Goal: Task Accomplishment & Management: Manage account settings

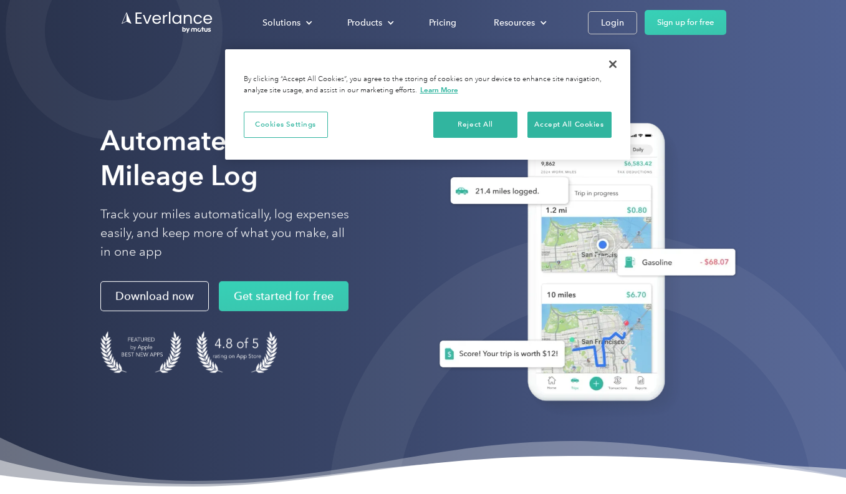
click at [601, 39] on div "Solutions For companies Easy vehicle reimbursements For self-employed Maximize …" at bounding box center [423, 22] width 606 height 45
click at [607, 29] on div "Login" at bounding box center [612, 23] width 23 height 16
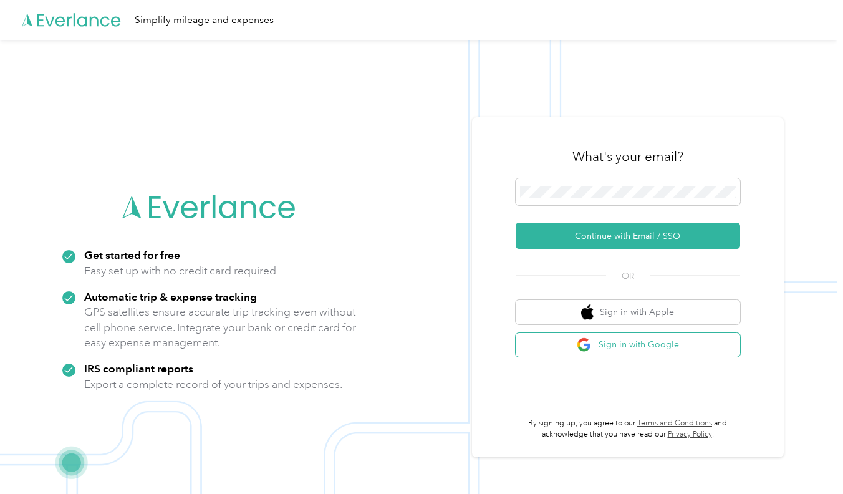
click at [558, 348] on button "Sign in with Google" at bounding box center [628, 345] width 225 height 24
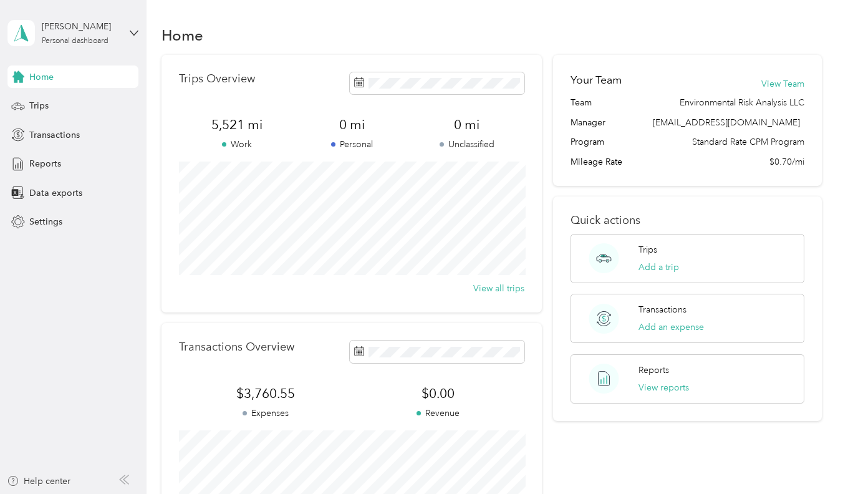
scroll to position [12, 0]
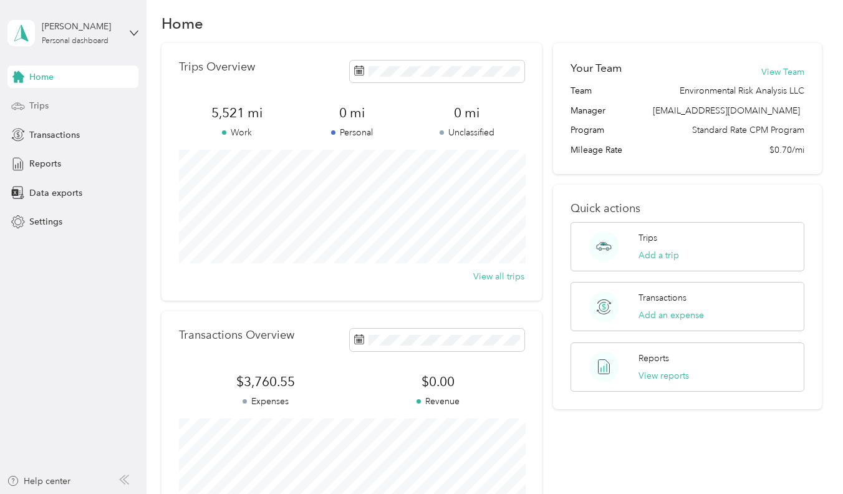
click at [41, 114] on div "Trips" at bounding box center [72, 106] width 131 height 22
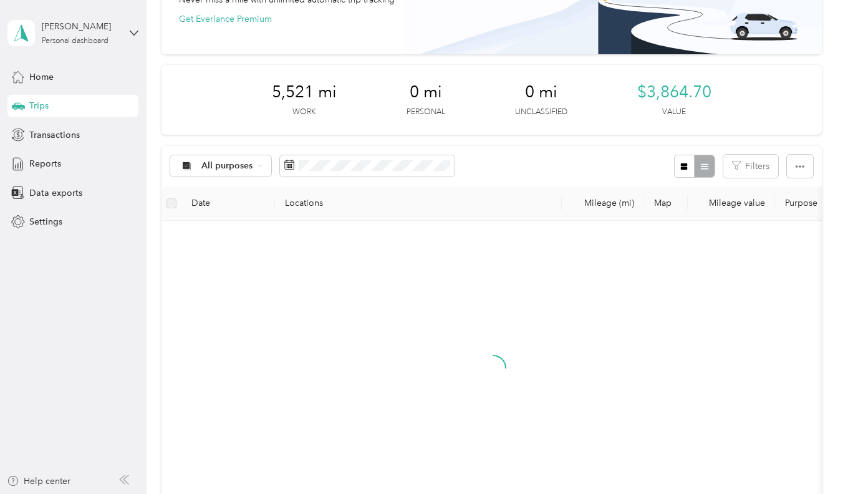
scroll to position [112, 0]
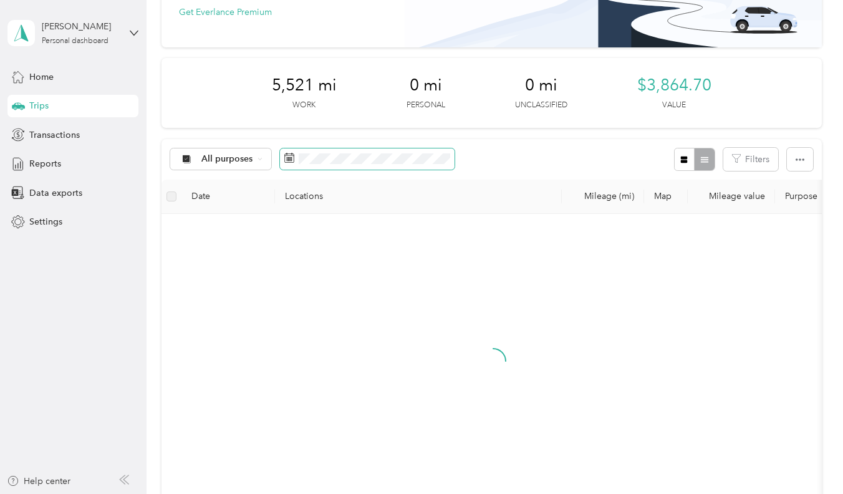
click at [289, 165] on span at bounding box center [367, 158] width 175 height 21
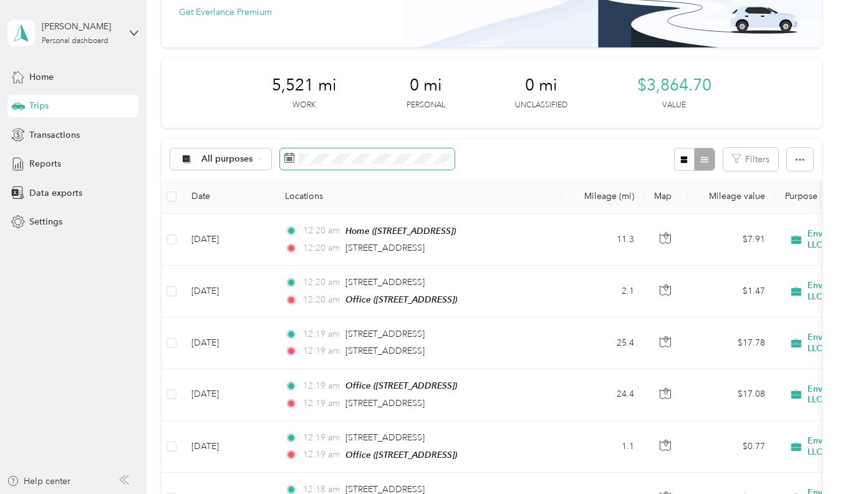
click at [304, 164] on span at bounding box center [367, 158] width 175 height 21
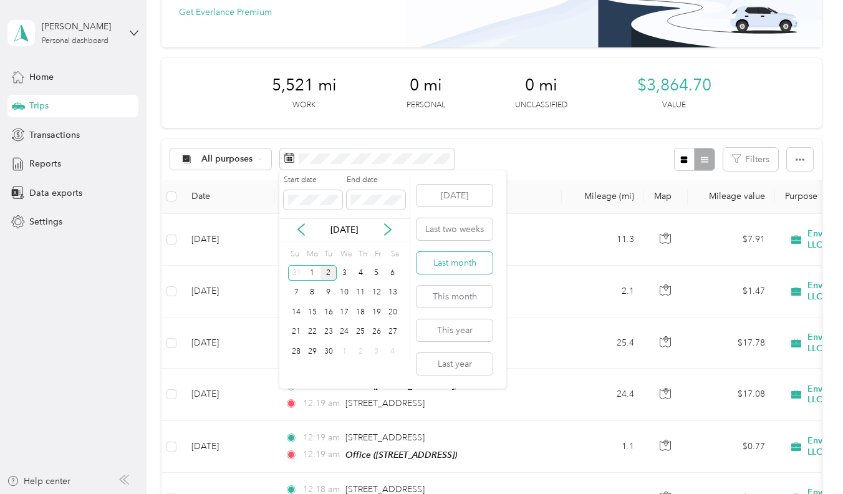
click at [451, 256] on button "Last month" at bounding box center [455, 263] width 76 height 22
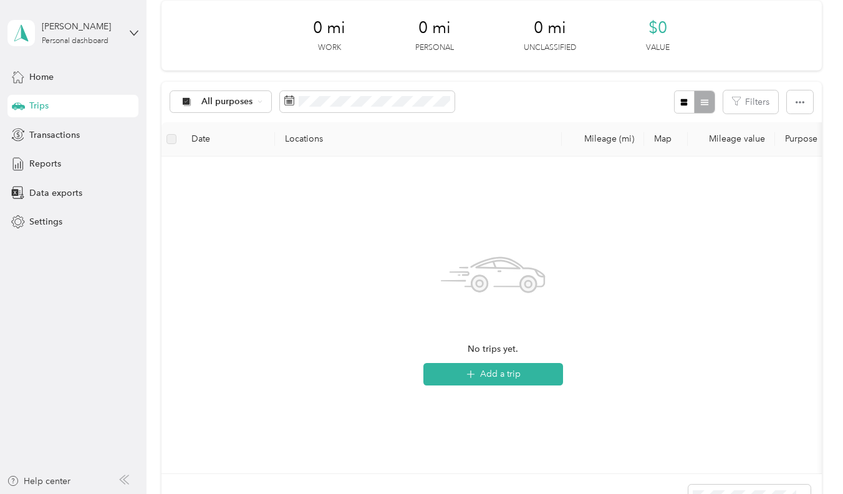
scroll to position [180, 0]
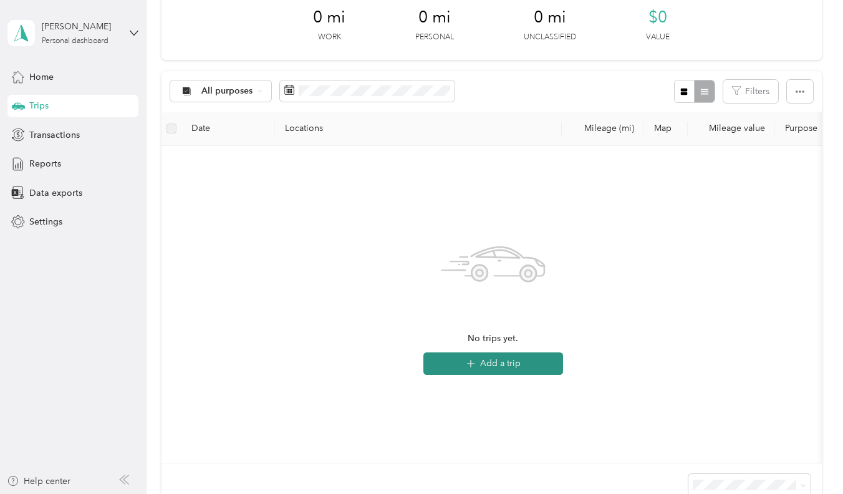
click at [518, 359] on button "Add a trip" at bounding box center [493, 363] width 140 height 22
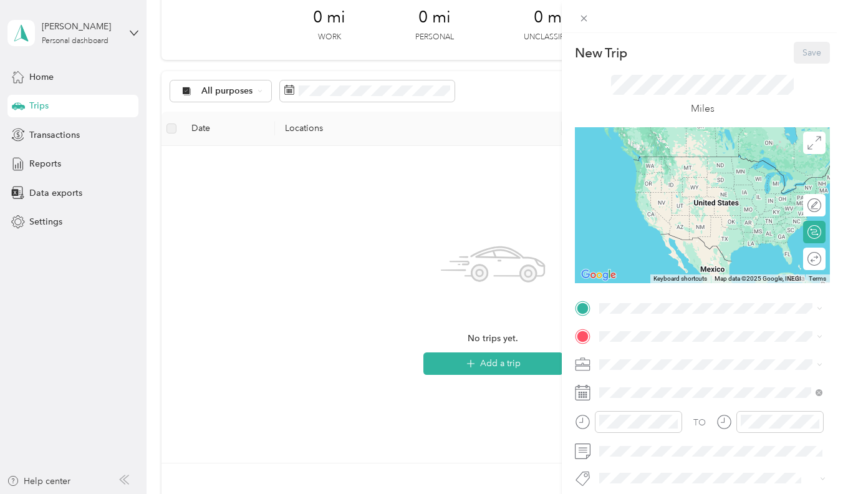
click at [637, 357] on strong "Home" at bounding box center [635, 356] width 24 height 11
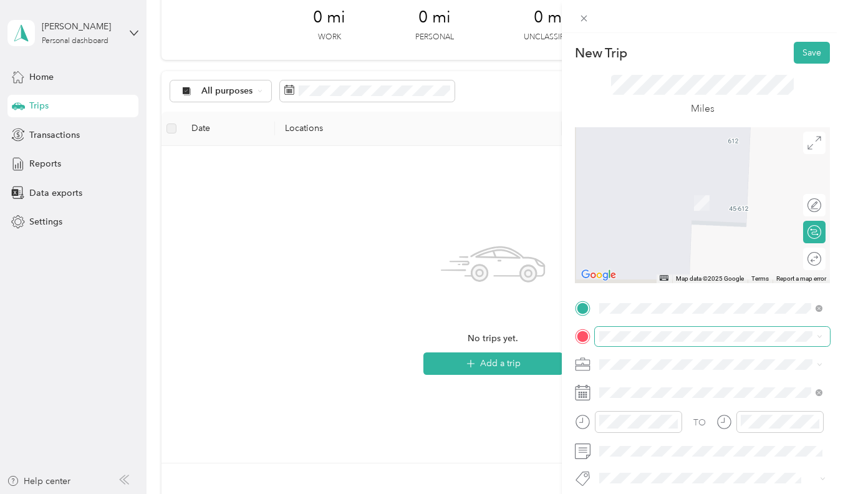
click at [637, 342] on span at bounding box center [712, 336] width 235 height 19
click at [677, 190] on span "840 Kakala Street Kapolei, Hawaii 96707, United States" at bounding box center [685, 184] width 125 height 11
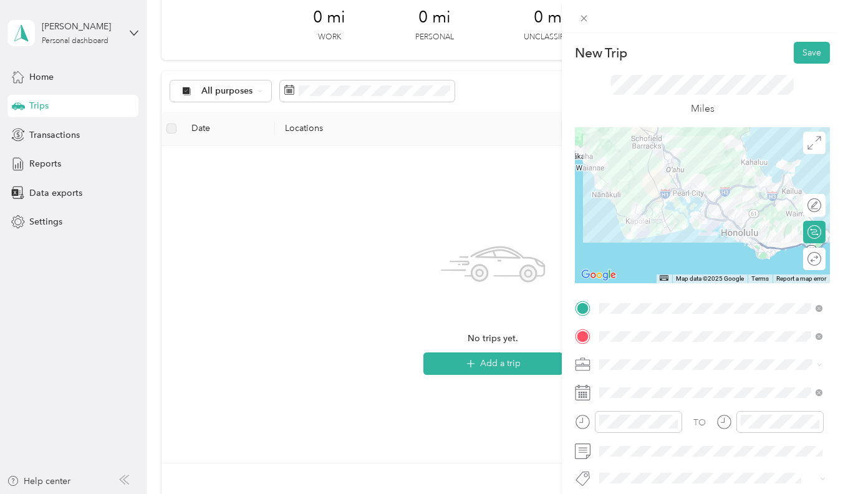
click at [649, 374] on span at bounding box center [712, 364] width 235 height 19
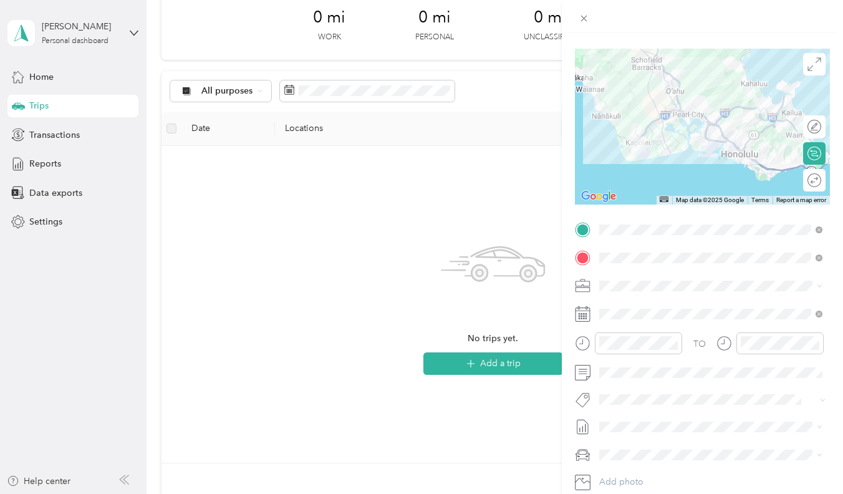
scroll to position [125, 0]
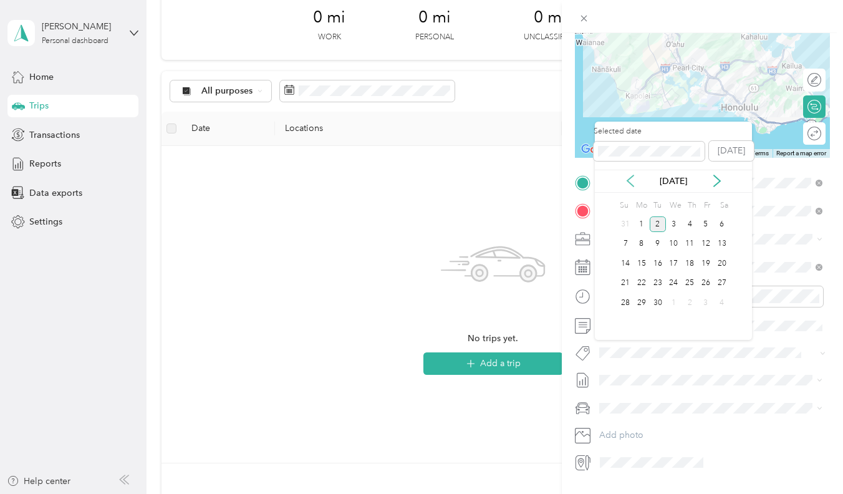
click at [630, 180] on icon at bounding box center [630, 181] width 12 height 12
click at [697, 223] on div "31" at bounding box center [690, 224] width 16 height 16
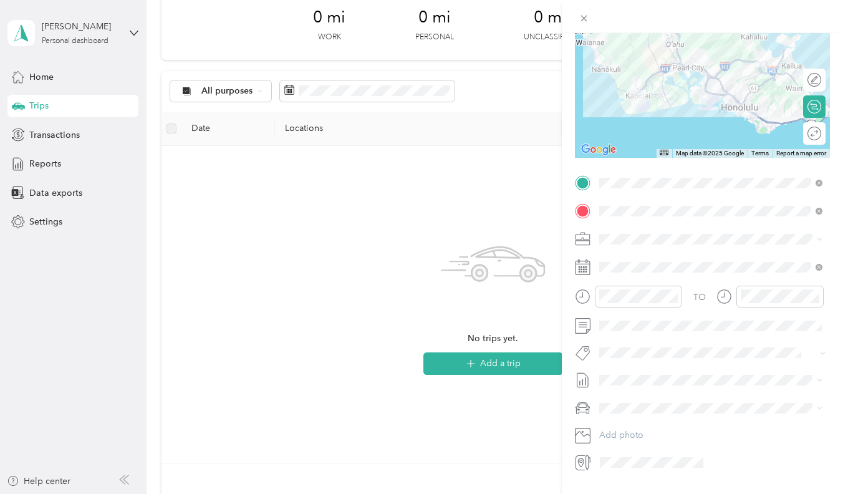
click at [697, 223] on div "31" at bounding box center [690, 224] width 16 height 16
click at [630, 277] on span at bounding box center [712, 267] width 235 height 19
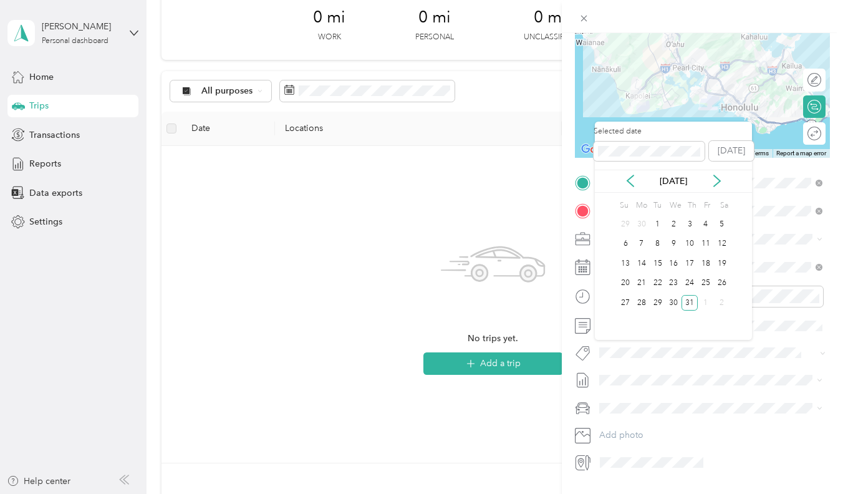
click at [718, 190] on div "[DATE]" at bounding box center [673, 181] width 157 height 23
click at [709, 302] on div "1" at bounding box center [706, 303] width 16 height 16
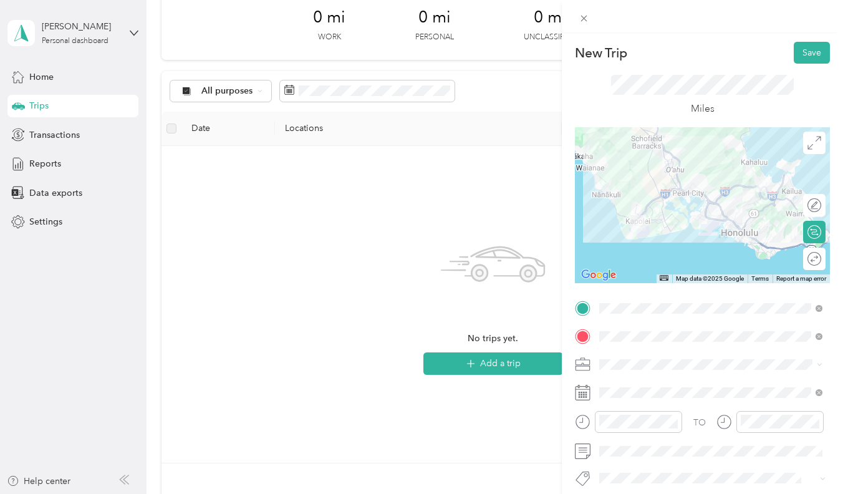
scroll to position [0, 0]
click at [803, 41] on div "New Trip Save This trip cannot be edited because it is either under review, app…" at bounding box center [702, 280] width 281 height 494
click at [801, 47] on button "Save" at bounding box center [812, 53] width 36 height 22
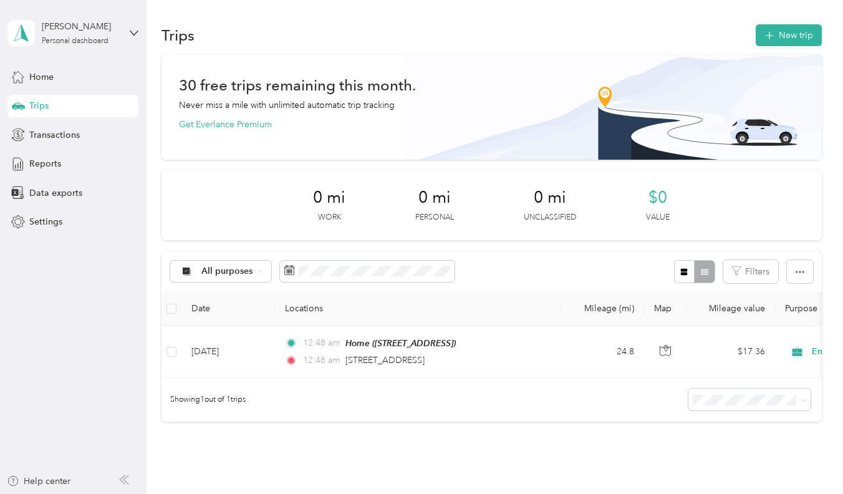
click at [812, 51] on section "Trips New trip 30 free trips remaining this month. Never miss a mile with unlim…" at bounding box center [492, 243] width 660 height 443
click at [812, 48] on section "Trips New trip 30 free trips remaining this month. Never miss a mile with unlim…" at bounding box center [492, 243] width 660 height 443
click at [812, 39] on button "New trip" at bounding box center [789, 35] width 66 height 22
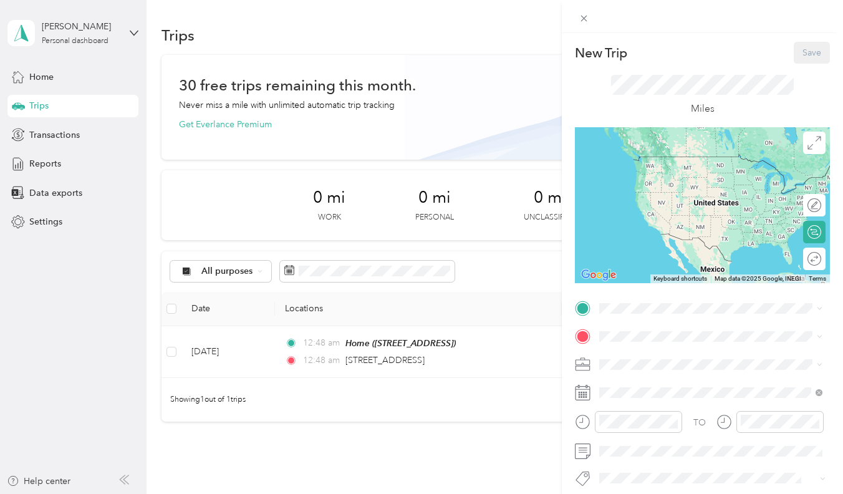
click at [634, 293] on div "New Trip Save This trip cannot be edited because it is either under review, app…" at bounding box center [702, 320] width 255 height 556
click at [656, 352] on span "840 Kakala Street Kapolei, Hawaii 96707, United States" at bounding box center [685, 352] width 125 height 11
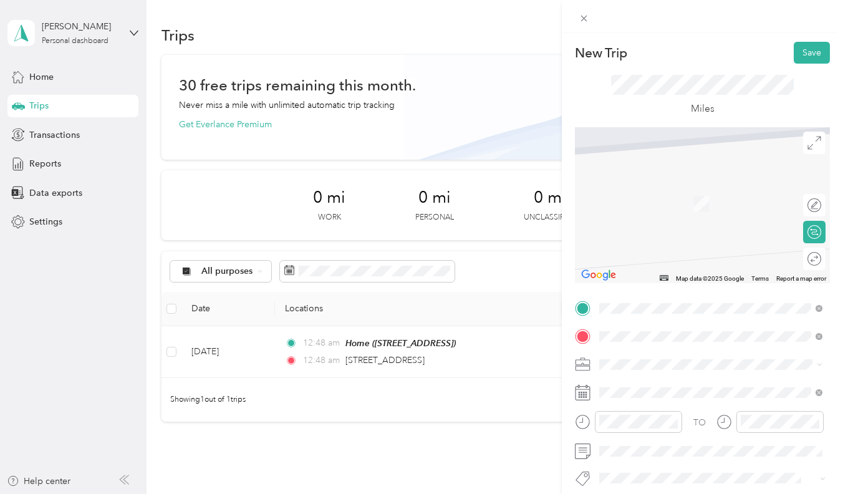
drag, startPoint x: 642, startPoint y: 330, endPoint x: 680, endPoint y: 195, distance: 139.8
click at [680, 190] on span "[STREET_ADDRESS][PERSON_NAME][US_STATE]" at bounding box center [720, 184] width 194 height 11
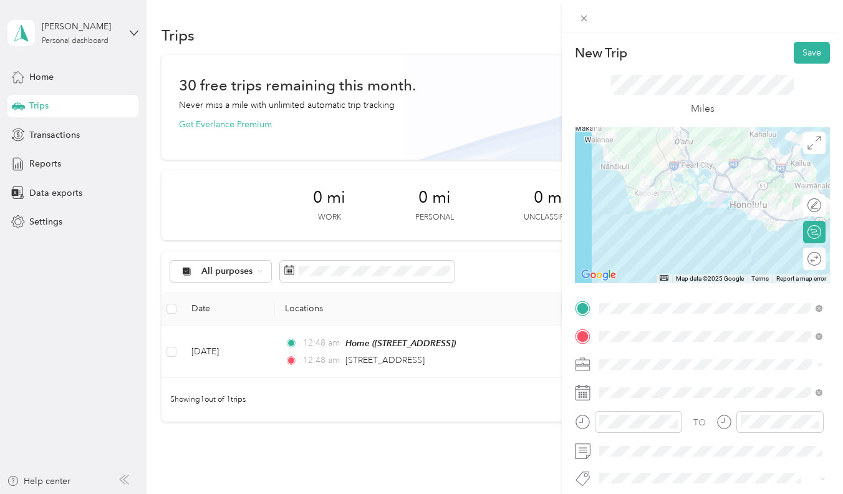
click at [637, 374] on span at bounding box center [712, 364] width 235 height 19
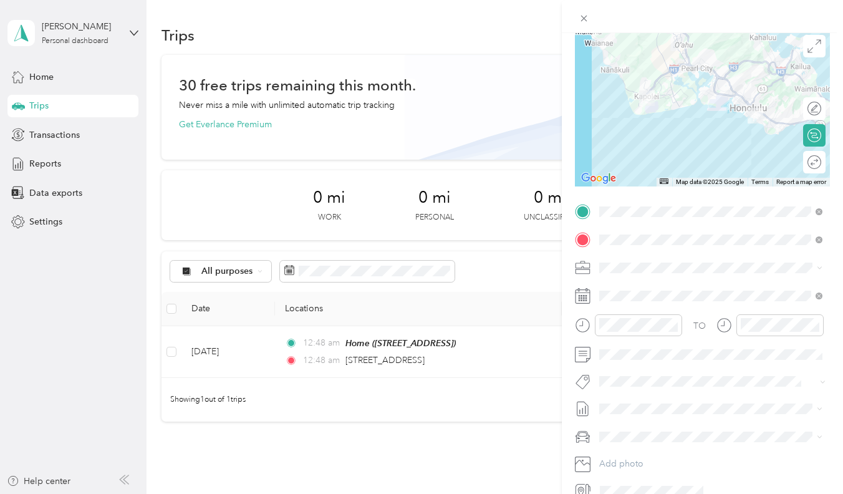
scroll to position [102, 0]
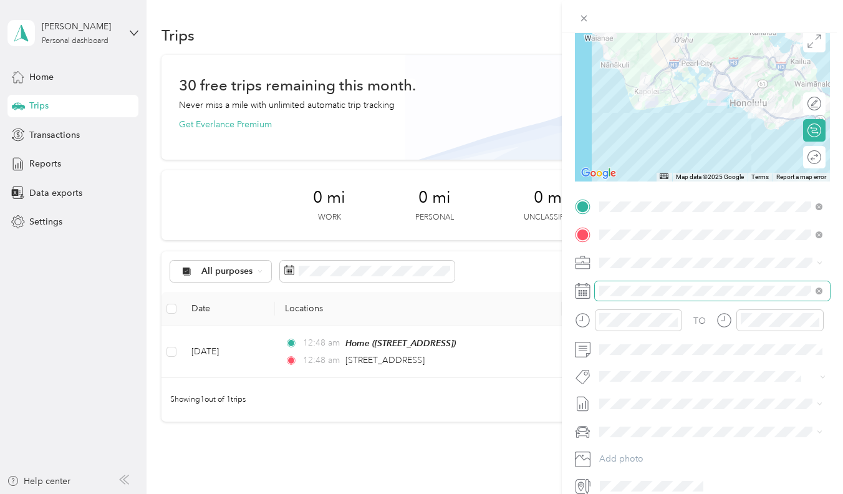
click at [632, 301] on span at bounding box center [712, 290] width 235 height 19
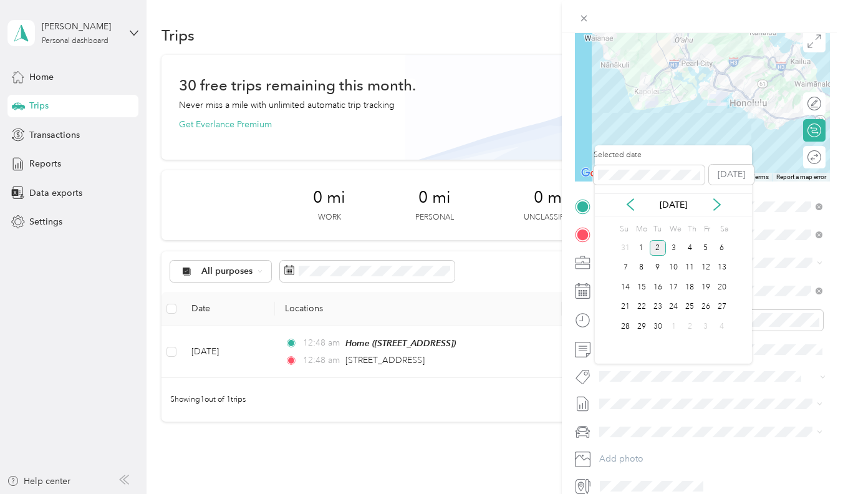
click at [639, 202] on div "[DATE]" at bounding box center [673, 204] width 157 height 13
click at [637, 202] on div "[DATE]" at bounding box center [673, 204] width 157 height 13
click at [631, 202] on icon at bounding box center [630, 204] width 6 height 11
click at [705, 248] on div "1" at bounding box center [706, 248] width 16 height 16
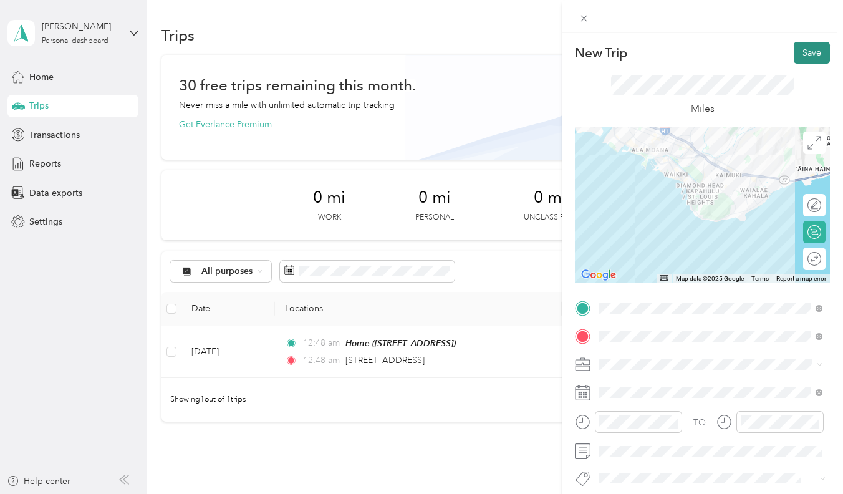
scroll to position [0, 0]
click at [808, 47] on button "Save" at bounding box center [812, 53] width 36 height 22
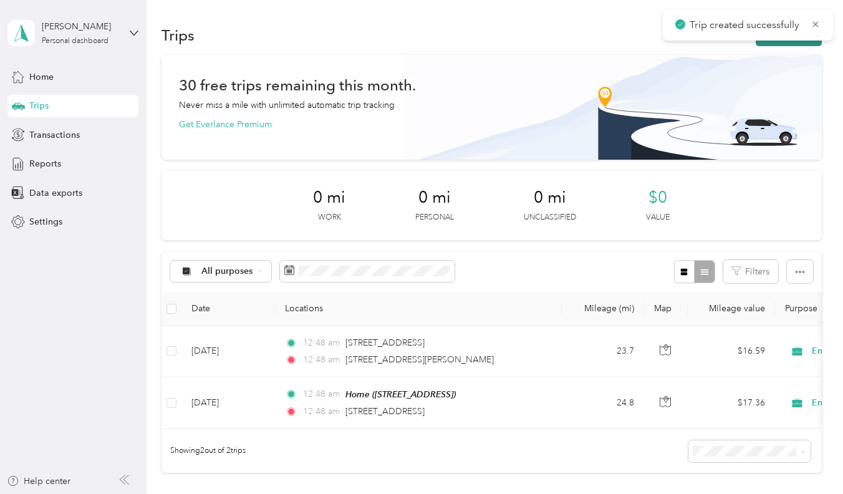
click at [792, 39] on div "Trip created successfully" at bounding box center [748, 25] width 170 height 31
click at [792, 41] on button "New trip" at bounding box center [789, 35] width 66 height 22
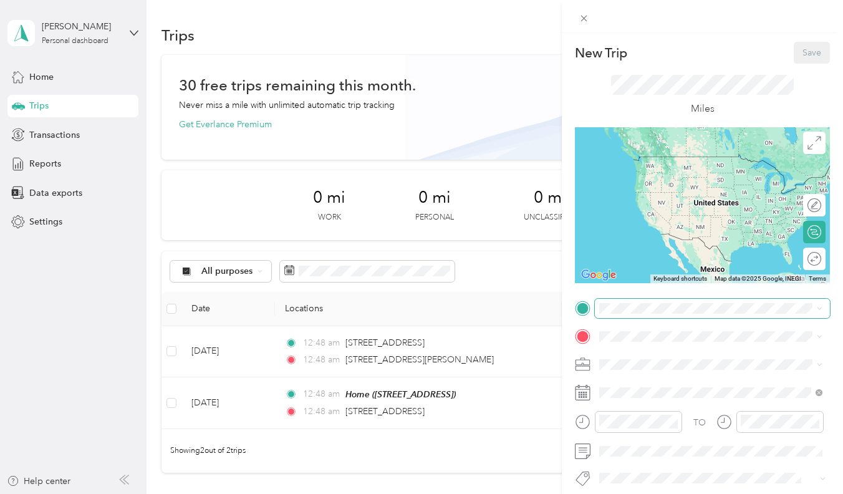
click at [640, 302] on span at bounding box center [712, 308] width 235 height 19
click at [646, 351] on span "[STREET_ADDRESS][PERSON_NAME][US_STATE]" at bounding box center [720, 351] width 194 height 11
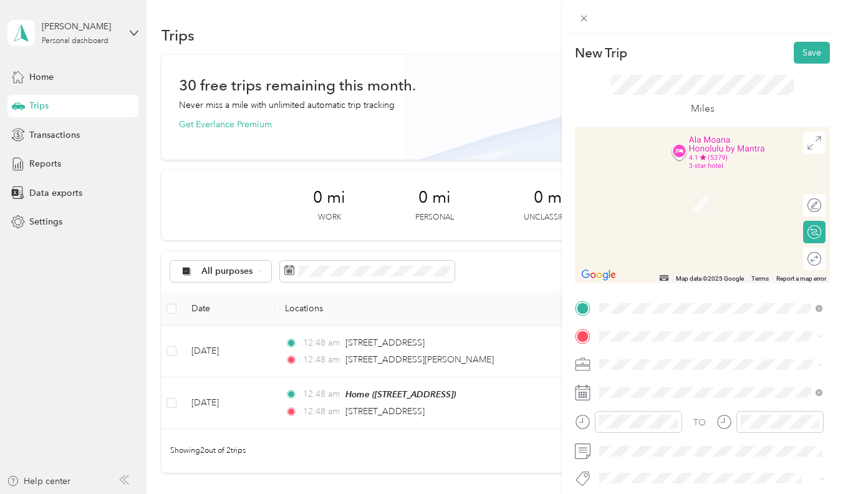
click at [664, 286] on div "Lab [STREET_ADDRESS][PERSON_NAME]" at bounding box center [697, 273] width 148 height 26
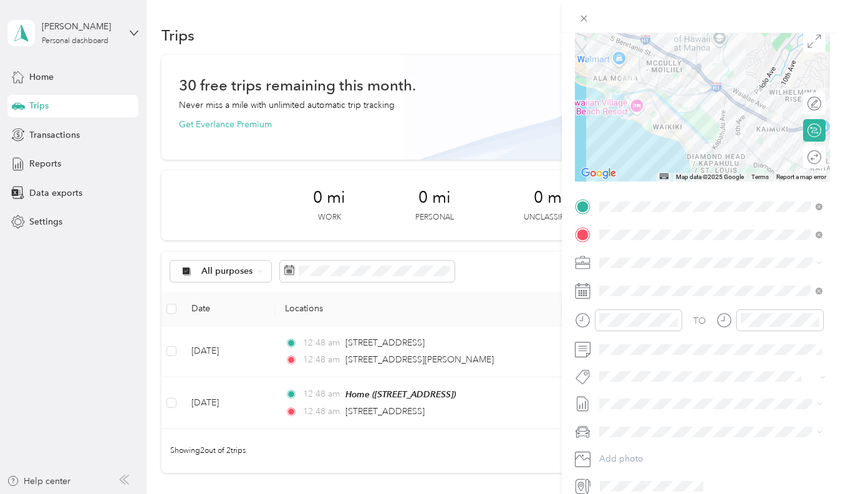
scroll to position [107, 0]
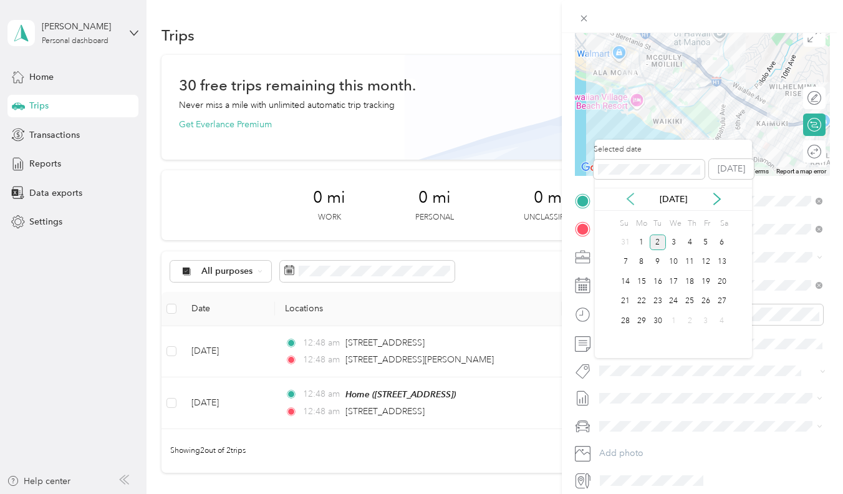
click at [626, 200] on icon at bounding box center [630, 199] width 12 height 12
click at [701, 244] on div "1" at bounding box center [706, 243] width 16 height 16
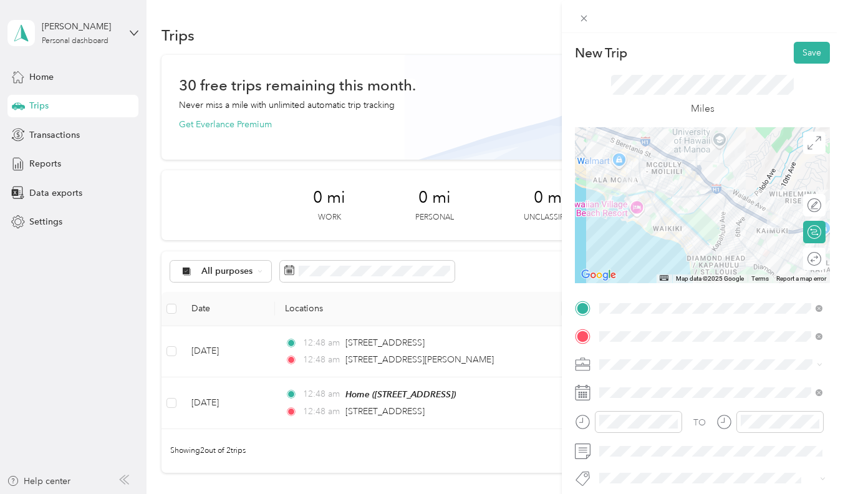
scroll to position [0, 0]
click at [794, 63] on div "Save" at bounding box center [812, 53] width 36 height 22
click at [800, 63] on button "Save" at bounding box center [812, 53] width 36 height 22
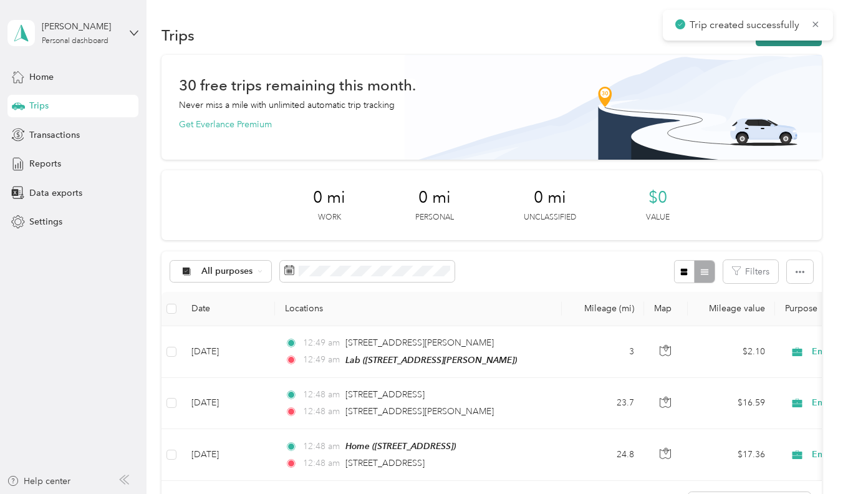
click at [764, 43] on button "New trip" at bounding box center [789, 35] width 66 height 22
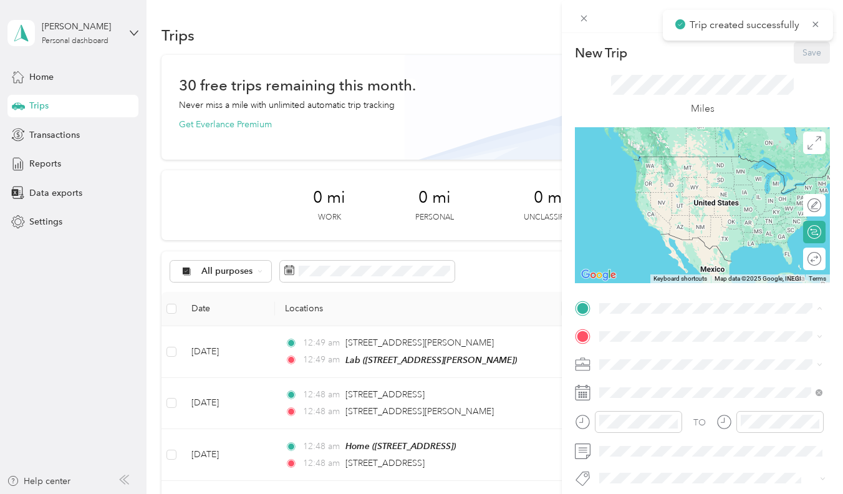
click at [665, 442] on div "Lab" at bounding box center [697, 435] width 148 height 11
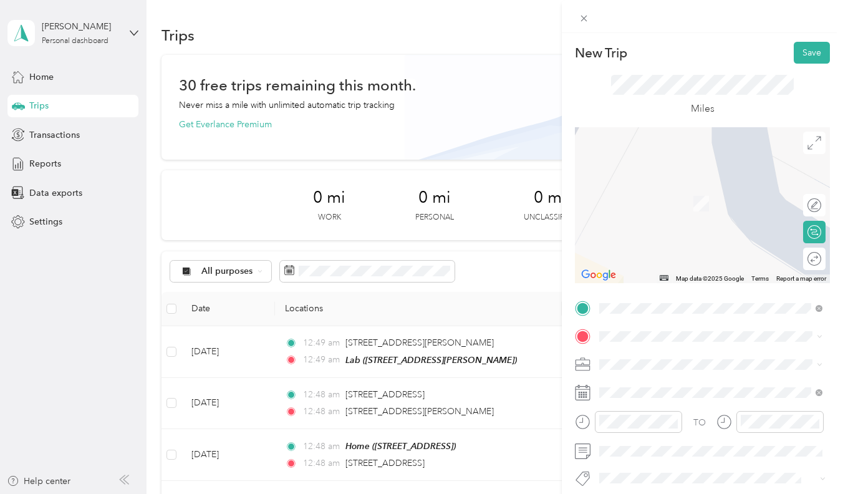
click at [669, 286] on div "Lab [STREET_ADDRESS][PERSON_NAME]" at bounding box center [697, 273] width 148 height 26
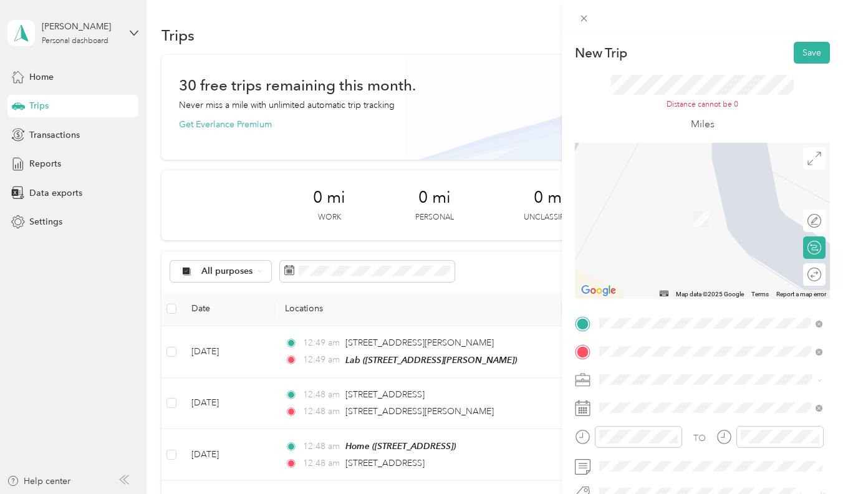
drag, startPoint x: 639, startPoint y: 360, endPoint x: 731, endPoint y: 214, distance: 173.2
click at [731, 208] on div "1720 Ala Moana Boulevard Honolulu, Hawaii 96815, United States" at bounding box center [711, 199] width 215 height 17
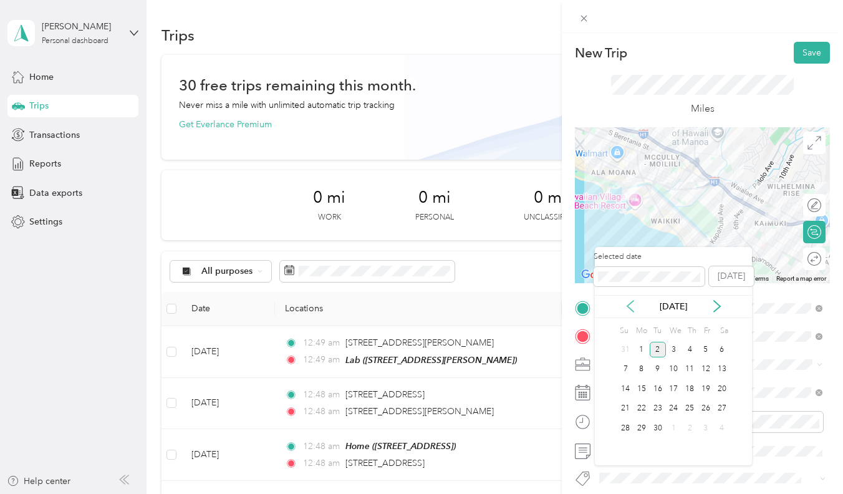
click at [632, 307] on icon at bounding box center [630, 306] width 12 height 12
click at [702, 345] on div "1" at bounding box center [706, 350] width 16 height 16
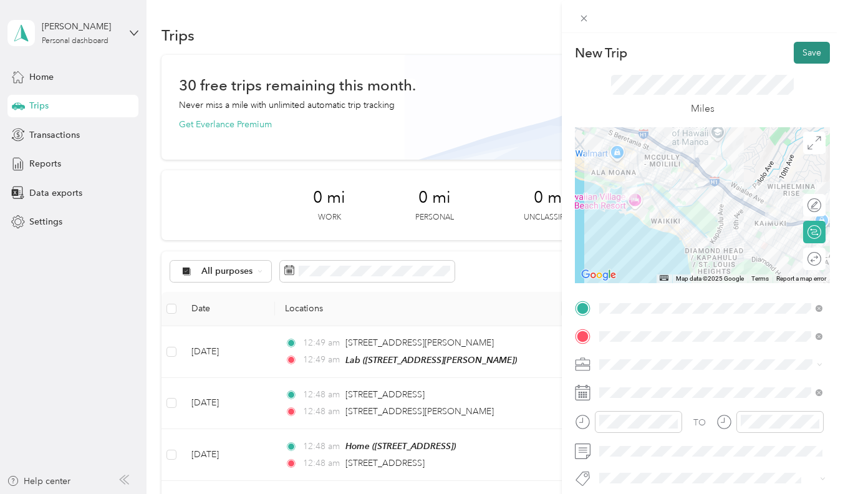
click at [815, 47] on button "Save" at bounding box center [812, 53] width 36 height 22
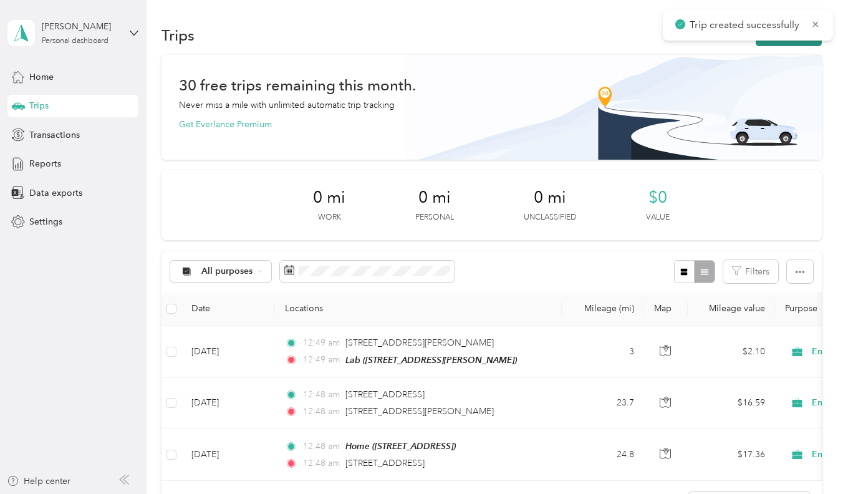
click at [779, 42] on button "New trip" at bounding box center [789, 35] width 66 height 22
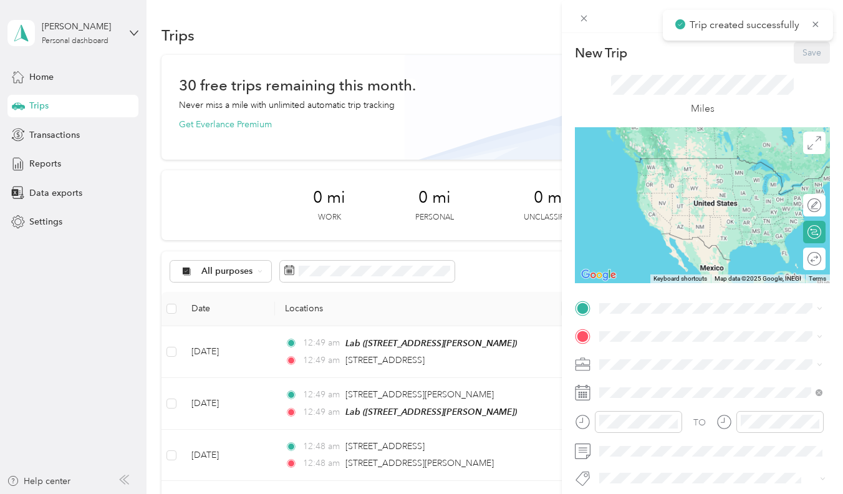
click at [629, 327] on span at bounding box center [712, 336] width 235 height 19
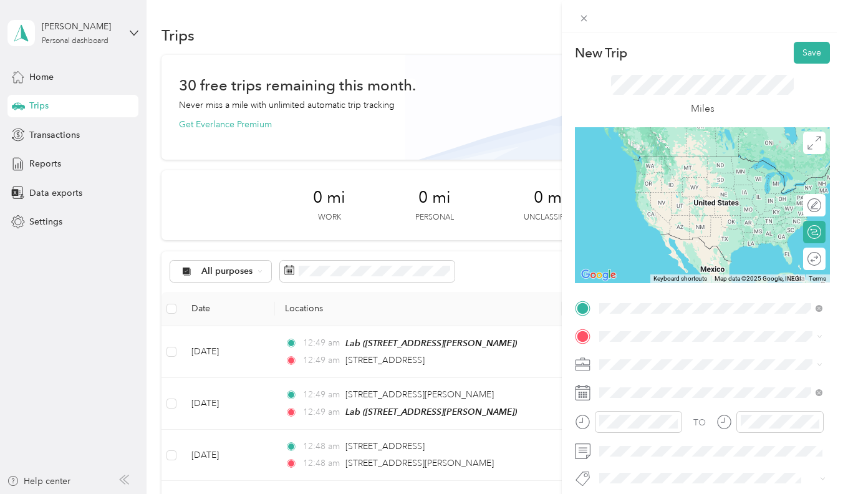
click at [633, 342] on li "1720 Ala Moana Boulevard Honolulu, Hawaii 96815, United States" at bounding box center [711, 354] width 232 height 26
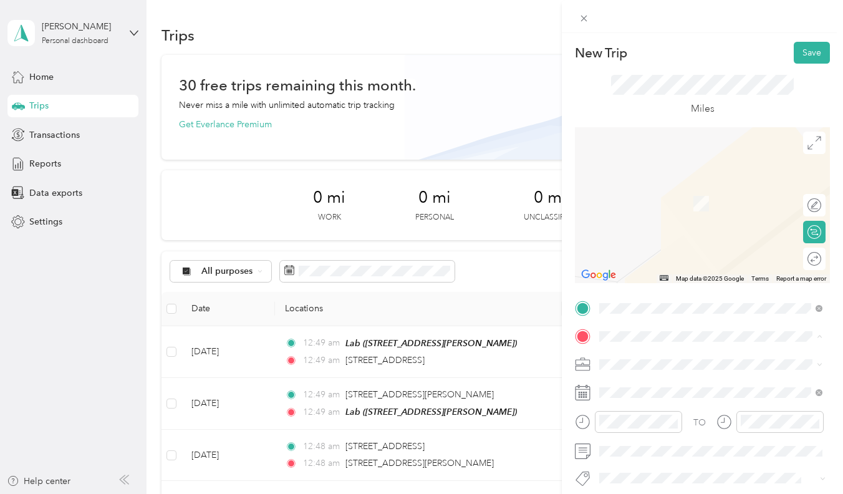
click at [643, 287] on span "[STREET_ADDRESS][PERSON_NAME]" at bounding box center [697, 281] width 148 height 11
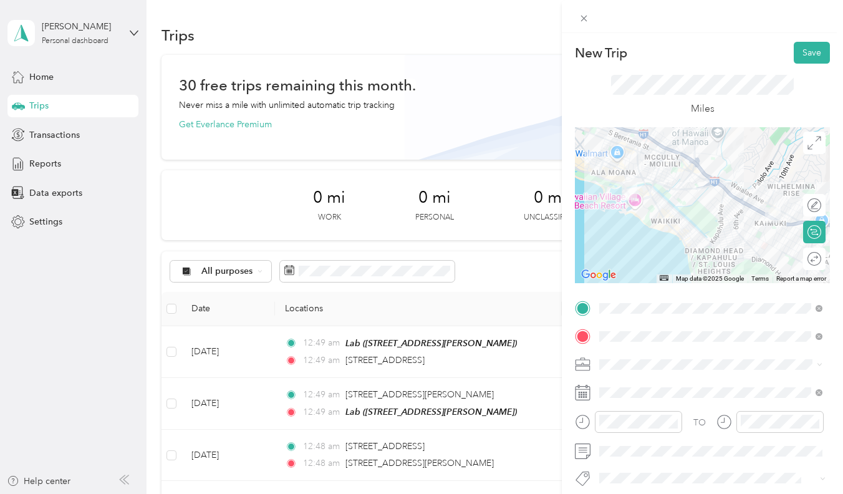
click at [677, 248] on span "[STREET_ADDRESS]" at bounding box center [662, 242] width 79 height 11
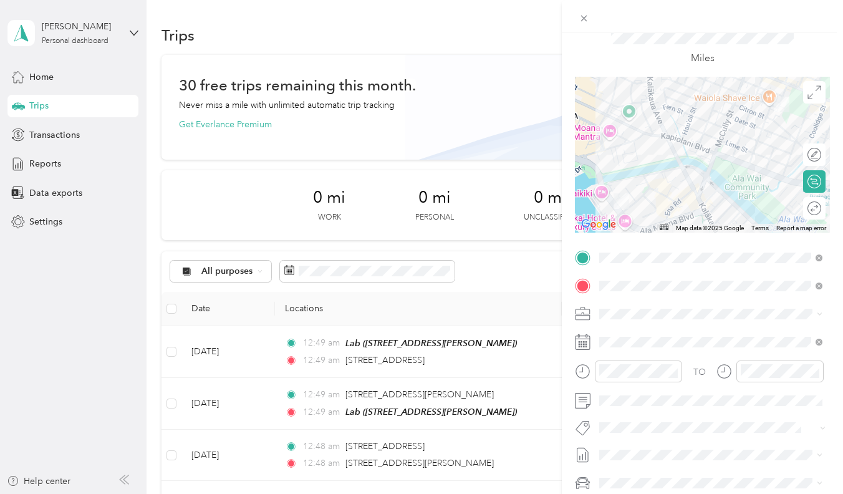
scroll to position [48, 0]
click at [627, 354] on span at bounding box center [712, 344] width 235 height 19
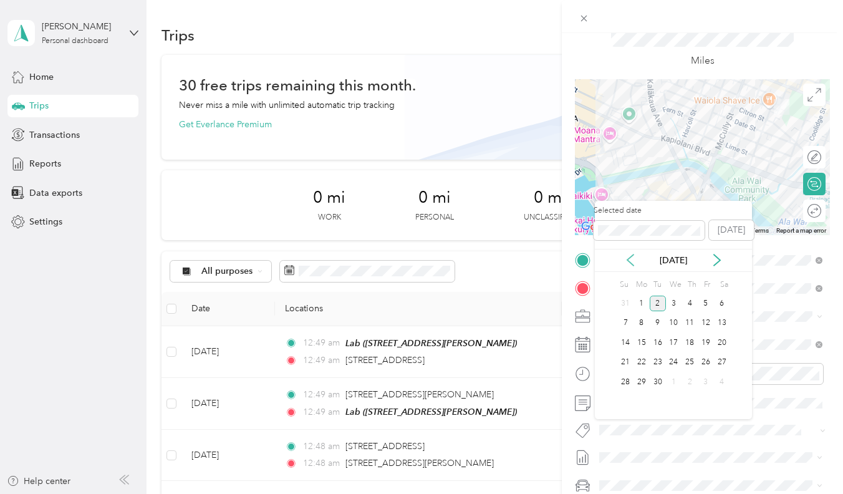
click at [629, 264] on icon at bounding box center [630, 260] width 12 height 12
click at [704, 304] on div "1" at bounding box center [706, 304] width 16 height 16
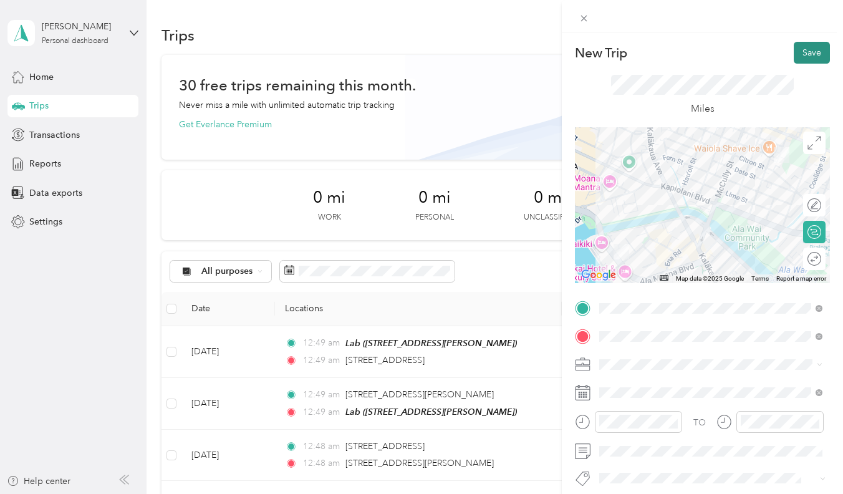
scroll to position [-1, 0]
click at [795, 52] on button "Save" at bounding box center [812, 53] width 36 height 22
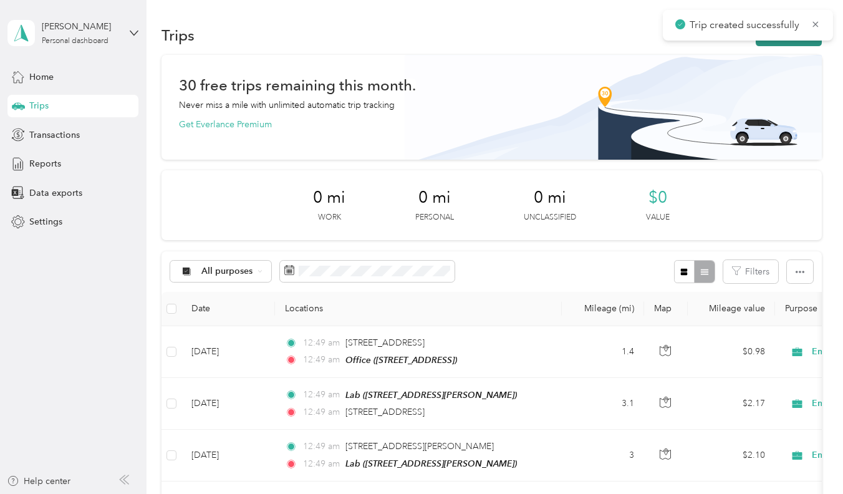
click at [783, 46] on button "New trip" at bounding box center [789, 35] width 66 height 22
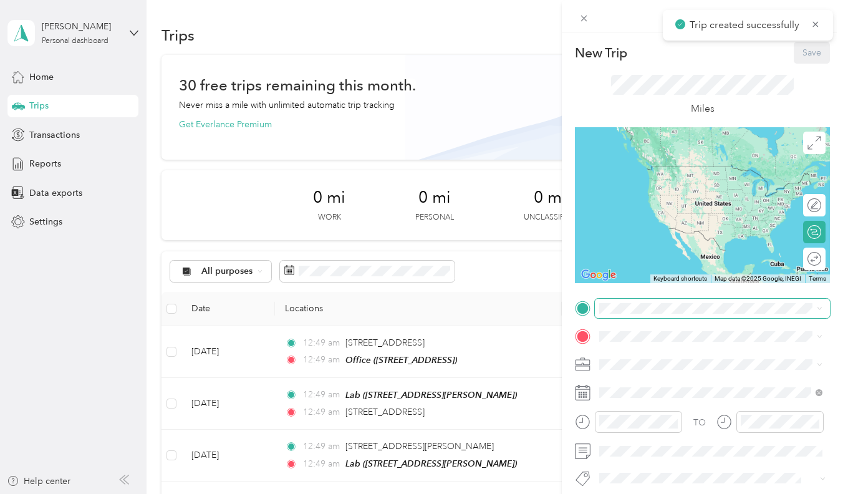
click at [688, 301] on span at bounding box center [712, 308] width 235 height 19
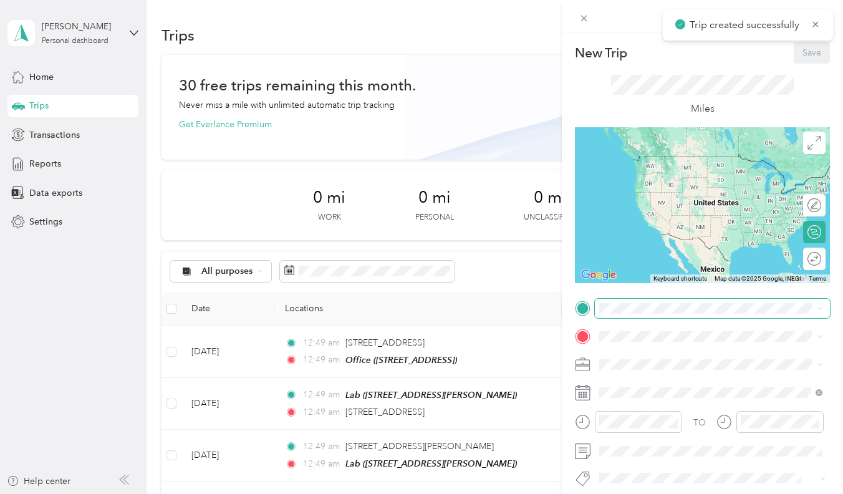
click at [688, 301] on span at bounding box center [712, 308] width 235 height 19
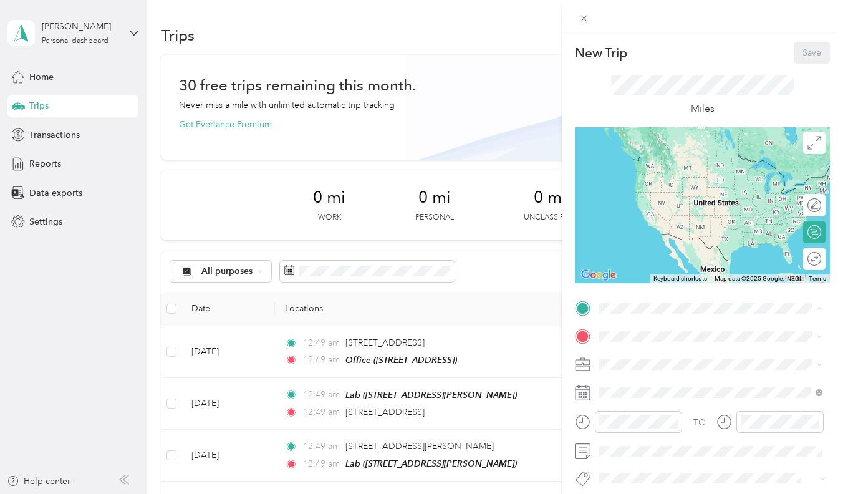
click at [667, 402] on div "Office" at bounding box center [662, 396] width 79 height 11
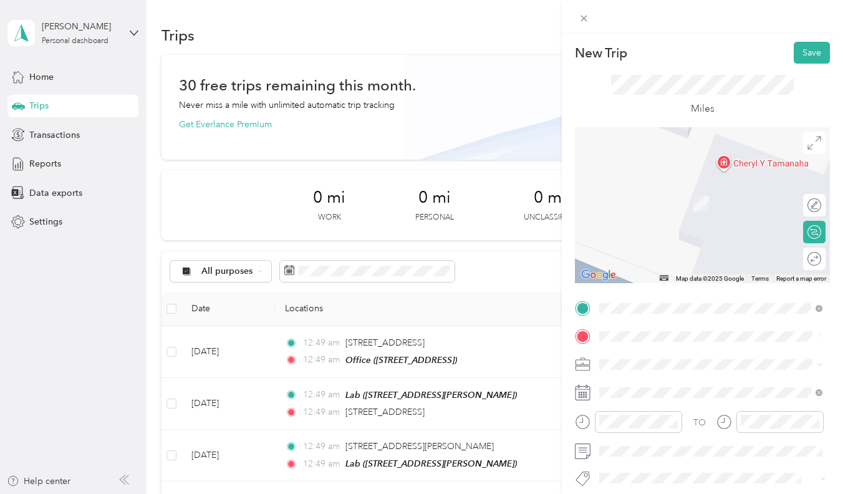
drag, startPoint x: 655, startPoint y: 357, endPoint x: 668, endPoint y: 382, distance: 27.3
click at [668, 382] on span "21 South Kuakini Street Honolulu, Hawaii 96813, United States" at bounding box center [685, 380] width 125 height 11
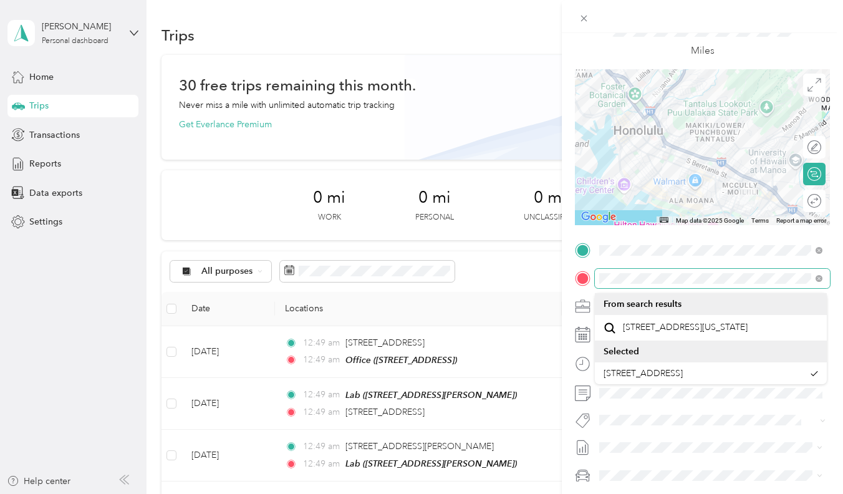
scroll to position [88, 0]
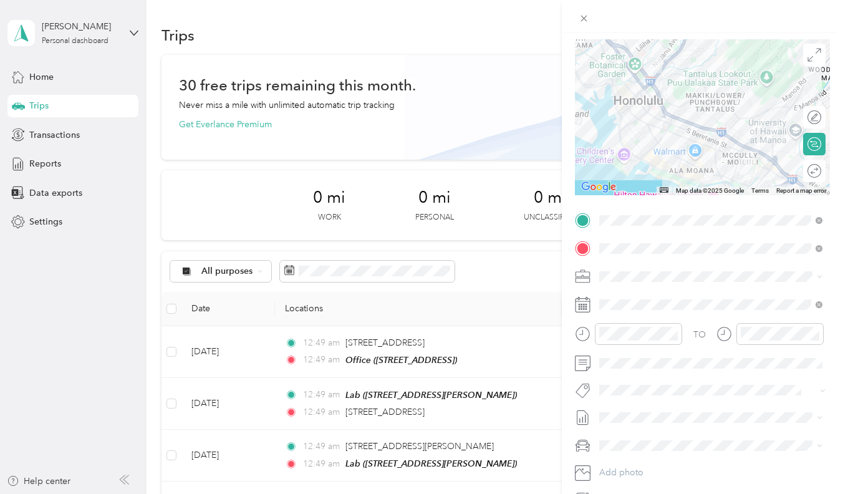
click at [583, 286] on div at bounding box center [702, 276] width 255 height 19
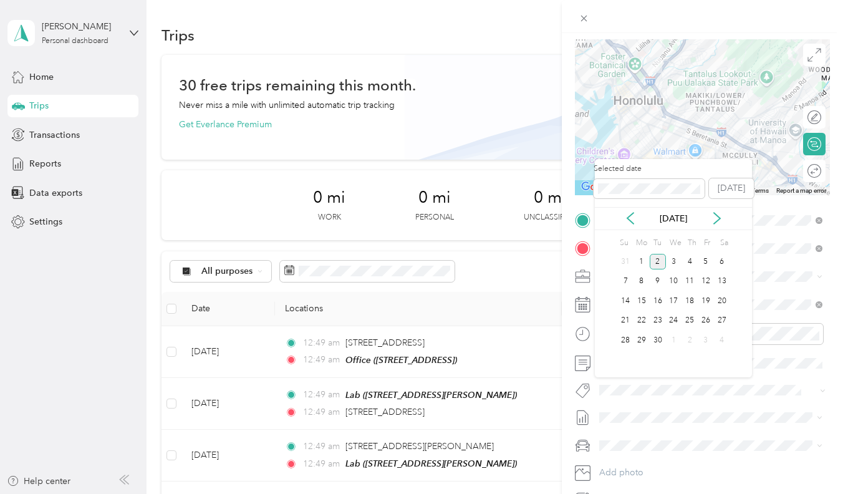
click at [621, 215] on div "[DATE]" at bounding box center [673, 218] width 157 height 13
click at [630, 215] on icon at bounding box center [630, 218] width 6 height 11
click at [706, 258] on div "1" at bounding box center [706, 262] width 16 height 16
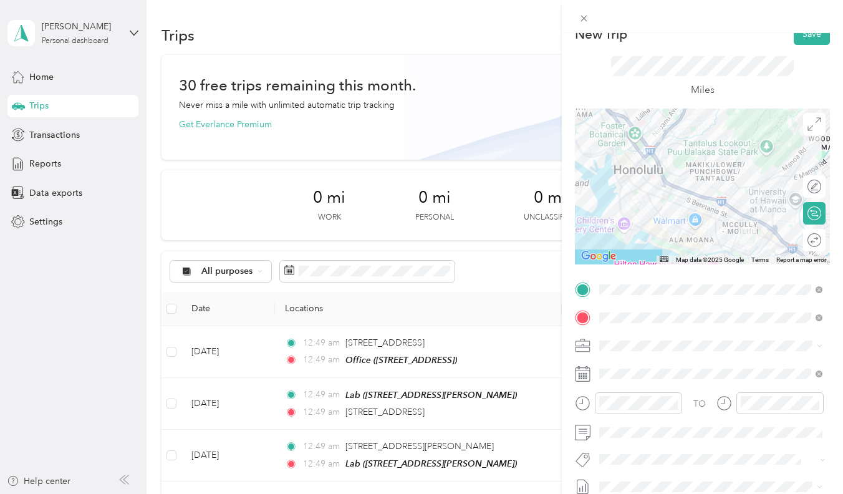
scroll to position [9, 0]
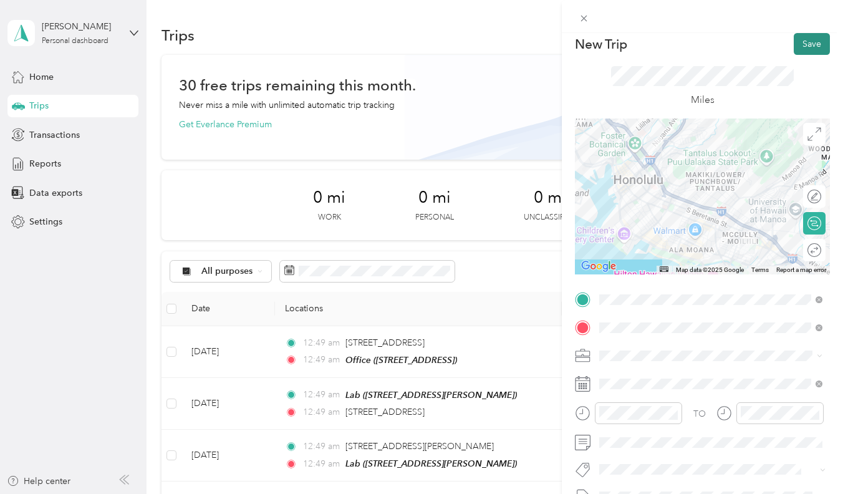
click at [800, 52] on button "Save" at bounding box center [812, 44] width 36 height 22
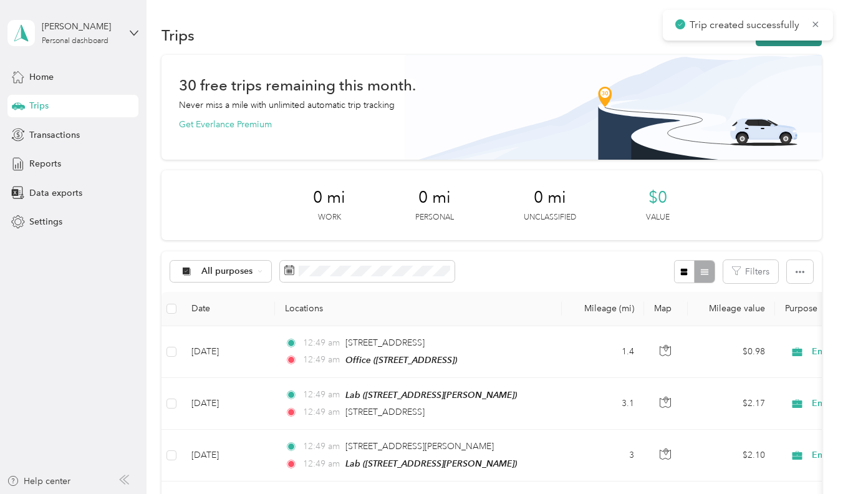
click at [773, 42] on icon "button" at bounding box center [769, 36] width 14 height 14
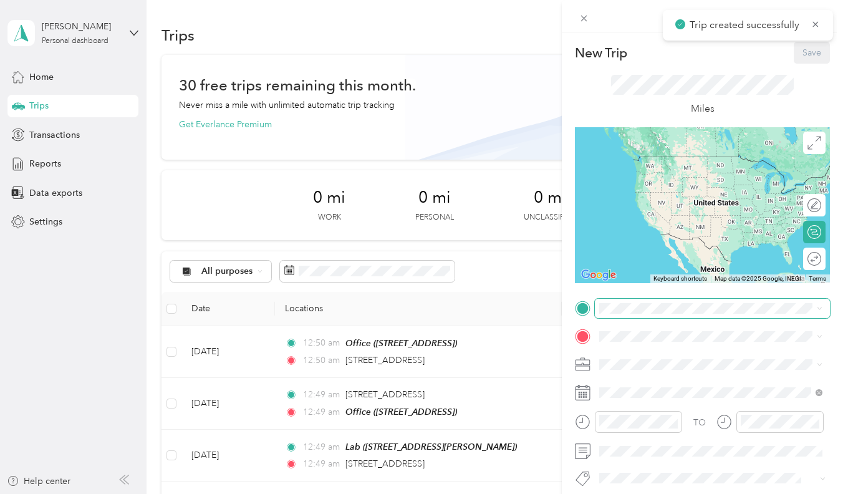
click at [626, 299] on span at bounding box center [712, 308] width 235 height 19
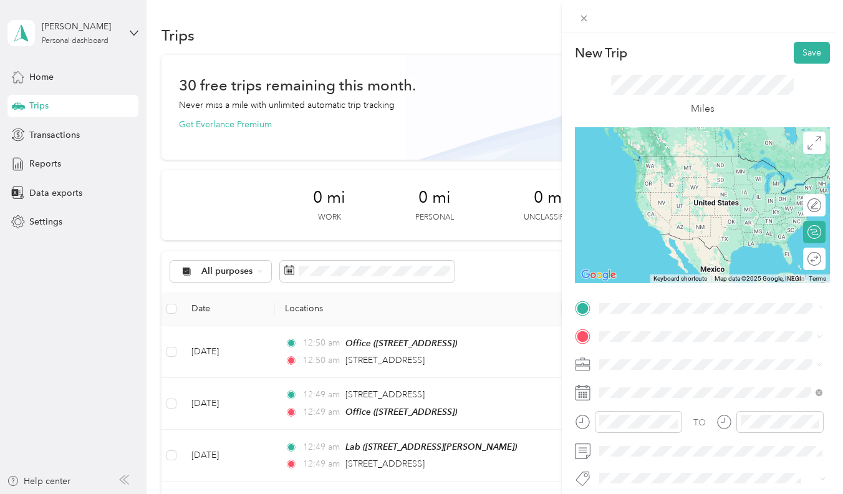
click at [636, 347] on span "21 South Kuakini Street Honolulu, Hawaii 96813, United States" at bounding box center [685, 352] width 125 height 11
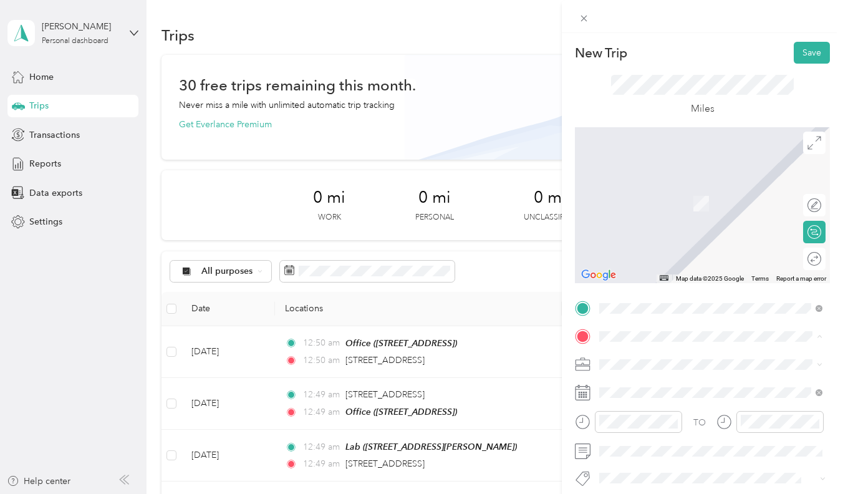
click at [666, 288] on div "Lab [STREET_ADDRESS][PERSON_NAME]" at bounding box center [697, 275] width 148 height 26
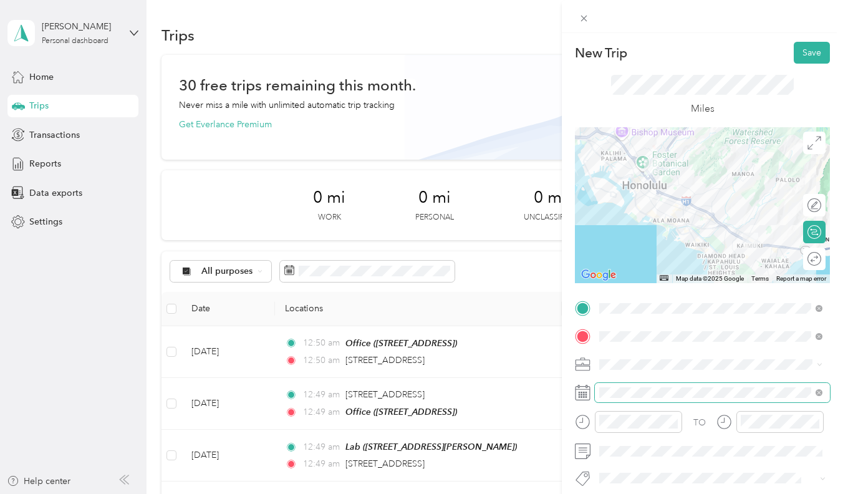
click at [615, 402] on span at bounding box center [712, 392] width 235 height 19
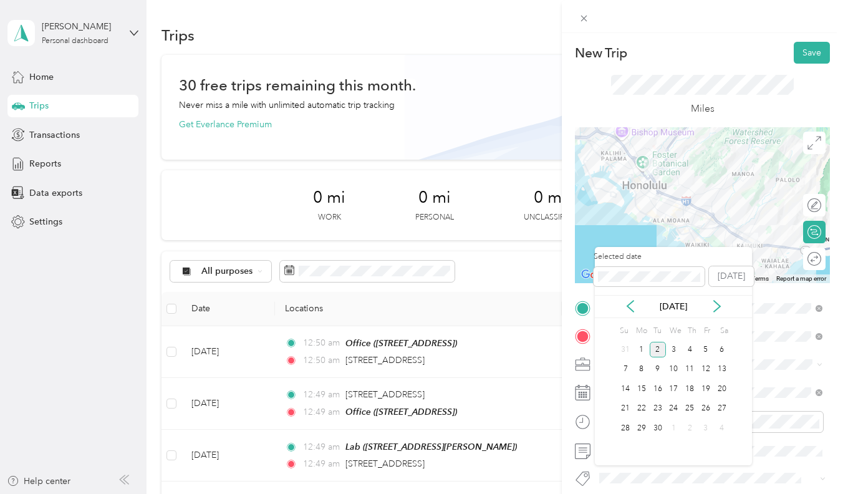
click at [629, 312] on div "[DATE]" at bounding box center [673, 306] width 157 height 23
click at [627, 309] on icon at bounding box center [630, 306] width 12 height 12
click at [700, 349] on div "1" at bounding box center [706, 350] width 16 height 16
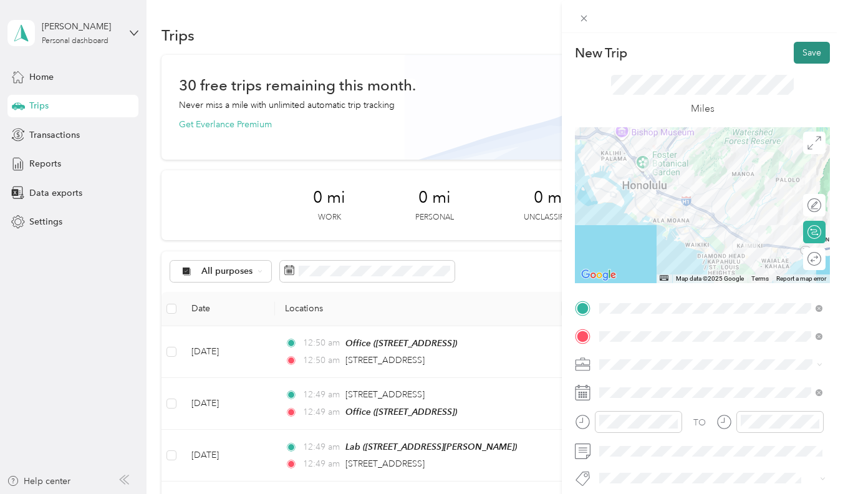
click at [809, 60] on button "Save" at bounding box center [812, 53] width 36 height 22
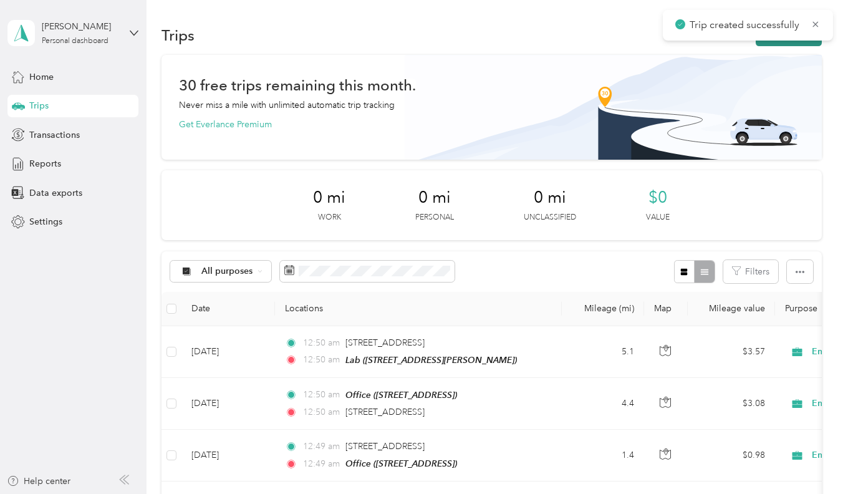
click at [773, 43] on button "New trip" at bounding box center [789, 35] width 66 height 22
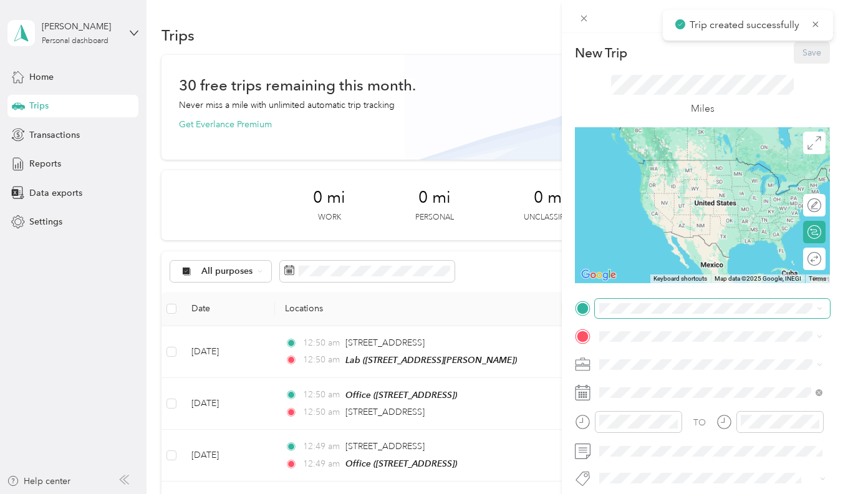
click at [641, 302] on span at bounding box center [712, 308] width 235 height 19
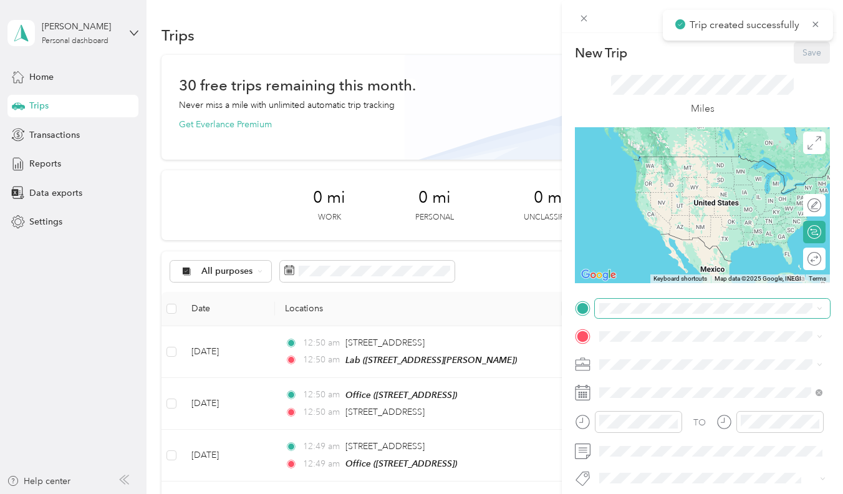
click at [641, 302] on span at bounding box center [712, 308] width 235 height 19
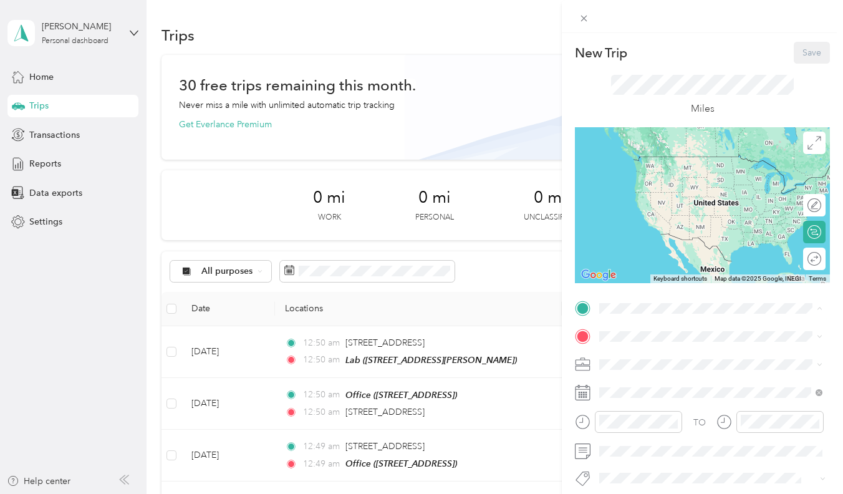
click at [669, 457] on div "Lab [STREET_ADDRESS][PERSON_NAME]" at bounding box center [697, 443] width 148 height 26
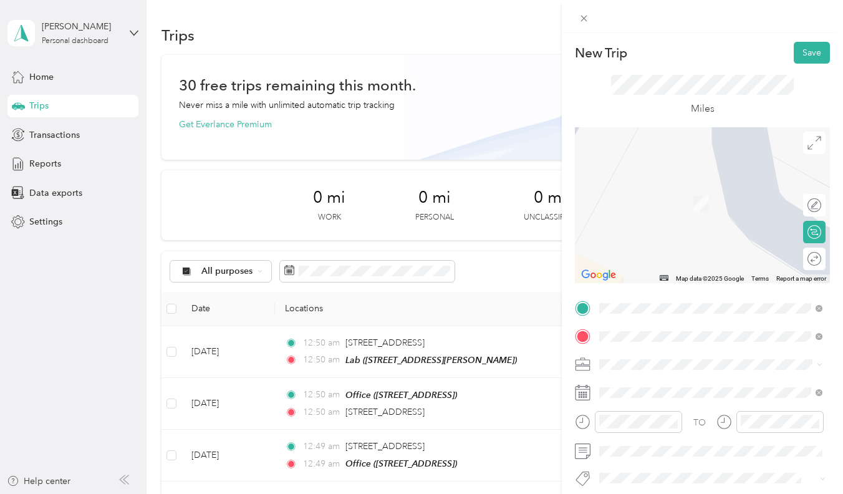
click at [670, 198] on li "1720 Ala Moana Boulevard Honolulu, Hawaii 96815, United States" at bounding box center [711, 185] width 232 height 26
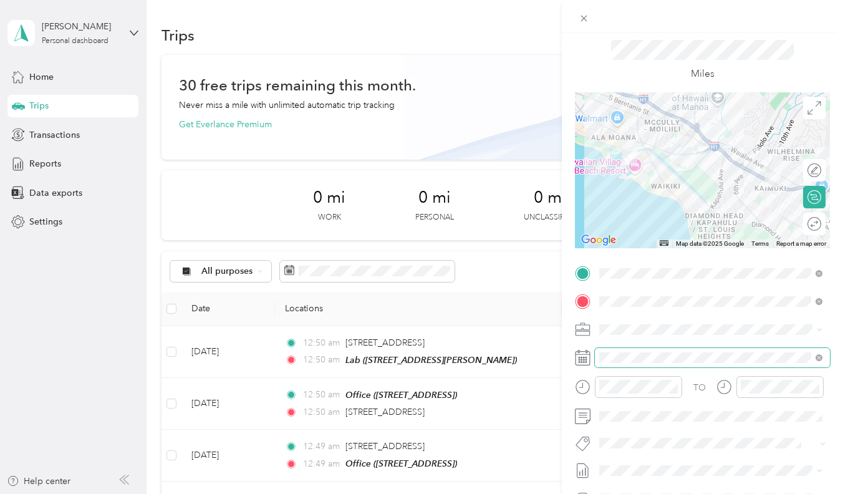
scroll to position [40, 0]
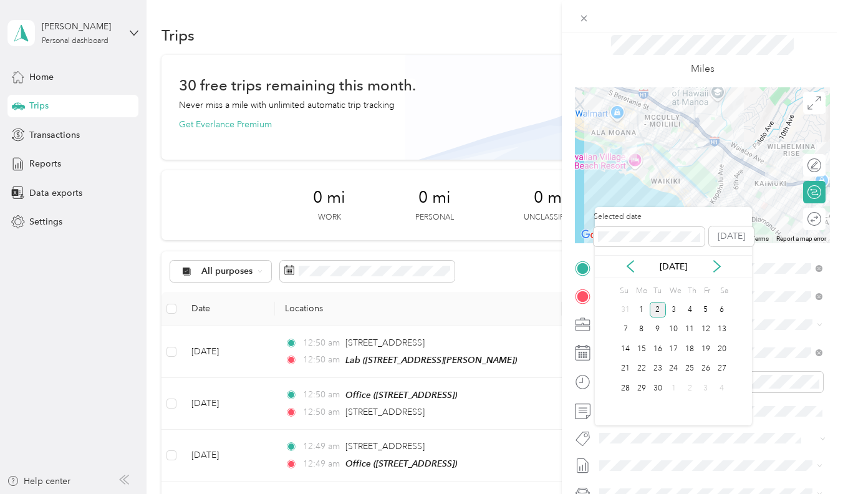
click at [633, 279] on div "Selected date Today Sep 2025 Su Mo Tu We Th Fr Sa 31 1 2 3 4 5 6 7 8 9 10 11 12…" at bounding box center [673, 316] width 157 height 218
click at [633, 269] on icon at bounding box center [630, 266] width 12 height 12
click at [701, 311] on div "1" at bounding box center [706, 310] width 16 height 16
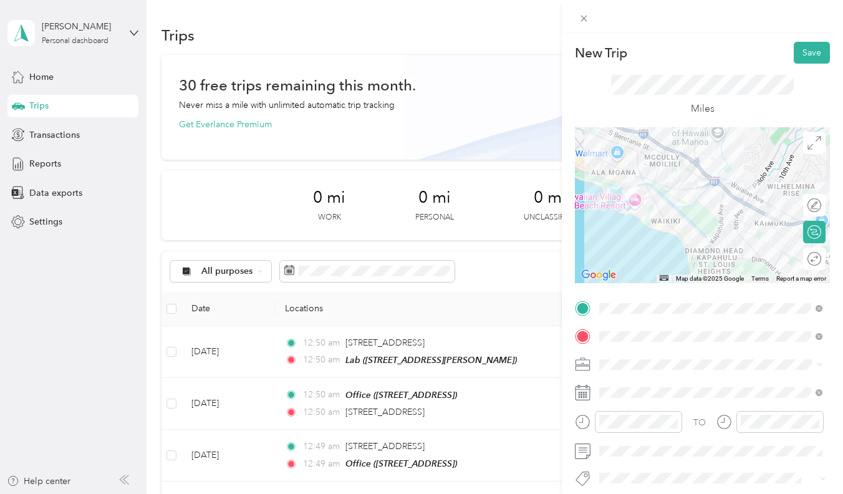
scroll to position [0, 0]
click at [806, 54] on button "Save" at bounding box center [812, 53] width 36 height 22
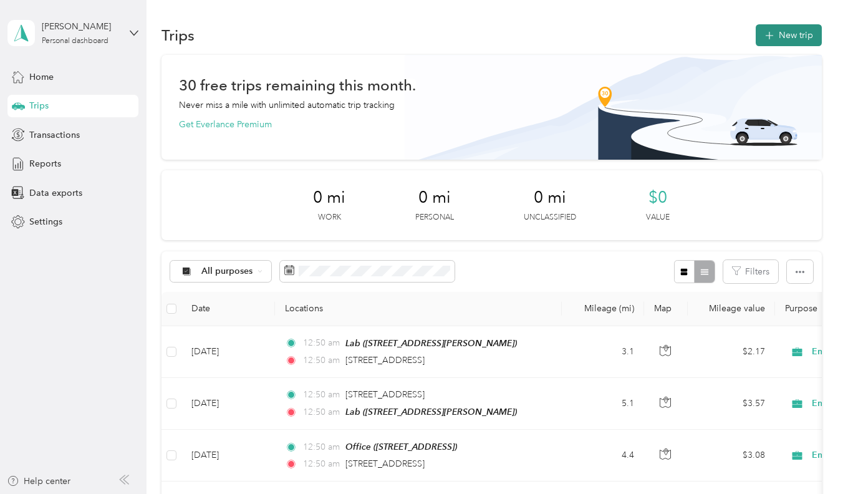
click at [780, 30] on button "New trip" at bounding box center [789, 35] width 66 height 22
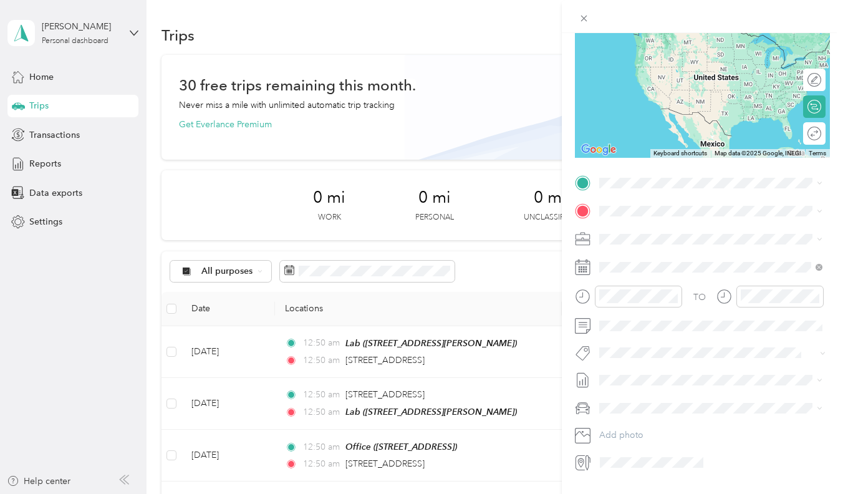
scroll to position [127, 0]
click at [652, 239] on span "[STREET_ADDRESS]" at bounding box center [662, 244] width 79 height 11
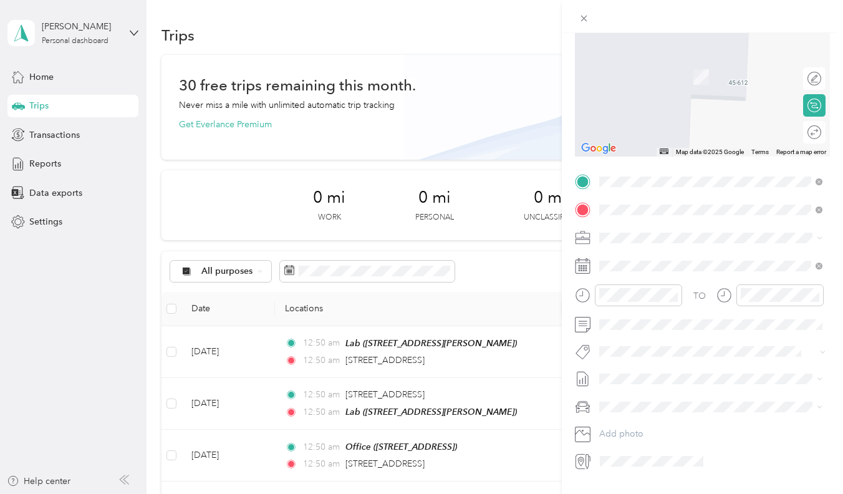
drag, startPoint x: 638, startPoint y: 230, endPoint x: 662, endPoint y: 268, distance: 44.8
click at [662, 263] on div "14 Aulike Street Kailua, Hawaii 96734, United States" at bounding box center [711, 254] width 215 height 17
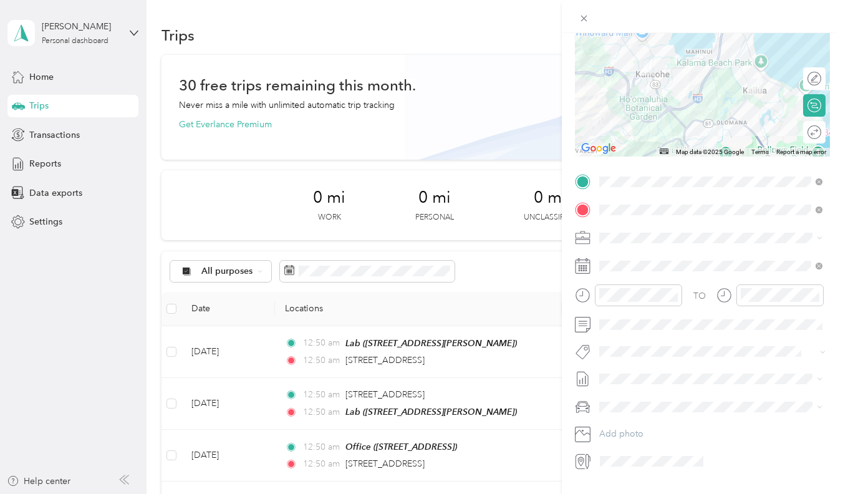
click at [659, 196] on div "TO Add photo" at bounding box center [702, 321] width 255 height 299
click at [610, 336] on div "TO Add photo" at bounding box center [702, 321] width 255 height 299
click at [610, 276] on span at bounding box center [712, 265] width 235 height 19
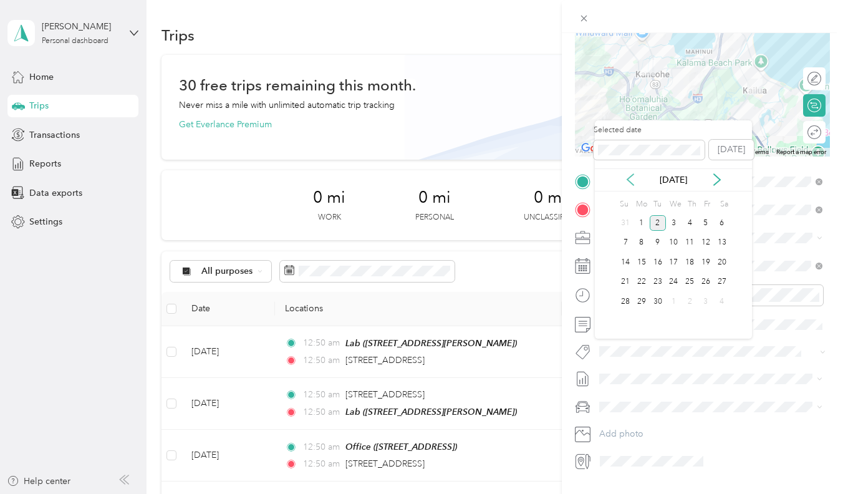
click at [630, 175] on icon at bounding box center [630, 179] width 12 height 12
click at [644, 241] on div "4" at bounding box center [642, 243] width 16 height 16
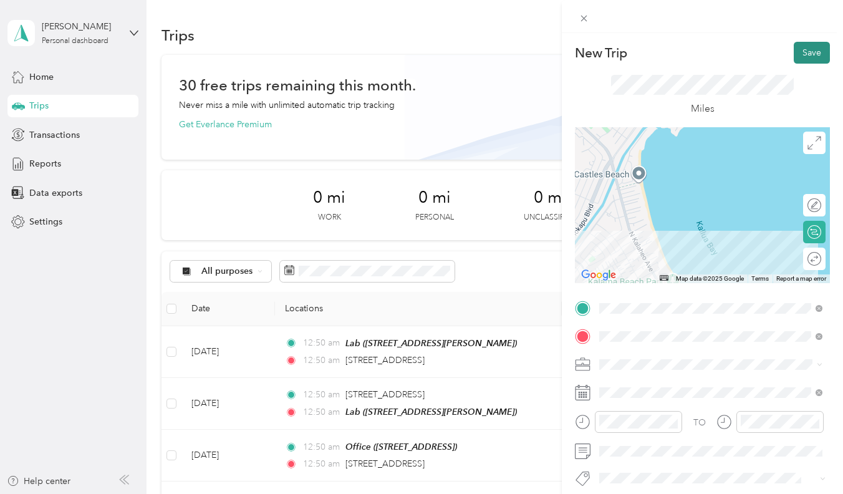
scroll to position [0, 0]
click at [815, 51] on button "Save" at bounding box center [812, 53] width 36 height 22
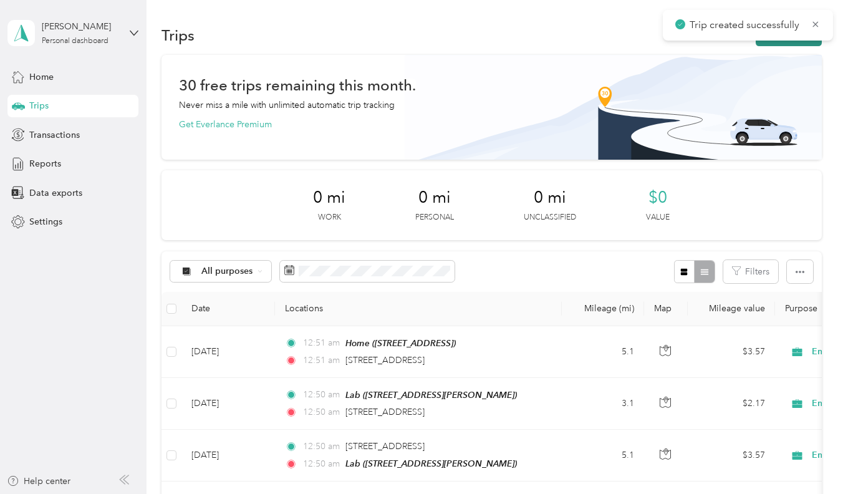
click at [776, 41] on button "New trip" at bounding box center [789, 35] width 66 height 22
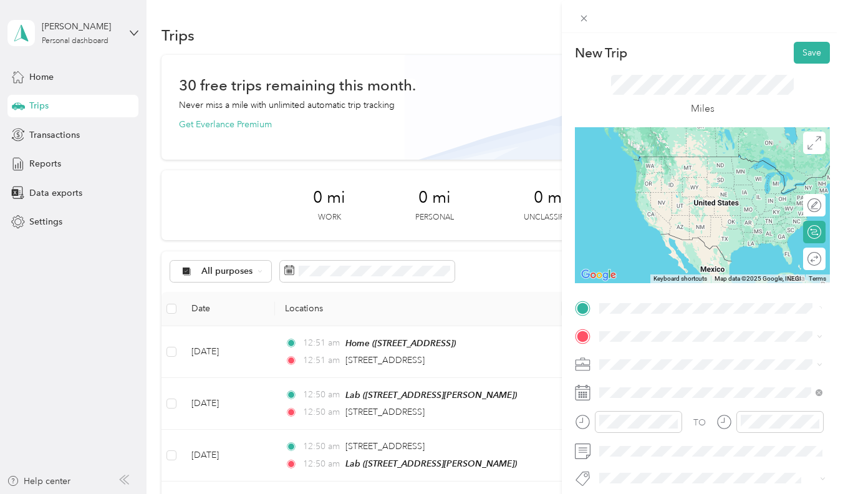
click at [634, 356] on span "14 Aulike Street Kailua, Hawaii 96734, United States" at bounding box center [685, 352] width 125 height 11
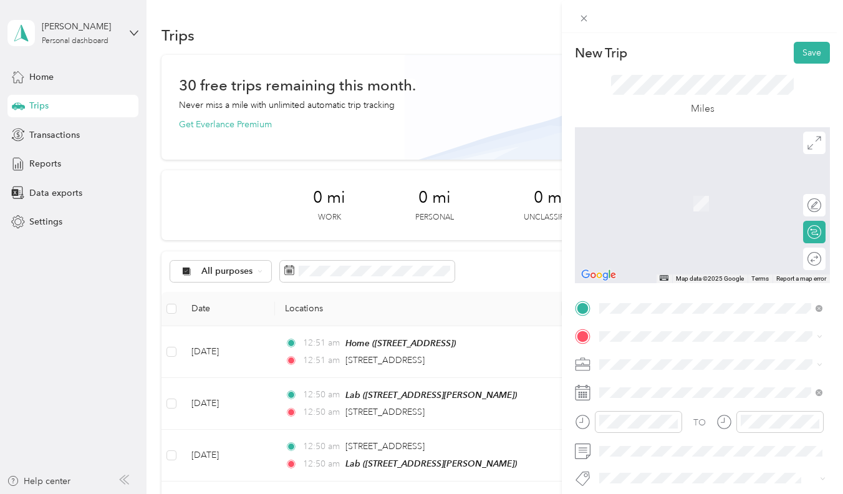
drag, startPoint x: 668, startPoint y: 356, endPoint x: 665, endPoint y: 382, distance: 25.7
click at [665, 382] on span "454 Namahana Street Honolulu, Hawaii 96815, United States" at bounding box center [685, 379] width 125 height 11
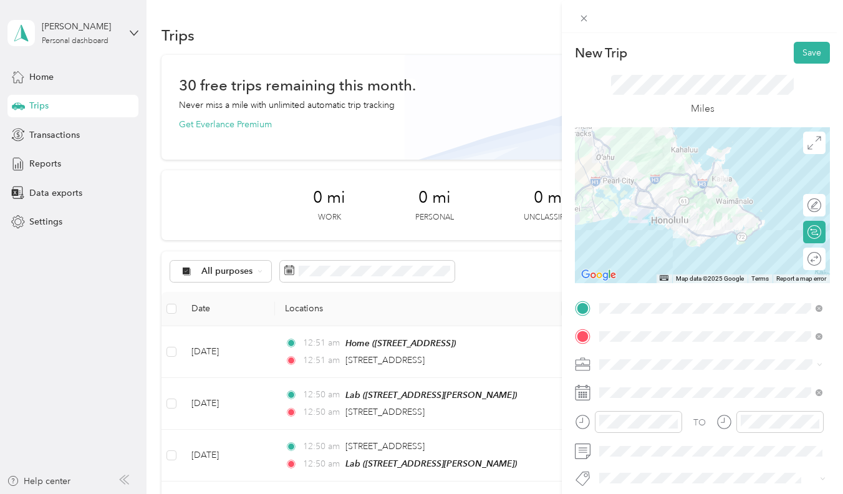
click at [553, 372] on div "New Trip Save This trip cannot be edited because it is either under review, app…" at bounding box center [421, 247] width 843 height 494
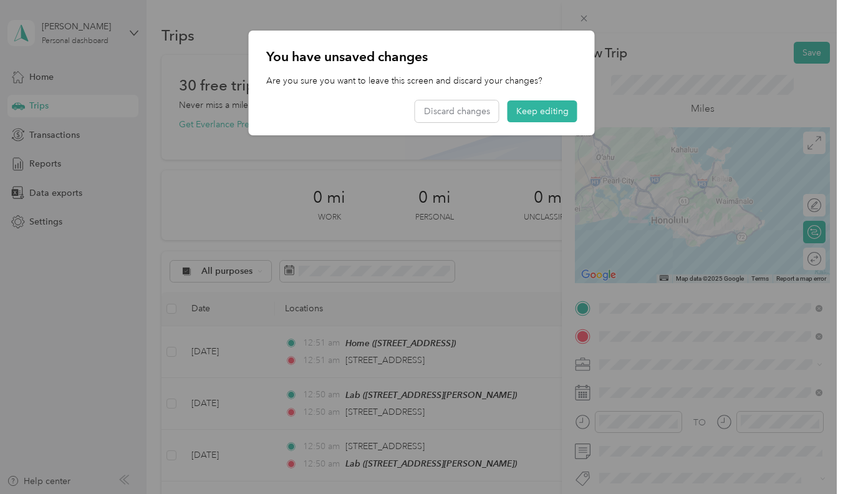
click at [636, 404] on div at bounding box center [421, 247] width 843 height 494
click at [548, 123] on div "You have unsaved changes Are you sure you want to leave this screen and discard…" at bounding box center [422, 83] width 346 height 105
click at [553, 112] on button "Keep editing" at bounding box center [543, 111] width 70 height 22
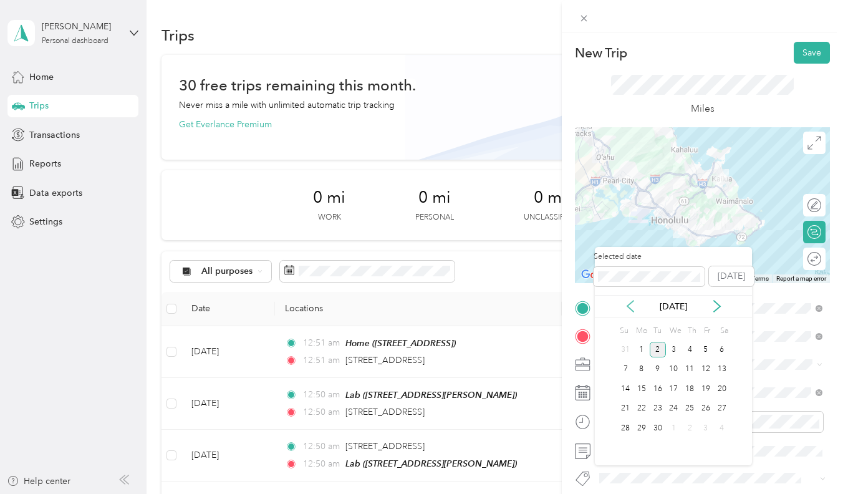
click at [634, 306] on icon at bounding box center [630, 306] width 12 height 12
click at [646, 370] on div "4" at bounding box center [642, 370] width 16 height 16
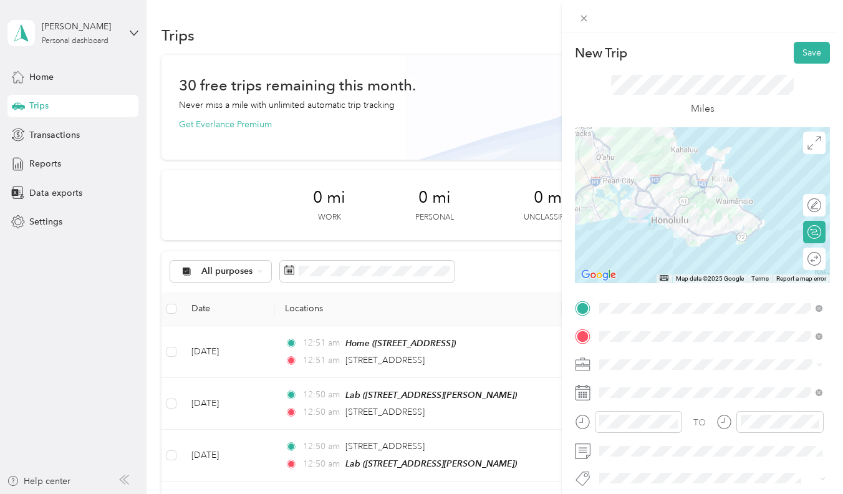
click at [787, 43] on div "New Trip Save" at bounding box center [702, 53] width 255 height 22
click at [794, 45] on button "Save" at bounding box center [812, 53] width 36 height 22
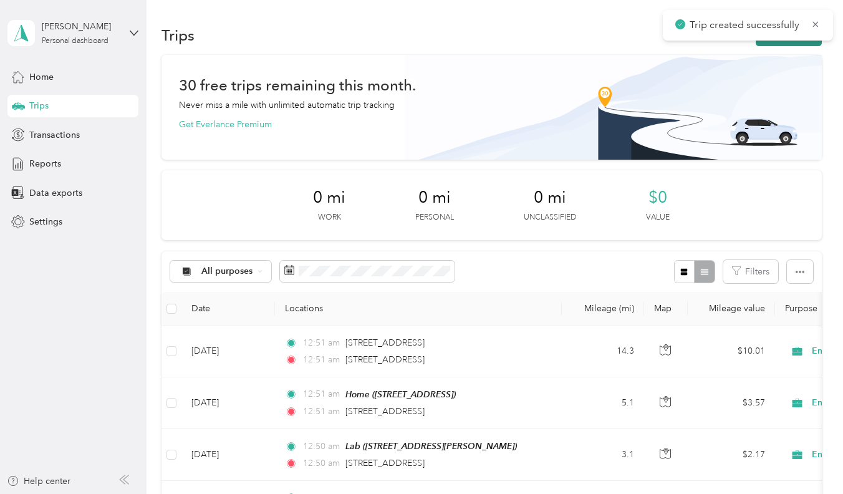
click at [786, 40] on button "New trip" at bounding box center [789, 35] width 66 height 22
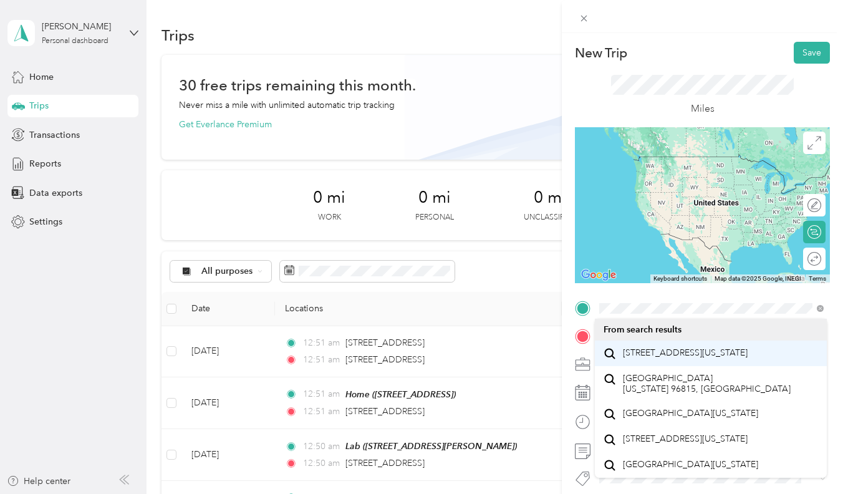
click at [628, 359] on span "454 Namahana Street Honolulu, Hawaii 96815, United States" at bounding box center [685, 352] width 125 height 11
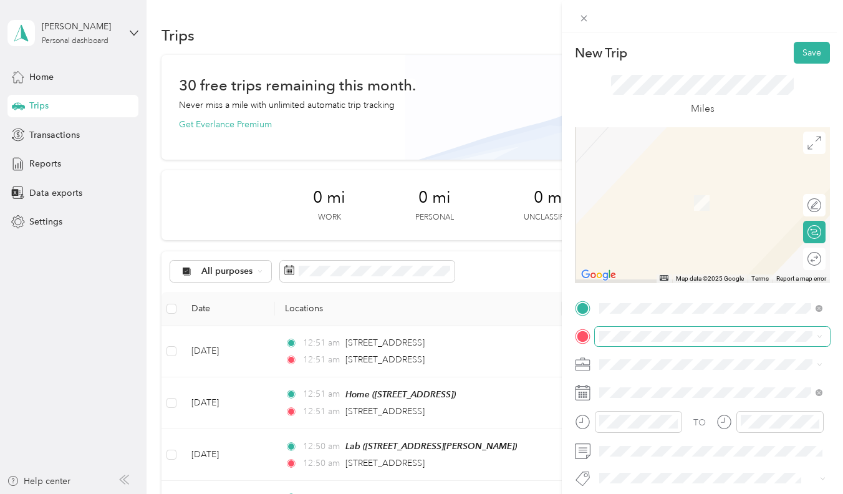
click at [649, 343] on span at bounding box center [712, 336] width 235 height 19
click at [639, 234] on strong "Office" at bounding box center [636, 228] width 26 height 11
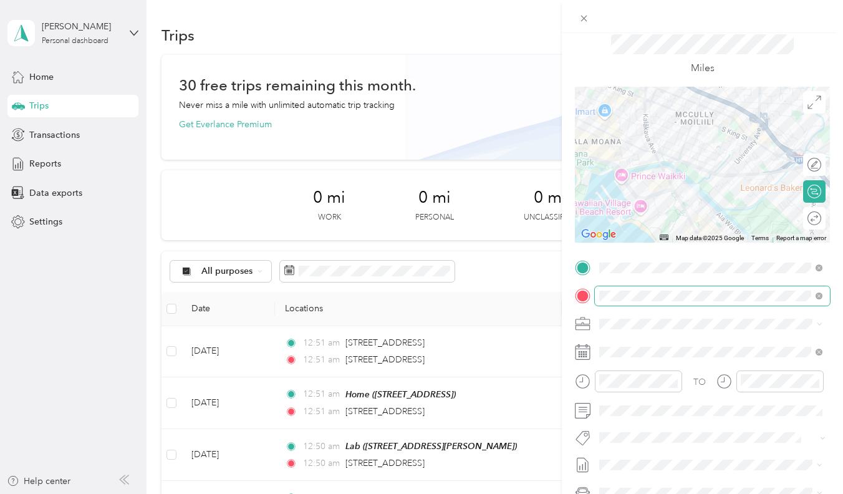
scroll to position [52, 0]
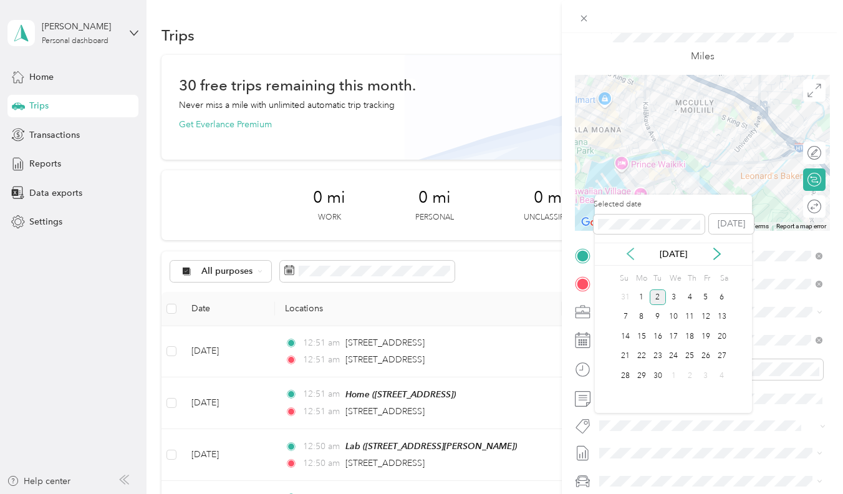
click at [630, 258] on icon at bounding box center [630, 254] width 12 height 12
click at [641, 319] on div "4" at bounding box center [642, 317] width 16 height 16
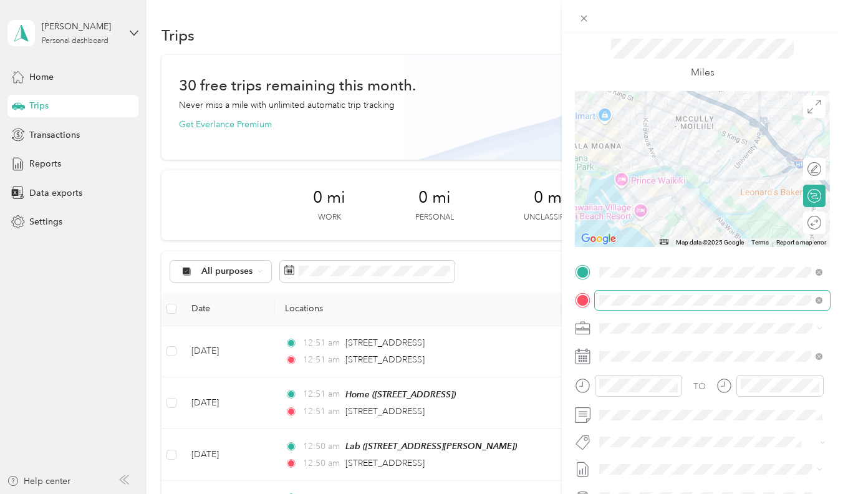
scroll to position [21, 0]
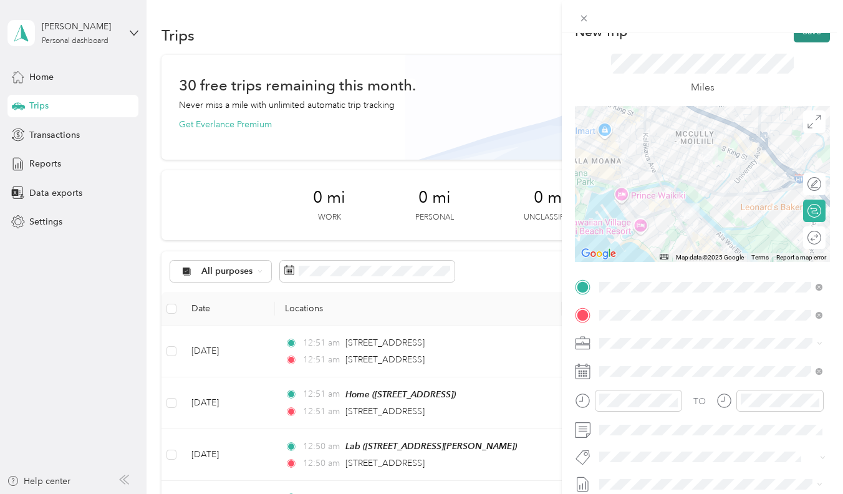
click at [808, 41] on button "Save" at bounding box center [812, 32] width 36 height 22
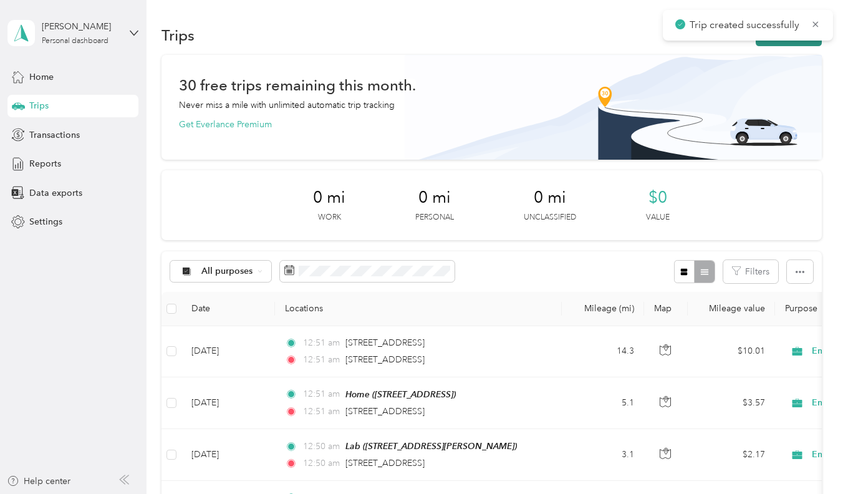
click at [771, 41] on icon "button" at bounding box center [769, 36] width 14 height 14
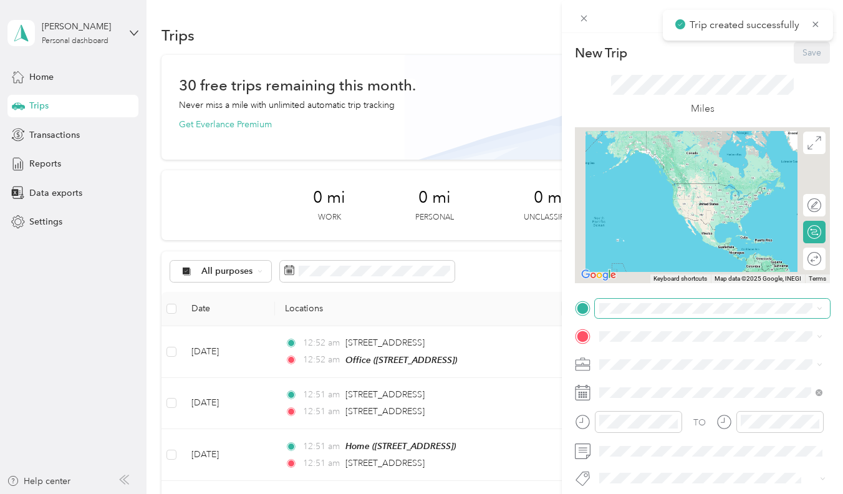
click at [662, 300] on span at bounding box center [712, 308] width 235 height 19
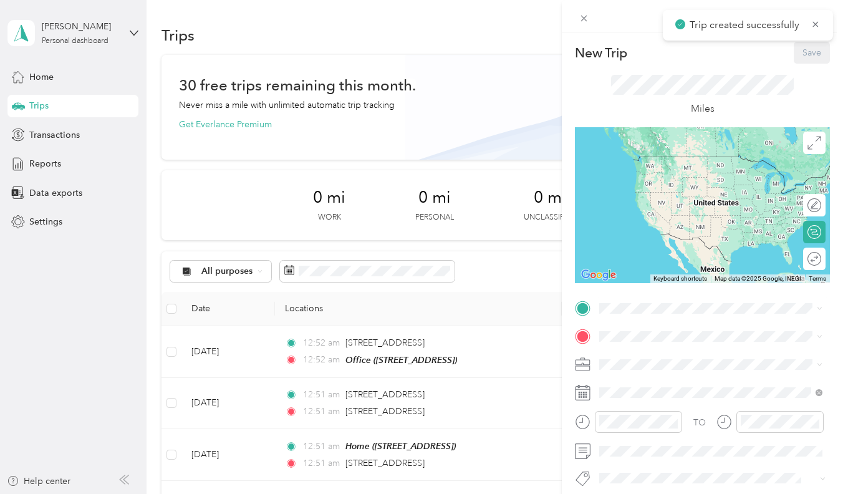
click at [642, 413] on div "Office [STREET_ADDRESS]" at bounding box center [662, 404] width 79 height 26
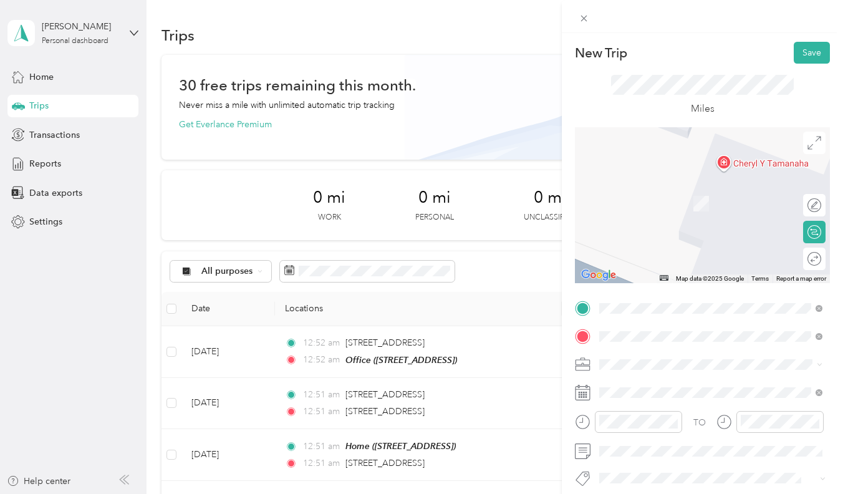
click at [694, 190] on span "17 Laiki Place Kailua, Hawaii 96734, United States" at bounding box center [685, 184] width 125 height 11
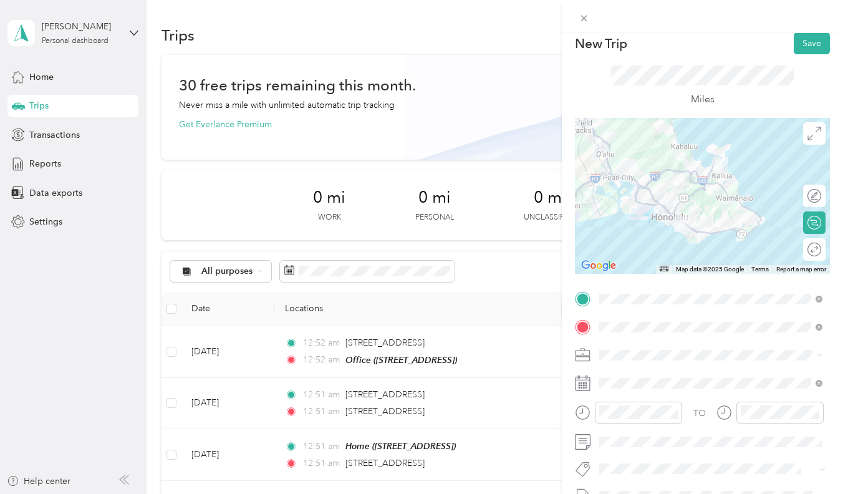
scroll to position [13, 0]
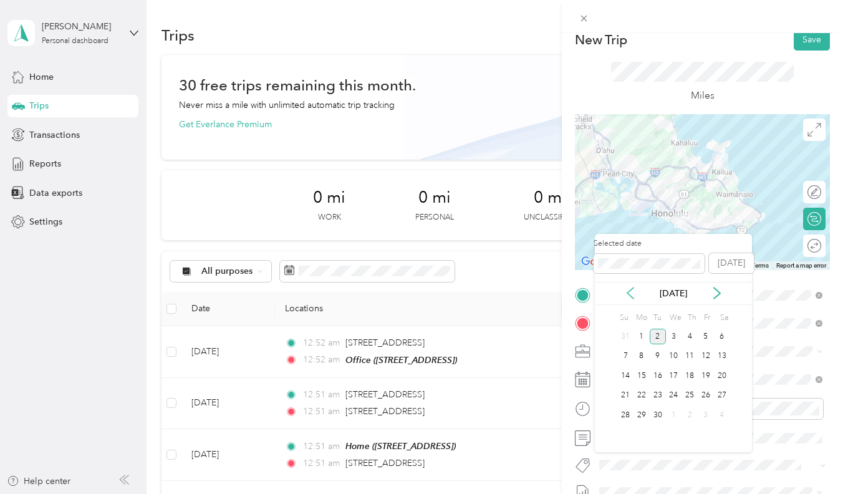
click at [627, 291] on icon at bounding box center [630, 293] width 12 height 12
click at [642, 357] on div "4" at bounding box center [642, 357] width 16 height 16
click at [643, 354] on div "4" at bounding box center [642, 357] width 16 height 16
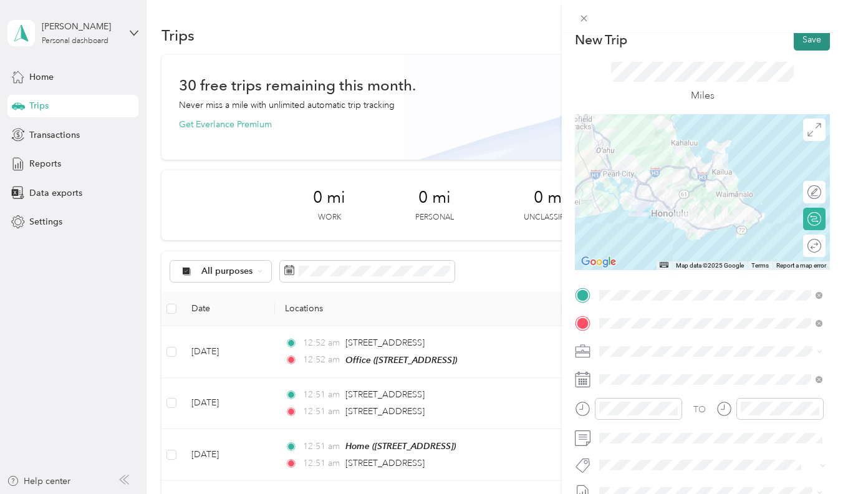
click at [811, 44] on button "Save" at bounding box center [812, 40] width 36 height 22
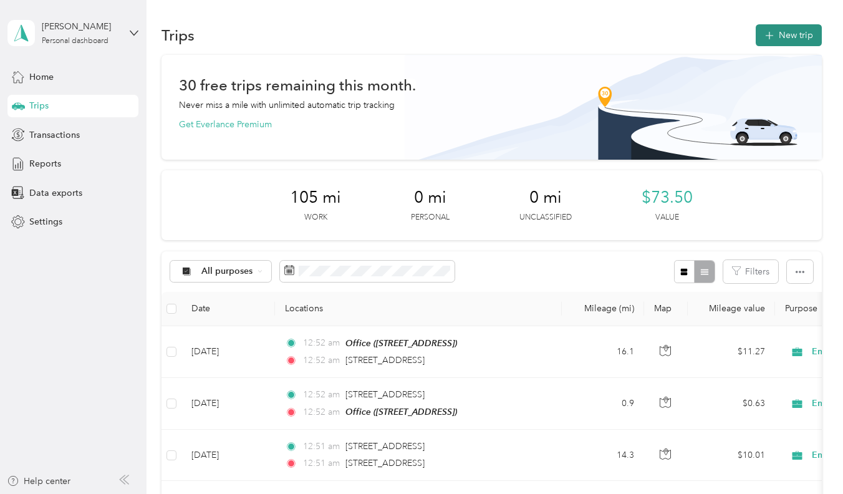
click at [787, 34] on button "New trip" at bounding box center [789, 35] width 66 height 22
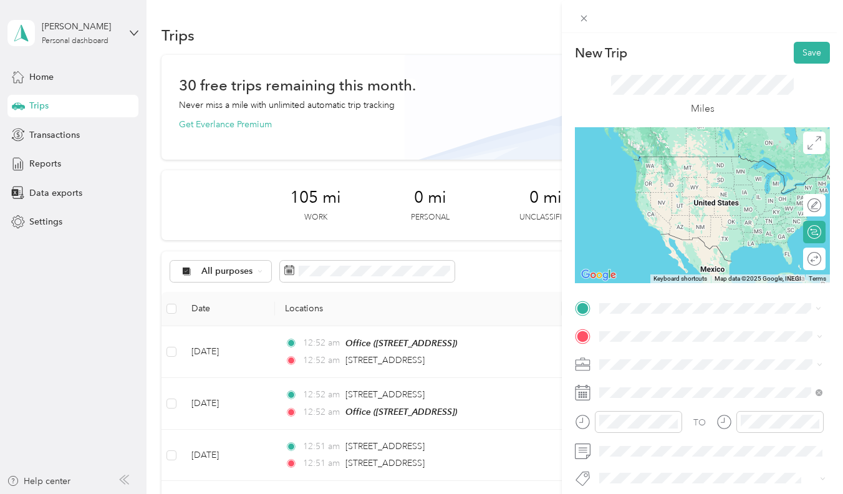
click at [647, 351] on span "17 Laiki Place Kailua, Hawaii 96734, United States" at bounding box center [685, 352] width 125 height 11
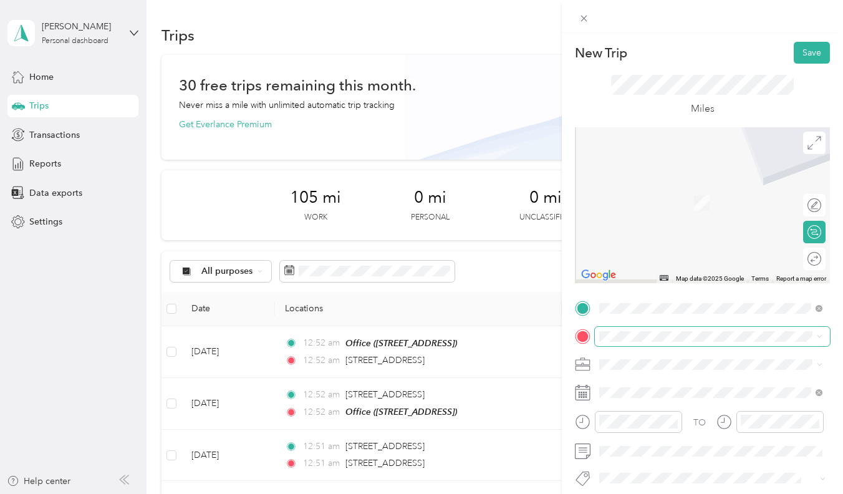
click at [649, 342] on span at bounding box center [712, 336] width 235 height 19
click at [652, 341] on span at bounding box center [712, 336] width 235 height 19
click at [655, 273] on div "Lab" at bounding box center [697, 267] width 148 height 11
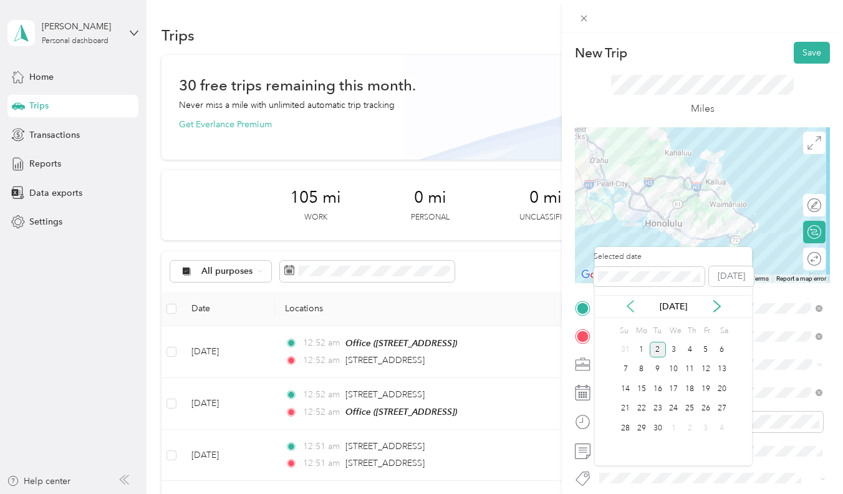
click at [634, 302] on icon at bounding box center [630, 306] width 12 height 12
click at [641, 373] on div "4" at bounding box center [642, 370] width 16 height 16
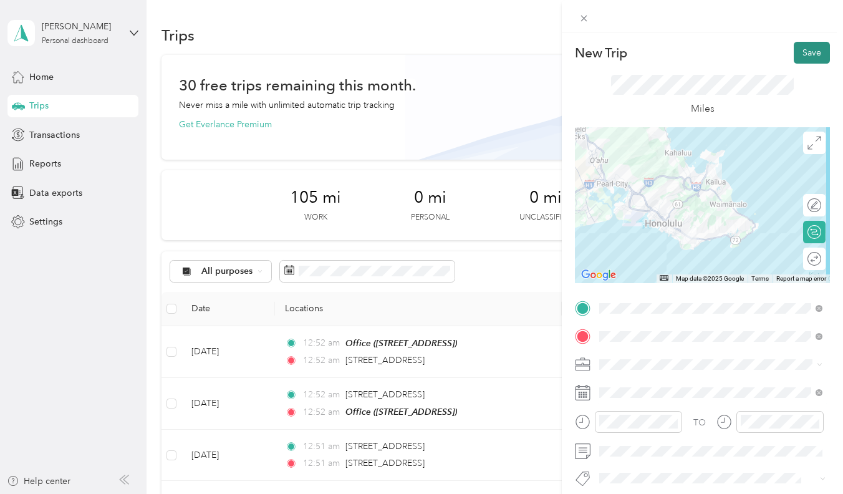
click at [815, 60] on button "Save" at bounding box center [812, 53] width 36 height 22
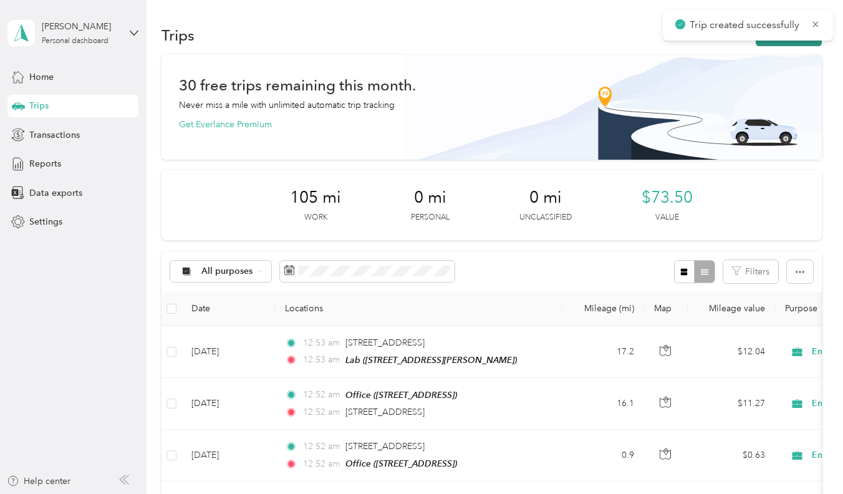
click at [781, 41] on button "New trip" at bounding box center [789, 35] width 66 height 22
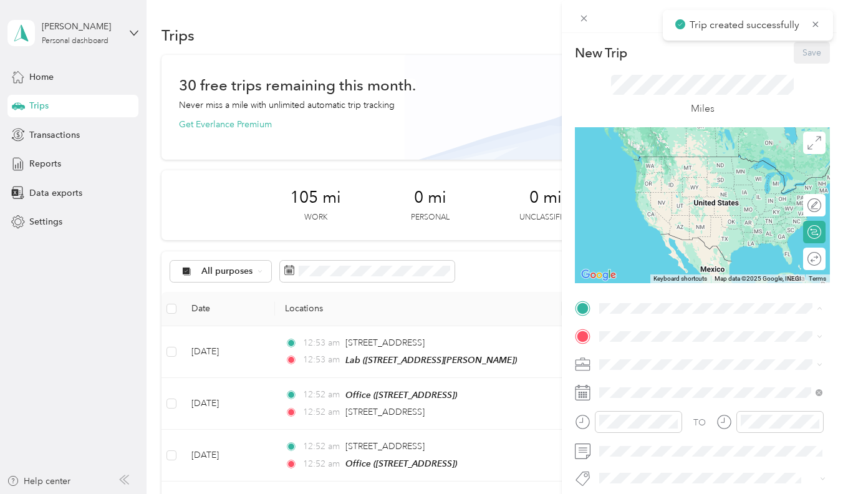
click at [629, 356] on strong "Home" at bounding box center [635, 357] width 24 height 11
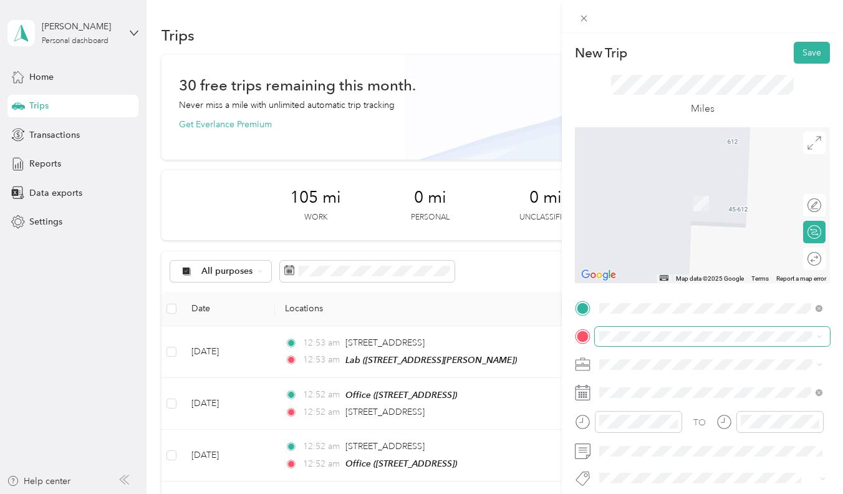
click at [635, 329] on span at bounding box center [712, 336] width 235 height 19
click at [705, 231] on span "98-1451 Kaahumanu Street Pearl City, Hawaii 96782, United States" at bounding box center [685, 225] width 125 height 11
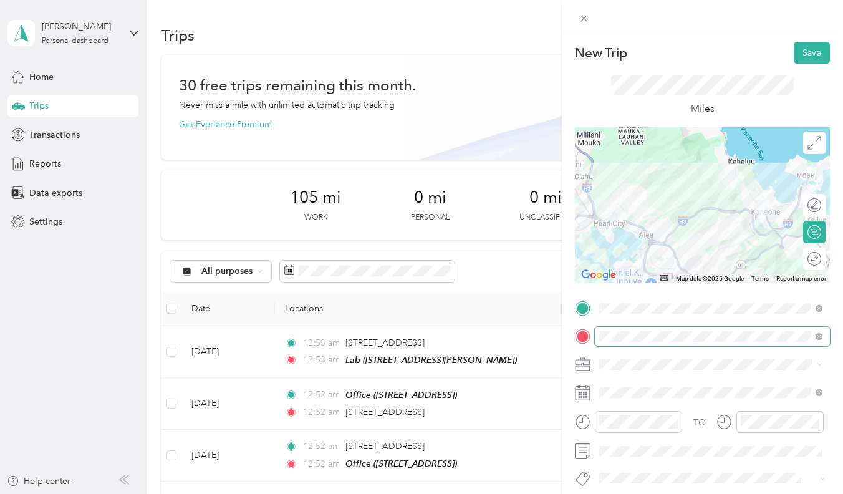
click at [665, 342] on span at bounding box center [712, 336] width 235 height 19
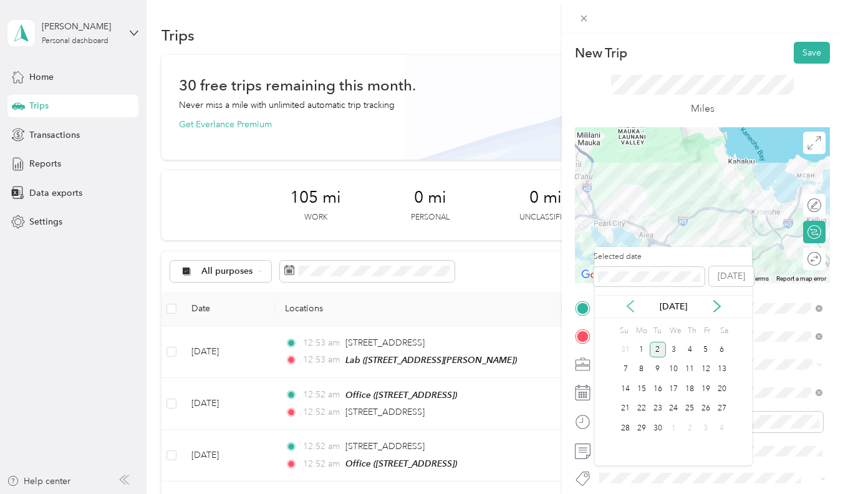
click at [634, 305] on icon at bounding box center [630, 306] width 12 height 12
click at [654, 365] on div "5" at bounding box center [658, 370] width 16 height 16
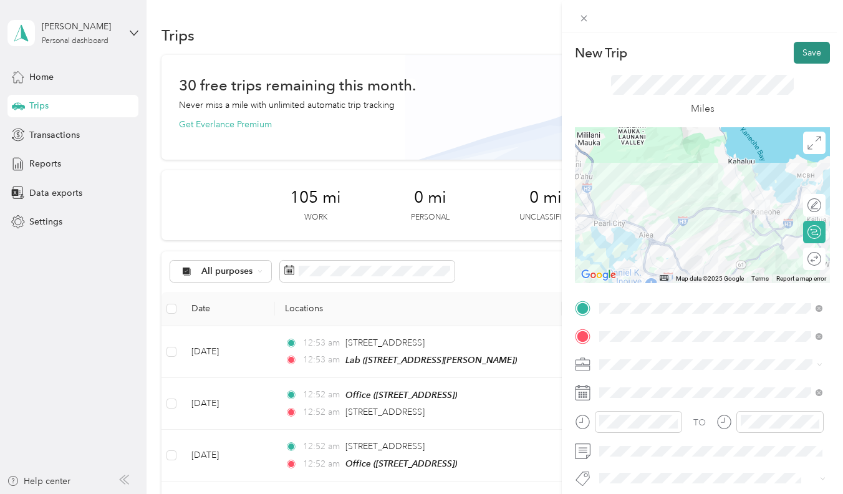
click at [797, 50] on button "Save" at bounding box center [812, 53] width 36 height 22
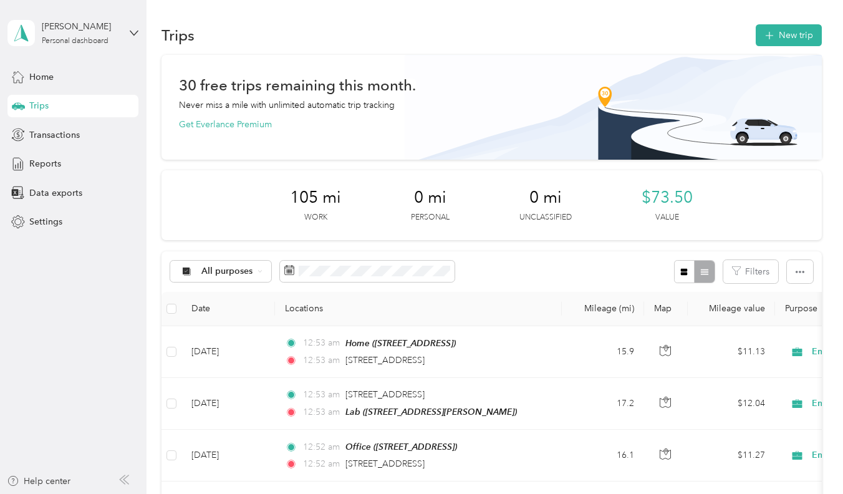
click at [800, 43] on button "New trip" at bounding box center [789, 35] width 66 height 22
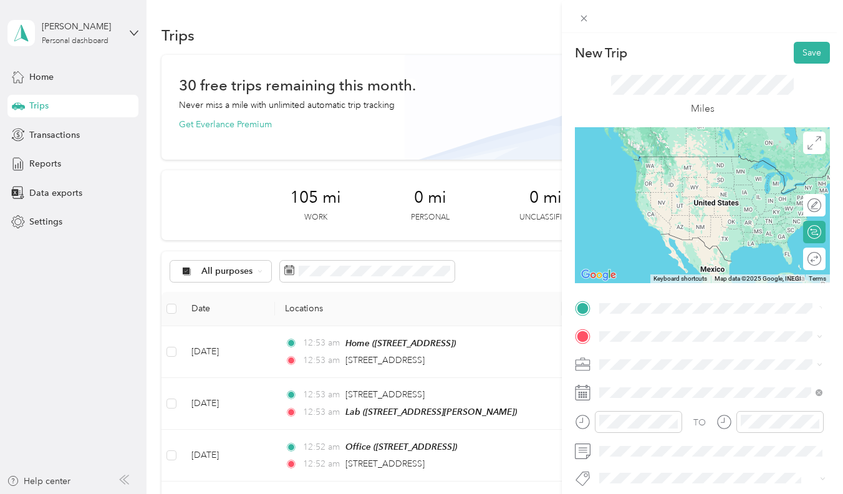
click at [636, 359] on span "98-1451 Kaahumanu Street Pearl City, Hawaii 96701, United States" at bounding box center [685, 352] width 125 height 11
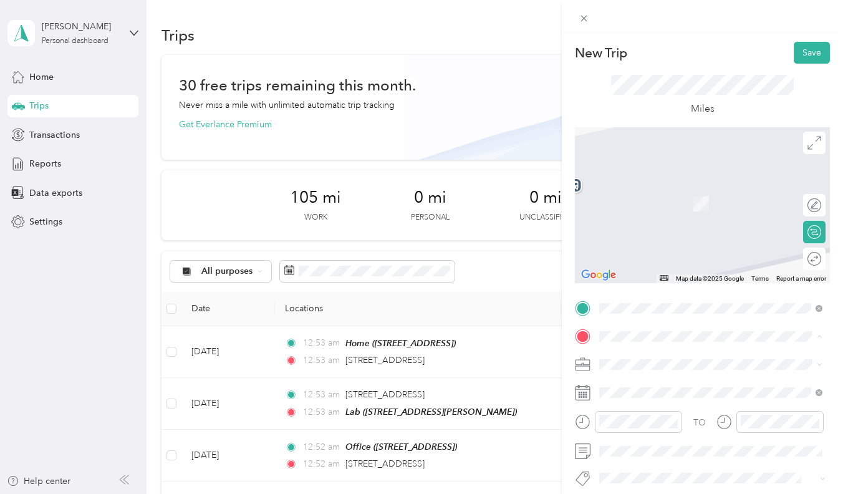
click at [655, 288] on div "Lab [STREET_ADDRESS][PERSON_NAME]" at bounding box center [697, 275] width 148 height 26
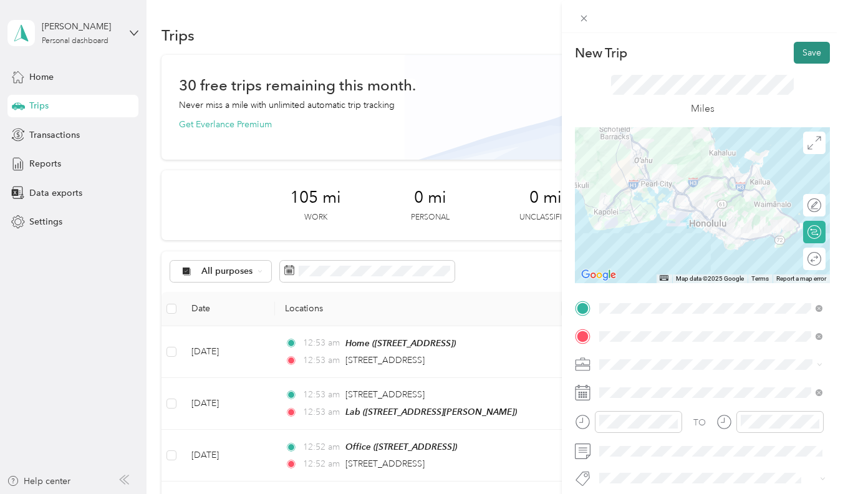
click at [806, 49] on button "Save" at bounding box center [812, 53] width 36 height 22
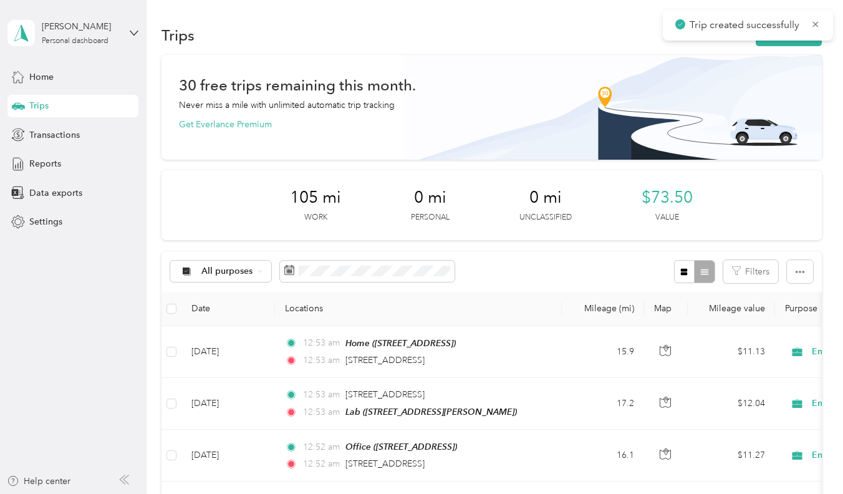
scroll to position [0, 0]
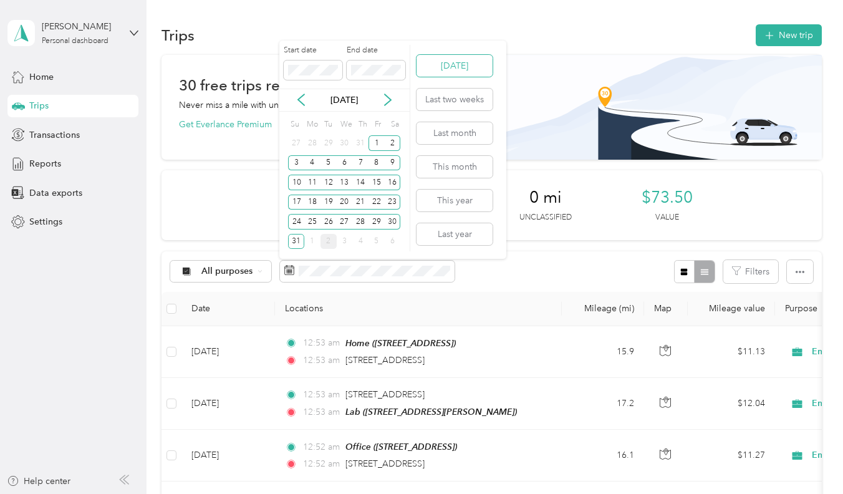
click at [462, 72] on button "[DATE]" at bounding box center [455, 66] width 76 height 22
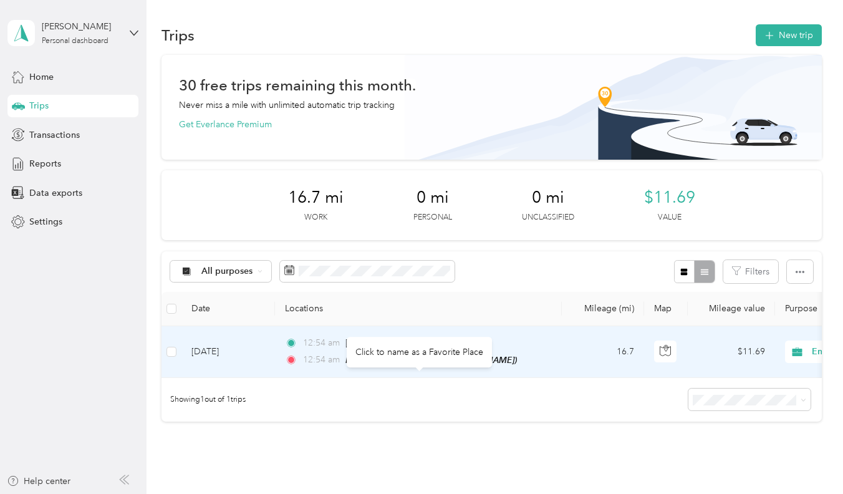
click at [397, 339] on div "Click to name as a Favorite Place" at bounding box center [419, 352] width 145 height 31
click at [291, 337] on td "12:54 am 98-1451 Kaahumanu Street, Pearl City 12:54 am Lab (3625 Harding Ave, H…" at bounding box center [418, 352] width 287 height 52
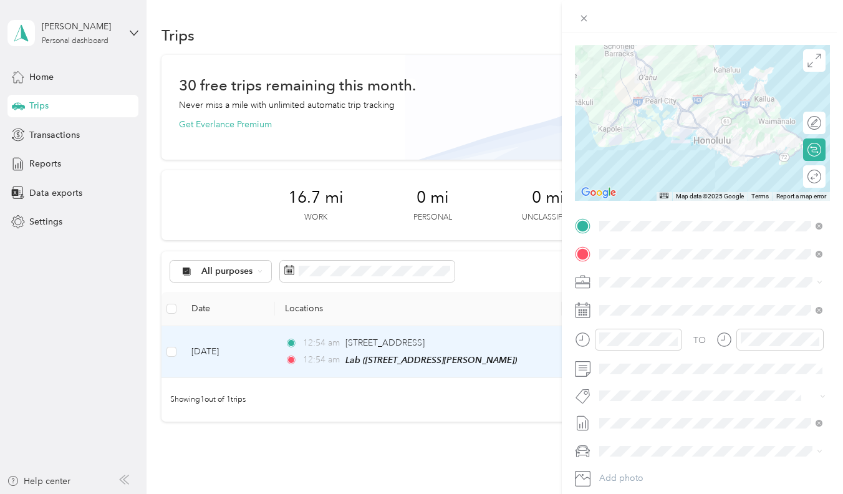
scroll to position [84, 0]
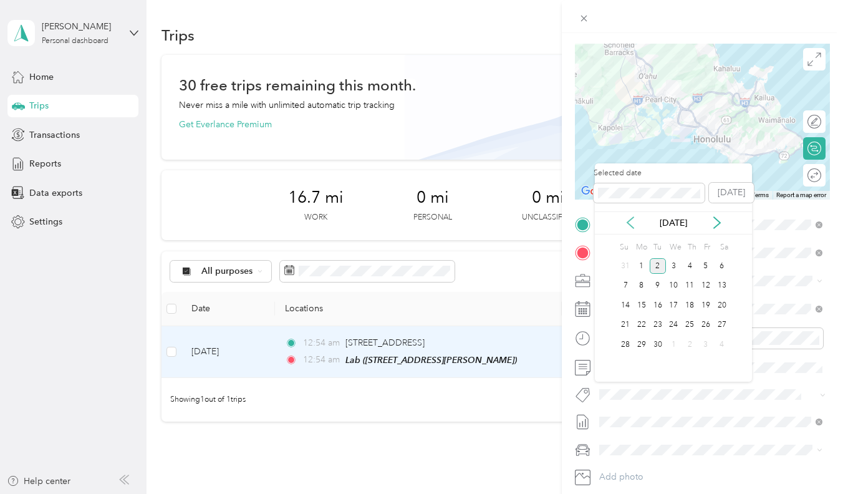
click at [627, 216] on icon at bounding box center [630, 222] width 12 height 12
click at [654, 287] on div "5" at bounding box center [658, 286] width 16 height 16
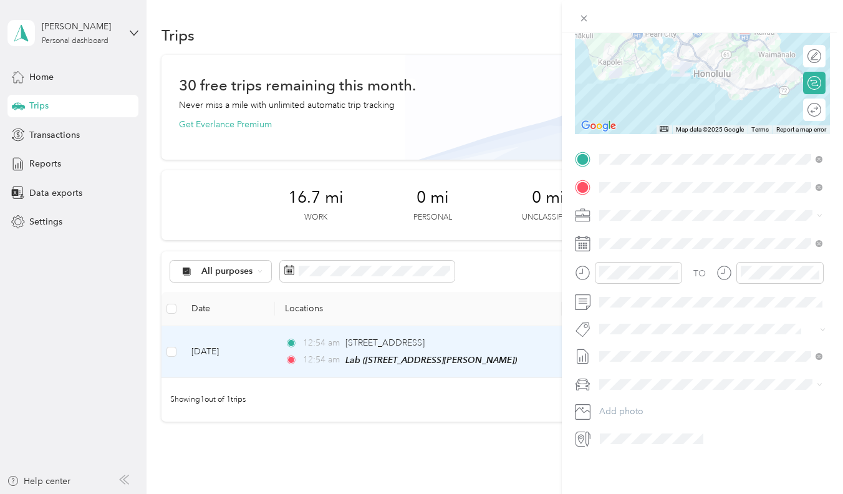
scroll to position [309, 0]
click at [627, 344] on span "[DATE]" at bounding box center [612, 340] width 27 height 13
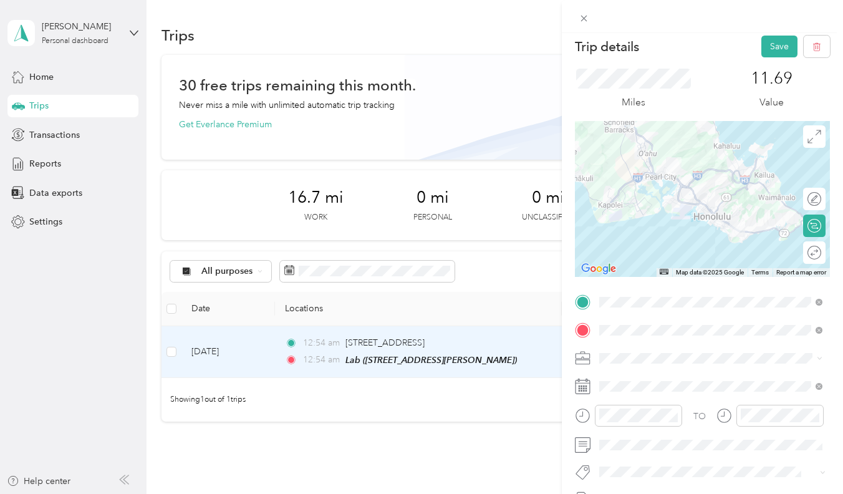
scroll to position [1, 0]
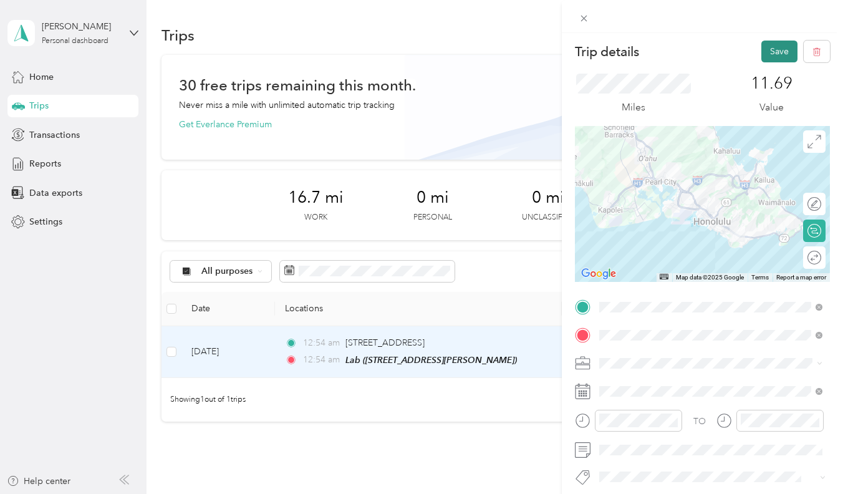
click at [786, 57] on button "Save" at bounding box center [780, 52] width 36 height 22
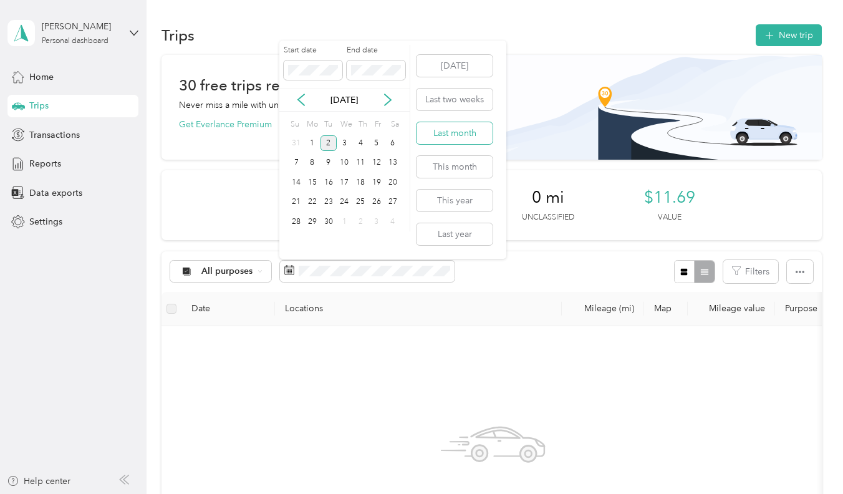
click at [481, 132] on button "Last month" at bounding box center [455, 133] width 76 height 22
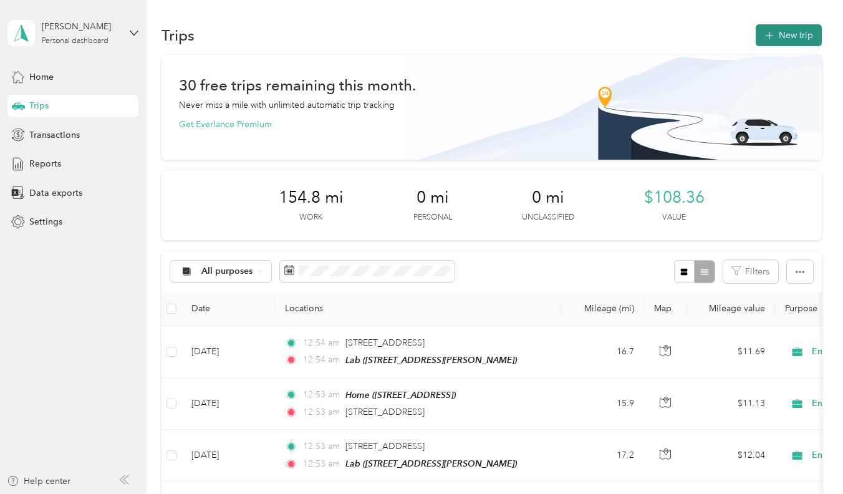
click at [781, 44] on button "New trip" at bounding box center [789, 35] width 66 height 22
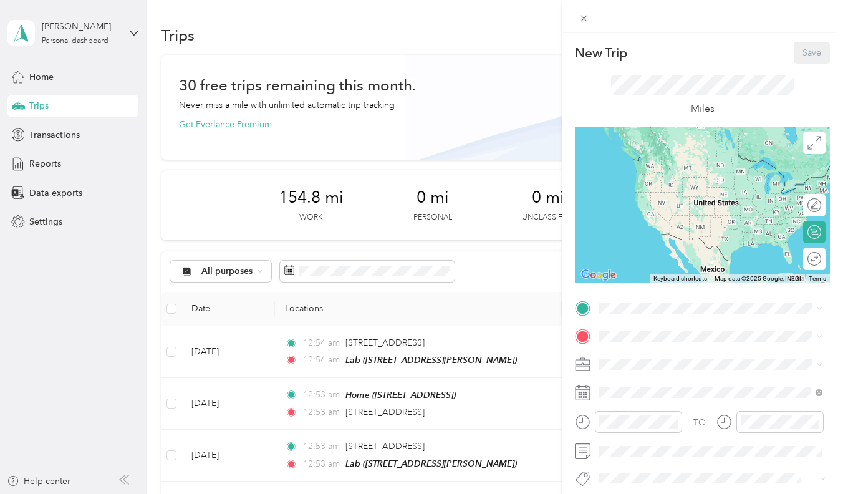
click at [620, 346] on li "Home [STREET_ADDRESS][PERSON_NAME]" at bounding box center [711, 363] width 232 height 39
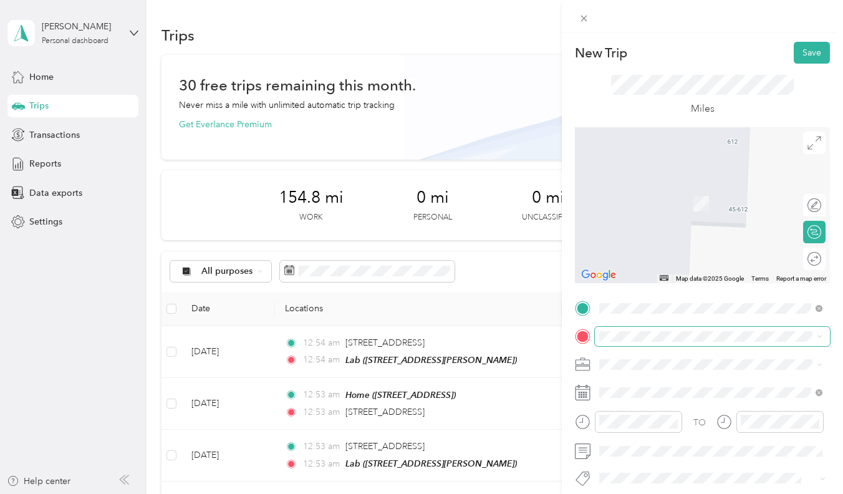
click at [634, 342] on span at bounding box center [712, 336] width 235 height 19
drag, startPoint x: 646, startPoint y: 359, endPoint x: 687, endPoint y: 380, distance: 47.1
click at [687, 380] on span "94-311 Kaholo Place Mililani, Hawaii 96789, United States" at bounding box center [685, 380] width 125 height 11
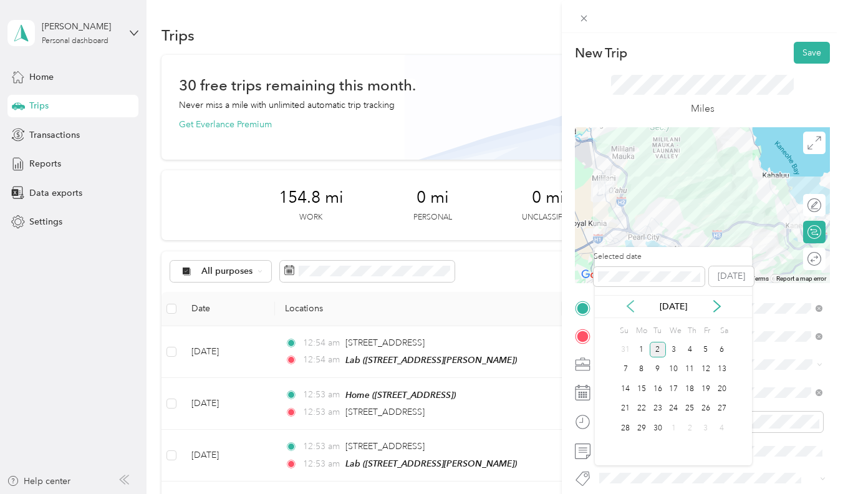
click at [636, 304] on div "[DATE]" at bounding box center [673, 306] width 157 height 13
click at [634, 306] on icon at bounding box center [630, 306] width 12 height 12
click at [677, 365] on div "6" at bounding box center [674, 370] width 16 height 16
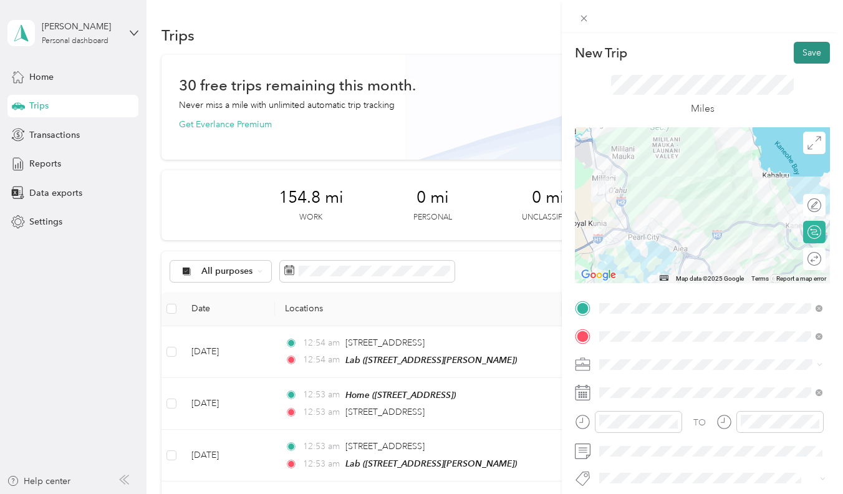
click at [811, 49] on button "Save" at bounding box center [812, 53] width 36 height 22
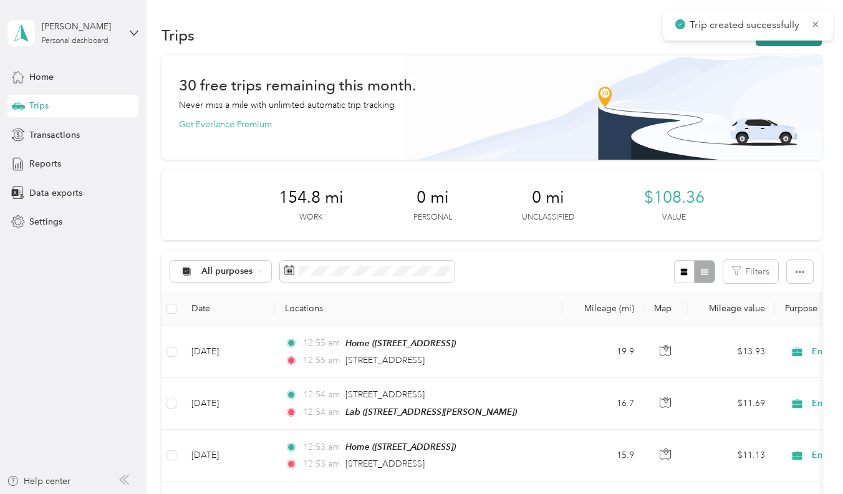
click at [773, 42] on button "New trip" at bounding box center [789, 35] width 66 height 22
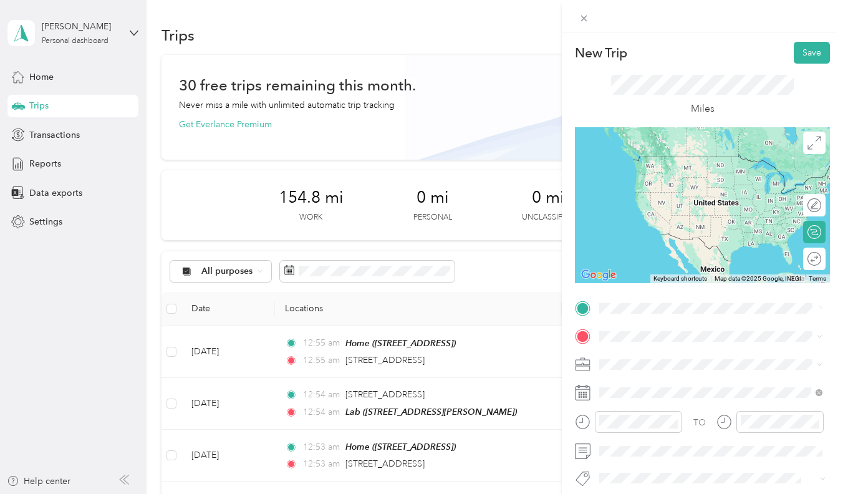
click at [632, 345] on div "No results found Check your spelling or try another address" at bounding box center [711, 354] width 232 height 71
click at [647, 355] on span "94-311 Kaholo Place Mililani, Hawaii 96789, United States" at bounding box center [685, 352] width 125 height 11
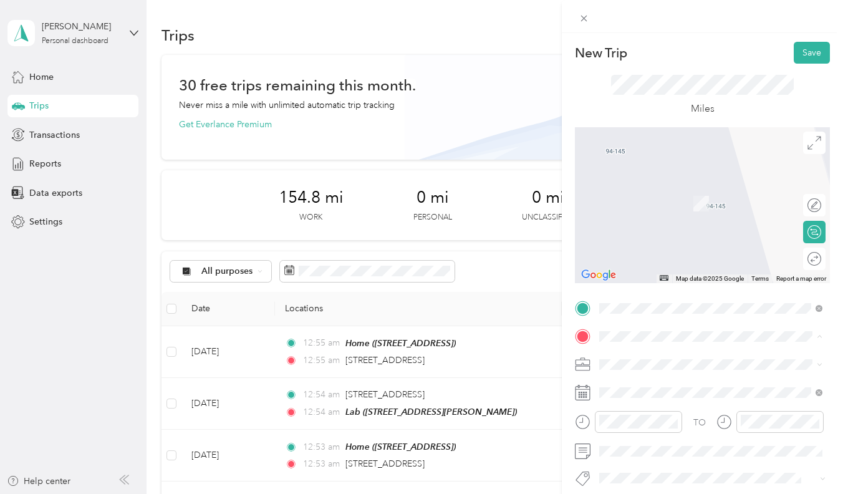
click at [657, 273] on div "Lab" at bounding box center [697, 267] width 148 height 11
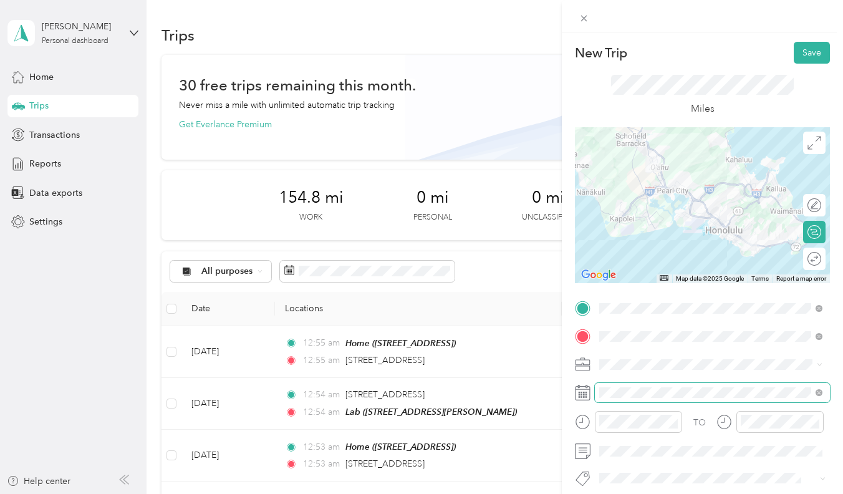
click at [607, 402] on span at bounding box center [712, 392] width 235 height 19
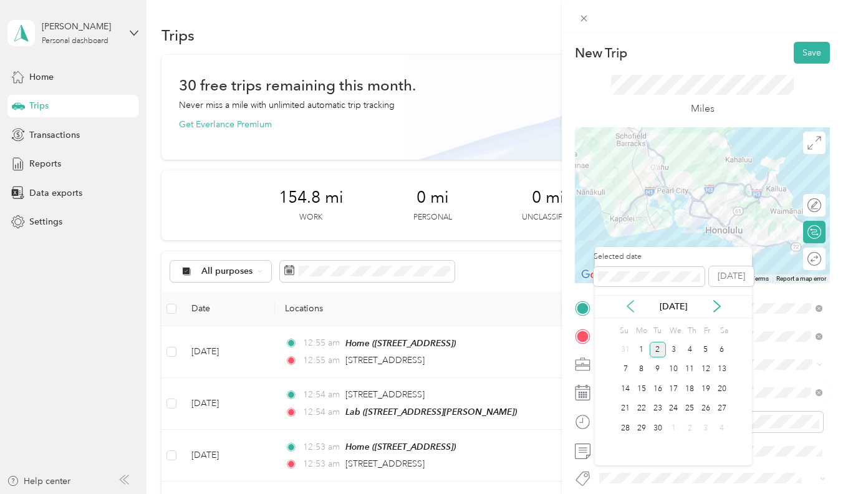
click at [632, 300] on icon at bounding box center [630, 306] width 12 height 12
click at [668, 370] on div "6" at bounding box center [674, 370] width 16 height 16
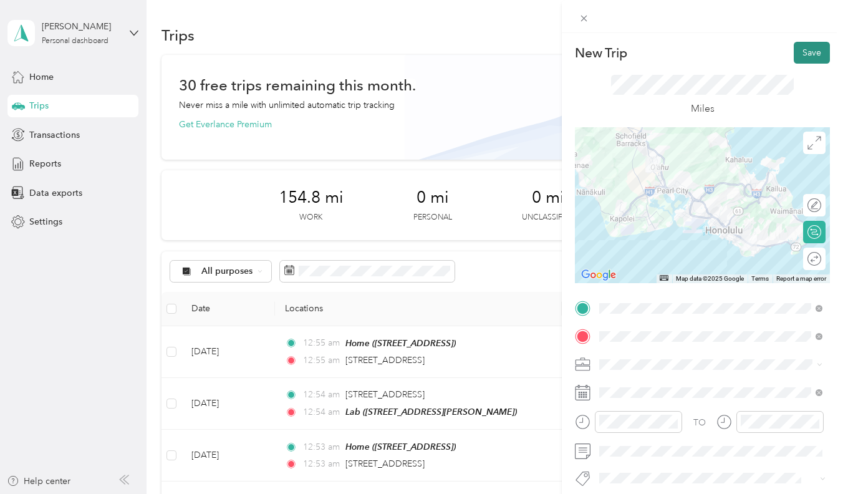
click at [799, 54] on button "Save" at bounding box center [812, 53] width 36 height 22
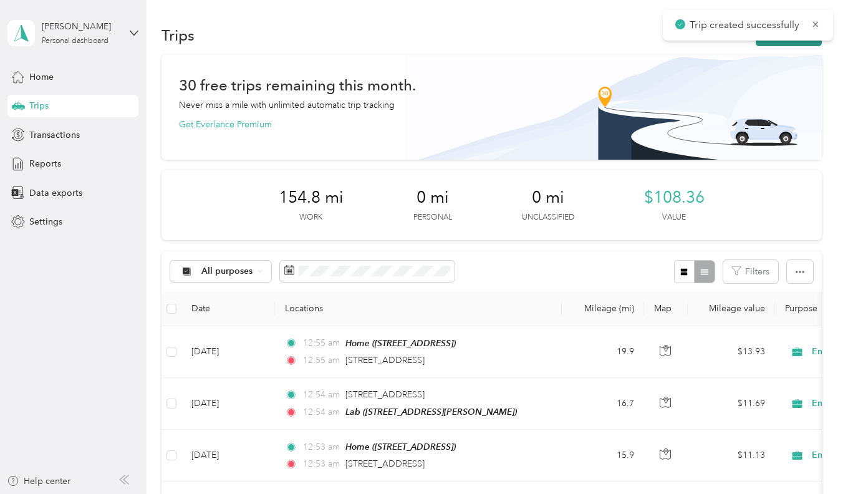
click at [778, 45] on button "New trip" at bounding box center [789, 35] width 66 height 22
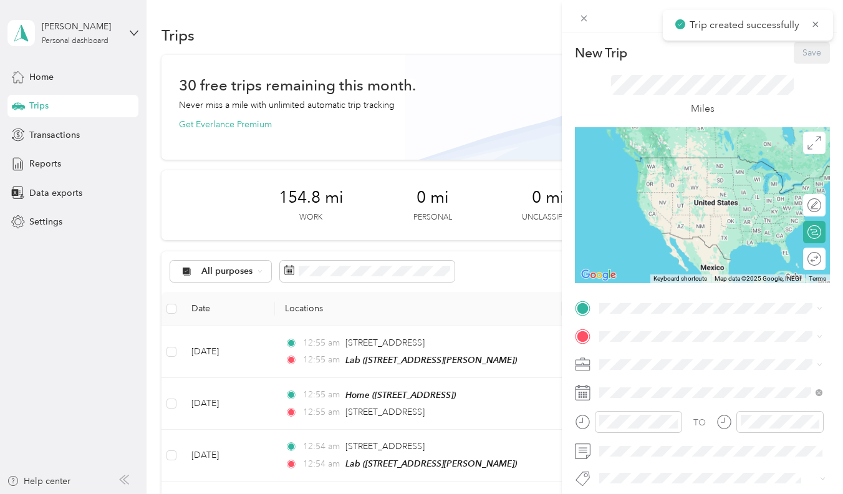
click at [637, 297] on div "New Trip Save This trip cannot be edited because it is either under review, app…" at bounding box center [702, 320] width 255 height 556
click at [650, 354] on div "Home" at bounding box center [662, 357] width 79 height 11
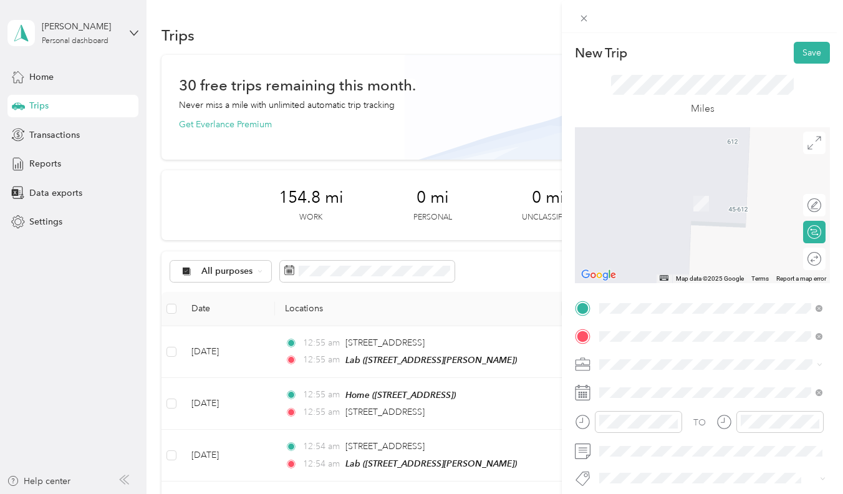
drag, startPoint x: 637, startPoint y: 357, endPoint x: 656, endPoint y: 385, distance: 33.6
click at [656, 385] on span "5210 Likini Street Honolulu, Hawaii 96818, United States" at bounding box center [685, 380] width 125 height 11
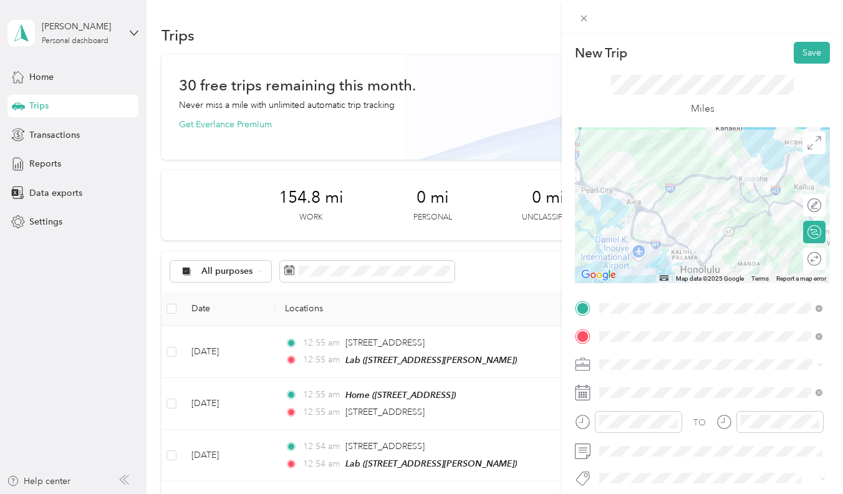
click at [576, 361] on div at bounding box center [702, 364] width 255 height 19
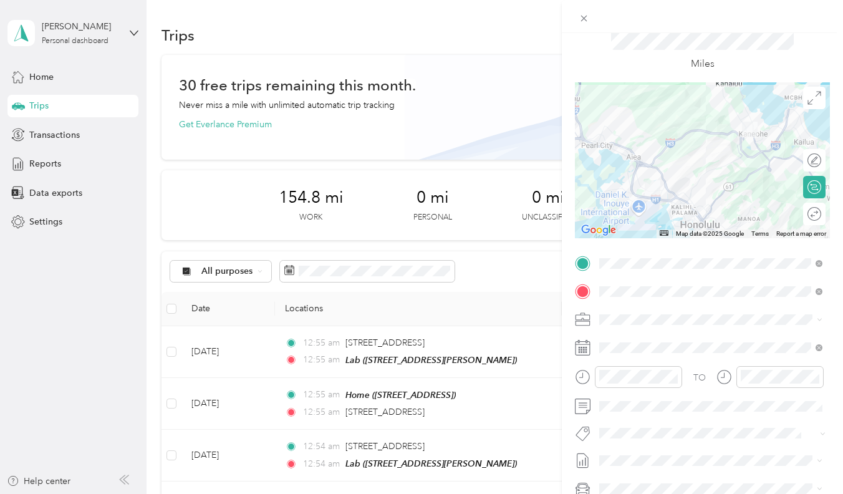
scroll to position [49, 0]
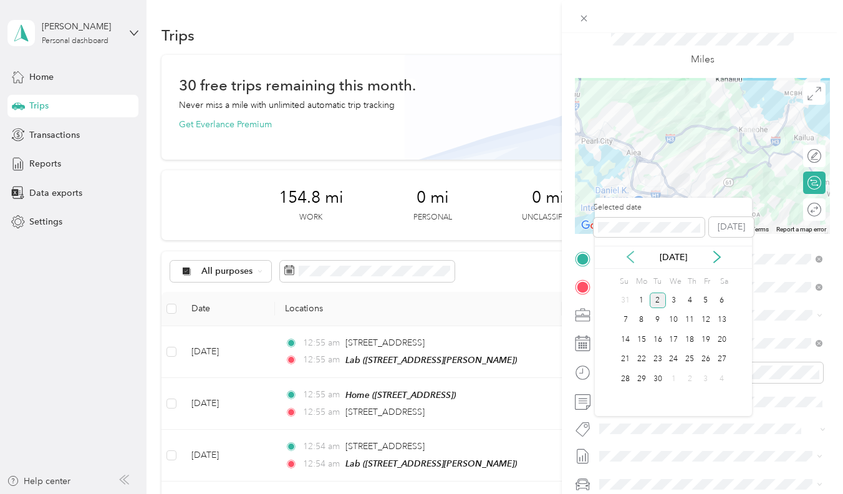
click at [626, 251] on icon at bounding box center [630, 257] width 12 height 12
click at [677, 324] on div "6" at bounding box center [674, 320] width 16 height 16
click at [679, 322] on div "6" at bounding box center [674, 320] width 16 height 16
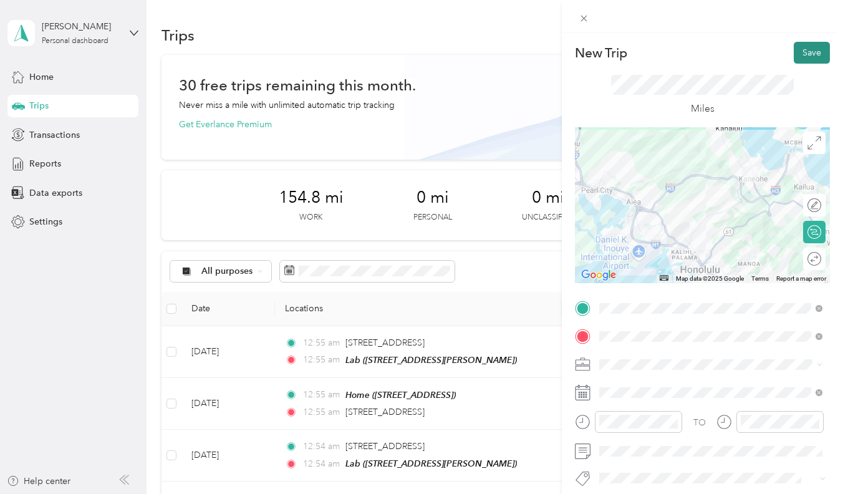
scroll to position [0, 0]
click at [811, 50] on button "Save" at bounding box center [812, 53] width 36 height 22
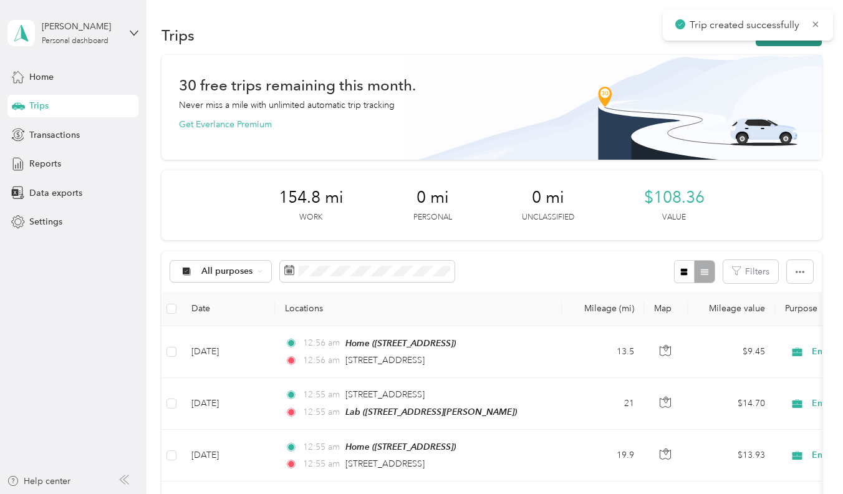
click at [780, 41] on button "New trip" at bounding box center [789, 35] width 66 height 22
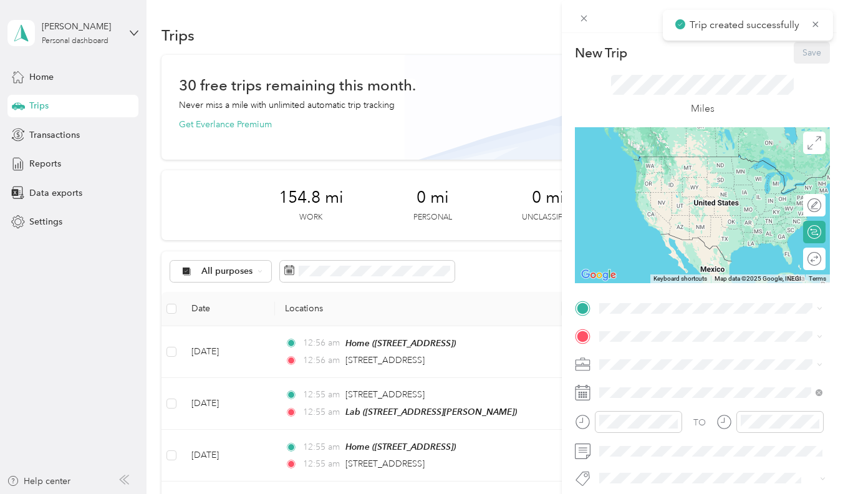
click at [200, 394] on div "New Trip Save This trip cannot be edited because it is either under review, app…" at bounding box center [421, 247] width 843 height 494
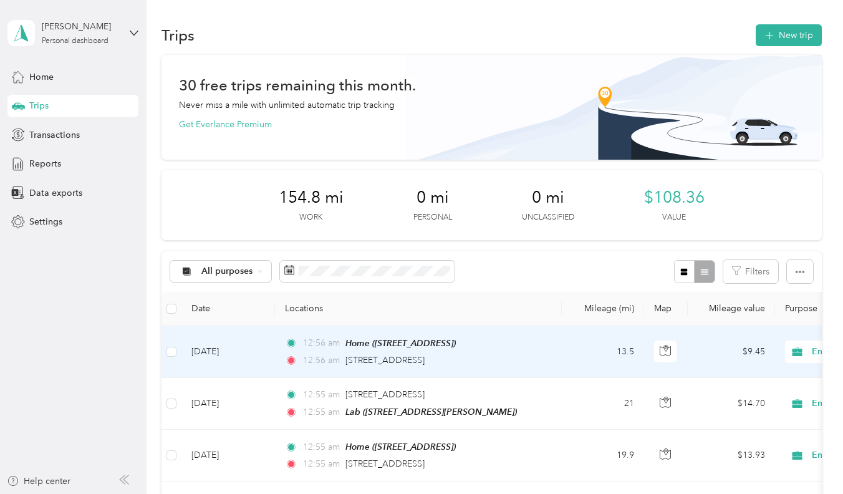
click at [232, 378] on td "Aug 6, 2025" at bounding box center [228, 352] width 94 height 52
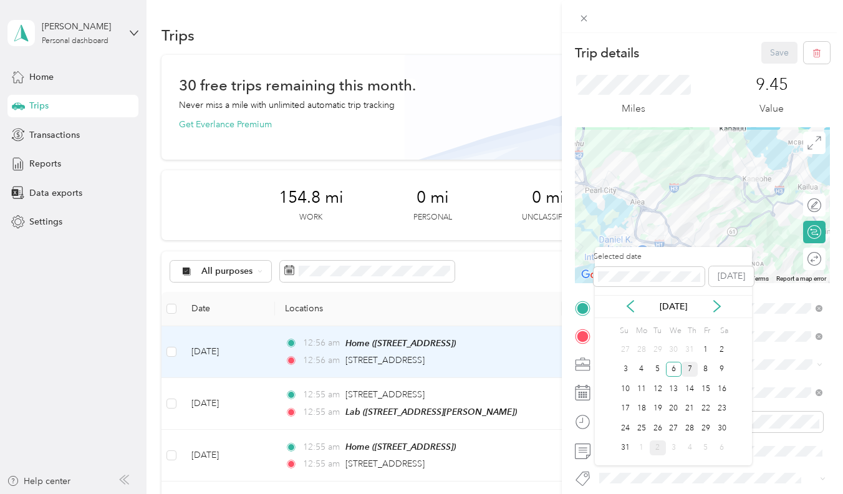
click at [692, 367] on div "7" at bounding box center [690, 370] width 16 height 16
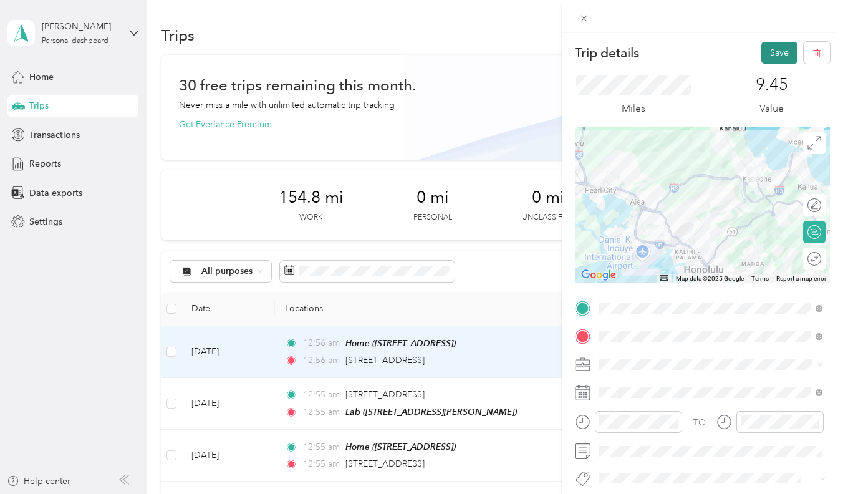
click at [786, 62] on button "Save" at bounding box center [780, 53] width 36 height 22
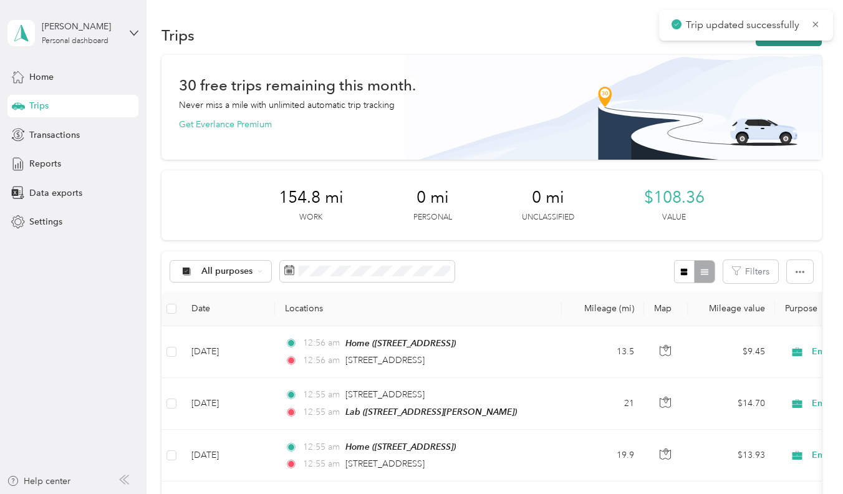
click at [782, 44] on button "New trip" at bounding box center [789, 35] width 66 height 22
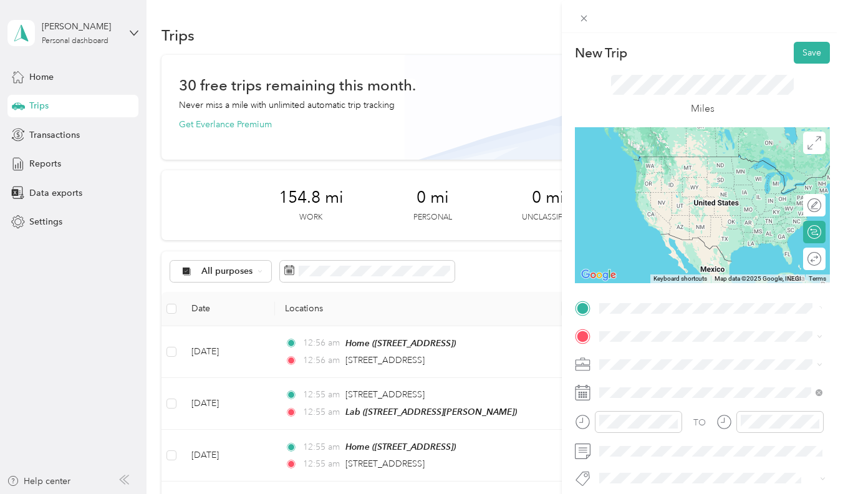
click at [630, 349] on span "5210 Likini Street Honolulu, Hawaii 96818, United States" at bounding box center [685, 352] width 125 height 11
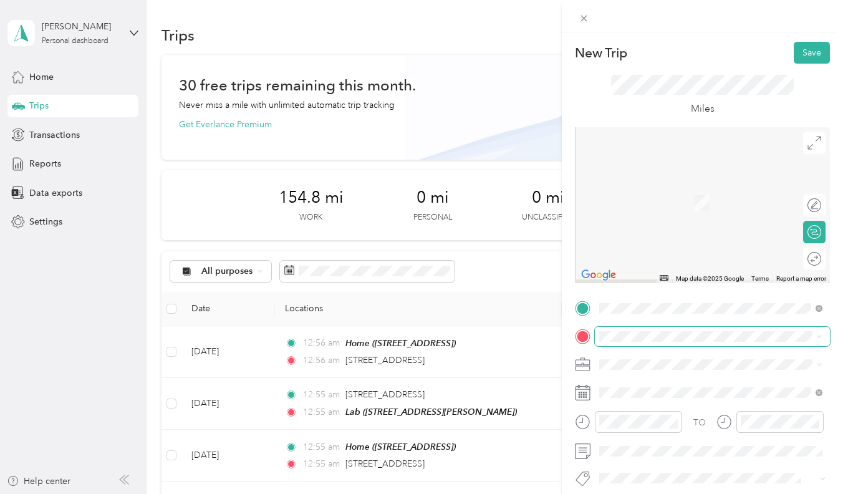
click at [632, 341] on span at bounding box center [712, 336] width 235 height 19
click at [668, 288] on div "Lab [STREET_ADDRESS][PERSON_NAME]" at bounding box center [697, 275] width 148 height 26
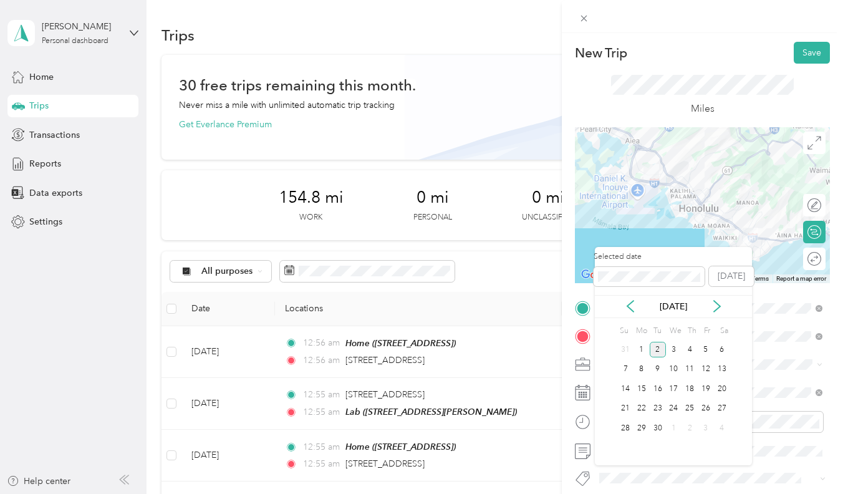
click at [637, 303] on div "[DATE]" at bounding box center [673, 306] width 157 height 13
click at [634, 303] on icon at bounding box center [630, 306] width 12 height 12
click at [684, 368] on div "7" at bounding box center [690, 370] width 16 height 16
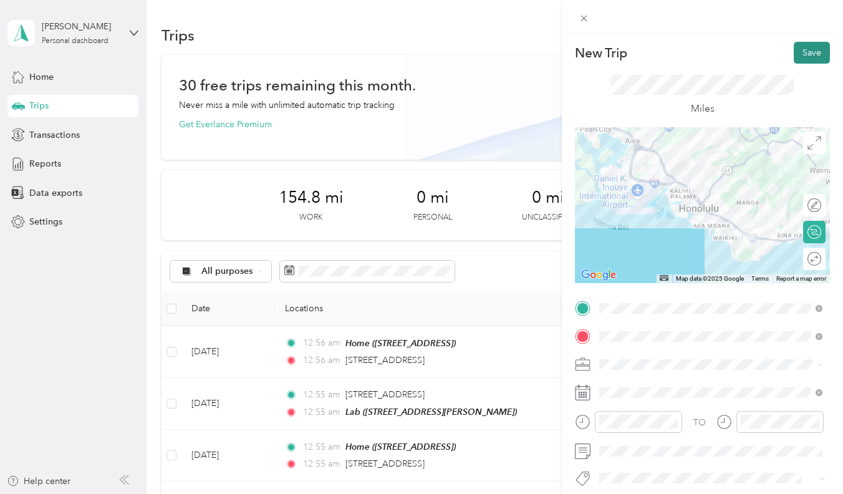
click at [813, 59] on button "Save" at bounding box center [812, 53] width 36 height 22
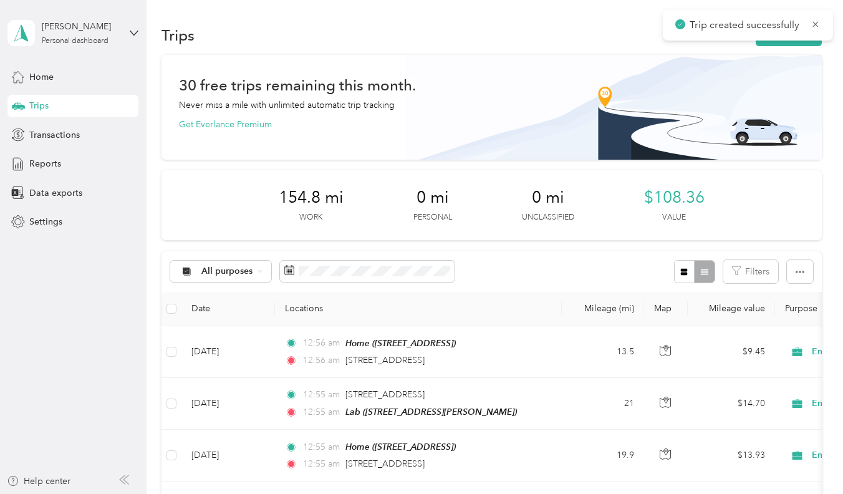
click at [769, 47] on div "Trips New trip" at bounding box center [492, 35] width 660 height 26
click at [771, 44] on button "New trip" at bounding box center [789, 35] width 66 height 22
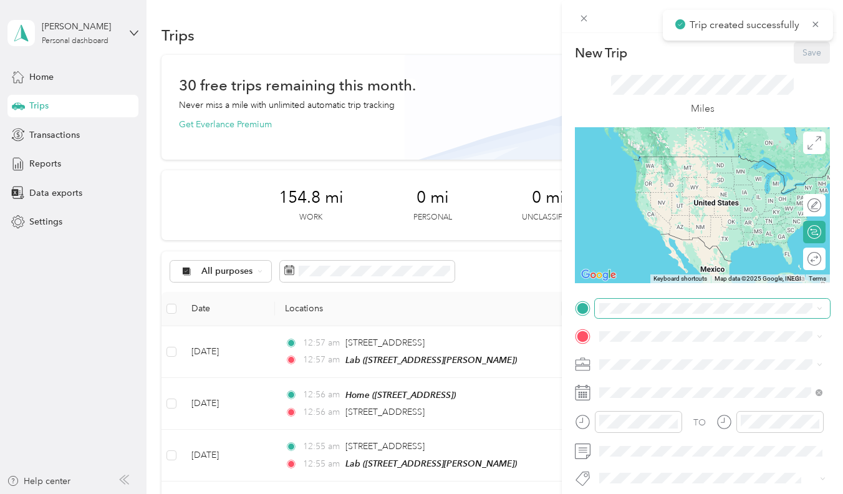
click at [631, 302] on span at bounding box center [712, 308] width 235 height 19
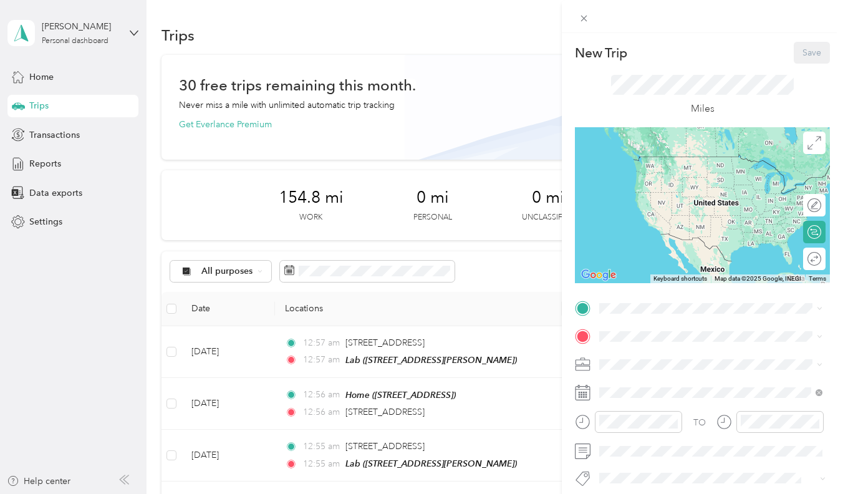
click at [641, 453] on div "Lab [STREET_ADDRESS][PERSON_NAME]" at bounding box center [711, 443] width 215 height 31
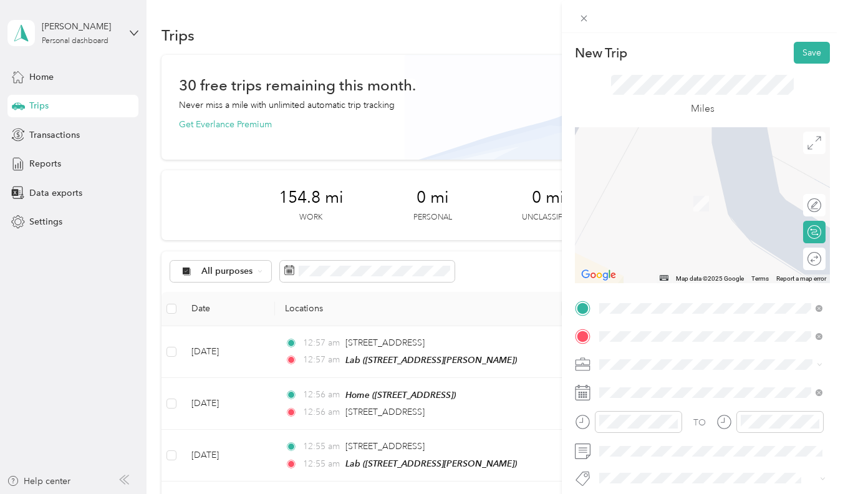
click at [706, 190] on span "649 California Avenue Wahiawa, Hawaii 96786, United States" at bounding box center [708, 184] width 170 height 11
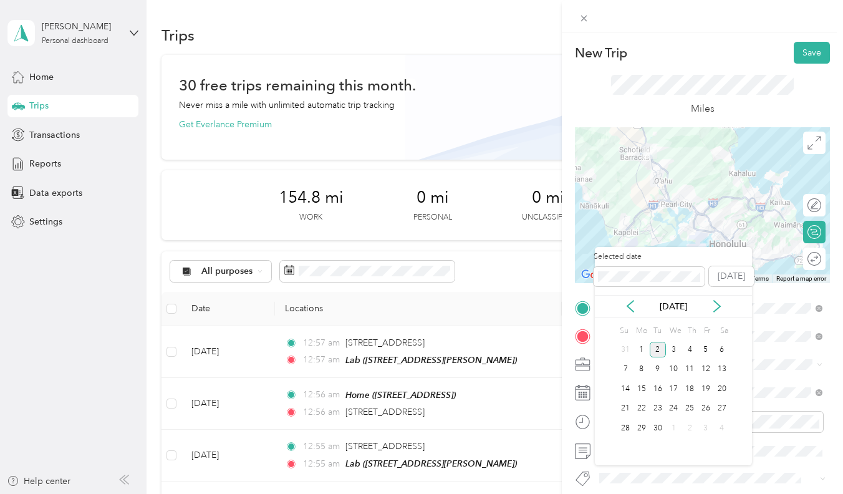
click at [634, 313] on div "[DATE]" at bounding box center [673, 306] width 157 height 23
click at [631, 312] on icon at bounding box center [630, 306] width 12 height 12
click at [687, 360] on div "7" at bounding box center [690, 369] width 16 height 20
click at [688, 370] on div "7" at bounding box center [690, 370] width 16 height 16
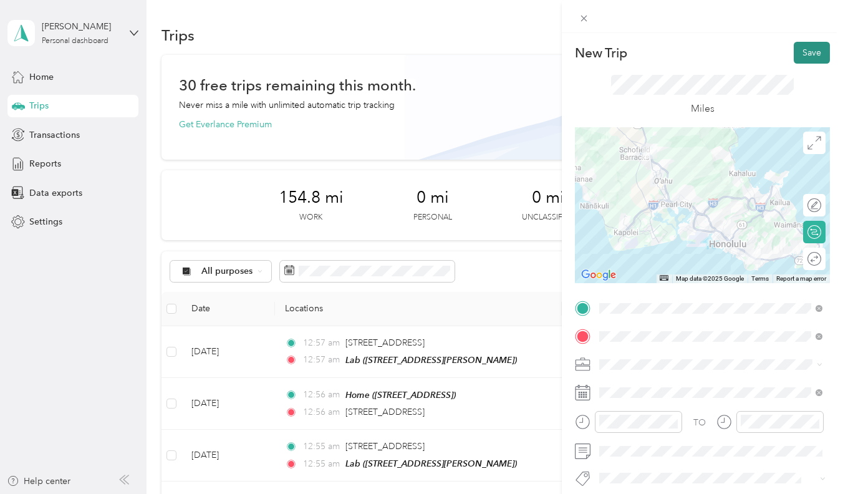
click at [812, 42] on button "Save" at bounding box center [812, 53] width 36 height 22
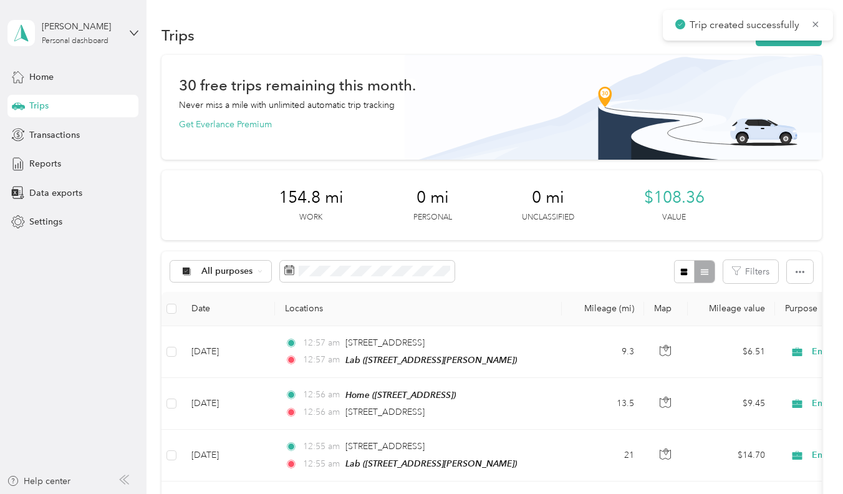
click at [784, 55] on img at bounding box center [613, 107] width 417 height 105
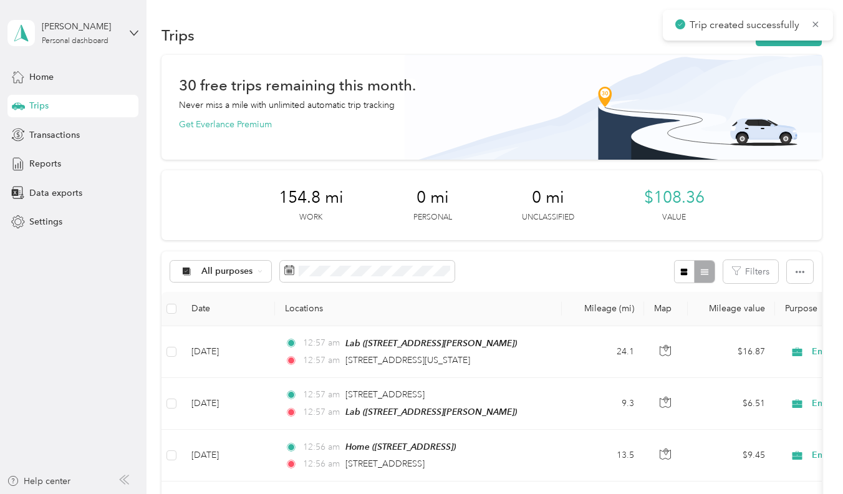
click at [795, 43] on button "New trip" at bounding box center [789, 35] width 66 height 22
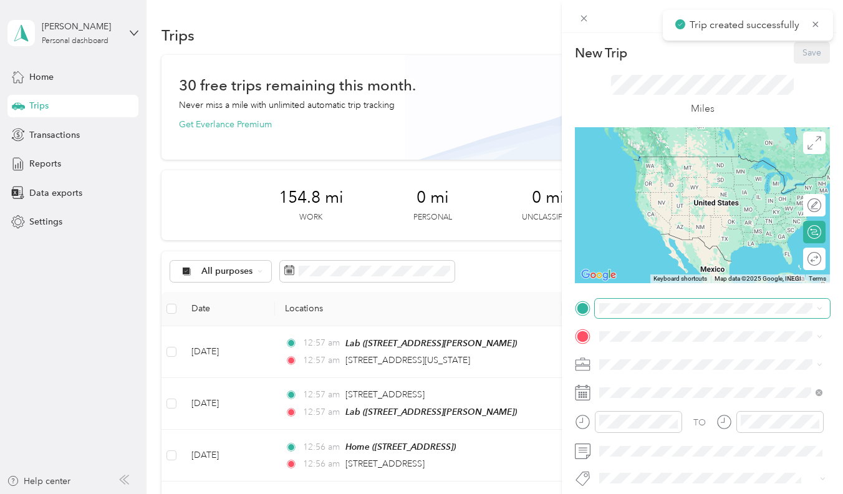
click at [660, 299] on span at bounding box center [712, 308] width 235 height 19
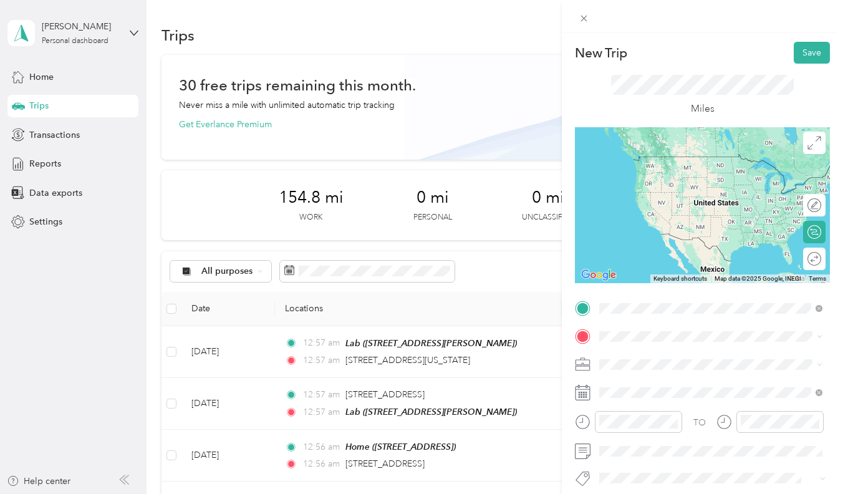
click at [671, 351] on span "649 California Avenue Wahiawa, Hawaii 96786, United States" at bounding box center [708, 352] width 170 height 11
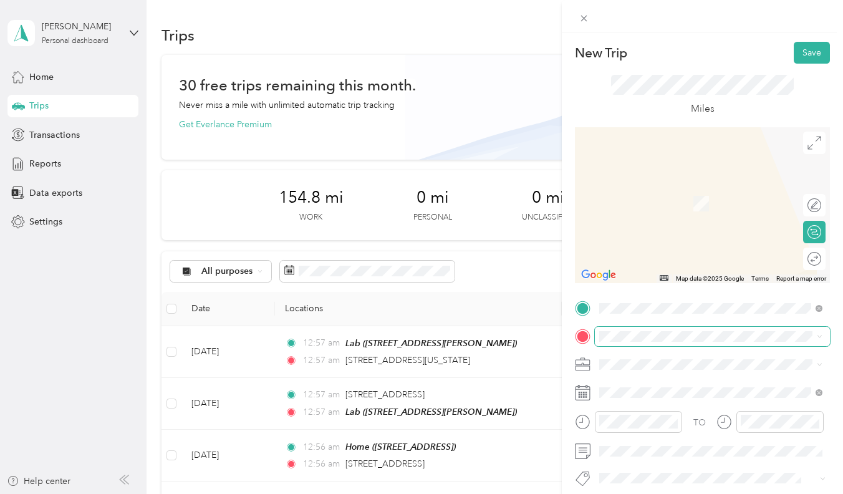
click at [647, 331] on span at bounding box center [712, 336] width 235 height 19
click at [643, 287] on span "[STREET_ADDRESS][PERSON_NAME]" at bounding box center [697, 281] width 148 height 11
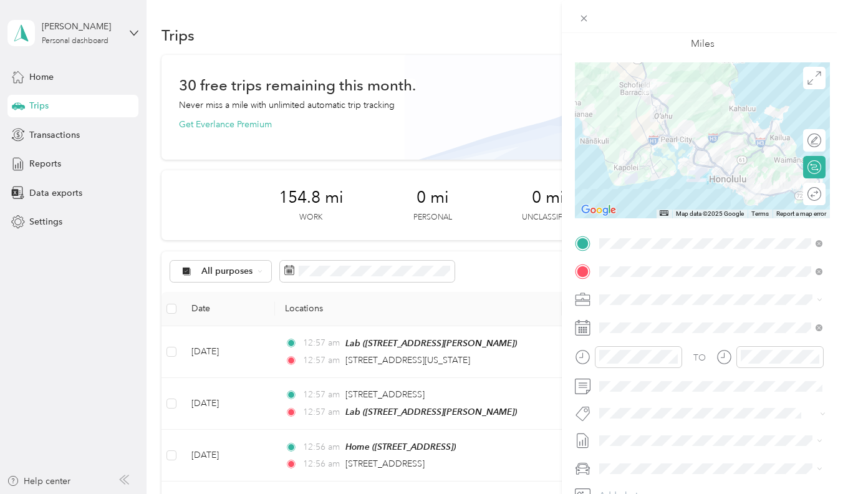
scroll to position [75, 0]
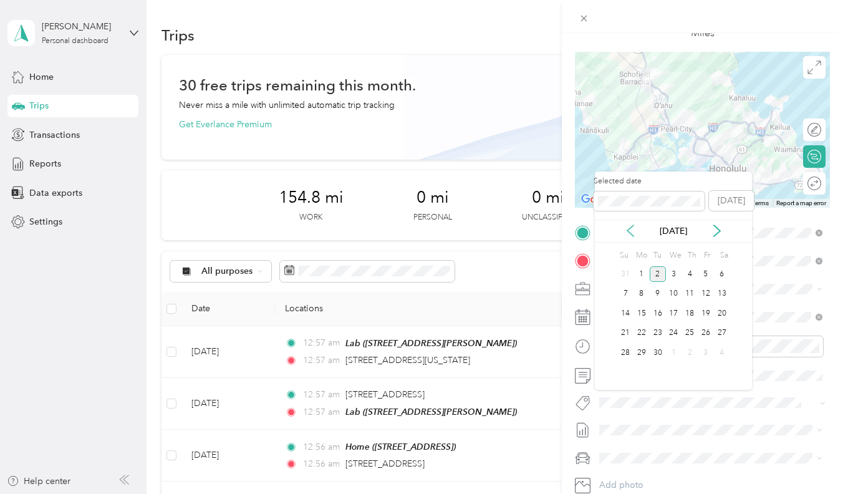
click at [629, 233] on icon at bounding box center [630, 231] width 12 height 12
click at [693, 294] on div "7" at bounding box center [690, 294] width 16 height 16
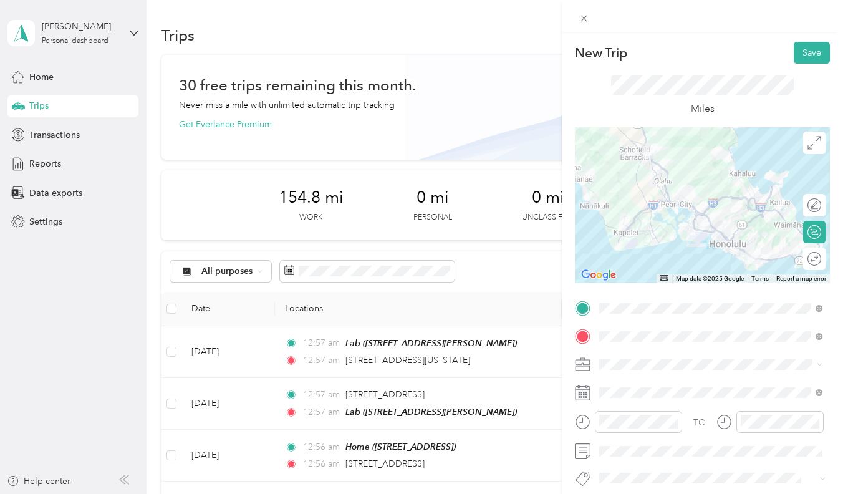
scroll to position [0, 0]
click at [811, 55] on button "Save" at bounding box center [812, 53] width 36 height 22
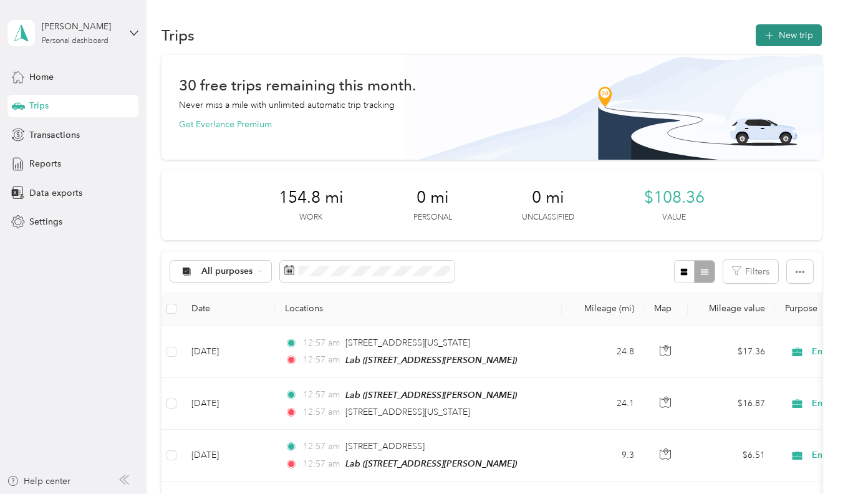
click at [767, 38] on span "button" at bounding box center [770, 35] width 10 height 11
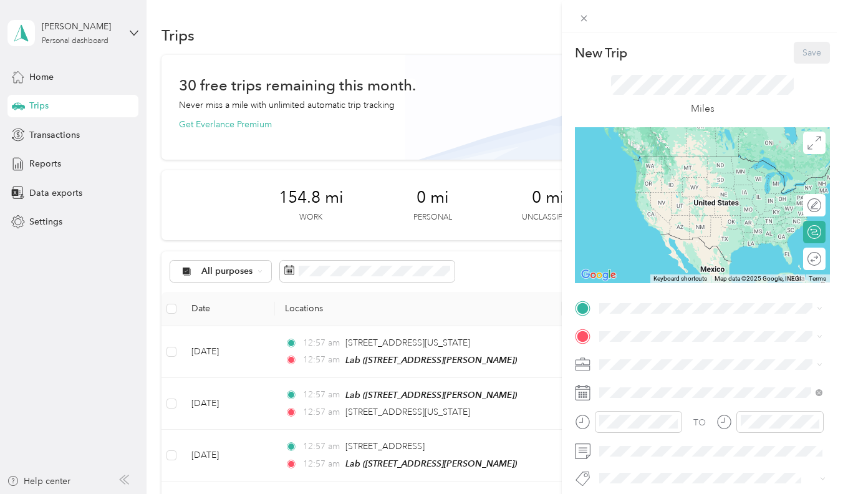
click at [648, 356] on div "Home" at bounding box center [662, 357] width 79 height 11
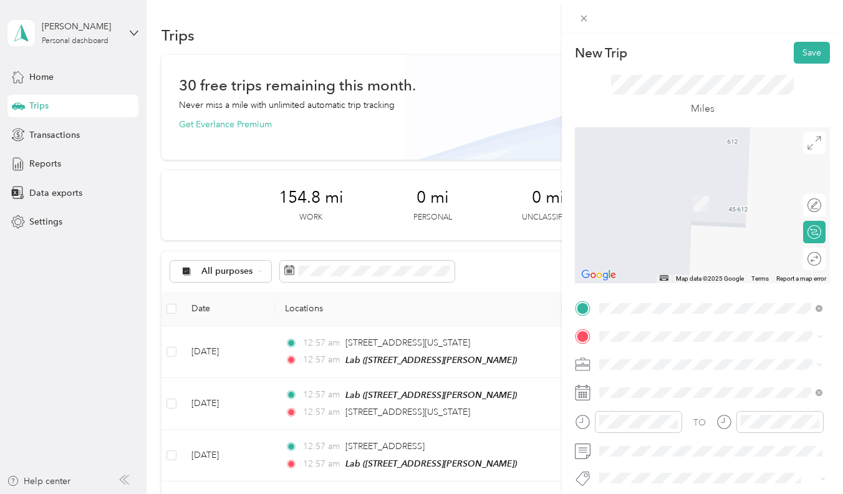
click at [636, 383] on span "33 Pulelehua Street Honolulu, Hawaii 96817, United States" at bounding box center [685, 377] width 125 height 11
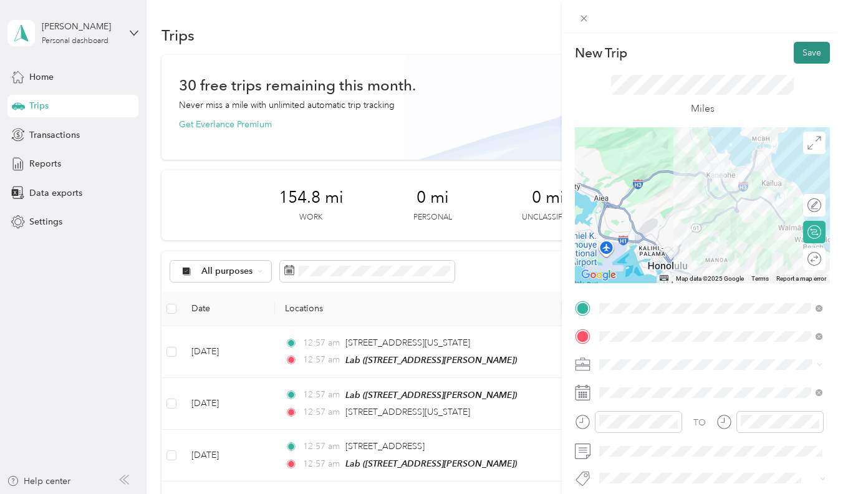
click at [809, 55] on button "Save" at bounding box center [812, 53] width 36 height 22
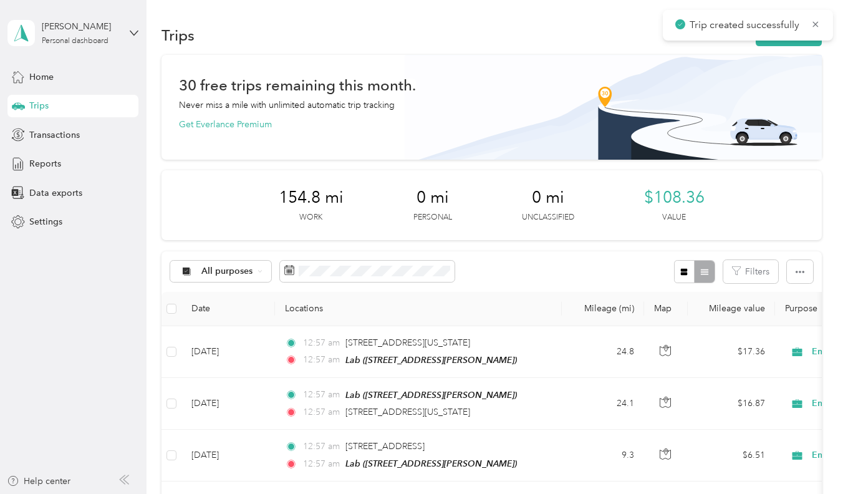
drag, startPoint x: 809, startPoint y: 55, endPoint x: 690, endPoint y: 183, distance: 175.2
click at [334, 263] on span at bounding box center [367, 271] width 175 height 21
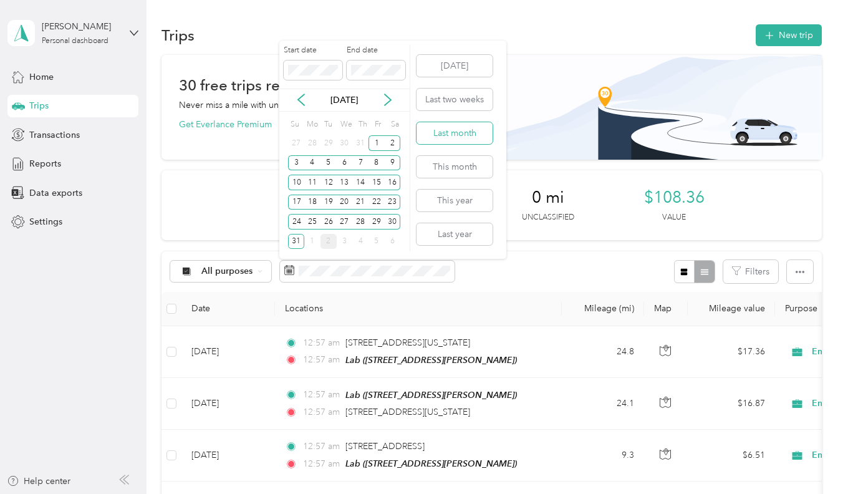
click at [475, 131] on button "Last month" at bounding box center [455, 133] width 76 height 22
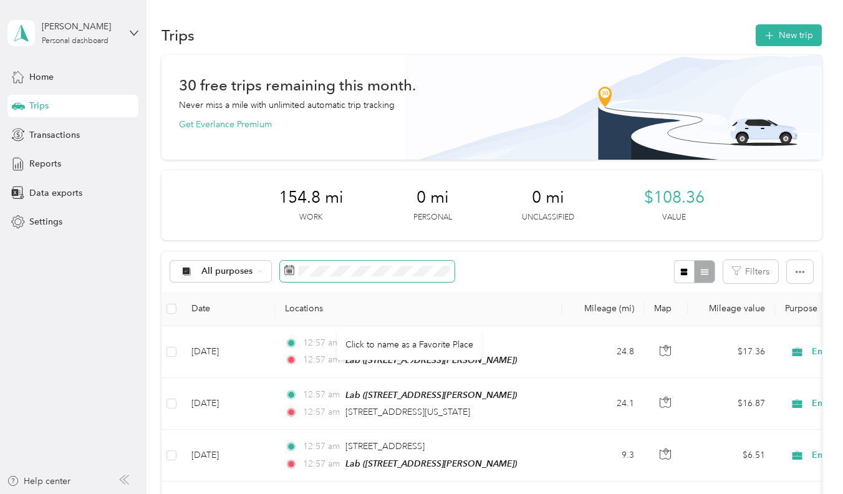
click at [406, 275] on span at bounding box center [367, 271] width 175 height 21
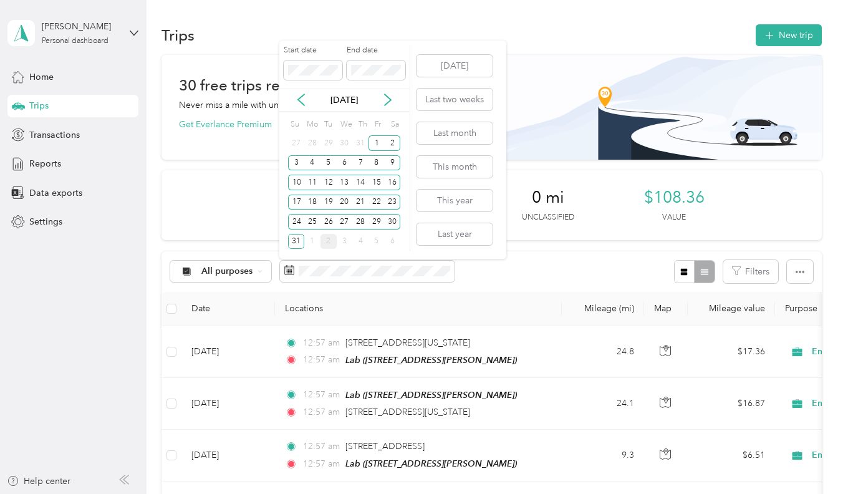
click at [472, 81] on div "Today Last two weeks Last month This month This year Last year" at bounding box center [454, 150] width 79 height 218
click at [472, 70] on button "[DATE]" at bounding box center [455, 66] width 76 height 22
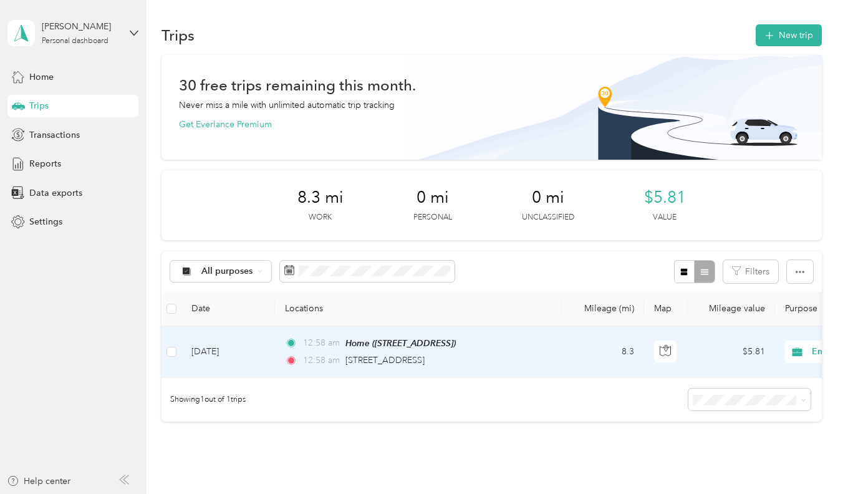
click at [405, 365] on td "12:58 am Home (45-612 Keole St, Kaneohe, HI) 12:58 am 33 Pulelehua Street, Hono…" at bounding box center [418, 352] width 287 height 52
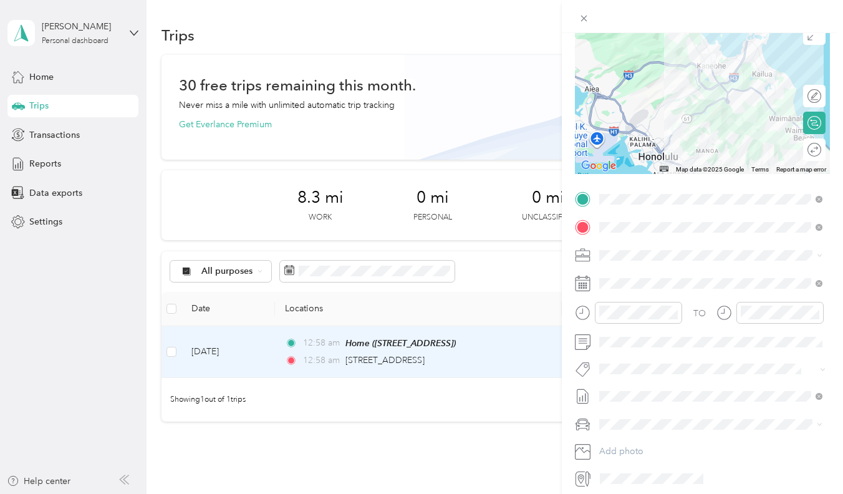
scroll to position [115, 0]
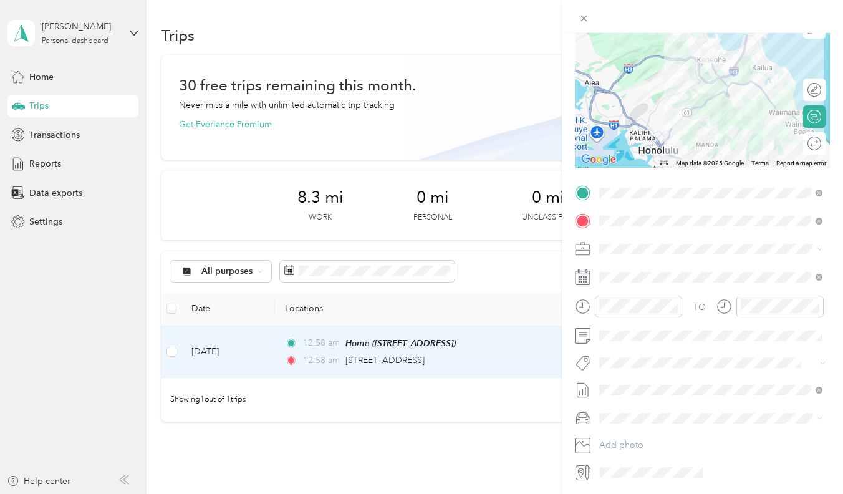
click at [619, 349] on div "TO Add photo" at bounding box center [702, 332] width 255 height 299
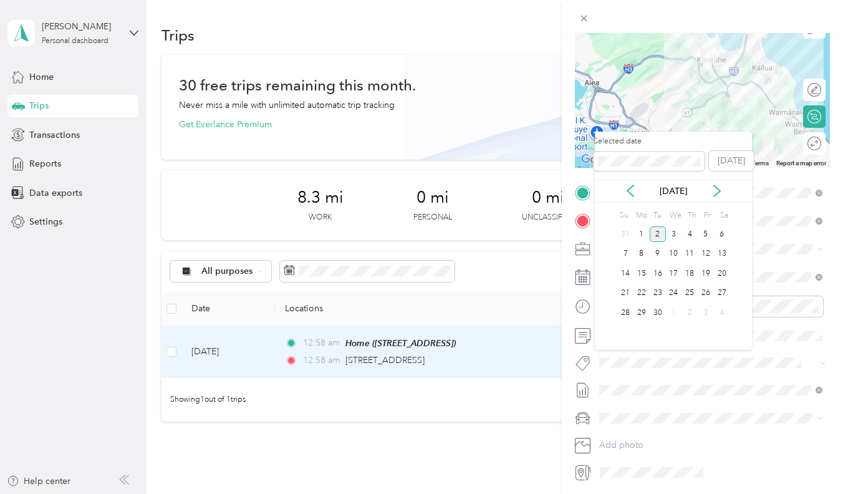
click at [638, 185] on div "[DATE]" at bounding box center [673, 191] width 157 height 13
click at [635, 187] on icon at bounding box center [630, 191] width 12 height 12
click at [707, 251] on div "8" at bounding box center [706, 254] width 16 height 16
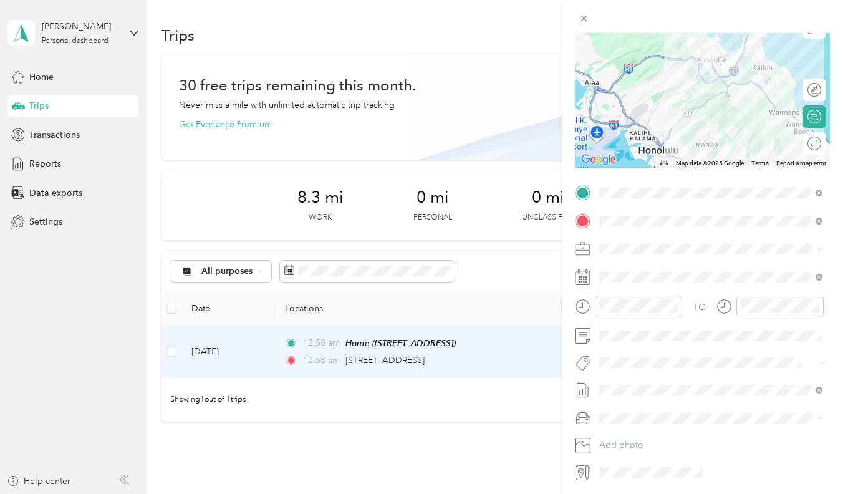
click at [627, 343] on span "[DATE]" at bounding box center [612, 338] width 27 height 13
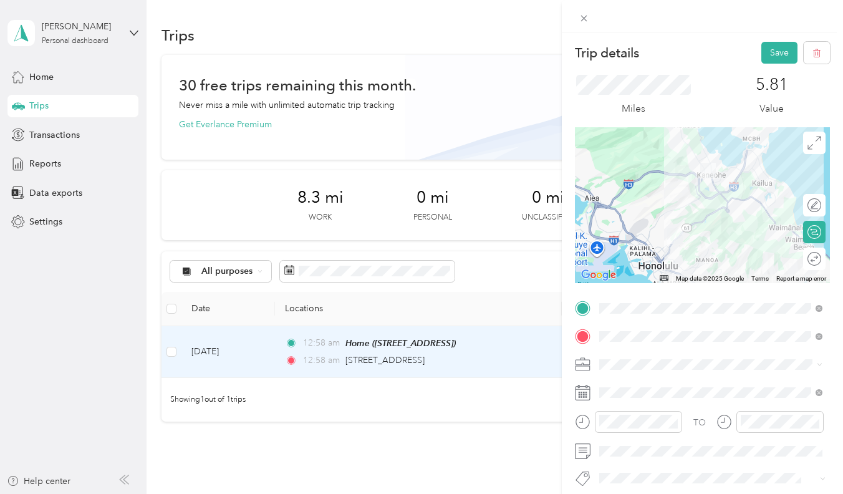
scroll to position [0, 0]
click at [785, 64] on div "Miles 5.81 Value" at bounding box center [702, 96] width 255 height 64
click at [780, 42] on button "Save" at bounding box center [780, 53] width 36 height 22
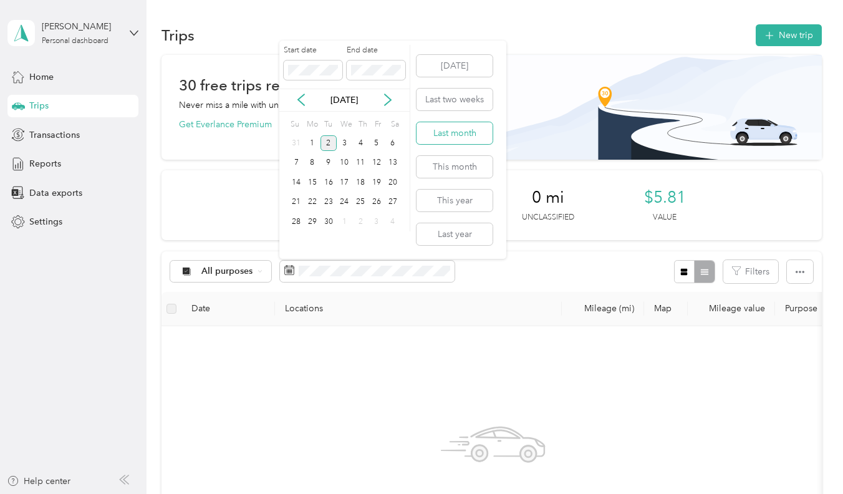
click at [464, 138] on button "Last month" at bounding box center [455, 133] width 76 height 22
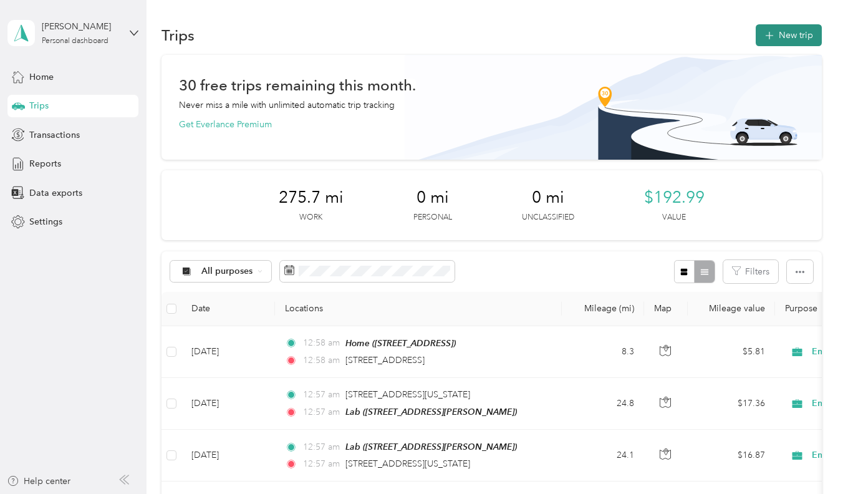
click at [778, 32] on button "New trip" at bounding box center [789, 35] width 66 height 22
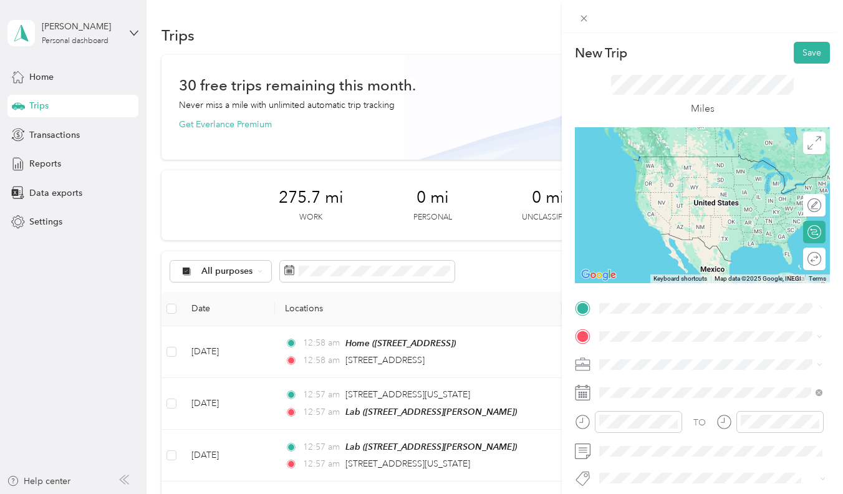
click at [632, 357] on span "33 Pulelehua Street Honolulu, Hawaii 96817, United States" at bounding box center [685, 352] width 125 height 11
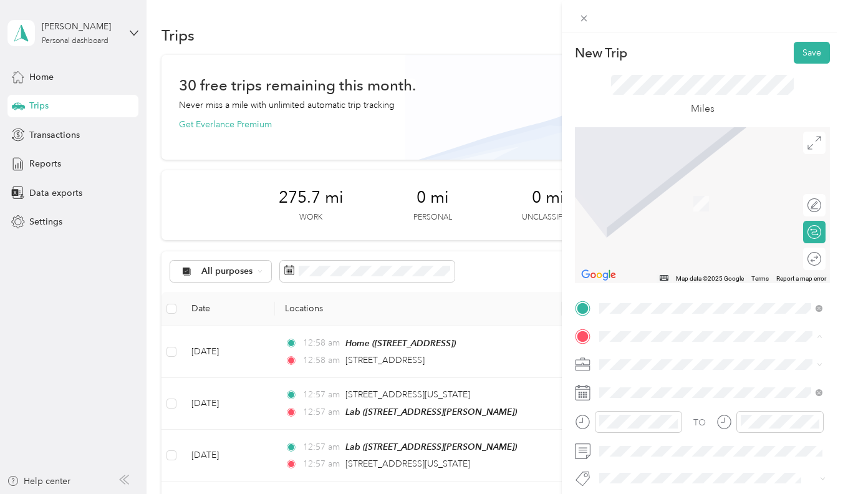
click at [669, 273] on div "Lab" at bounding box center [697, 267] width 148 height 11
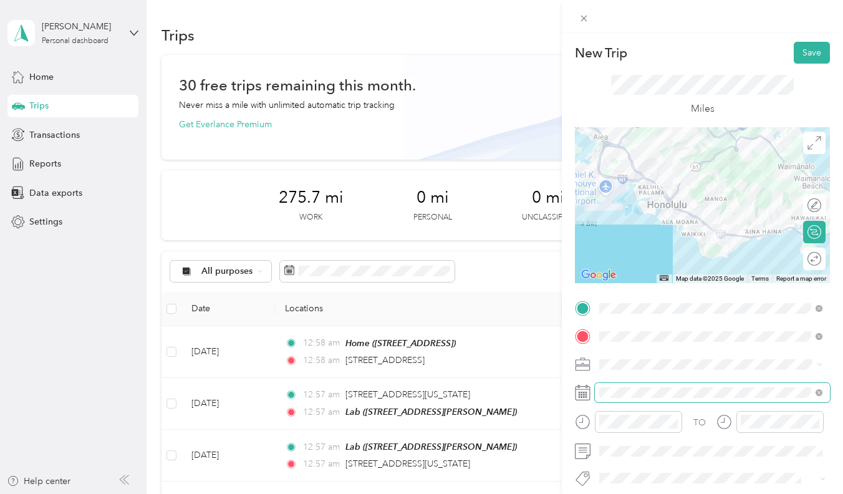
click at [617, 402] on span at bounding box center [712, 392] width 235 height 19
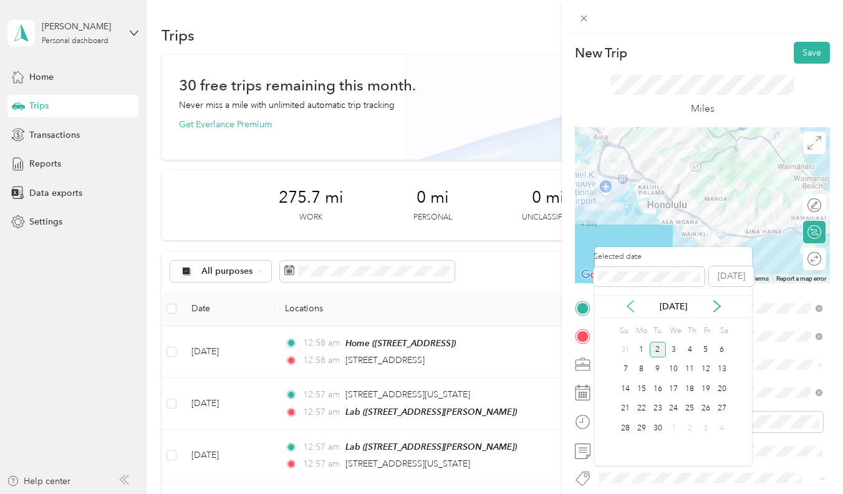
click at [634, 302] on icon at bounding box center [630, 306] width 12 height 12
click at [699, 370] on div "8" at bounding box center [706, 370] width 16 height 16
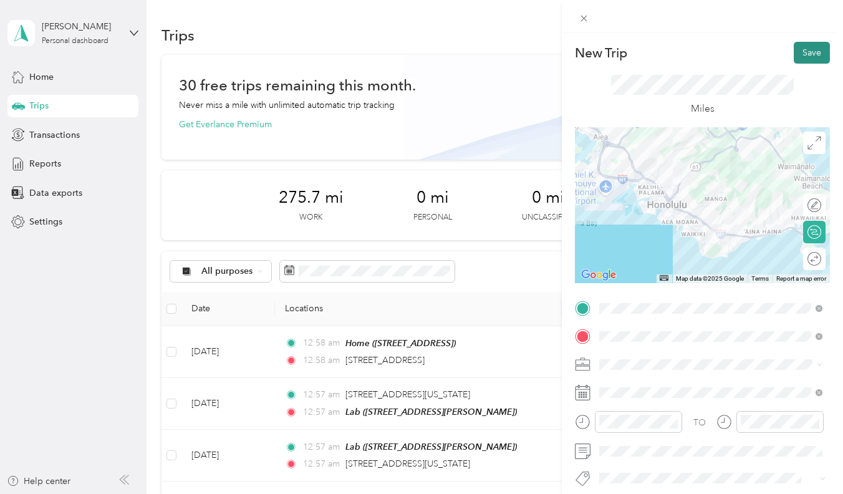
click at [813, 56] on button "Save" at bounding box center [812, 53] width 36 height 22
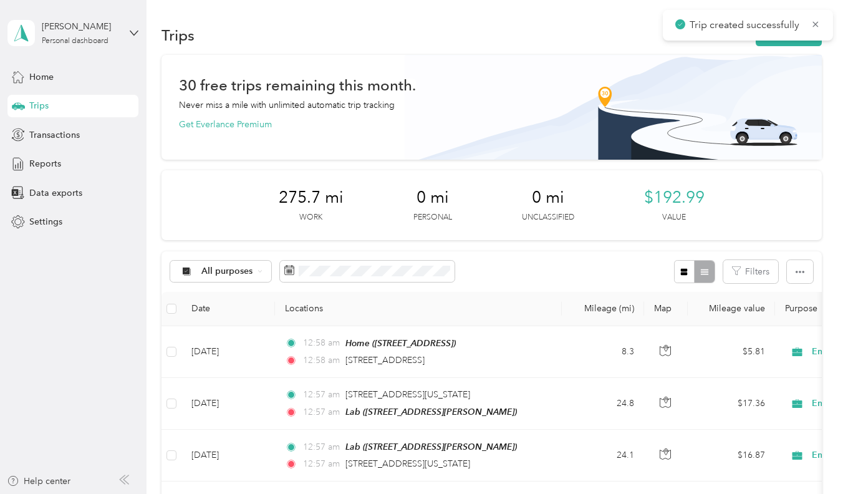
click at [782, 39] on div "Trip created successfully" at bounding box center [748, 25] width 170 height 31
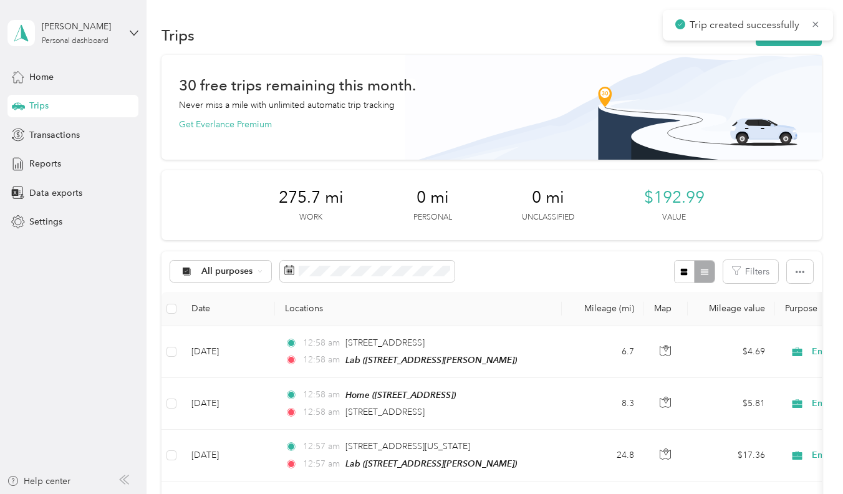
click at [783, 47] on div "Trips New trip" at bounding box center [492, 35] width 660 height 26
click at [795, 33] on button "New trip" at bounding box center [789, 35] width 66 height 22
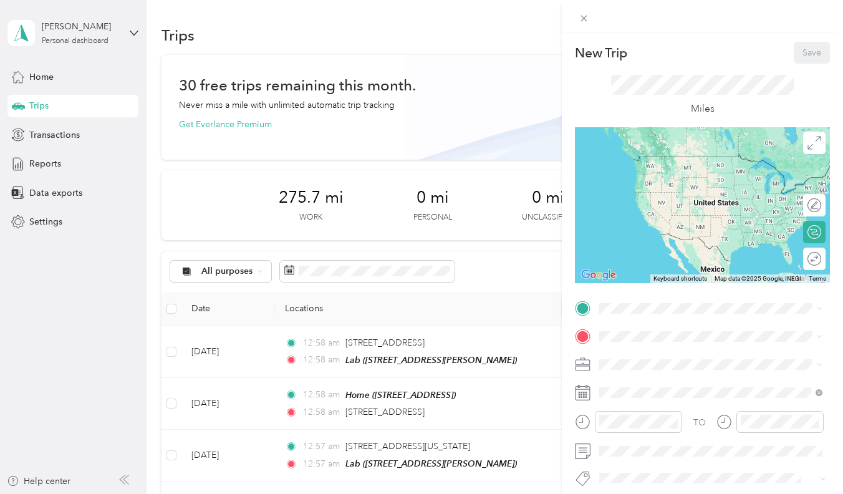
click at [641, 349] on div "Home [STREET_ADDRESS][PERSON_NAME]" at bounding box center [711, 364] width 215 height 31
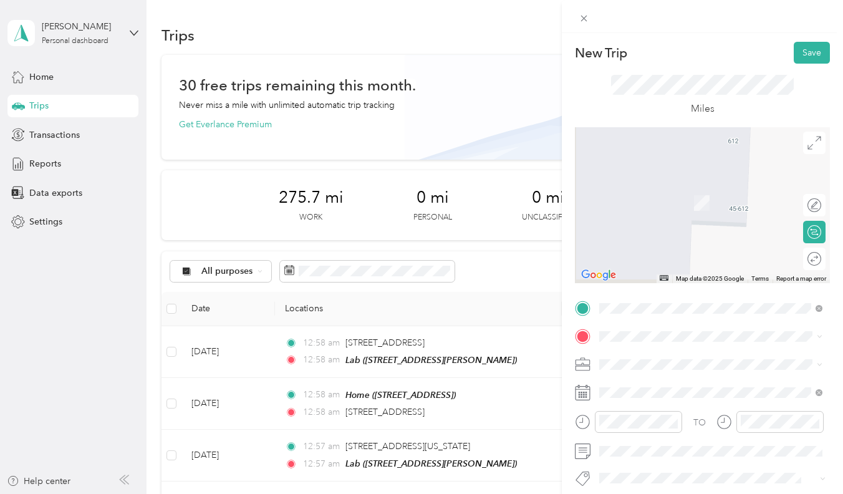
click at [641, 342] on span at bounding box center [712, 336] width 235 height 19
click at [655, 387] on span "21 South Kuakini Street Honolulu, Hawaii 96813, United States" at bounding box center [685, 380] width 125 height 11
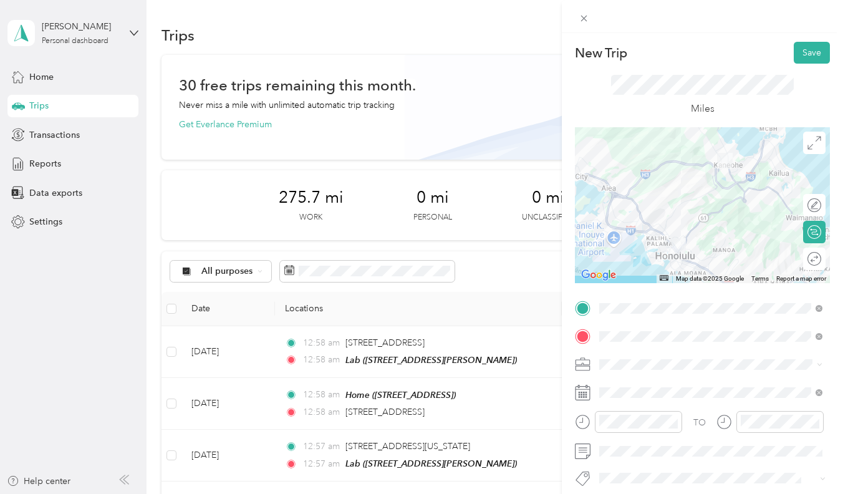
click at [650, 374] on span at bounding box center [712, 364] width 235 height 19
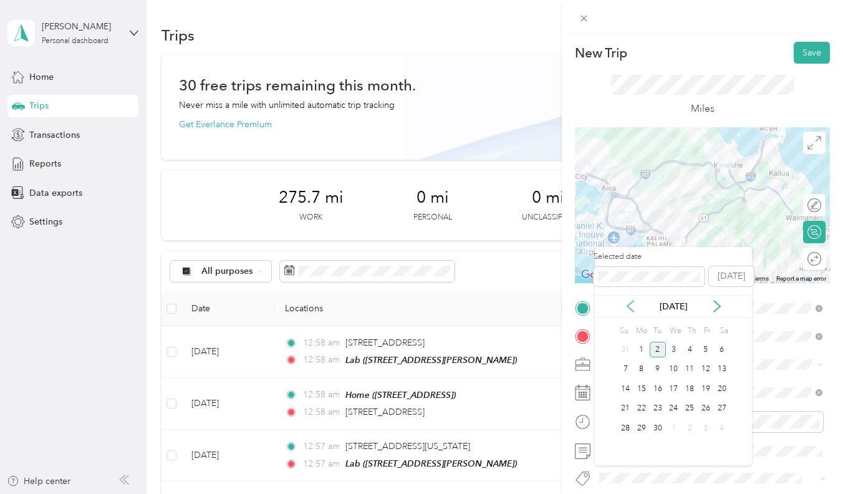
click at [632, 309] on icon at bounding box center [630, 306] width 12 height 12
click at [640, 388] on div "11" at bounding box center [642, 389] width 16 height 16
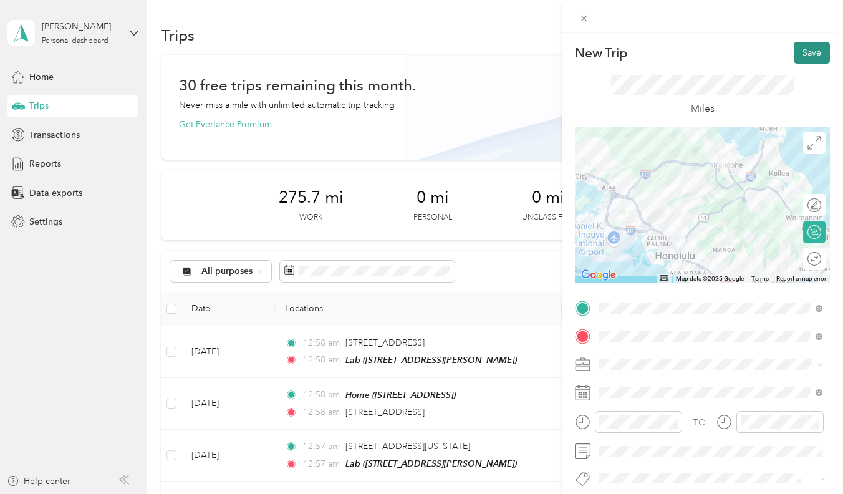
click at [810, 54] on button "Save" at bounding box center [812, 53] width 36 height 22
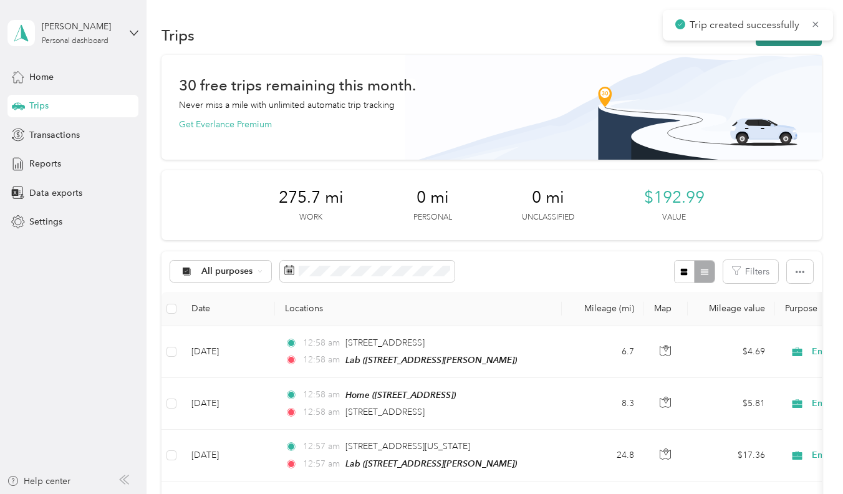
click at [793, 41] on button "New trip" at bounding box center [789, 35] width 66 height 22
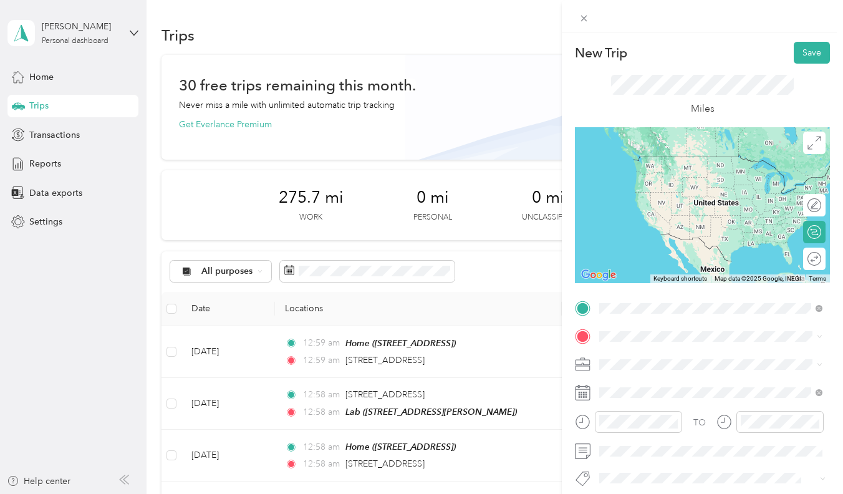
click at [634, 359] on span "21 South Kuakini Street Honolulu, Hawaii 96813, United States" at bounding box center [685, 352] width 125 height 11
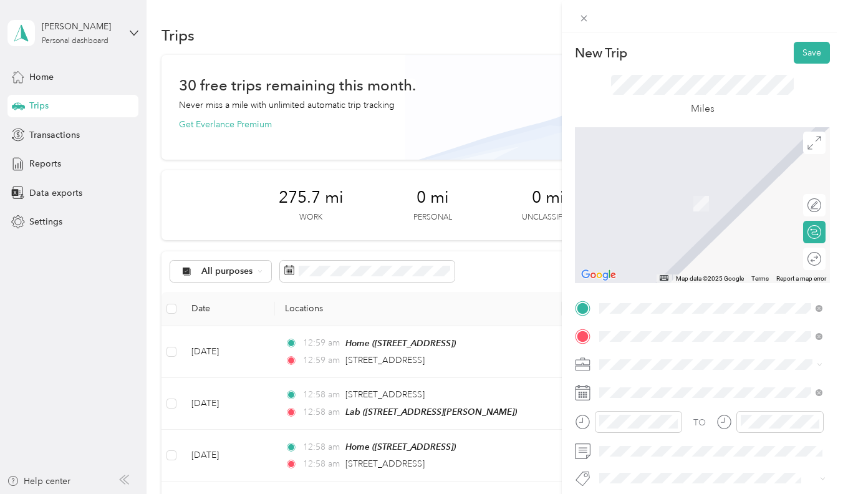
click at [679, 193] on div "2424 Kalākaua Avenue Honolulu, Hawaii 96815, United States" at bounding box center [711, 185] width 215 height 17
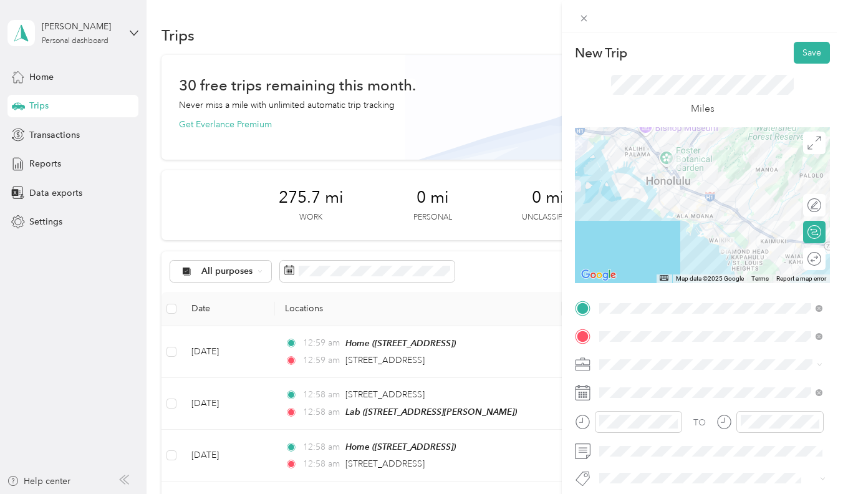
click at [629, 366] on span at bounding box center [712, 364] width 235 height 19
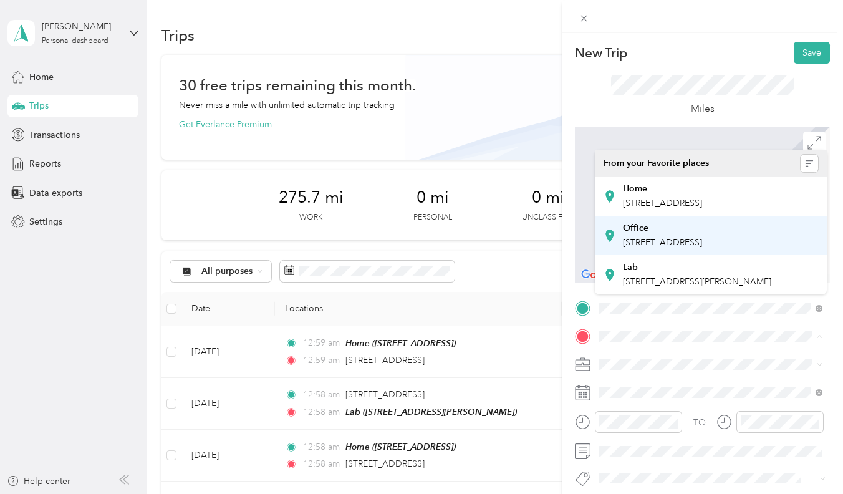
click at [694, 234] on div "Office" at bounding box center [662, 228] width 79 height 11
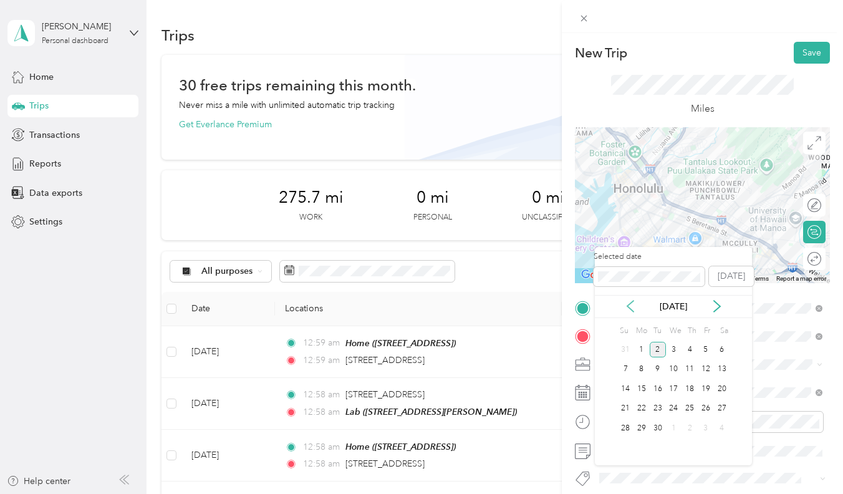
click at [627, 309] on icon at bounding box center [630, 306] width 12 height 12
click at [644, 392] on div "11" at bounding box center [642, 389] width 16 height 16
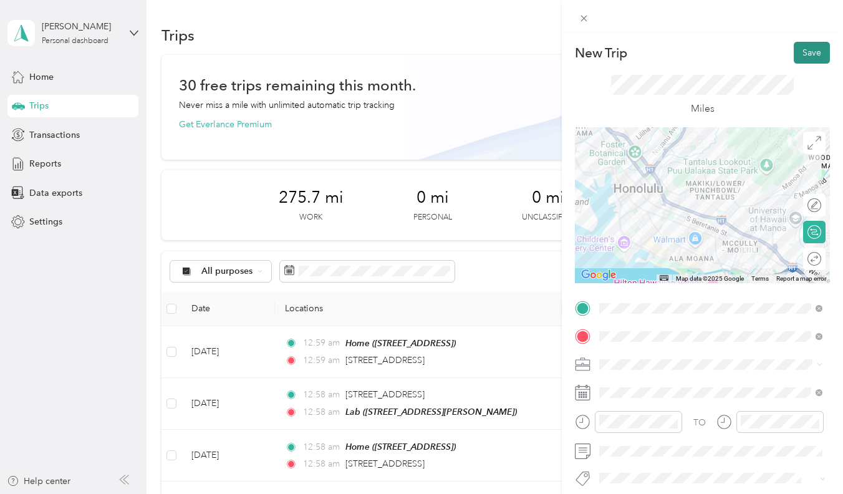
click at [811, 46] on button "Save" at bounding box center [812, 53] width 36 height 22
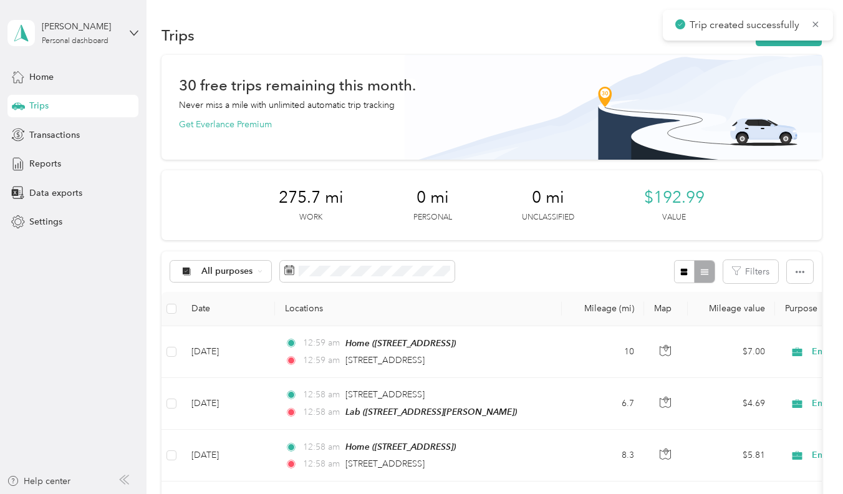
click at [770, 46] on div "Trips New trip" at bounding box center [492, 35] width 660 height 26
click at [776, 44] on button "New trip" at bounding box center [789, 35] width 66 height 22
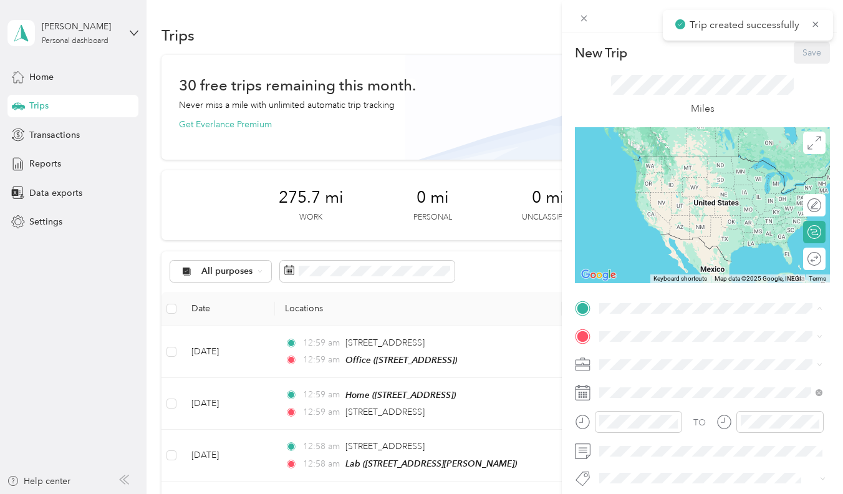
click at [632, 402] on strong "Office" at bounding box center [636, 396] width 26 height 11
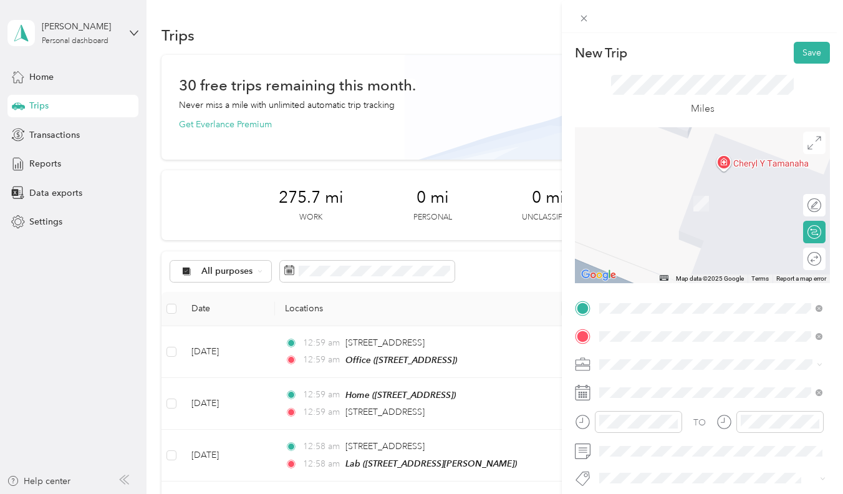
click at [676, 206] on span "2424 Kalākaua Avenue Honolulu, Hawaii 96815, United States" at bounding box center [685, 200] width 125 height 11
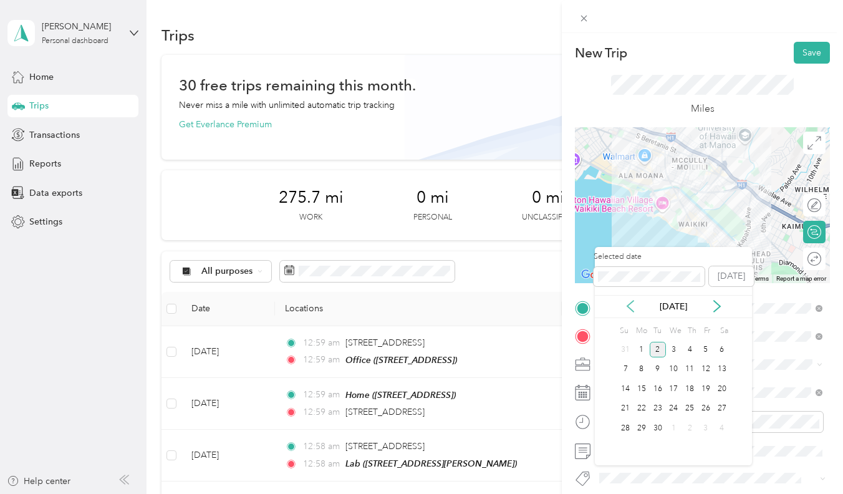
click at [626, 302] on icon at bounding box center [630, 306] width 12 height 12
click at [646, 386] on div "11" at bounding box center [642, 389] width 16 height 16
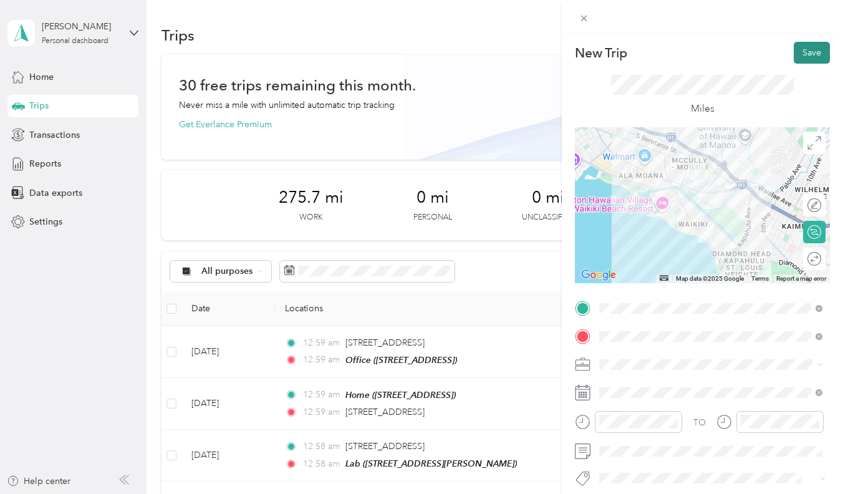
click at [817, 57] on button "Save" at bounding box center [812, 53] width 36 height 22
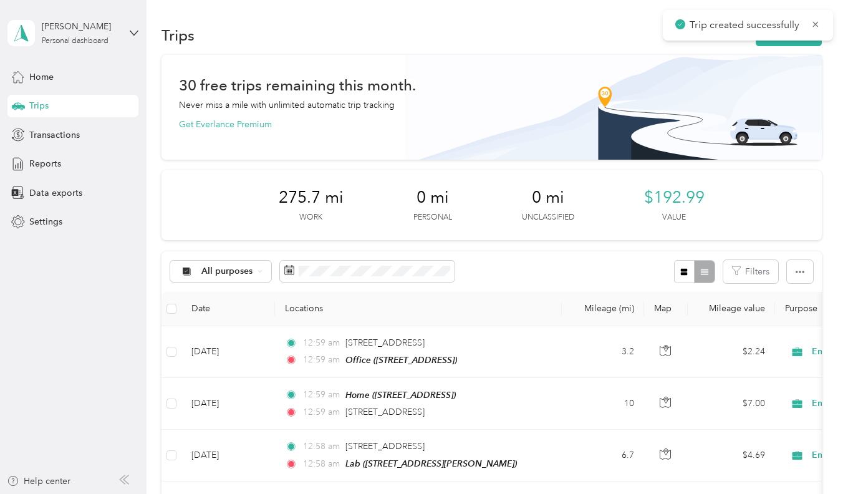
click at [793, 47] on div "Trips New trip" at bounding box center [492, 35] width 660 height 26
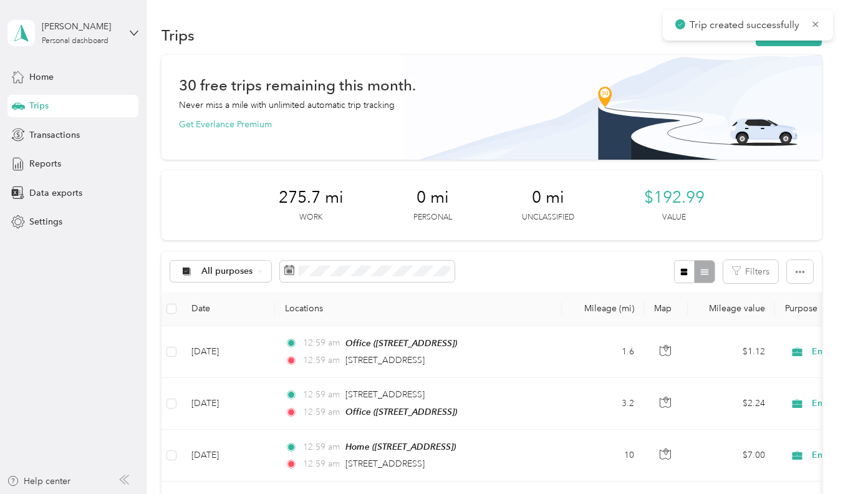
click at [798, 46] on div "Trips New trip" at bounding box center [492, 35] width 660 height 26
click at [807, 40] on button "New trip" at bounding box center [789, 35] width 66 height 22
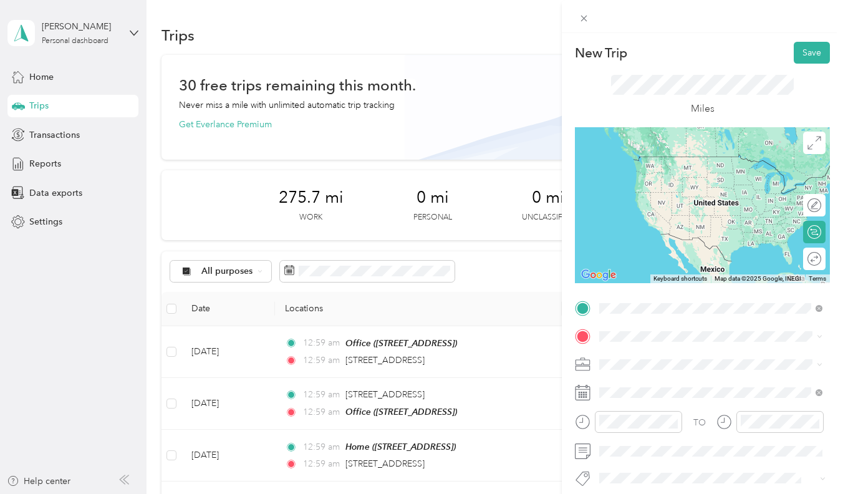
click at [655, 359] on span "2424 Kalākaua Avenue Honolulu, Hawaii 96815, United States" at bounding box center [685, 352] width 125 height 11
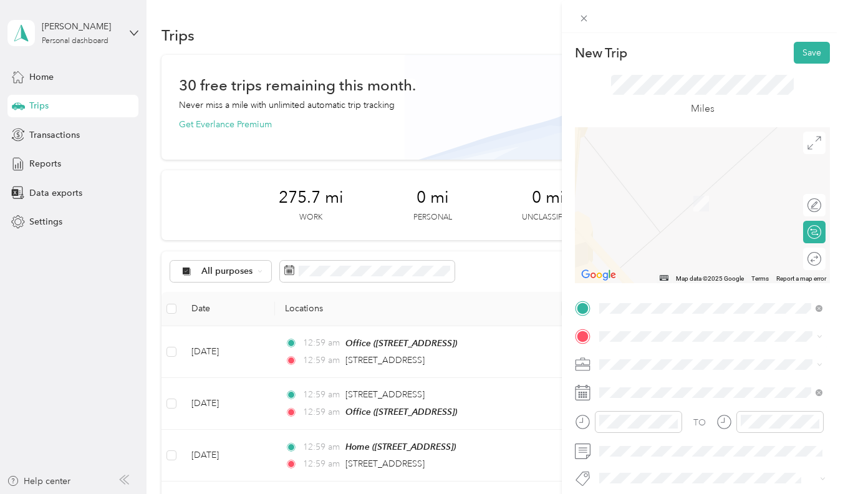
click at [669, 286] on div "Lab [STREET_ADDRESS][PERSON_NAME]" at bounding box center [697, 273] width 148 height 26
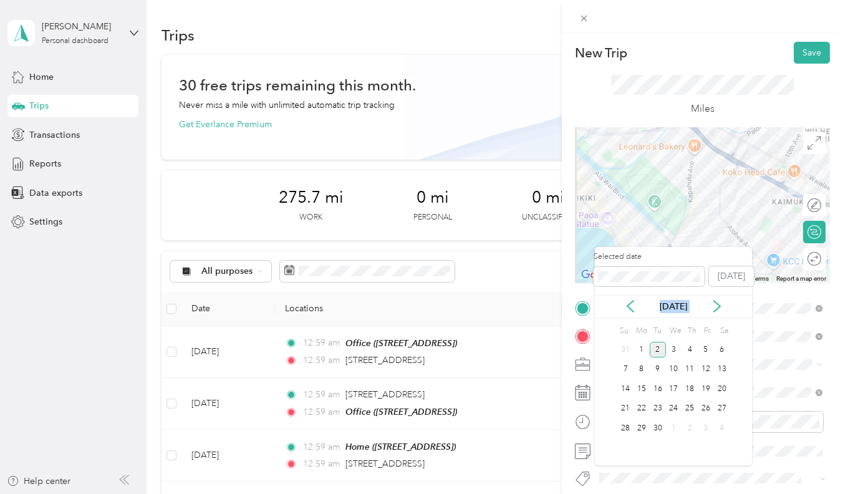
click at [631, 317] on div "Selected date Today Sep 2025 Su Mo Tu We Th Fr Sa 31 1 2 3 4 5 6 7 8 9 10 11 12…" at bounding box center [673, 356] width 157 height 218
click at [631, 300] on icon at bounding box center [630, 306] width 12 height 12
click at [637, 387] on div "11" at bounding box center [642, 389] width 16 height 16
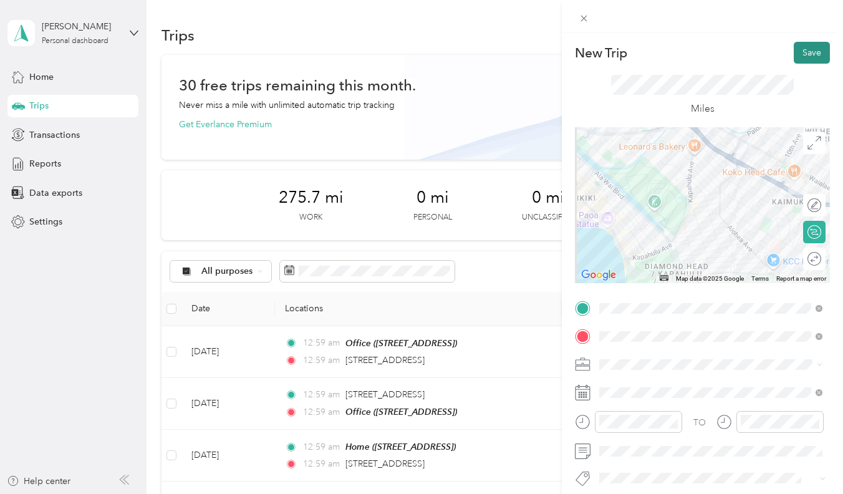
click at [813, 59] on button "Save" at bounding box center [812, 53] width 36 height 22
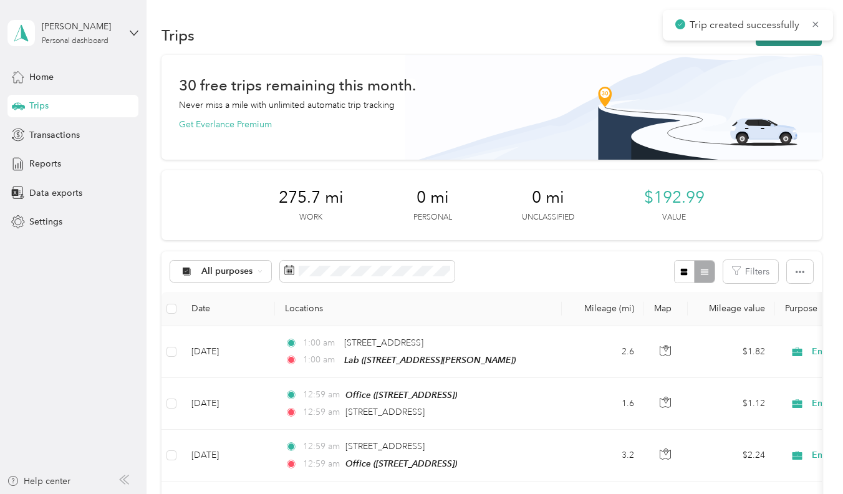
click at [782, 44] on button "New trip" at bounding box center [789, 35] width 66 height 22
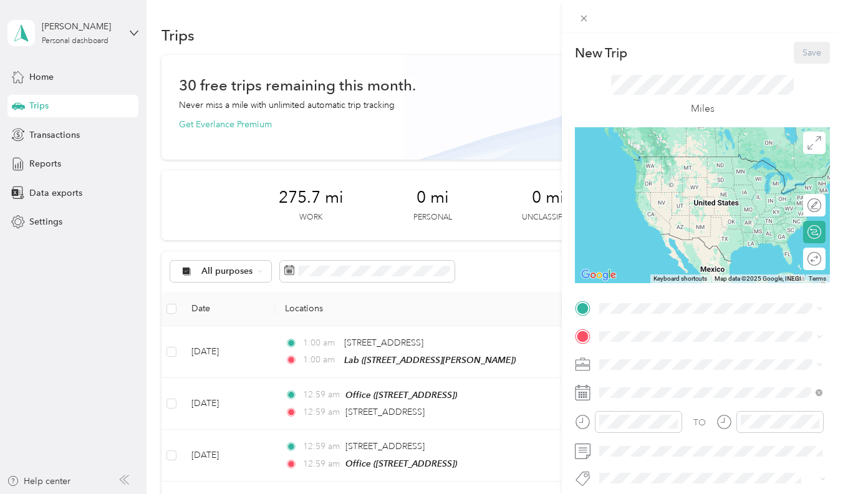
click at [650, 359] on div "Home" at bounding box center [662, 354] width 79 height 11
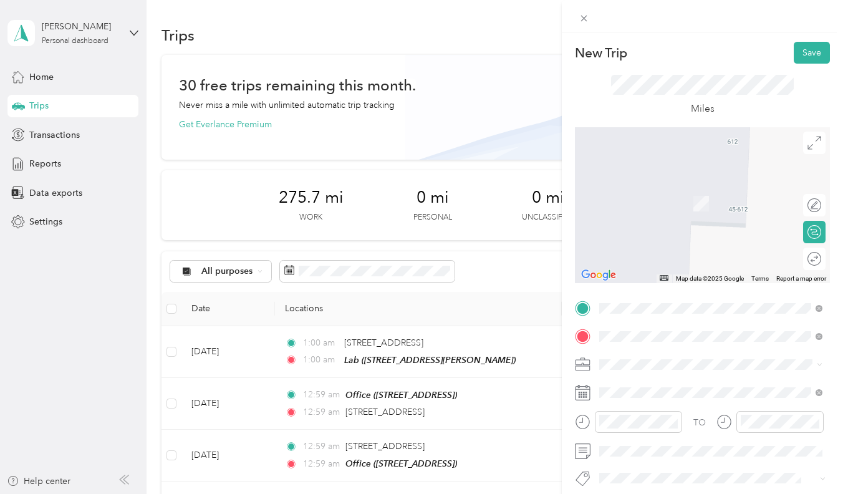
drag, startPoint x: 654, startPoint y: 357, endPoint x: 659, endPoint y: 382, distance: 25.6
click at [659, 382] on span "1418 Mōkūlua Drive Kailua, Hawaii 96734, United States" at bounding box center [685, 380] width 125 height 11
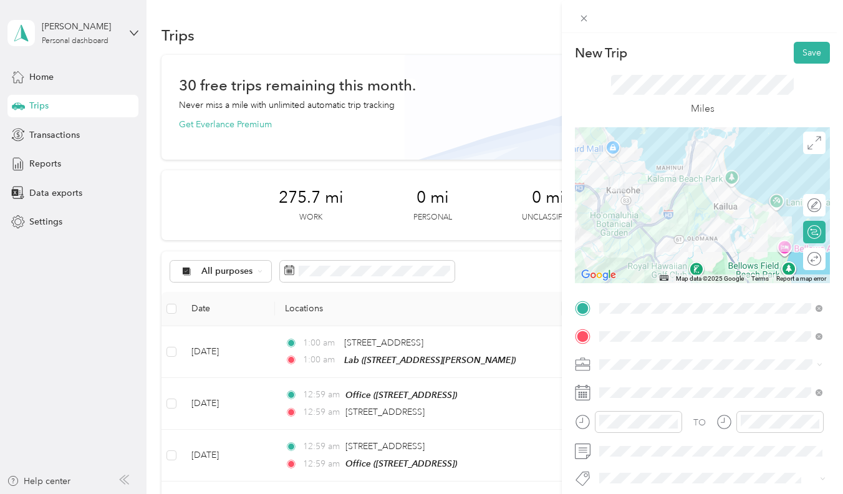
click at [662, 321] on div "TO Add photo" at bounding box center [702, 448] width 255 height 299
click at [612, 402] on span at bounding box center [712, 392] width 235 height 19
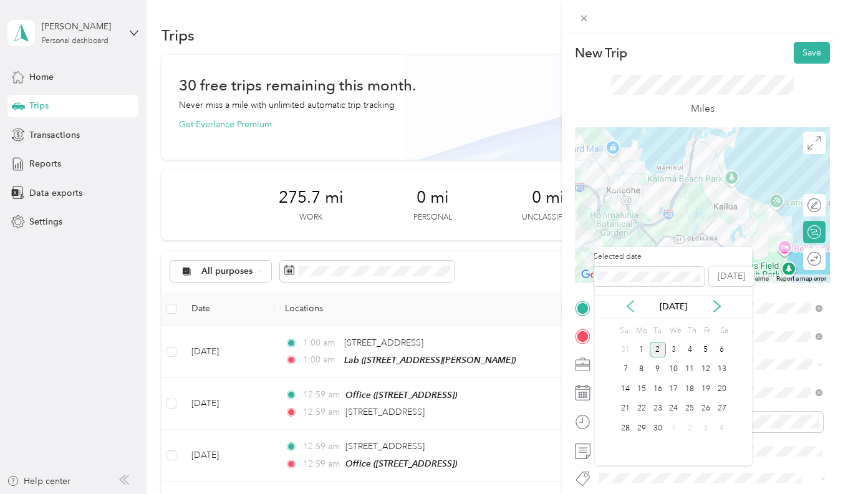
click at [629, 301] on icon at bounding box center [630, 306] width 12 height 12
click at [659, 384] on div "12" at bounding box center [658, 389] width 16 height 16
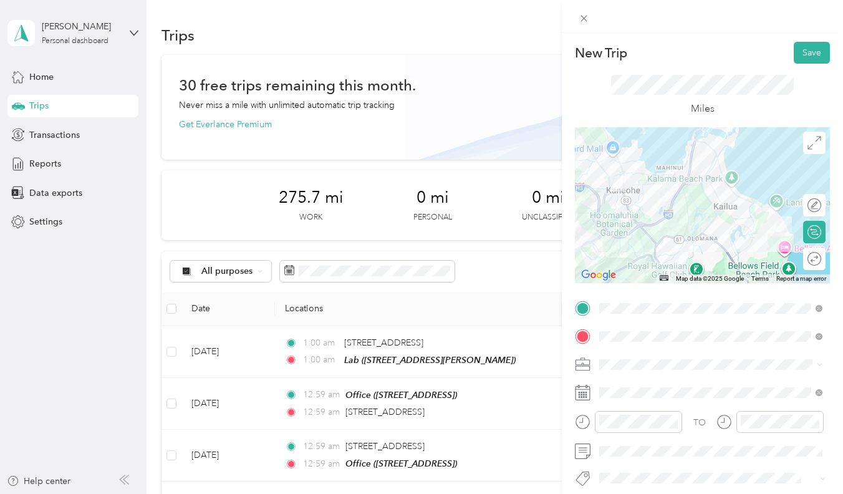
click at [810, 31] on div at bounding box center [702, 16] width 281 height 33
click at [810, 54] on button "Save" at bounding box center [812, 53] width 36 height 22
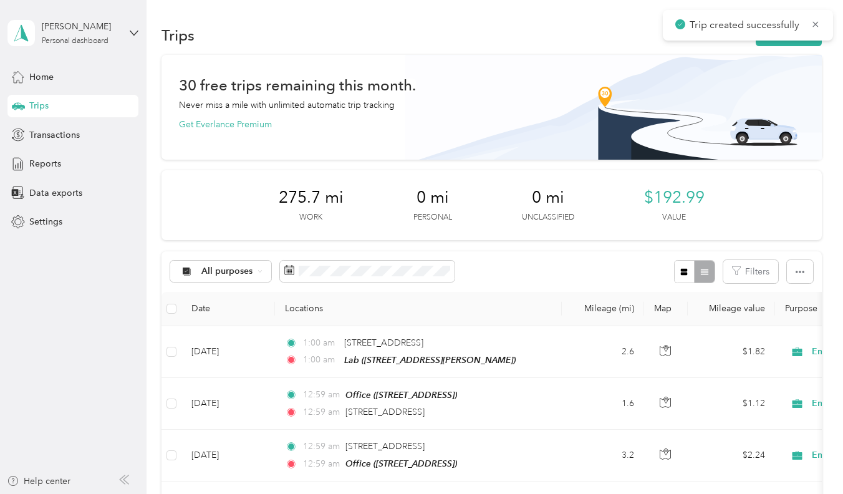
click at [767, 39] on div "Trip created successfully" at bounding box center [748, 25] width 170 height 31
click at [767, 41] on button "New trip" at bounding box center [789, 35] width 66 height 22
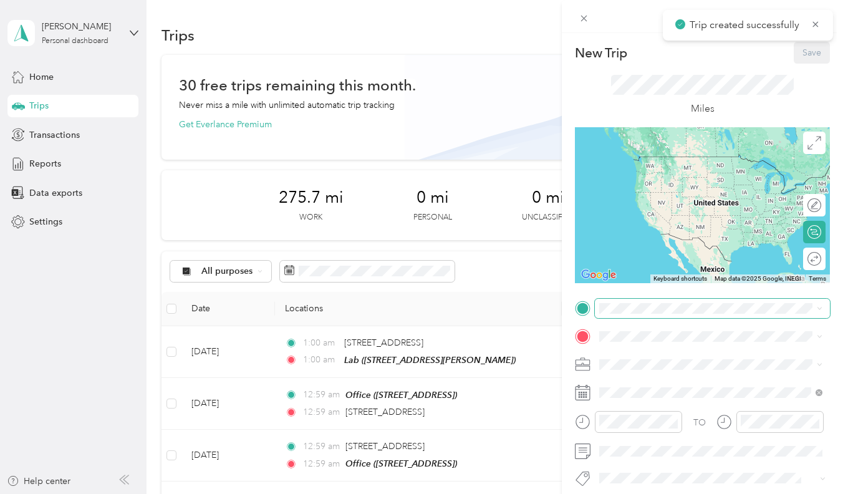
click at [632, 302] on span at bounding box center [712, 308] width 235 height 19
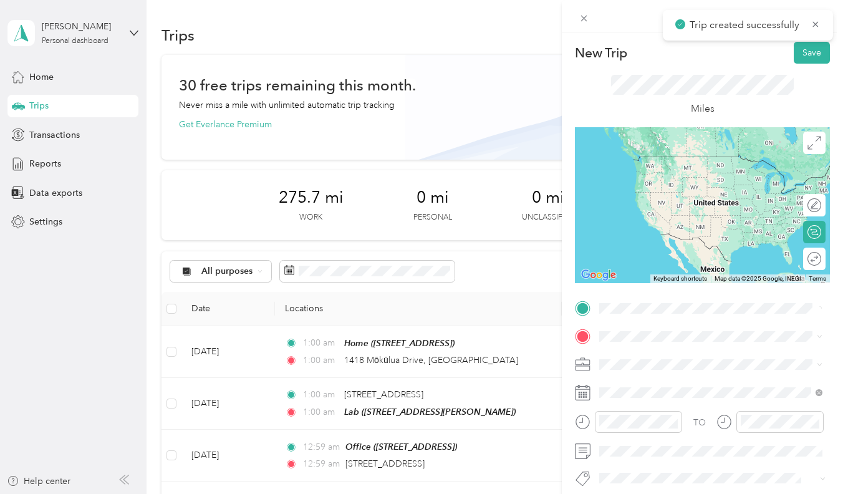
click at [647, 357] on span "1418 Mōkūlua Drive Kailua, Hawaii 96734, United States" at bounding box center [685, 352] width 125 height 11
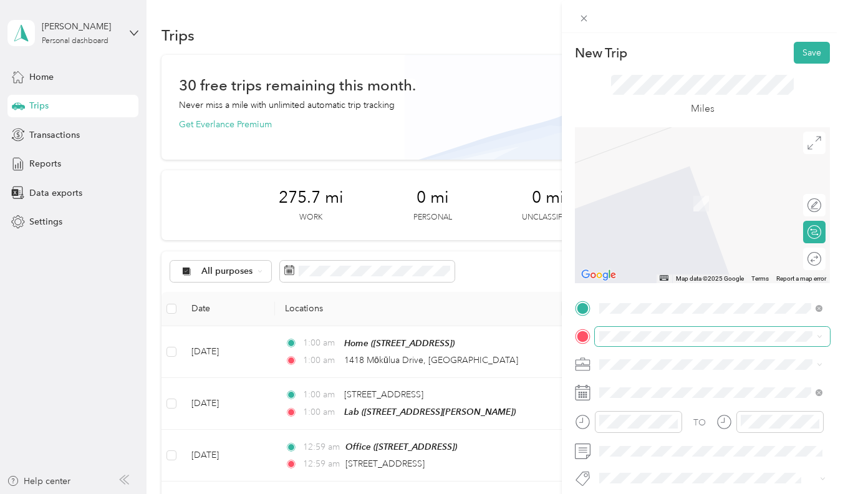
click at [646, 345] on span at bounding box center [712, 336] width 235 height 19
click at [662, 273] on div "Lab" at bounding box center [697, 267] width 148 height 11
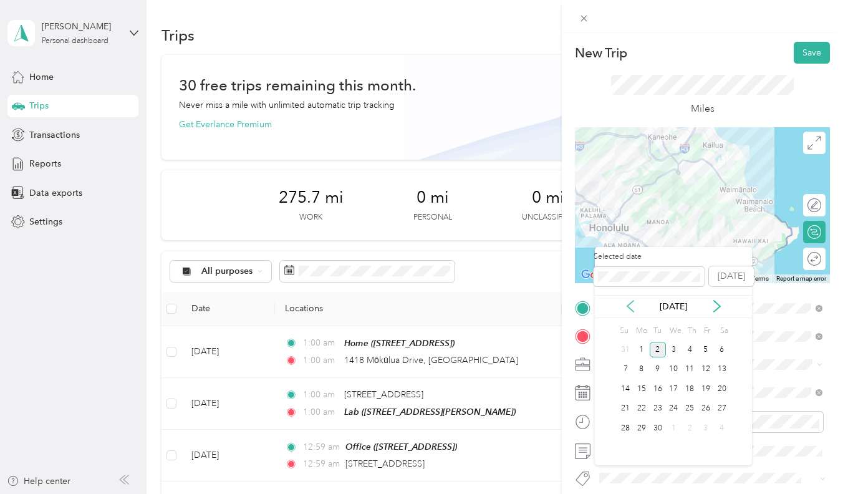
click at [629, 306] on icon at bounding box center [630, 306] width 12 height 12
click at [645, 391] on div "11" at bounding box center [642, 389] width 16 height 16
click at [657, 389] on div "12" at bounding box center [658, 389] width 16 height 16
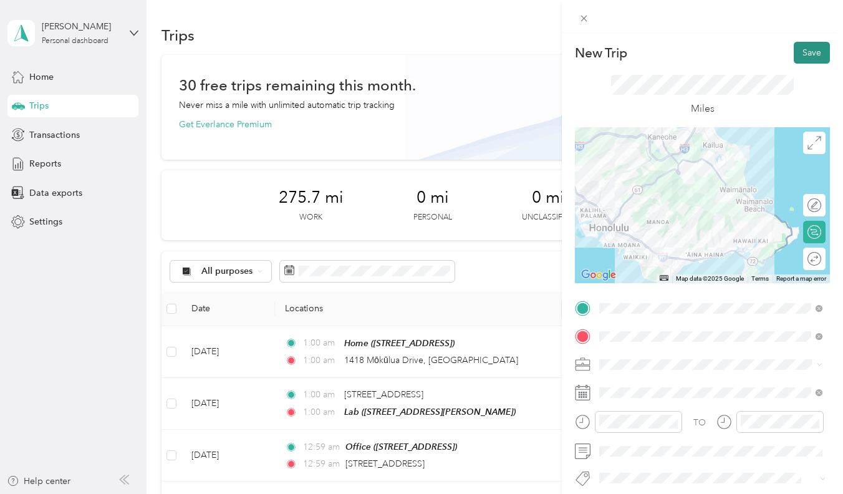
click at [805, 53] on button "Save" at bounding box center [812, 53] width 36 height 22
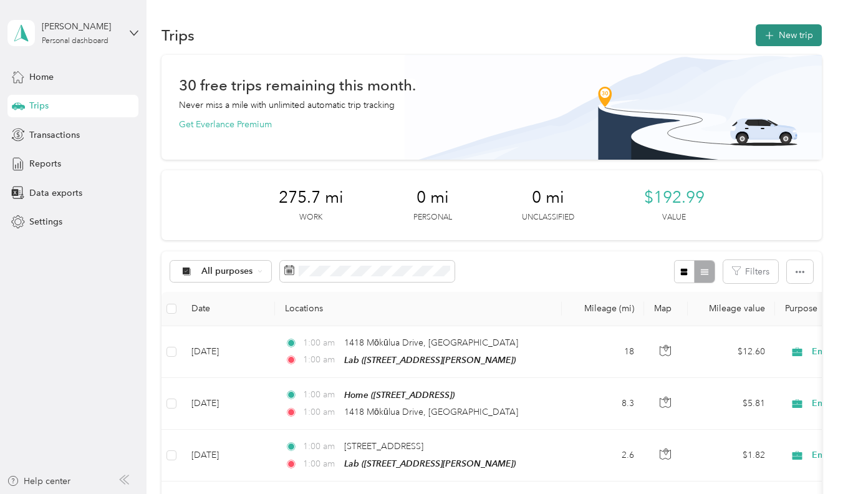
click at [759, 34] on button "New trip" at bounding box center [789, 35] width 66 height 22
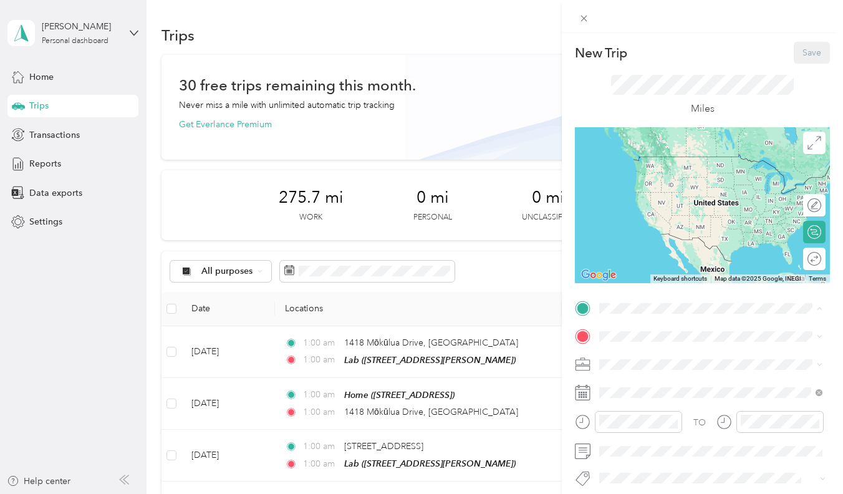
click at [632, 454] on div "Lab [STREET_ADDRESS][PERSON_NAME]" at bounding box center [711, 443] width 215 height 31
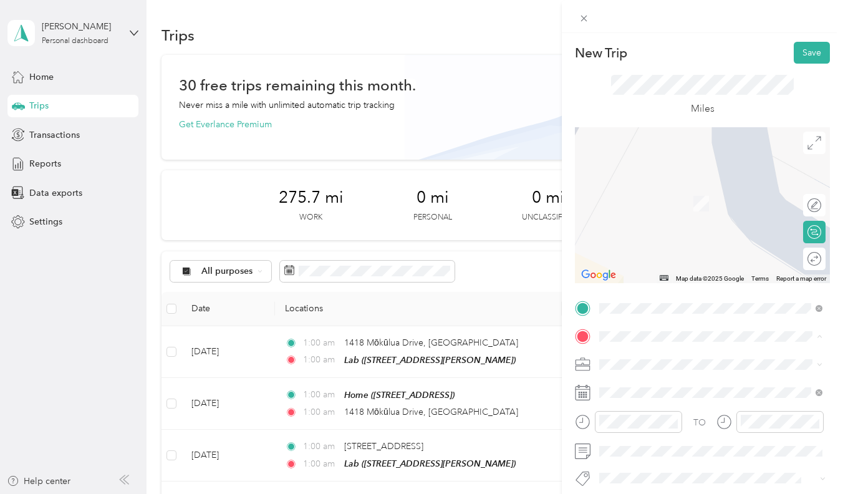
click at [659, 249] on div "Office [STREET_ADDRESS]" at bounding box center [662, 236] width 79 height 26
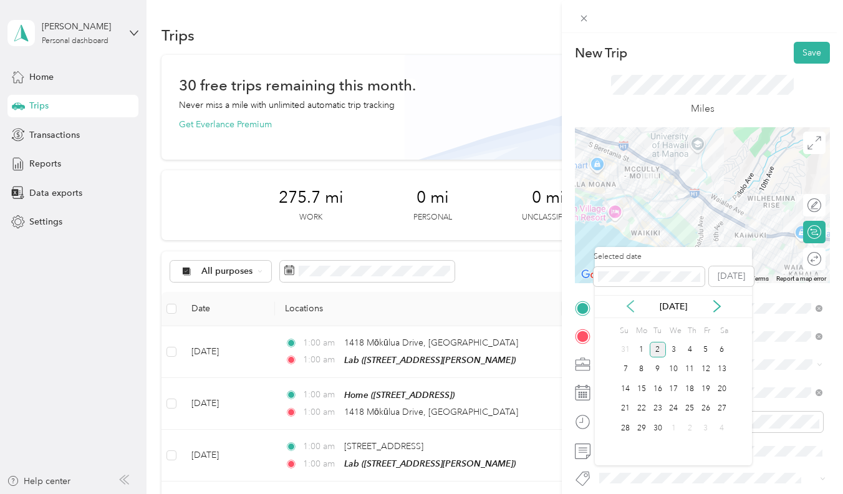
click at [631, 306] on icon at bounding box center [630, 306] width 12 height 12
click at [656, 382] on div "12" at bounding box center [658, 389] width 16 height 16
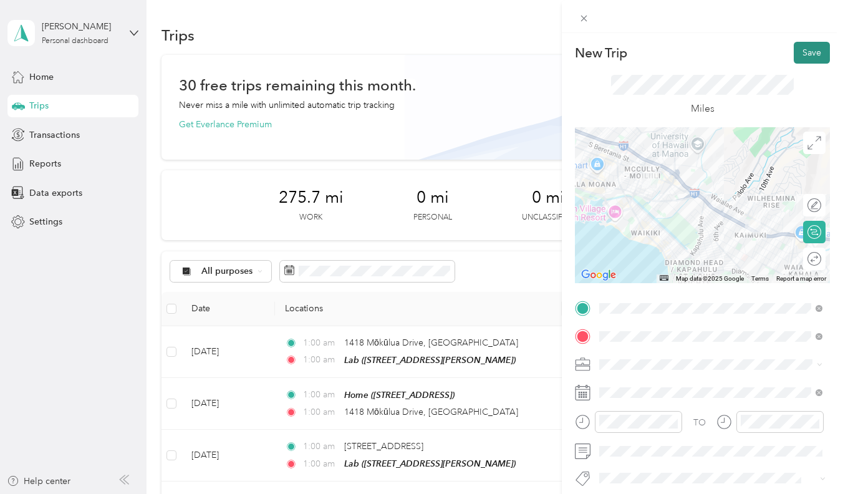
click at [797, 59] on button "Save" at bounding box center [812, 53] width 36 height 22
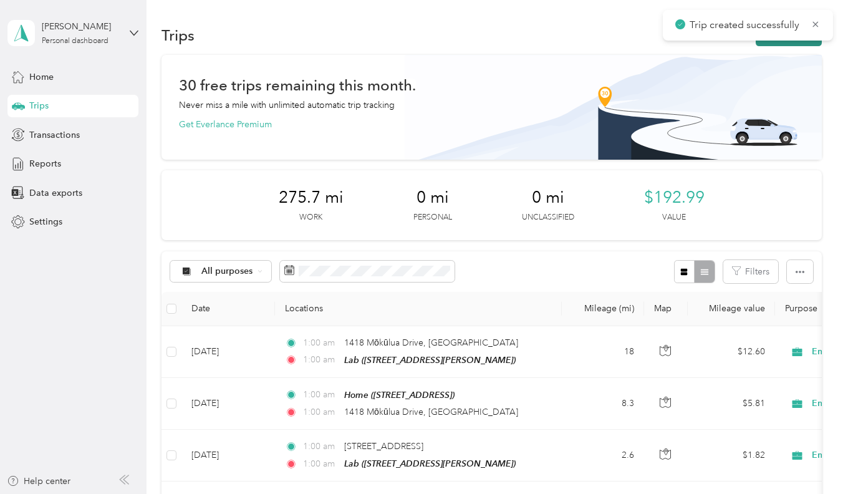
click at [782, 41] on button "New trip" at bounding box center [789, 35] width 66 height 22
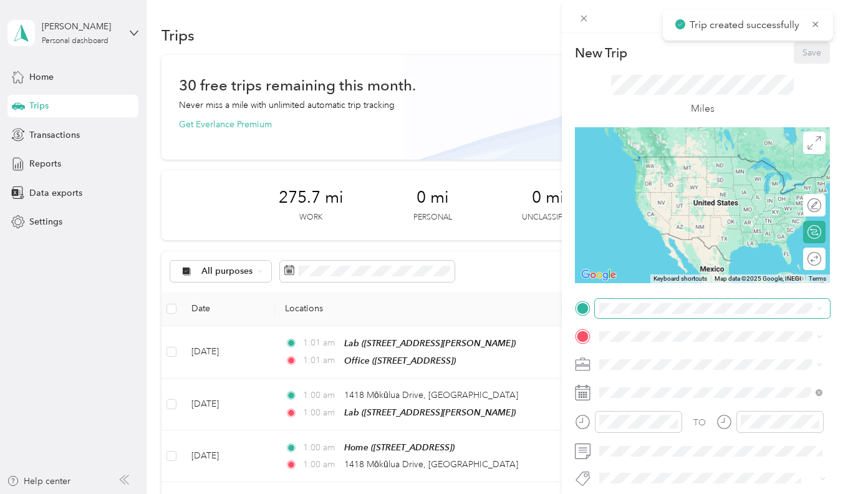
click at [672, 299] on span at bounding box center [712, 308] width 235 height 19
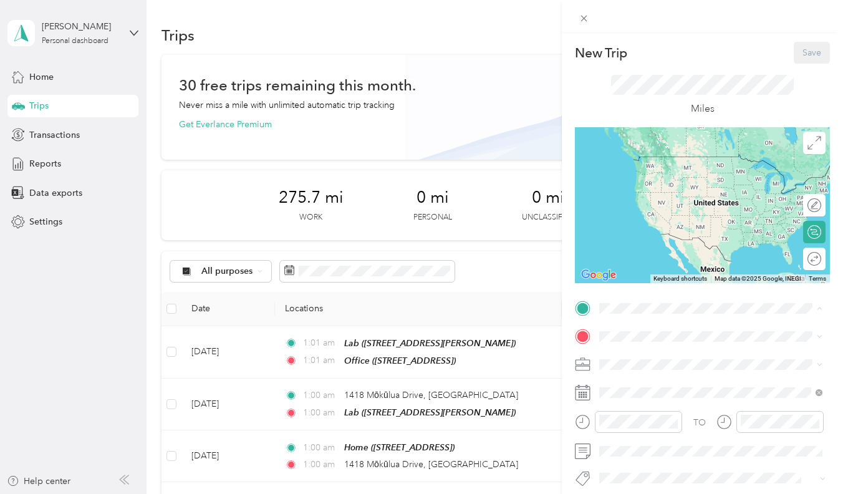
click at [658, 413] on div "Office [STREET_ADDRESS]" at bounding box center [662, 404] width 79 height 26
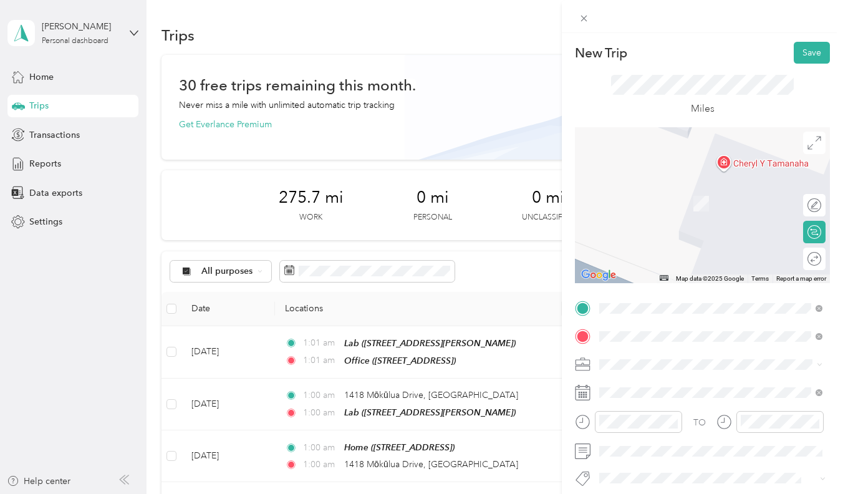
click at [682, 190] on span "7192 Kalaniana’Ole Highway Honolulu, Hawaii 96825, United States" at bounding box center [685, 184] width 125 height 11
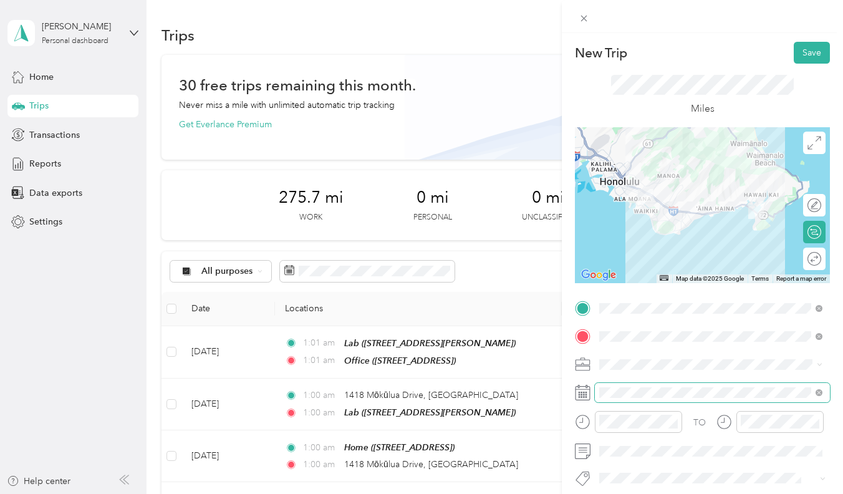
click at [620, 402] on span at bounding box center [712, 392] width 235 height 19
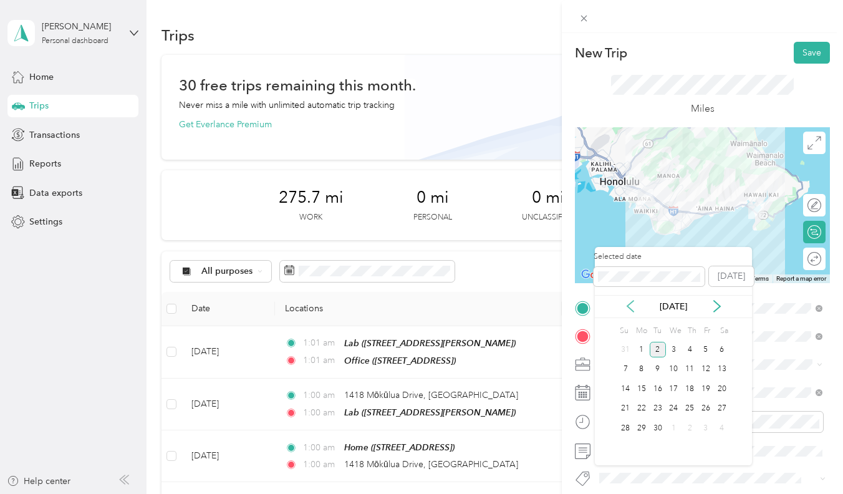
click at [624, 303] on icon at bounding box center [630, 306] width 12 height 12
click at [658, 390] on div "12" at bounding box center [658, 389] width 16 height 16
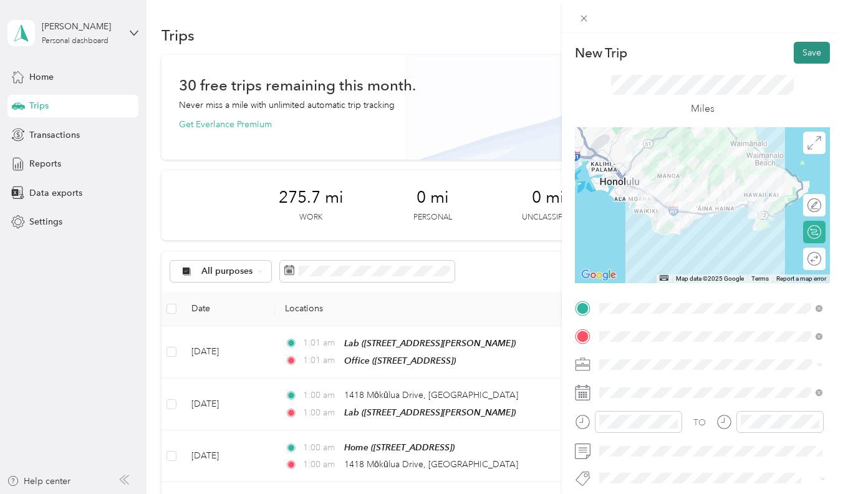
click at [803, 50] on button "Save" at bounding box center [812, 53] width 36 height 22
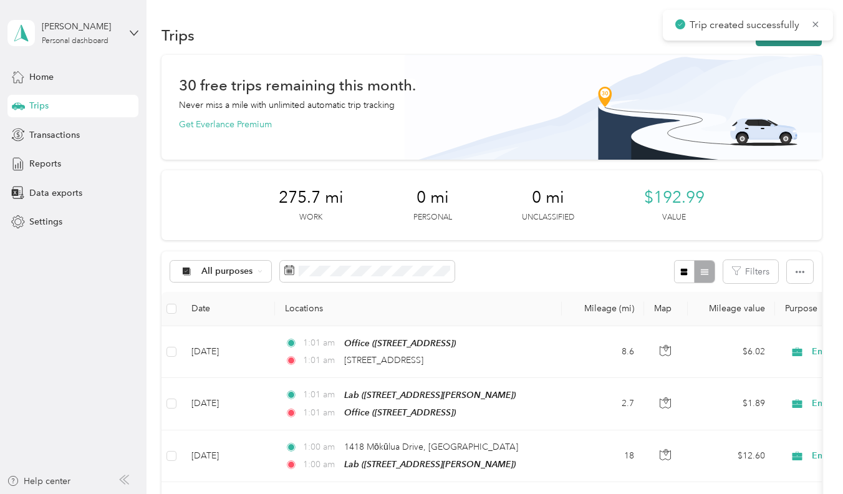
click at [778, 42] on button "New trip" at bounding box center [789, 35] width 66 height 22
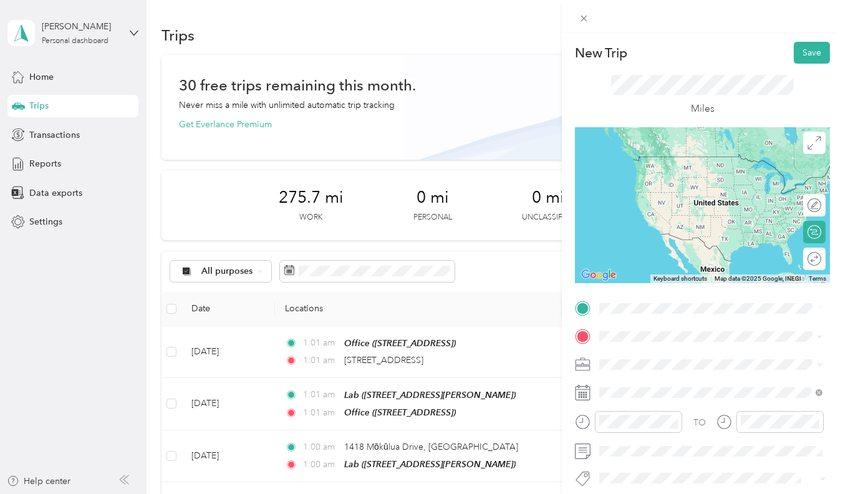
click at [627, 353] on span "7192 Kalaniana’Ole Highway Honolulu, Hawaii 96825, United States" at bounding box center [685, 351] width 125 height 11
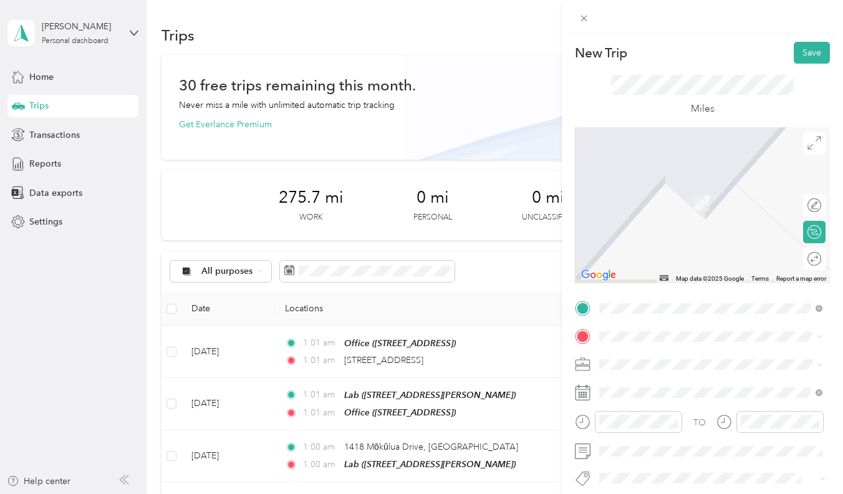
click at [634, 346] on div "TO Add photo" at bounding box center [702, 448] width 255 height 299
click at [634, 342] on span at bounding box center [712, 336] width 235 height 19
click at [671, 288] on div "Lab [STREET_ADDRESS][PERSON_NAME]" at bounding box center [697, 275] width 148 height 26
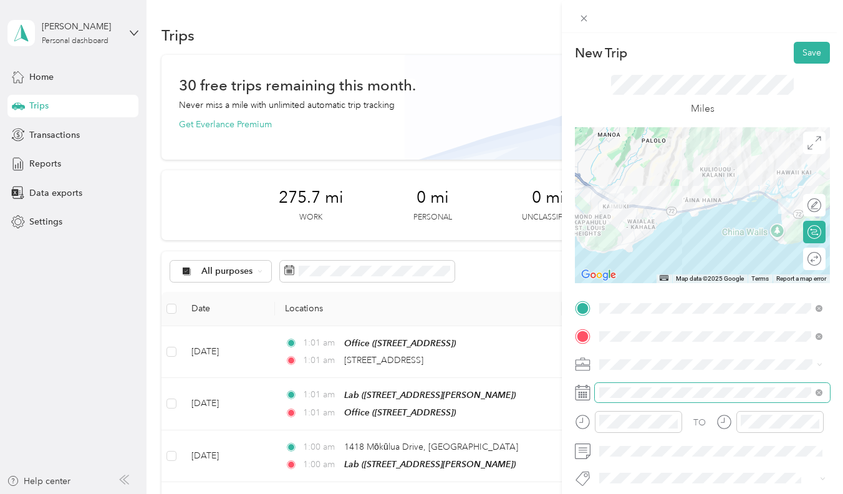
click at [642, 402] on span at bounding box center [712, 392] width 235 height 19
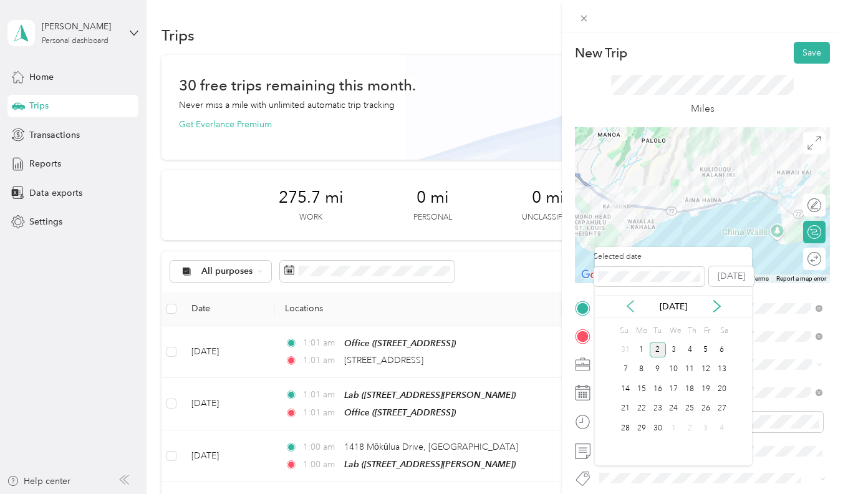
click at [627, 302] on icon at bounding box center [630, 306] width 12 height 12
click at [660, 389] on div "12" at bounding box center [658, 389] width 16 height 16
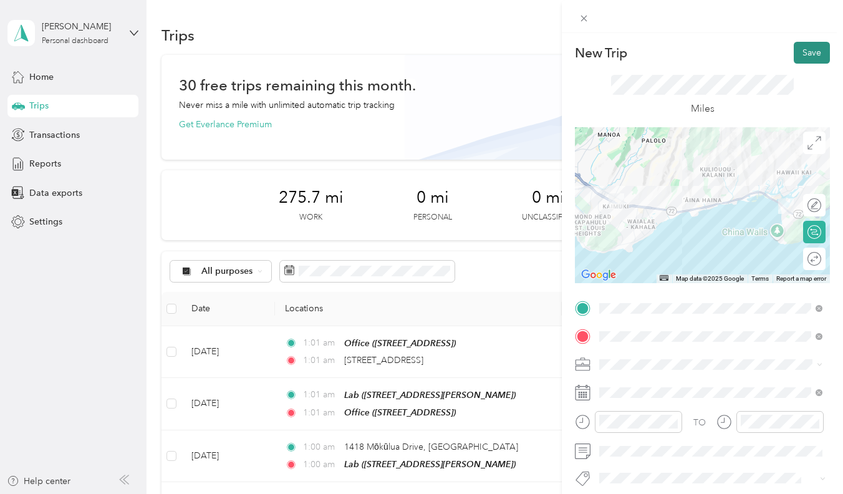
click at [813, 46] on button "Save" at bounding box center [812, 53] width 36 height 22
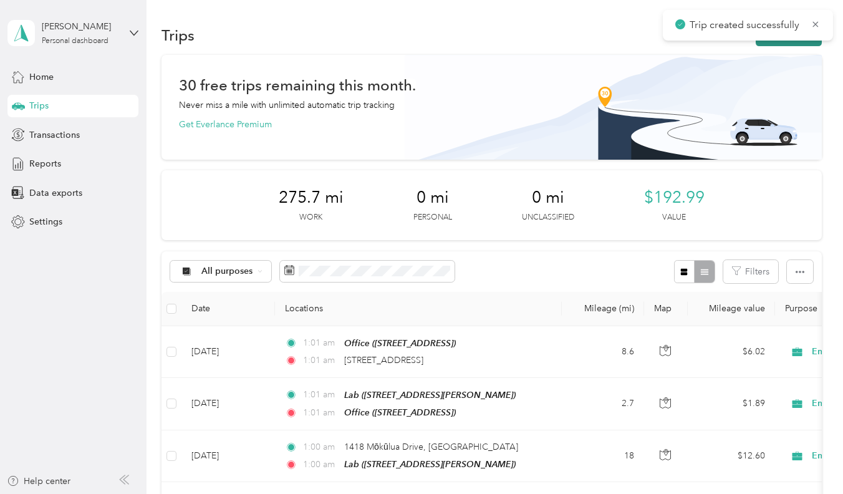
click at [772, 42] on button "New trip" at bounding box center [789, 35] width 66 height 22
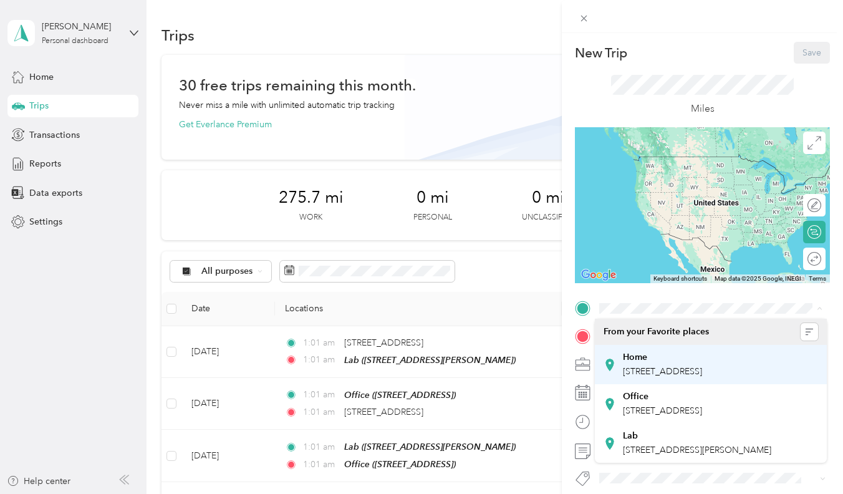
click at [645, 360] on strong "Home" at bounding box center [635, 357] width 24 height 11
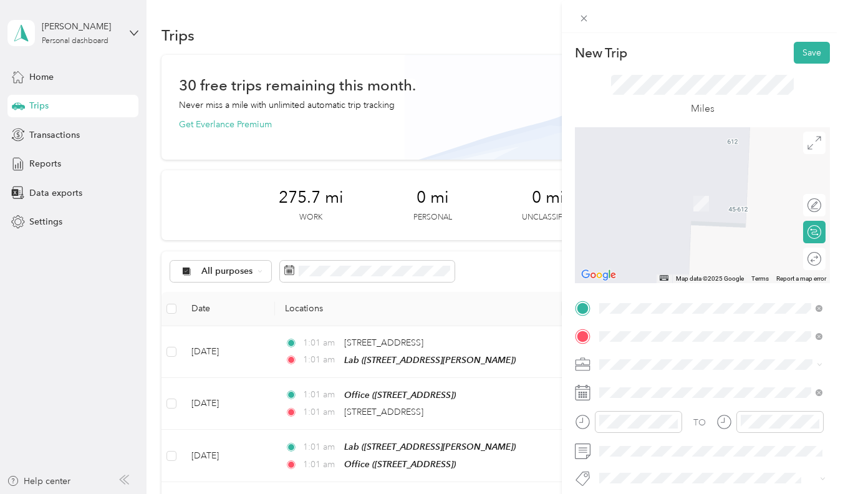
click at [680, 370] on li "95-136 Maiaku Place Mililani, Hawaii 96789, United States" at bounding box center [711, 382] width 232 height 26
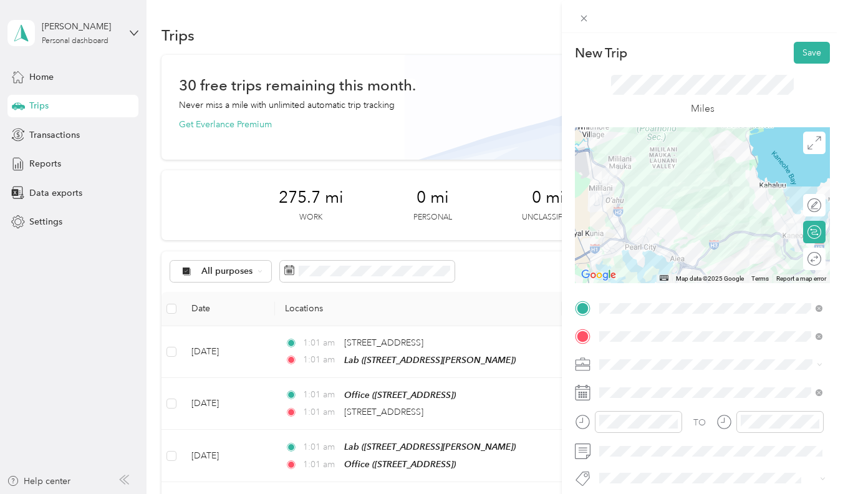
click at [771, 119] on div "Miles" at bounding box center [702, 96] width 255 height 64
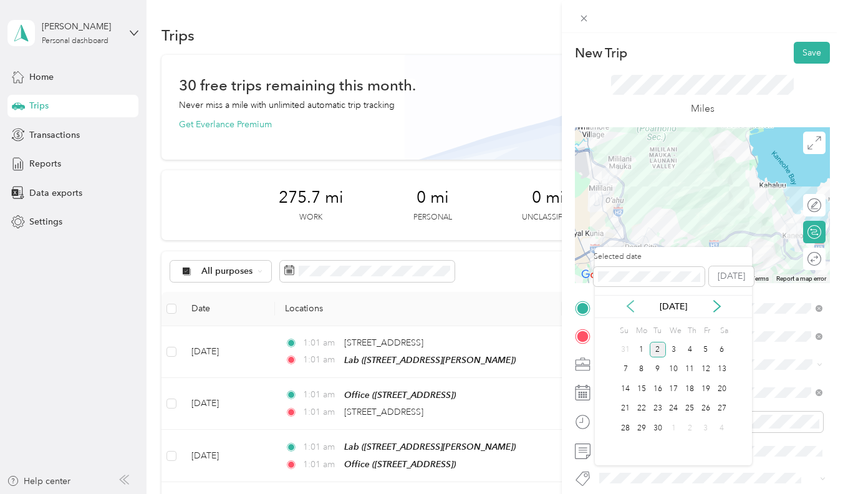
click at [634, 304] on icon at bounding box center [630, 306] width 12 height 12
click at [669, 388] on div "13" at bounding box center [674, 389] width 16 height 16
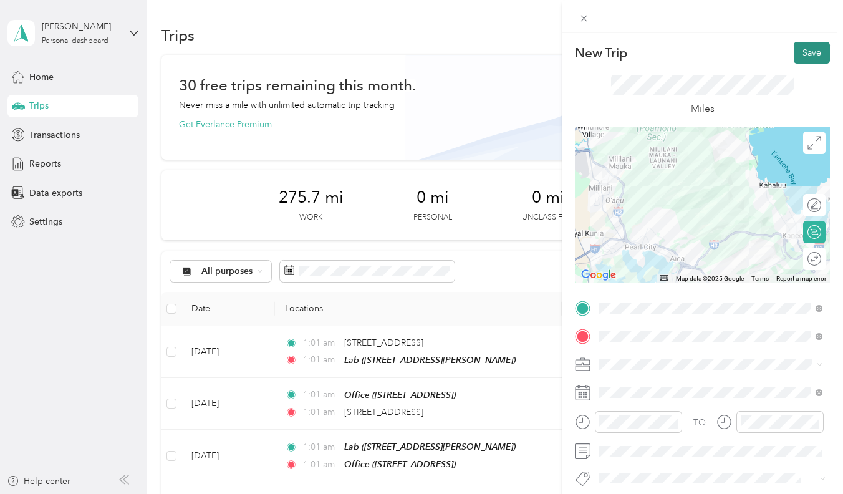
click at [811, 56] on button "Save" at bounding box center [812, 53] width 36 height 22
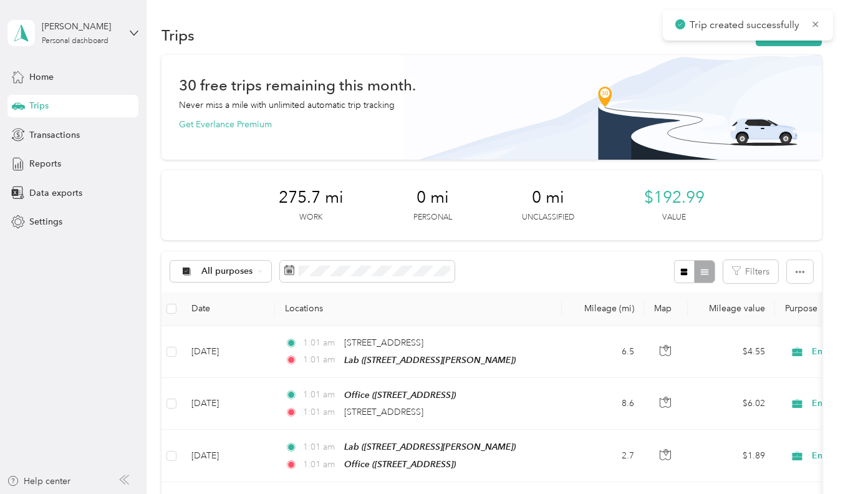
click at [776, 47] on div "Trips New trip" at bounding box center [492, 35] width 660 height 26
click at [776, 45] on button "New trip" at bounding box center [789, 35] width 66 height 22
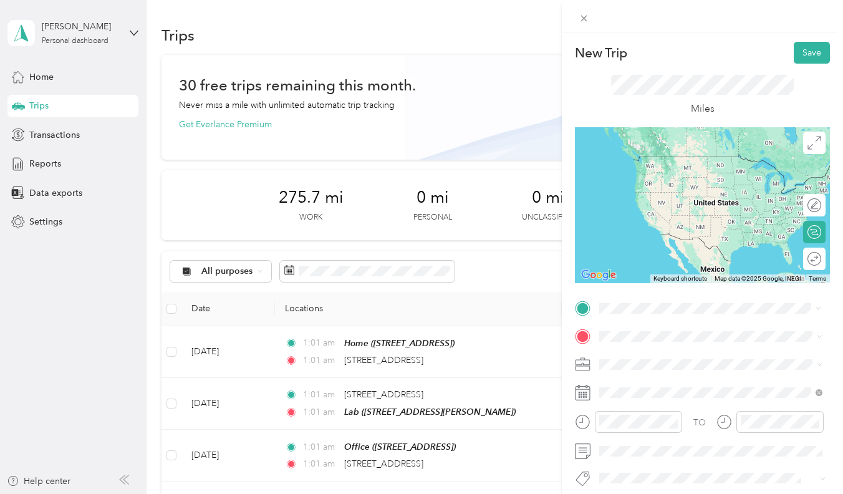
click at [640, 359] on span "95-136 Maiaku Place Mililani, Hawaii 96789, United States" at bounding box center [685, 352] width 125 height 11
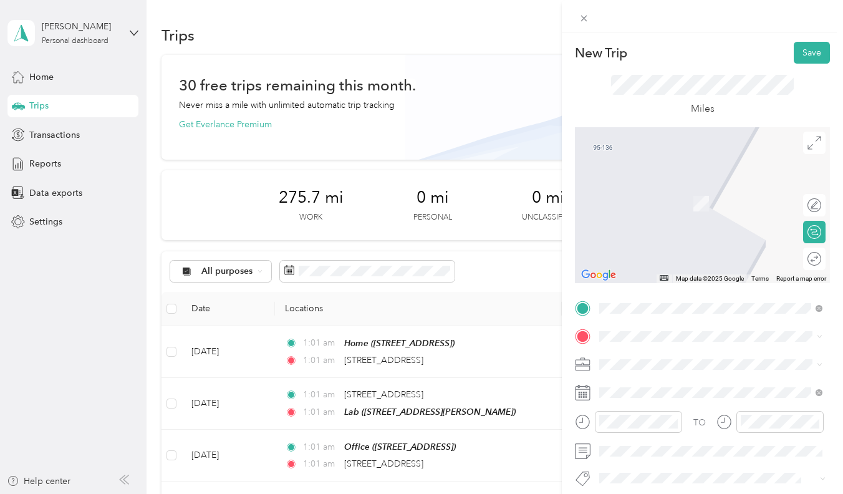
drag, startPoint x: 689, startPoint y: 342, endPoint x: 695, endPoint y: 383, distance: 41.7
click at [695, 383] on span "2312 Kamehameha Highway Kaneohe, Hawaii 96744, United States" at bounding box center [685, 379] width 125 height 11
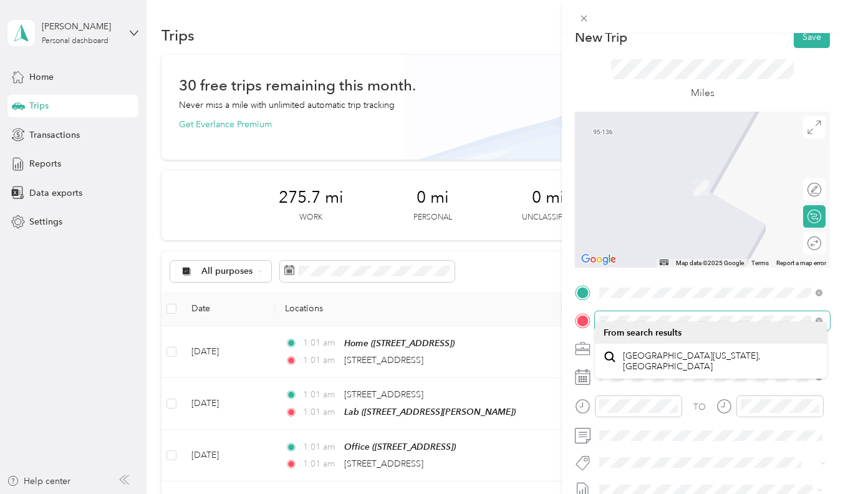
scroll to position [26, 0]
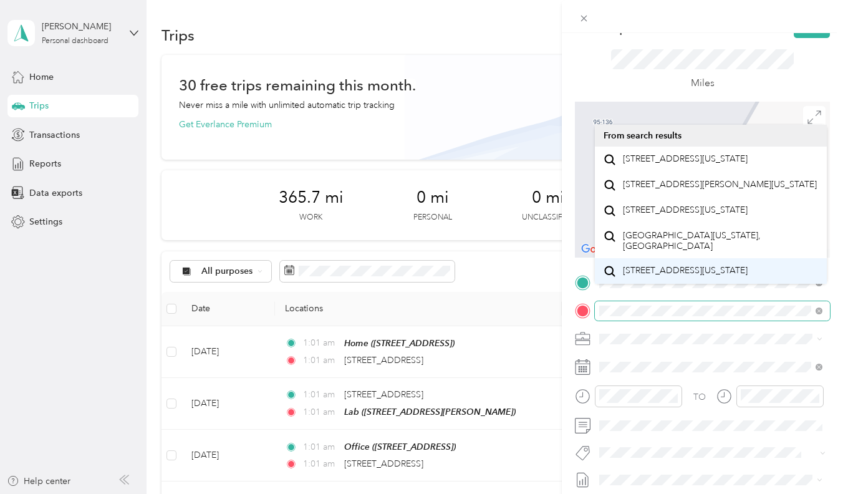
click at [595, 493] on div "New Trip Save This trip cannot be edited because it is either under review, app…" at bounding box center [418, 494] width 837 height 0
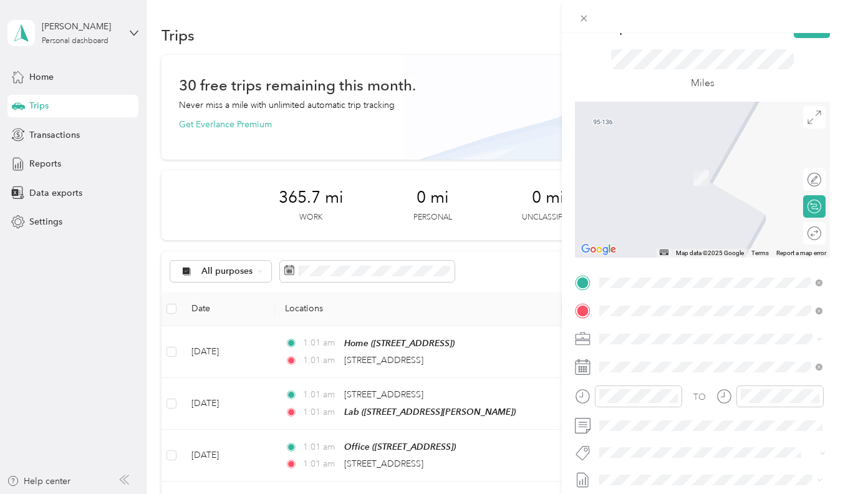
click at [726, 158] on span "Laumaka Street Honolulu, Hawaii 96819, United States" at bounding box center [720, 164] width 195 height 22
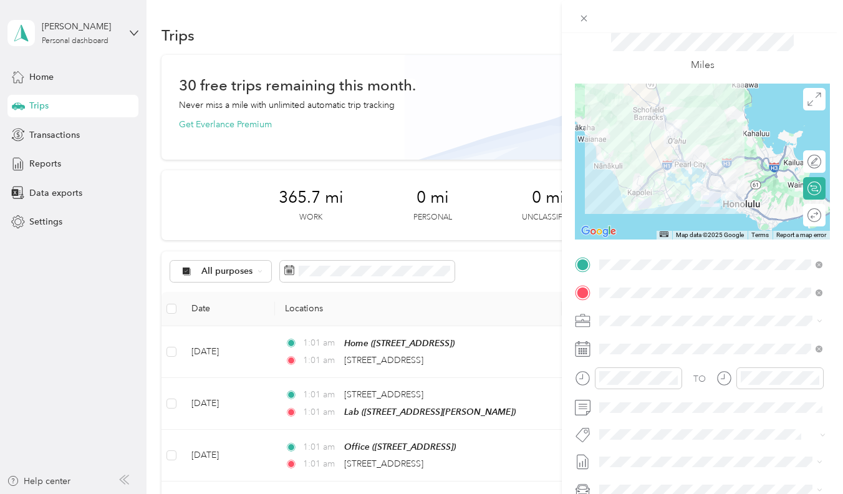
scroll to position [45, 0]
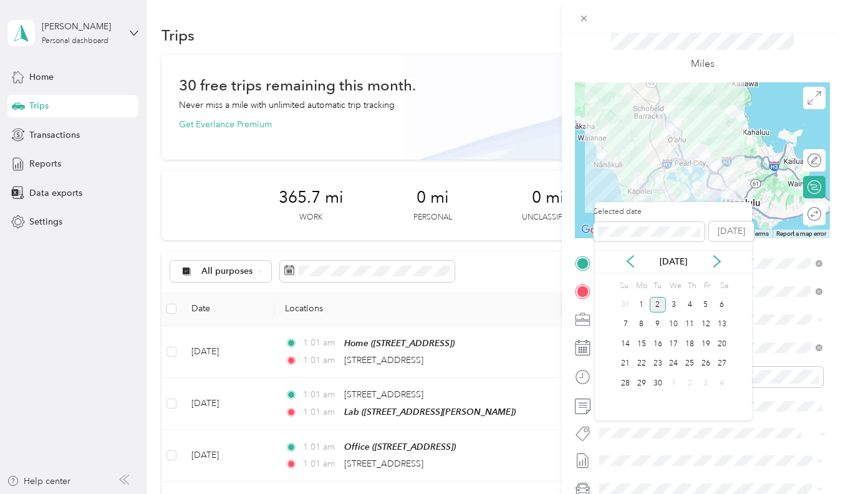
click at [627, 251] on div "[DATE]" at bounding box center [673, 261] width 157 height 23
click at [627, 259] on icon at bounding box center [630, 261] width 12 height 12
click at [676, 346] on div "13" at bounding box center [674, 344] width 16 height 16
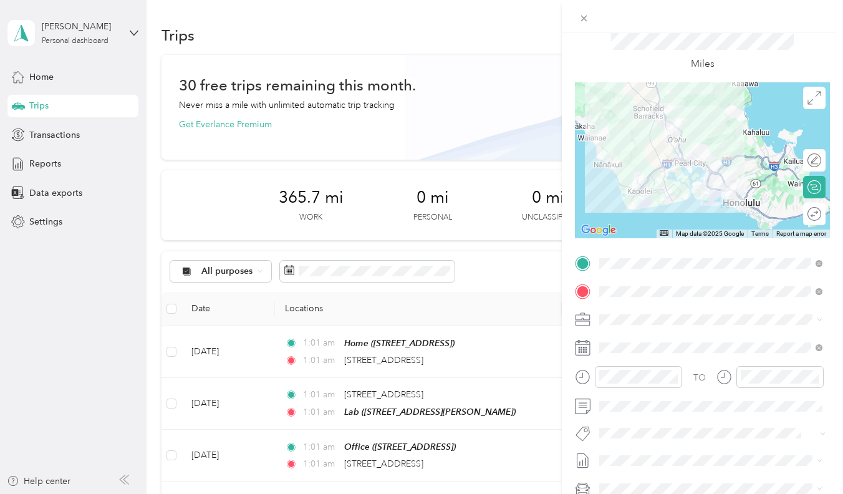
click at [676, 281] on div "TO Add photo" at bounding box center [702, 403] width 255 height 299
click at [803, 61] on div "Miles" at bounding box center [702, 51] width 255 height 64
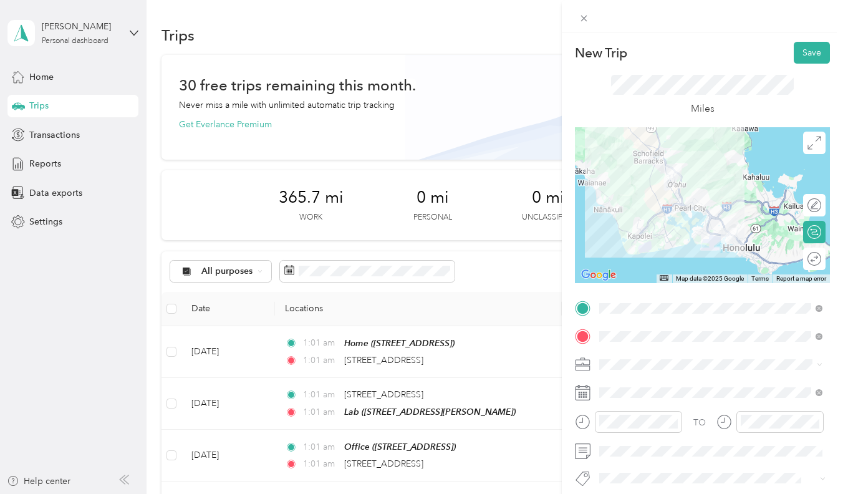
scroll to position [-2, 0]
click at [808, 54] on button "Save" at bounding box center [812, 53] width 36 height 22
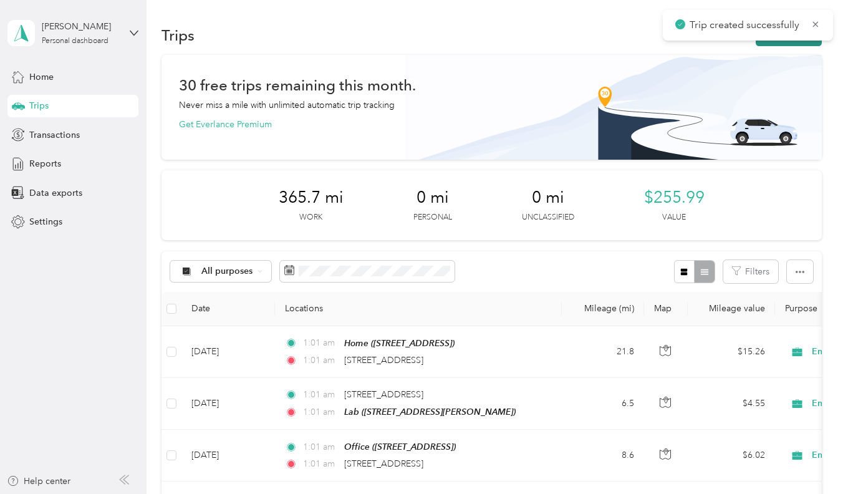
click at [780, 43] on button "New trip" at bounding box center [789, 35] width 66 height 22
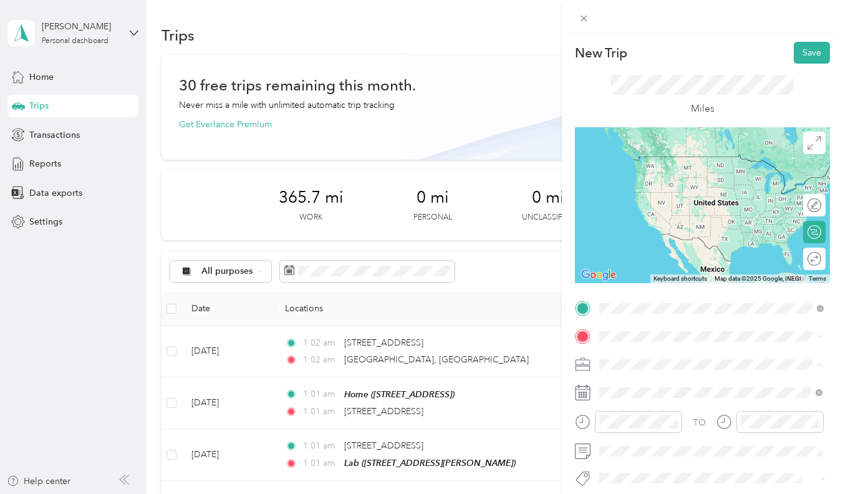
click at [636, 349] on span "Laumaka Street Honolulu, Hawaii 96819, United States" at bounding box center [720, 358] width 195 height 22
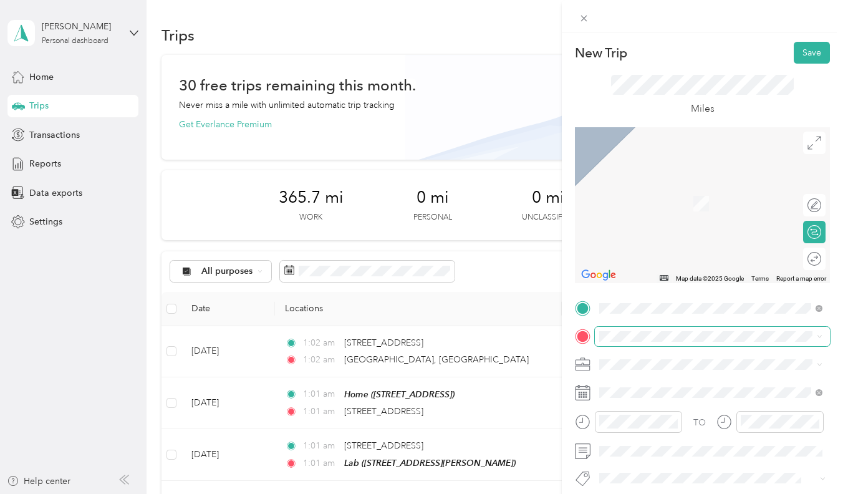
click at [649, 344] on span at bounding box center [712, 336] width 235 height 19
click at [659, 287] on span "[STREET_ADDRESS][PERSON_NAME]" at bounding box center [697, 281] width 148 height 11
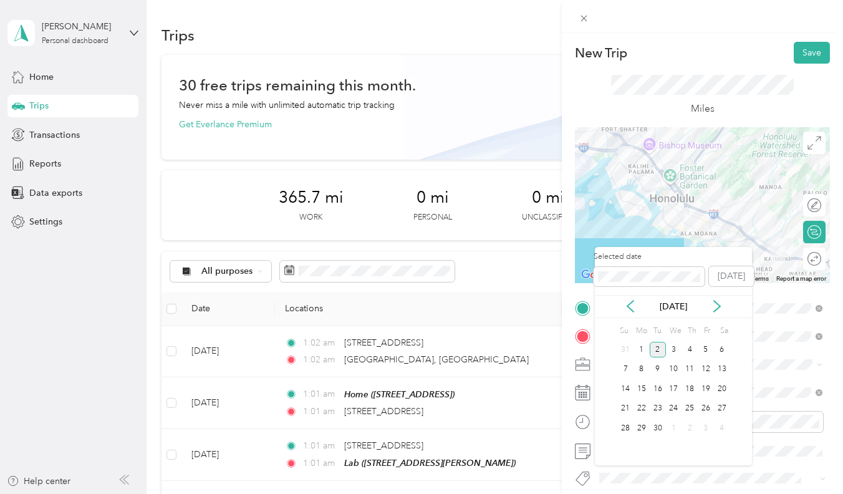
click at [637, 311] on div "[DATE]" at bounding box center [673, 306] width 157 height 13
click at [637, 309] on div "[DATE]" at bounding box center [673, 306] width 157 height 13
click at [635, 307] on icon at bounding box center [630, 306] width 12 height 12
click at [671, 390] on div "13" at bounding box center [674, 389] width 16 height 16
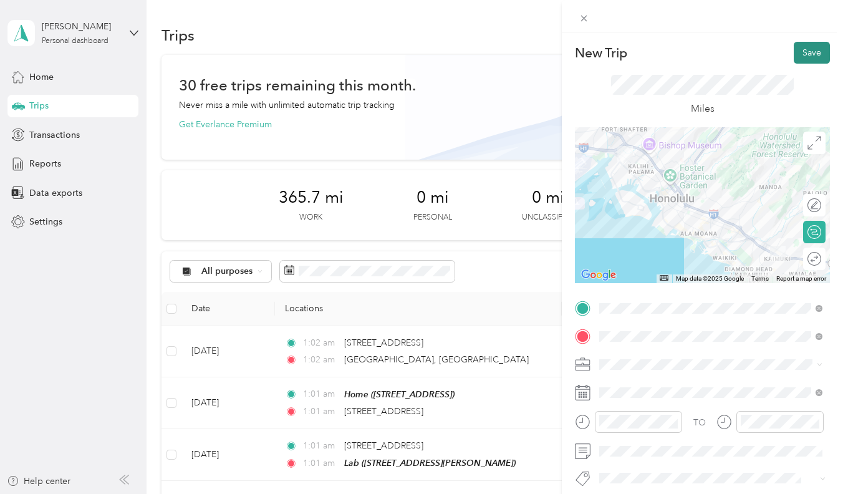
click at [818, 50] on button "Save" at bounding box center [812, 53] width 36 height 22
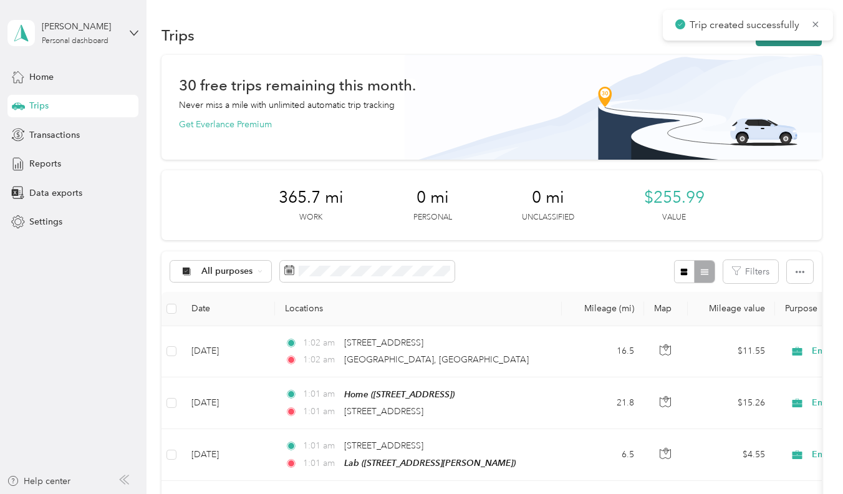
click at [770, 41] on button "New trip" at bounding box center [789, 35] width 66 height 22
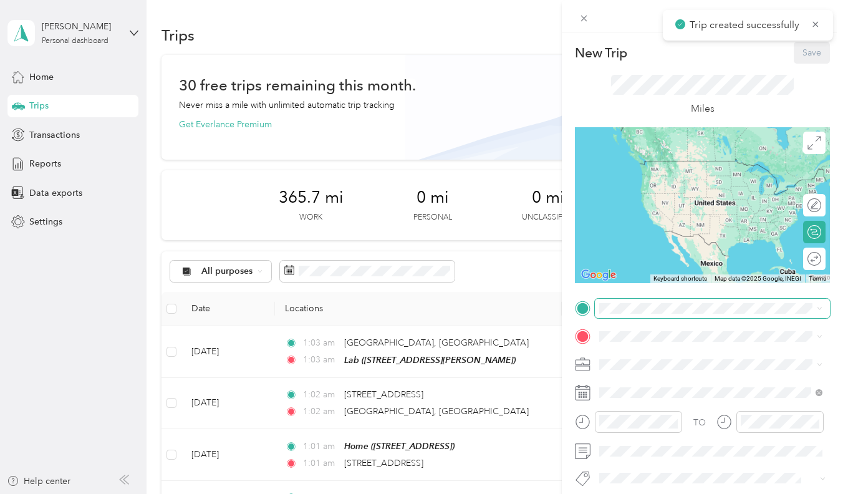
click at [667, 299] on span at bounding box center [712, 308] width 235 height 19
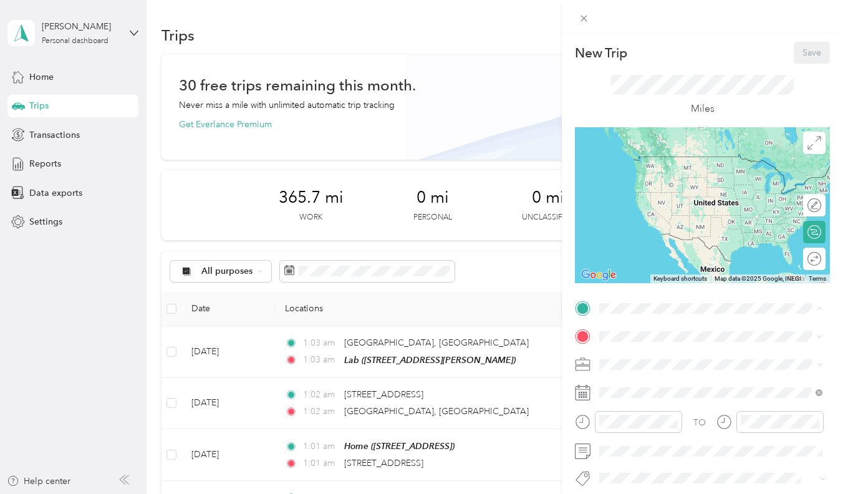
click at [638, 453] on div "Lab [STREET_ADDRESS][PERSON_NAME]" at bounding box center [711, 443] width 215 height 31
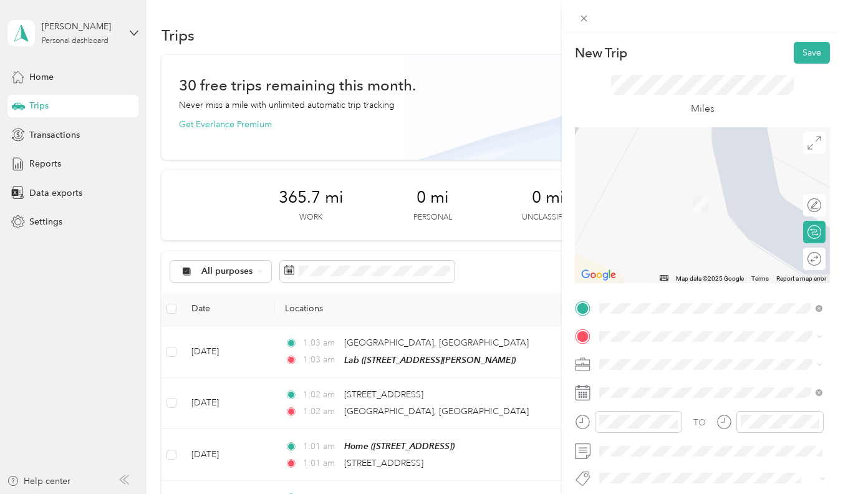
click at [640, 321] on div "TO Add photo" at bounding box center [702, 448] width 255 height 299
click at [675, 234] on div "Office" at bounding box center [662, 228] width 79 height 11
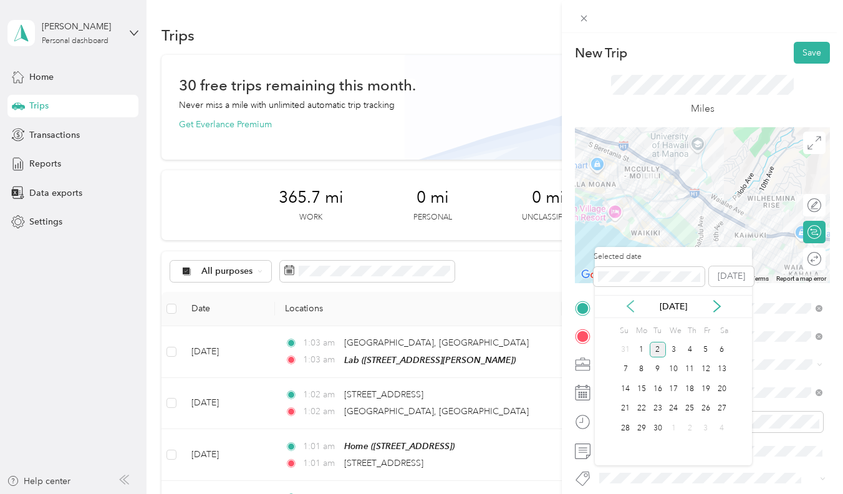
click at [629, 304] on icon at bounding box center [630, 306] width 12 height 12
click at [675, 390] on div "13" at bounding box center [674, 389] width 16 height 16
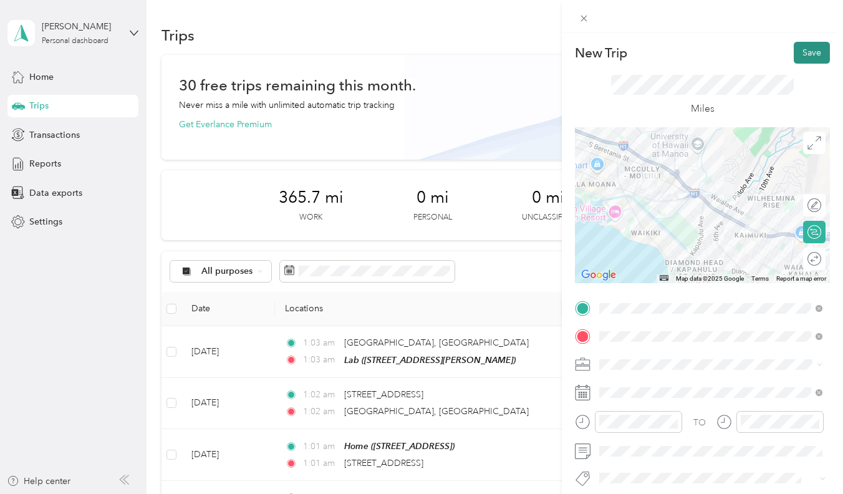
click at [811, 49] on button "Save" at bounding box center [812, 53] width 36 height 22
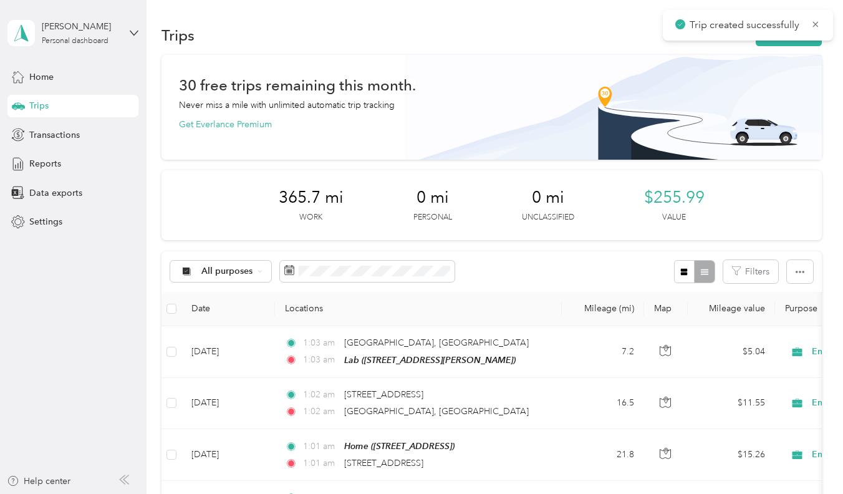
click at [768, 47] on div "Trips New trip" at bounding box center [492, 35] width 660 height 26
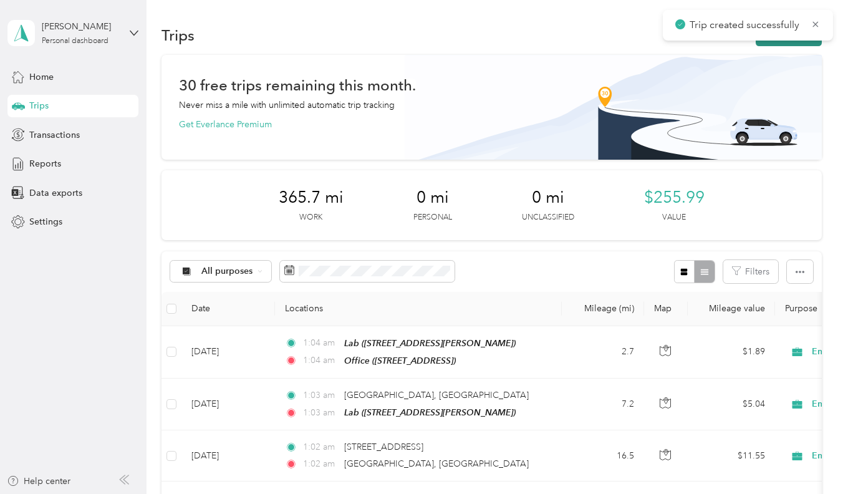
click at [770, 44] on button "New trip" at bounding box center [789, 35] width 66 height 22
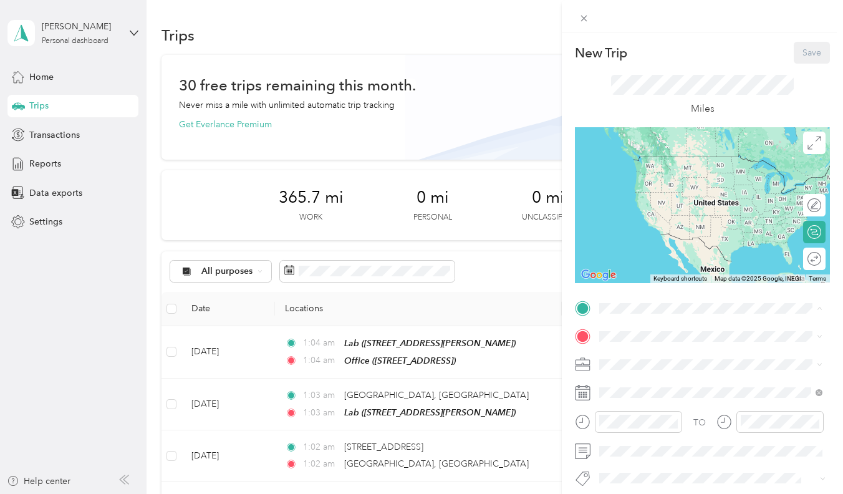
click at [642, 402] on strong "Office" at bounding box center [636, 396] width 26 height 11
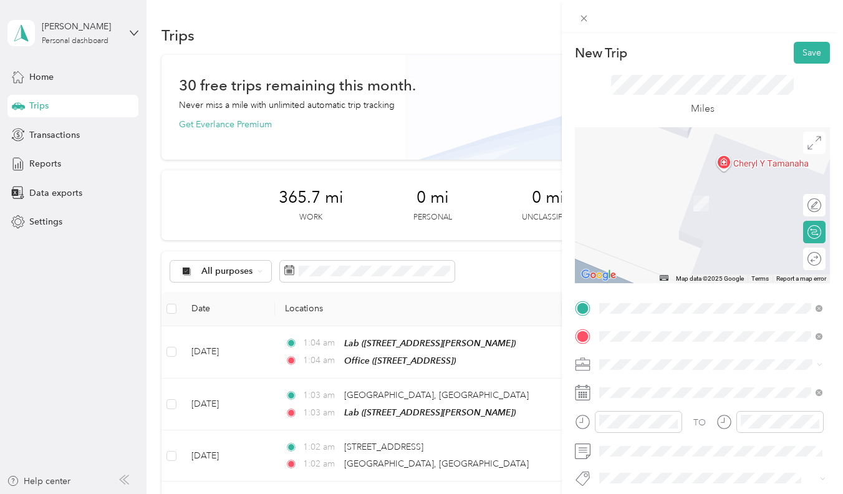
drag, startPoint x: 656, startPoint y: 357, endPoint x: 664, endPoint y: 380, distance: 24.3
click at [664, 380] on span "454 Namahana Street Honolulu, Hawaii 96815, United States" at bounding box center [685, 380] width 125 height 11
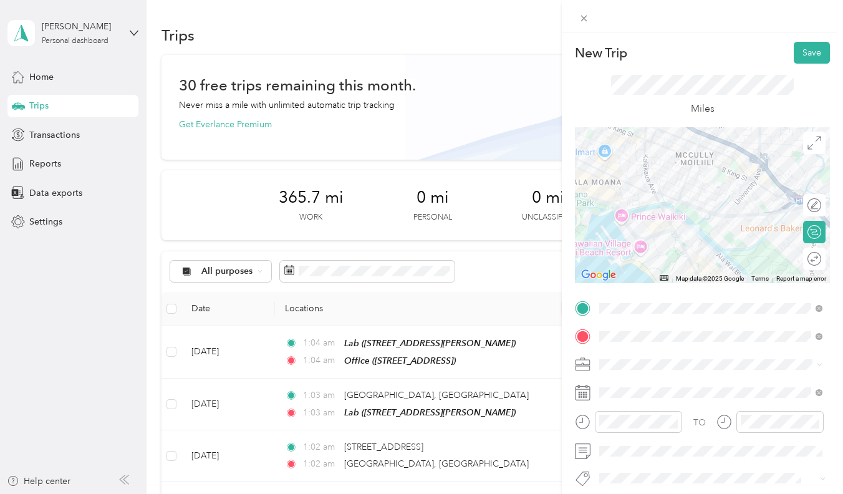
click at [672, 325] on div "TO Add photo" at bounding box center [702, 448] width 255 height 299
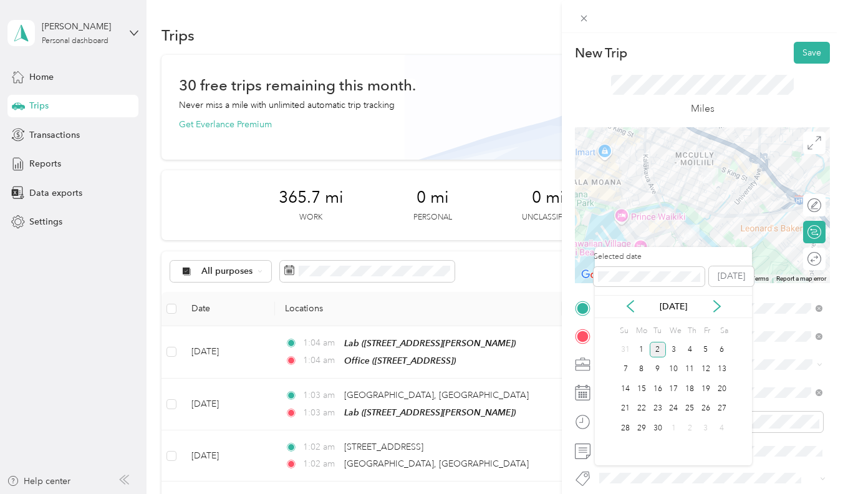
click at [640, 302] on div "[DATE]" at bounding box center [673, 306] width 157 height 13
click at [633, 302] on icon at bounding box center [630, 306] width 12 height 12
click at [674, 390] on div "13" at bounding box center [674, 389] width 16 height 16
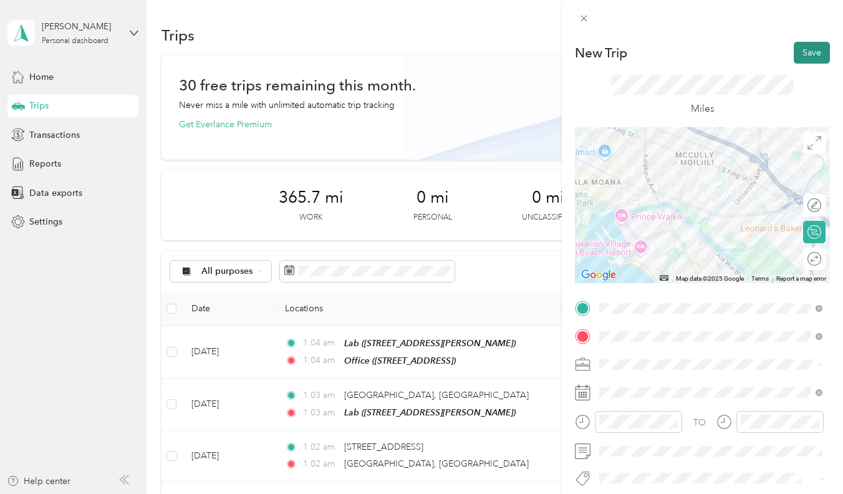
click at [805, 59] on button "Save" at bounding box center [812, 53] width 36 height 22
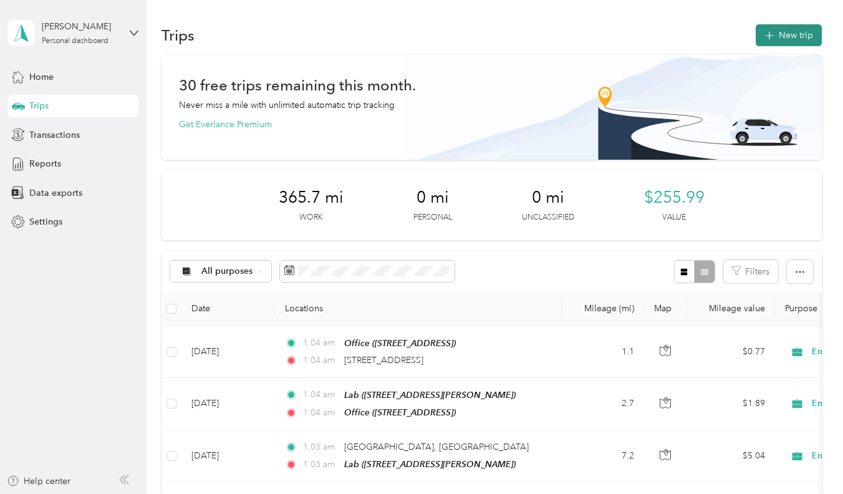
click at [801, 26] on button "New trip" at bounding box center [789, 35] width 66 height 22
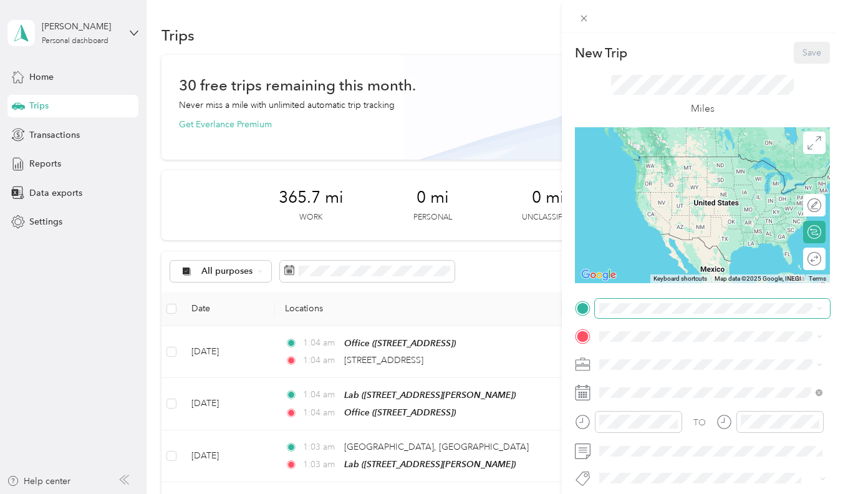
click at [638, 313] on span at bounding box center [712, 308] width 235 height 19
click at [639, 353] on strong "Home" at bounding box center [635, 357] width 24 height 11
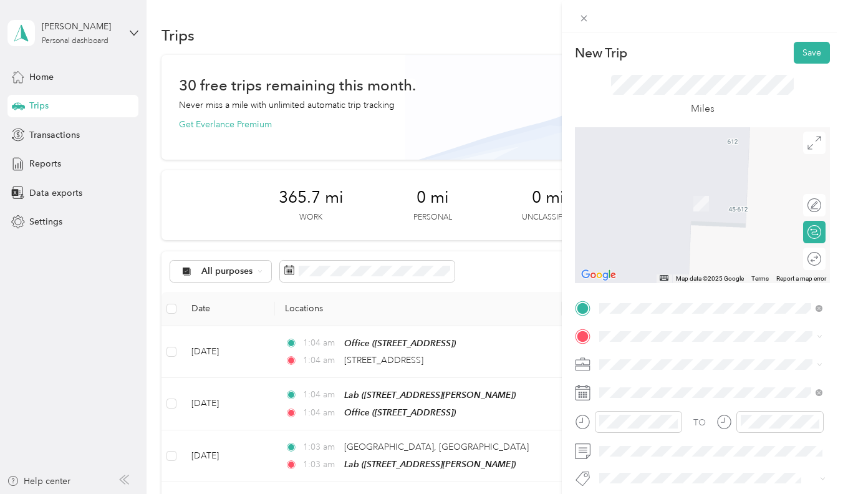
click at [712, 181] on span "1001 Bishop Street Honolulu, Hawaii 96813, United States" at bounding box center [720, 180] width 194 height 11
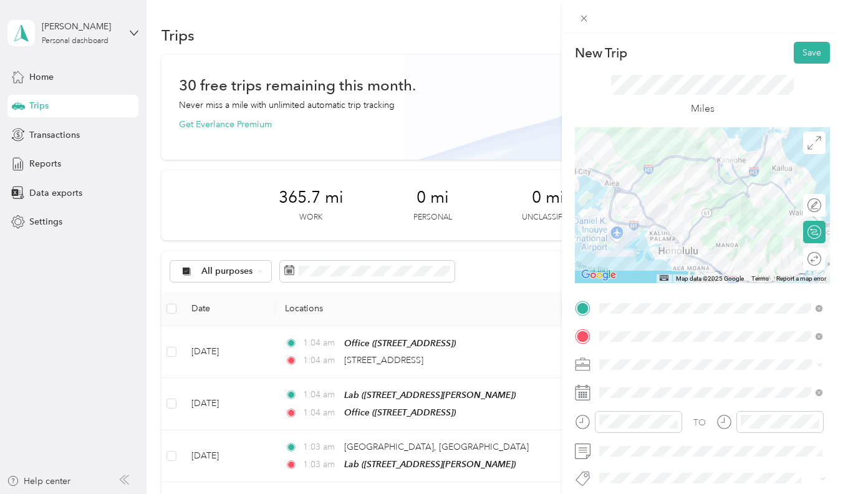
click at [669, 374] on span at bounding box center [712, 364] width 235 height 19
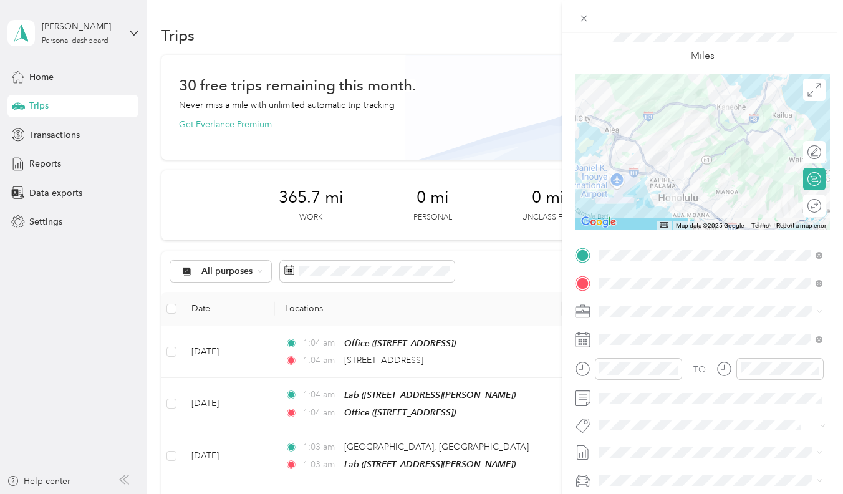
scroll to position [64, 0]
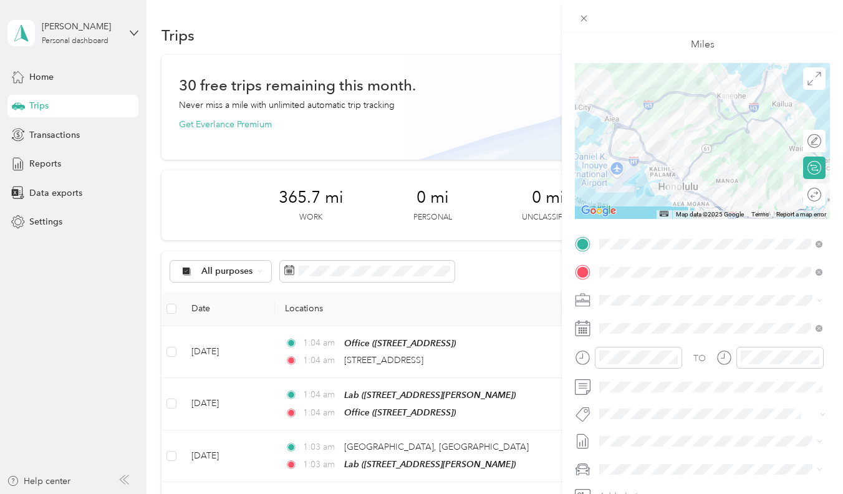
click at [628, 400] on div "TO Add photo" at bounding box center [702, 384] width 255 height 299
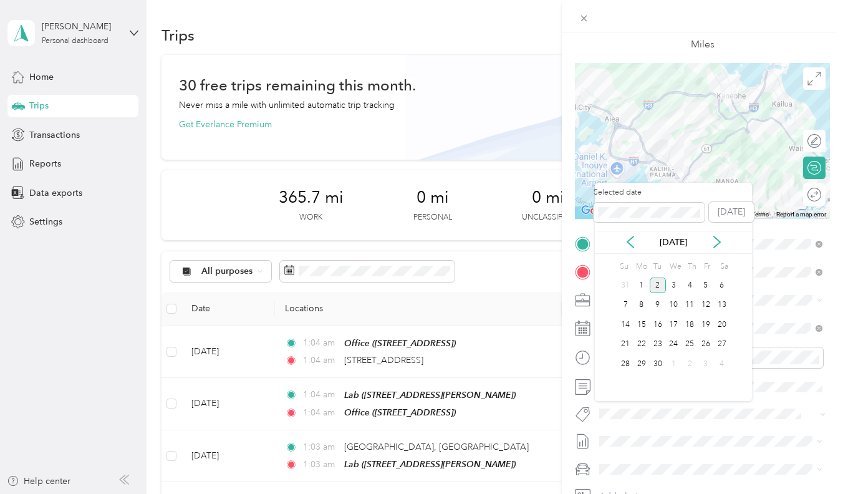
click at [629, 229] on div "Selected date [DATE]" at bounding box center [673, 209] width 157 height 44
click at [629, 242] on icon at bounding box center [630, 241] width 6 height 11
click at [685, 325] on div "14" at bounding box center [690, 325] width 16 height 16
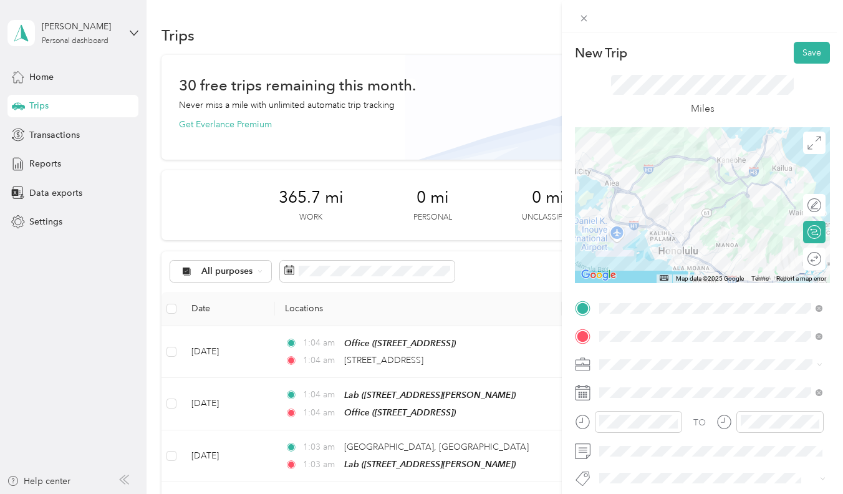
scroll to position [-1, 0]
click at [795, 54] on button "Save" at bounding box center [812, 53] width 36 height 22
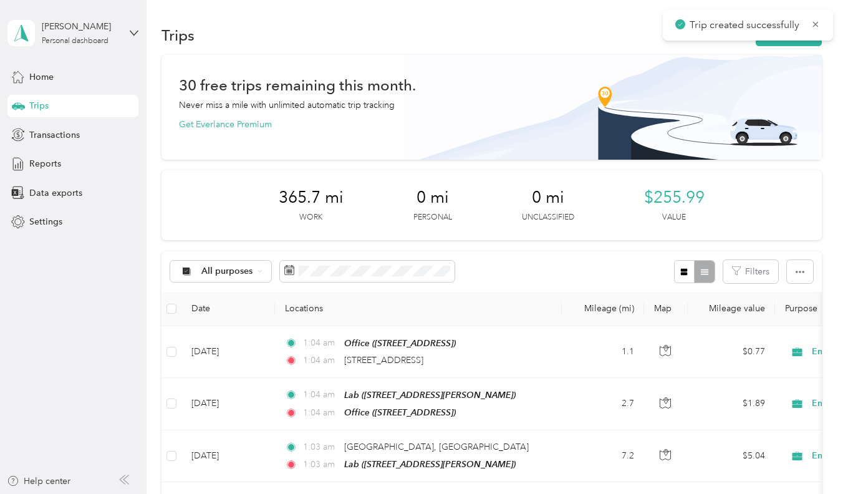
click at [799, 39] on div "Trip created successfully" at bounding box center [748, 25] width 170 height 31
click at [798, 43] on button "New trip" at bounding box center [789, 35] width 66 height 22
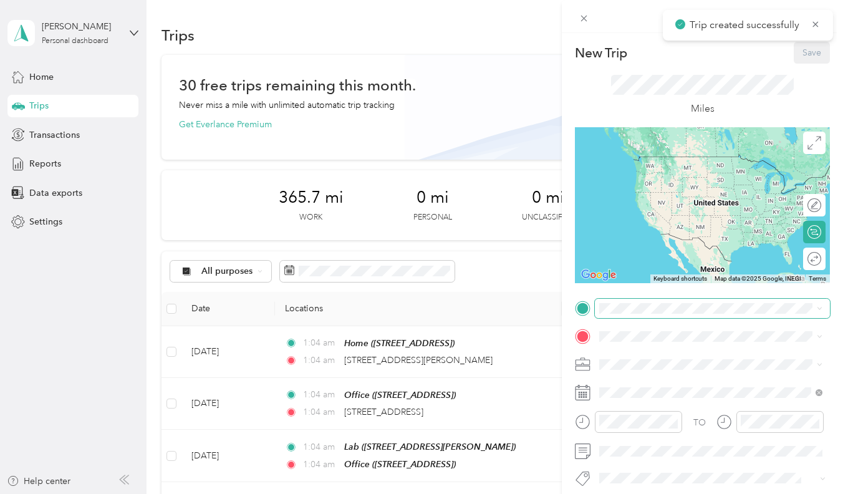
click at [616, 312] on span at bounding box center [712, 308] width 235 height 19
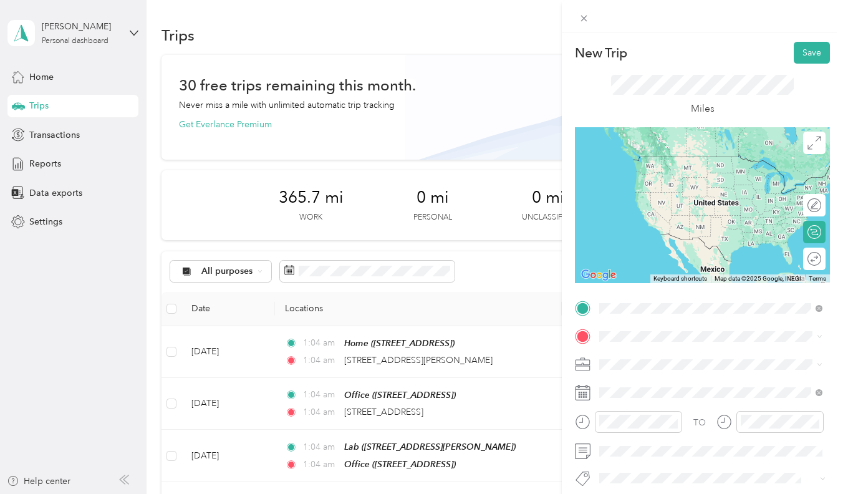
click at [631, 347] on span "1001 Bishop Street Honolulu, Hawaii 96813, United States" at bounding box center [720, 352] width 194 height 11
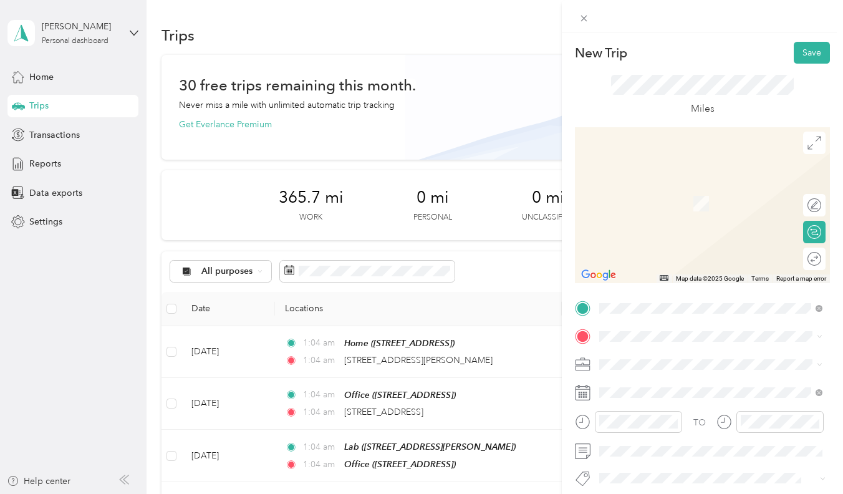
click at [661, 493] on div "New Trip Save This trip cannot be edited because it is either under review, app…" at bounding box center [418, 494] width 837 height 0
click at [644, 287] on span "[STREET_ADDRESS][PERSON_NAME]" at bounding box center [697, 281] width 148 height 11
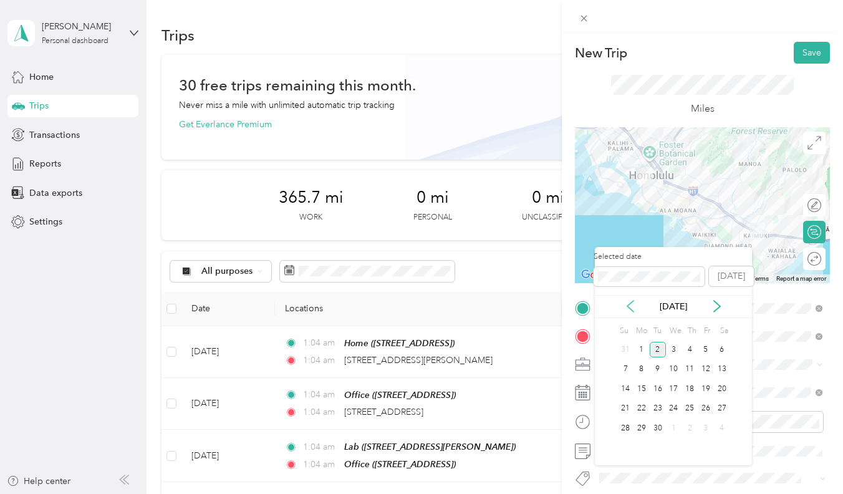
click at [629, 310] on icon at bounding box center [630, 306] width 12 height 12
click at [687, 386] on div "14" at bounding box center [690, 389] width 16 height 16
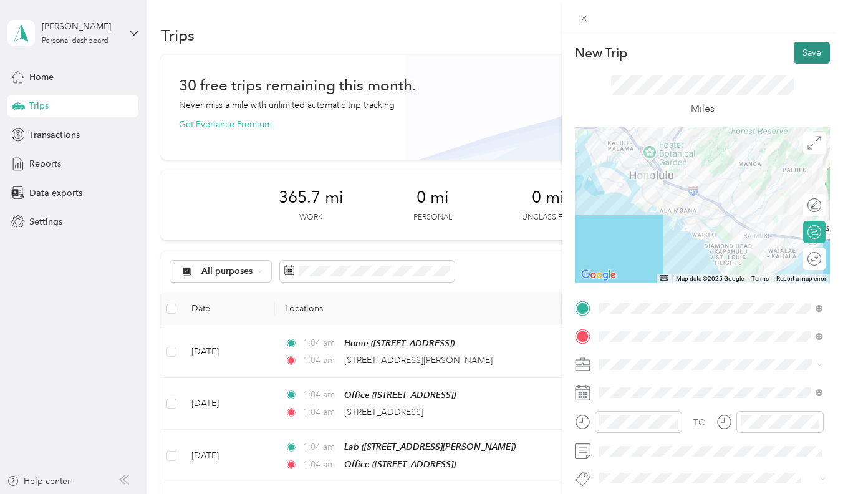
click at [811, 57] on button "Save" at bounding box center [812, 53] width 36 height 22
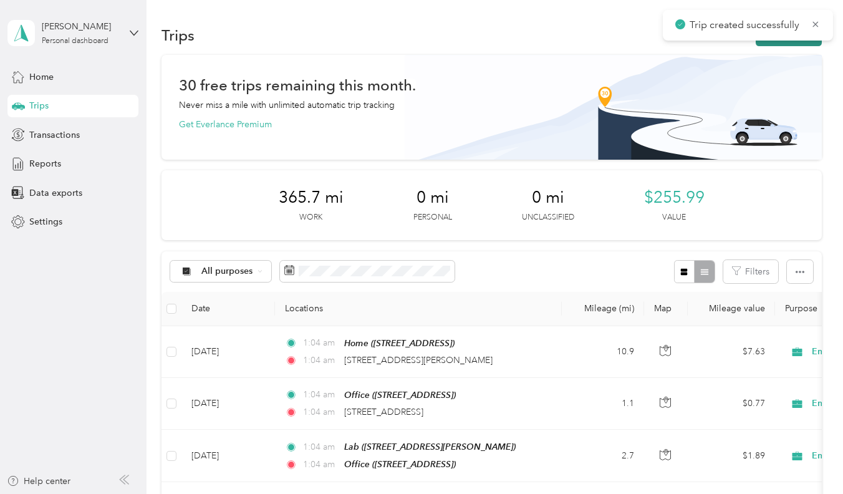
click at [792, 45] on button "New trip" at bounding box center [789, 35] width 66 height 22
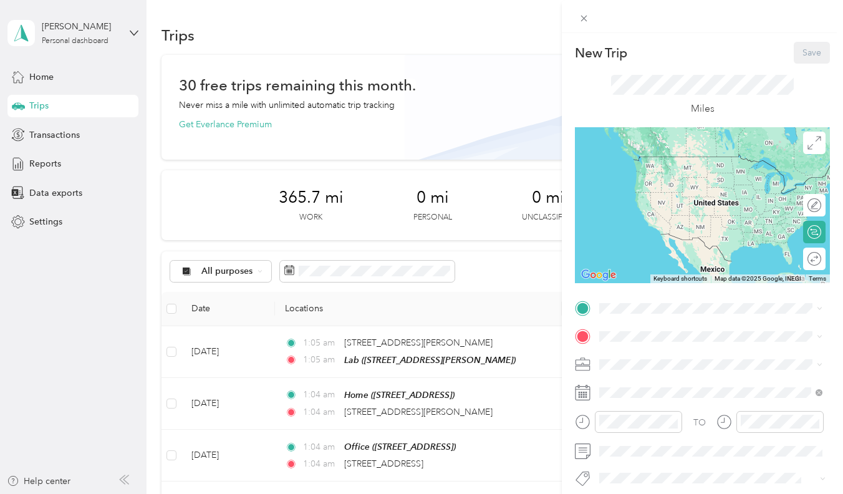
click at [644, 455] on div "Lab [STREET_ADDRESS][PERSON_NAME]" at bounding box center [697, 441] width 148 height 26
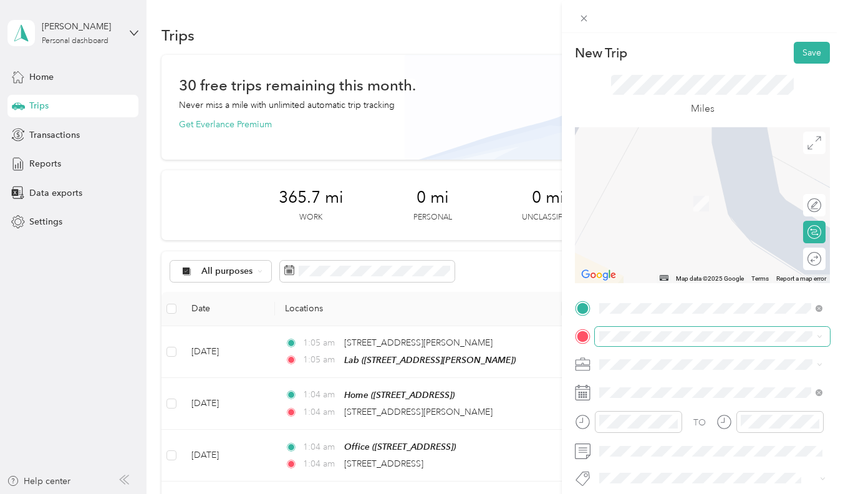
click at [660, 344] on span at bounding box center [712, 336] width 235 height 19
click at [668, 233] on div "Office" at bounding box center [662, 227] width 79 height 11
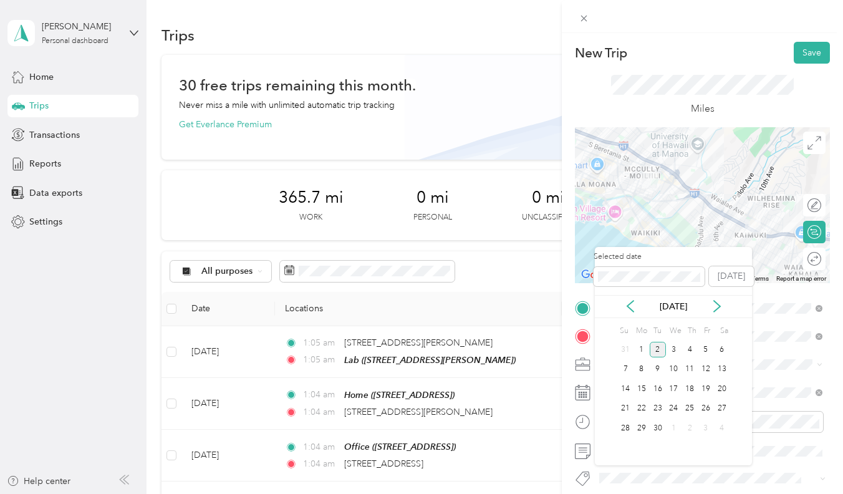
click at [637, 309] on div "[DATE]" at bounding box center [673, 306] width 157 height 13
click at [634, 309] on icon at bounding box center [630, 306] width 12 height 12
click at [687, 384] on div "14" at bounding box center [690, 389] width 16 height 16
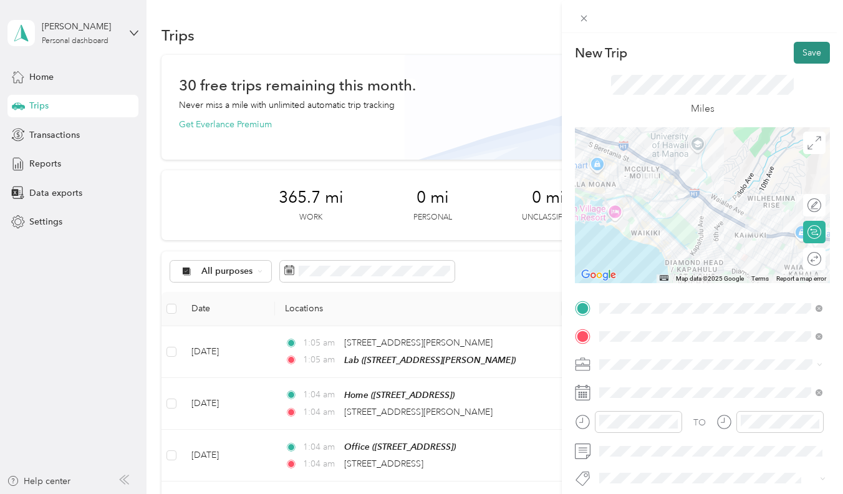
click at [806, 49] on button "Save" at bounding box center [812, 53] width 36 height 22
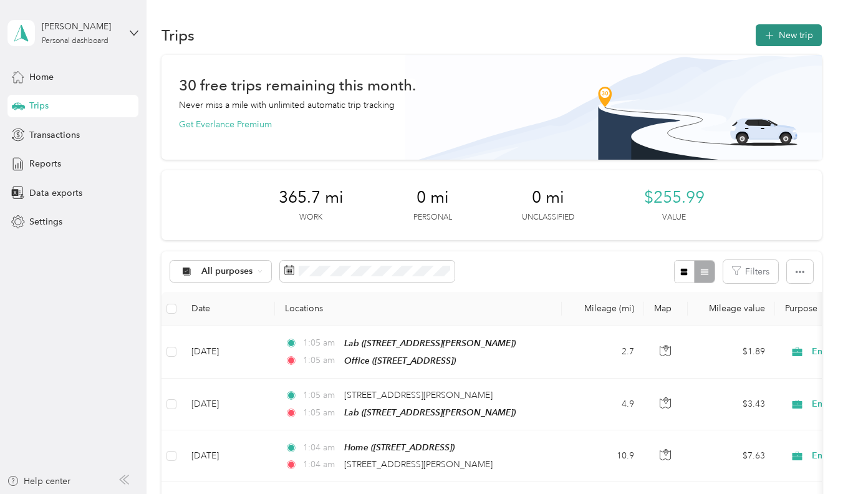
click at [772, 44] on button "New trip" at bounding box center [789, 35] width 66 height 22
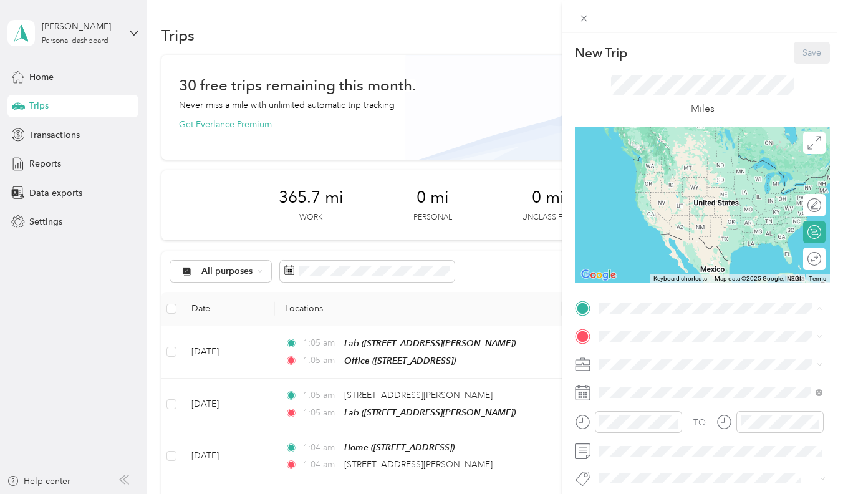
click at [637, 377] on span "[STREET_ADDRESS]" at bounding box center [662, 371] width 79 height 11
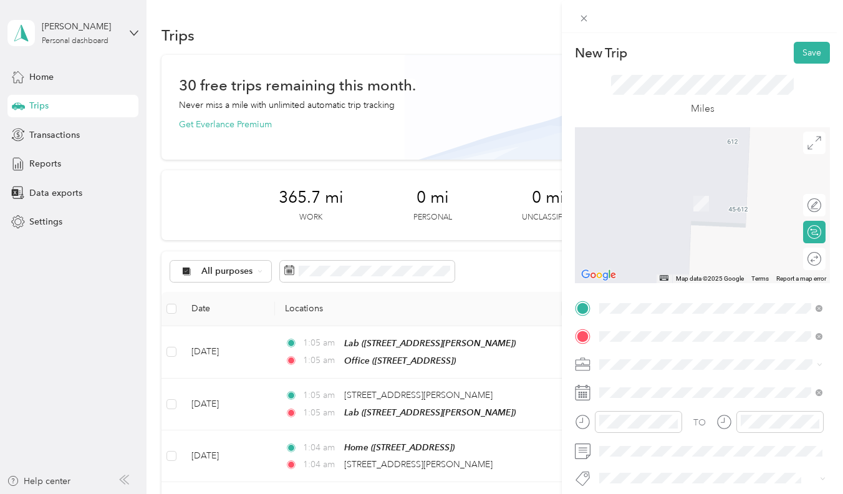
click at [669, 384] on span "92-1186 Kulike Place Kapolei, Hawaii 96707, United States" at bounding box center [720, 386] width 195 height 22
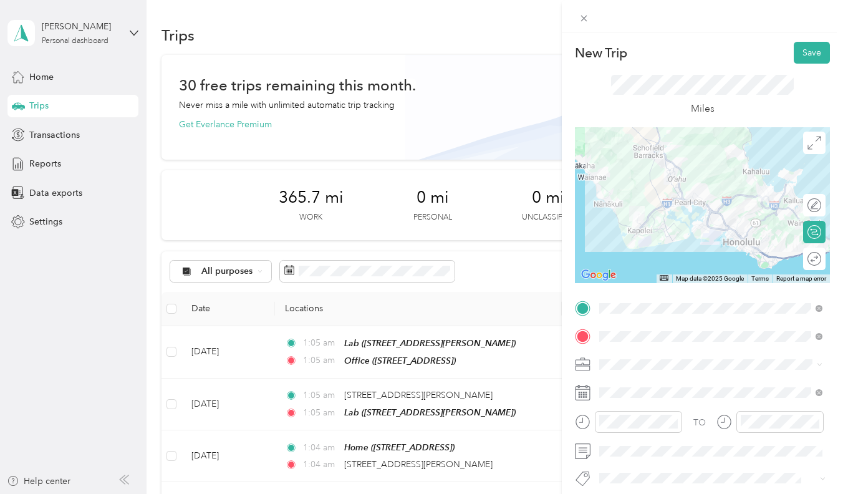
click at [662, 326] on div "TO Add photo" at bounding box center [702, 448] width 255 height 299
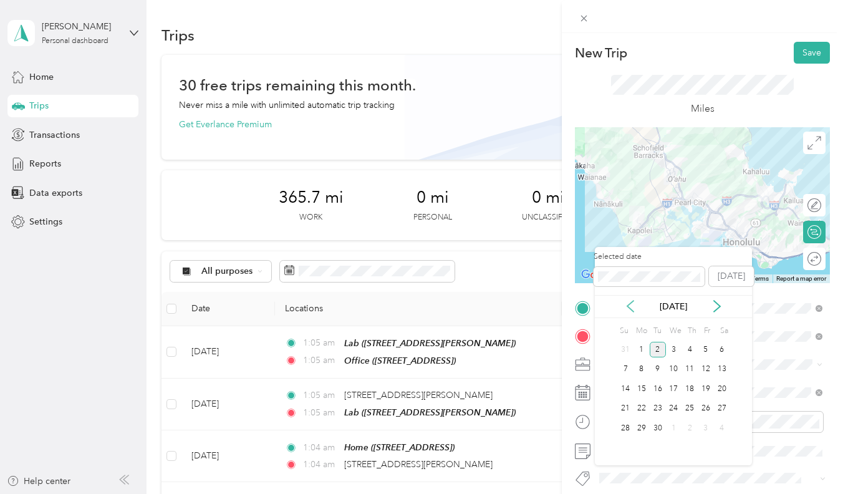
click at [629, 301] on icon at bounding box center [630, 306] width 12 height 12
click at [702, 385] on div "15" at bounding box center [706, 389] width 16 height 16
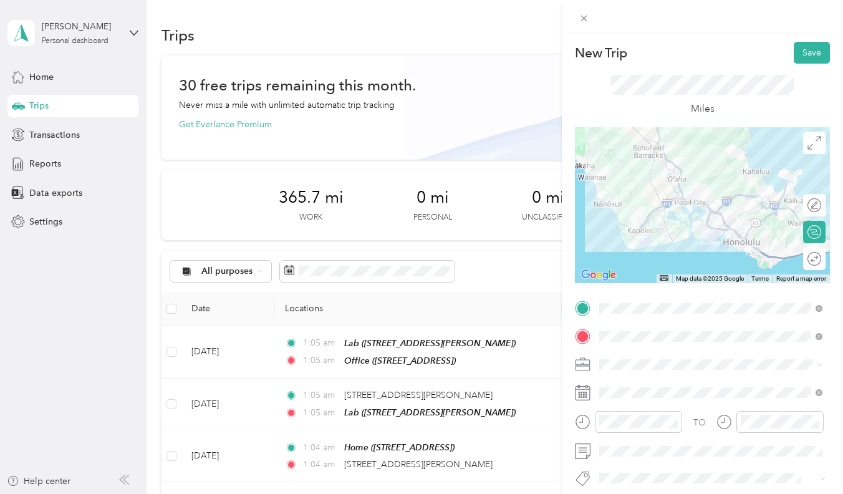
click at [801, 68] on div "Miles" at bounding box center [702, 96] width 255 height 64
click at [807, 57] on button "Save" at bounding box center [812, 53] width 36 height 22
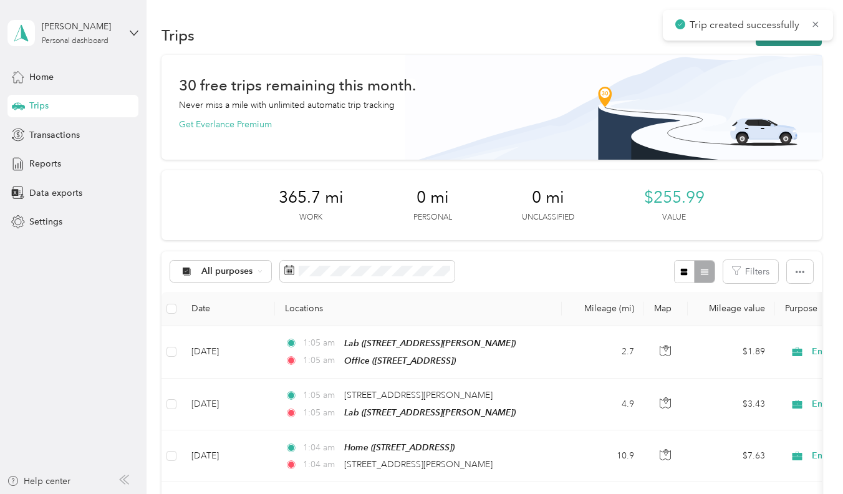
click at [784, 44] on button "New trip" at bounding box center [789, 35] width 66 height 22
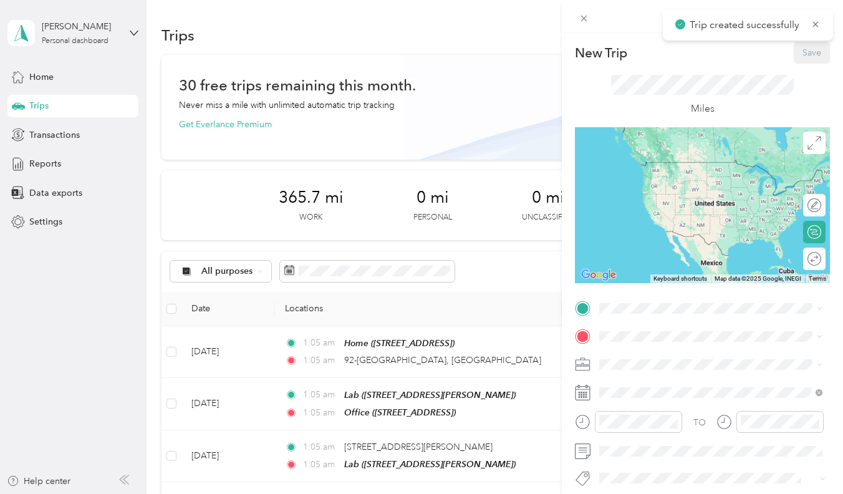
click at [637, 296] on div "New Trip Save This trip cannot be edited because it is either under review, app…" at bounding box center [702, 320] width 255 height 556
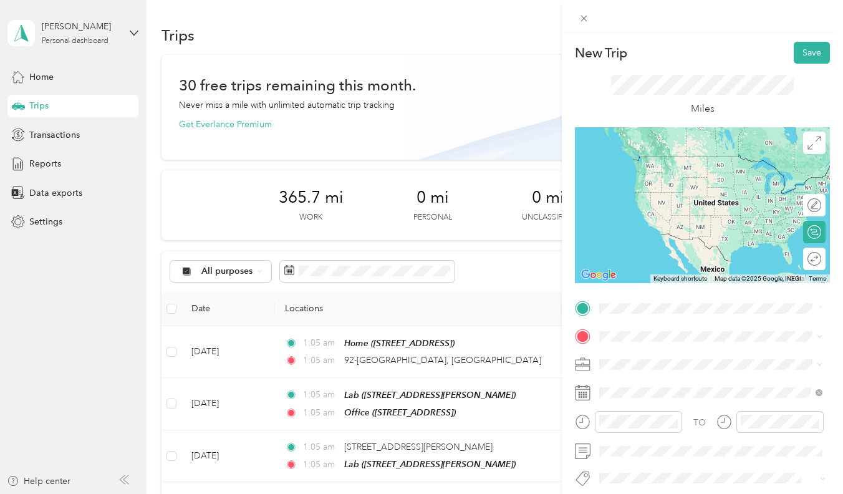
click at [650, 346] on div "92-1186 Kulike Place Kapolei, Hawaii 96707, United States" at bounding box center [711, 358] width 215 height 26
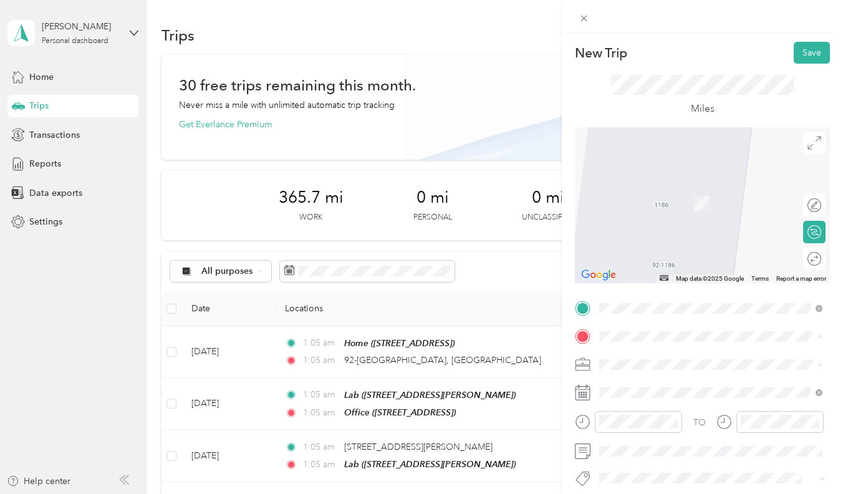
click at [656, 273] on div "Lab" at bounding box center [697, 267] width 148 height 11
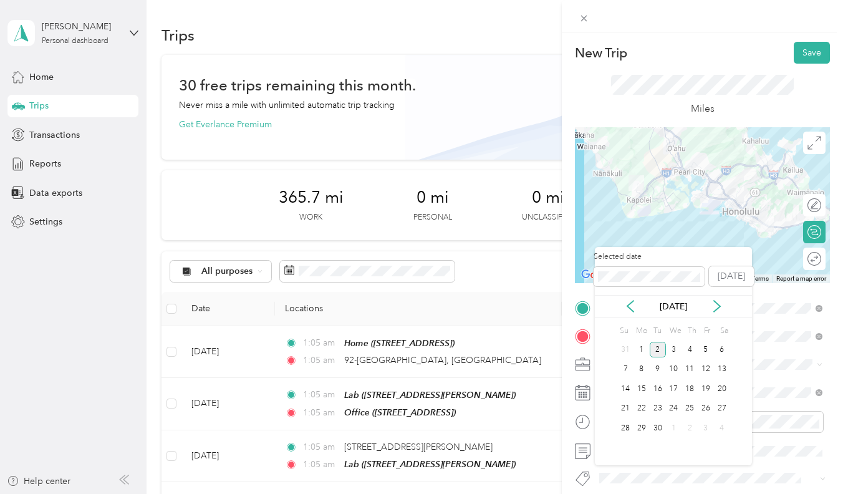
click at [636, 299] on div "[DATE]" at bounding box center [673, 306] width 157 height 23
click at [636, 300] on icon at bounding box center [630, 306] width 12 height 12
click at [708, 390] on div "15" at bounding box center [706, 389] width 16 height 16
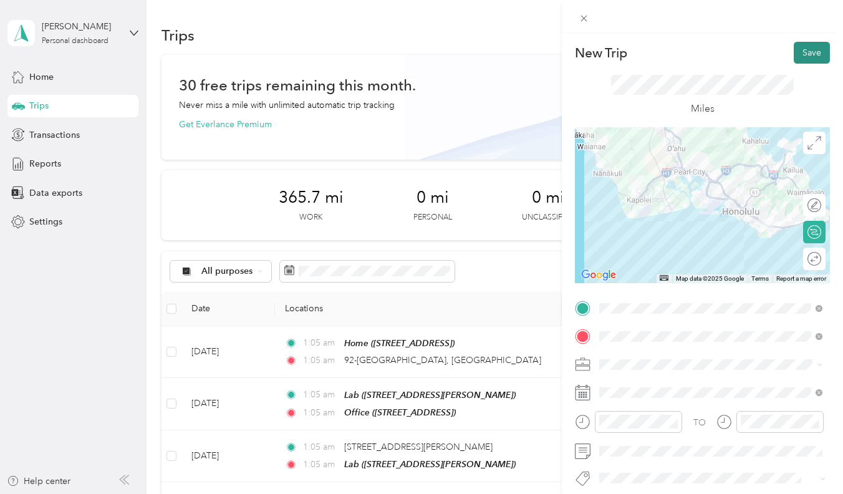
click at [821, 57] on button "Save" at bounding box center [812, 53] width 36 height 22
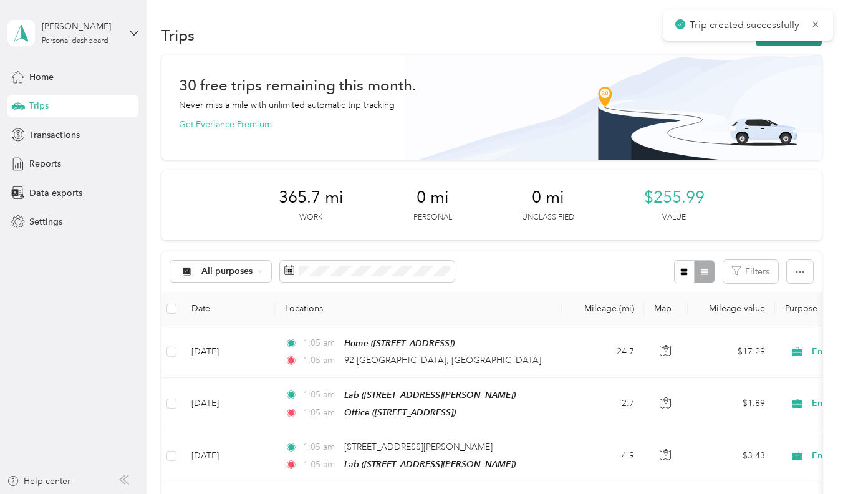
click at [789, 42] on button "New trip" at bounding box center [789, 35] width 66 height 22
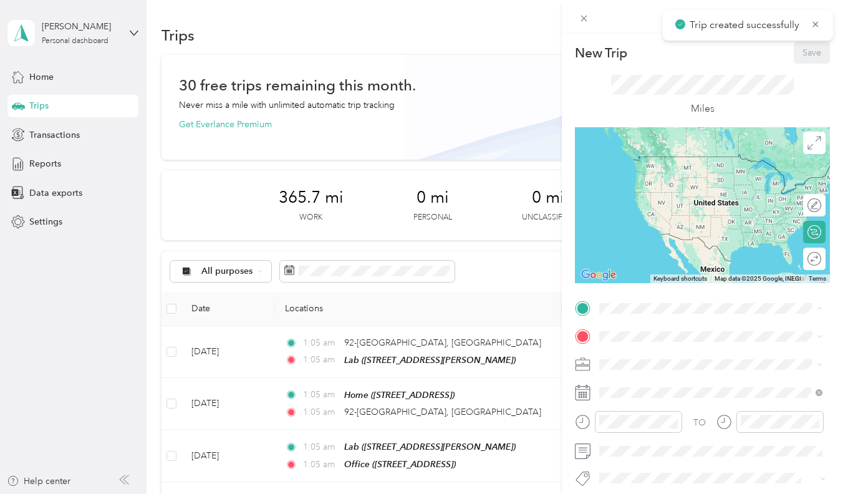
click at [664, 455] on div "Lab [STREET_ADDRESS][PERSON_NAME]" at bounding box center [711, 443] width 215 height 31
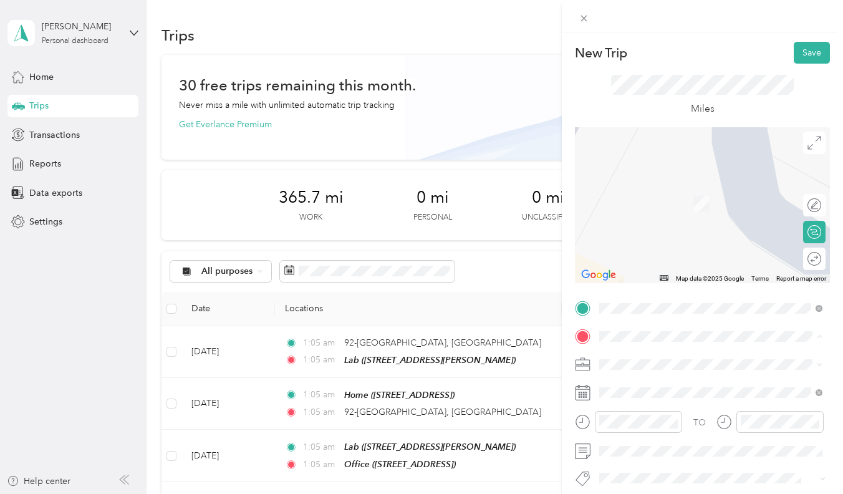
click at [659, 234] on div "Office" at bounding box center [662, 228] width 79 height 11
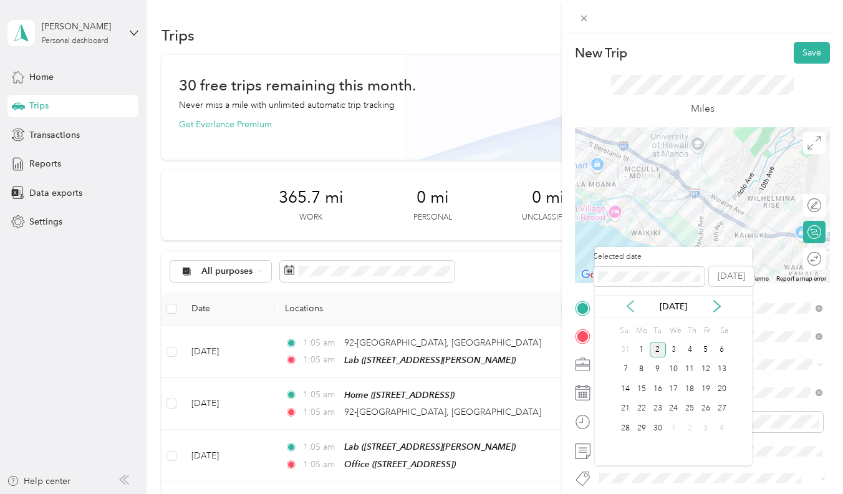
click at [634, 306] on icon at bounding box center [630, 306] width 12 height 12
click at [707, 389] on div "15" at bounding box center [706, 389] width 16 height 16
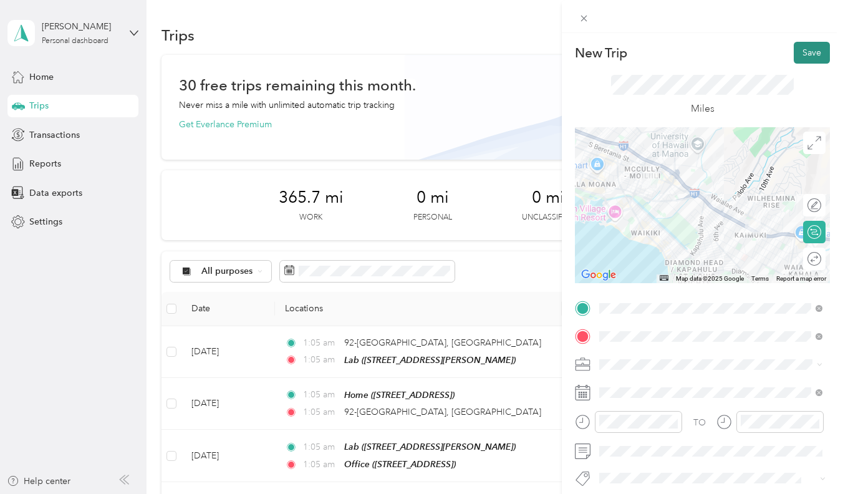
click at [811, 62] on button "Save" at bounding box center [812, 53] width 36 height 22
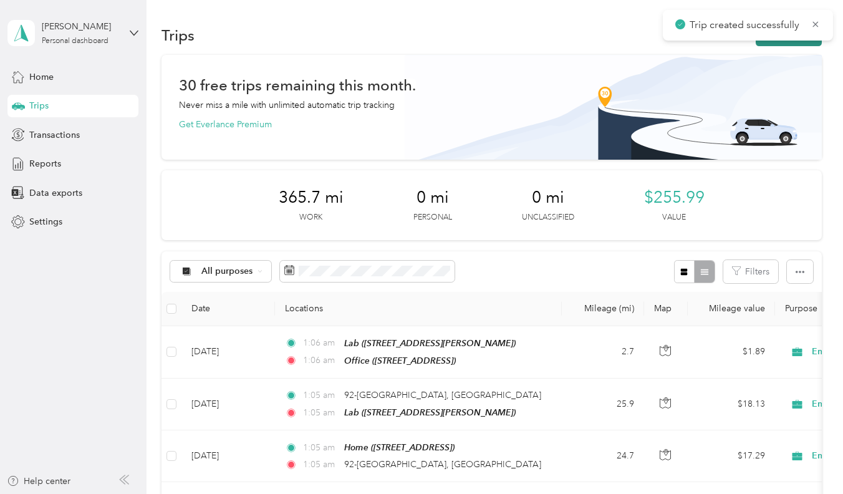
click at [777, 44] on button "New trip" at bounding box center [789, 35] width 66 height 22
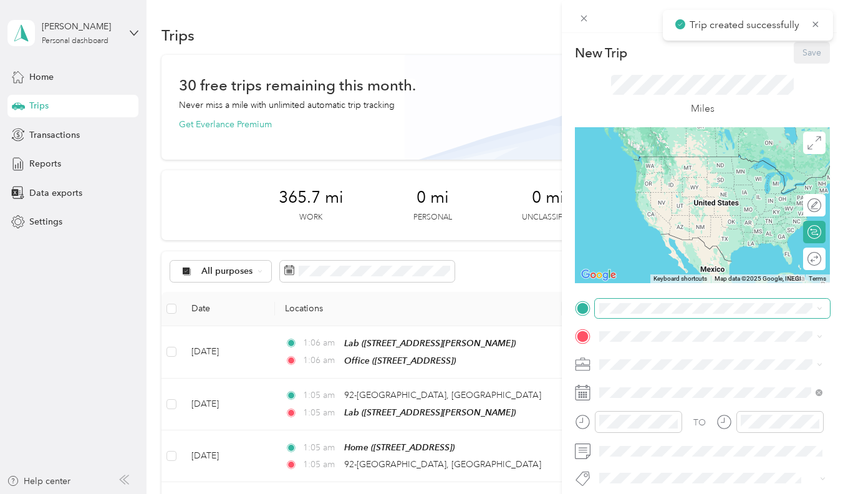
click at [636, 301] on span at bounding box center [712, 308] width 235 height 19
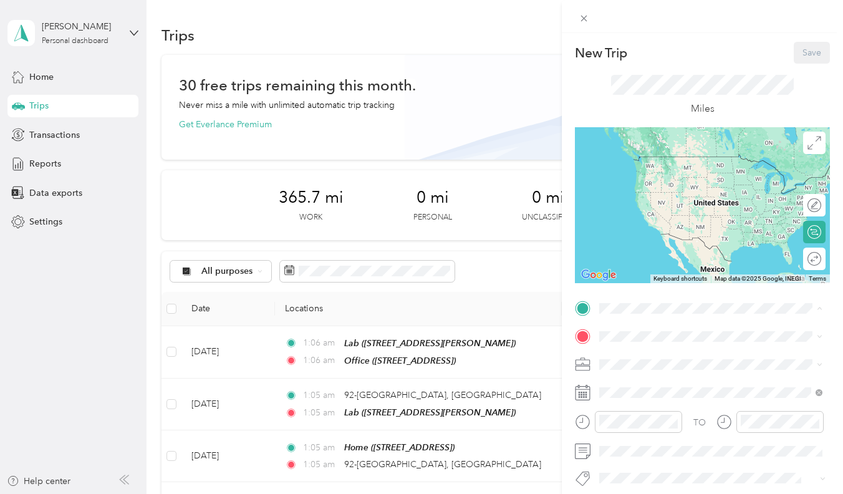
click at [642, 358] on strong "Home" at bounding box center [635, 357] width 24 height 11
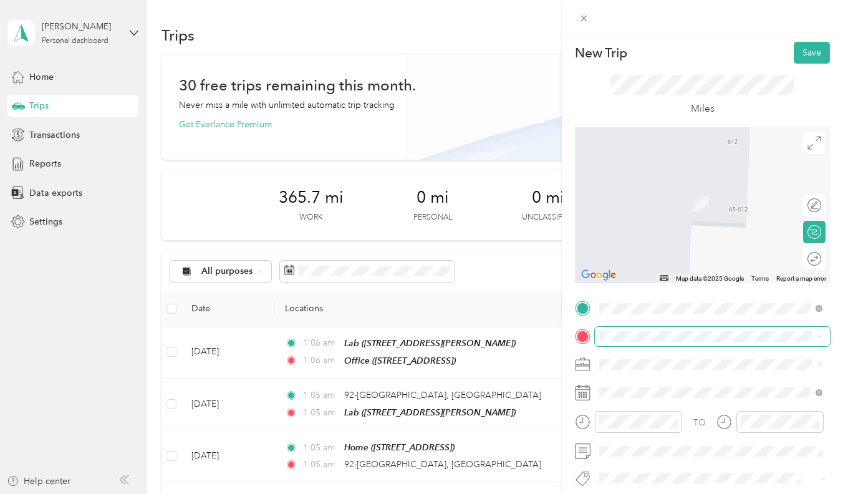
click at [616, 328] on span at bounding box center [712, 336] width 235 height 19
click at [652, 248] on span "[STREET_ADDRESS]" at bounding box center [662, 242] width 79 height 11
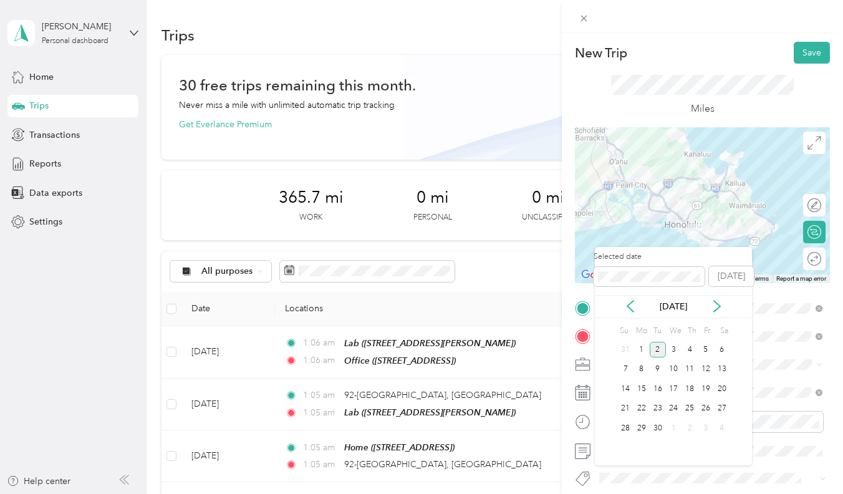
click at [627, 314] on div "[DATE]" at bounding box center [673, 306] width 157 height 23
click at [627, 310] on icon at bounding box center [630, 306] width 12 height 12
click at [645, 407] on div "18" at bounding box center [642, 409] width 16 height 16
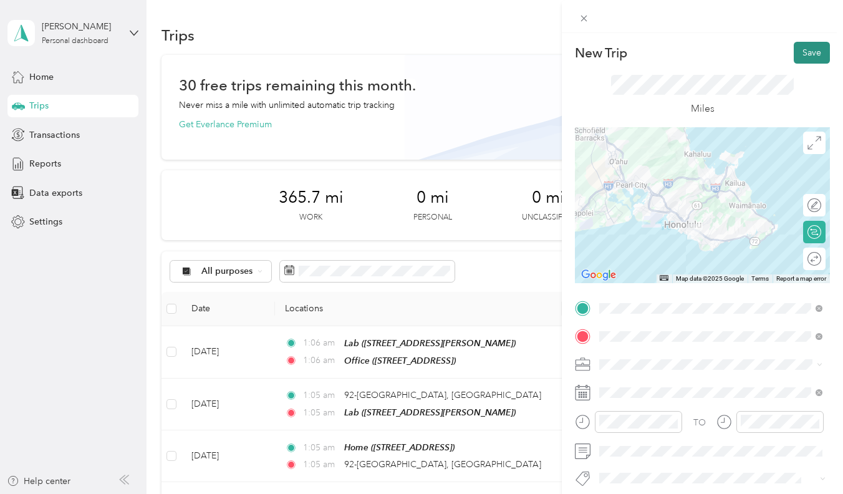
click at [801, 58] on button "Save" at bounding box center [812, 53] width 36 height 22
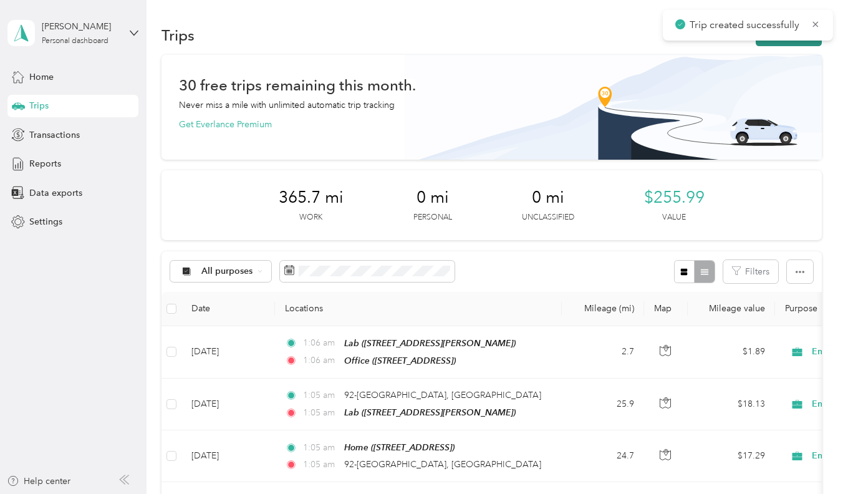
click at [785, 42] on button "New trip" at bounding box center [789, 35] width 66 height 22
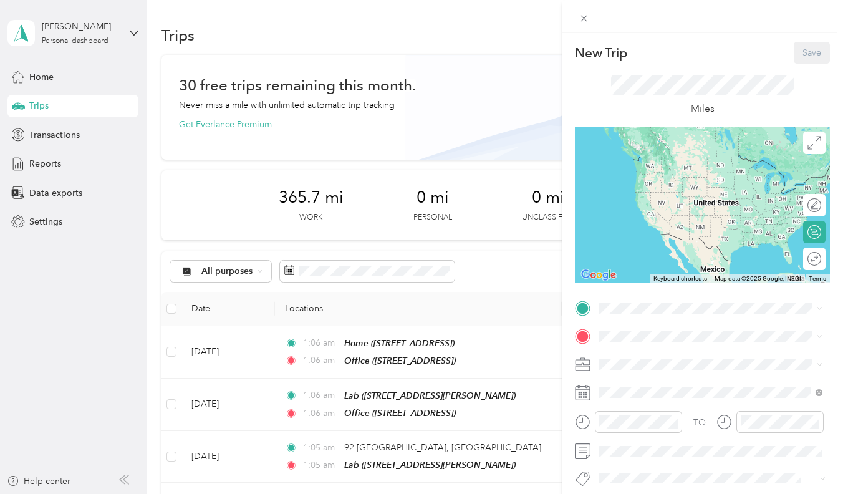
click at [647, 397] on li "Office [STREET_ADDRESS]" at bounding box center [711, 399] width 232 height 39
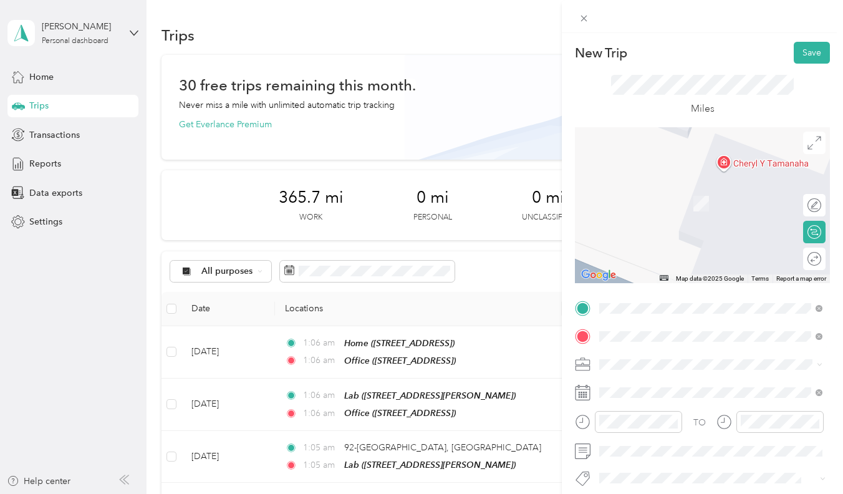
click at [709, 190] on span "1381 North King Street Honolulu, Hawaii 96817, United States" at bounding box center [685, 184] width 125 height 11
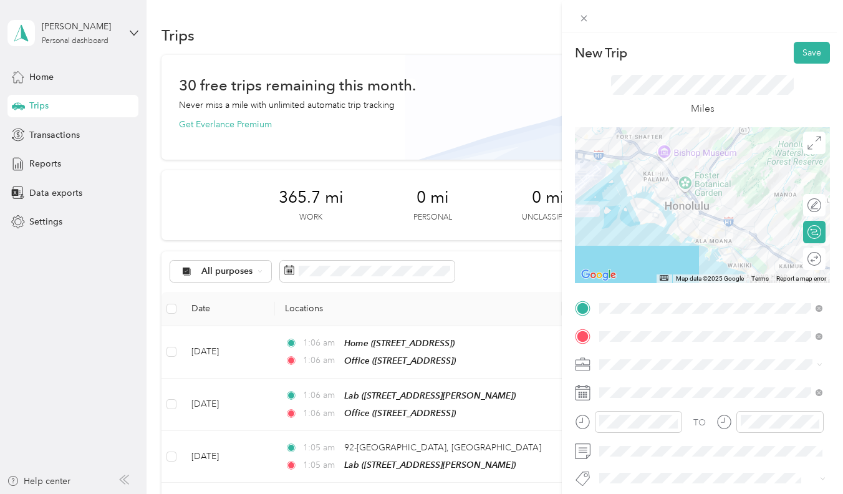
click at [655, 346] on div "TO Add photo" at bounding box center [702, 448] width 255 height 299
click at [680, 363] on span at bounding box center [712, 364] width 235 height 19
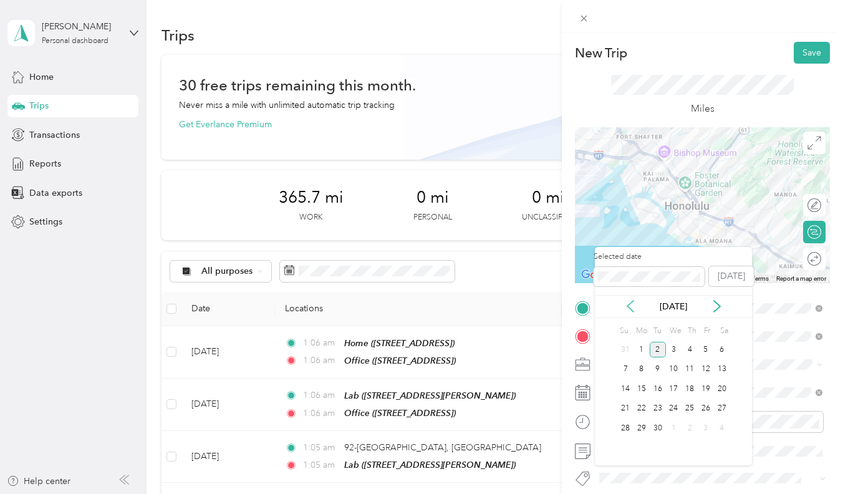
click at [627, 312] on icon at bounding box center [630, 306] width 12 height 12
click at [648, 404] on div "18" at bounding box center [642, 409] width 16 height 16
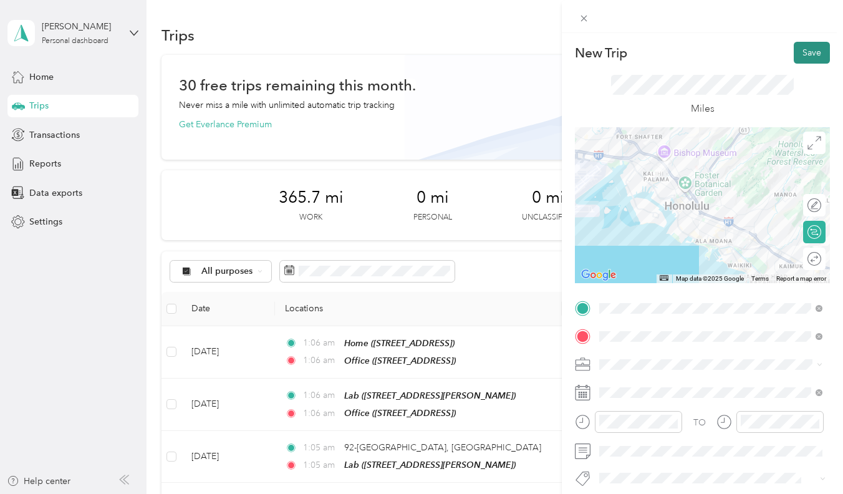
click at [806, 52] on button "Save" at bounding box center [812, 53] width 36 height 22
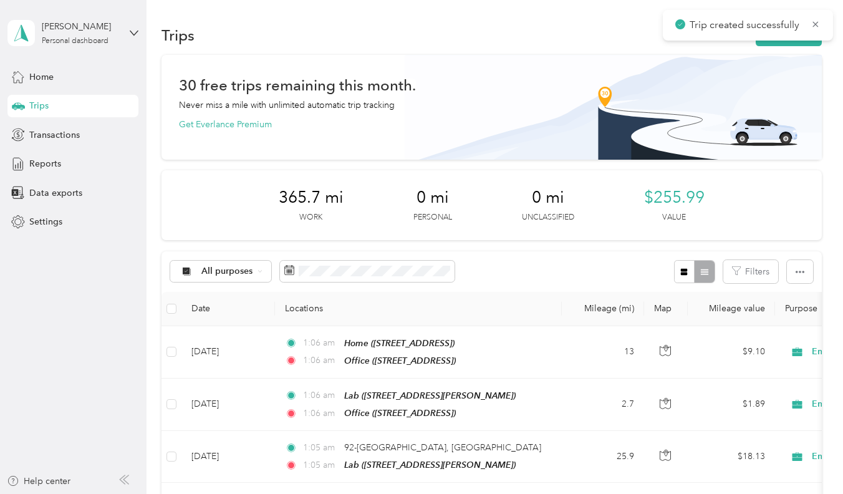
click at [768, 47] on div "Trips New trip" at bounding box center [492, 35] width 660 height 26
click at [770, 46] on button "New trip" at bounding box center [789, 35] width 66 height 22
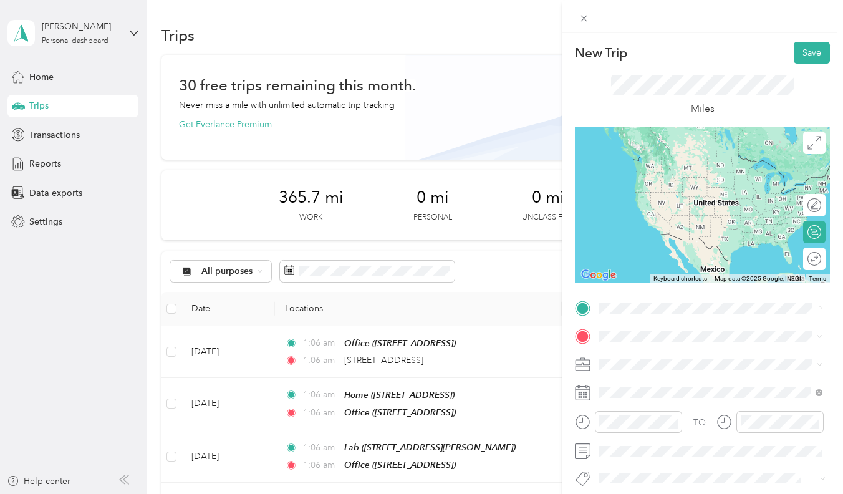
click at [651, 352] on span "1381 North King Street Honolulu, Hawaii 96817, United States" at bounding box center [685, 352] width 125 height 11
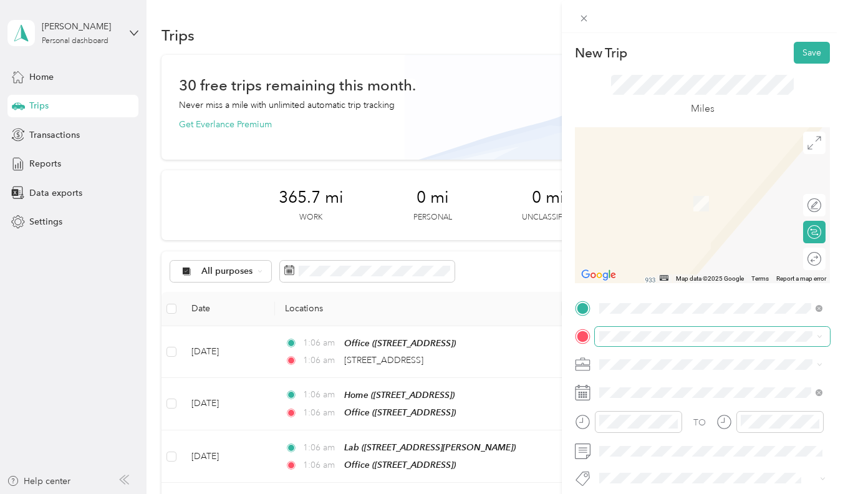
click at [652, 342] on span at bounding box center [712, 336] width 235 height 19
click at [680, 287] on span "[STREET_ADDRESS][PERSON_NAME]" at bounding box center [697, 281] width 148 height 11
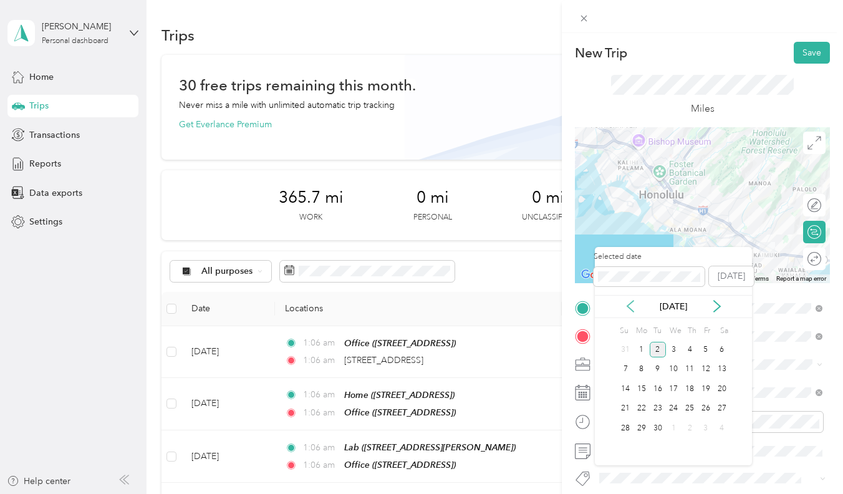
click at [630, 311] on icon at bounding box center [630, 306] width 12 height 12
click at [648, 413] on div "18" at bounding box center [642, 409] width 16 height 16
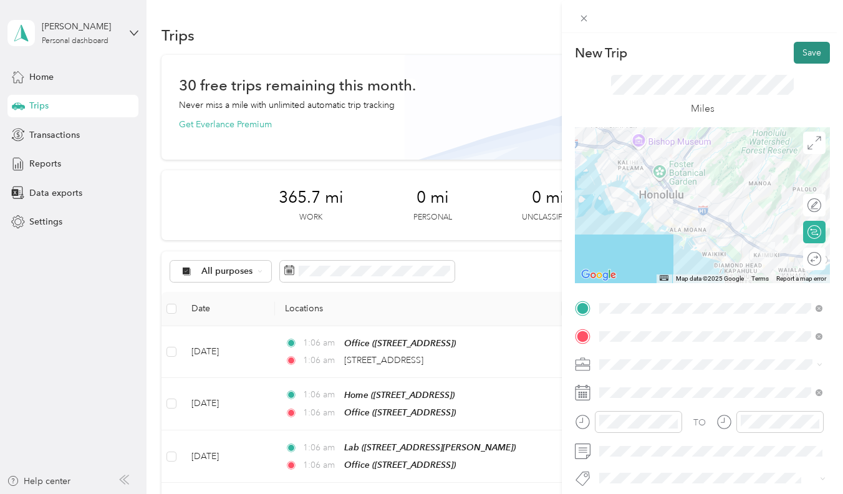
click at [809, 46] on button "Save" at bounding box center [812, 53] width 36 height 22
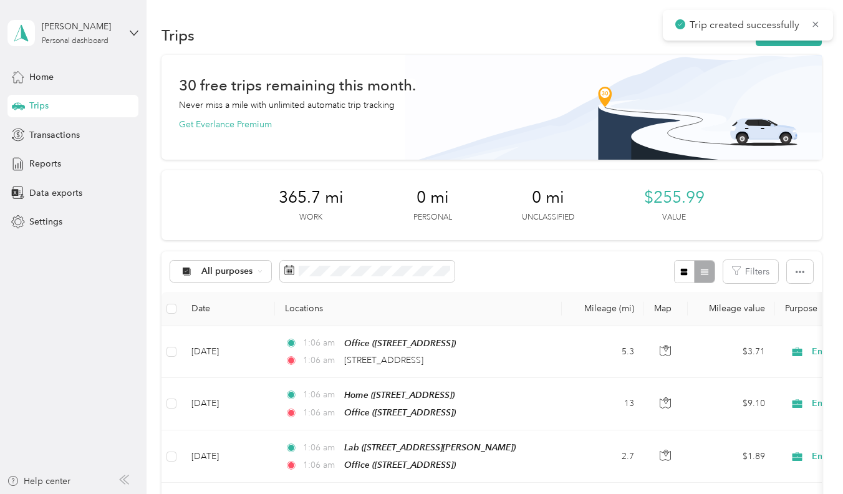
click at [773, 47] on div "Trips New trip" at bounding box center [492, 35] width 660 height 26
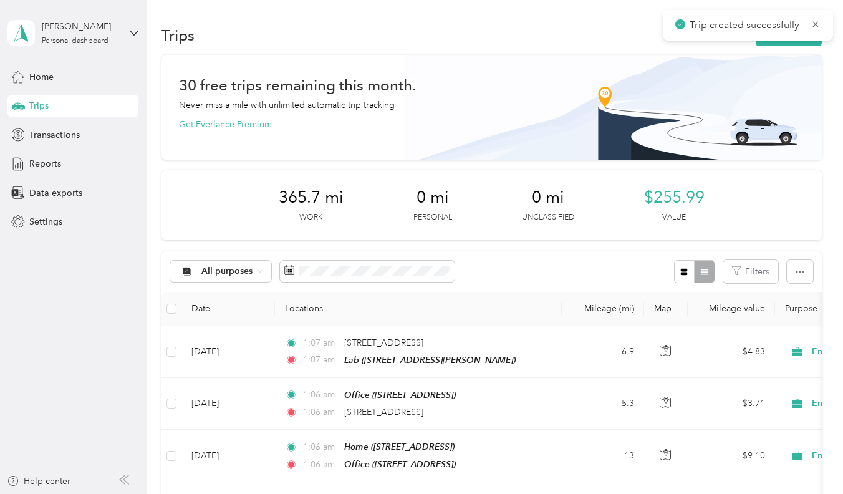
click at [773, 47] on div "Trips New trip" at bounding box center [492, 35] width 660 height 26
click at [774, 45] on button "New trip" at bounding box center [789, 35] width 66 height 22
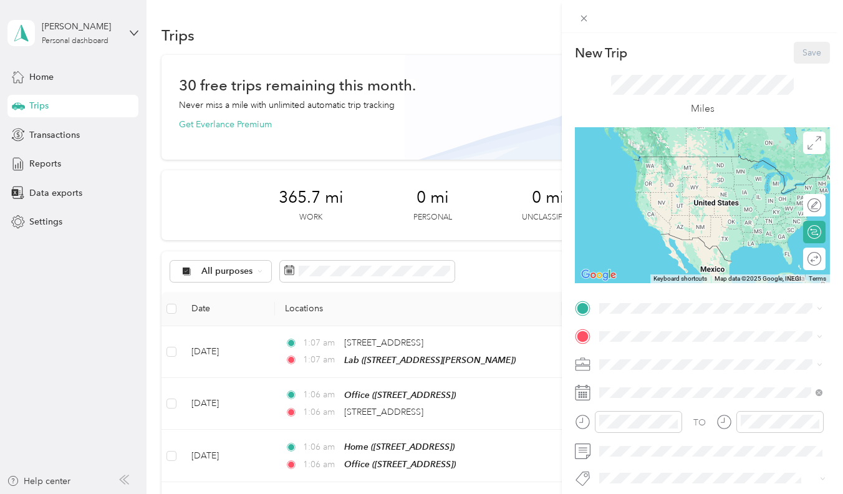
click at [634, 442] on strong "Lab" at bounding box center [630, 435] width 15 height 11
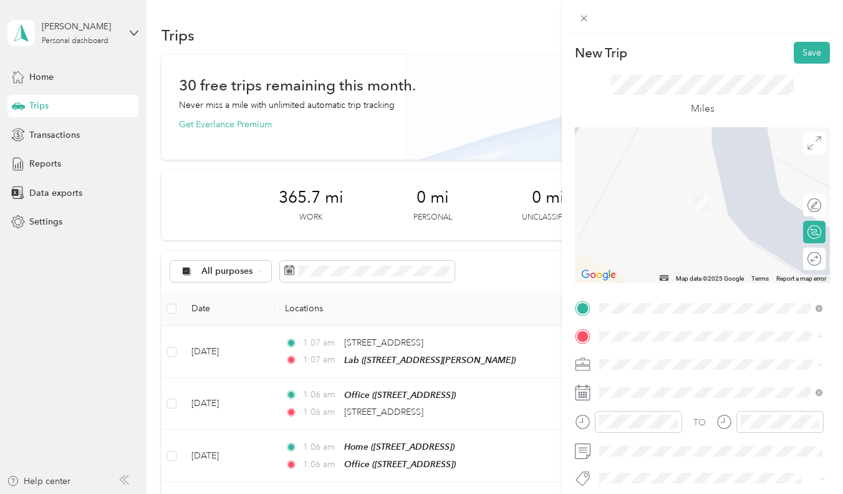
click at [656, 234] on div "Office" at bounding box center [662, 228] width 79 height 11
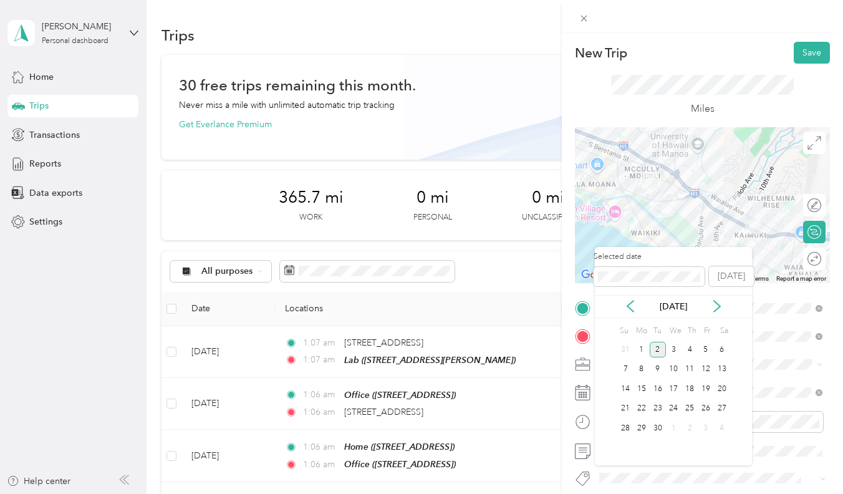
click at [626, 295] on div "[DATE]" at bounding box center [673, 306] width 157 height 23
click at [626, 301] on icon at bounding box center [630, 306] width 12 height 12
click at [650, 404] on div "19" at bounding box center [658, 409] width 16 height 16
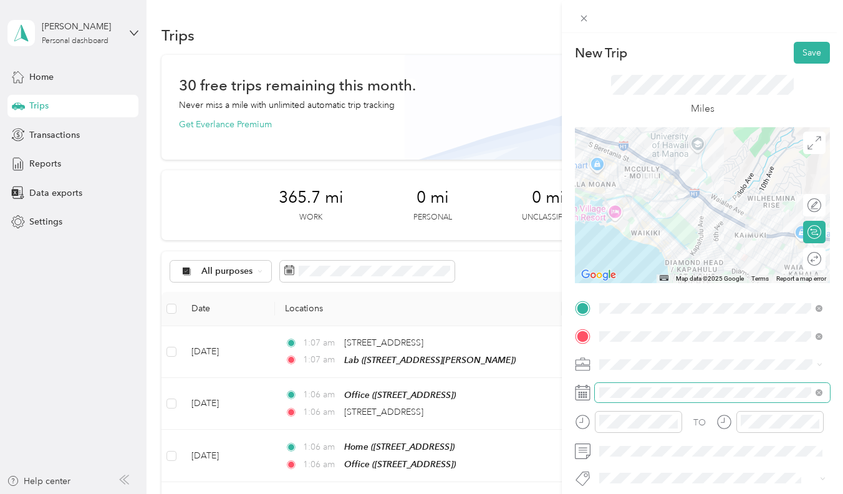
click at [616, 402] on span at bounding box center [712, 392] width 235 height 19
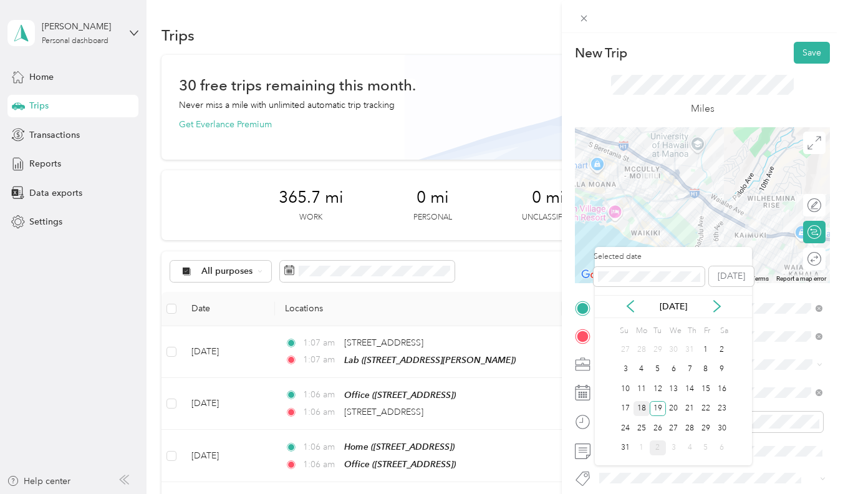
click at [639, 411] on div "18" at bounding box center [642, 409] width 16 height 16
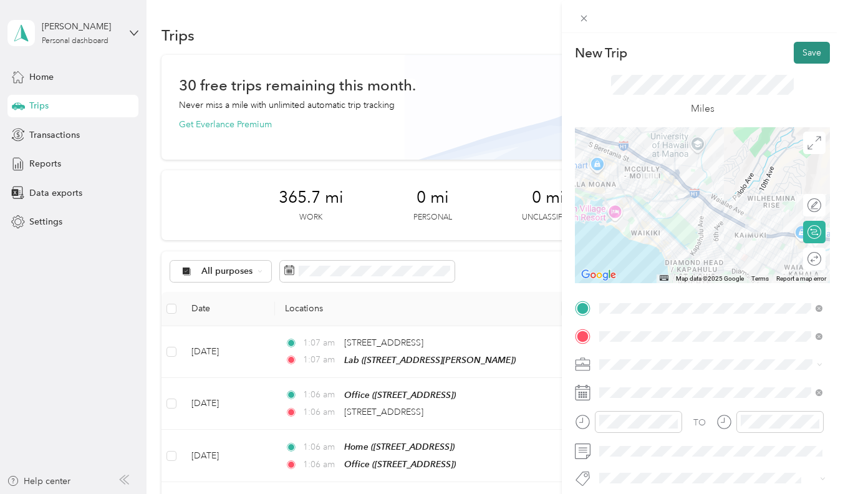
click at [820, 57] on button "Save" at bounding box center [812, 53] width 36 height 22
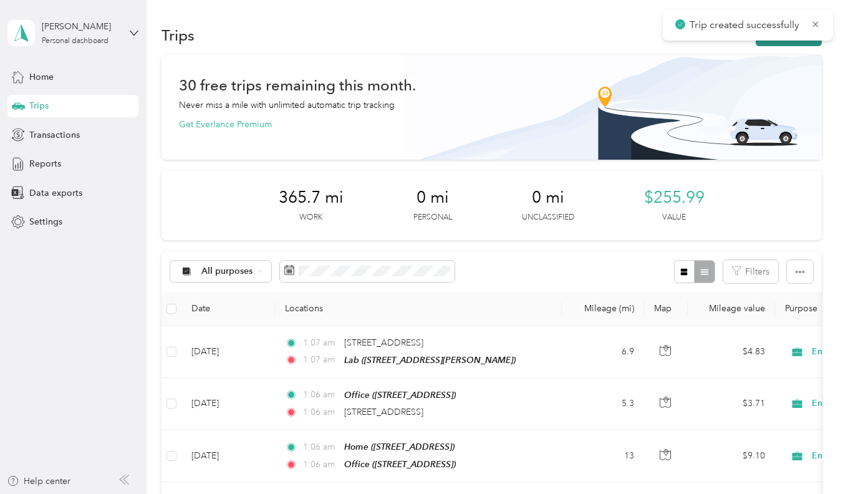
click at [796, 40] on button "New trip" at bounding box center [789, 35] width 66 height 22
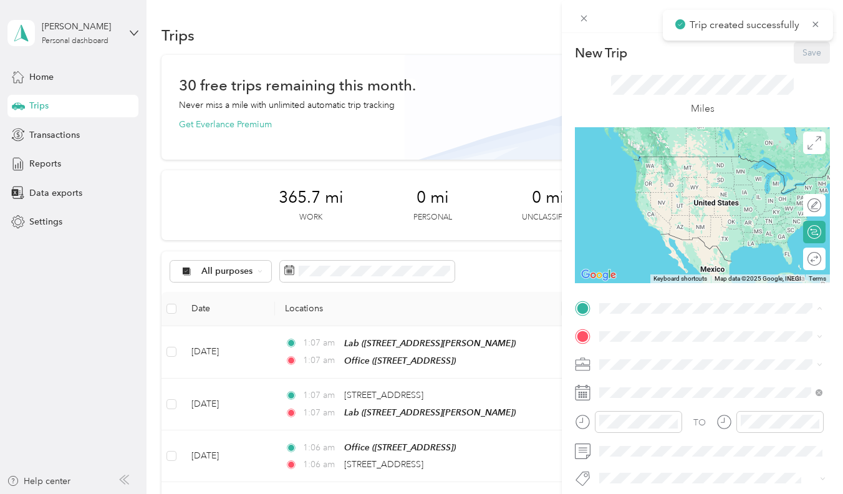
click at [629, 369] on span "[STREET_ADDRESS]" at bounding box center [662, 371] width 79 height 11
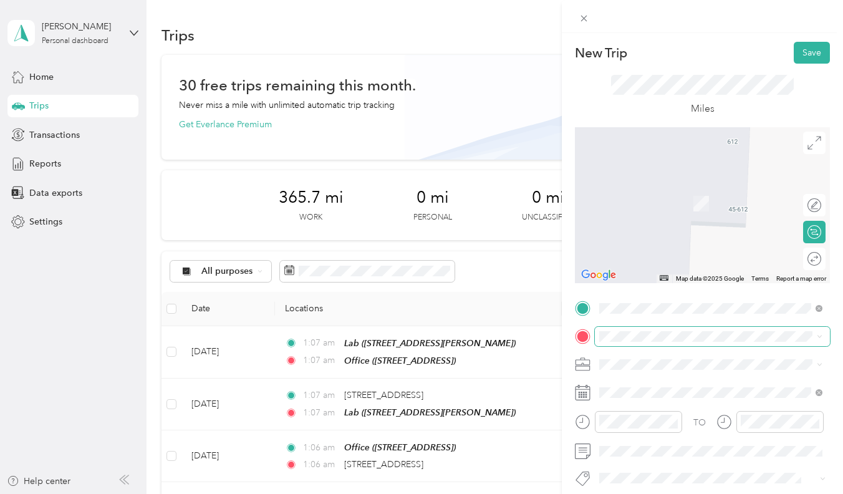
click at [651, 329] on span at bounding box center [712, 336] width 235 height 19
click at [677, 249] on div "Office [STREET_ADDRESS]" at bounding box center [662, 236] width 79 height 26
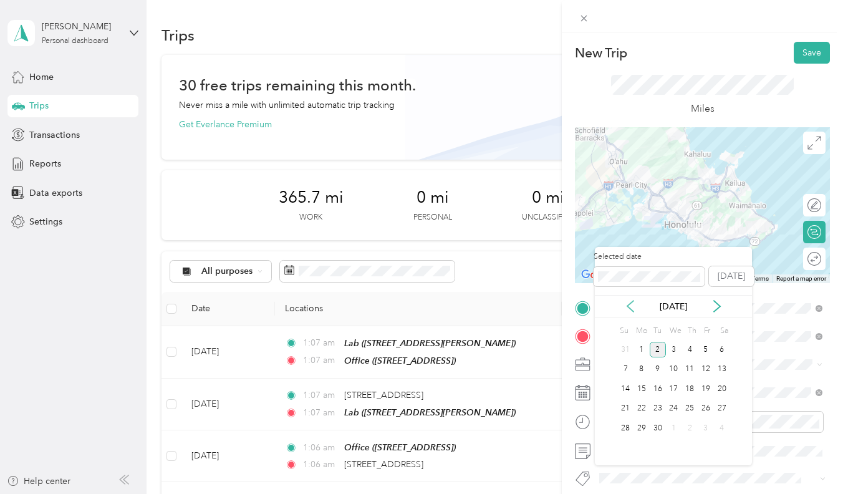
click at [629, 300] on icon at bounding box center [630, 306] width 12 height 12
click at [655, 404] on div "19" at bounding box center [658, 409] width 16 height 16
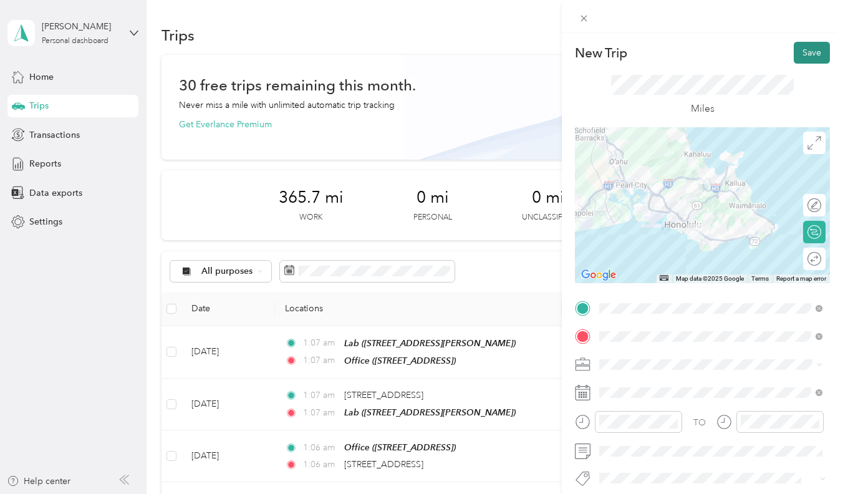
click at [818, 45] on button "Save" at bounding box center [812, 53] width 36 height 22
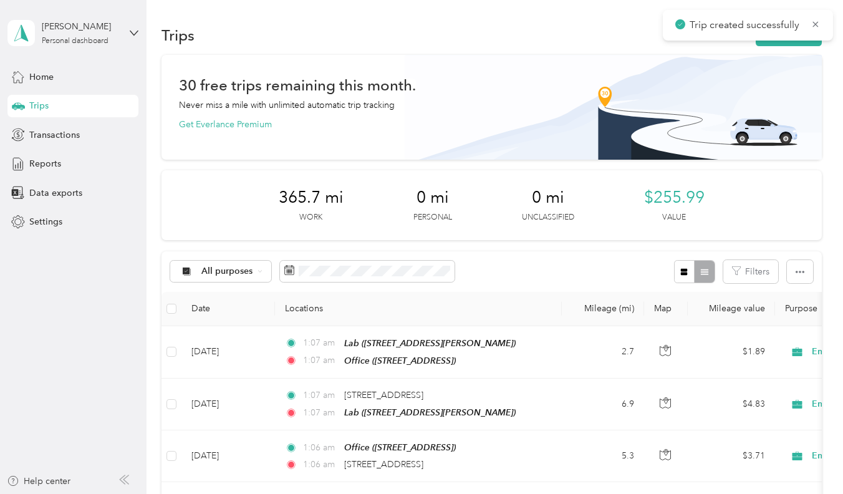
click at [788, 37] on div "Trip created successfully" at bounding box center [748, 25] width 170 height 31
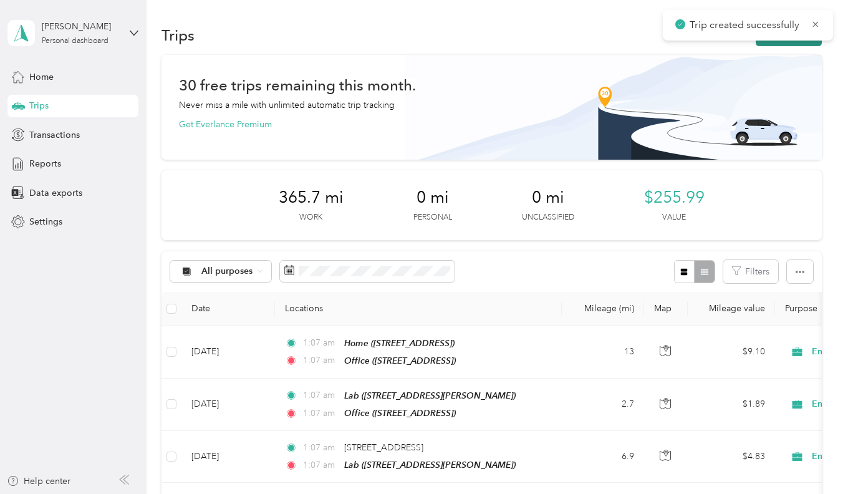
click at [788, 42] on button "New trip" at bounding box center [789, 35] width 66 height 22
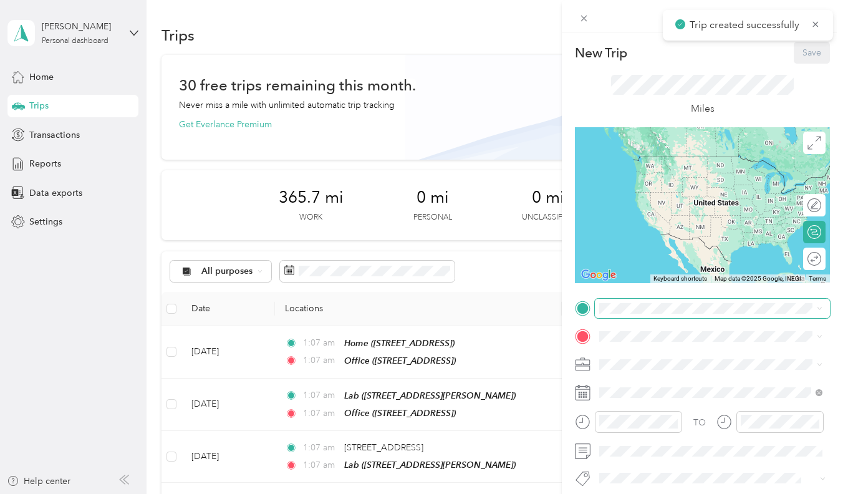
click at [639, 314] on span at bounding box center [712, 308] width 235 height 19
click at [635, 416] on span "[STREET_ADDRESS]" at bounding box center [662, 410] width 79 height 11
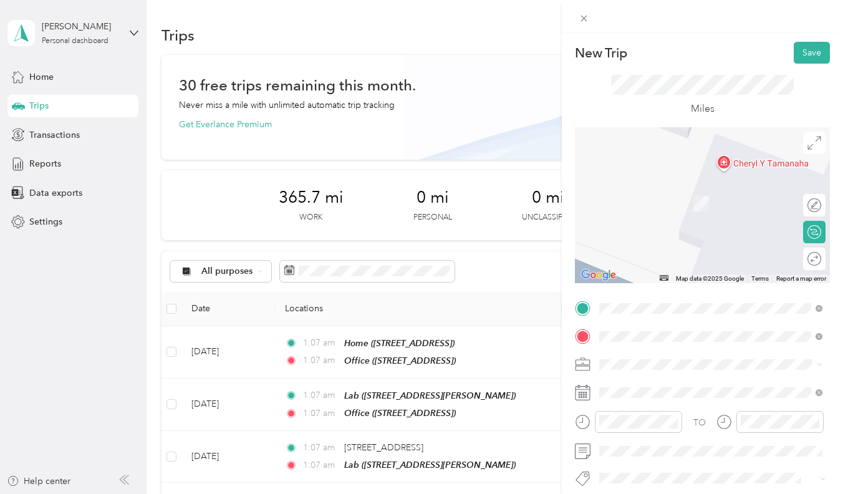
click at [636, 184] on span "933 Kaheka Street Honolulu, Hawaii 96814, United States" at bounding box center [685, 184] width 125 height 11
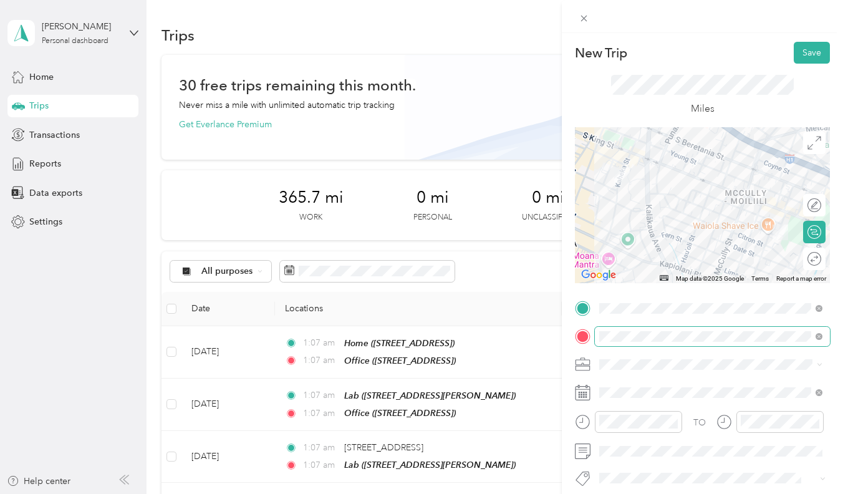
click at [617, 341] on span at bounding box center [712, 336] width 235 height 19
click at [669, 367] on span at bounding box center [712, 364] width 235 height 19
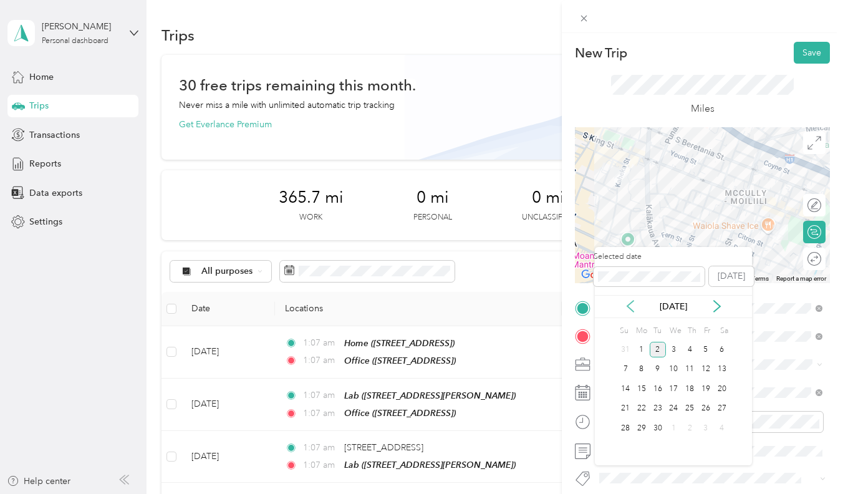
click at [629, 304] on icon at bounding box center [630, 306] width 6 height 11
click at [659, 409] on div "19" at bounding box center [658, 409] width 16 height 16
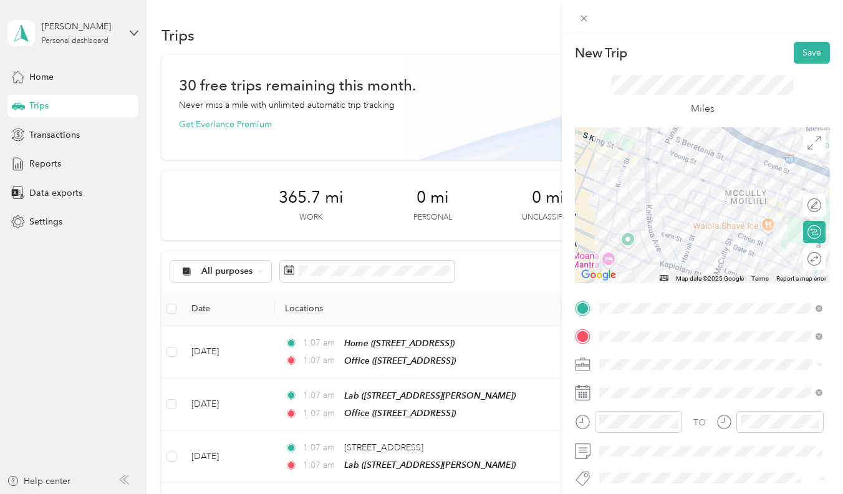
click at [682, 325] on div "TO Add photo" at bounding box center [702, 448] width 255 height 299
click at [684, 352] on div "TO Add photo" at bounding box center [702, 448] width 255 height 299
click at [806, 49] on button "Save" at bounding box center [812, 53] width 36 height 22
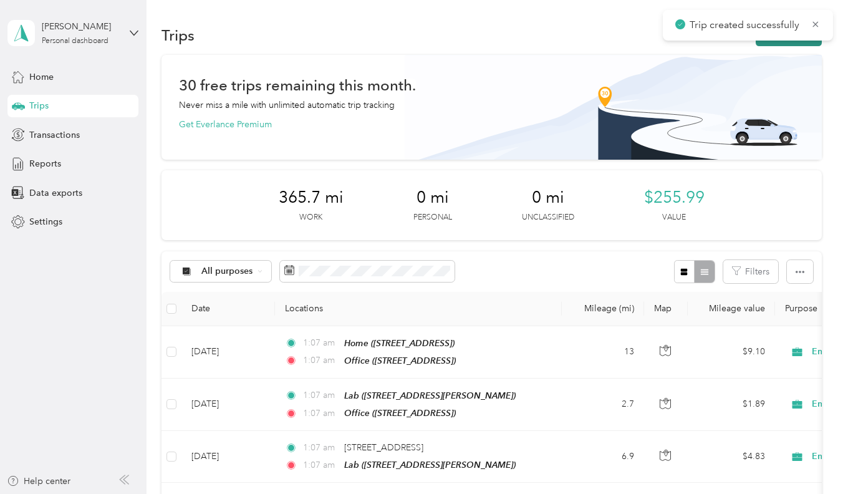
click at [774, 43] on button "New trip" at bounding box center [789, 35] width 66 height 22
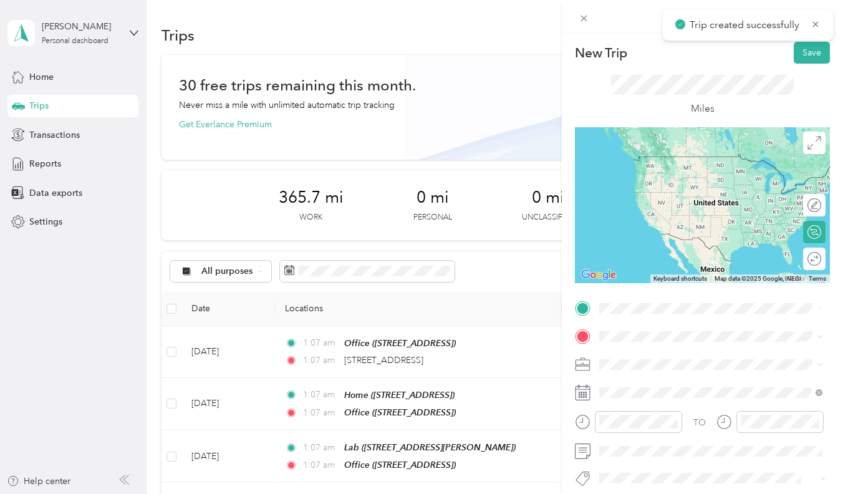
click at [654, 341] on li "933 Kaheka Street Honolulu, Hawaii 96814, United States" at bounding box center [711, 354] width 232 height 26
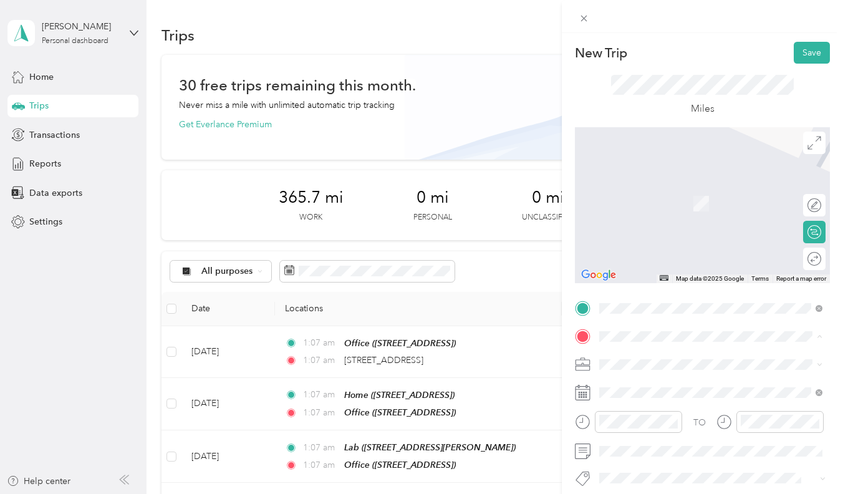
click at [660, 284] on li "Lab [STREET_ADDRESS][PERSON_NAME]" at bounding box center [711, 274] width 232 height 39
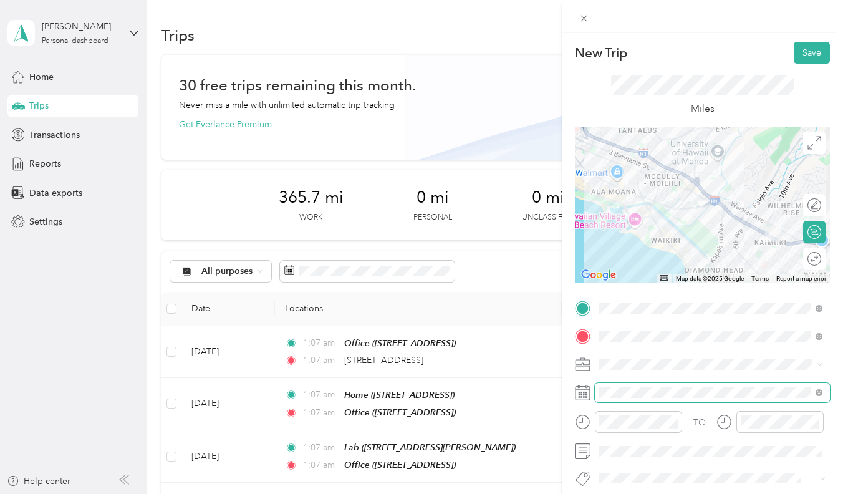
click at [609, 402] on span at bounding box center [712, 392] width 235 height 19
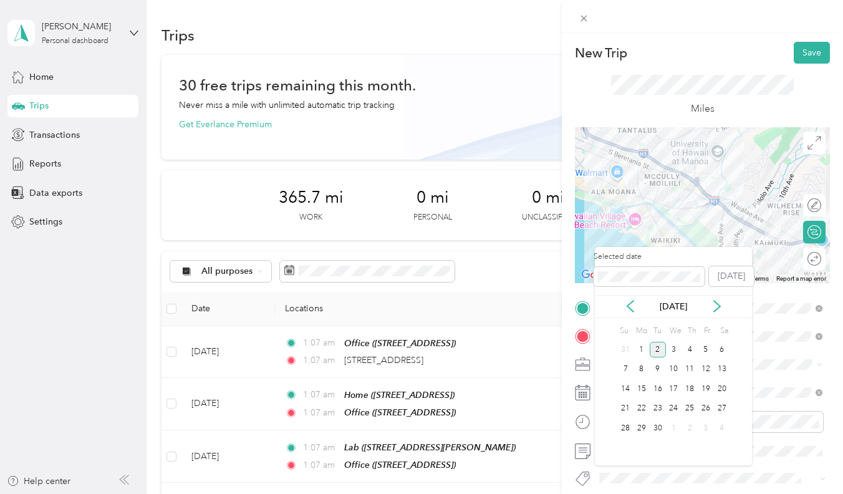
click at [622, 300] on div "[DATE]" at bounding box center [673, 306] width 157 height 13
click at [627, 300] on icon at bounding box center [630, 306] width 12 height 12
click at [659, 409] on div "19" at bounding box center [658, 409] width 16 height 16
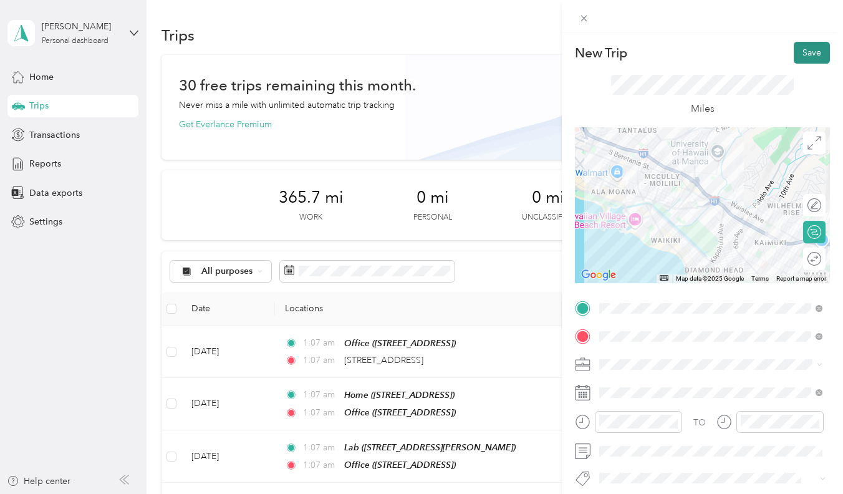
click at [803, 57] on button "Save" at bounding box center [812, 53] width 36 height 22
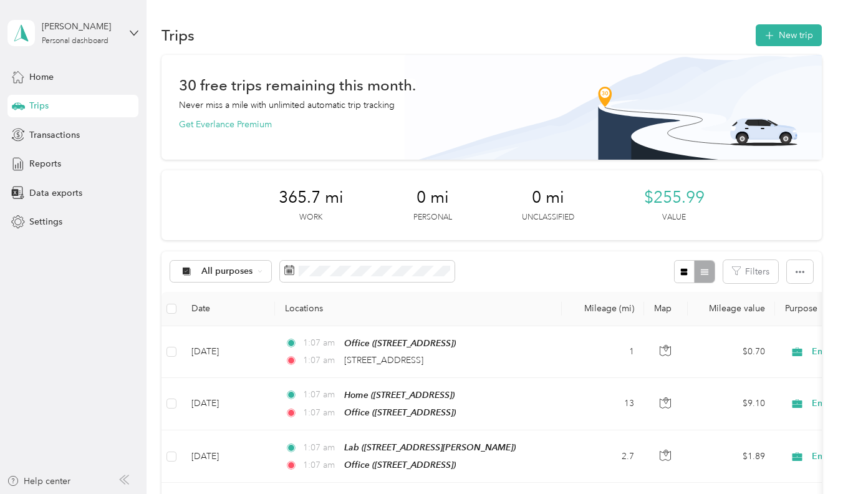
click at [805, 56] on div "New Trip Save This trip cannot be edited because it is either under review, app…" at bounding box center [421, 247] width 843 height 494
click at [806, 43] on button "New trip" at bounding box center [789, 35] width 66 height 22
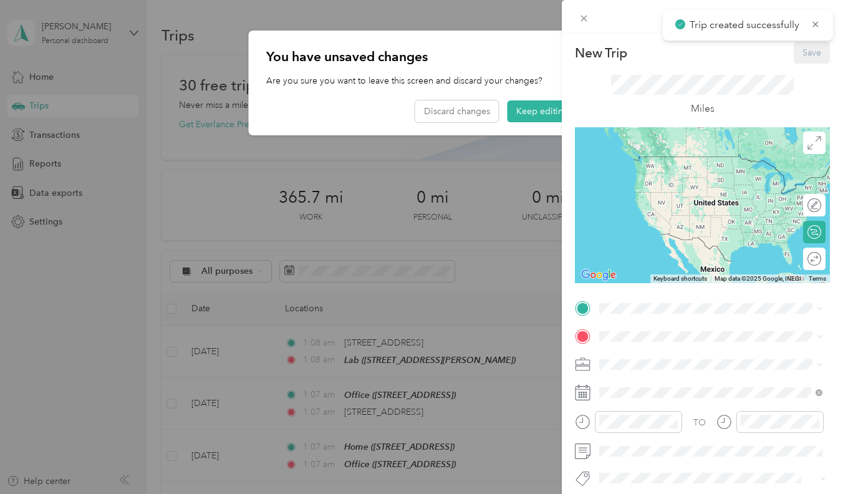
click at [552, 102] on div "New Trip Save This trip cannot be edited because it is either under review, app…" at bounding box center [421, 247] width 843 height 494
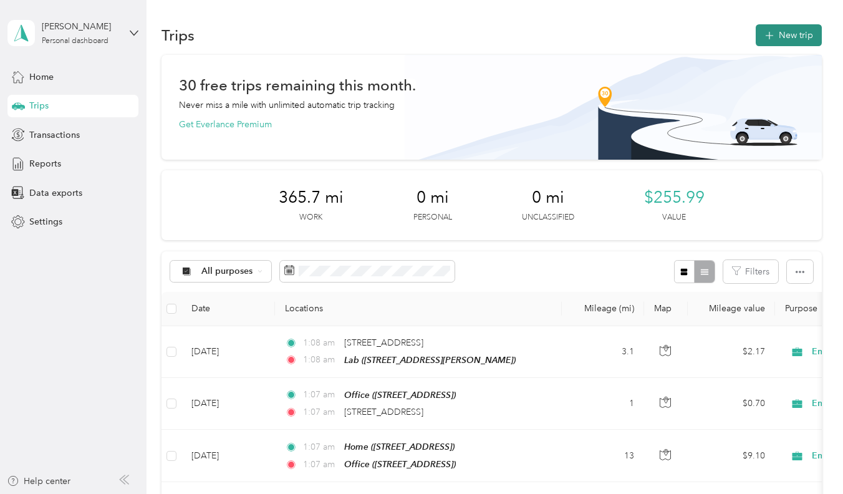
click at [797, 26] on button "New trip" at bounding box center [789, 35] width 66 height 22
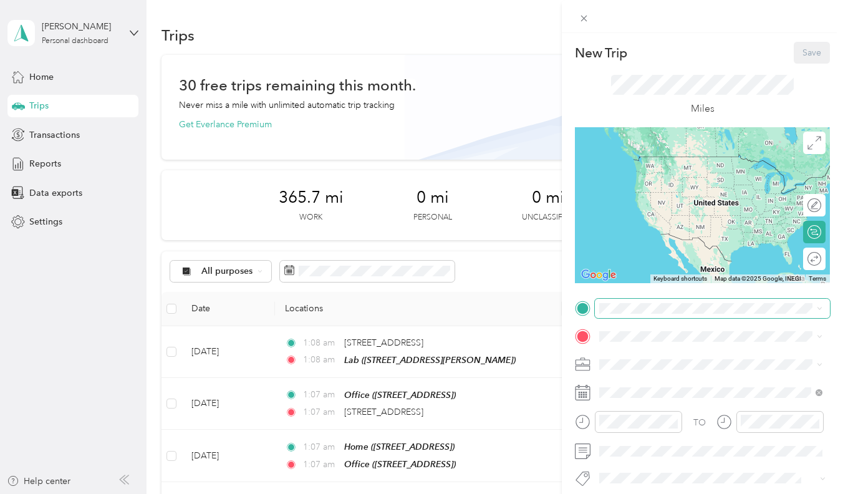
click at [652, 316] on span at bounding box center [712, 308] width 235 height 19
click at [646, 442] on div "Lab" at bounding box center [697, 435] width 148 height 11
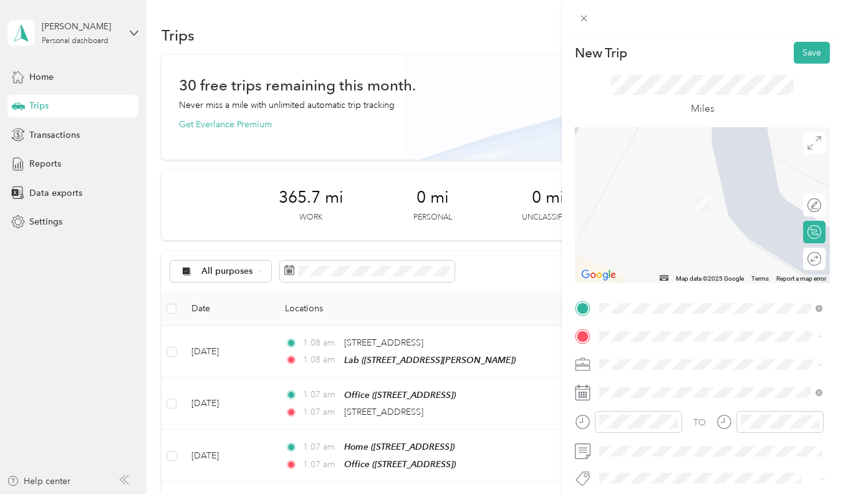
click at [648, 234] on div "Office" at bounding box center [662, 228] width 79 height 11
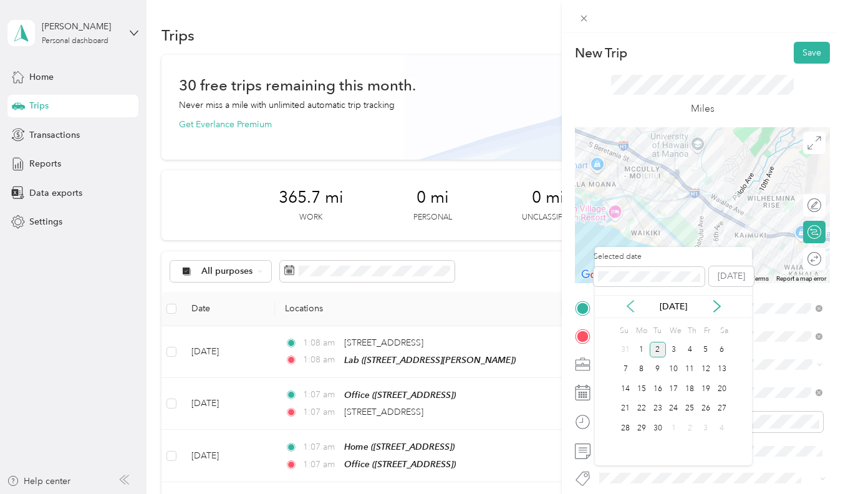
click at [633, 305] on icon at bounding box center [630, 306] width 12 height 12
click at [662, 413] on div "19" at bounding box center [658, 409] width 16 height 16
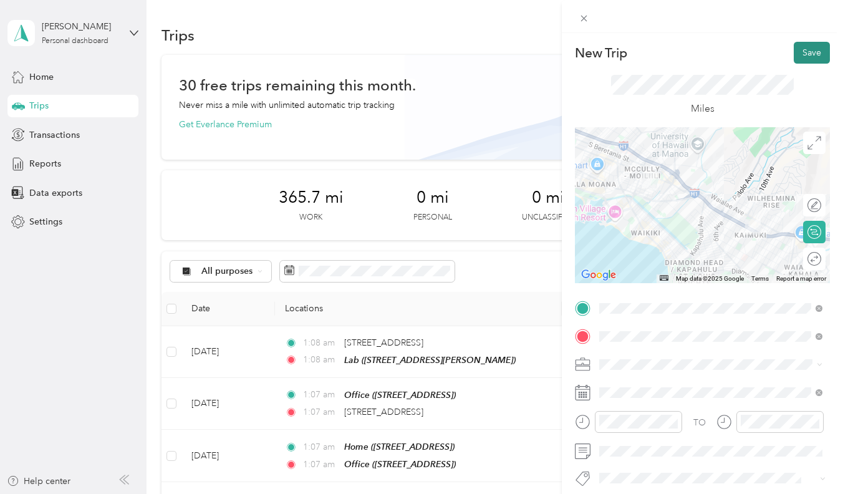
click at [809, 54] on button "Save" at bounding box center [812, 53] width 36 height 22
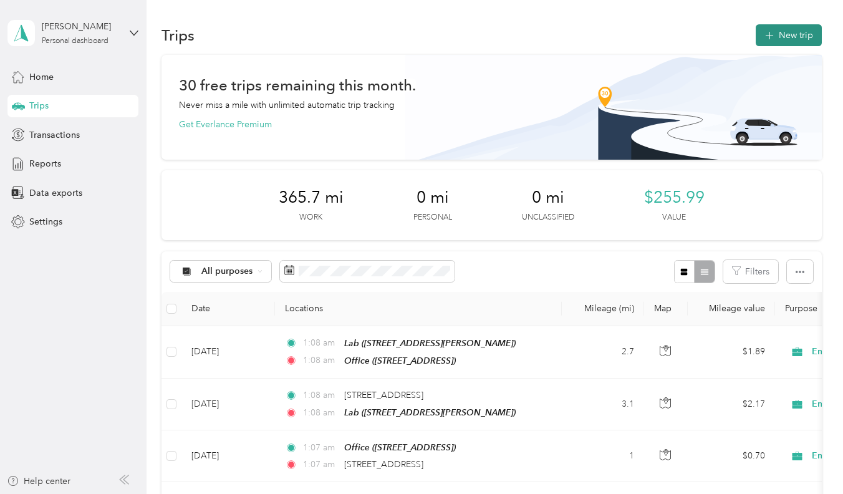
click at [794, 36] on button "New trip" at bounding box center [789, 35] width 66 height 22
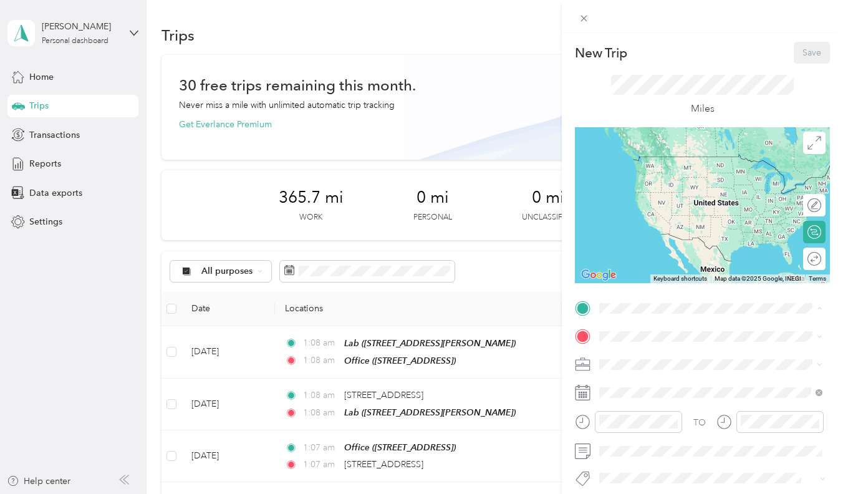
click at [648, 369] on span "[STREET_ADDRESS]" at bounding box center [662, 371] width 79 height 11
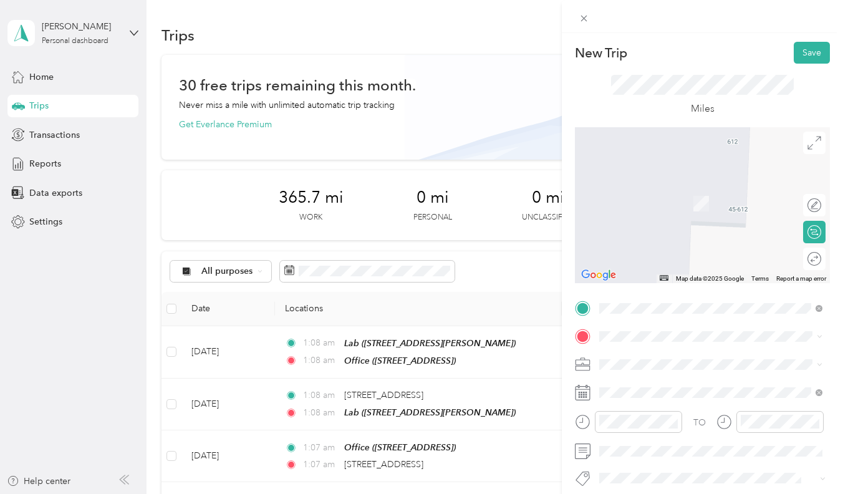
click at [672, 248] on span "[STREET_ADDRESS]" at bounding box center [662, 242] width 79 height 11
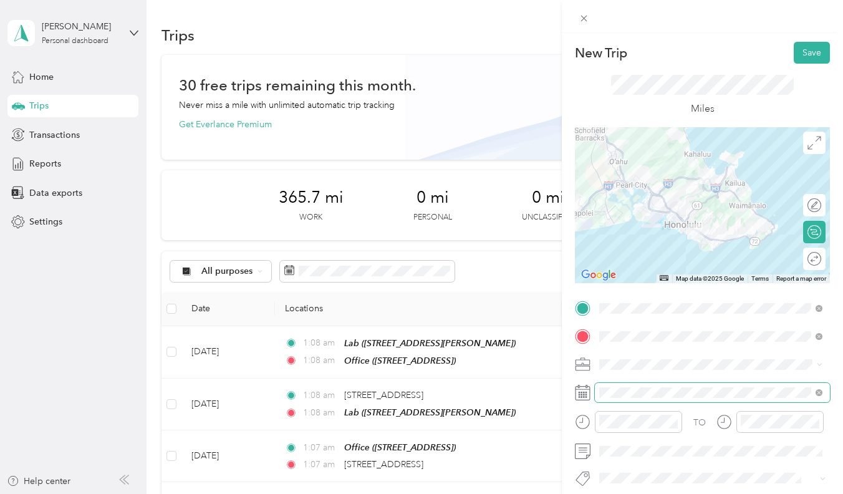
click at [604, 402] on span at bounding box center [712, 392] width 235 height 19
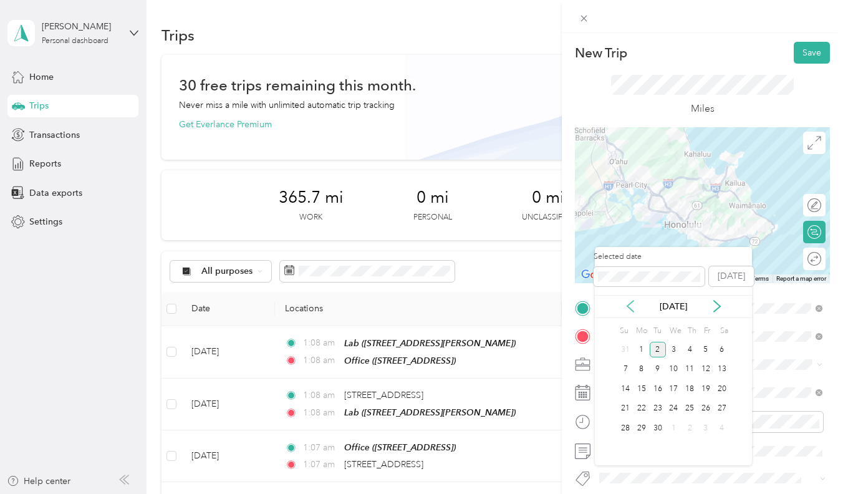
click at [627, 304] on icon at bounding box center [630, 306] width 12 height 12
click at [667, 405] on div "20" at bounding box center [674, 409] width 16 height 16
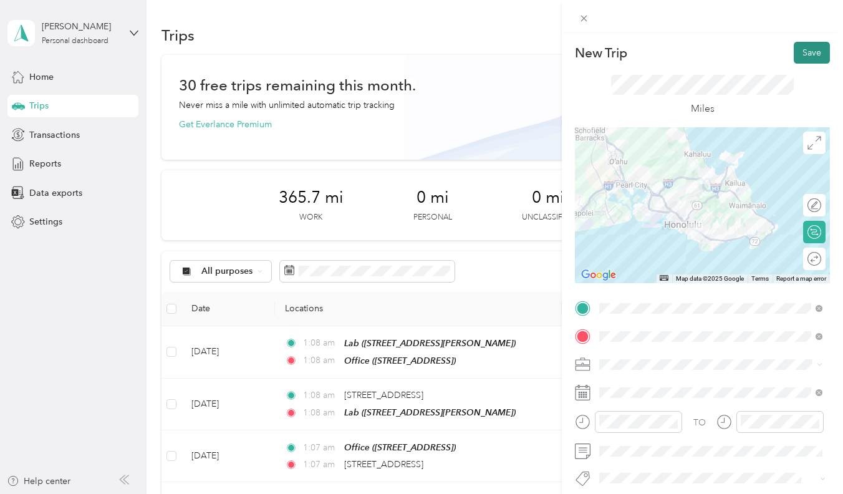
click at [806, 52] on button "Save" at bounding box center [812, 53] width 36 height 22
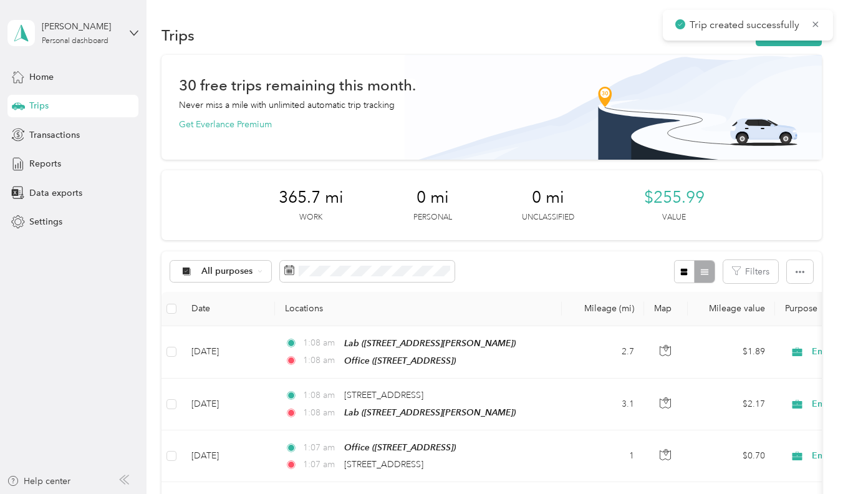
click at [765, 39] on div "Trip created successfully" at bounding box center [748, 25] width 170 height 31
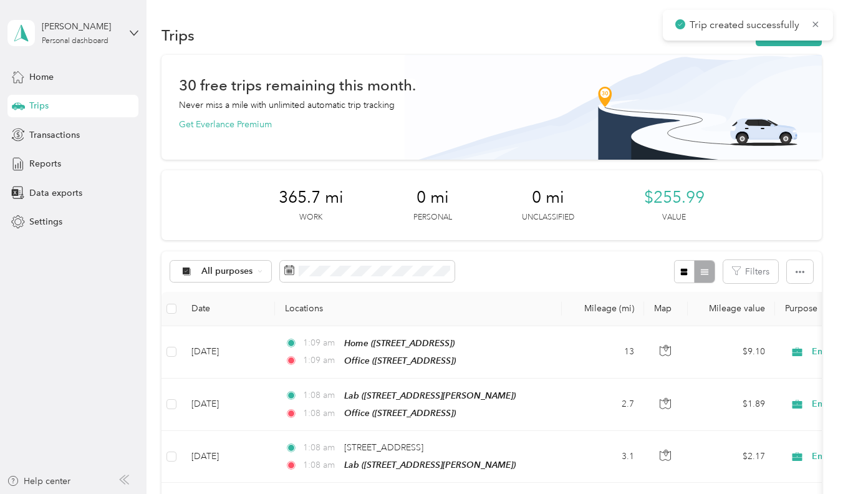
click at [765, 39] on div "Trip created successfully" at bounding box center [748, 25] width 170 height 31
click at [765, 42] on button "New trip" at bounding box center [789, 35] width 66 height 22
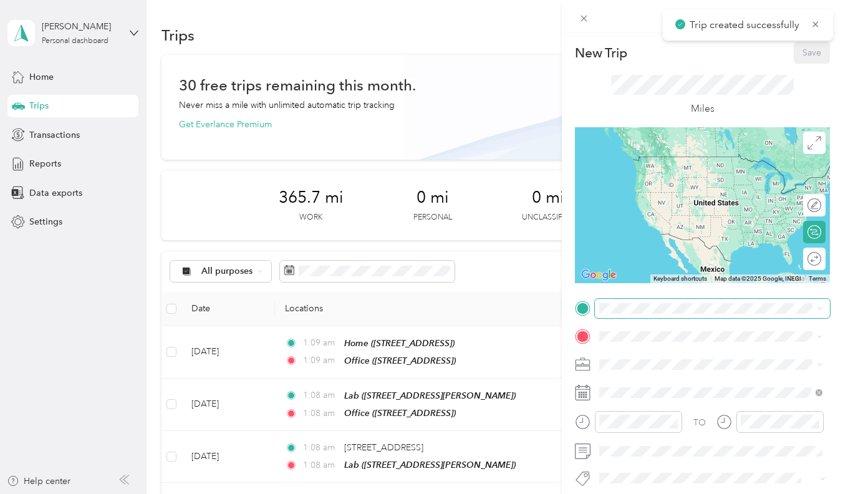
click at [671, 315] on span at bounding box center [712, 308] width 235 height 19
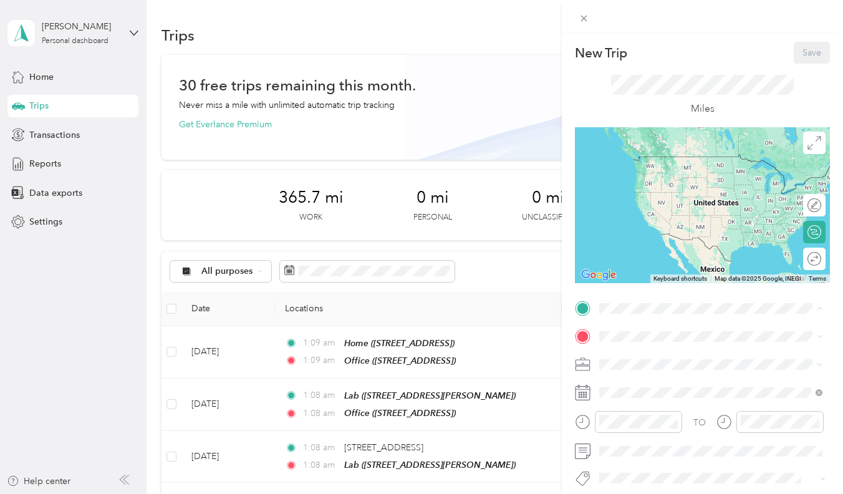
click at [657, 416] on span "[STREET_ADDRESS]" at bounding box center [662, 410] width 79 height 11
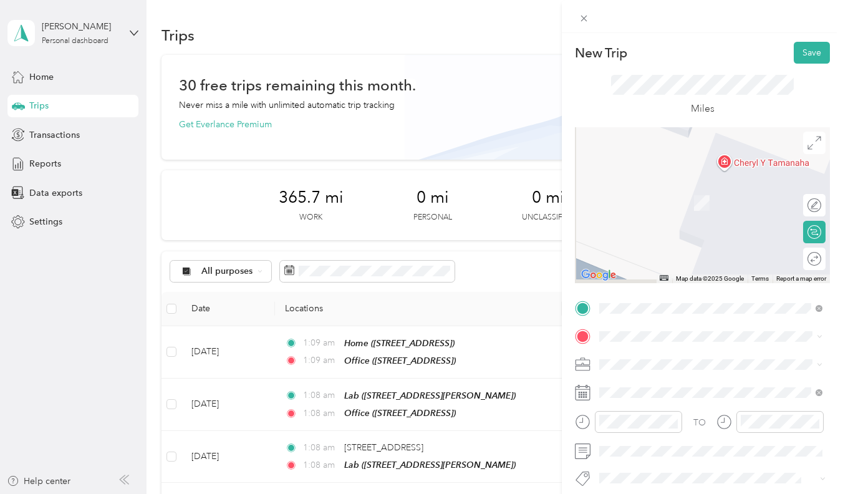
click at [647, 353] on div "TO Add photo" at bounding box center [702, 448] width 255 height 299
drag, startPoint x: 632, startPoint y: 356, endPoint x: 720, endPoint y: 188, distance: 190.0
click at [720, 188] on span "[STREET_ADDRESS][PERSON_NAME][US_STATE]" at bounding box center [720, 183] width 194 height 11
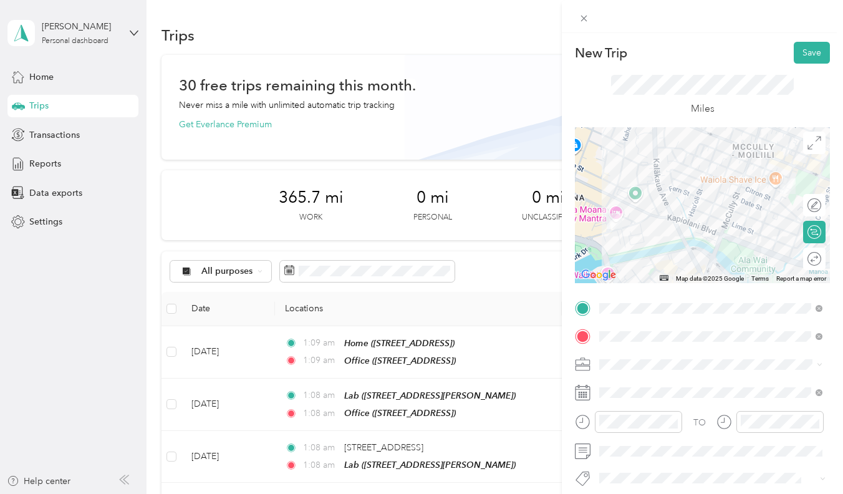
click at [677, 361] on span at bounding box center [712, 364] width 235 height 19
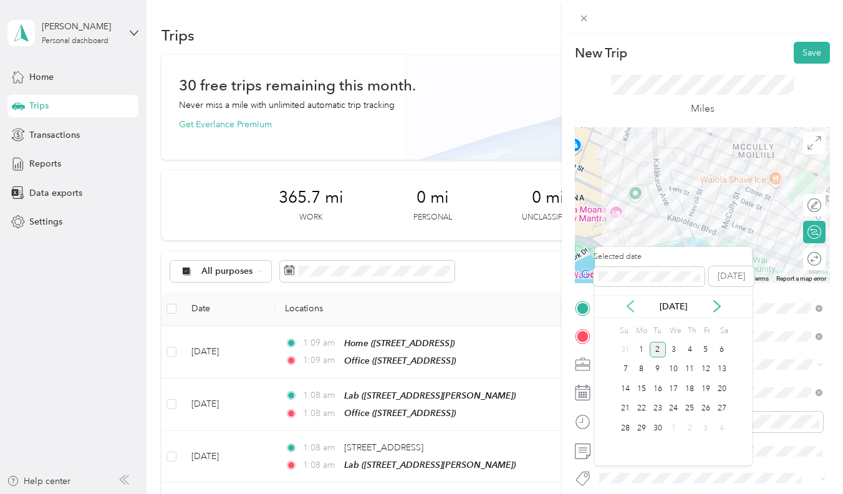
click at [630, 304] on icon at bounding box center [630, 306] width 6 height 11
click at [674, 408] on div "20" at bounding box center [674, 409] width 16 height 16
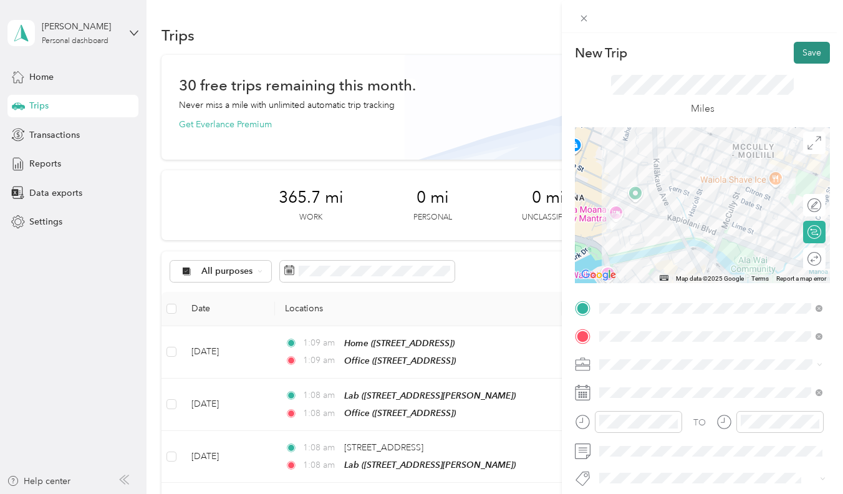
click at [802, 47] on button "Save" at bounding box center [812, 53] width 36 height 22
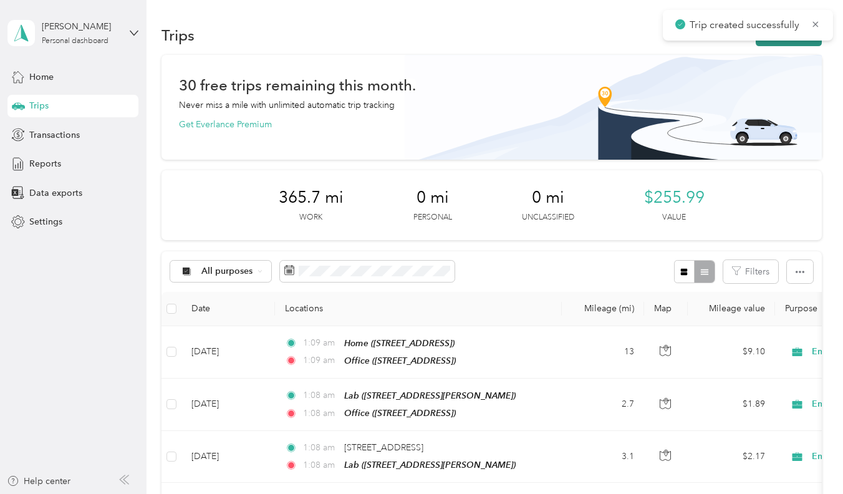
click at [773, 41] on icon "button" at bounding box center [769, 36] width 14 height 14
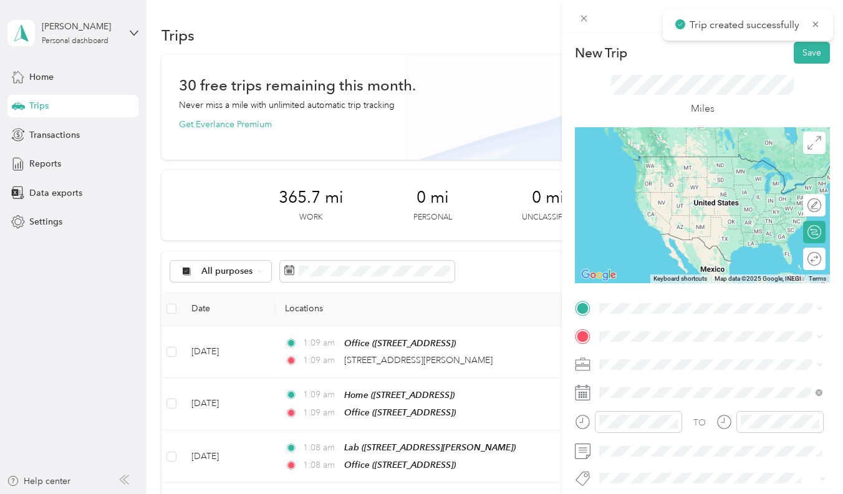
click at [646, 354] on span "[STREET_ADDRESS][PERSON_NAME][US_STATE]" at bounding box center [720, 350] width 194 height 11
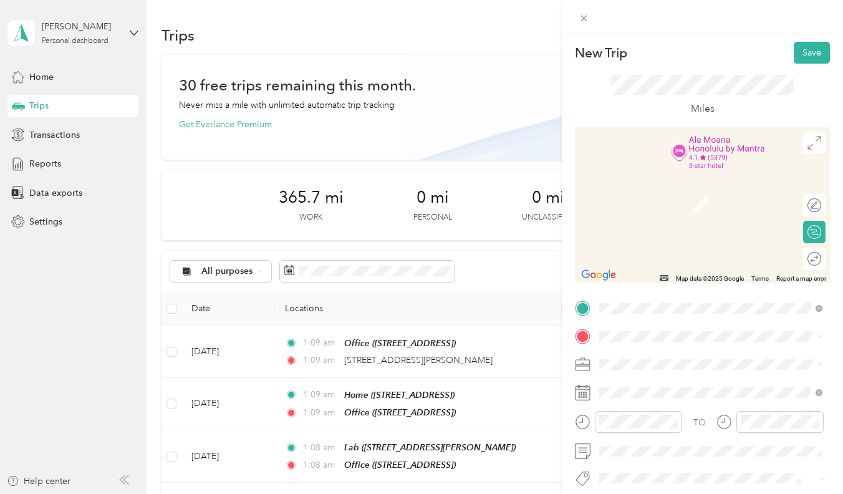
drag, startPoint x: 665, startPoint y: 359, endPoint x: 703, endPoint y: 197, distance: 166.4
click at [703, 191] on div "2033 Wilcox Lane Honolulu, Hawaii 96819, United States" at bounding box center [711, 183] width 215 height 17
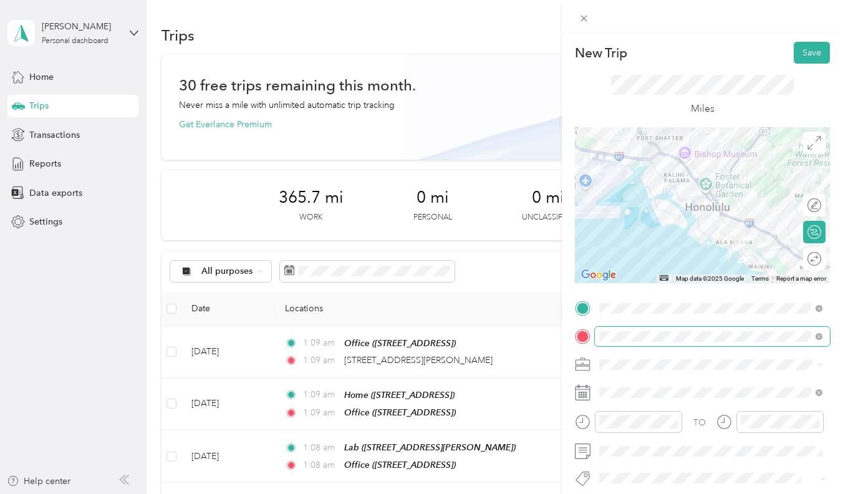
click at [717, 334] on div "TO Add photo" at bounding box center [702, 448] width 255 height 299
click at [686, 357] on span at bounding box center [712, 364] width 235 height 19
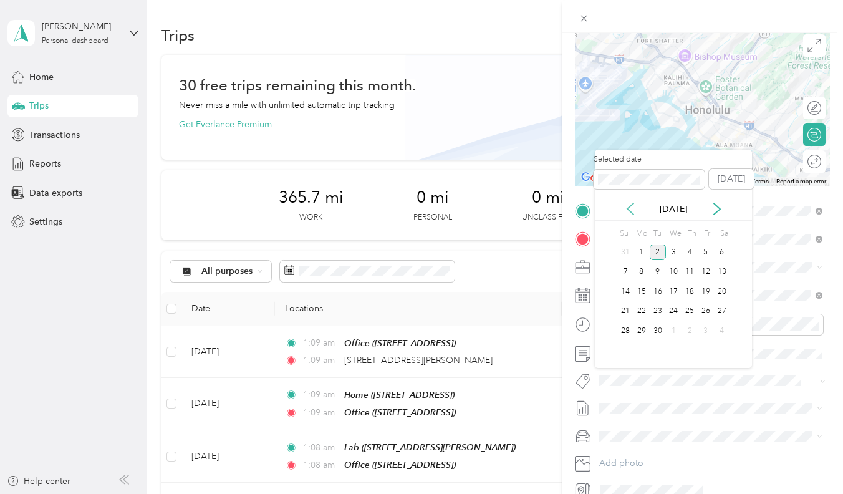
click at [631, 209] on icon at bounding box center [630, 209] width 12 height 12
click at [672, 314] on div "20" at bounding box center [674, 312] width 16 height 16
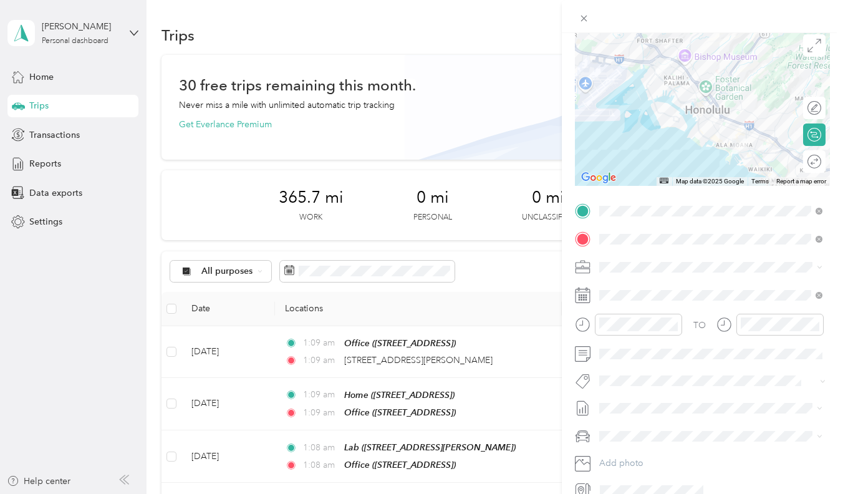
scroll to position [21, 0]
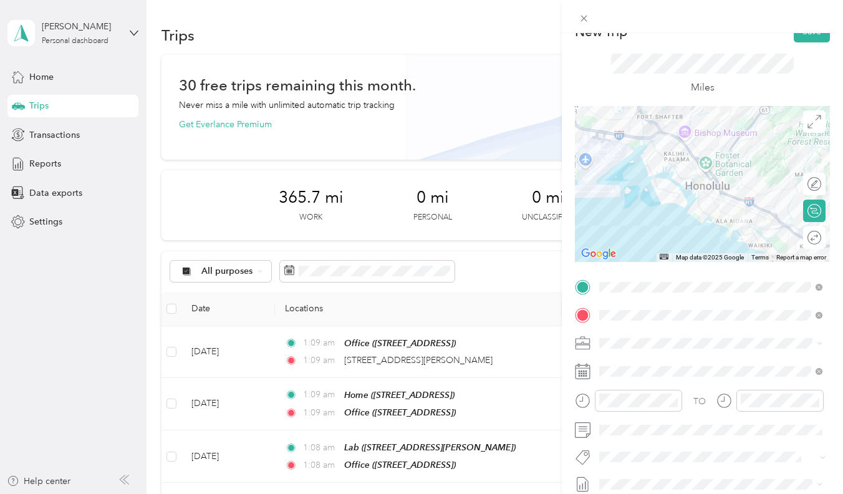
click at [816, 43] on div "Miles" at bounding box center [702, 74] width 255 height 64
click at [814, 43] on div "Miles" at bounding box center [702, 74] width 255 height 64
click at [814, 31] on div at bounding box center [702, 16] width 281 height 33
click at [814, 34] on button "Save" at bounding box center [812, 32] width 36 height 22
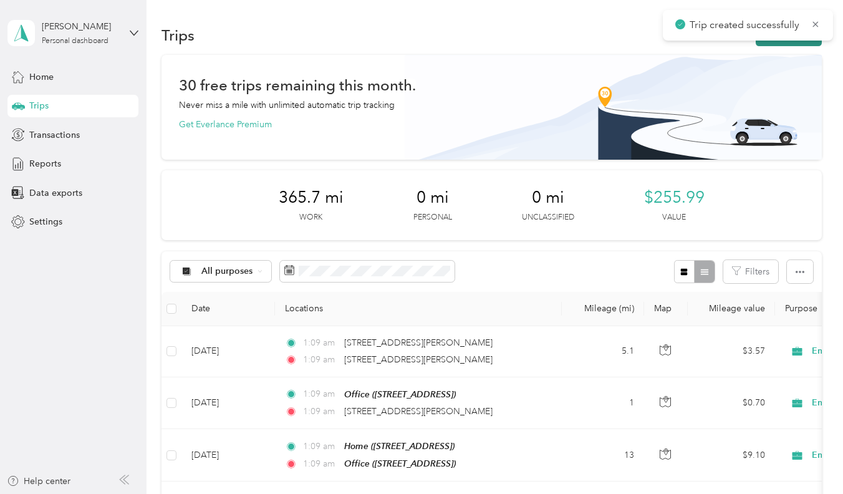
click at [786, 44] on button "New trip" at bounding box center [789, 35] width 66 height 22
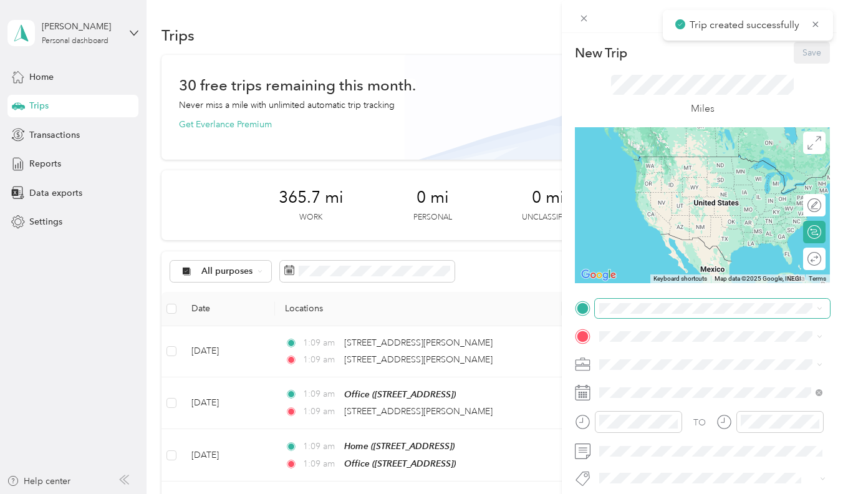
click at [620, 315] on span at bounding box center [712, 308] width 235 height 19
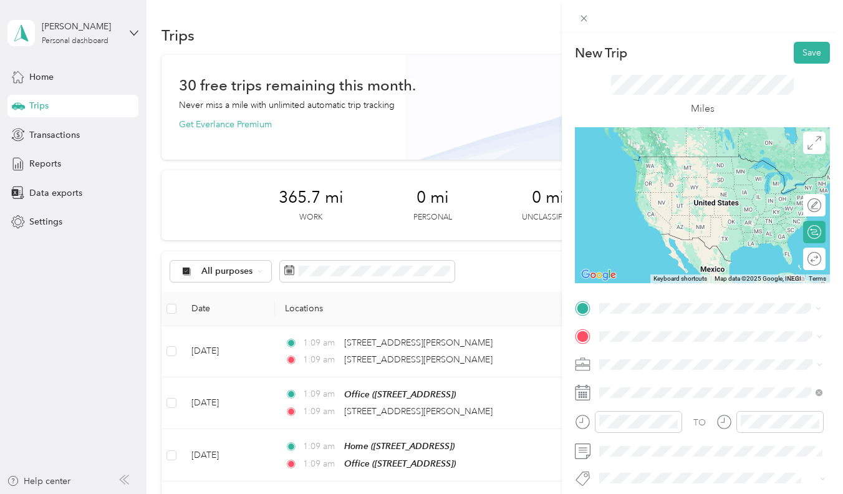
click at [640, 352] on span "2033 Wilcox Lane Honolulu, Hawaii 96819, United States" at bounding box center [720, 352] width 194 height 11
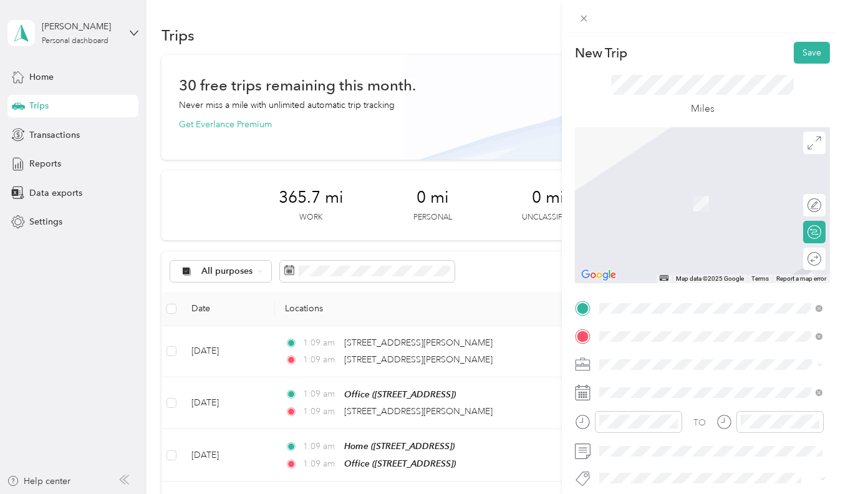
drag, startPoint x: 686, startPoint y: 392, endPoint x: 706, endPoint y: 195, distance: 198.7
click at [706, 190] on span "Factory Street Honolulu, Hawaii 96819, United States" at bounding box center [690, 184] width 135 height 11
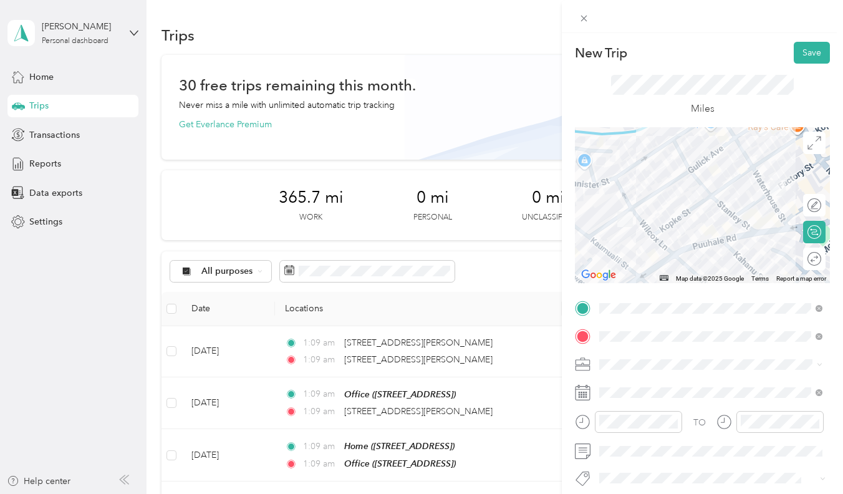
click at [649, 374] on span at bounding box center [712, 364] width 235 height 19
click at [673, 349] on div "TO Add photo" at bounding box center [702, 448] width 255 height 299
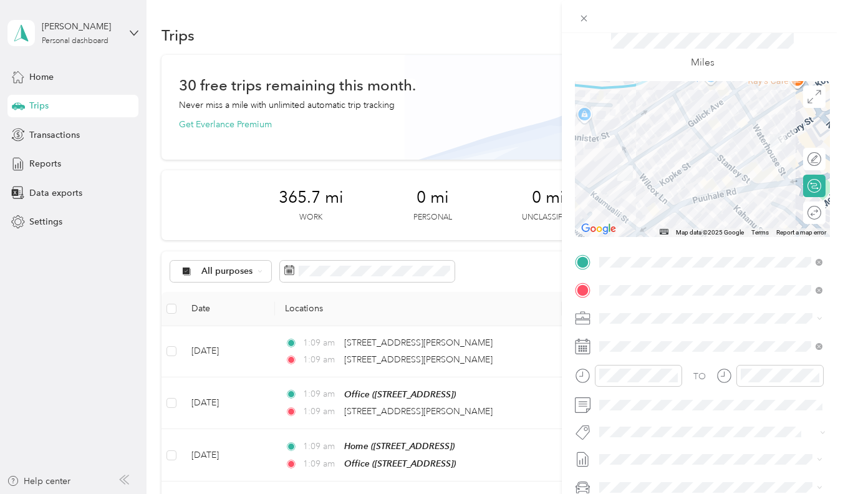
scroll to position [51, 0]
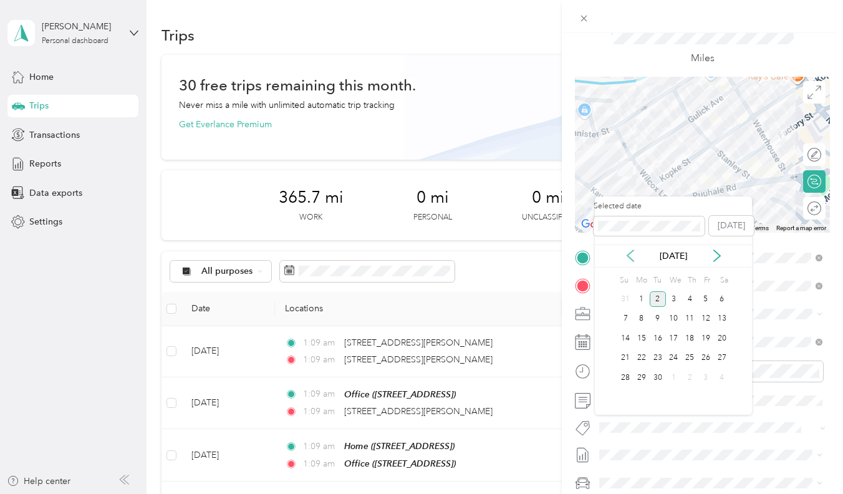
click at [626, 252] on icon at bounding box center [630, 255] width 12 height 12
click at [677, 355] on div "20" at bounding box center [674, 359] width 16 height 16
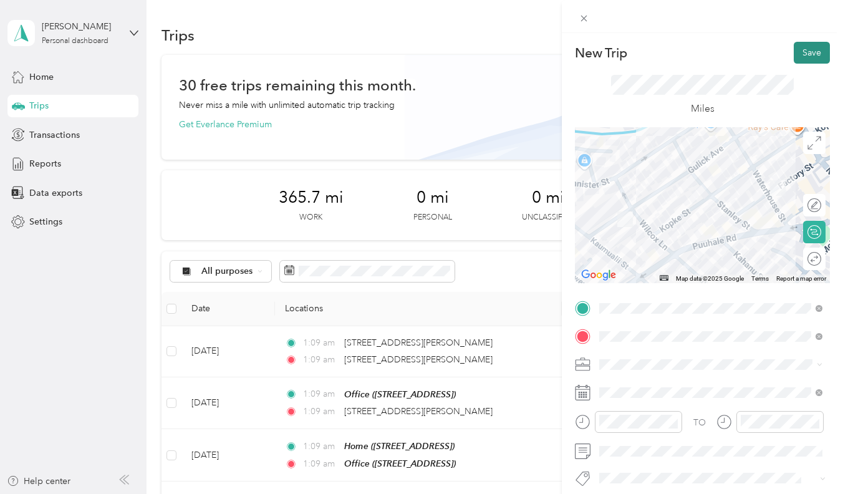
scroll to position [0, 0]
click at [794, 54] on button "Save" at bounding box center [812, 53] width 36 height 22
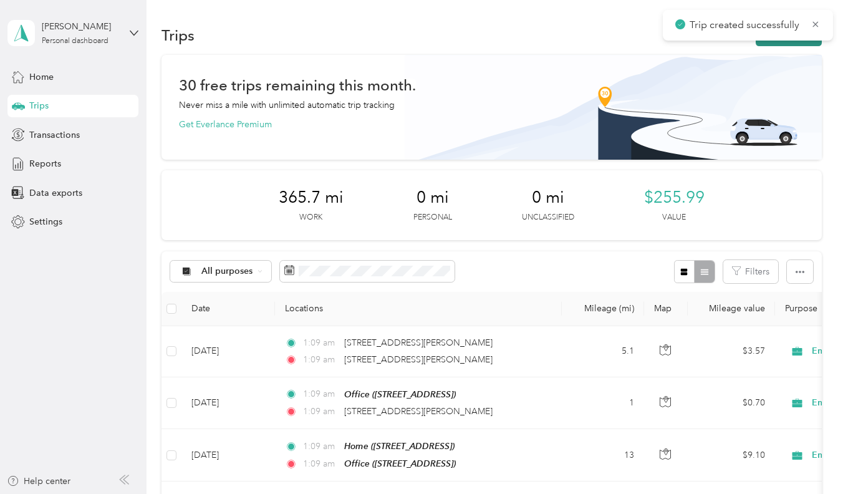
click at [796, 43] on button "New trip" at bounding box center [789, 35] width 66 height 22
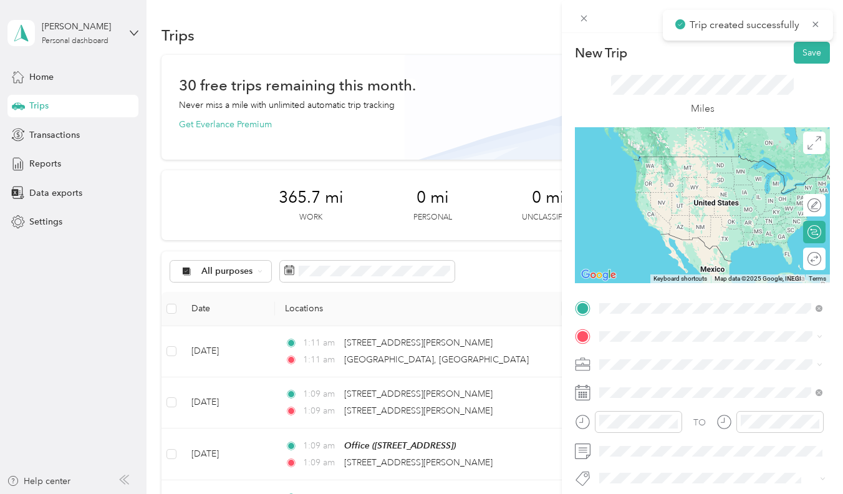
click at [649, 353] on span "Factory Street Honolulu, Hawaii 96819, United States" at bounding box center [690, 352] width 135 height 11
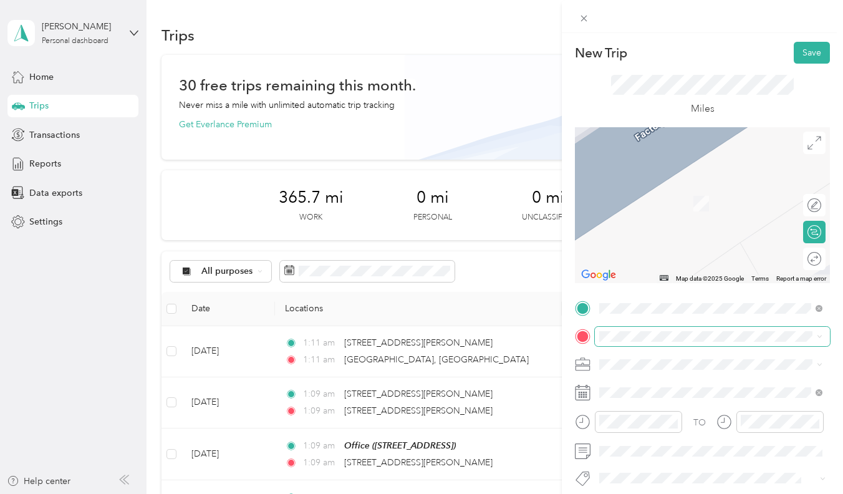
click at [644, 341] on span at bounding box center [712, 336] width 235 height 19
click at [665, 288] on div "Lab [STREET_ADDRESS][PERSON_NAME]" at bounding box center [697, 275] width 148 height 26
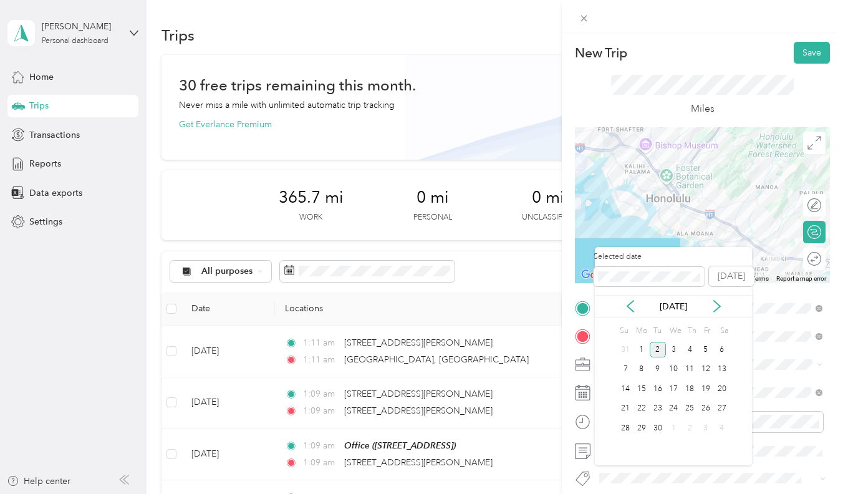
click at [626, 296] on div "[DATE]" at bounding box center [673, 306] width 157 height 23
click at [626, 301] on icon at bounding box center [630, 306] width 12 height 12
click at [682, 407] on div "21" at bounding box center [690, 409] width 16 height 16
click at [675, 406] on div "20" at bounding box center [674, 409] width 16 height 16
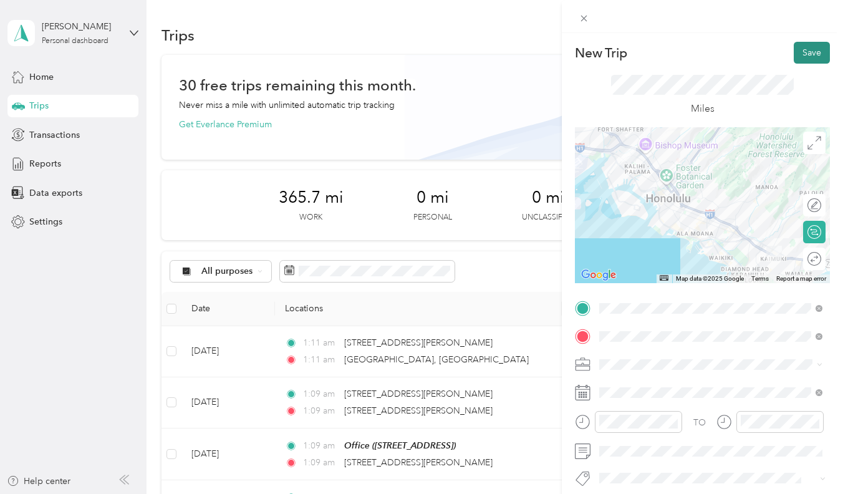
click at [814, 60] on button "Save" at bounding box center [812, 53] width 36 height 22
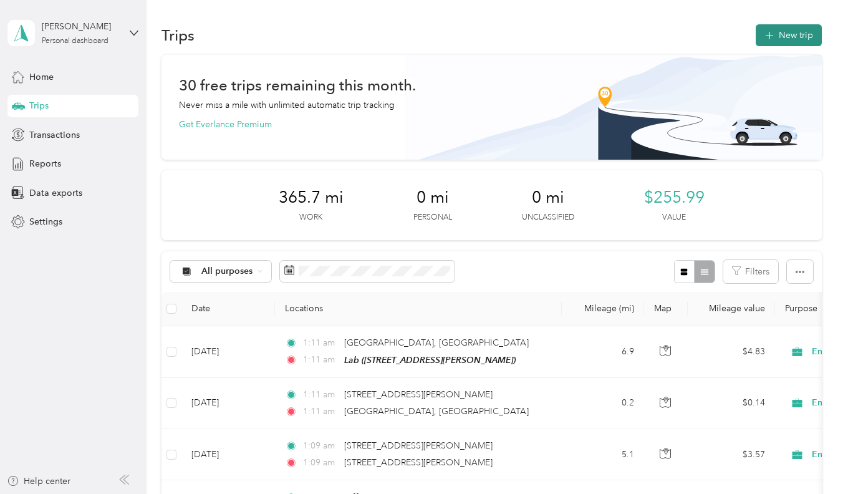
click at [773, 39] on icon "button" at bounding box center [769, 36] width 14 height 14
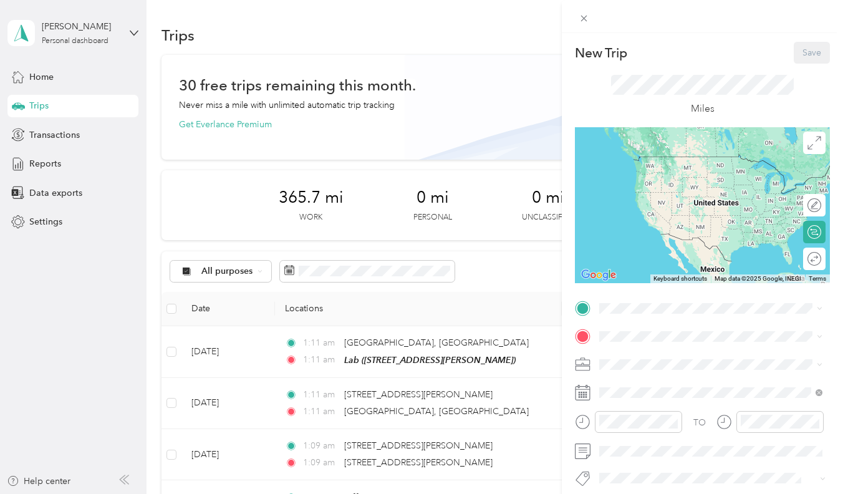
click at [627, 317] on div "TO Add photo" at bounding box center [702, 448] width 255 height 299
click at [627, 313] on span at bounding box center [712, 308] width 235 height 19
click at [637, 353] on strong "Home" at bounding box center [635, 357] width 24 height 11
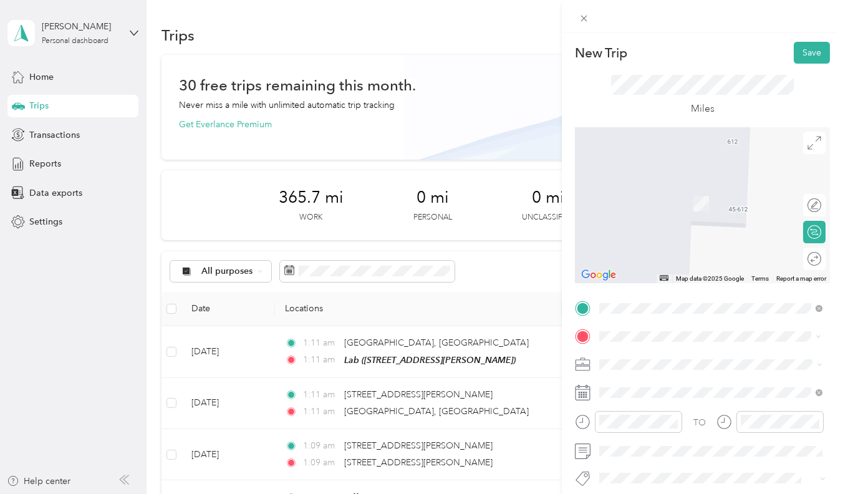
click at [689, 384] on span "[STREET_ADDRESS][US_STATE]" at bounding box center [685, 380] width 125 height 11
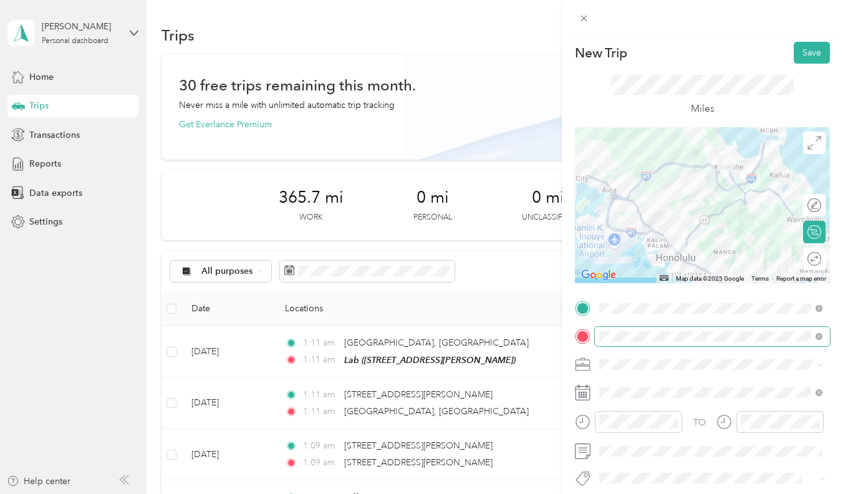
click at [681, 345] on span at bounding box center [712, 336] width 235 height 19
click at [681, 343] on span at bounding box center [712, 336] width 235 height 19
click at [529, 330] on div "New Trip Save This trip cannot be edited because it is either under review, app…" at bounding box center [421, 247] width 843 height 494
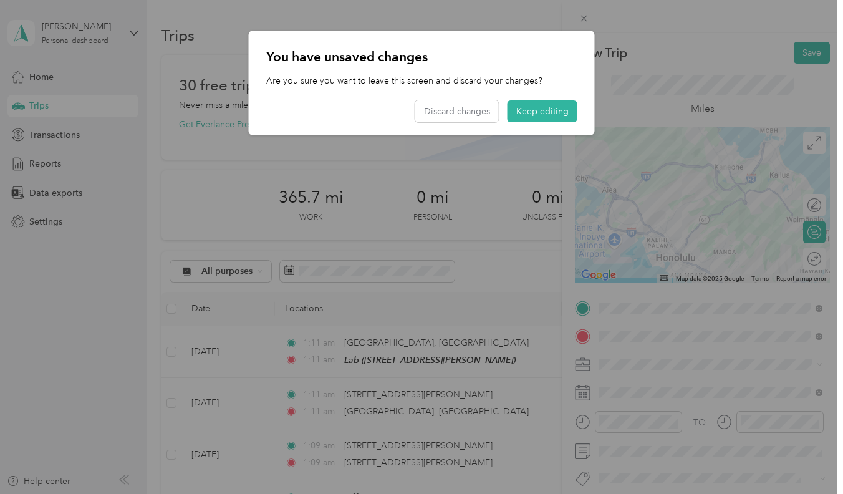
click at [579, 399] on div at bounding box center [421, 247] width 843 height 494
click at [536, 105] on button "Keep editing" at bounding box center [543, 111] width 70 height 22
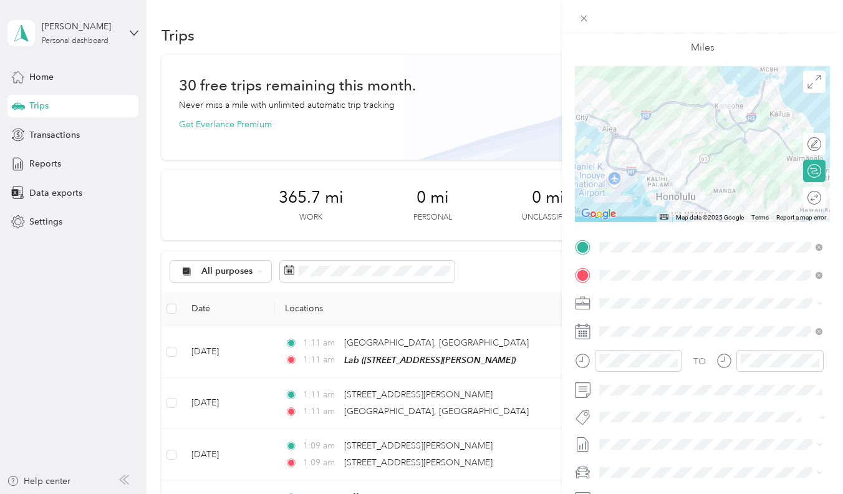
scroll to position [70, 0]
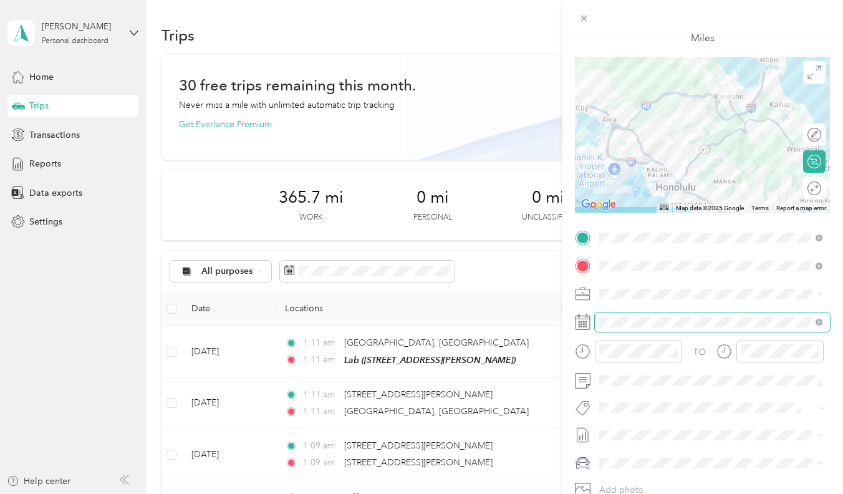
click at [610, 332] on span at bounding box center [712, 321] width 235 height 19
click at [616, 417] on div "TO Add photo" at bounding box center [702, 377] width 255 height 299
click at [616, 332] on span at bounding box center [712, 321] width 235 height 19
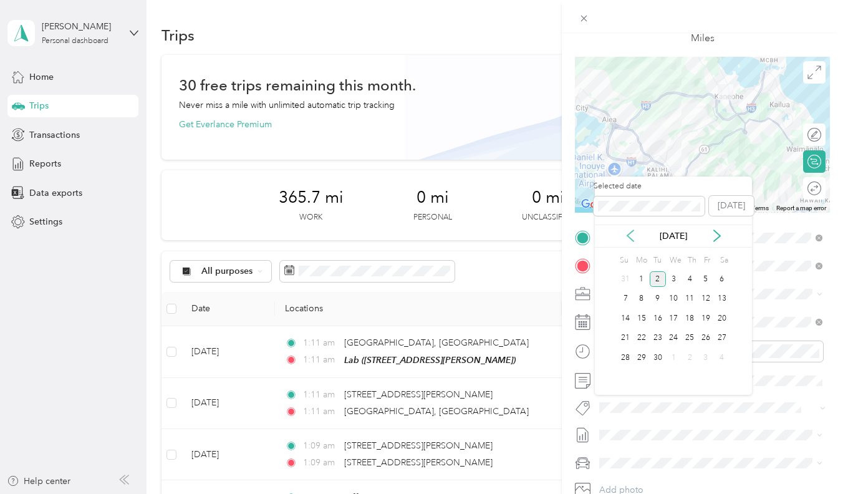
click at [633, 236] on icon at bounding box center [630, 236] width 12 height 12
click at [695, 336] on div "21" at bounding box center [690, 339] width 16 height 16
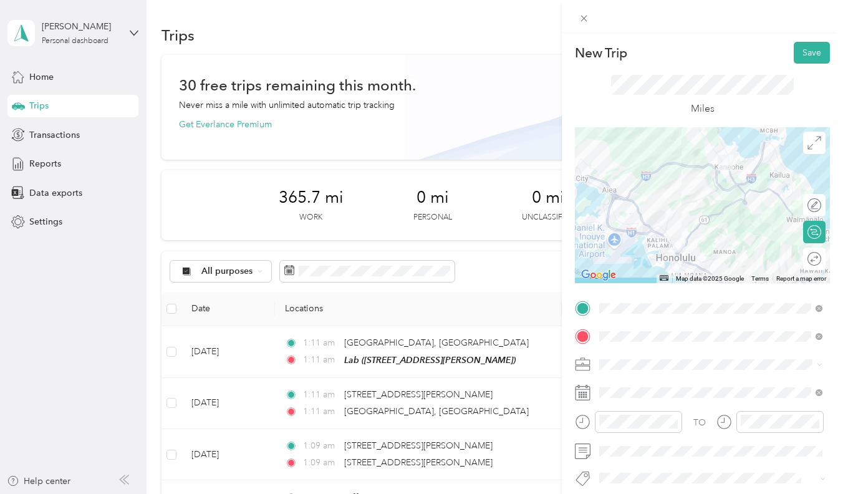
scroll to position [0, 0]
click at [800, 52] on button "Save" at bounding box center [812, 53] width 36 height 22
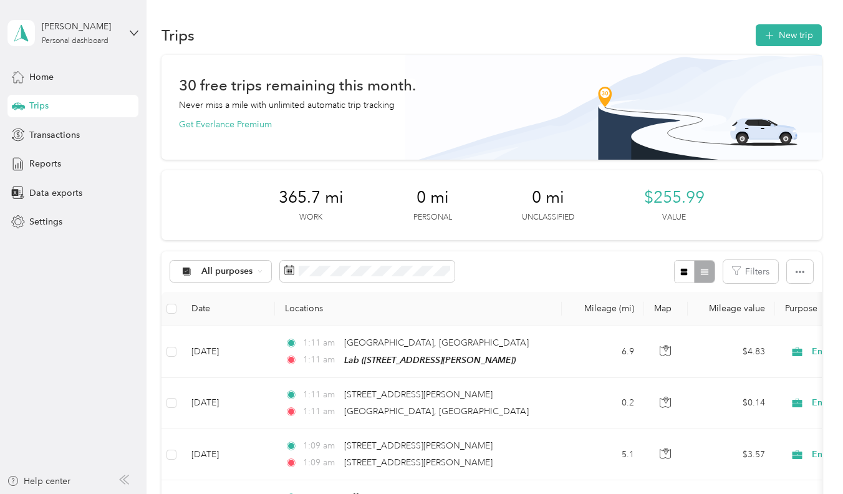
click at [800, 52] on div "New Trip Save" at bounding box center [702, 53] width 255 height 22
click at [786, 43] on button "New trip" at bounding box center [789, 35] width 66 height 22
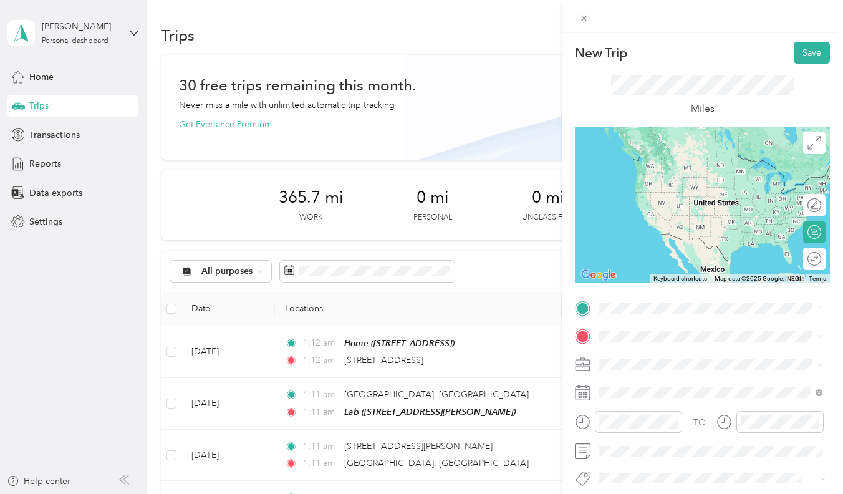
click at [626, 346] on div "[STREET_ADDRESS][US_STATE]" at bounding box center [711, 353] width 215 height 17
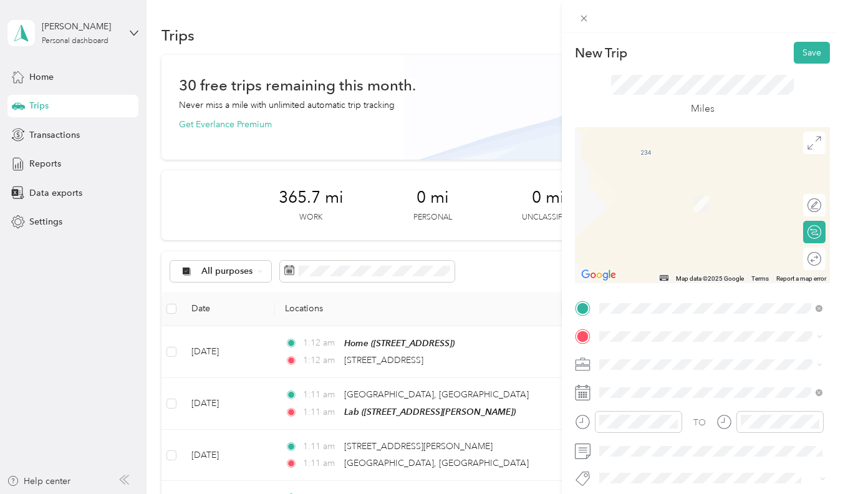
click at [636, 288] on div "Lab [STREET_ADDRESS][PERSON_NAME]" at bounding box center [697, 274] width 148 height 26
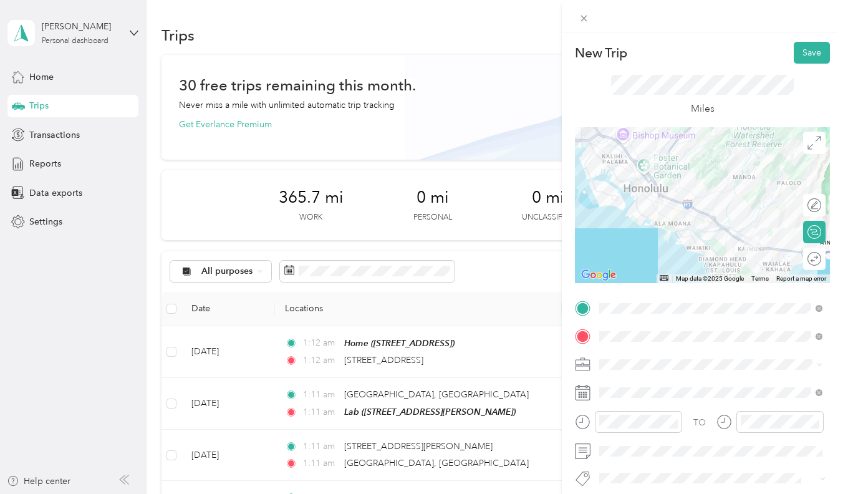
click at [648, 234] on div "Office" at bounding box center [662, 228] width 79 height 11
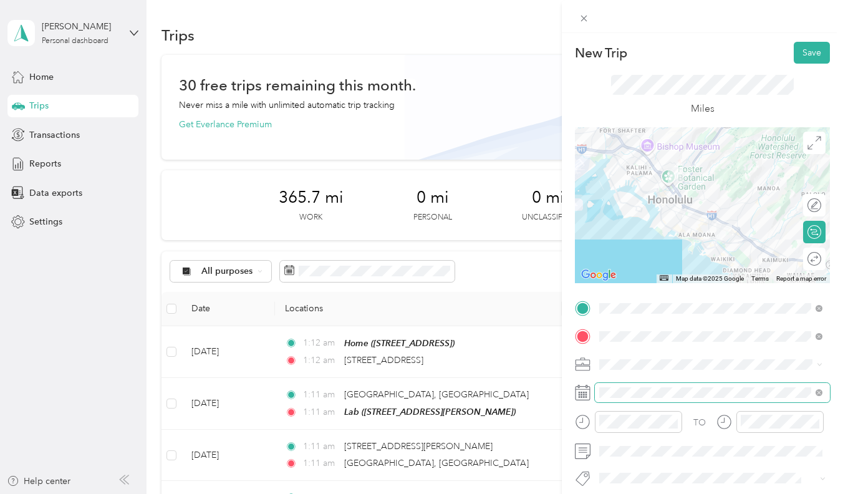
click at [613, 402] on span at bounding box center [712, 392] width 235 height 19
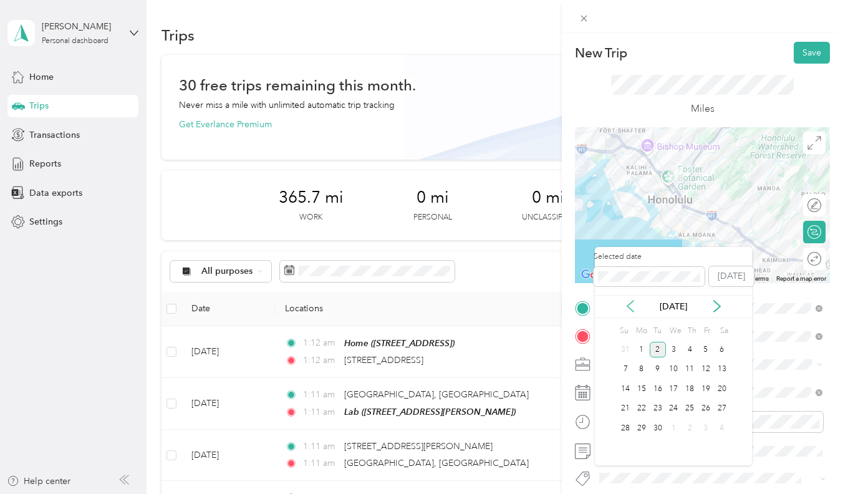
click at [629, 307] on icon at bounding box center [630, 306] width 6 height 11
click at [693, 406] on div "21" at bounding box center [690, 409] width 16 height 16
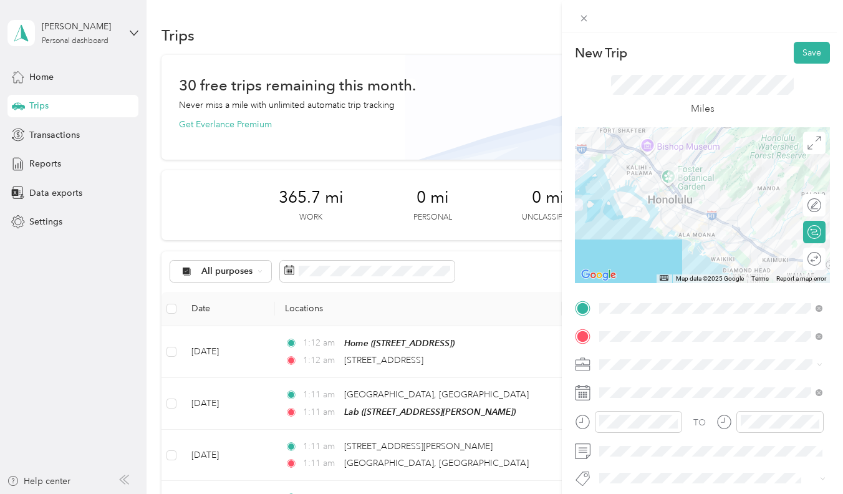
click at [808, 69] on div "Miles" at bounding box center [702, 96] width 255 height 64
click at [815, 58] on button "Save" at bounding box center [812, 53] width 36 height 22
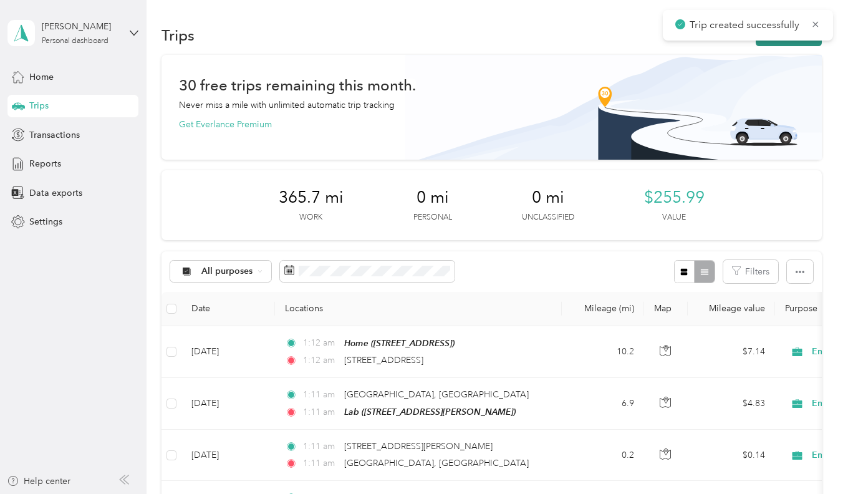
click at [763, 41] on button "New trip" at bounding box center [789, 35] width 66 height 22
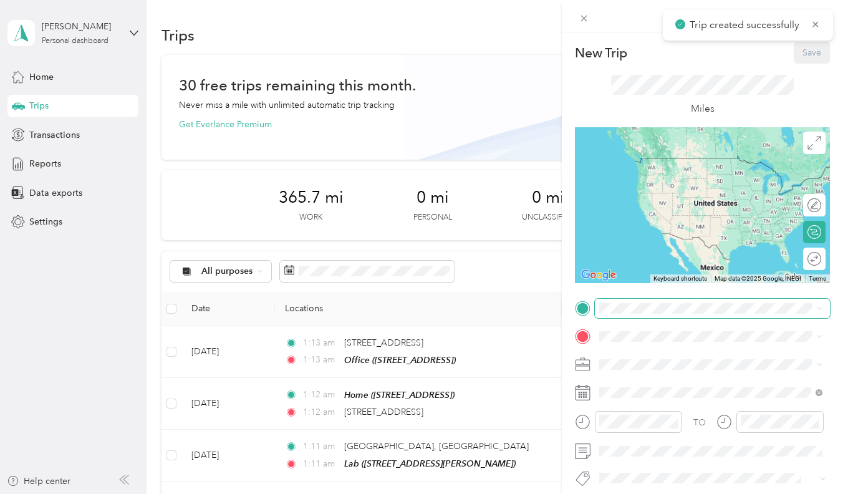
click at [626, 301] on span at bounding box center [712, 308] width 235 height 19
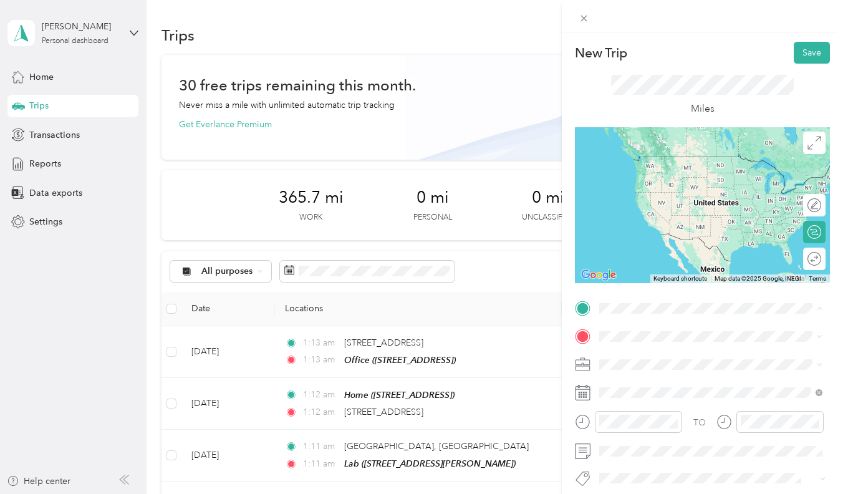
click at [645, 402] on strong "Office" at bounding box center [636, 396] width 26 height 11
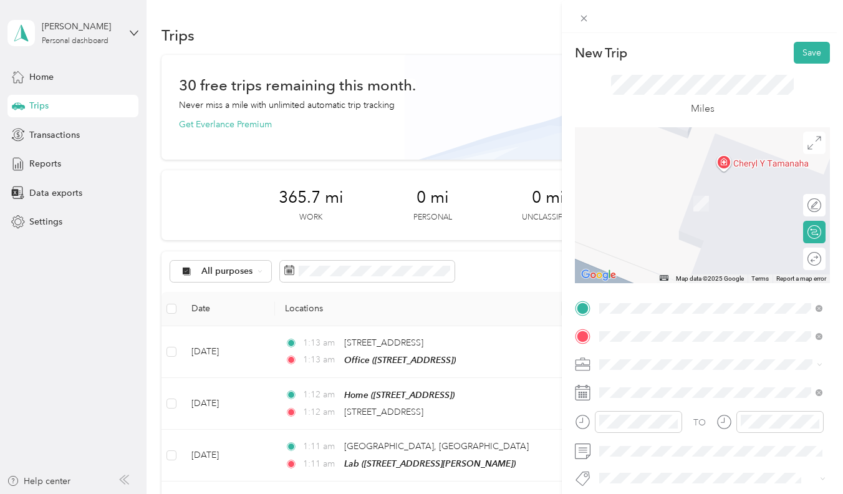
drag, startPoint x: 612, startPoint y: 343, endPoint x: 645, endPoint y: 389, distance: 55.9
click at [645, 387] on span "2500 Kalākaua Avenue Honolulu, Hawaii 96815, United States" at bounding box center [685, 380] width 125 height 11
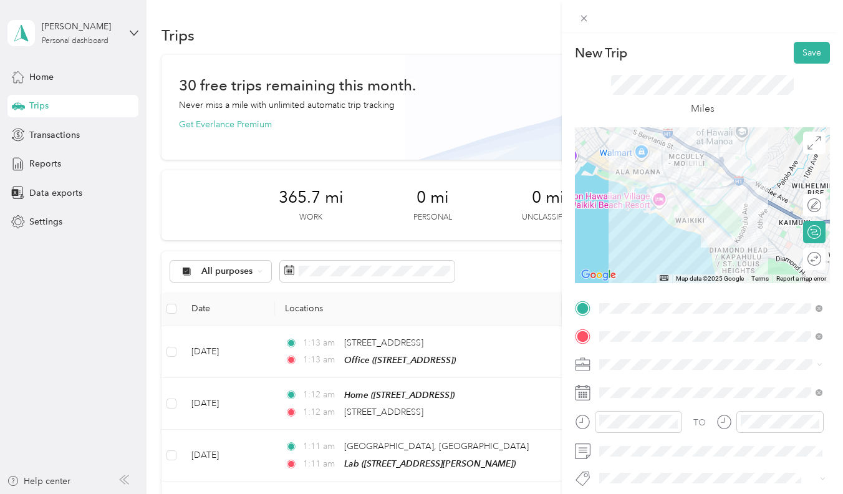
click at [573, 351] on form "New Trip Save This trip cannot be edited because it is either under review, app…" at bounding box center [702, 320] width 281 height 556
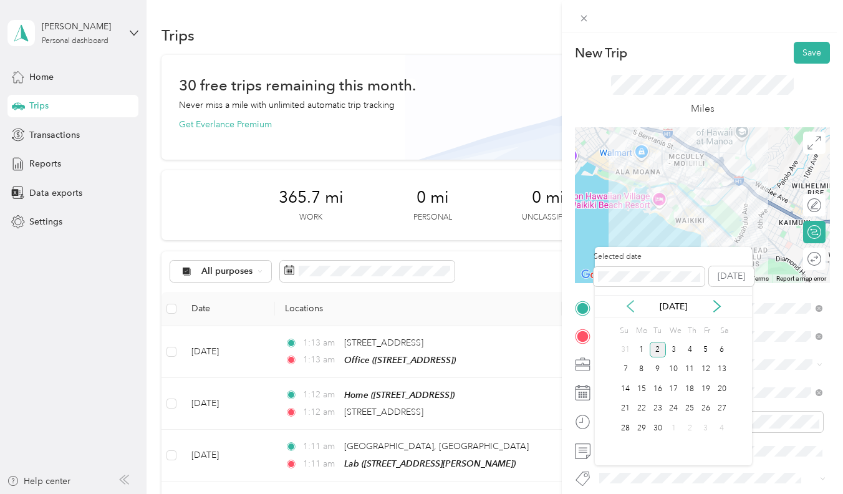
click at [635, 305] on icon at bounding box center [630, 306] width 12 height 12
click at [689, 410] on div "21" at bounding box center [690, 409] width 16 height 16
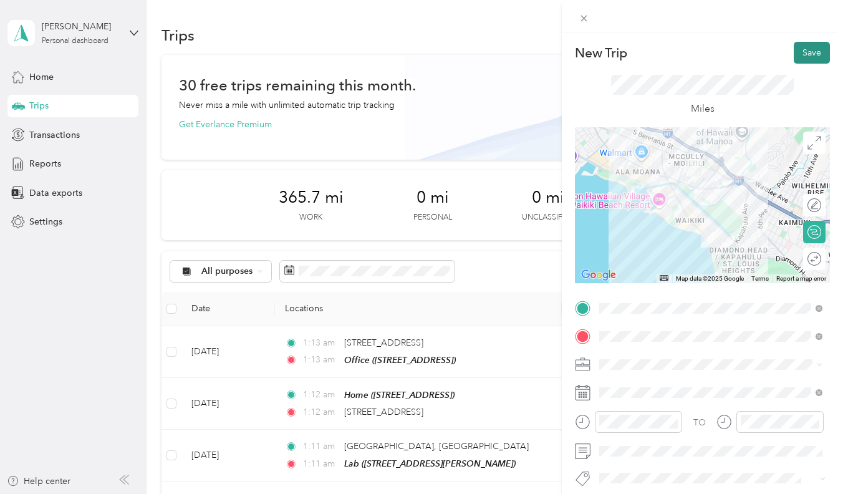
click at [816, 50] on button "Save" at bounding box center [812, 53] width 36 height 22
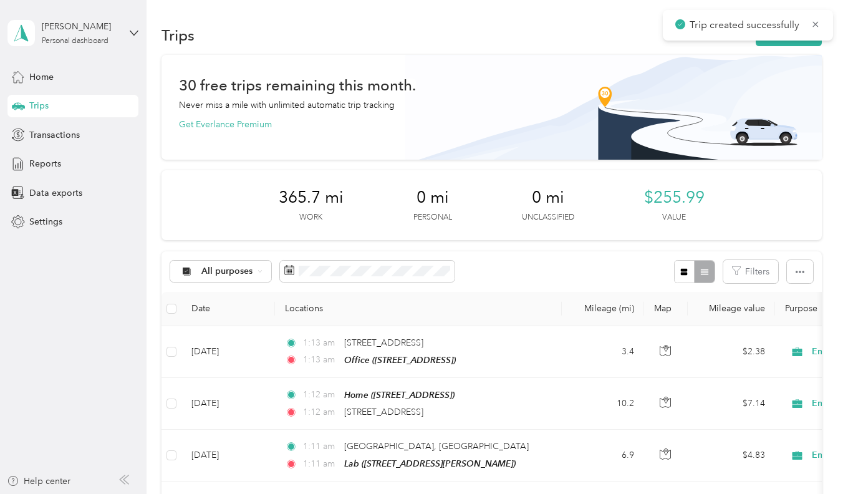
click at [779, 36] on div "Trip created successfully" at bounding box center [748, 25] width 170 height 31
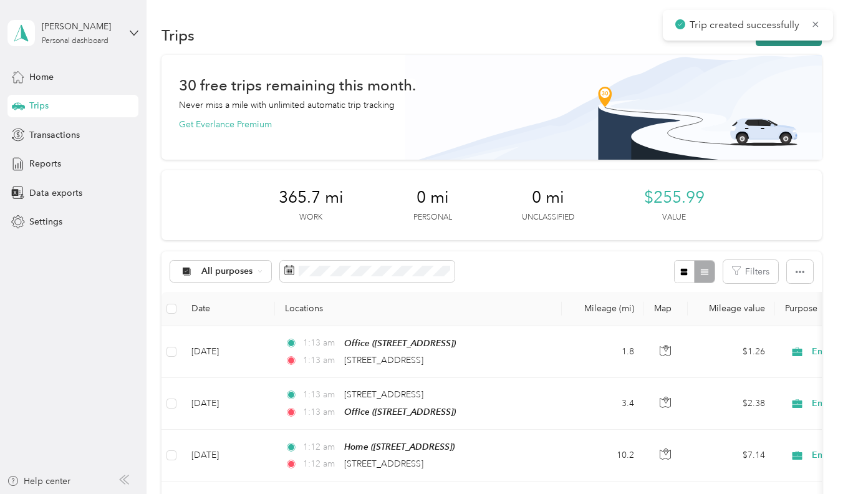
click at [779, 44] on button "New trip" at bounding box center [789, 35] width 66 height 22
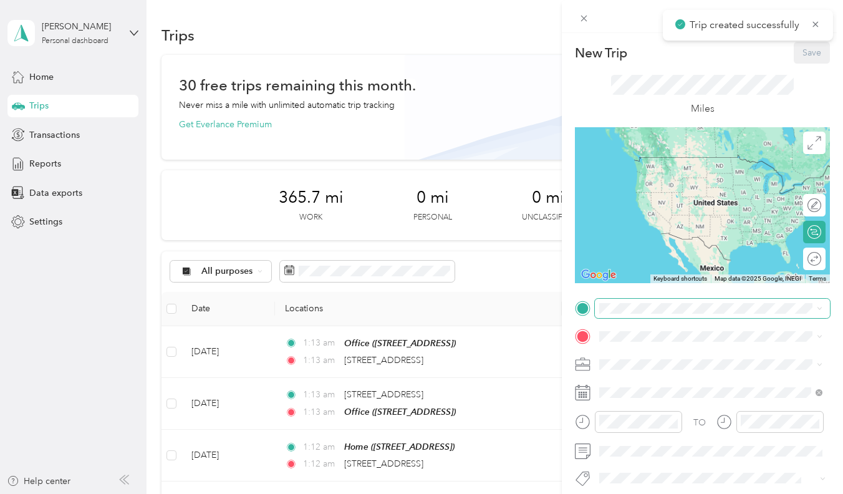
click at [606, 314] on span at bounding box center [712, 308] width 235 height 19
click at [612, 314] on span at bounding box center [712, 308] width 235 height 19
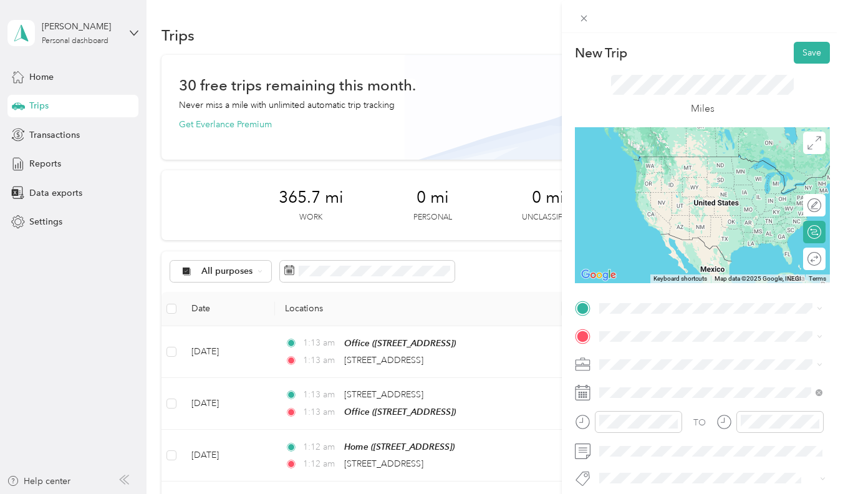
click at [632, 339] on ol "From search results 2500 Kalākaua Avenue Honolulu, Hawaii 96815, United States …" at bounding box center [711, 385] width 232 height 143
click at [641, 344] on li "2500 Kalākaua Avenue Honolulu, Hawaii 96815, United States" at bounding box center [711, 354] width 232 height 26
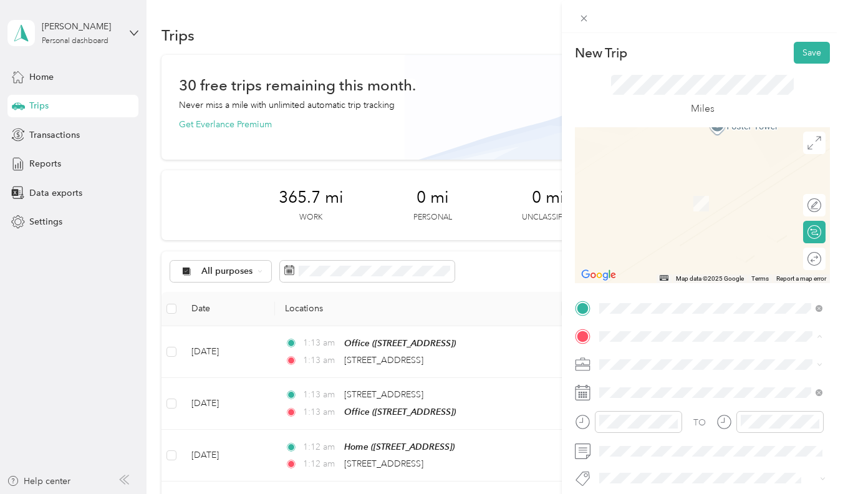
click at [670, 288] on div "Lab [STREET_ADDRESS][PERSON_NAME]" at bounding box center [697, 275] width 148 height 26
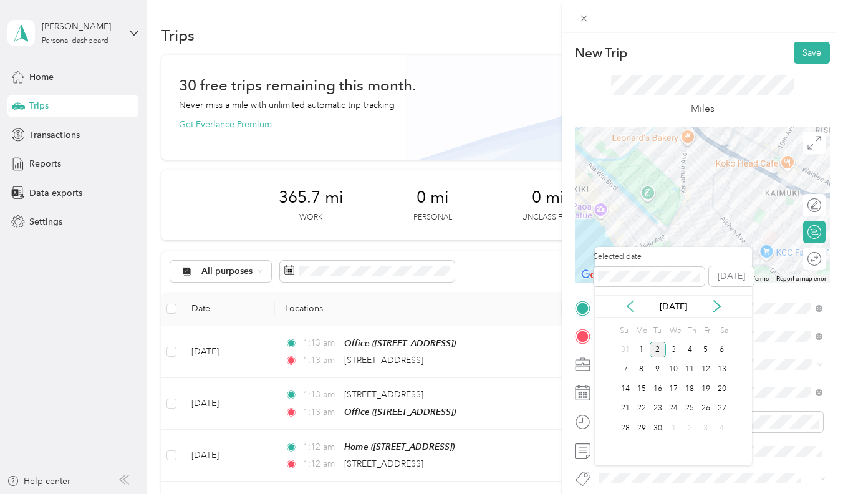
click at [630, 304] on icon at bounding box center [630, 306] width 12 height 12
click at [691, 411] on div "21" at bounding box center [690, 409] width 16 height 16
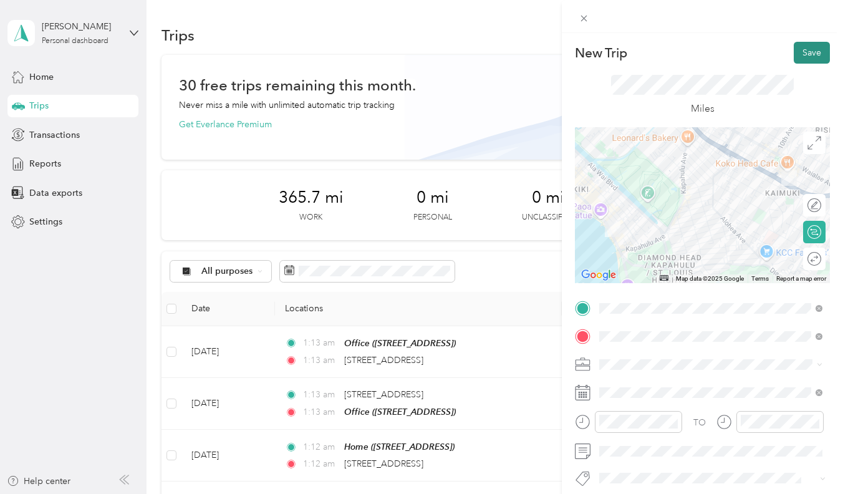
click at [826, 52] on button "Save" at bounding box center [812, 53] width 36 height 22
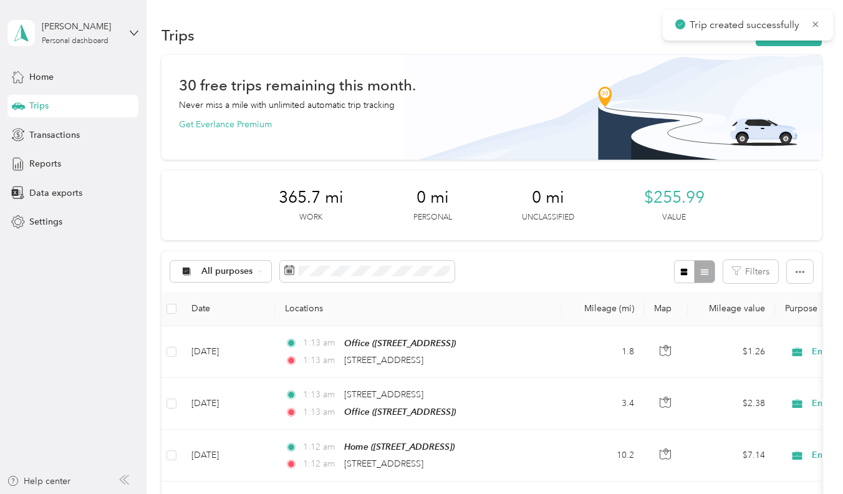
click at [781, 39] on div "Trip created successfully" at bounding box center [748, 25] width 170 height 31
click at [779, 44] on button "New trip" at bounding box center [789, 35] width 66 height 22
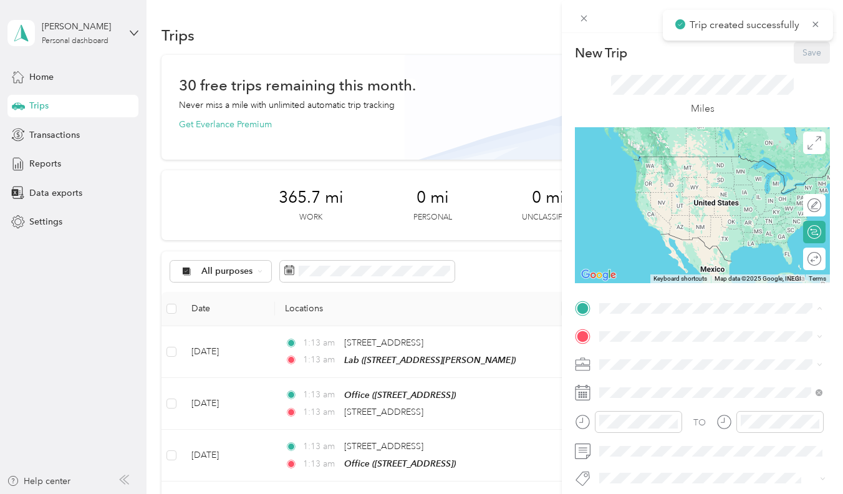
click at [670, 457] on div "Lab [STREET_ADDRESS][PERSON_NAME]" at bounding box center [697, 443] width 148 height 26
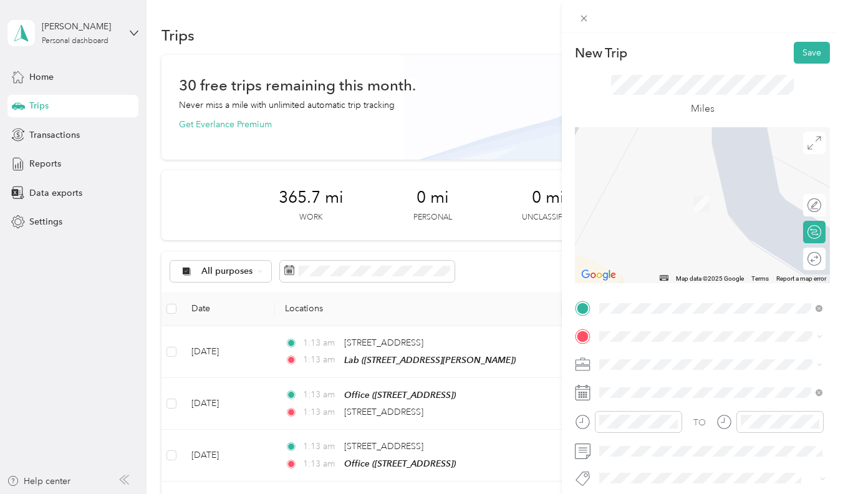
click at [672, 324] on div "TO Add photo" at bounding box center [702, 448] width 255 height 299
click at [688, 247] on span "[STREET_ADDRESS]" at bounding box center [662, 241] width 79 height 11
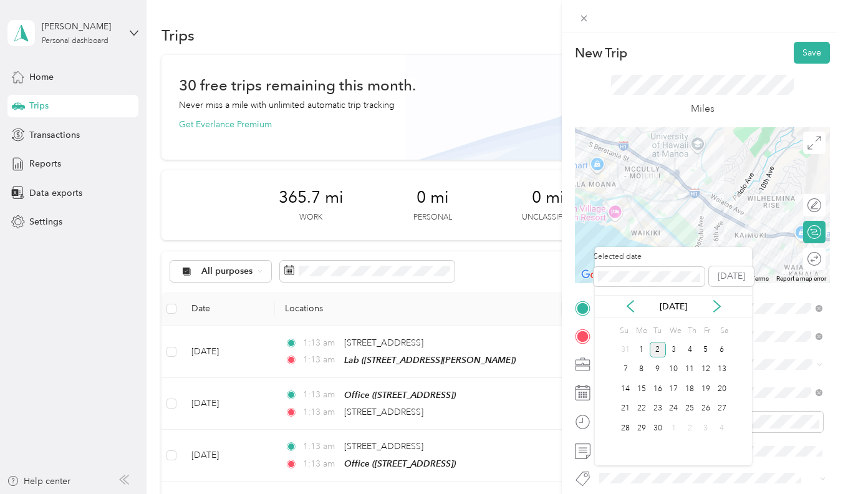
click at [639, 311] on div "[DATE]" at bounding box center [673, 306] width 157 height 13
click at [635, 310] on icon at bounding box center [630, 306] width 12 height 12
click at [687, 410] on div "21" at bounding box center [690, 409] width 16 height 16
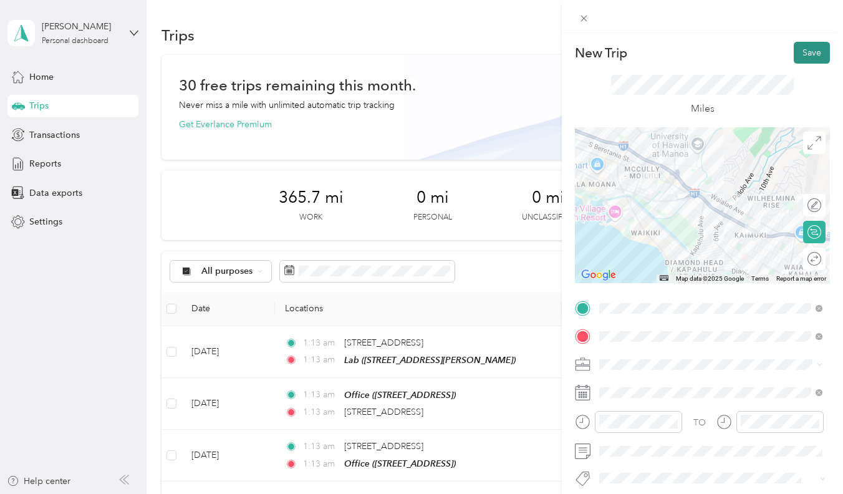
click at [815, 59] on button "Save" at bounding box center [812, 53] width 36 height 22
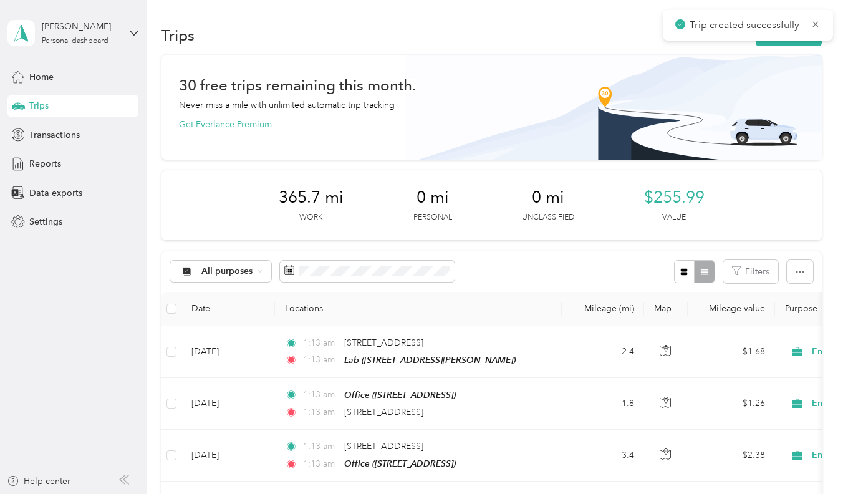
click at [791, 47] on div "Trips New trip" at bounding box center [492, 35] width 660 height 26
click at [793, 47] on div "Trips New trip" at bounding box center [492, 35] width 660 height 26
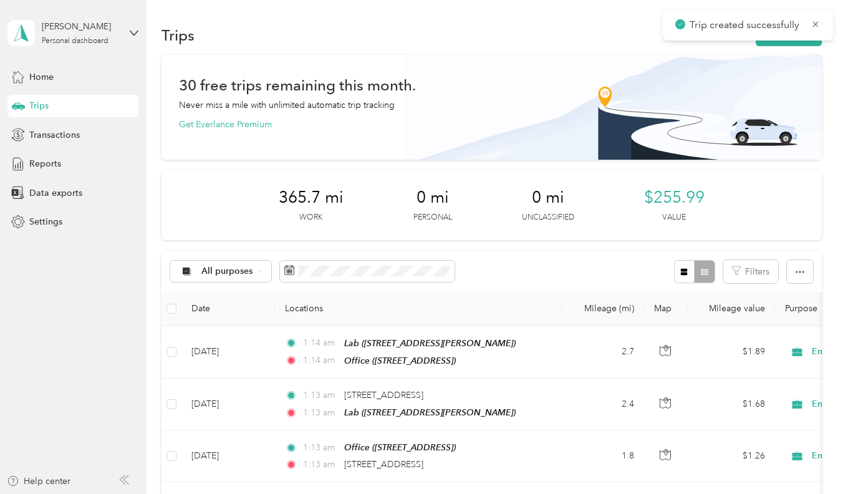
click at [795, 47] on div "Trips New trip" at bounding box center [492, 35] width 660 height 26
click at [800, 41] on button "New trip" at bounding box center [789, 35] width 66 height 22
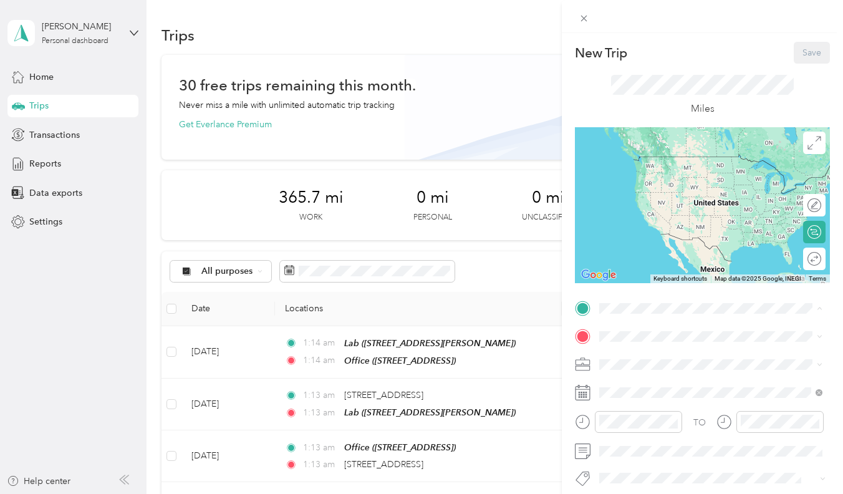
click at [642, 402] on strong "Office" at bounding box center [636, 396] width 26 height 11
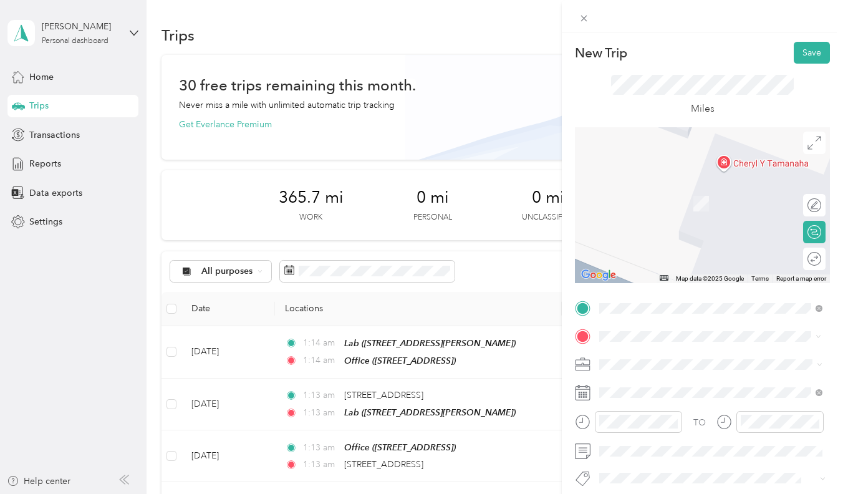
click at [632, 390] on div "94-805 Luminana Street Waipahu, Hawaii 96797, United States" at bounding box center [711, 381] width 215 height 17
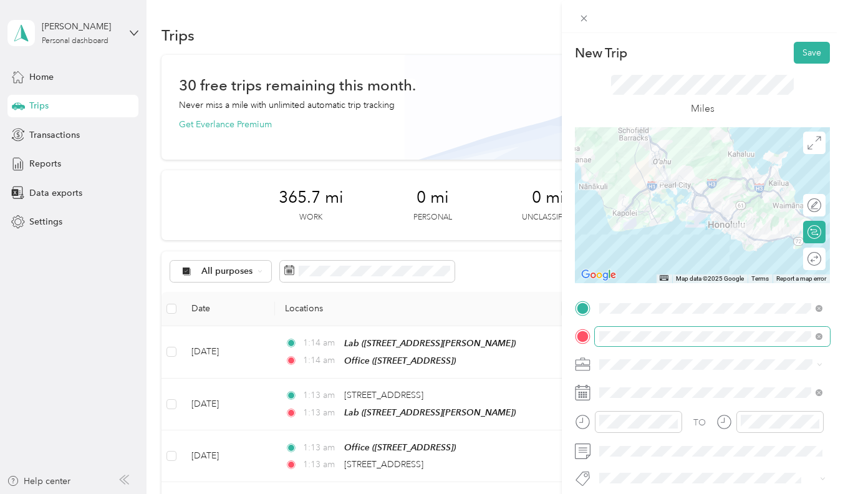
click at [638, 341] on span at bounding box center [712, 336] width 235 height 19
click at [738, 98] on div "Miles" at bounding box center [702, 96] width 183 height 42
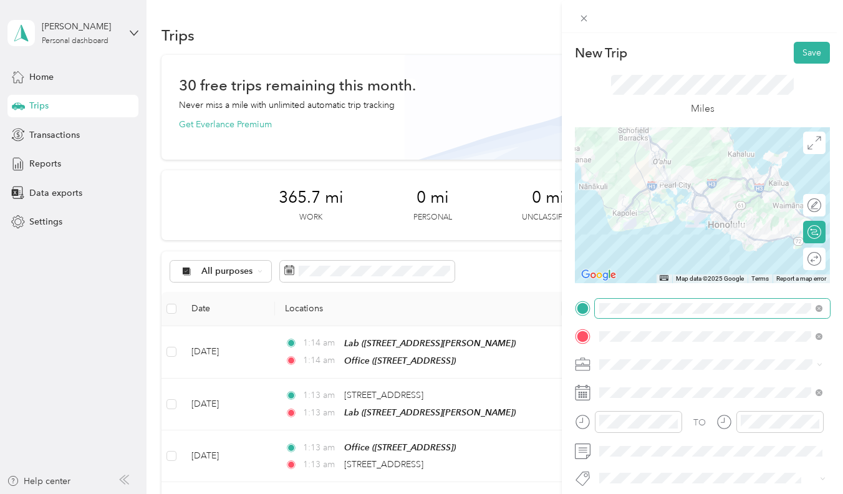
scroll to position [31, 0]
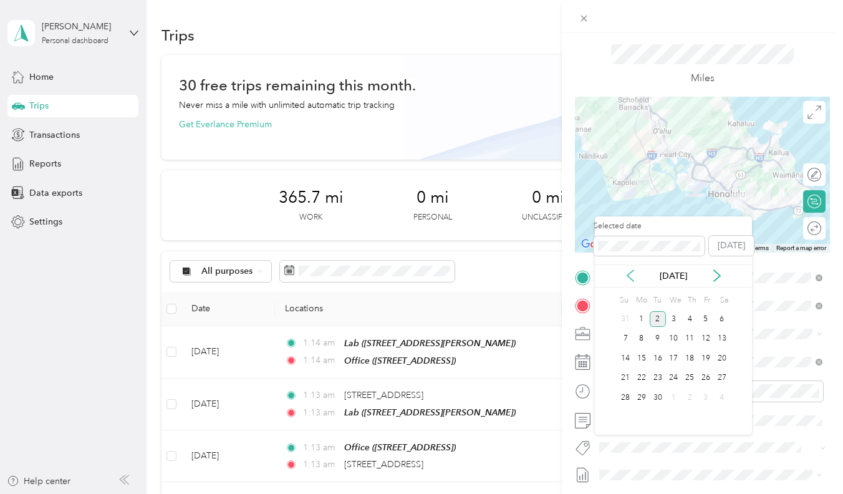
click at [635, 270] on icon at bounding box center [630, 275] width 12 height 12
click at [695, 379] on div "21" at bounding box center [690, 378] width 16 height 16
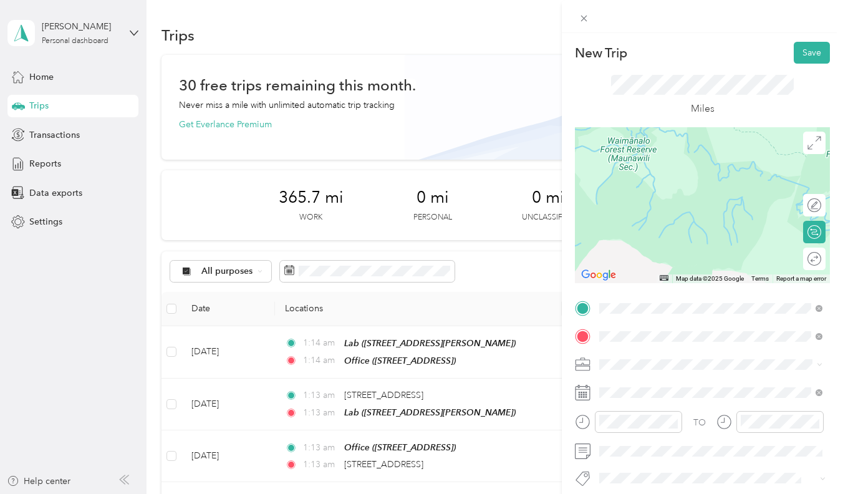
scroll to position [0, 0]
click at [830, 53] on form "New Trip Save This trip cannot be edited because it is either under review, app…" at bounding box center [702, 320] width 281 height 556
click at [806, 58] on button "Save" at bounding box center [812, 53] width 36 height 22
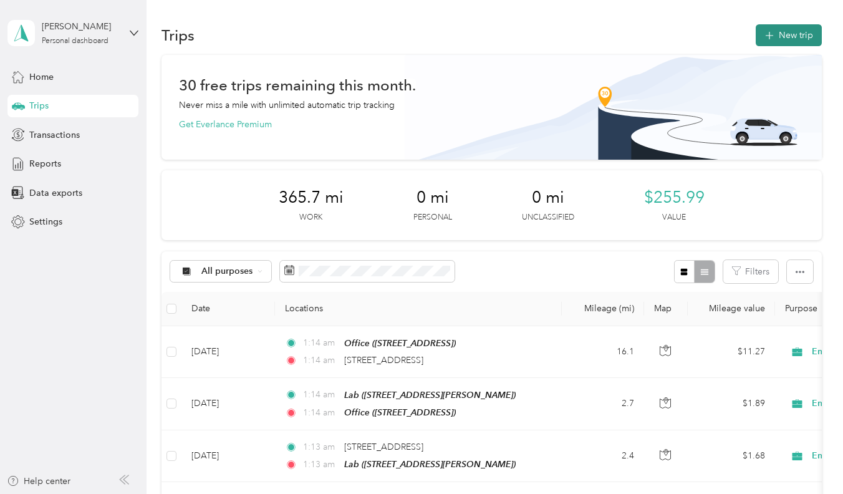
click at [790, 34] on button "New trip" at bounding box center [789, 35] width 66 height 22
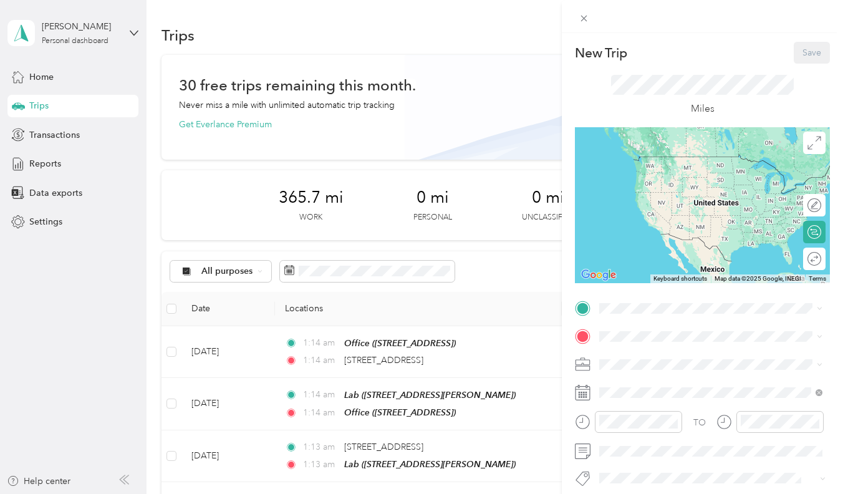
click at [632, 356] on strong "Home" at bounding box center [635, 349] width 24 height 11
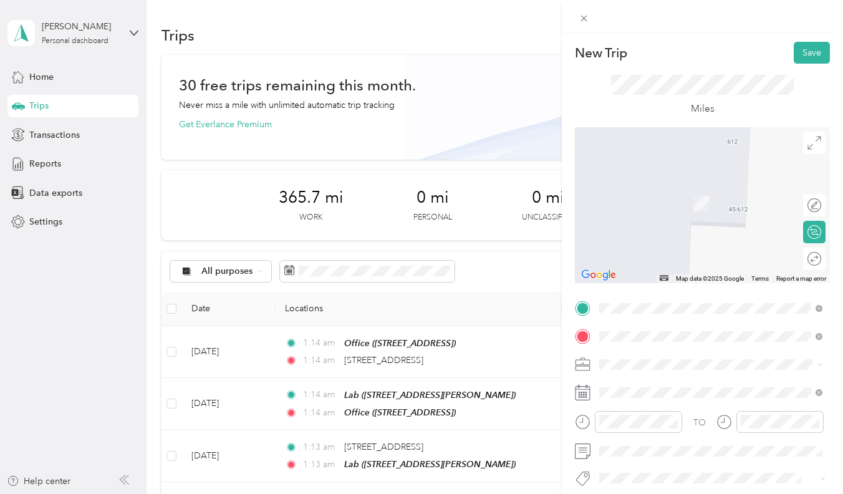
drag, startPoint x: 648, startPoint y: 356, endPoint x: 703, endPoint y: 187, distance: 177.7
click at [703, 187] on span "14 Aulike Street Kailua, Hawaii 96734, United States" at bounding box center [685, 184] width 125 height 11
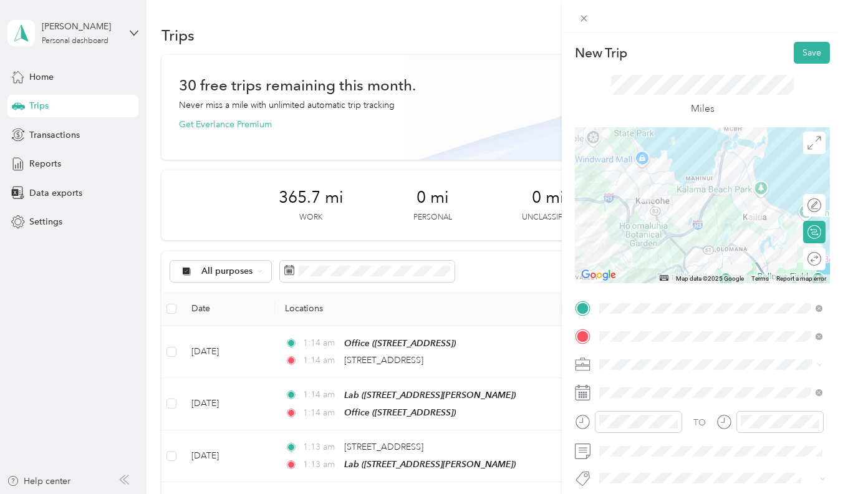
scroll to position [25, 0]
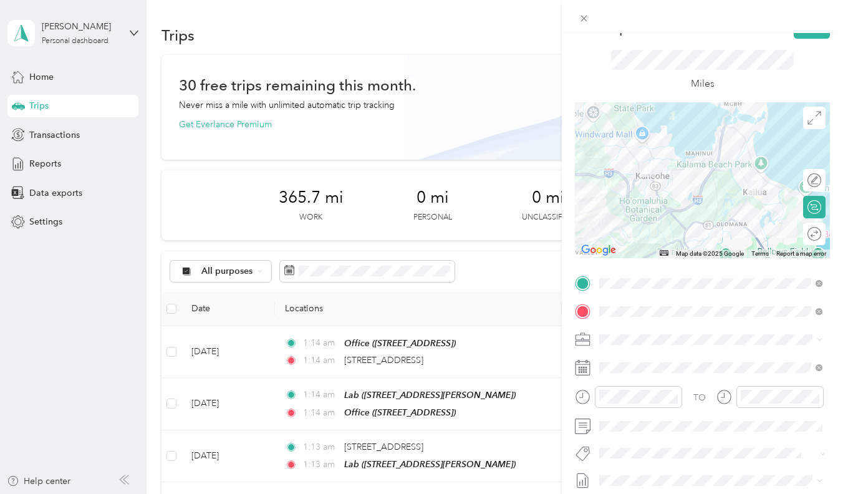
click at [612, 441] on div "TO Add photo" at bounding box center [702, 423] width 255 height 299
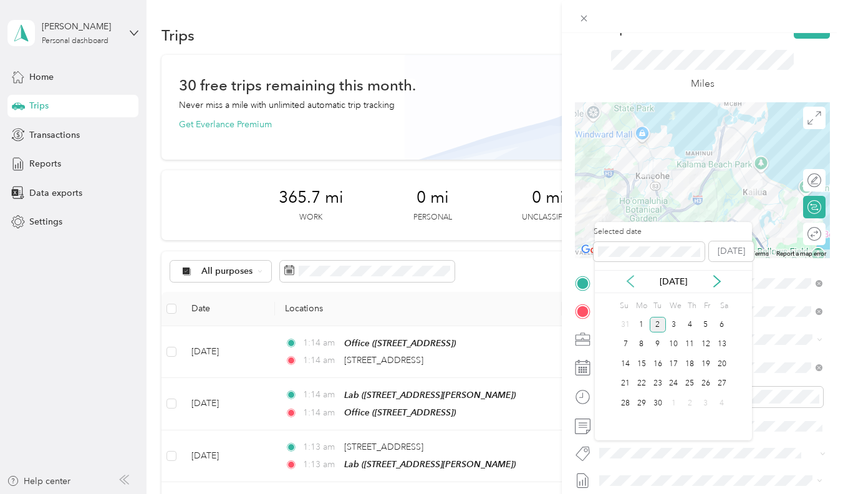
click at [632, 281] on icon at bounding box center [630, 281] width 12 height 12
click at [705, 386] on div "22" at bounding box center [706, 384] width 16 height 16
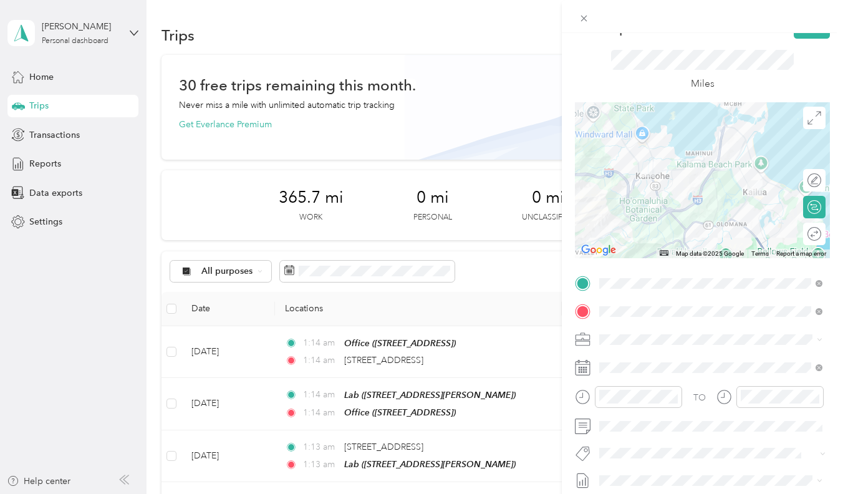
click at [811, 39] on div "Miles" at bounding box center [702, 71] width 255 height 64
click at [811, 36] on button "Save" at bounding box center [812, 28] width 36 height 22
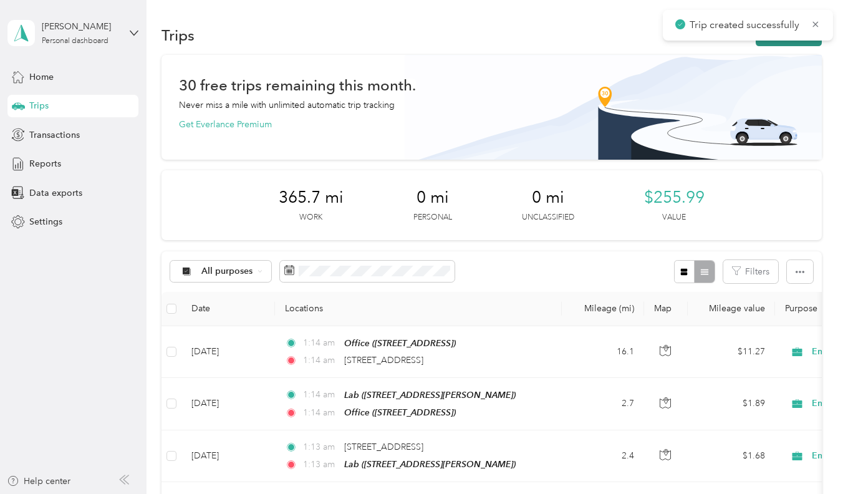
click at [786, 42] on button "New trip" at bounding box center [789, 35] width 66 height 22
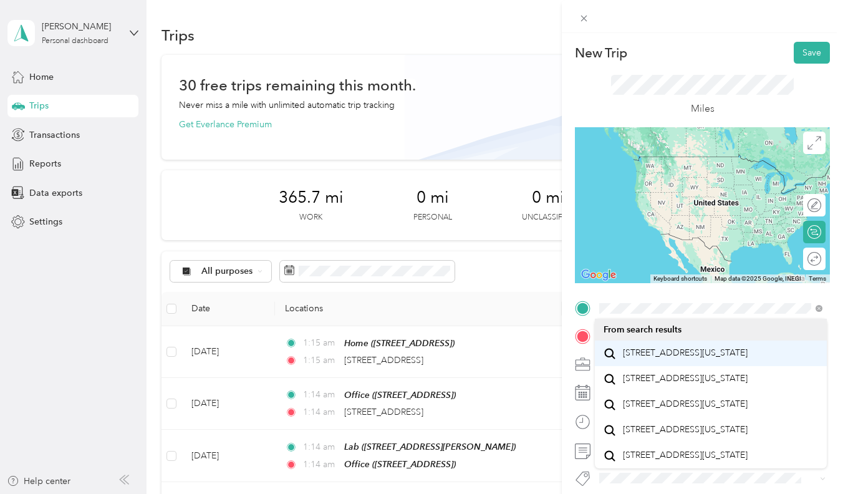
drag, startPoint x: 664, startPoint y: 326, endPoint x: 660, endPoint y: 361, distance: 35.7
click at [660, 359] on span "14 Aulike Street Kailua, Hawaii 96734, United States" at bounding box center [685, 352] width 125 height 11
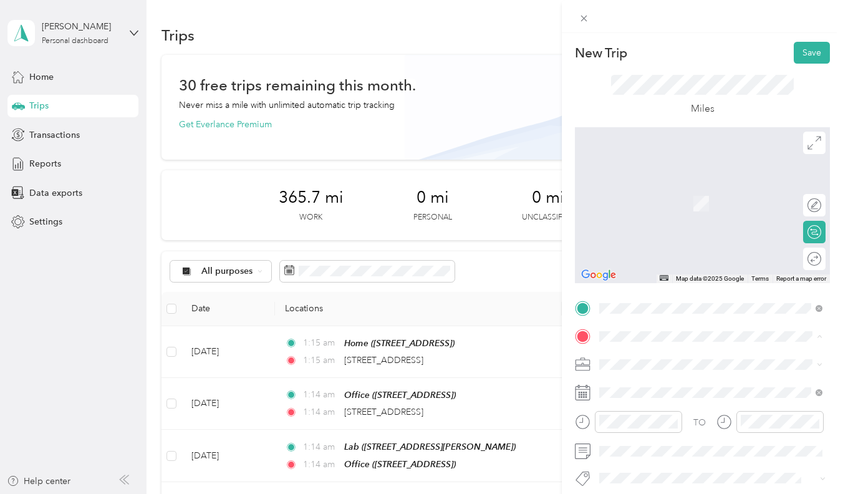
click at [670, 249] on div "Office [STREET_ADDRESS]" at bounding box center [662, 236] width 79 height 26
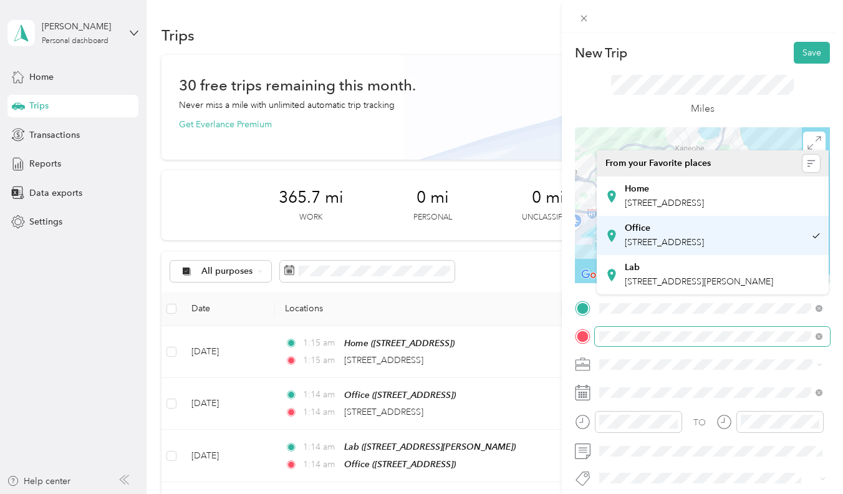
scroll to position [0, 0]
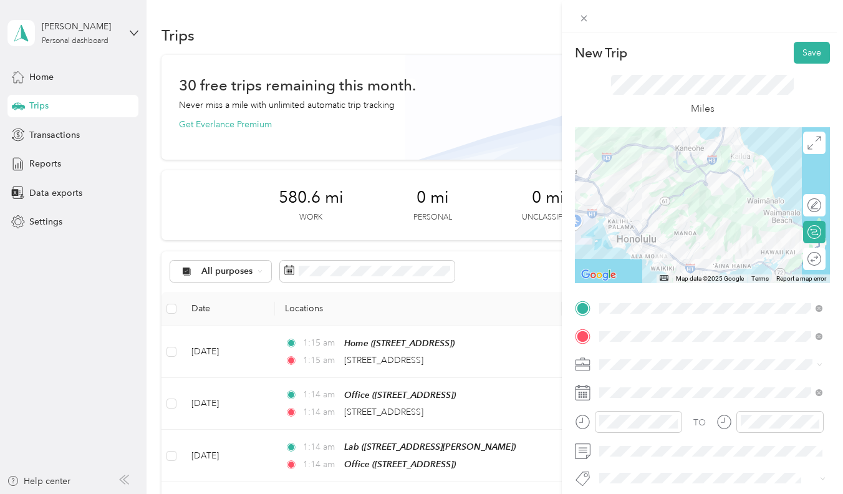
click at [726, 255] on li "Office [STREET_ADDRESS]" at bounding box center [711, 235] width 232 height 39
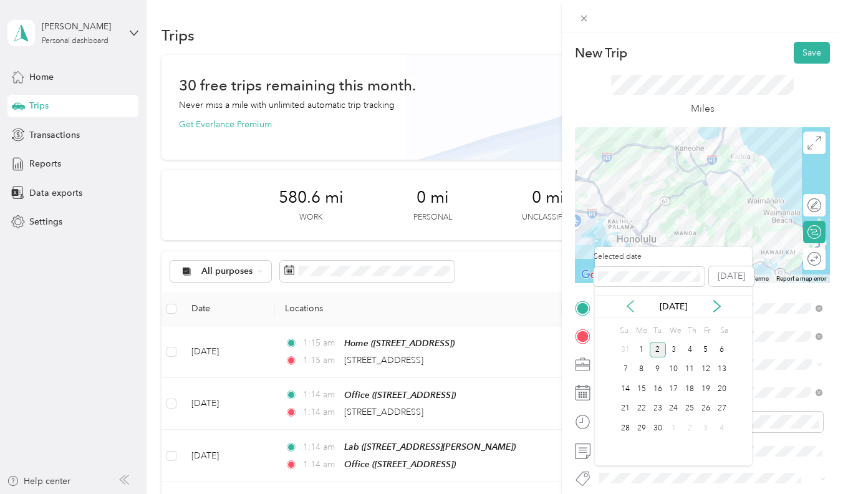
click at [628, 300] on icon at bounding box center [630, 306] width 12 height 12
click at [709, 409] on div "22" at bounding box center [706, 409] width 16 height 16
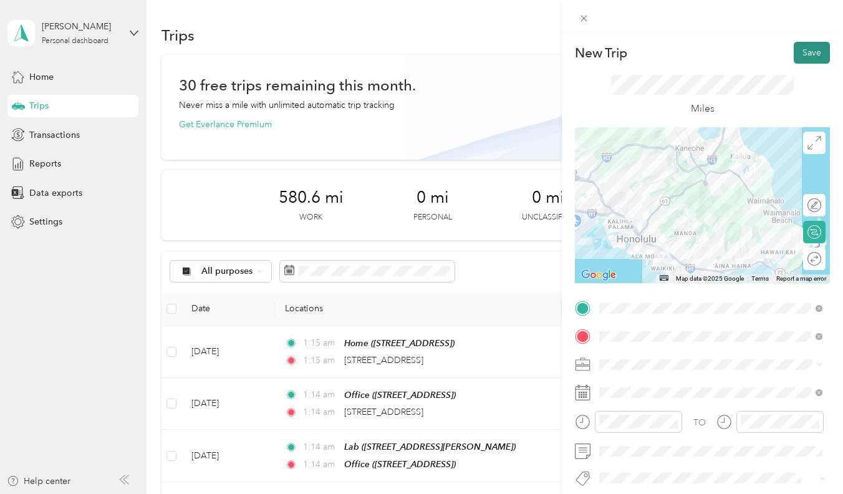
click at [815, 53] on button "Save" at bounding box center [812, 53] width 36 height 22
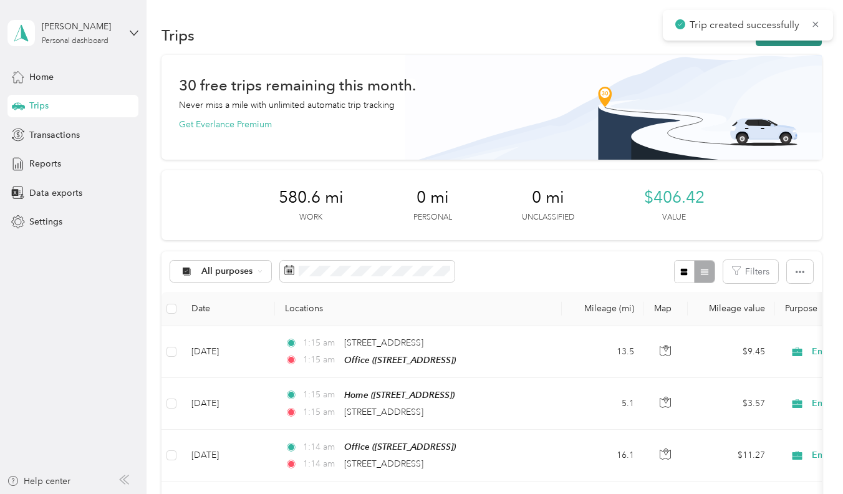
click at [783, 46] on button "New trip" at bounding box center [789, 35] width 66 height 22
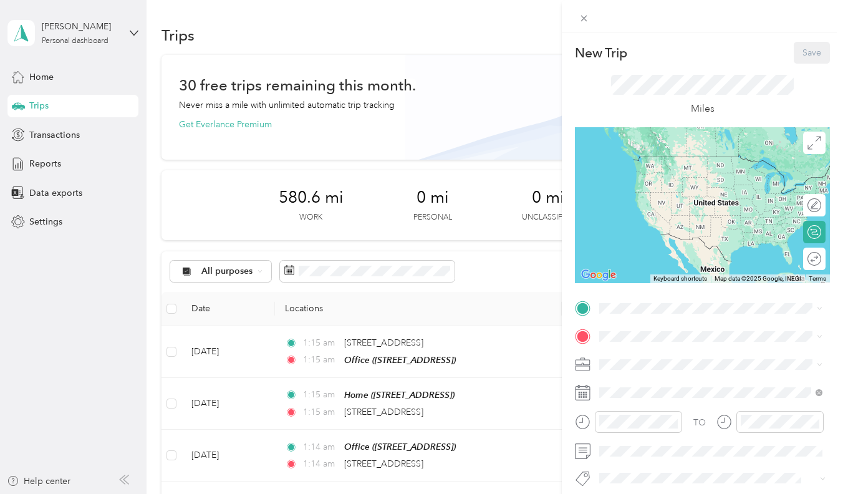
click at [644, 402] on strong "Office" at bounding box center [636, 396] width 26 height 11
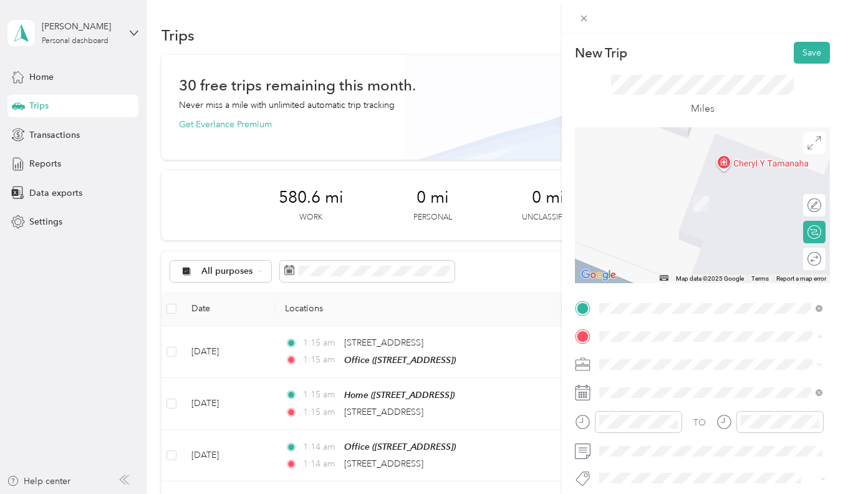
click at [657, 288] on div "Lab [STREET_ADDRESS][PERSON_NAME]" at bounding box center [697, 275] width 148 height 26
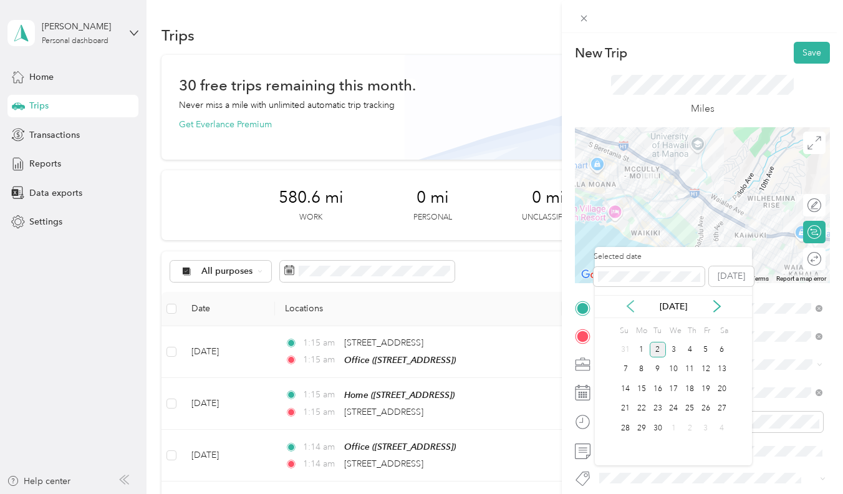
click at [634, 306] on icon at bounding box center [630, 306] width 12 height 12
click at [707, 408] on div "22" at bounding box center [706, 409] width 16 height 16
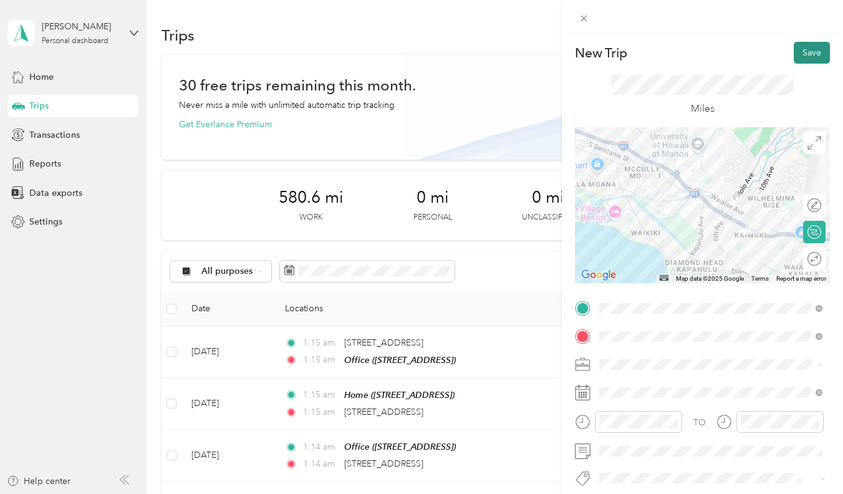
click at [794, 47] on button "Save" at bounding box center [812, 53] width 36 height 22
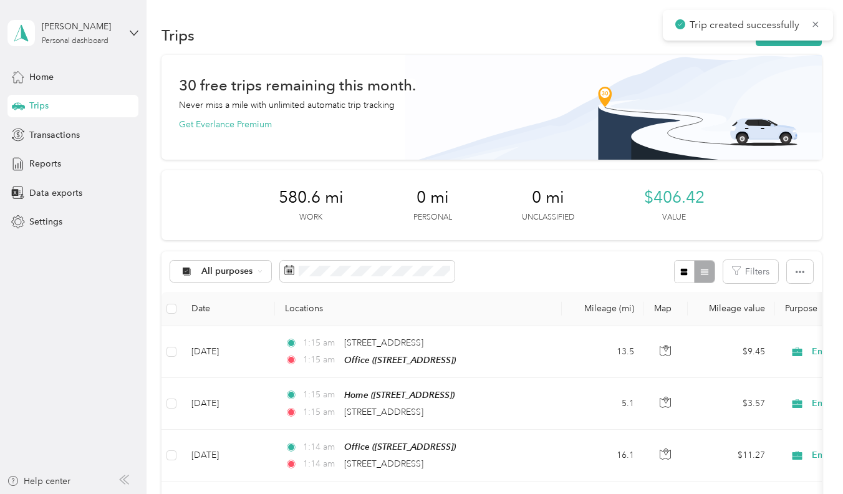
click at [806, 47] on div "Trips New trip" at bounding box center [492, 35] width 660 height 26
click at [808, 47] on div "Trips New trip" at bounding box center [492, 35] width 660 height 26
click at [810, 46] on div "Trips New trip" at bounding box center [492, 35] width 660 height 26
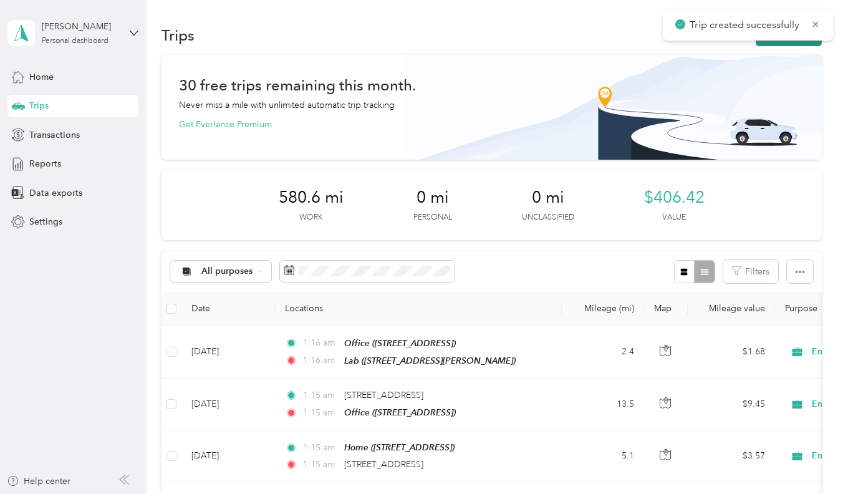
click at [812, 41] on button "New trip" at bounding box center [789, 35] width 66 height 22
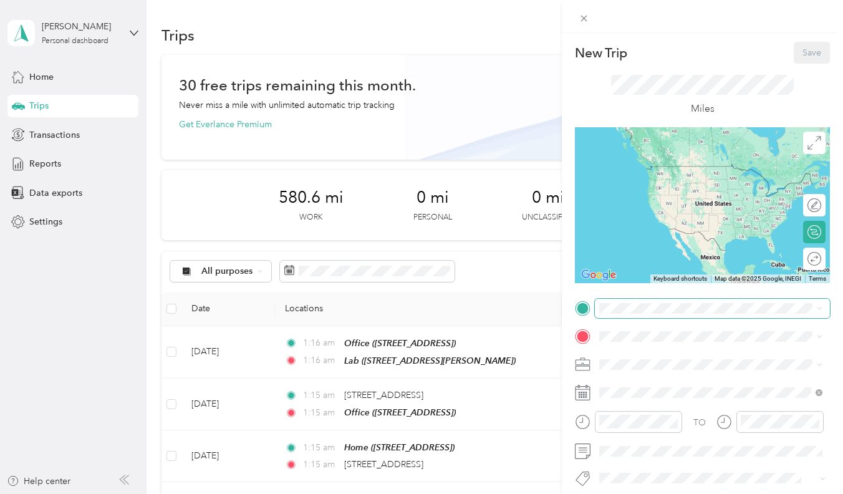
click at [652, 302] on span at bounding box center [712, 308] width 235 height 19
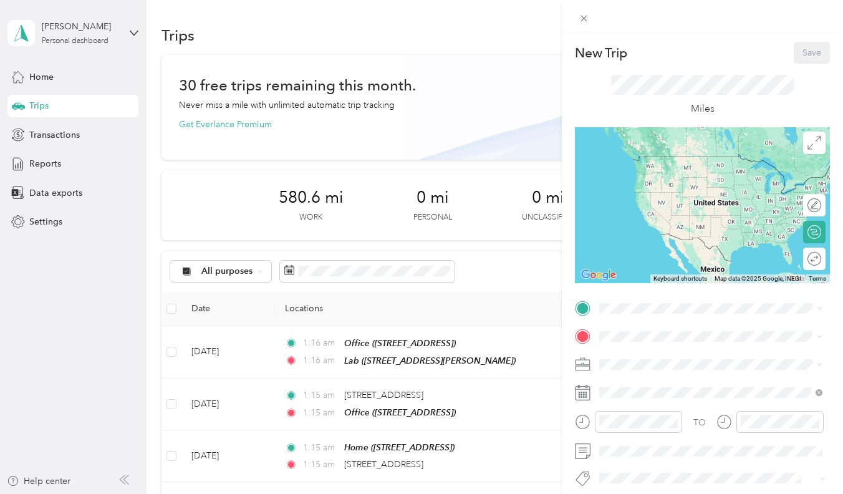
click at [663, 450] on li "Lab [STREET_ADDRESS][PERSON_NAME]" at bounding box center [711, 442] width 232 height 39
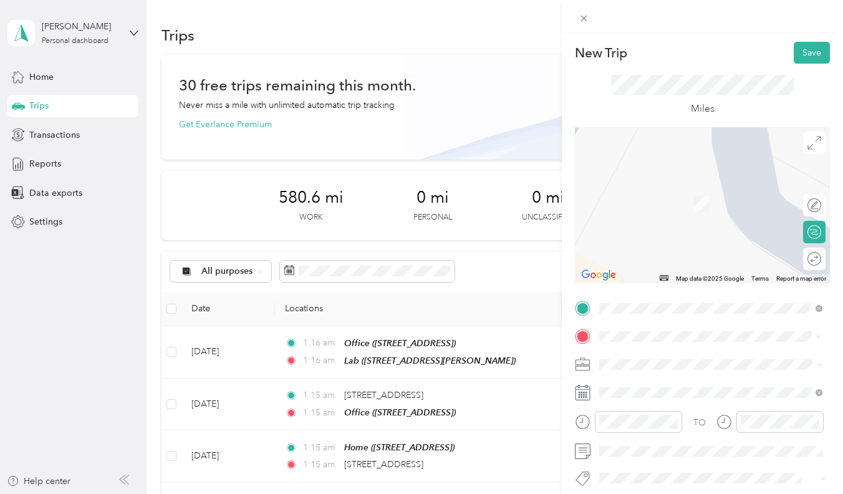
drag, startPoint x: 641, startPoint y: 356, endPoint x: 648, endPoint y: 389, distance: 33.3
click at [648, 387] on span "1918 Hawane Place Honolulu, Hawaii 96821, United States" at bounding box center [685, 380] width 125 height 11
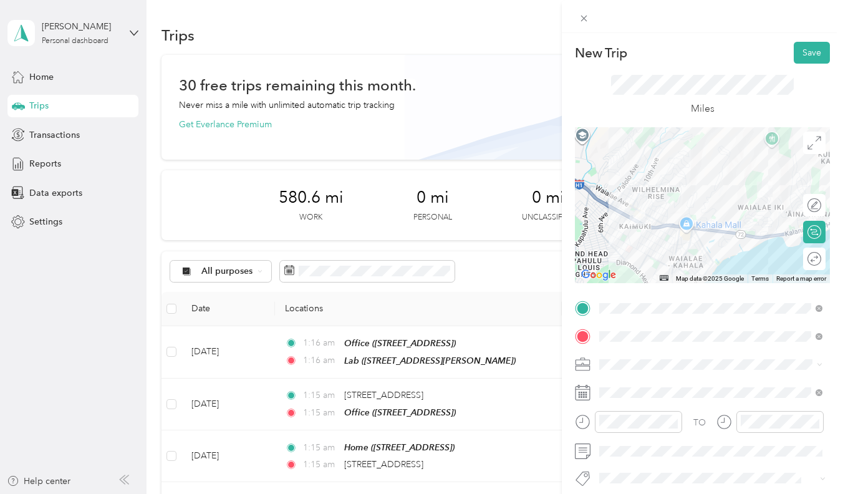
click at [627, 322] on div "TO Add photo" at bounding box center [702, 448] width 255 height 299
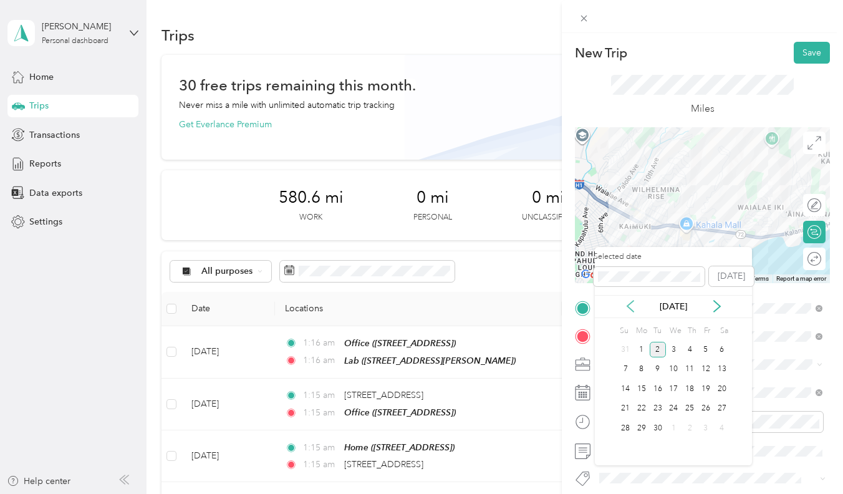
click at [634, 302] on icon at bounding box center [630, 306] width 12 height 12
click at [705, 404] on div "22" at bounding box center [706, 409] width 16 height 16
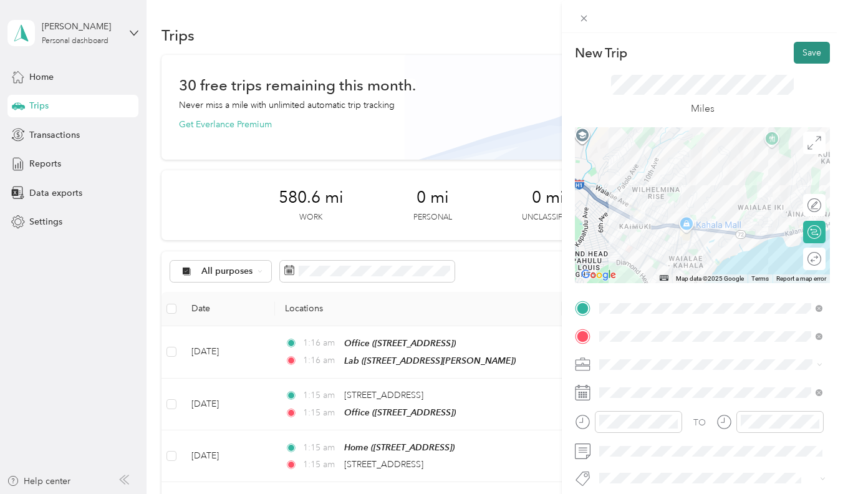
click at [817, 56] on button "Save" at bounding box center [812, 53] width 36 height 22
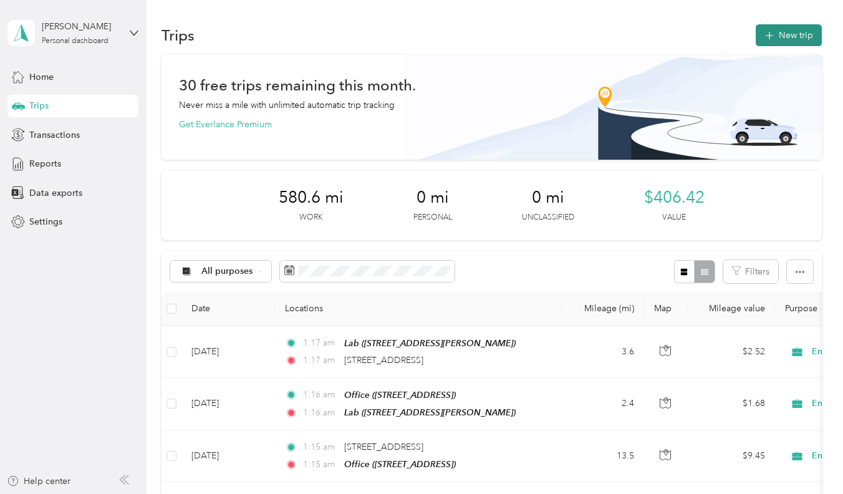
click at [780, 32] on button "New trip" at bounding box center [789, 35] width 66 height 22
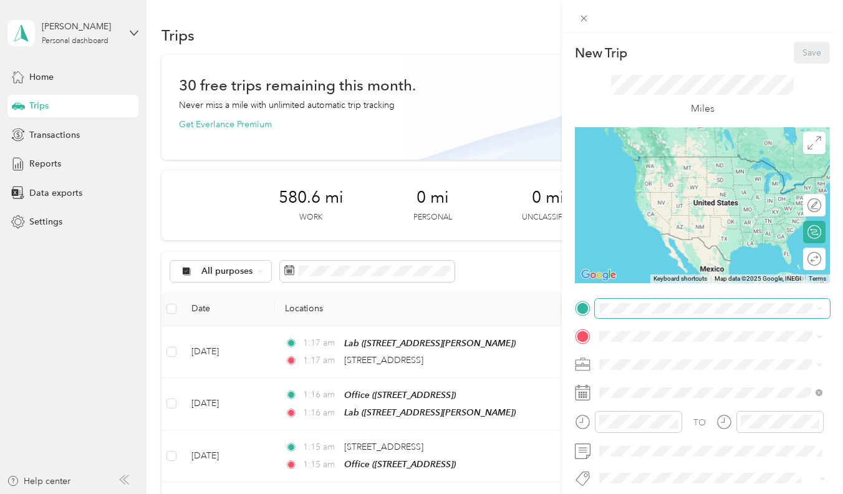
click at [639, 301] on span at bounding box center [712, 308] width 235 height 19
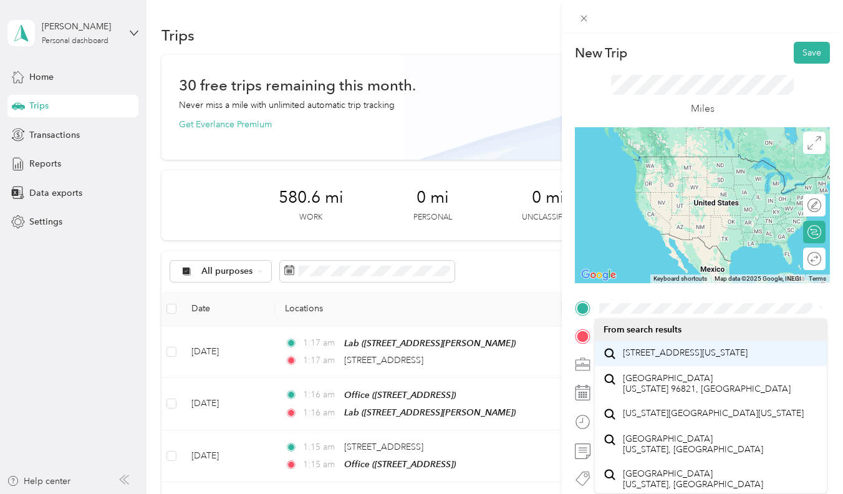
click at [646, 356] on span "1918 Hawane Place Honolulu, Hawaii 96821, United States" at bounding box center [685, 352] width 125 height 11
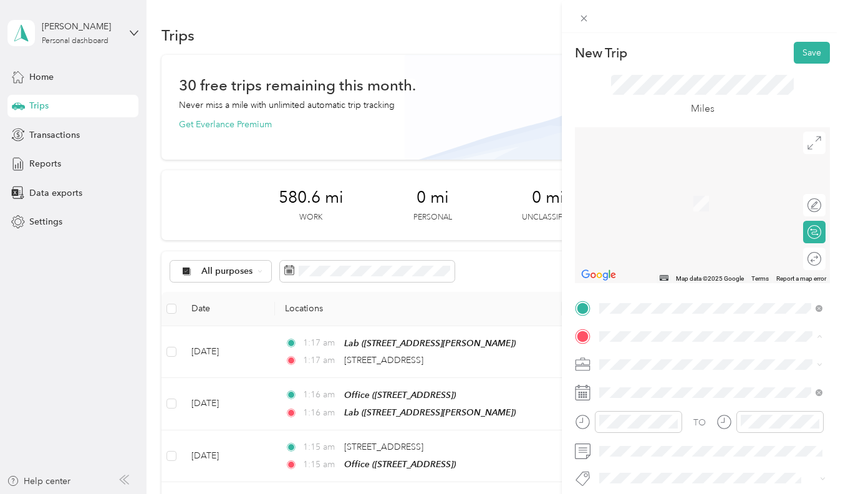
click at [671, 248] on span "[STREET_ADDRESS]" at bounding box center [662, 242] width 79 height 11
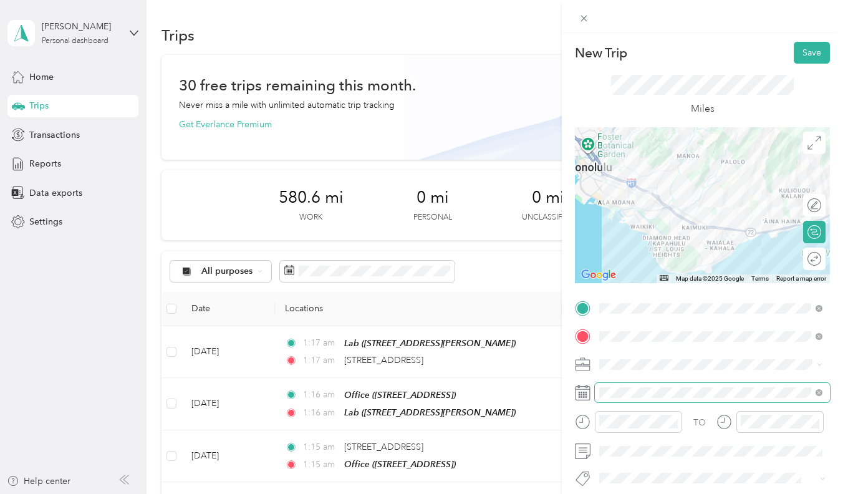
click at [617, 402] on span at bounding box center [712, 392] width 235 height 19
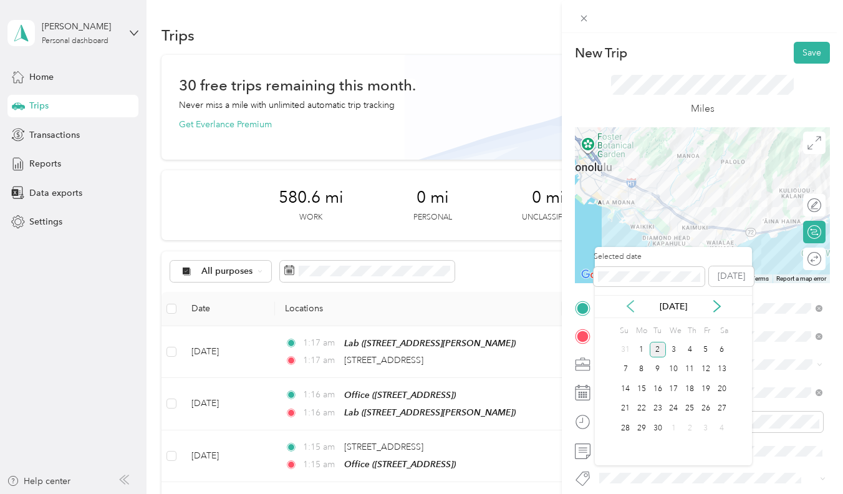
click at [634, 309] on icon at bounding box center [630, 306] width 12 height 12
click at [700, 410] on div "22" at bounding box center [706, 409] width 16 height 16
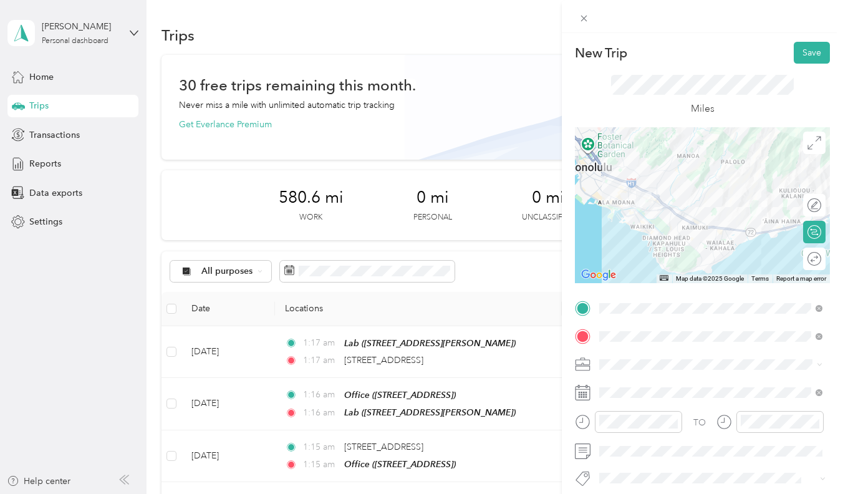
click at [813, 35] on div "New Trip Save This trip cannot be edited because it is either under review, app…" at bounding box center [702, 280] width 281 height 494
click at [810, 60] on button "Save" at bounding box center [812, 53] width 36 height 22
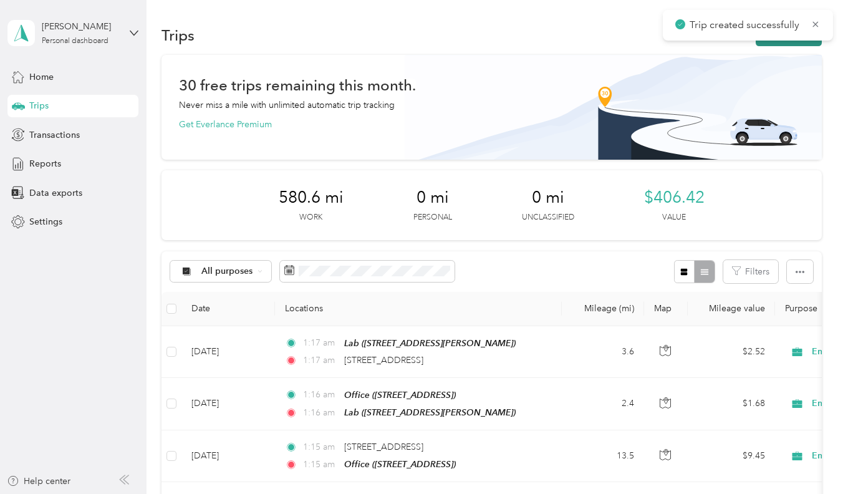
click at [781, 43] on button "New trip" at bounding box center [789, 35] width 66 height 22
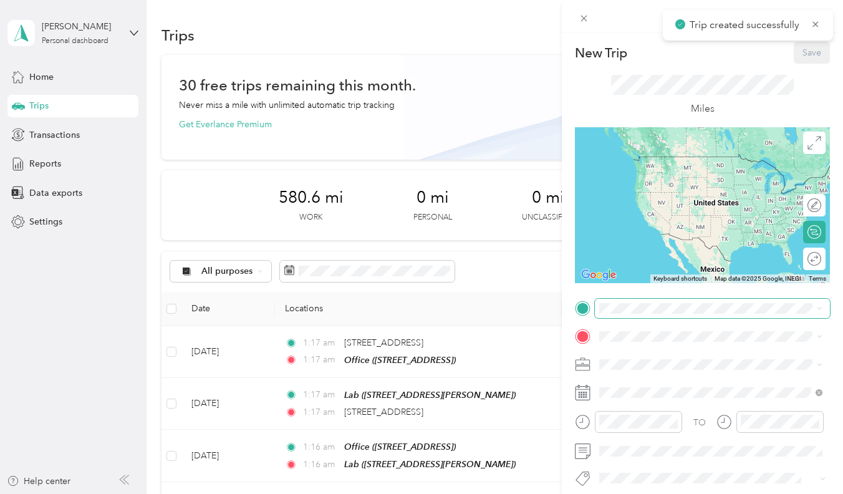
click at [669, 299] on span at bounding box center [712, 308] width 235 height 19
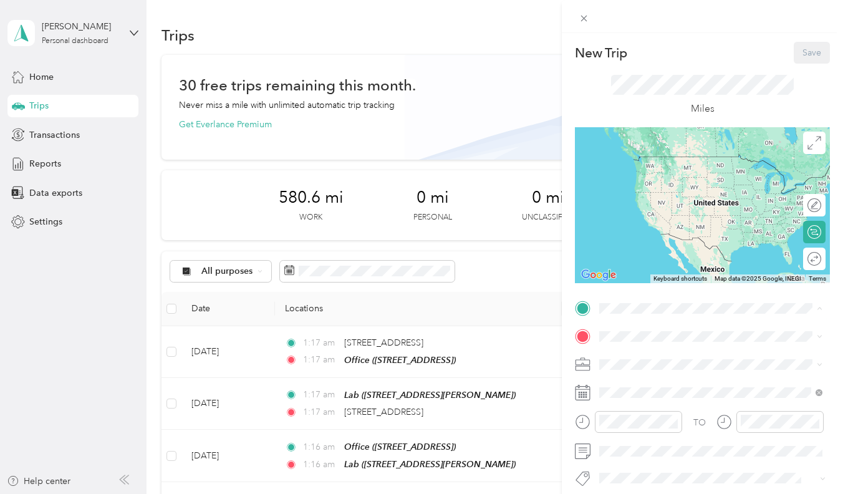
click at [663, 415] on div "Office [STREET_ADDRESS]" at bounding box center [662, 404] width 79 height 26
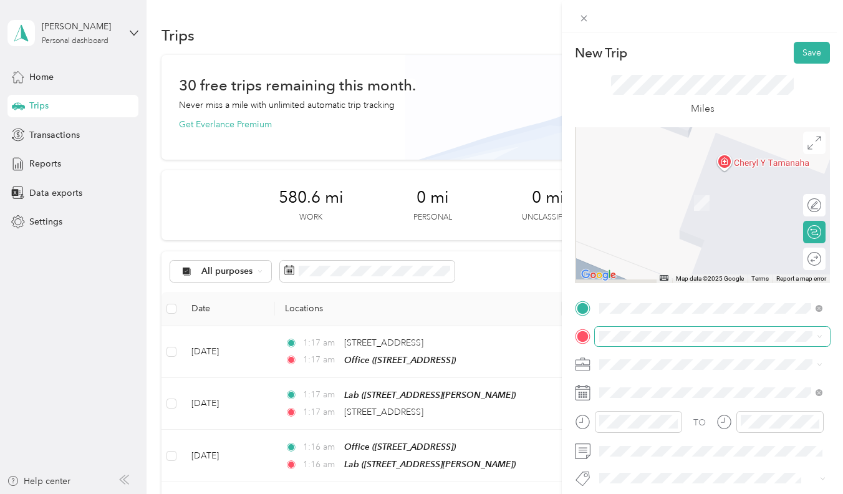
click at [662, 341] on span at bounding box center [712, 336] width 235 height 19
click at [501, 377] on div "New Trip Save This trip cannot be edited because it is either under review, app…" at bounding box center [421, 247] width 843 height 494
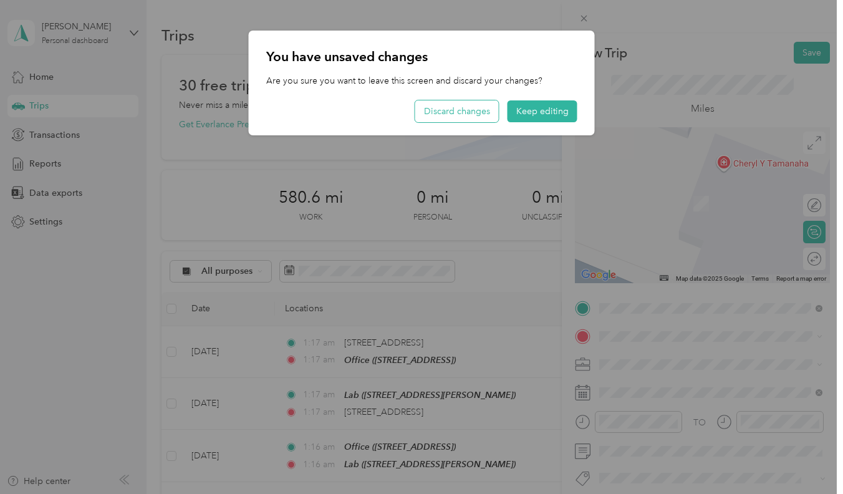
click at [442, 106] on button "Discard changes" at bounding box center [457, 111] width 84 height 22
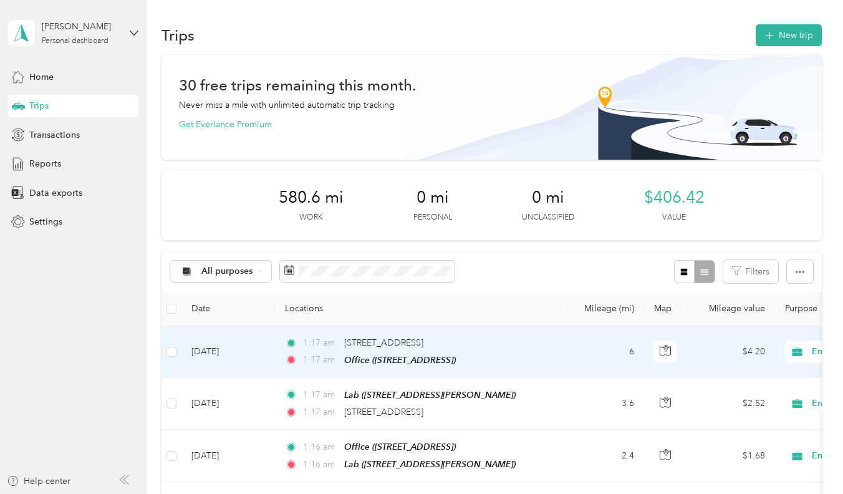
click at [521, 358] on td "1:17 am 1918 Hawane Place, Honolulu 1:17 am Office (905 Makahiki Way, Honolulu,…" at bounding box center [418, 352] width 287 height 52
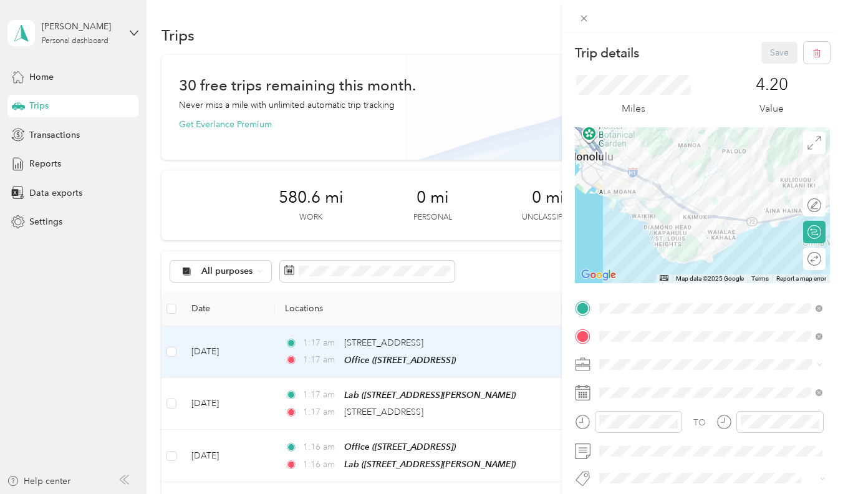
click at [652, 405] on div "Lab [STREET_ADDRESS][PERSON_NAME]" at bounding box center [697, 393] width 148 height 26
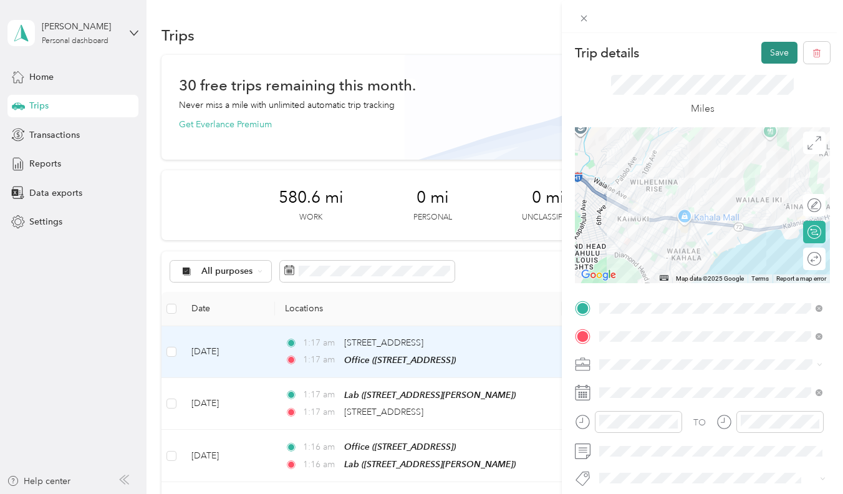
click at [780, 47] on button "Save" at bounding box center [780, 53] width 36 height 22
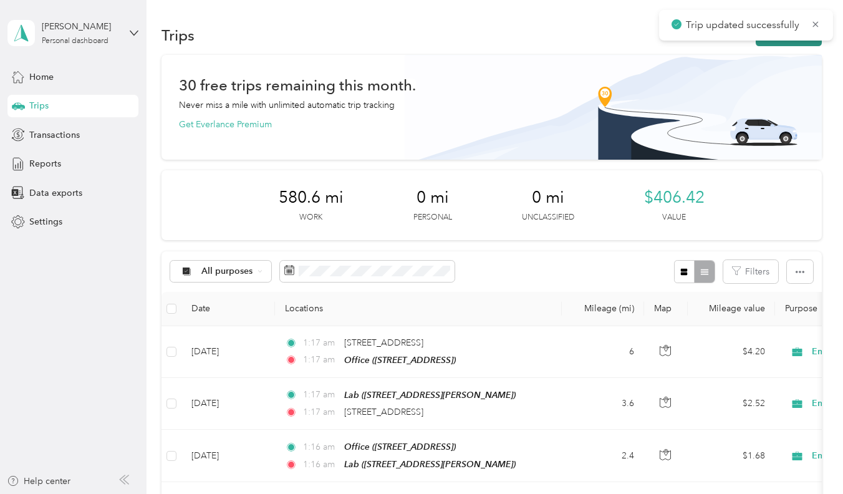
click at [767, 44] on button "New trip" at bounding box center [789, 35] width 66 height 22
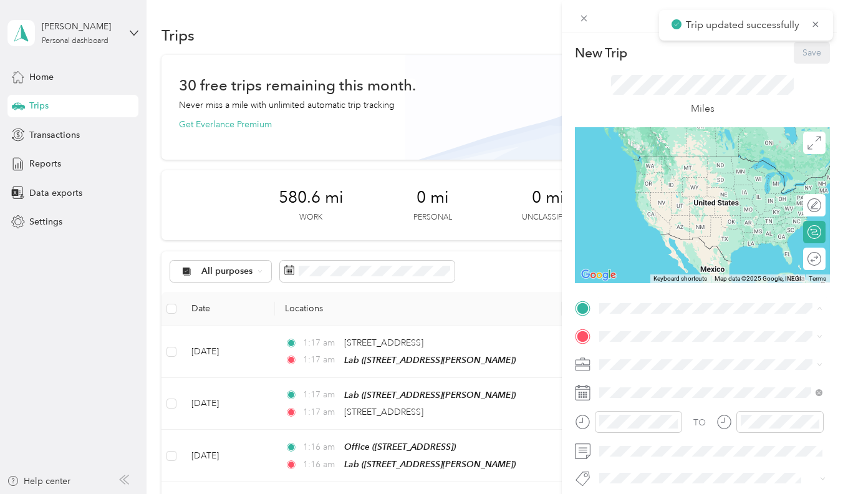
click at [646, 442] on div "Lab" at bounding box center [697, 435] width 148 height 11
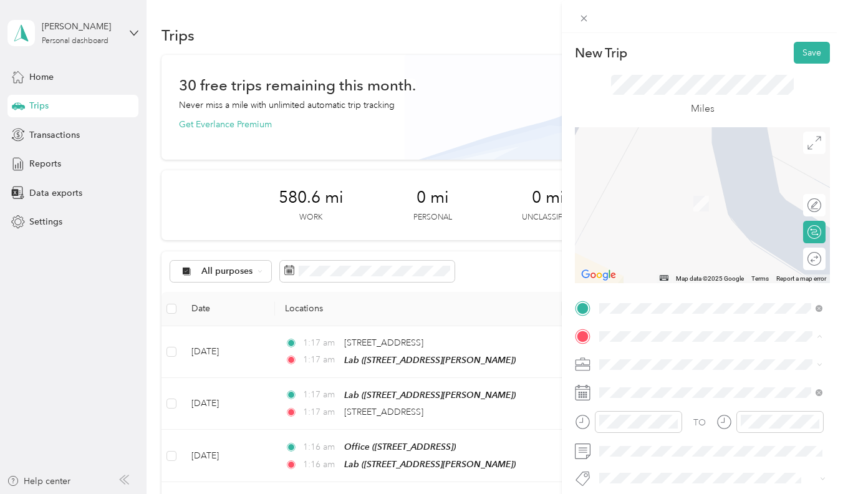
click at [657, 248] on div "Office [STREET_ADDRESS]" at bounding box center [662, 236] width 79 height 26
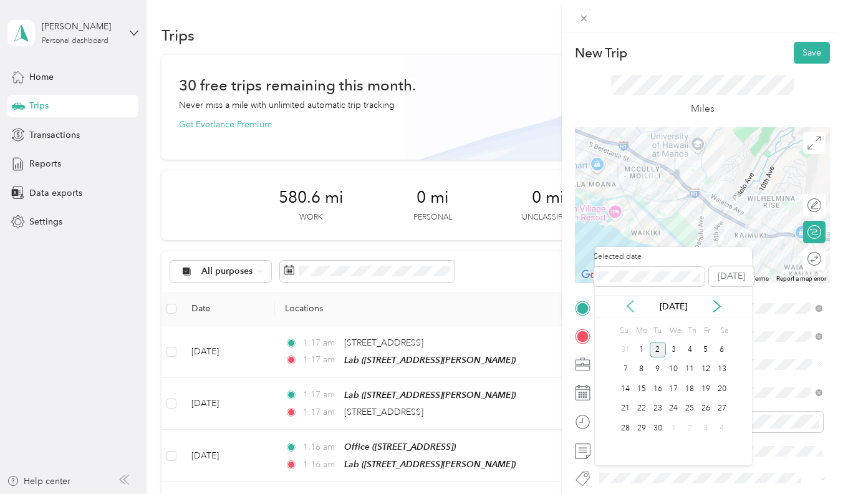
click at [629, 307] on icon at bounding box center [630, 306] width 6 height 11
click at [704, 413] on div "22" at bounding box center [706, 409] width 16 height 16
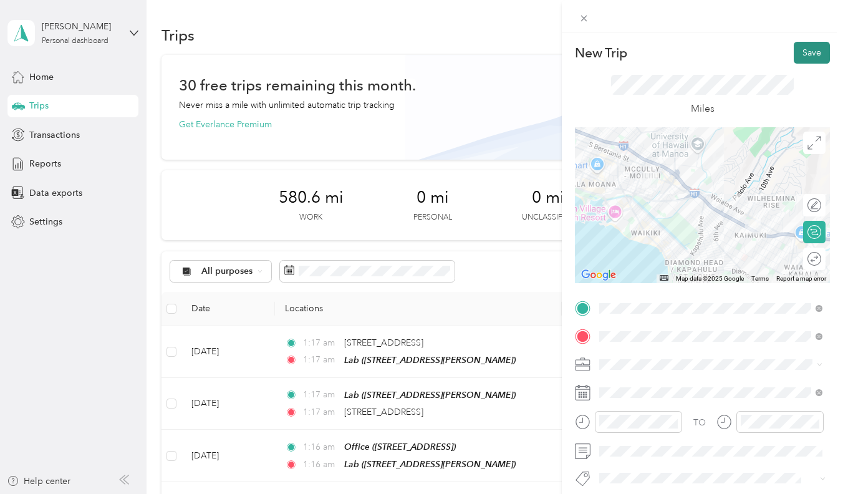
click at [819, 52] on button "Save" at bounding box center [812, 53] width 36 height 22
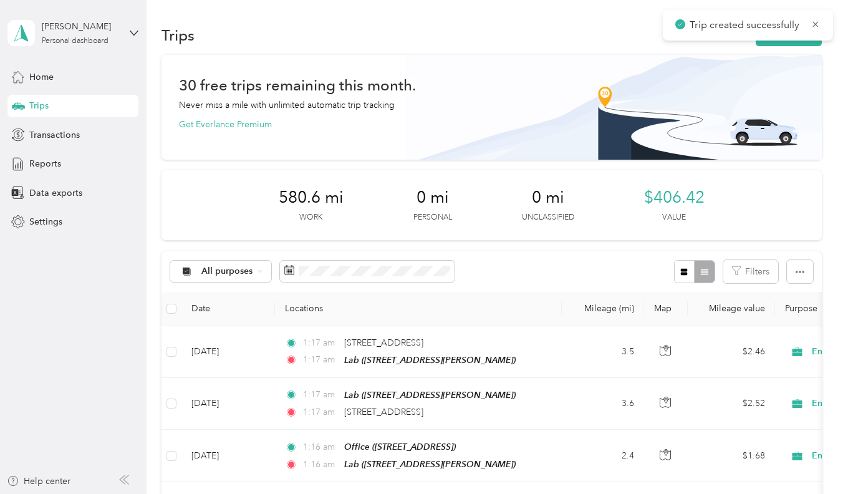
click at [778, 46] on div "Trips New trip" at bounding box center [492, 35] width 660 height 26
click at [781, 44] on button "New trip" at bounding box center [789, 35] width 66 height 22
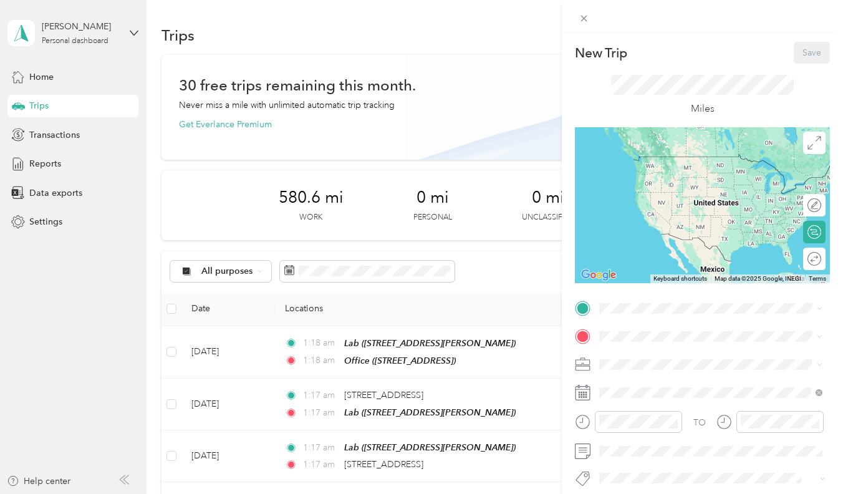
click at [659, 414] on div "Office [STREET_ADDRESS]" at bounding box center [662, 404] width 79 height 26
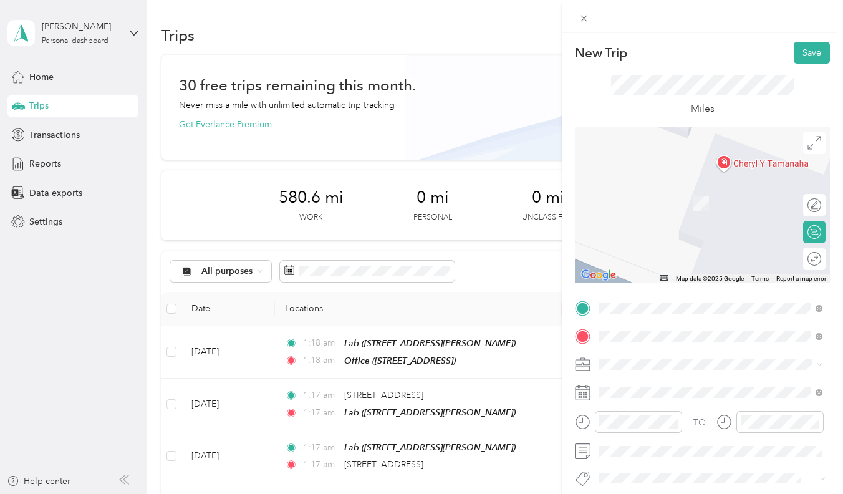
click at [695, 190] on span "[STREET_ADDRESS][US_STATE]" at bounding box center [685, 184] width 125 height 11
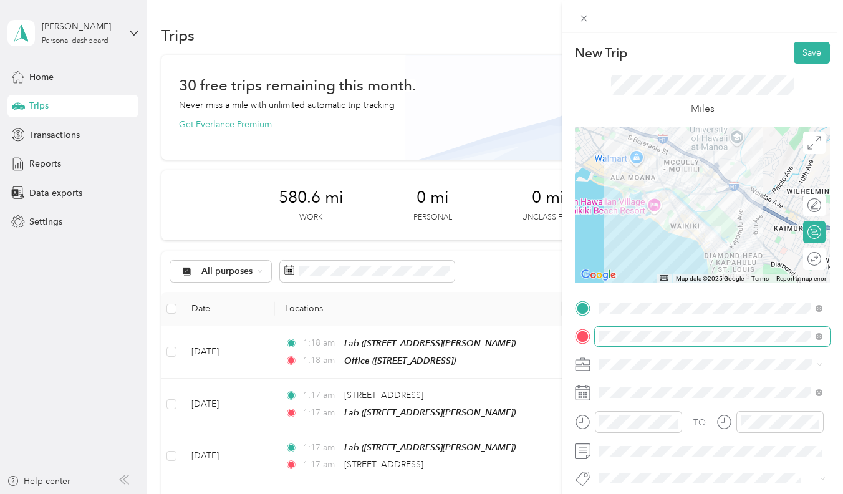
click at [639, 341] on span at bounding box center [712, 336] width 235 height 19
click at [405, 390] on div "New Trip Save This trip cannot be edited because it is either under review, app…" at bounding box center [421, 247] width 843 height 494
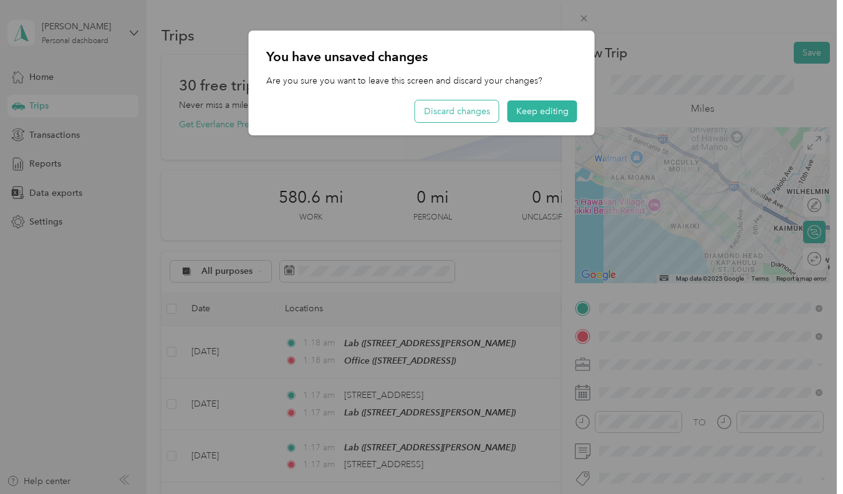
click at [472, 104] on button "Discard changes" at bounding box center [457, 111] width 84 height 22
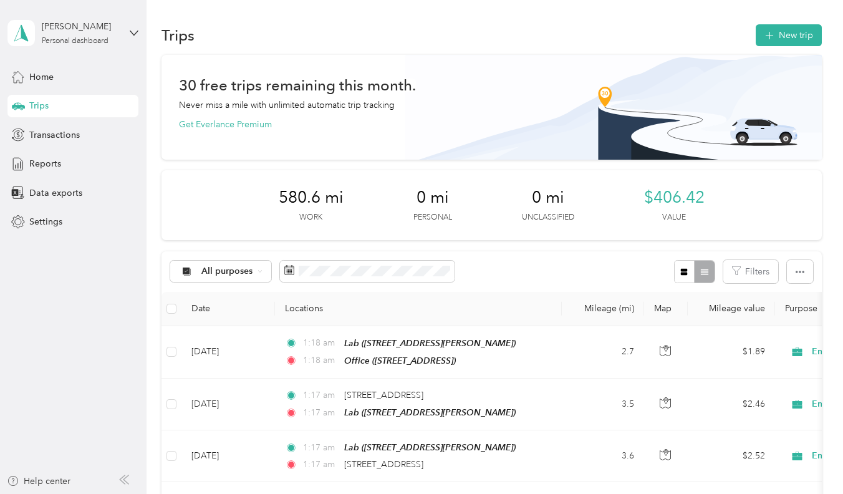
click at [486, 346] on div at bounding box center [421, 247] width 843 height 494
click at [496, 359] on td "1:18 am Lab (3625 Harding Ave, Honolulu, HI) 1:18 am Office (905 Makahiki Way, …" at bounding box center [418, 352] width 287 height 52
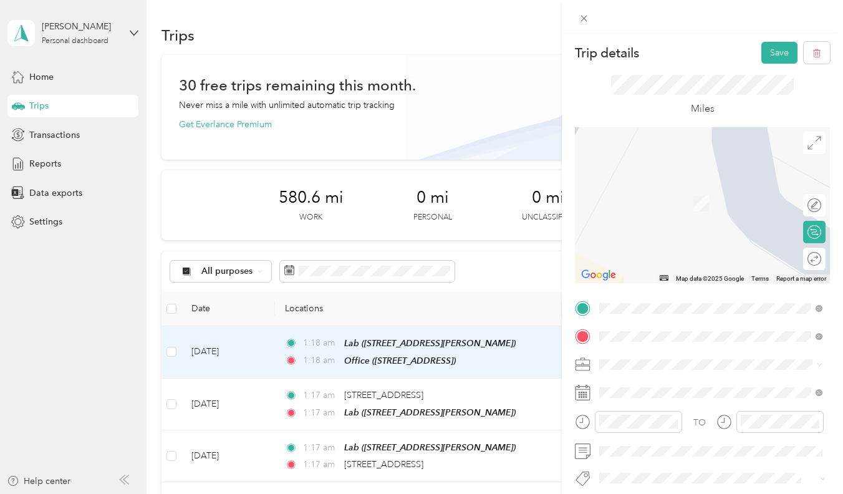
click at [694, 204] on span "[STREET_ADDRESS][US_STATE]" at bounding box center [685, 200] width 125 height 11
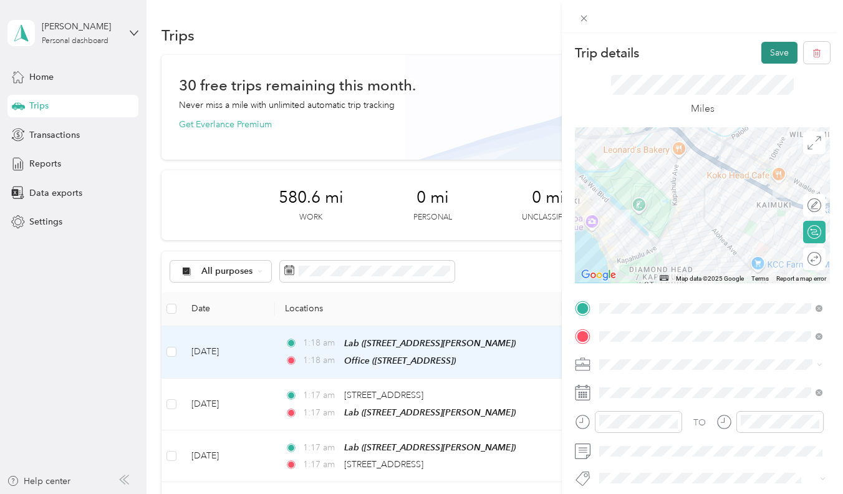
click at [773, 52] on button "Save" at bounding box center [780, 53] width 36 height 22
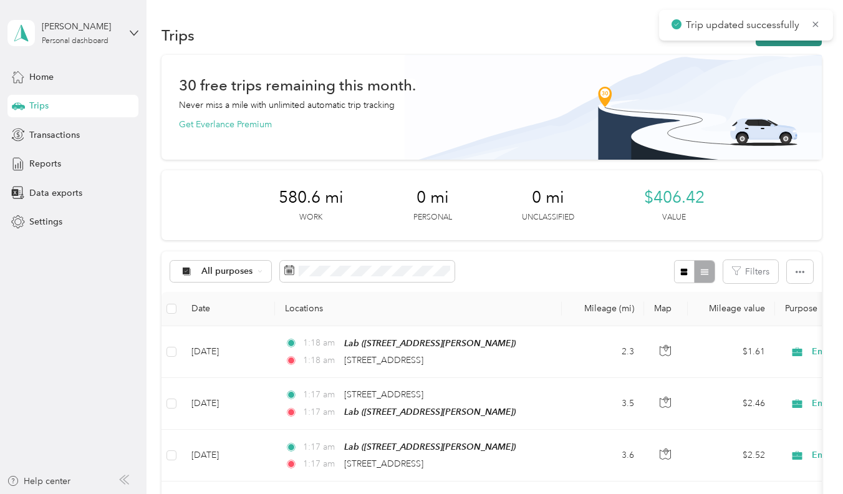
click at [778, 44] on button "New trip" at bounding box center [789, 35] width 66 height 22
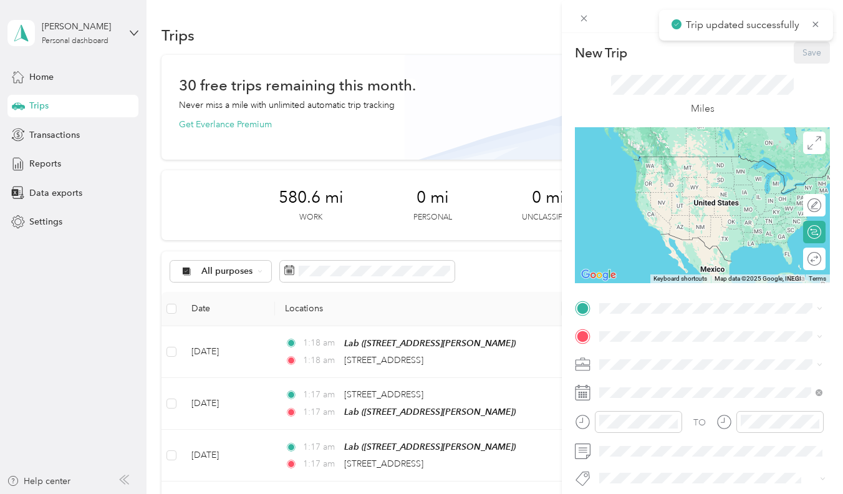
click at [489, 394] on div "New Trip Save This trip cannot be edited because it is either under review, app…" at bounding box center [421, 247] width 843 height 494
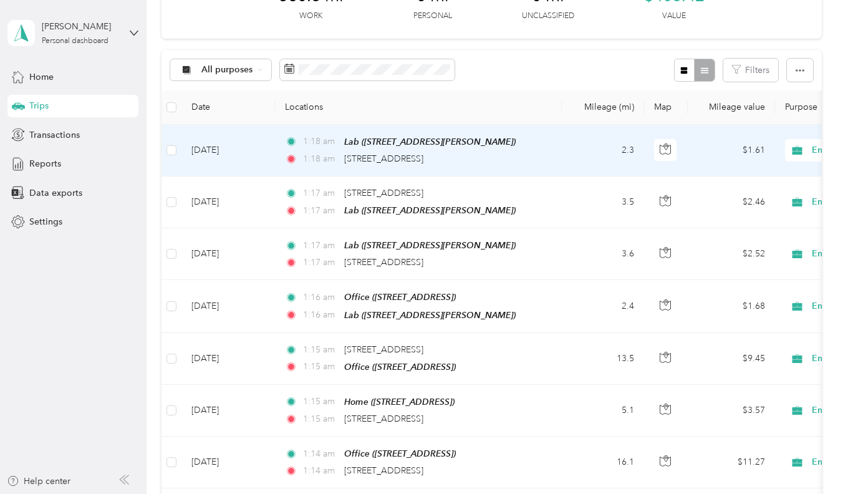
scroll to position [211, 0]
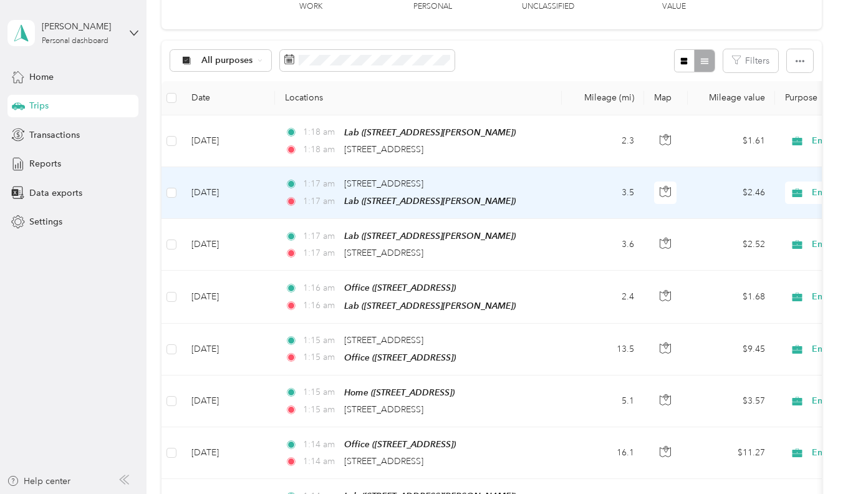
click at [549, 219] on td "1:17 am 1918 Hawane Place, Honolulu 1:17 am Lab (3625 Harding Ave, Honolulu, HI)" at bounding box center [418, 193] width 287 height 52
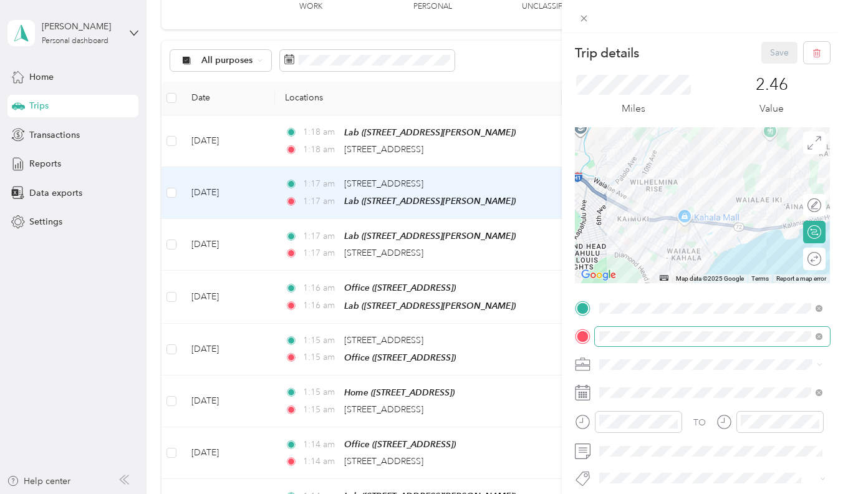
click at [631, 330] on span at bounding box center [712, 336] width 235 height 19
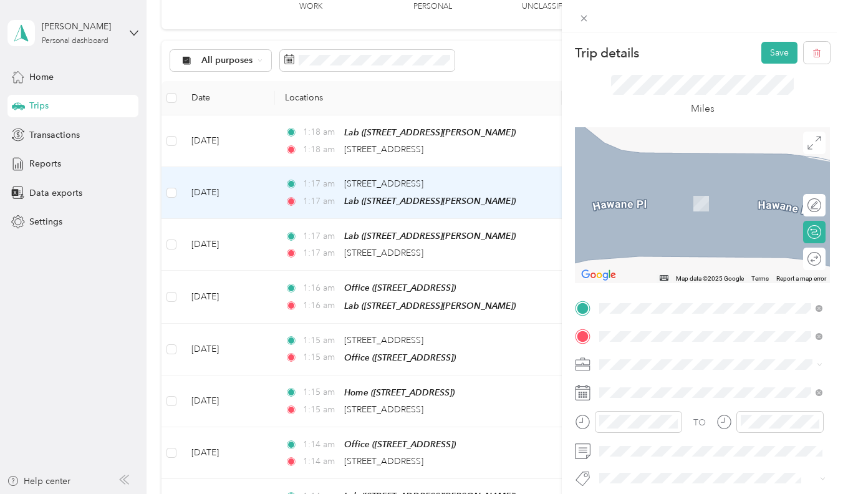
click at [676, 206] on span "[STREET_ADDRESS][US_STATE]" at bounding box center [685, 200] width 125 height 11
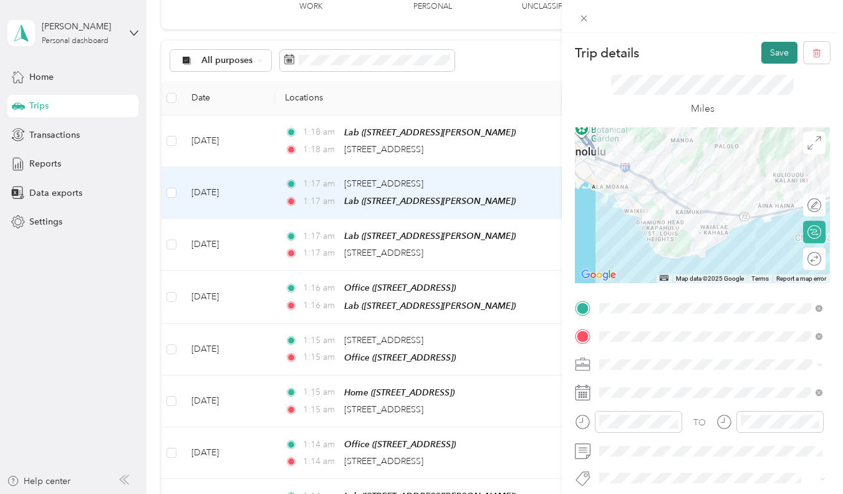
click at [768, 51] on button "Save" at bounding box center [780, 53] width 36 height 22
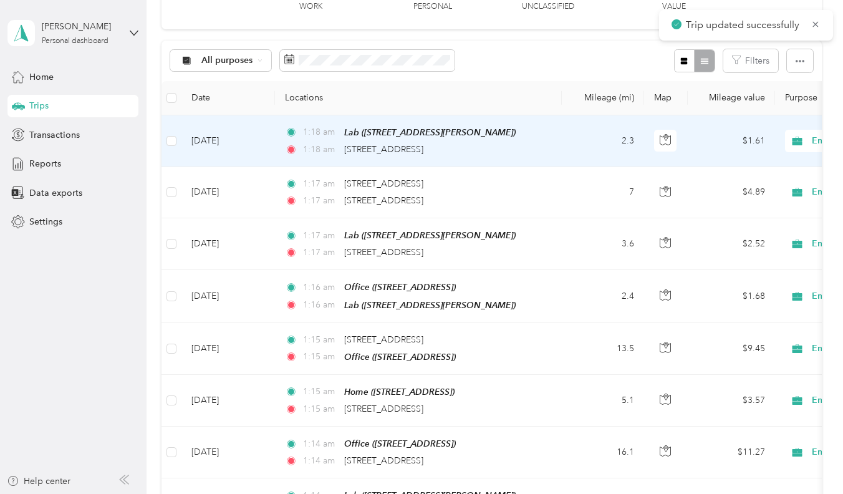
click at [519, 157] on div "1:18 am 320 Liliʻuokalani Avenue, Honolulu" at bounding box center [416, 150] width 262 height 14
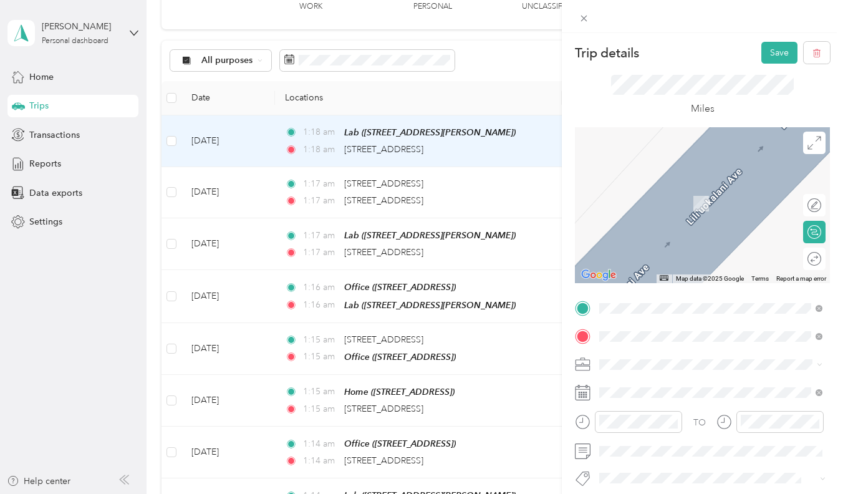
click at [668, 352] on span "[STREET_ADDRESS][US_STATE]" at bounding box center [685, 352] width 125 height 11
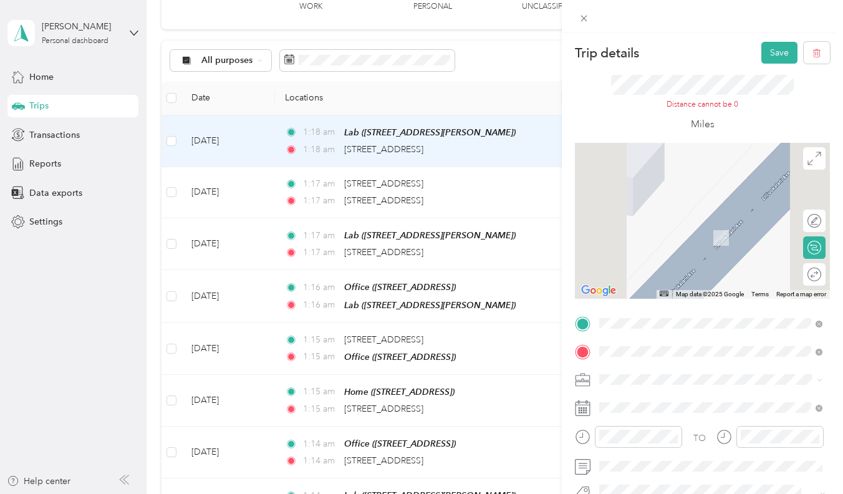
click at [667, 337] on div "TO Add photo" at bounding box center [702, 463] width 255 height 299
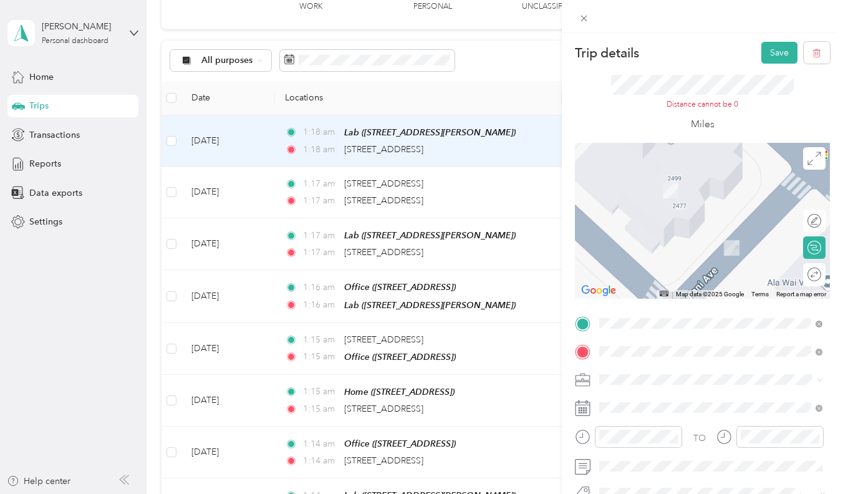
click at [679, 263] on span "[STREET_ADDRESS][PERSON_NAME]" at bounding box center [697, 257] width 148 height 11
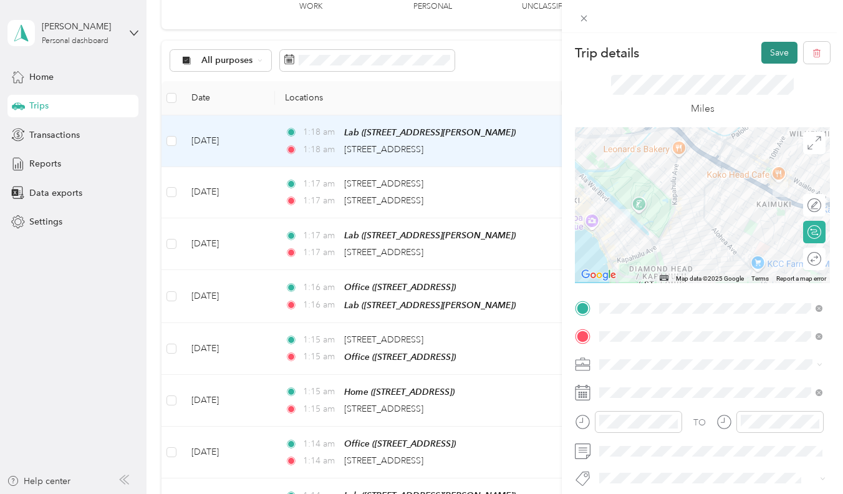
click at [780, 54] on button "Save" at bounding box center [780, 53] width 36 height 22
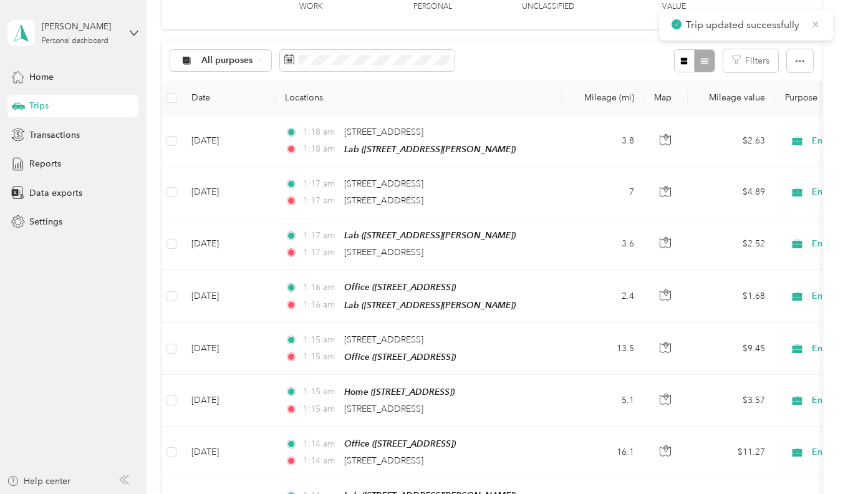
click at [821, 28] on icon at bounding box center [816, 24] width 10 height 11
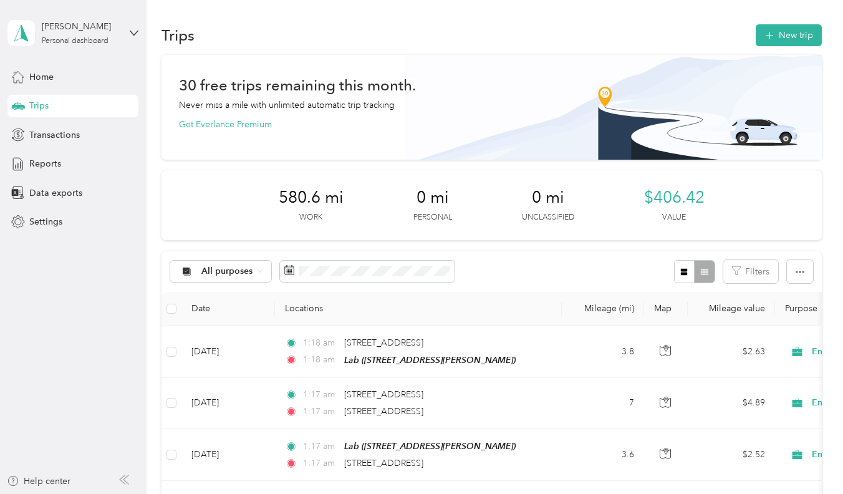
click at [793, 23] on div "Trips New trip" at bounding box center [492, 35] width 660 height 26
click at [788, 41] on button "New trip" at bounding box center [789, 35] width 66 height 22
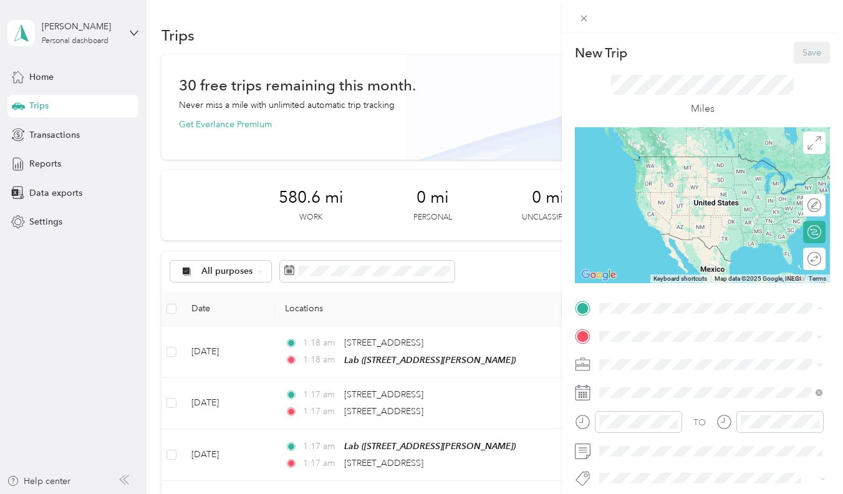
click at [646, 442] on div "Lab" at bounding box center [697, 435] width 148 height 11
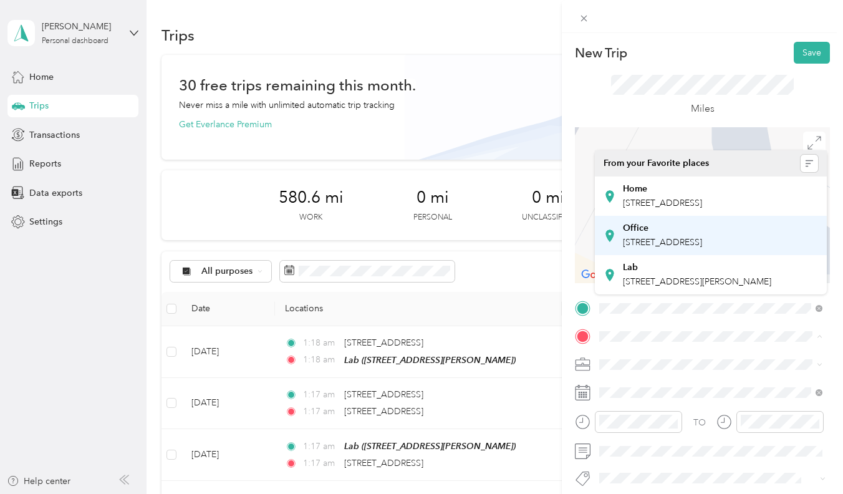
click at [688, 234] on div "Office" at bounding box center [662, 228] width 79 height 11
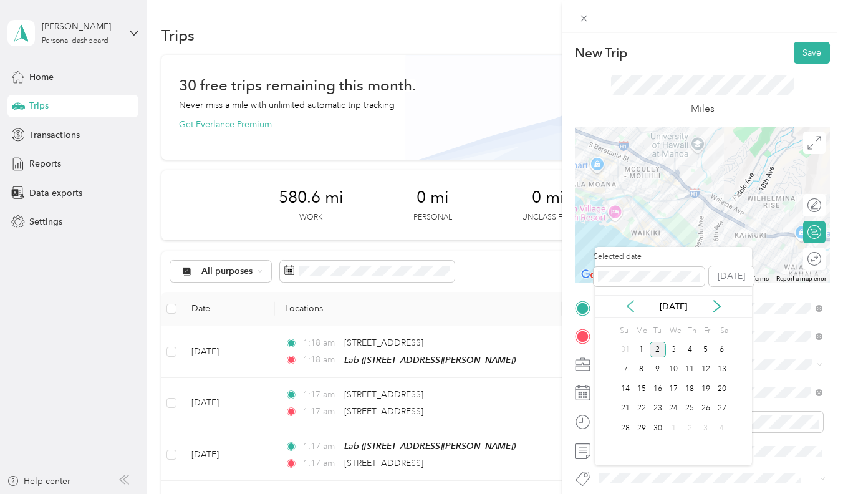
click at [630, 308] on icon at bounding box center [630, 306] width 6 height 11
click at [704, 407] on div "22" at bounding box center [706, 409] width 16 height 16
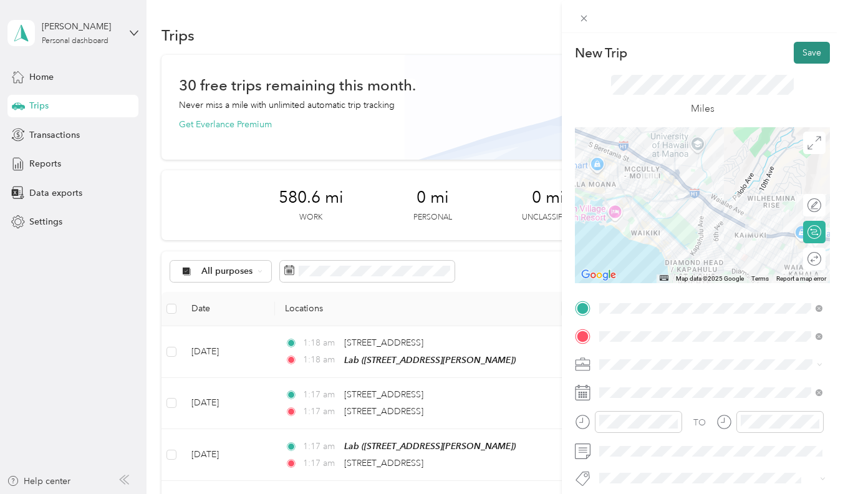
click at [799, 50] on button "Save" at bounding box center [812, 53] width 36 height 22
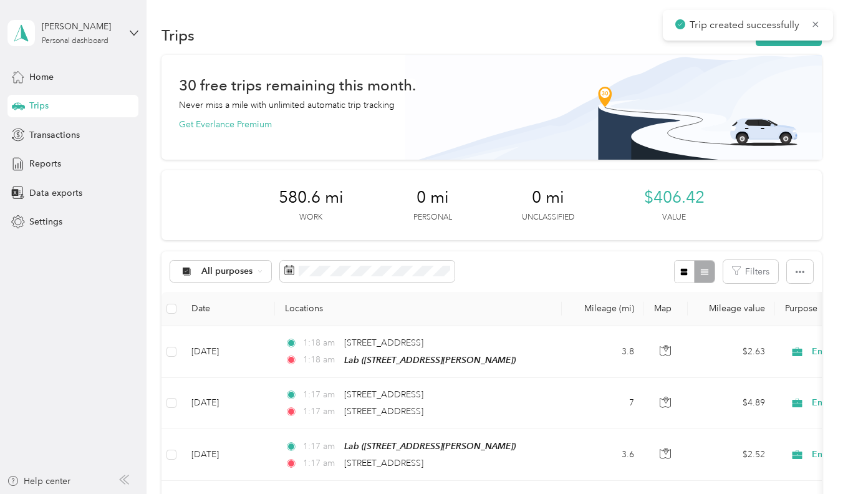
click at [801, 36] on div "Trip created successfully" at bounding box center [748, 25] width 170 height 31
click at [800, 45] on button "New trip" at bounding box center [789, 35] width 66 height 22
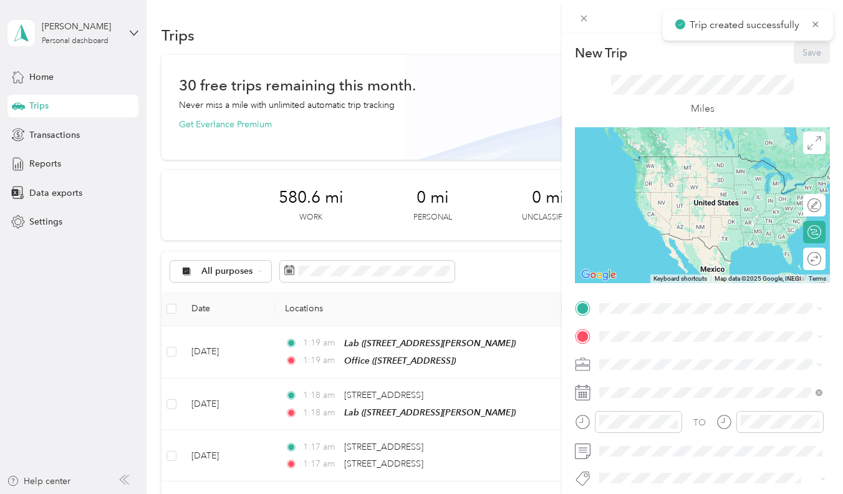
click at [639, 294] on div "New Trip Save This trip cannot be edited because it is either under review, app…" at bounding box center [702, 320] width 255 height 556
click at [639, 359] on strong "Home" at bounding box center [635, 357] width 24 height 11
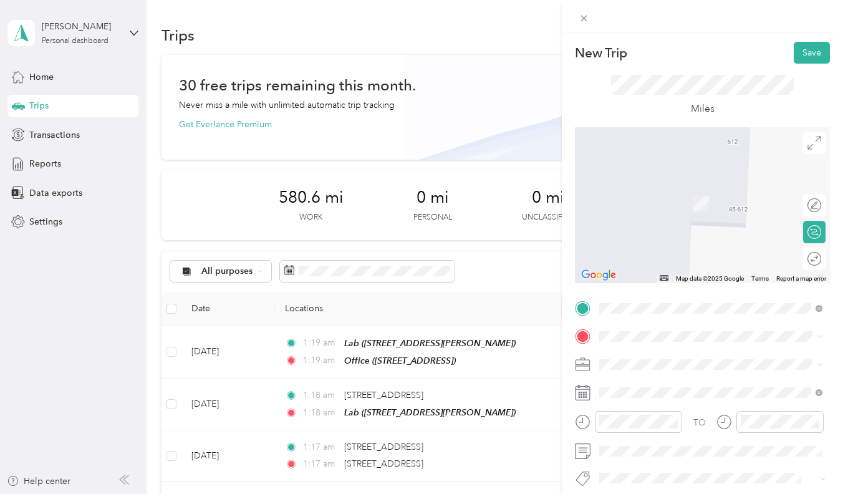
click at [658, 245] on div "Office [STREET_ADDRESS]" at bounding box center [662, 232] width 79 height 26
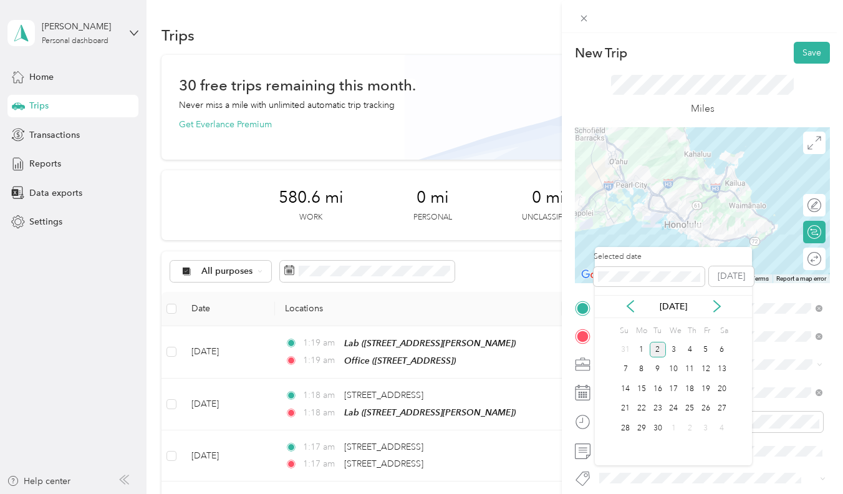
click at [636, 313] on div "[DATE]" at bounding box center [673, 306] width 157 height 23
click at [636, 312] on icon at bounding box center [630, 306] width 12 height 12
drag, startPoint x: 705, startPoint y: 408, endPoint x: 644, endPoint y: 435, distance: 67.3
click at [640, 434] on div "Su Mo Tu We Th Fr Sa 27 28 29 30 31 1 2 3 4 5 6 7 8 9 10 11 12 13 14 15 16 17 1…" at bounding box center [673, 389] width 112 height 135
click at [644, 429] on div "25" at bounding box center [642, 428] width 16 height 16
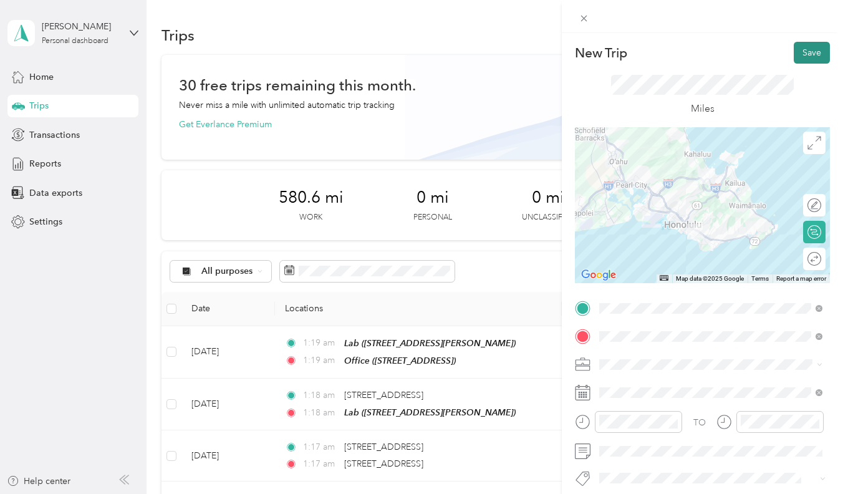
click at [811, 59] on button "Save" at bounding box center [812, 53] width 36 height 22
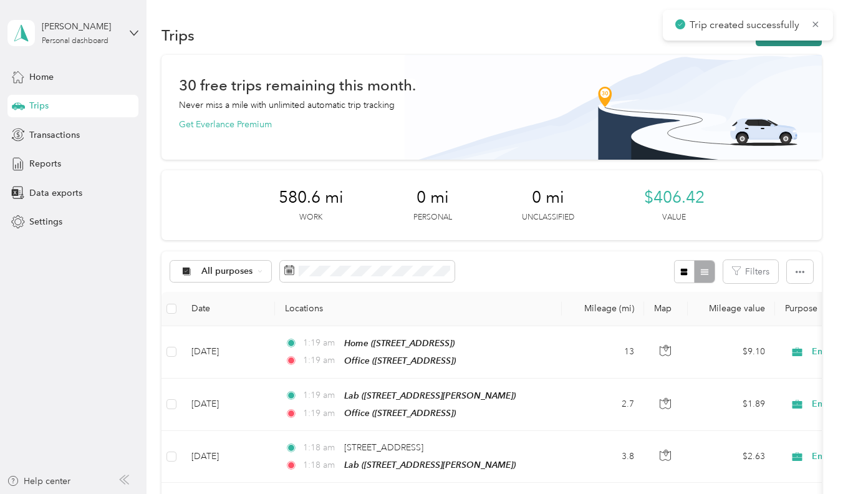
click at [795, 44] on button "New trip" at bounding box center [789, 35] width 66 height 22
click at [795, 44] on div "Save" at bounding box center [812, 53] width 36 height 22
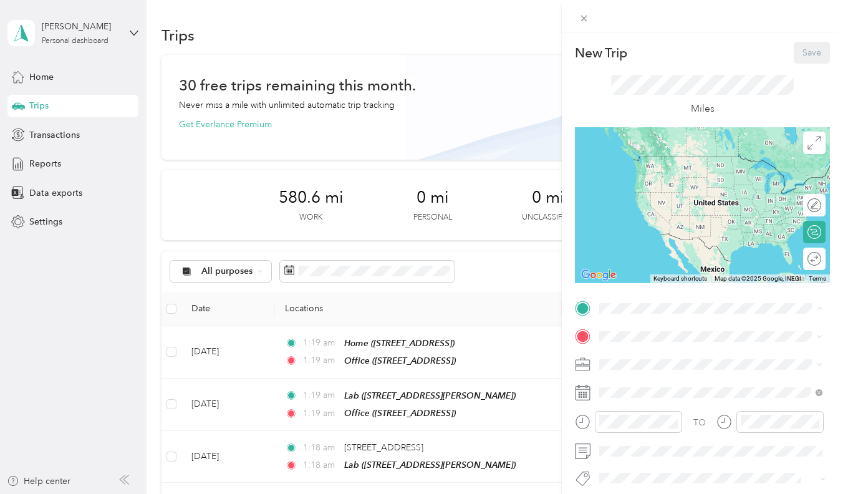
click at [663, 414] on div "Office [STREET_ADDRESS]" at bounding box center [662, 404] width 79 height 26
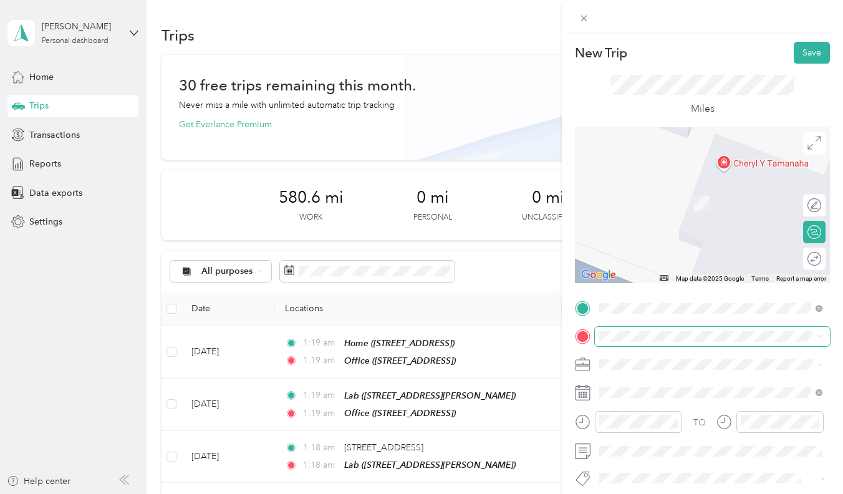
click at [665, 341] on span at bounding box center [712, 336] width 235 height 19
drag, startPoint x: 665, startPoint y: 341, endPoint x: 685, endPoint y: 388, distance: 51.1
click at [685, 387] on span "2500 Kalākaua Avenue Honolulu, Hawaii 96815, United States" at bounding box center [685, 380] width 125 height 11
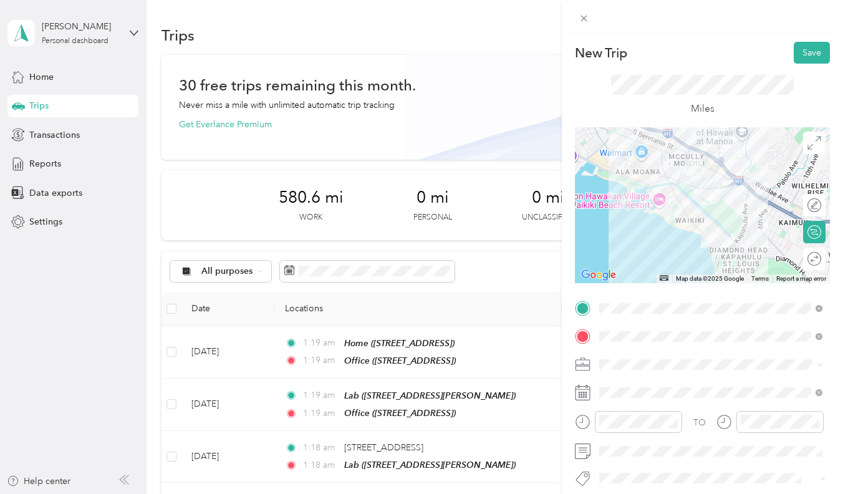
click at [587, 329] on icon at bounding box center [583, 337] width 16 height 16
click at [608, 402] on span at bounding box center [712, 392] width 235 height 19
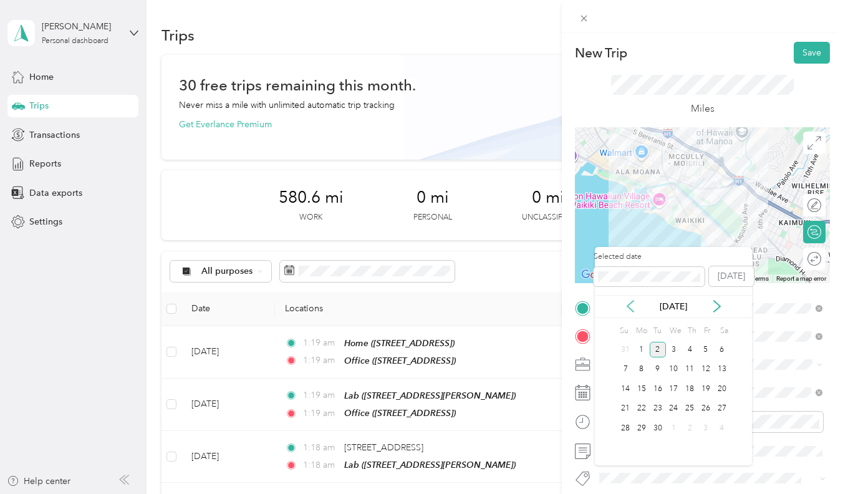
click at [630, 303] on icon at bounding box center [630, 306] width 6 height 11
click at [646, 430] on div "25" at bounding box center [642, 428] width 16 height 16
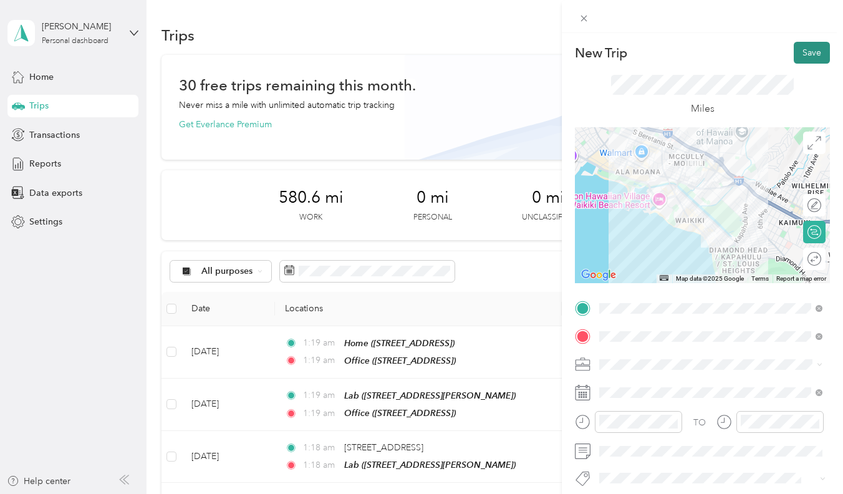
click at [808, 45] on button "Save" at bounding box center [812, 53] width 36 height 22
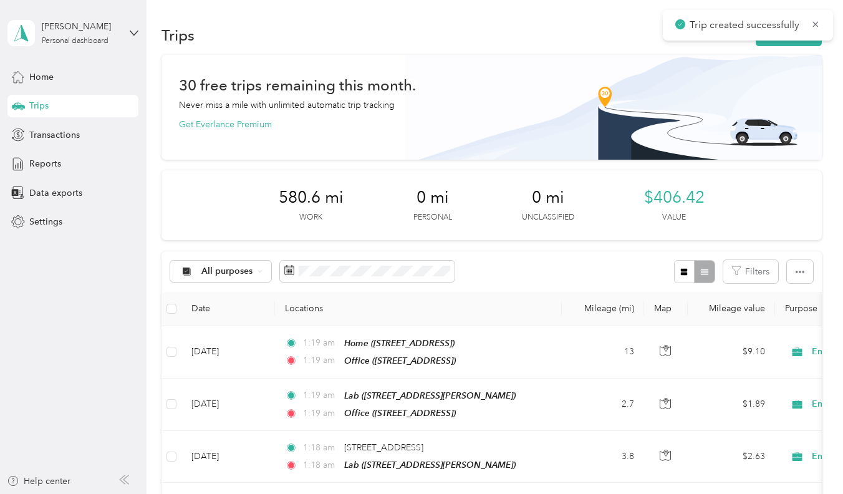
click at [768, 47] on div "Trips New trip" at bounding box center [492, 35] width 660 height 26
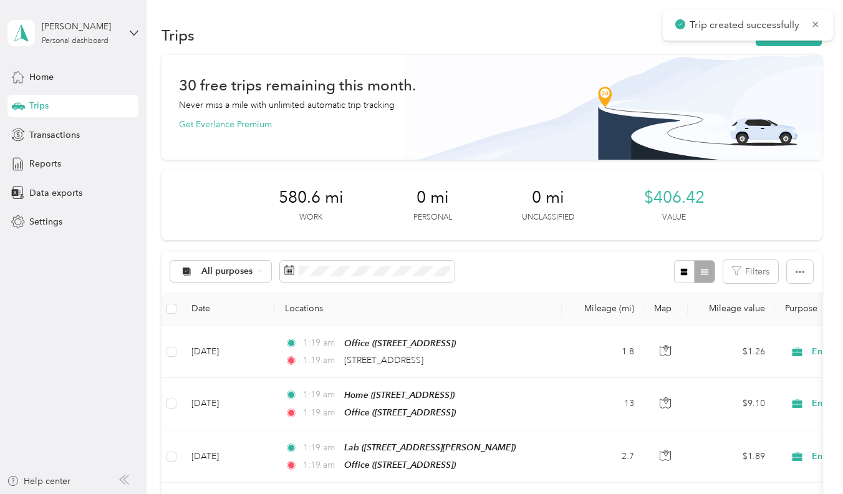
click at [770, 47] on div "Trips New trip" at bounding box center [492, 35] width 660 height 26
click at [770, 46] on button "New trip" at bounding box center [789, 35] width 66 height 22
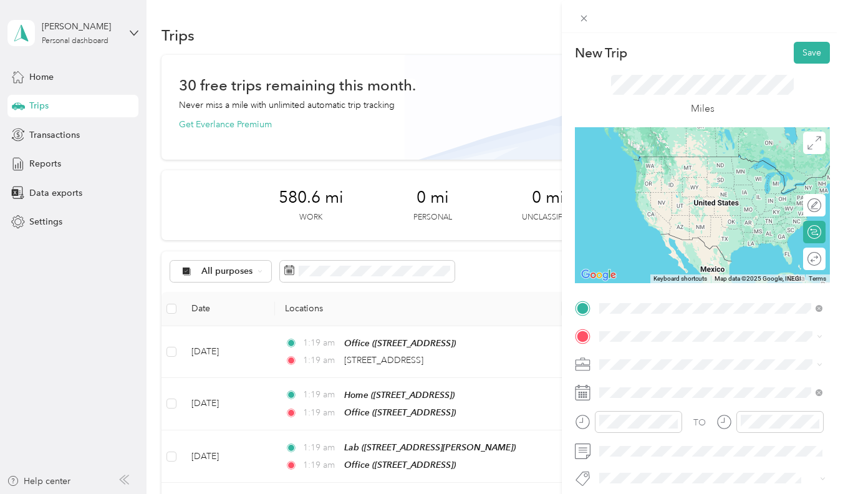
click at [655, 359] on span "2500 Kalākaua Avenue Honolulu, Hawaii 96815, United States" at bounding box center [685, 352] width 125 height 11
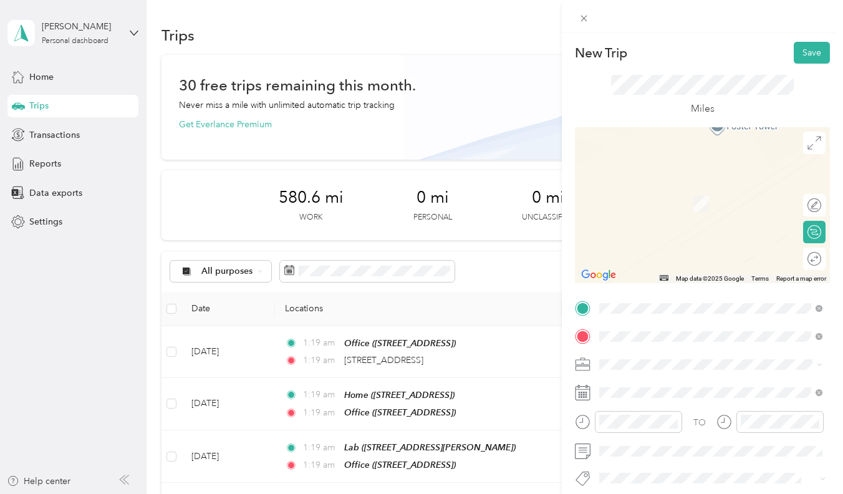
drag, startPoint x: 666, startPoint y: 354, endPoint x: 712, endPoint y: 193, distance: 167.4
click at [712, 190] on span "[STREET_ADDRESS][PERSON_NAME][US_STATE]" at bounding box center [720, 184] width 194 height 11
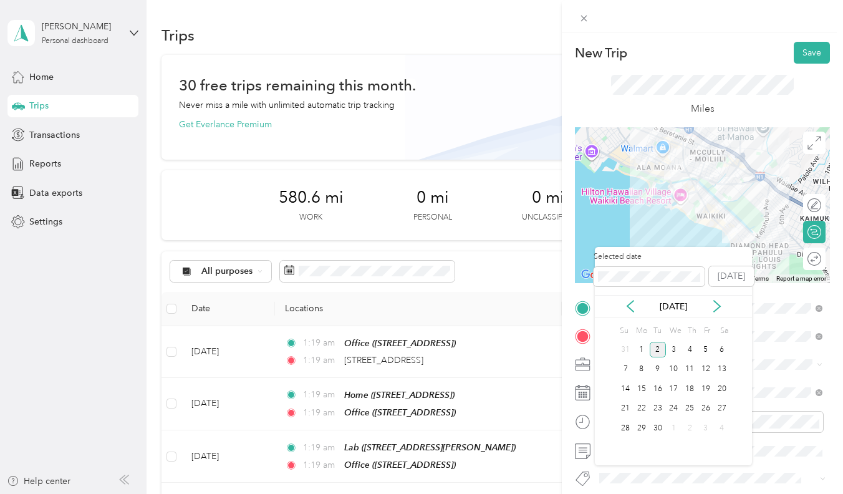
click at [632, 314] on div "[DATE]" at bounding box center [673, 306] width 157 height 23
click at [634, 303] on icon at bounding box center [630, 306] width 12 height 12
click at [642, 428] on div "25" at bounding box center [642, 428] width 16 height 16
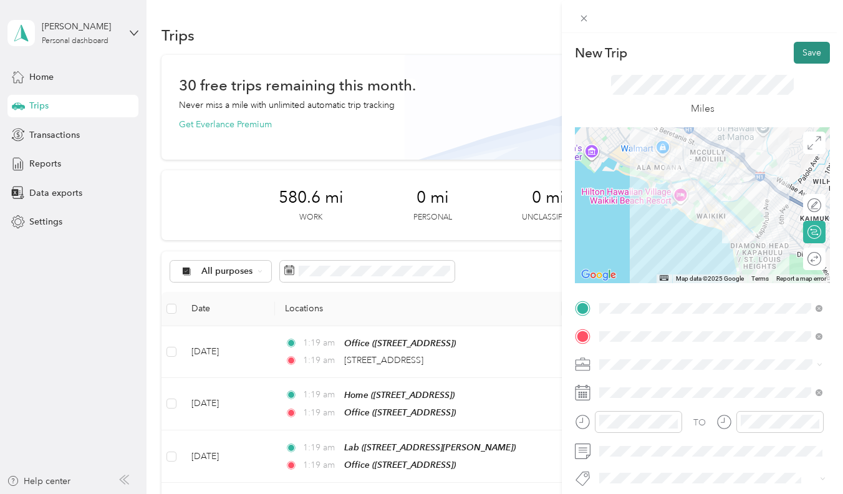
click at [817, 49] on button "Save" at bounding box center [812, 53] width 36 height 22
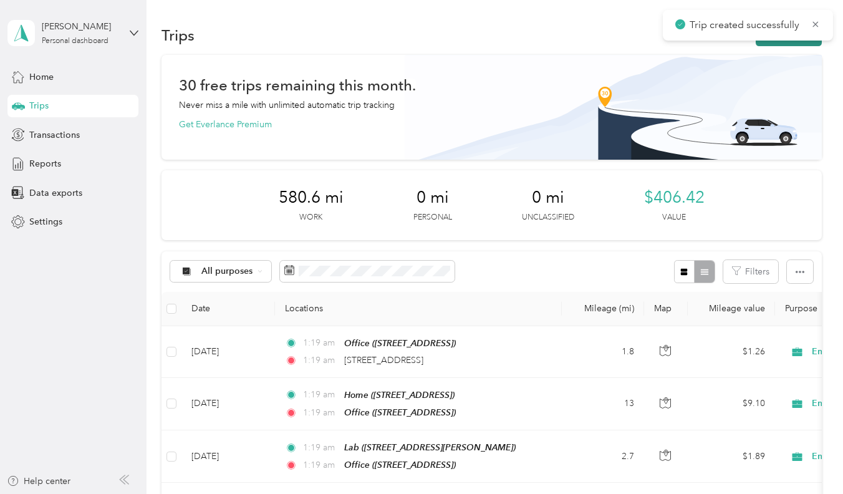
click at [763, 44] on button "New trip" at bounding box center [789, 35] width 66 height 22
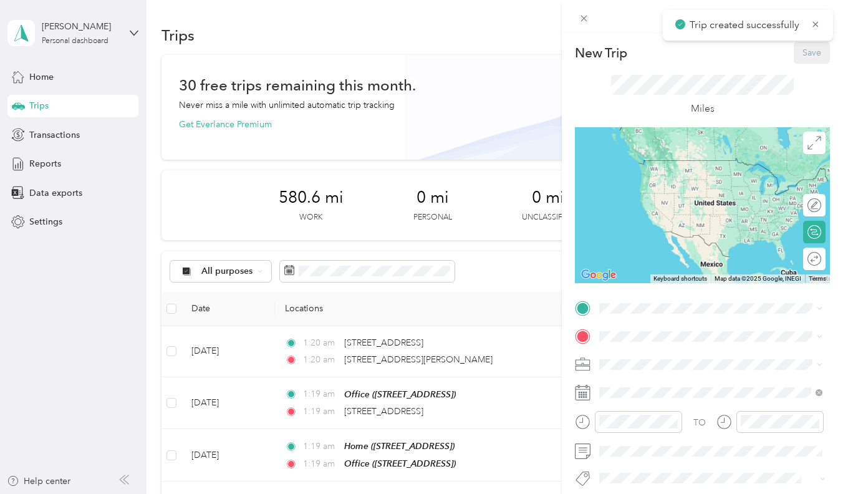
click at [626, 297] on div "New Trip Save This trip cannot be edited because it is either under review, app…" at bounding box center [702, 320] width 255 height 556
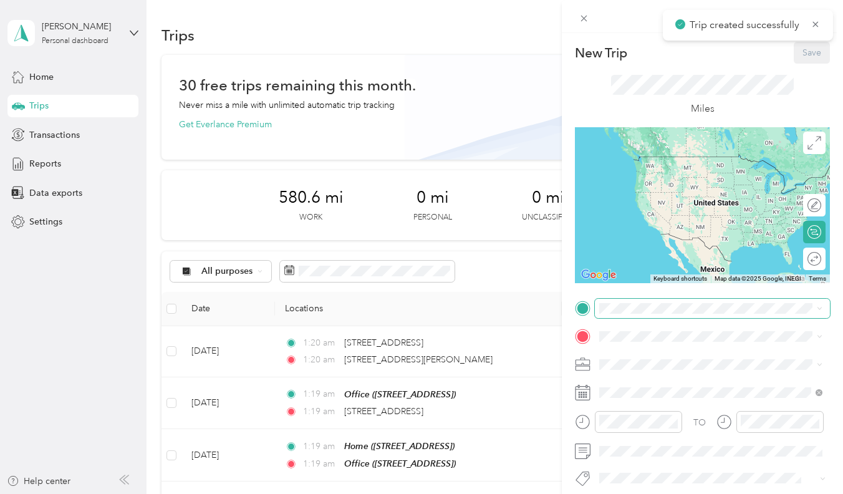
click at [626, 301] on span at bounding box center [712, 308] width 235 height 19
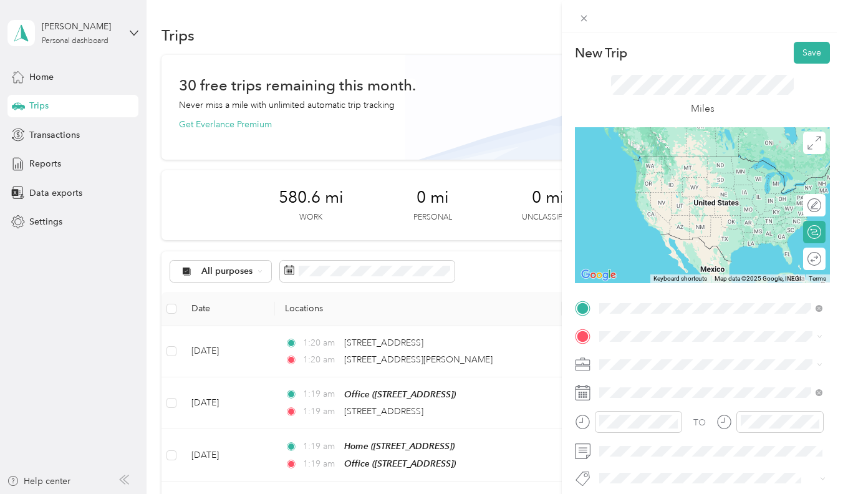
click at [641, 356] on span "[STREET_ADDRESS][PERSON_NAME][US_STATE]" at bounding box center [720, 352] width 194 height 11
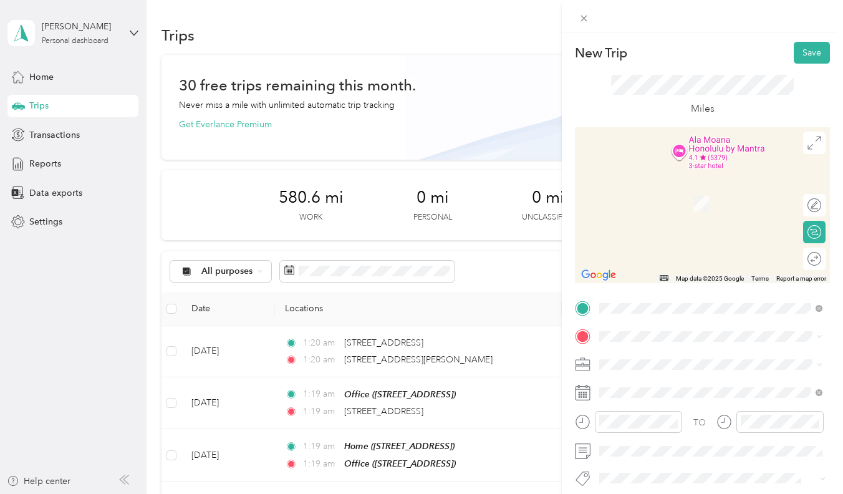
click at [565, 311] on form "New Trip Save This trip cannot be edited because it is either under review, app…" at bounding box center [702, 320] width 281 height 556
click at [670, 288] on div "Lab [STREET_ADDRESS][PERSON_NAME]" at bounding box center [697, 275] width 148 height 26
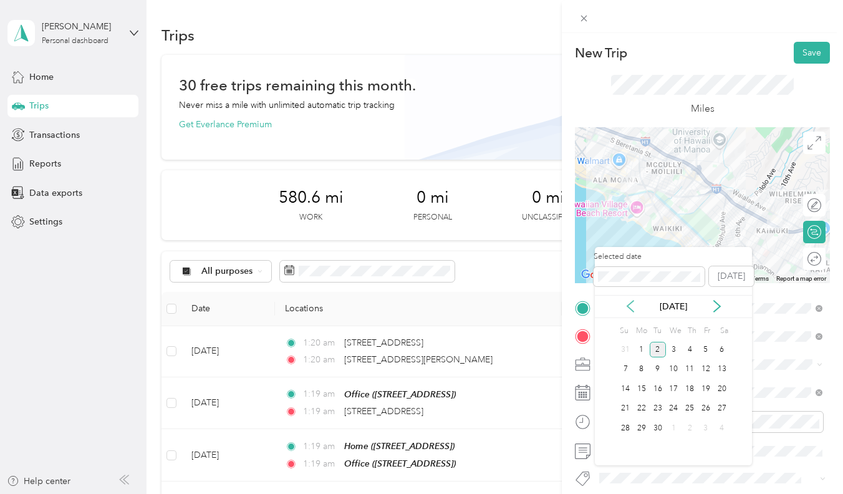
click at [636, 307] on icon at bounding box center [630, 306] width 12 height 12
click at [637, 428] on div "25" at bounding box center [642, 428] width 16 height 16
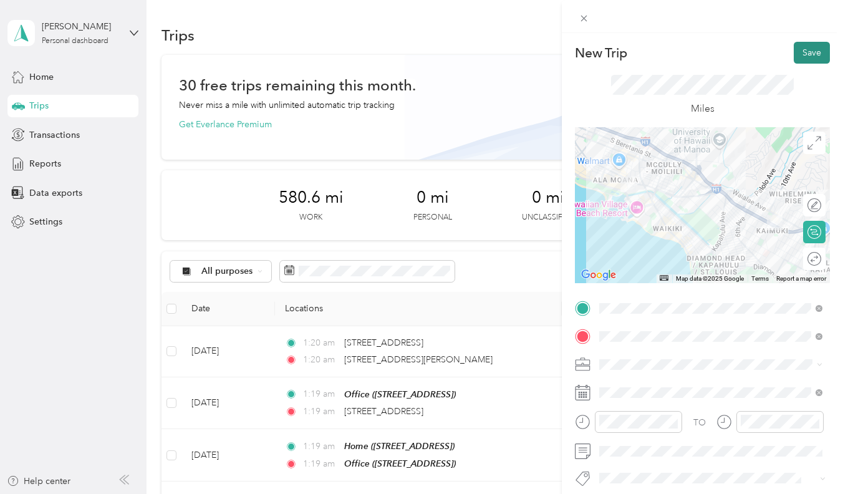
click at [798, 52] on button "Save" at bounding box center [812, 53] width 36 height 22
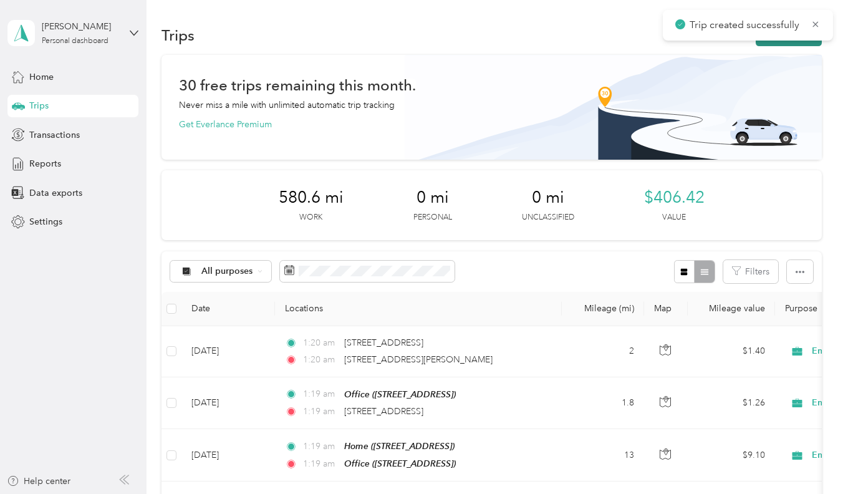
click at [786, 44] on button "New trip" at bounding box center [789, 35] width 66 height 22
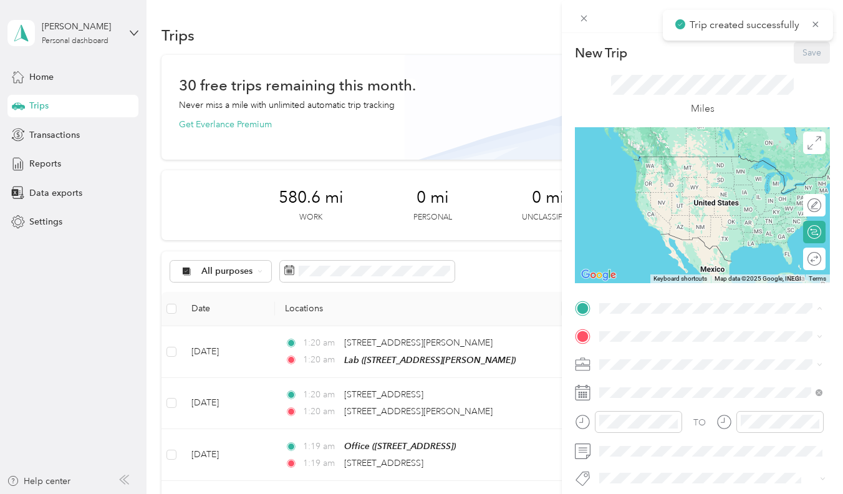
click at [629, 442] on strong "Lab" at bounding box center [630, 435] width 15 height 11
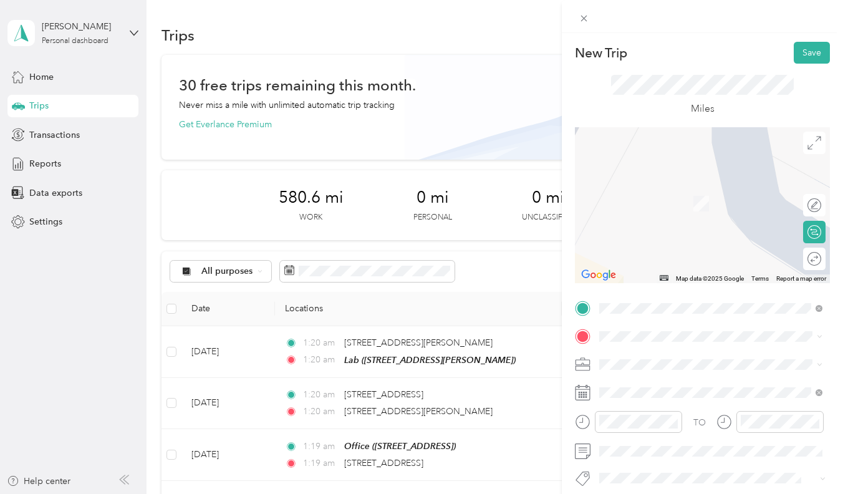
click at [646, 234] on strong "Office" at bounding box center [636, 228] width 26 height 11
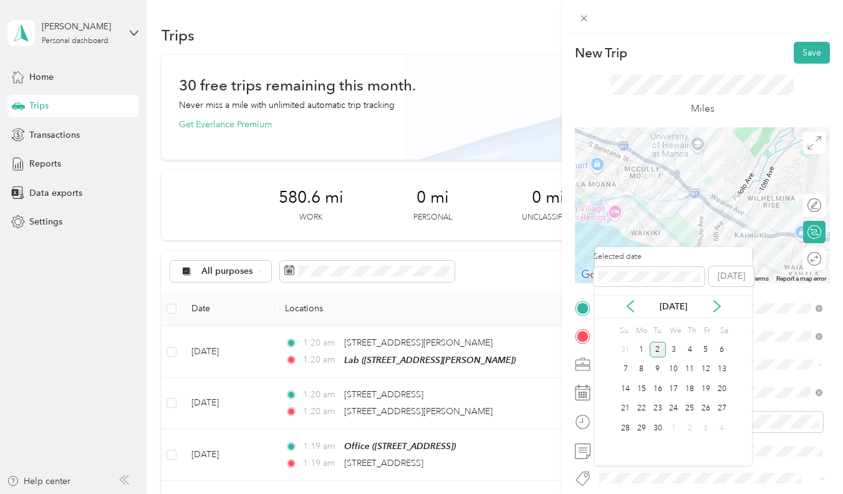
click at [640, 311] on div "[DATE]" at bounding box center [673, 306] width 157 height 13
click at [634, 309] on icon at bounding box center [630, 306] width 12 height 12
click at [645, 426] on div "25" at bounding box center [642, 428] width 16 height 16
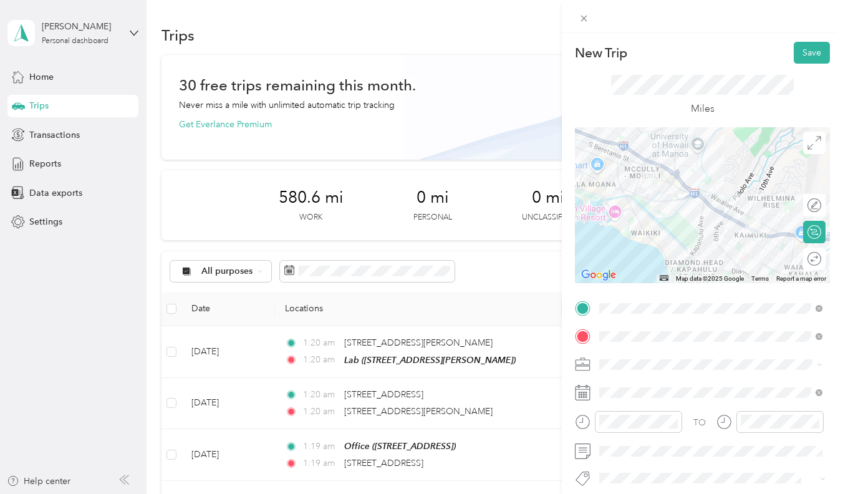
click at [810, 36] on div "New Trip Save This trip cannot be edited because it is either under review, app…" at bounding box center [702, 280] width 281 height 494
click at [808, 53] on button "Save" at bounding box center [812, 53] width 36 height 22
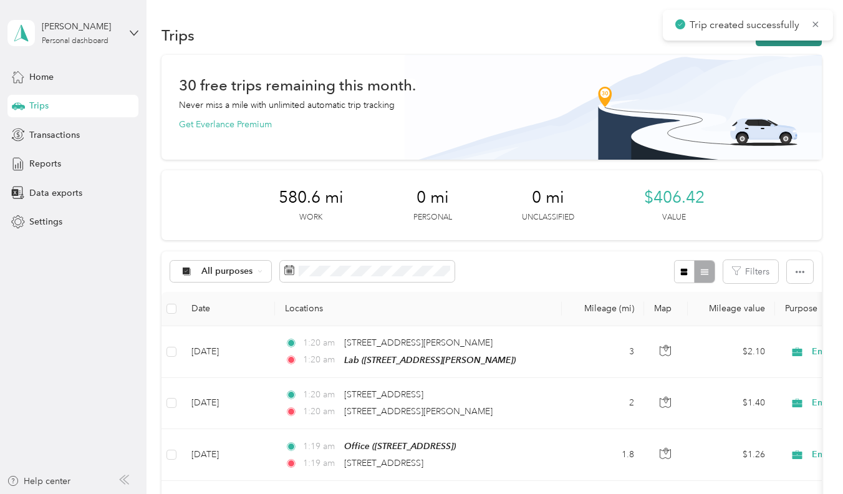
click at [772, 42] on icon "button" at bounding box center [769, 36] width 14 height 14
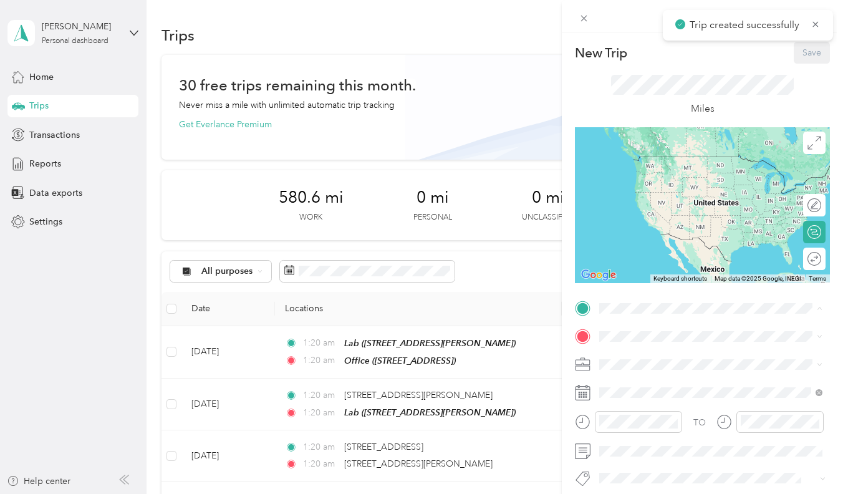
click at [637, 402] on strong "Office" at bounding box center [636, 396] width 26 height 11
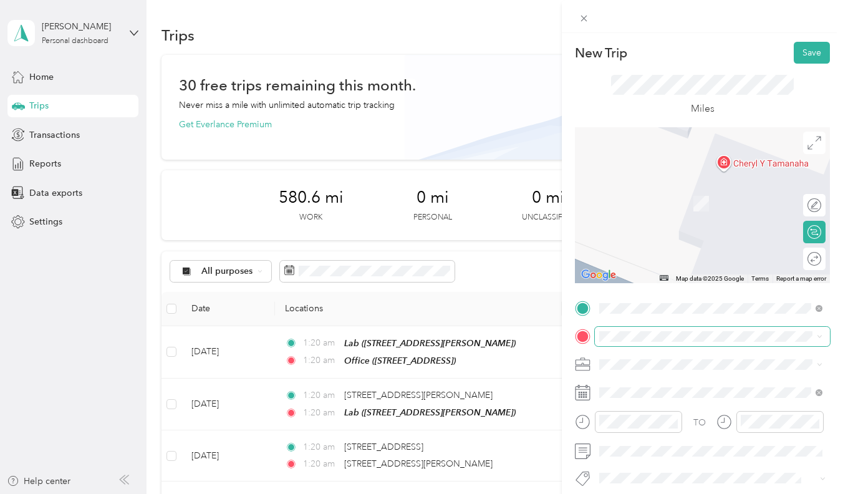
click at [644, 342] on span at bounding box center [712, 336] width 235 height 19
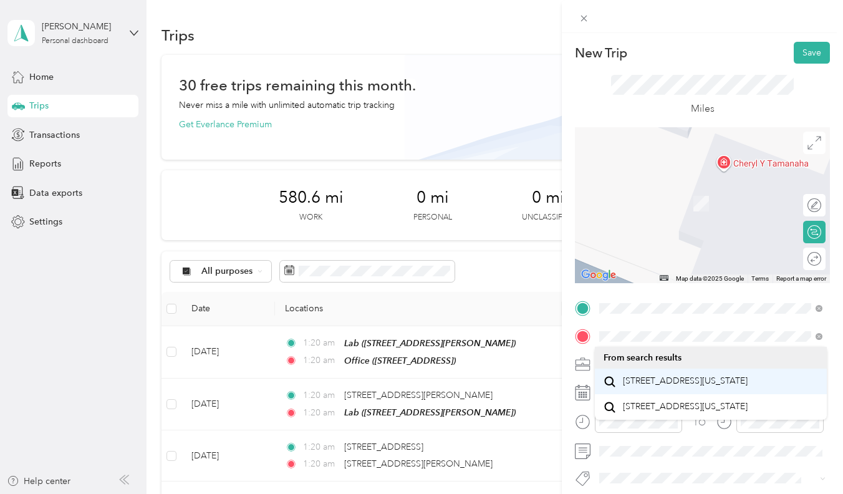
click at [713, 387] on span "98-402 Koauka Street Aiea, Hawaii 96701, United States" at bounding box center [685, 380] width 125 height 11
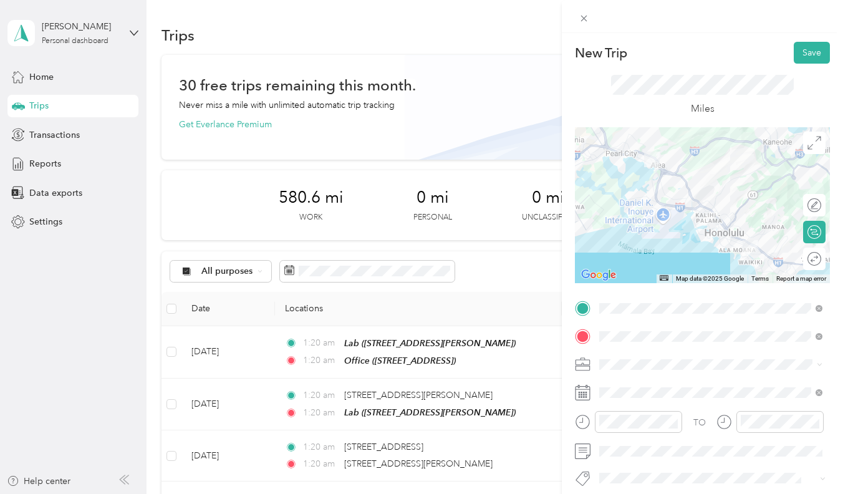
click at [599, 367] on ol "From search results 98-402 Koauka Street Aiea, Hawaii 96701, United States 98-4…" at bounding box center [711, 383] width 232 height 73
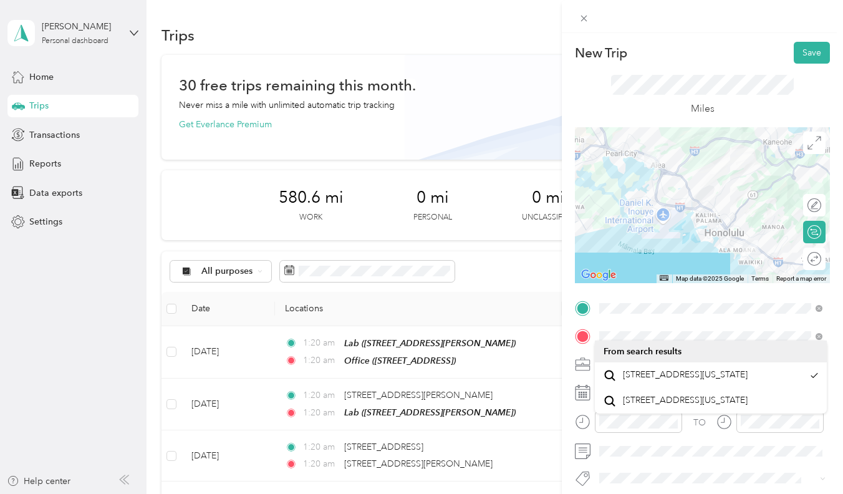
click at [599, 367] on li "98-402 Koauka Street Aiea, Hawaii 96701, United States" at bounding box center [711, 375] width 232 height 26
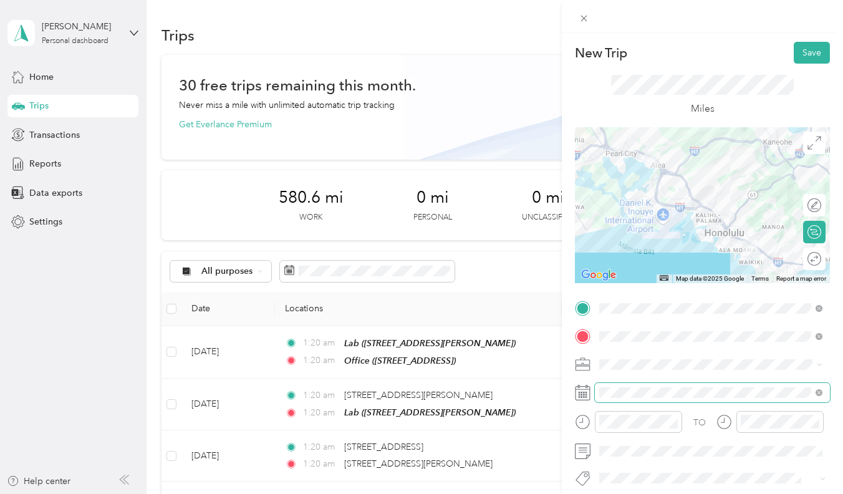
click at [617, 402] on span at bounding box center [712, 392] width 235 height 19
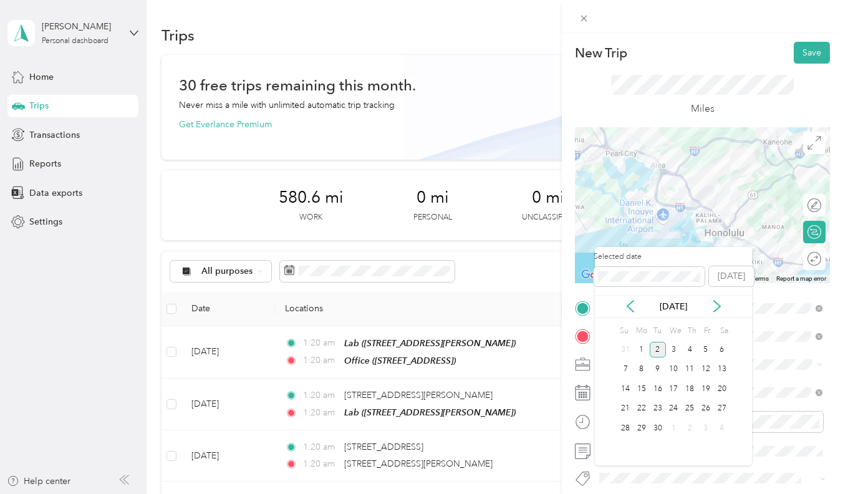
click at [641, 319] on div "Selected date Today Sep 2025 Su Mo Tu We Th Fr Sa 31 1 2 3 4 5 6 7 8 9 10 11 12…" at bounding box center [673, 356] width 157 height 218
click at [639, 309] on div "[DATE]" at bounding box center [673, 306] width 157 height 13
click at [634, 309] on icon at bounding box center [630, 306] width 12 height 12
click at [640, 427] on div "25" at bounding box center [642, 428] width 16 height 16
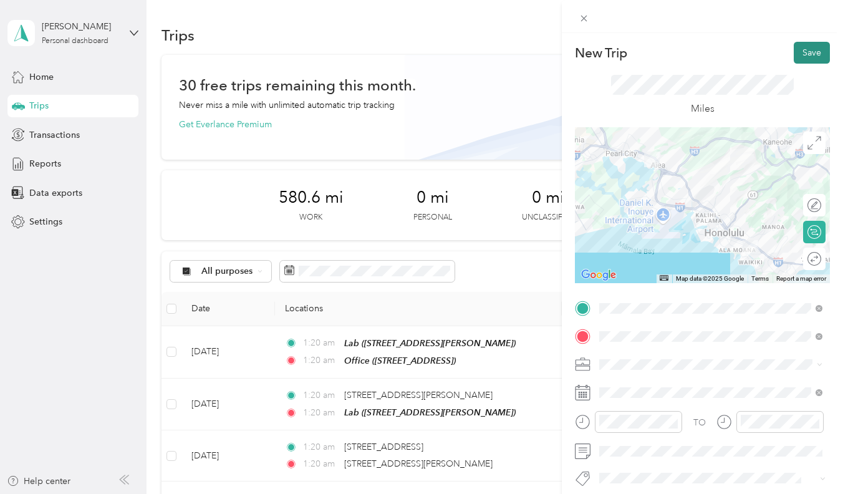
click at [803, 46] on button "Save" at bounding box center [812, 53] width 36 height 22
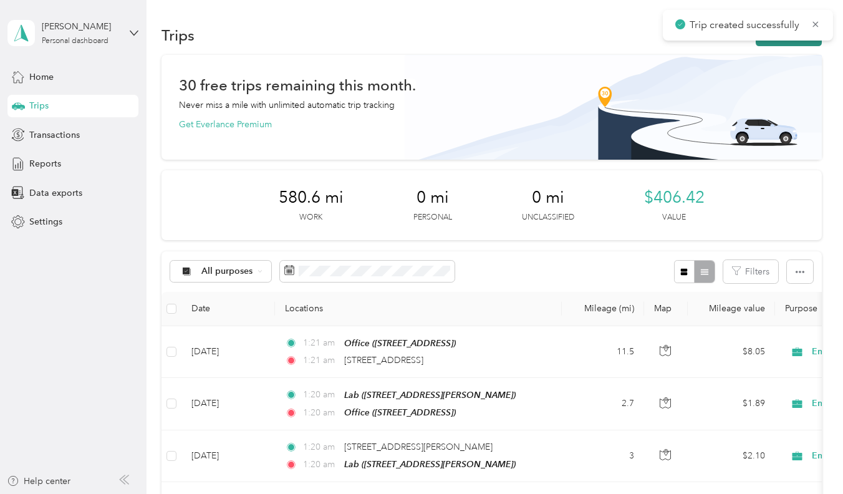
click at [789, 45] on button "New trip" at bounding box center [789, 35] width 66 height 22
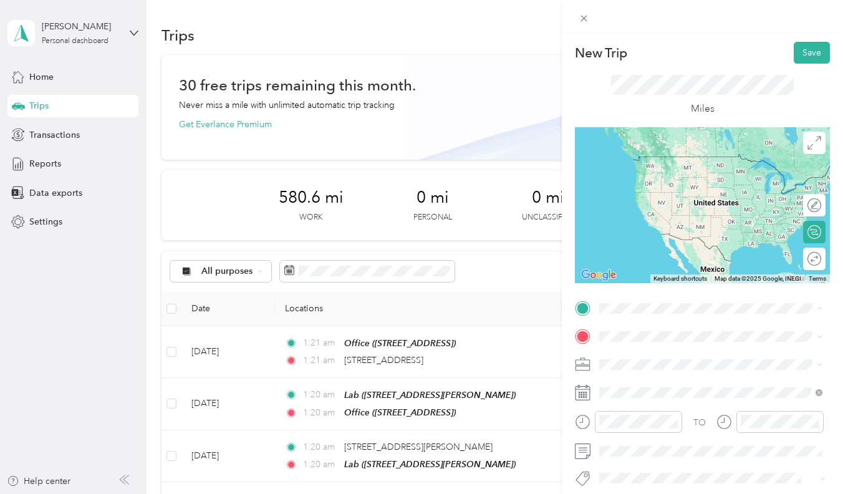
click at [662, 359] on div "Home" at bounding box center [662, 357] width 79 height 11
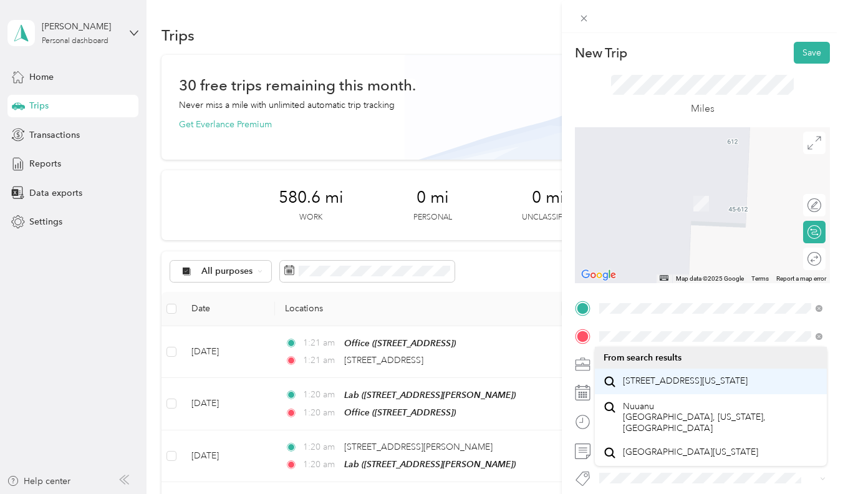
drag, startPoint x: 656, startPoint y: 342, endPoint x: 652, endPoint y: 383, distance: 41.4
click at [652, 383] on span "[STREET_ADDRESS][US_STATE]" at bounding box center [685, 380] width 125 height 11
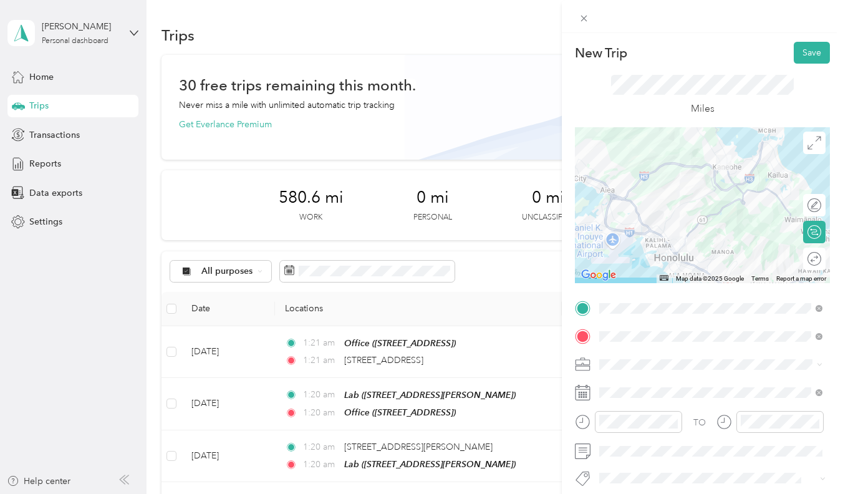
click at [558, 353] on div "New Trip Save This trip cannot be edited because it is either under review, app…" at bounding box center [421, 247] width 843 height 494
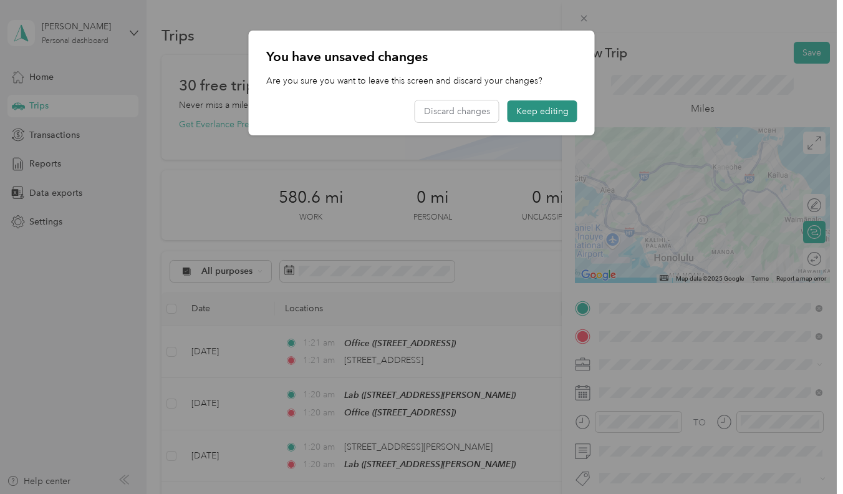
click at [547, 120] on button "Keep editing" at bounding box center [543, 111] width 70 height 22
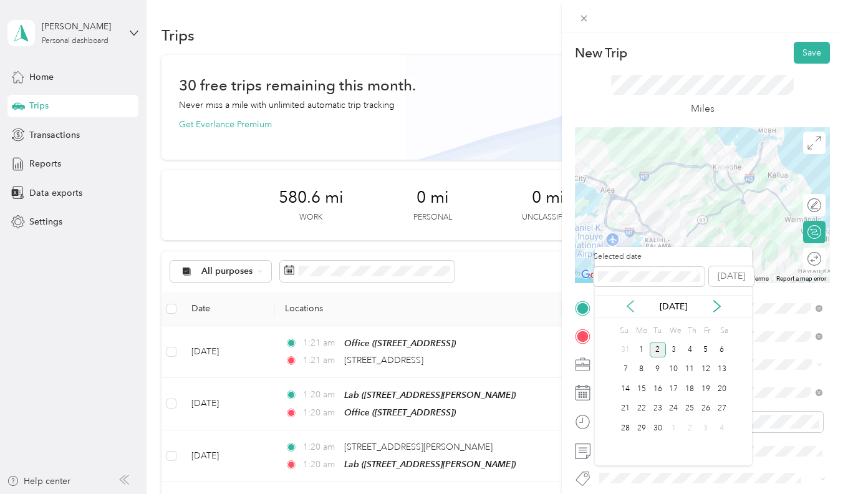
click at [635, 307] on icon at bounding box center [630, 306] width 12 height 12
click at [658, 427] on div "26" at bounding box center [658, 428] width 16 height 16
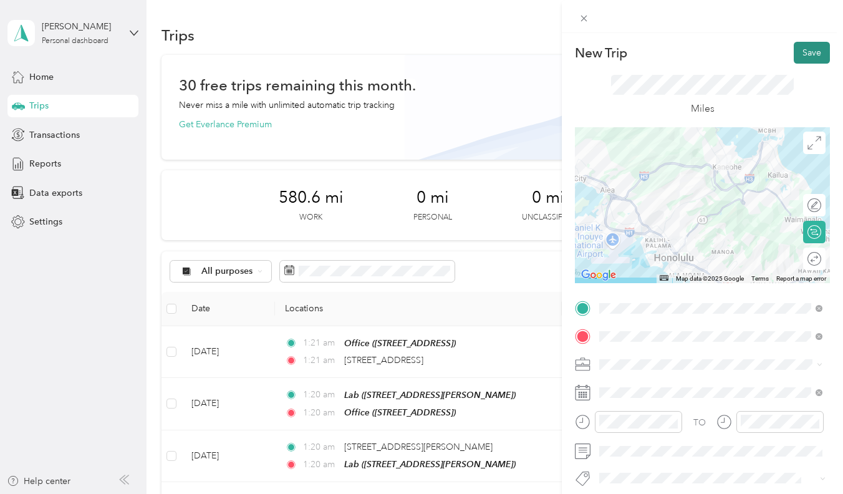
click at [813, 57] on button "Save" at bounding box center [812, 53] width 36 height 22
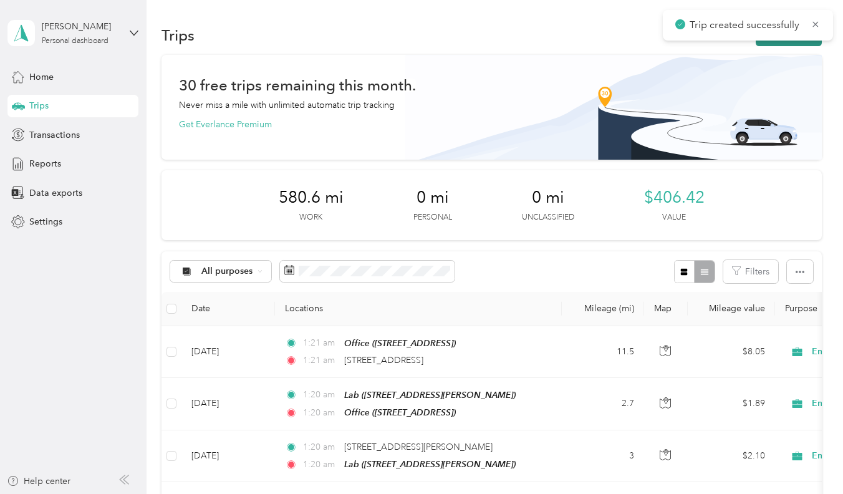
click at [781, 42] on button "New trip" at bounding box center [789, 35] width 66 height 22
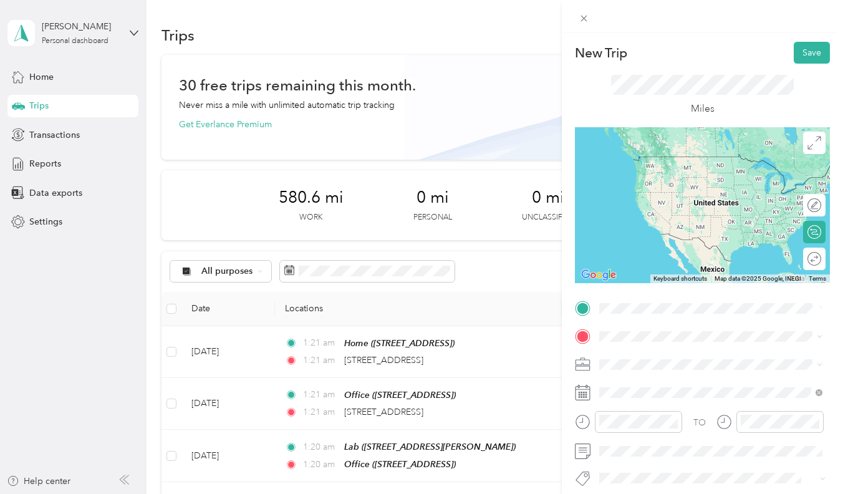
click at [625, 358] on span "[STREET_ADDRESS][US_STATE]" at bounding box center [685, 352] width 125 height 11
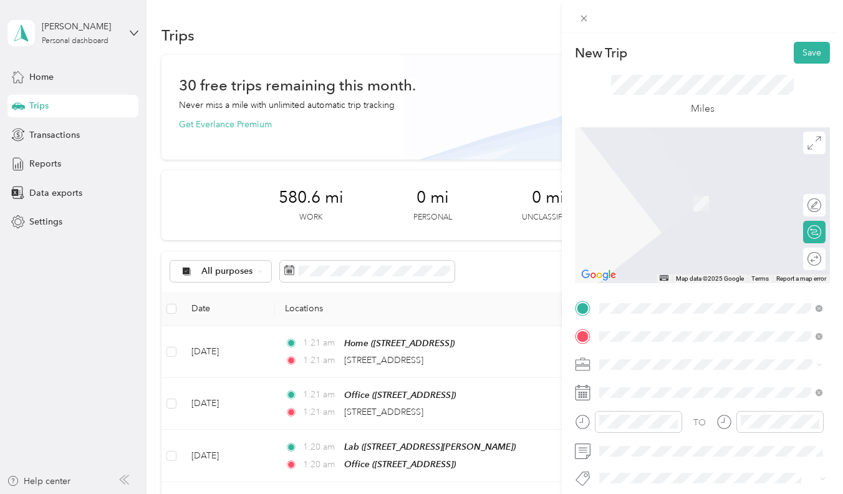
drag, startPoint x: 657, startPoint y: 357, endPoint x: 671, endPoint y: 379, distance: 26.6
click at [671, 379] on span "[STREET_ADDRESS][US_STATE]" at bounding box center [685, 380] width 125 height 11
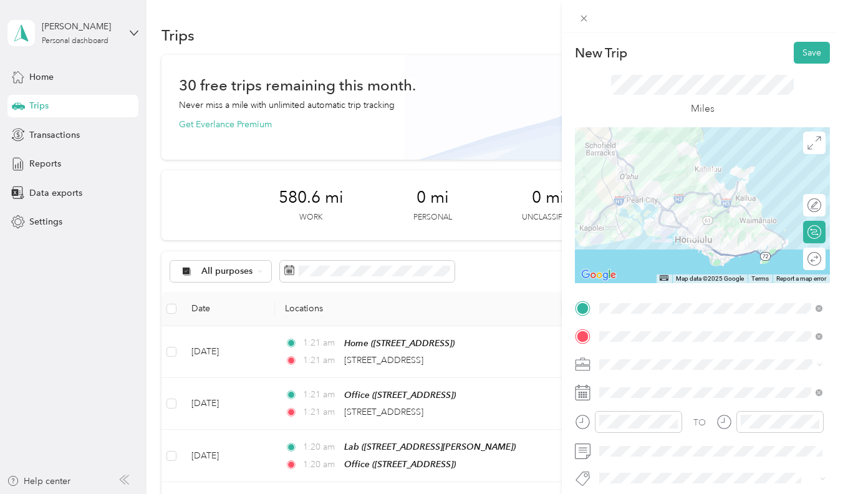
click at [680, 324] on div "TO Add photo" at bounding box center [702, 448] width 255 height 299
click at [610, 402] on span at bounding box center [712, 392] width 235 height 19
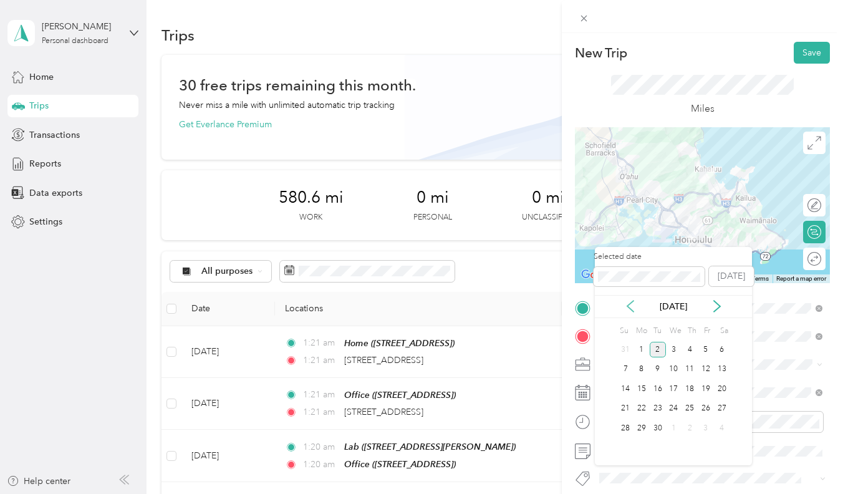
click at [633, 312] on icon at bounding box center [630, 306] width 12 height 12
click at [660, 425] on div "26" at bounding box center [658, 428] width 16 height 16
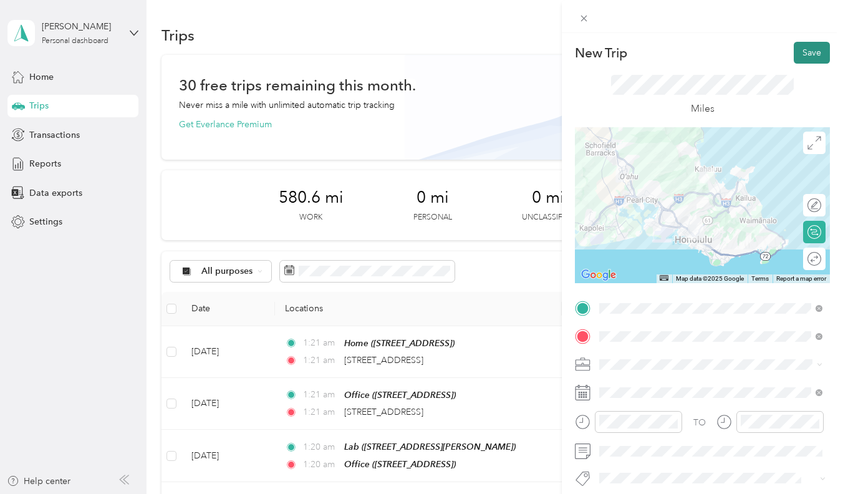
click at [811, 44] on button "Save" at bounding box center [812, 53] width 36 height 22
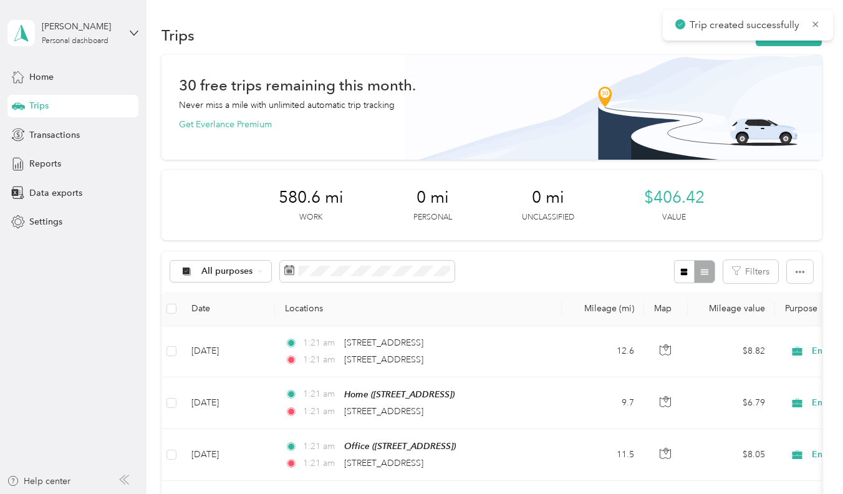
click at [777, 46] on div "Trips New trip" at bounding box center [492, 35] width 660 height 26
click at [778, 46] on div "Trips New trip" at bounding box center [492, 35] width 660 height 26
click at [779, 46] on div "Trips New trip" at bounding box center [492, 35] width 660 height 26
click at [783, 41] on button "New trip" at bounding box center [789, 35] width 66 height 22
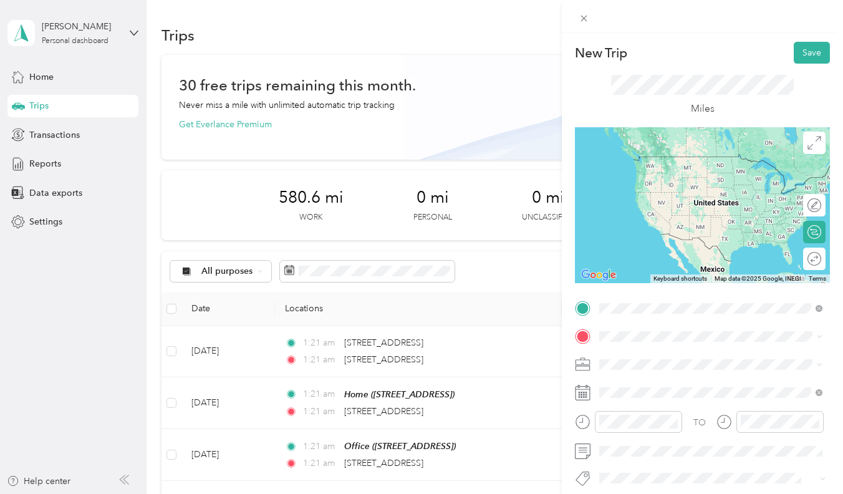
click at [641, 349] on span "[STREET_ADDRESS][US_STATE]" at bounding box center [685, 352] width 125 height 11
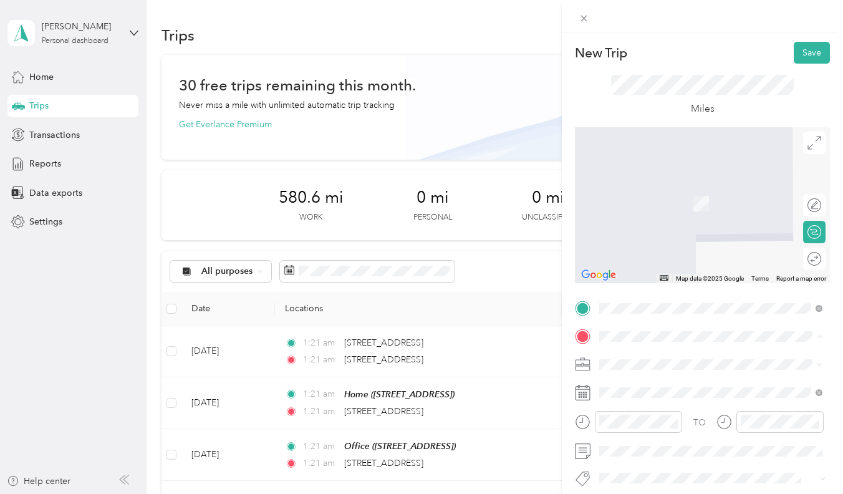
click at [617, 352] on div "TO Add photo" at bounding box center [702, 448] width 255 height 299
click at [627, 341] on span at bounding box center [712, 336] width 235 height 19
drag, startPoint x: 647, startPoint y: 344, endPoint x: 675, endPoint y: 389, distance: 53.0
click at [675, 387] on span "[STREET_ADDRESS][US_STATE]" at bounding box center [685, 380] width 125 height 11
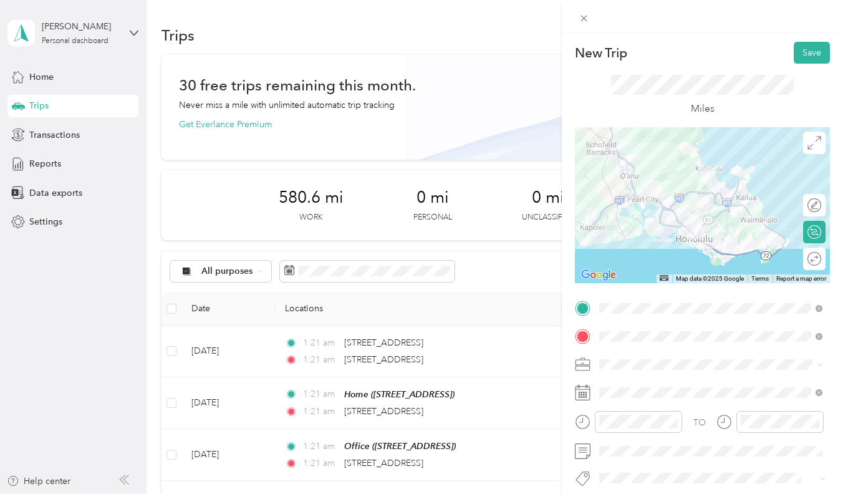
click at [549, 351] on div "New Trip Save This trip cannot be edited because it is either under review, app…" at bounding box center [421, 247] width 843 height 494
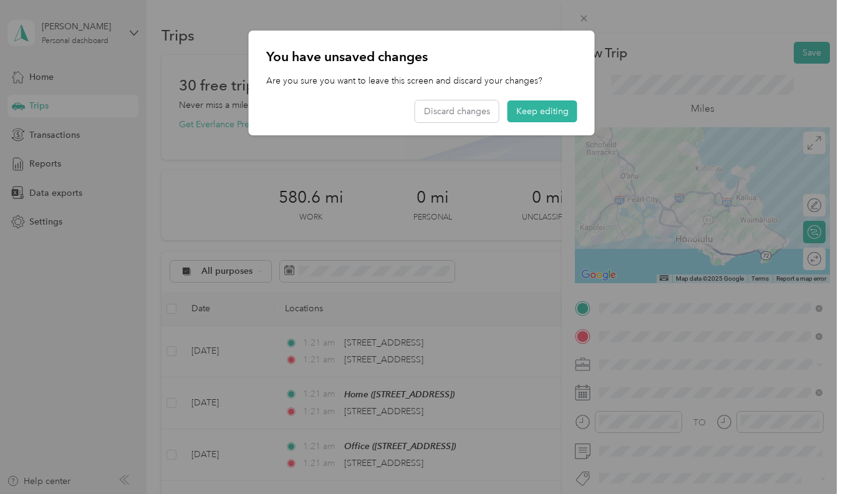
click at [598, 401] on div at bounding box center [421, 247] width 843 height 494
click at [559, 79] on p "Are you sure you want to leave this screen and discard your changes?" at bounding box center [421, 80] width 311 height 13
click at [559, 104] on button "Keep editing" at bounding box center [543, 111] width 70 height 22
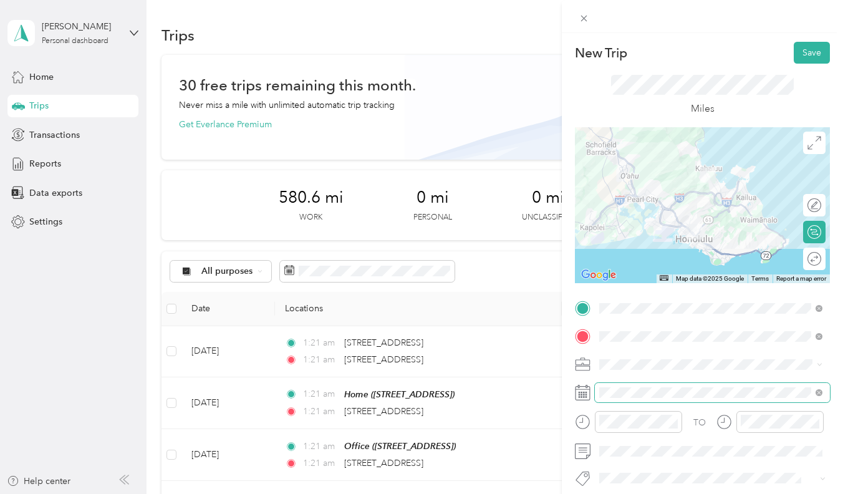
click at [609, 402] on span at bounding box center [712, 392] width 235 height 19
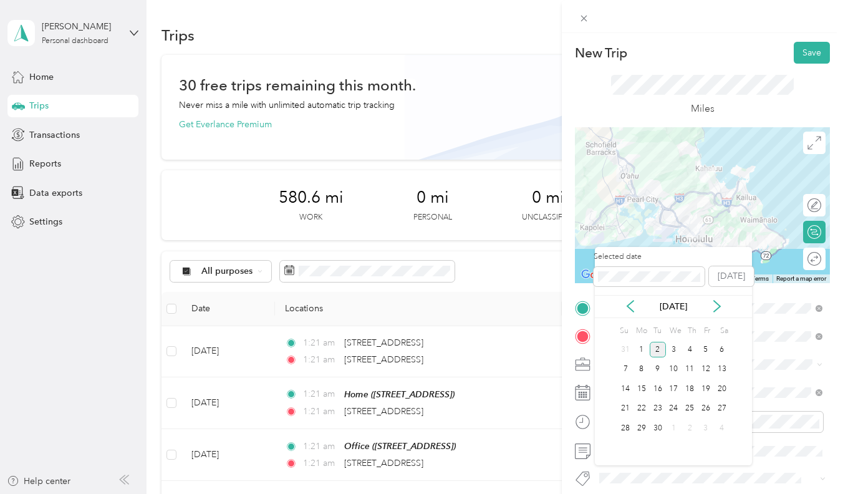
click at [632, 327] on div "Su Mo Tu We Th Fr Sa" at bounding box center [673, 330] width 112 height 17
click at [632, 312] on icon at bounding box center [630, 306] width 12 height 12
click at [662, 429] on div "26" at bounding box center [658, 428] width 16 height 16
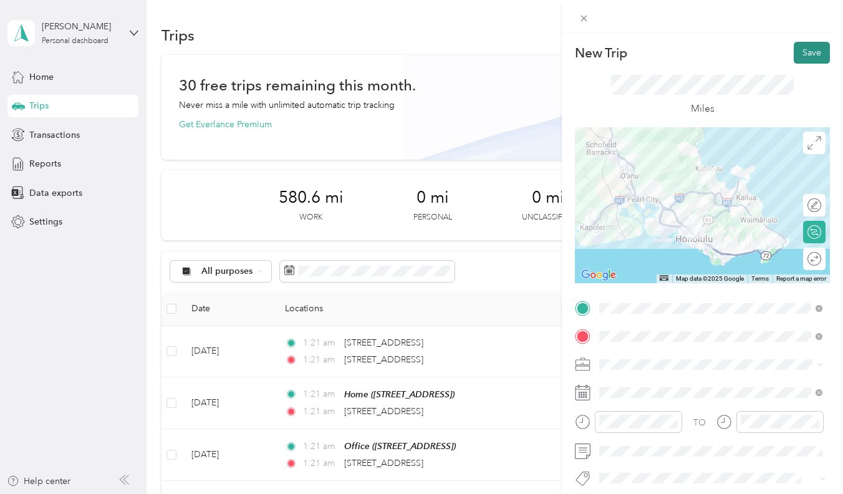
click at [816, 47] on button "Save" at bounding box center [812, 53] width 36 height 22
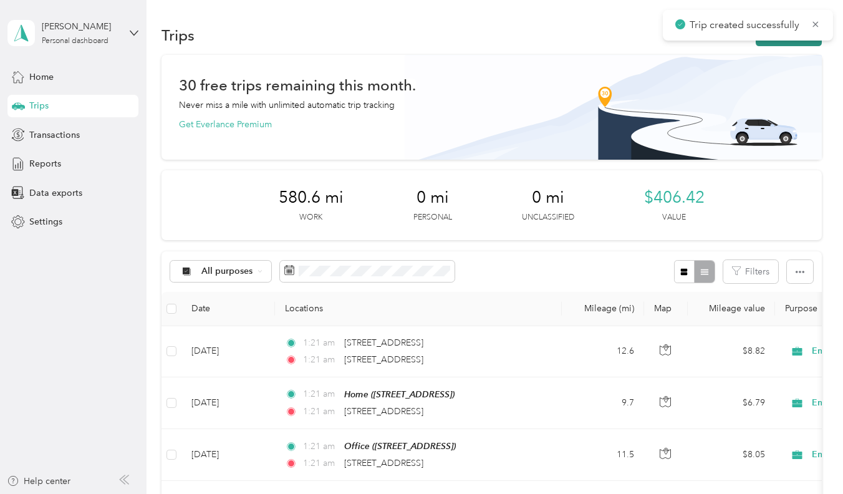
click at [769, 44] on button "New trip" at bounding box center [789, 35] width 66 height 22
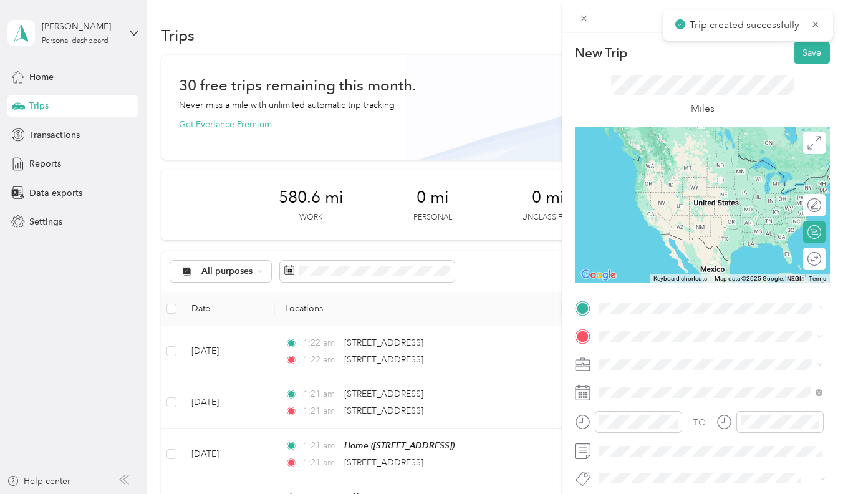
click at [633, 347] on span "[STREET_ADDRESS][US_STATE]" at bounding box center [685, 352] width 125 height 11
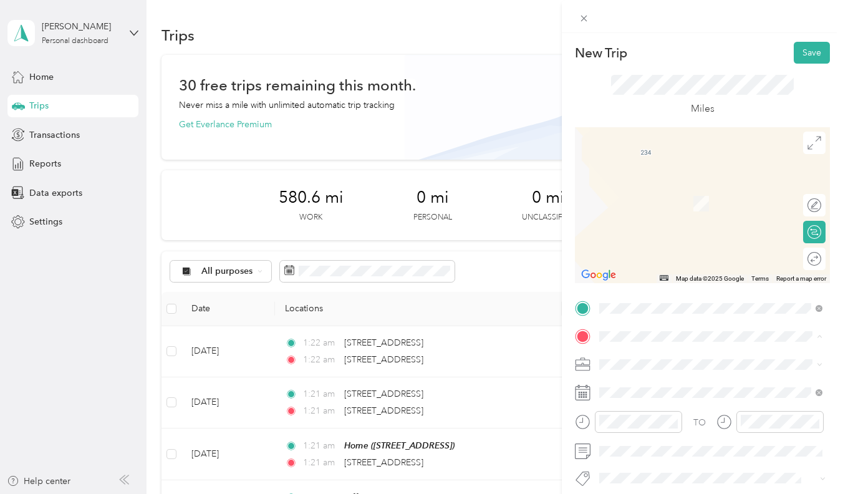
click at [642, 273] on div "Lab" at bounding box center [697, 267] width 148 height 11
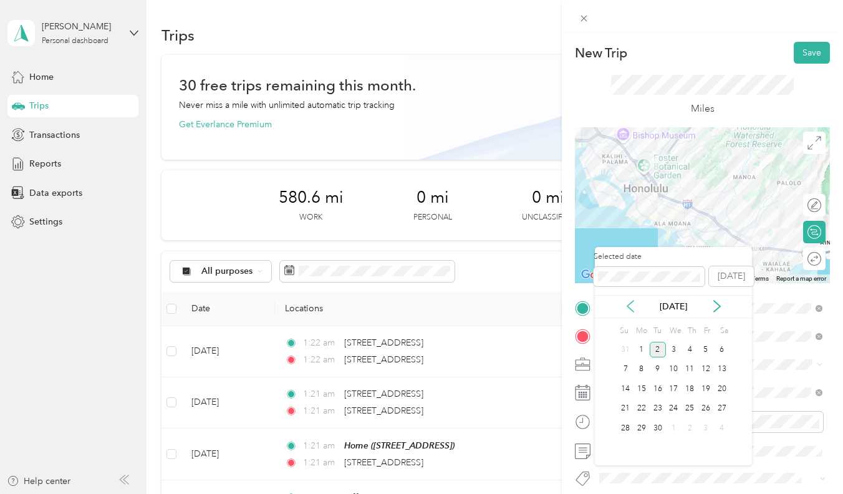
click at [635, 301] on icon at bounding box center [630, 306] width 12 height 12
click at [662, 425] on div "26" at bounding box center [658, 428] width 16 height 16
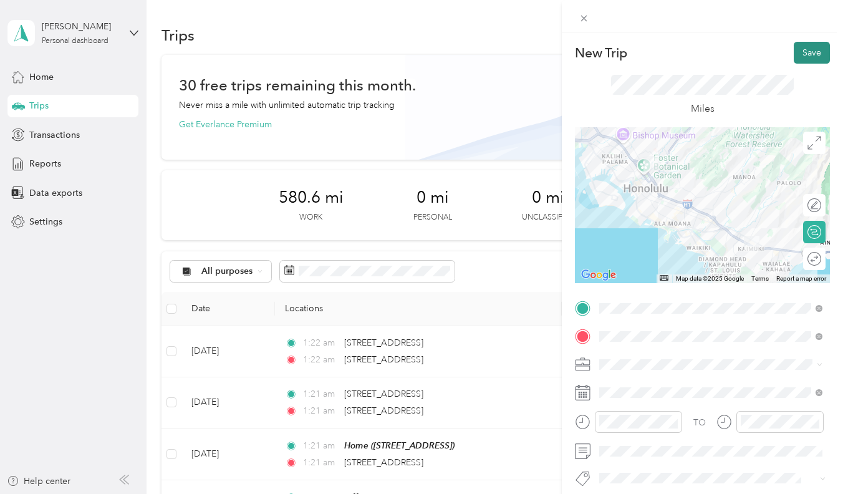
click at [800, 45] on button "Save" at bounding box center [812, 53] width 36 height 22
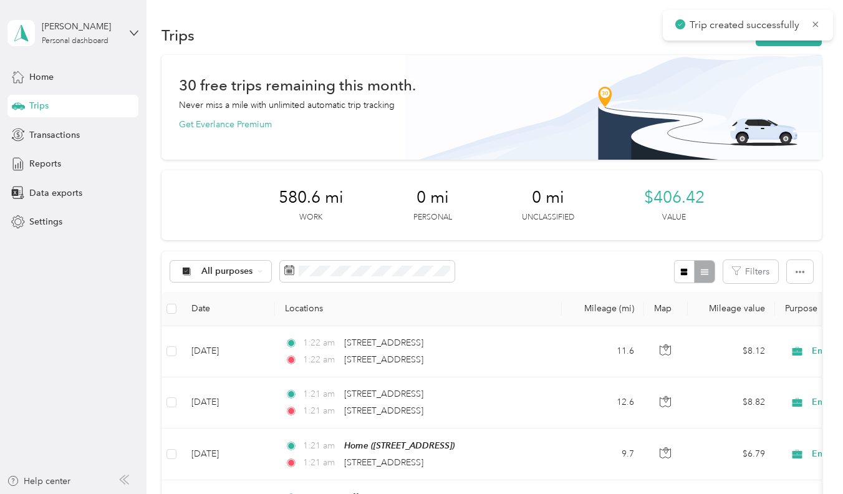
click at [775, 44] on button "New trip" at bounding box center [789, 35] width 66 height 22
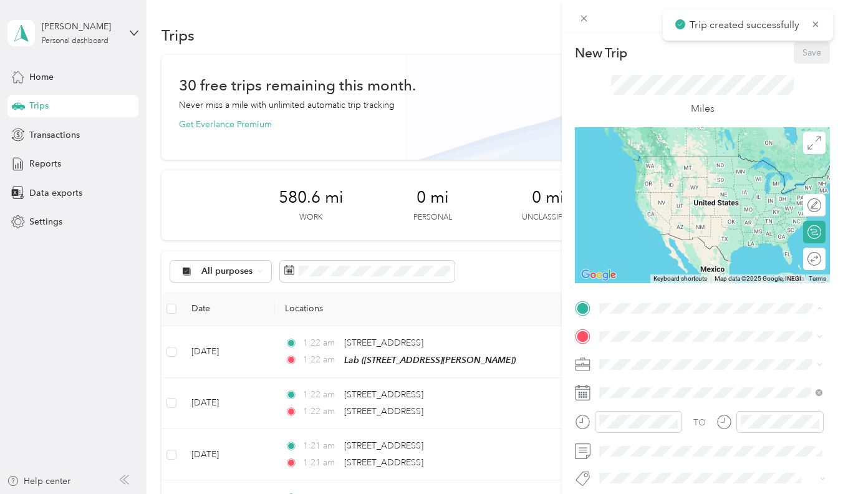
click at [627, 453] on li "Lab [STREET_ADDRESS][PERSON_NAME]" at bounding box center [711, 442] width 232 height 39
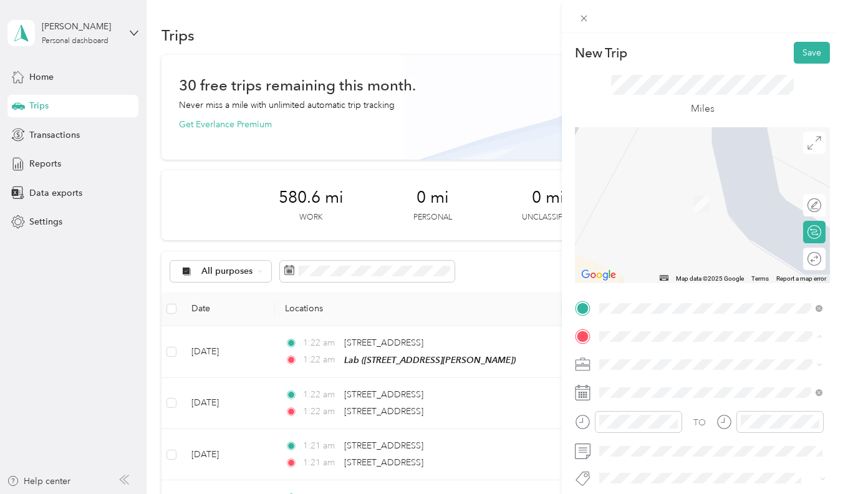
click at [660, 248] on div "Office [STREET_ADDRESS]" at bounding box center [662, 236] width 79 height 26
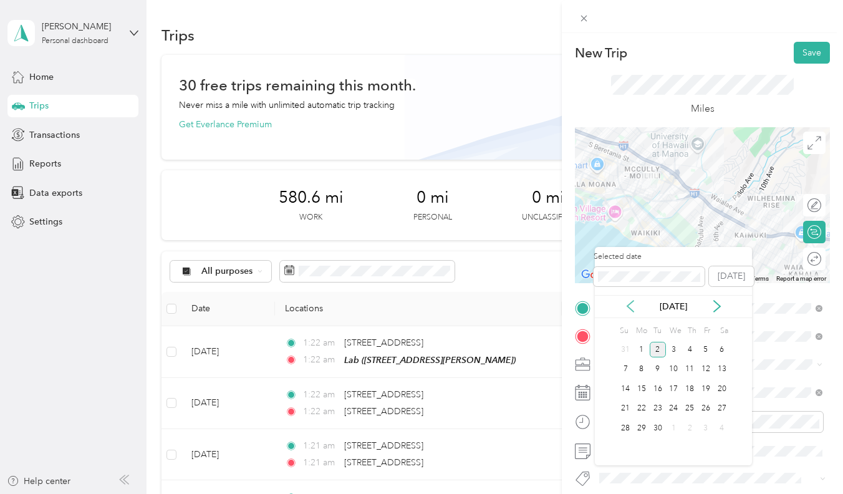
click at [632, 310] on icon at bounding box center [630, 306] width 6 height 11
click at [654, 424] on div "26" at bounding box center [658, 428] width 16 height 16
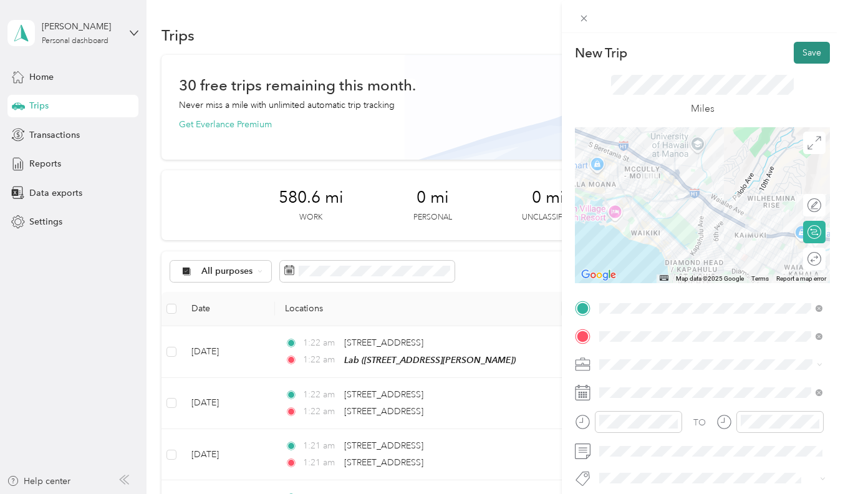
click at [808, 61] on button "Save" at bounding box center [812, 53] width 36 height 22
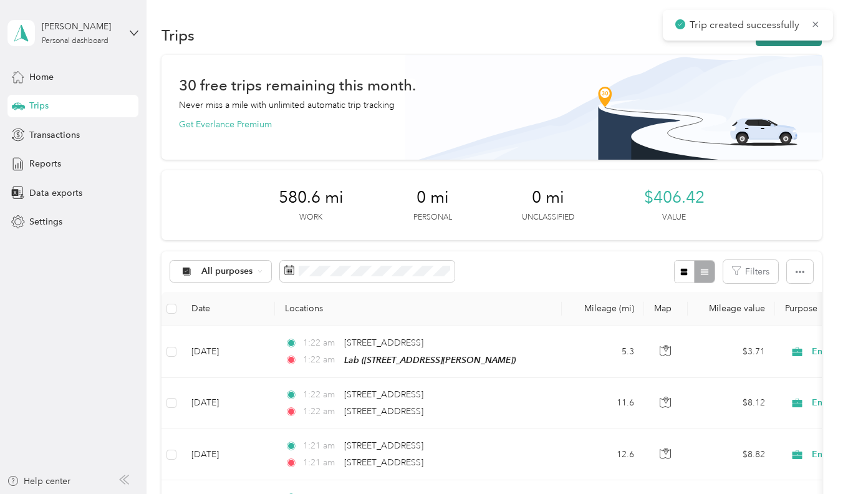
click at [811, 44] on button "New trip" at bounding box center [789, 35] width 66 height 22
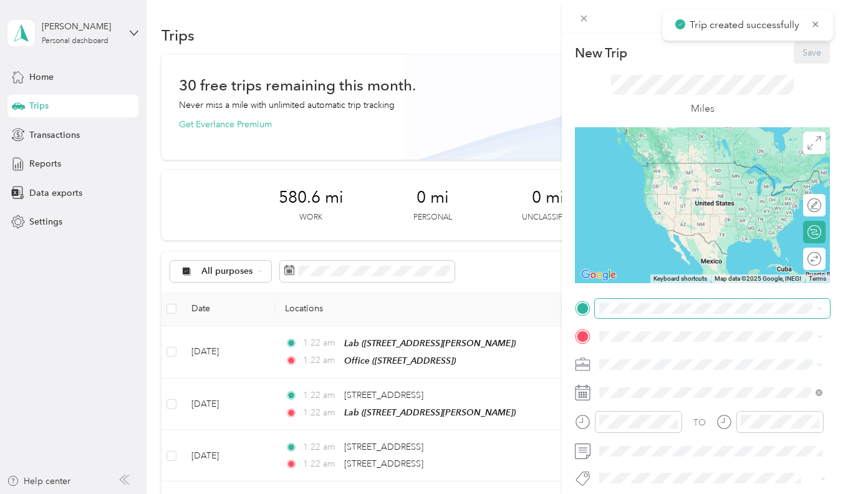
click at [622, 299] on span at bounding box center [712, 308] width 235 height 19
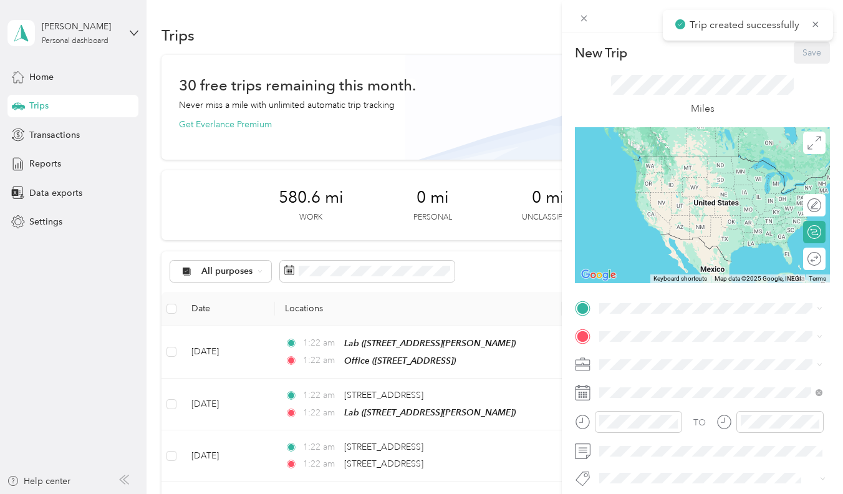
click at [657, 416] on span "[STREET_ADDRESS]" at bounding box center [662, 410] width 79 height 11
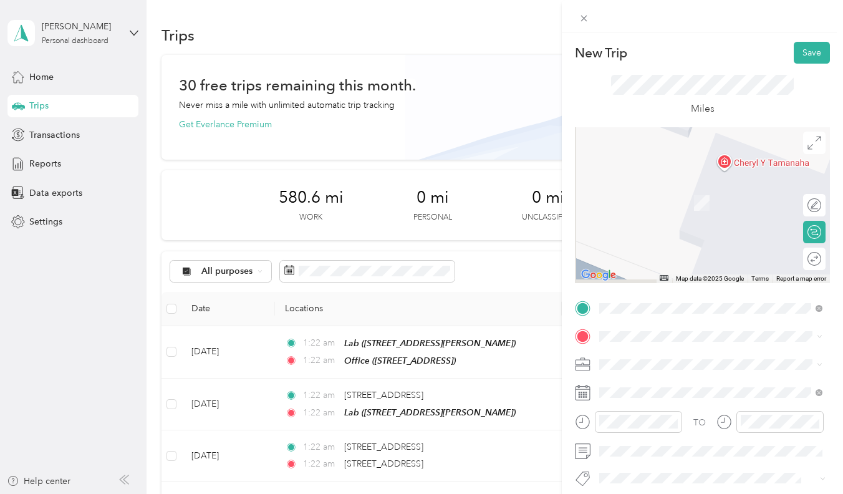
click at [657, 346] on div "TO Add photo" at bounding box center [702, 448] width 255 height 299
click at [694, 189] on span "[STREET_ADDRESS][US_STATE]" at bounding box center [685, 184] width 125 height 11
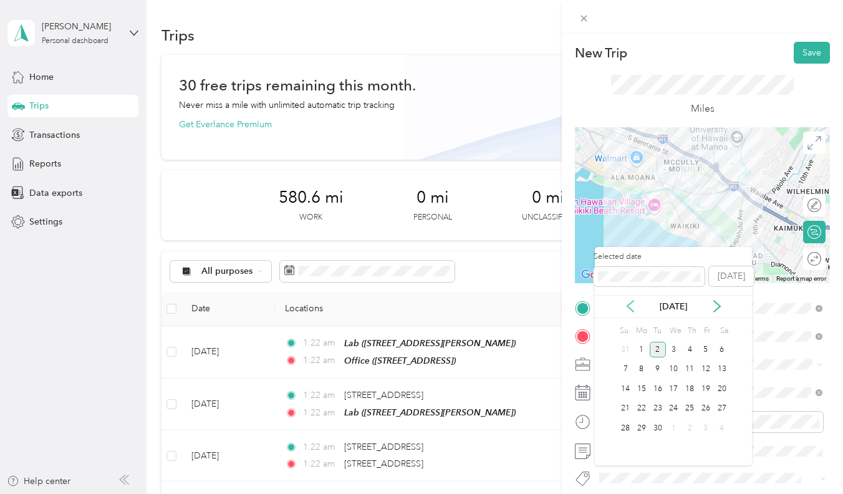
click at [627, 301] on icon at bounding box center [630, 306] width 12 height 12
click at [653, 425] on div "26" at bounding box center [658, 428] width 16 height 16
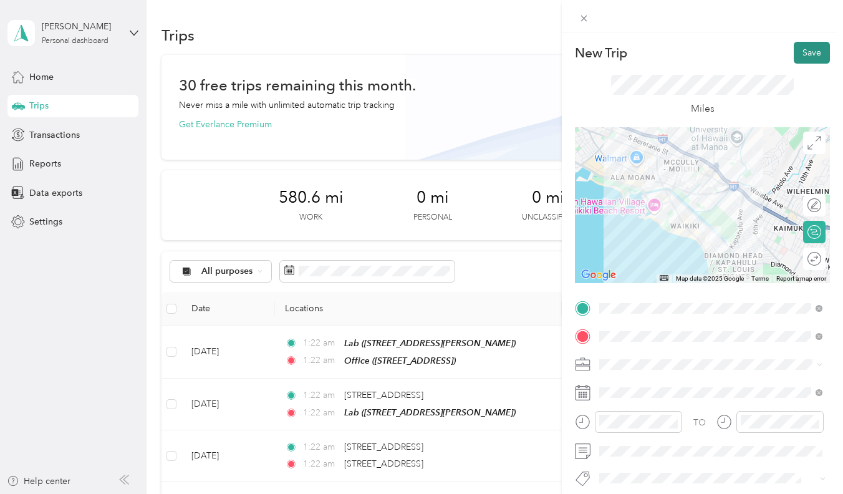
click at [808, 56] on button "Save" at bounding box center [812, 53] width 36 height 22
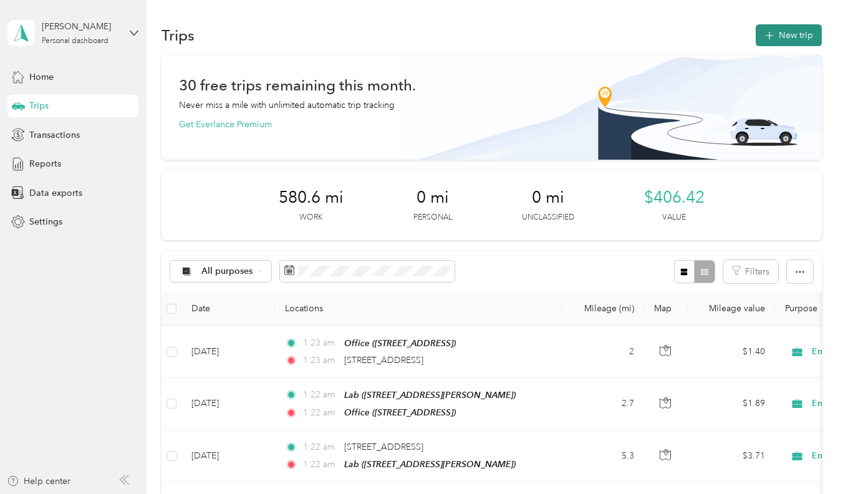
click at [793, 34] on button "New trip" at bounding box center [789, 35] width 66 height 22
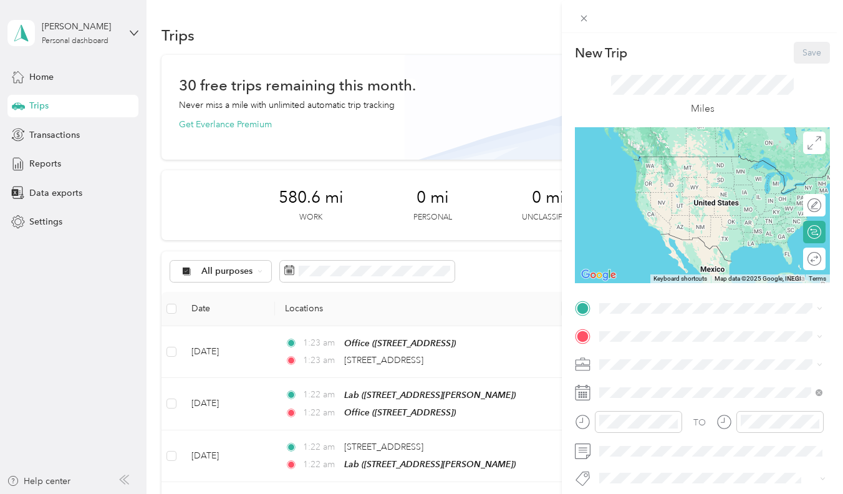
click at [701, 352] on div "Home" at bounding box center [662, 357] width 79 height 11
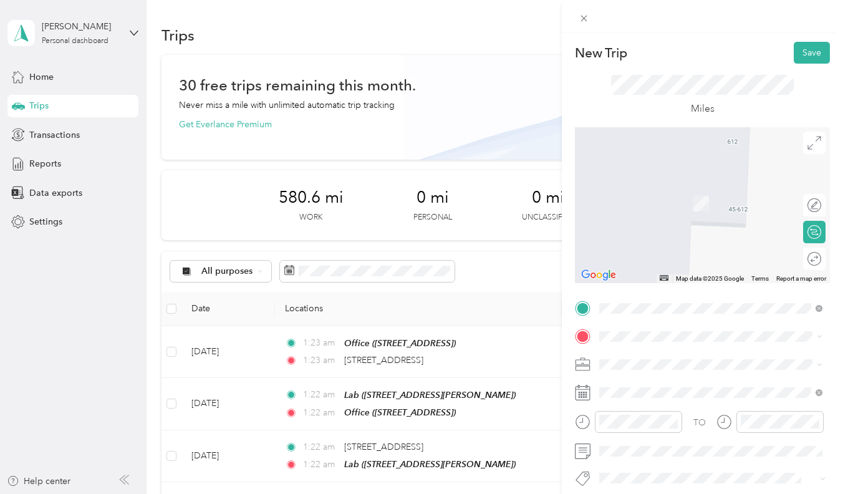
drag, startPoint x: 665, startPoint y: 341, endPoint x: 689, endPoint y: 191, distance: 151.5
click at [689, 189] on span "[STREET_ADDRESS][PERSON_NAME][US_STATE]" at bounding box center [720, 183] width 194 height 11
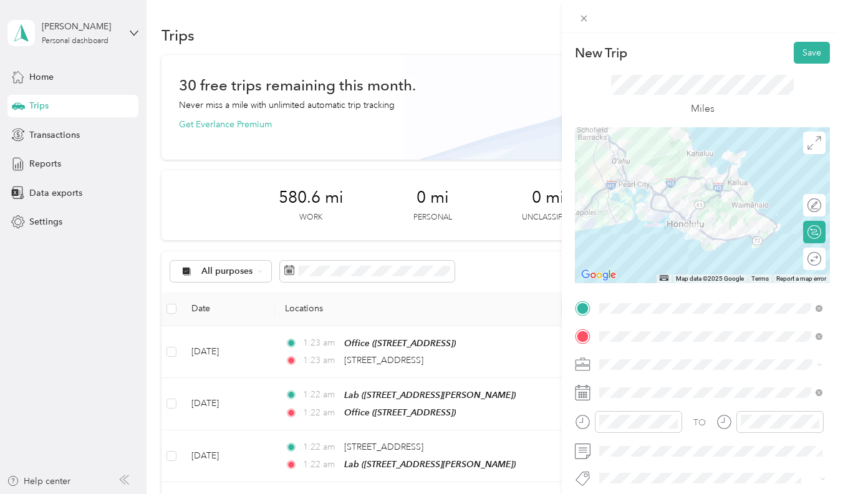
click at [672, 355] on span at bounding box center [712, 364] width 235 height 19
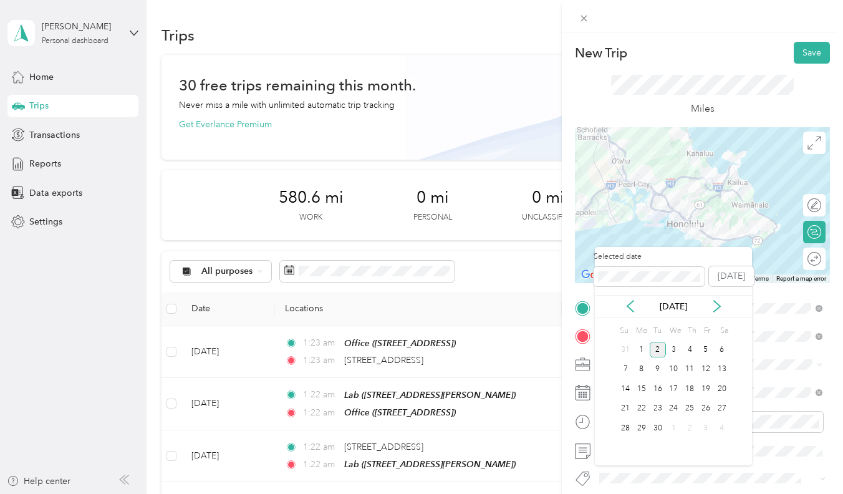
click at [629, 298] on div "[DATE]" at bounding box center [673, 306] width 157 height 23
click at [630, 306] on icon at bounding box center [630, 306] width 12 height 12
click at [671, 424] on div "27" at bounding box center [674, 428] width 16 height 16
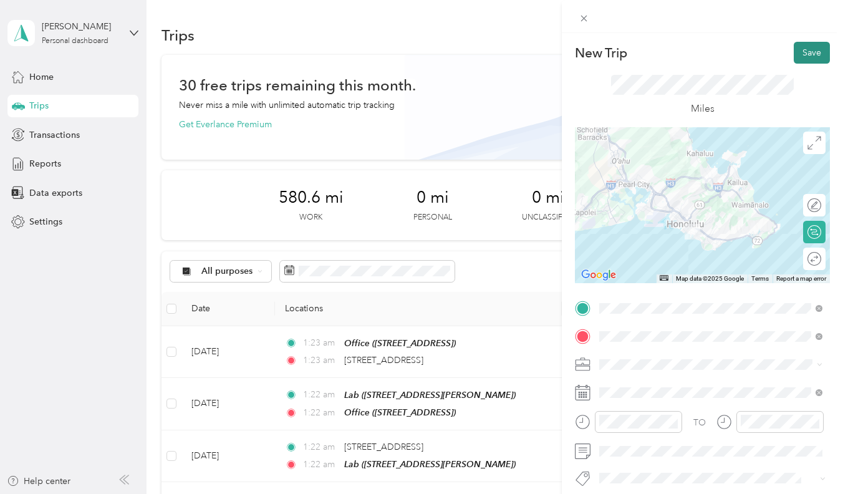
click at [819, 54] on button "Save" at bounding box center [812, 53] width 36 height 22
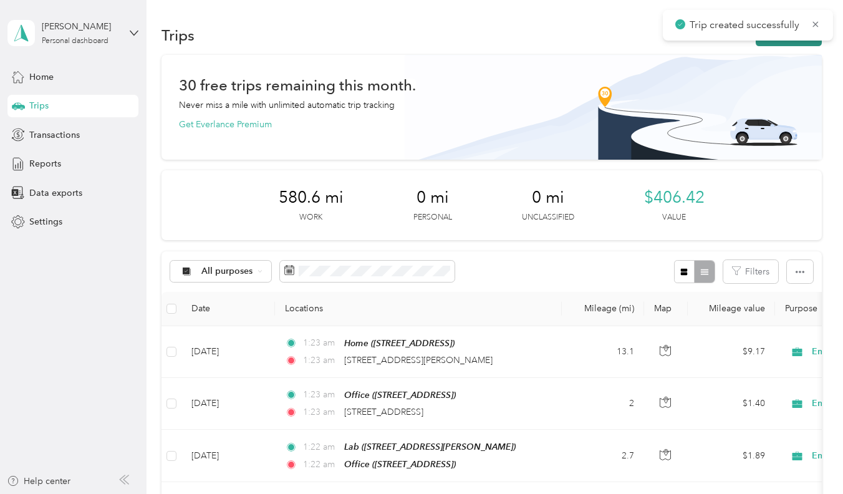
click at [784, 44] on button "New trip" at bounding box center [789, 35] width 66 height 22
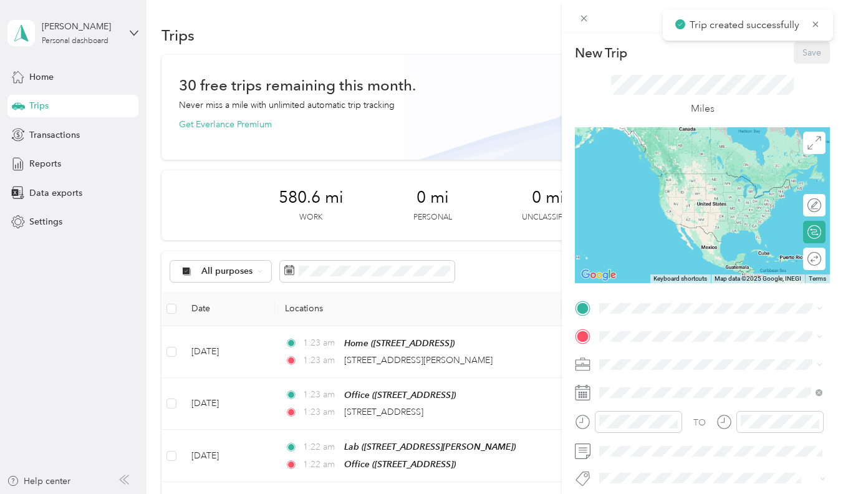
click at [654, 291] on div "New Trip Save This trip cannot be edited because it is either under review, app…" at bounding box center [702, 320] width 255 height 556
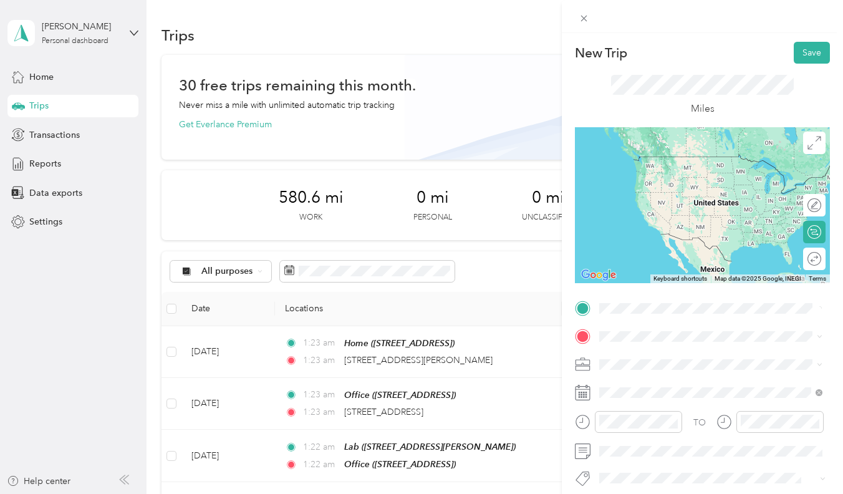
click at [658, 347] on span "[STREET_ADDRESS][PERSON_NAME][US_STATE]" at bounding box center [720, 352] width 194 height 11
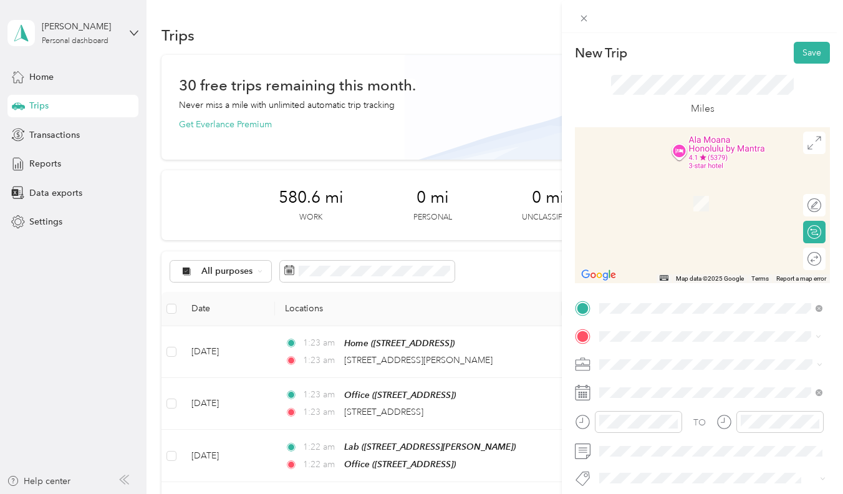
drag, startPoint x: 658, startPoint y: 341, endPoint x: 684, endPoint y: 195, distance: 148.9
click at [684, 190] on span "[STREET_ADDRESS][US_STATE]" at bounding box center [685, 183] width 125 height 11
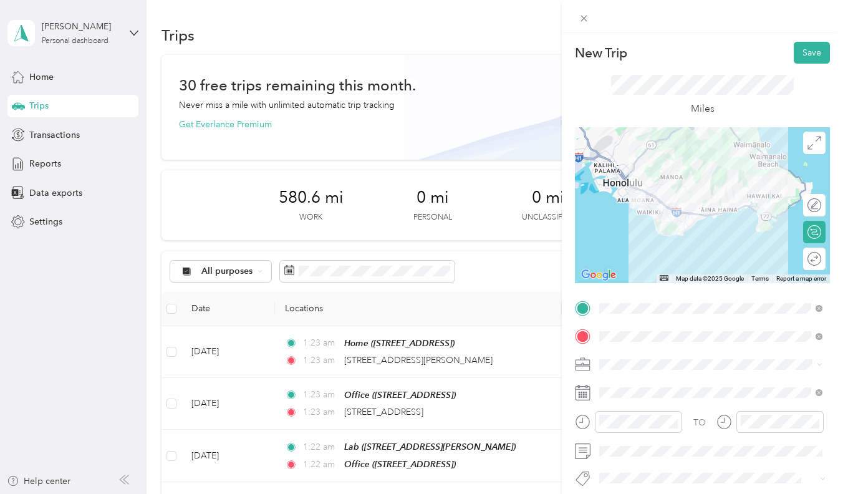
click at [649, 359] on span at bounding box center [712, 364] width 235 height 19
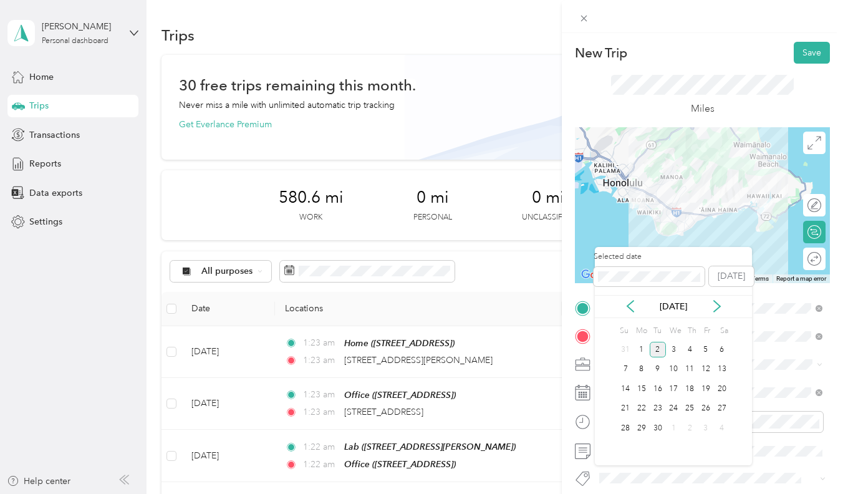
click at [631, 288] on div "Selected date [DATE]" at bounding box center [673, 273] width 157 height 44
click at [631, 313] on div "[DATE]" at bounding box center [673, 306] width 157 height 23
click at [631, 311] on icon at bounding box center [630, 306] width 12 height 12
click at [673, 427] on div "27" at bounding box center [674, 428] width 16 height 16
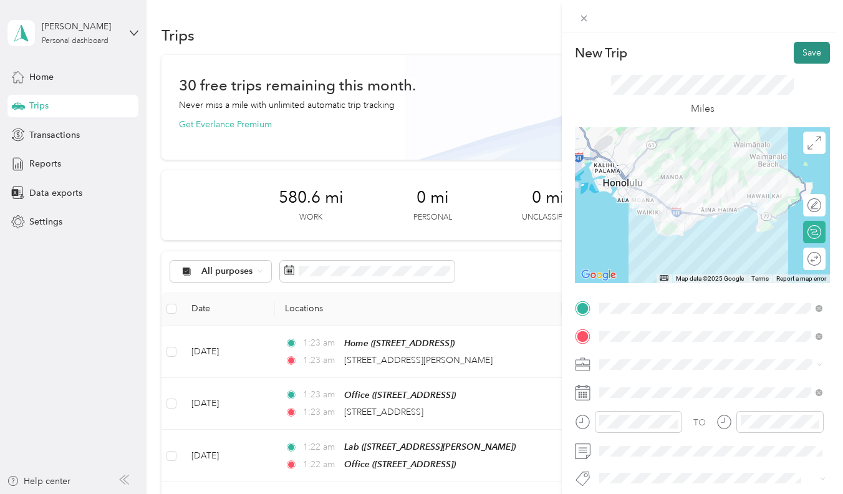
click at [811, 62] on button "Save" at bounding box center [812, 53] width 36 height 22
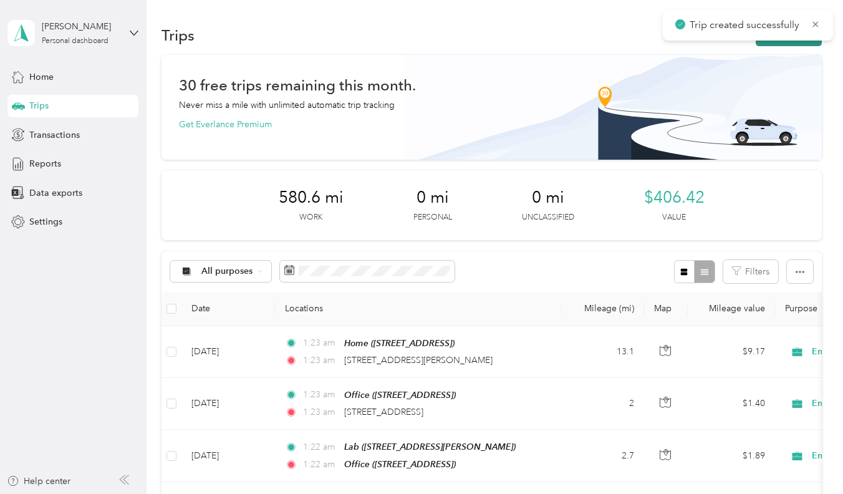
click at [774, 44] on button "New trip" at bounding box center [789, 35] width 66 height 22
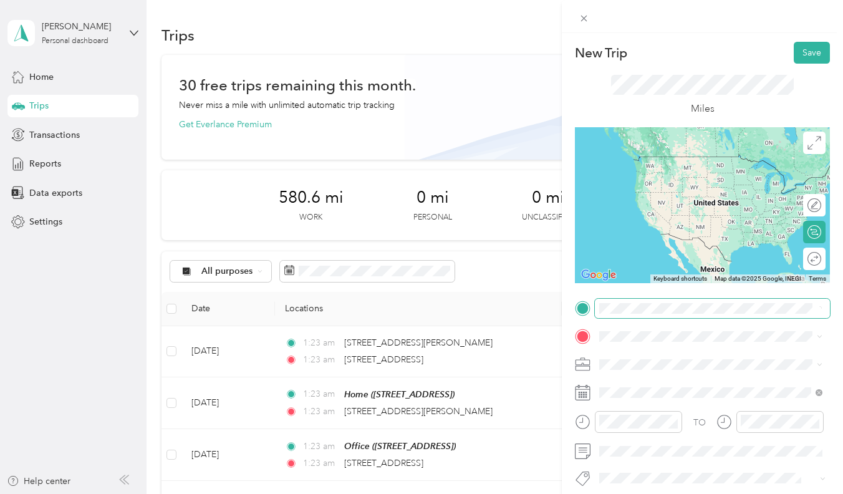
click at [642, 348] on span "[STREET_ADDRESS][US_STATE]" at bounding box center [685, 352] width 125 height 11
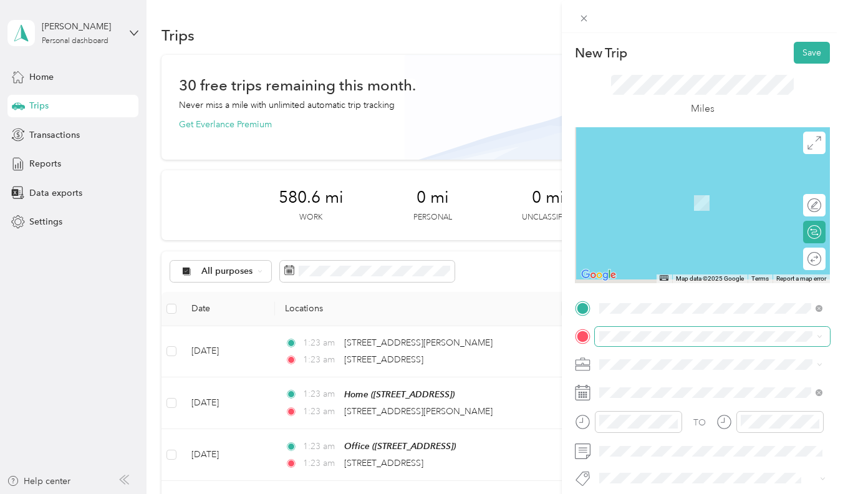
click at [642, 329] on span at bounding box center [712, 336] width 235 height 19
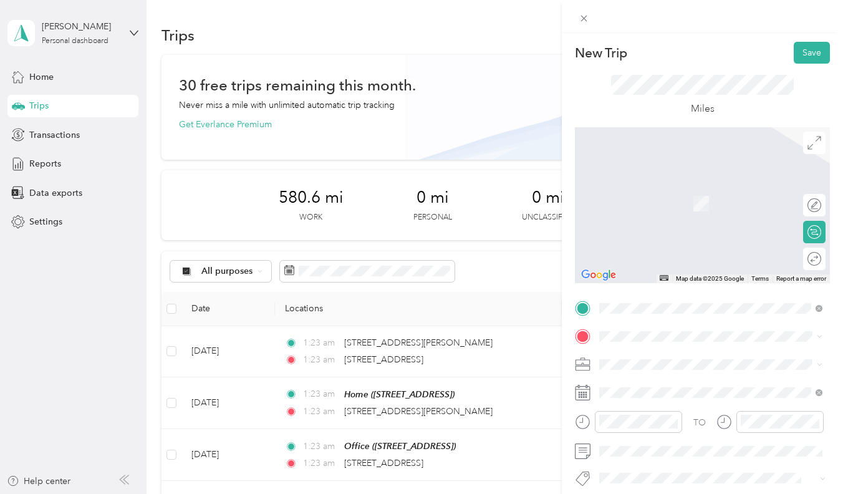
click at [667, 287] on span "[STREET_ADDRESS][PERSON_NAME]" at bounding box center [697, 281] width 148 height 11
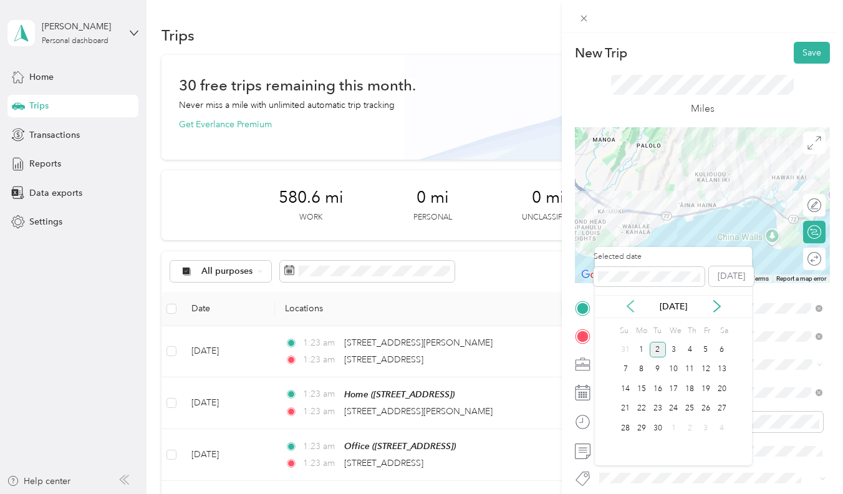
click at [626, 307] on icon at bounding box center [630, 306] width 12 height 12
click at [669, 426] on div "27" at bounding box center [674, 428] width 16 height 16
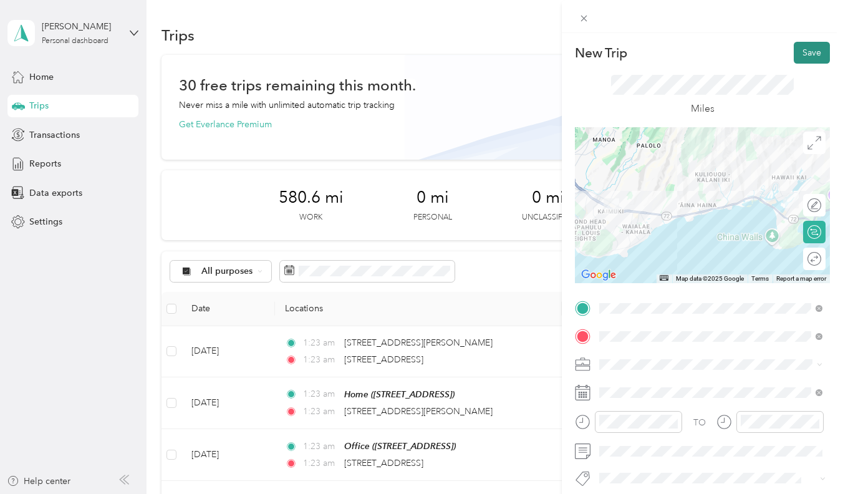
click at [806, 47] on button "Save" at bounding box center [812, 53] width 36 height 22
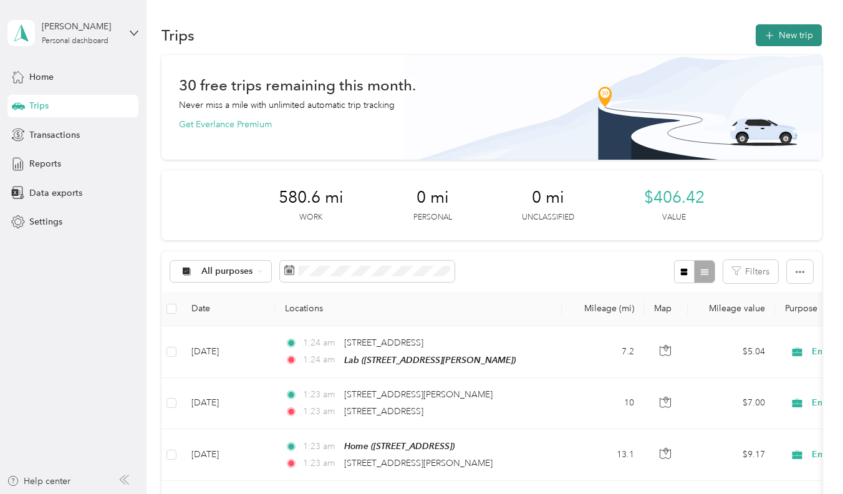
click at [806, 42] on button "New trip" at bounding box center [789, 35] width 66 height 22
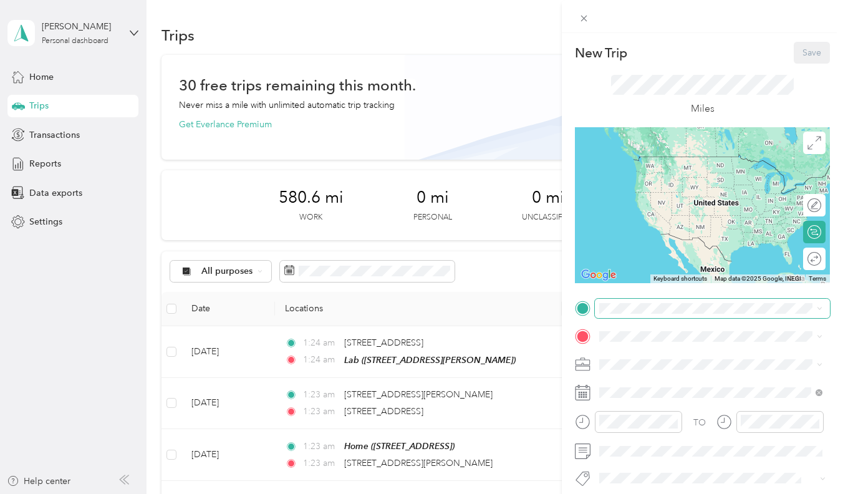
click at [669, 299] on span at bounding box center [712, 308] width 235 height 19
click at [674, 442] on div "Lab" at bounding box center [697, 435] width 148 height 11
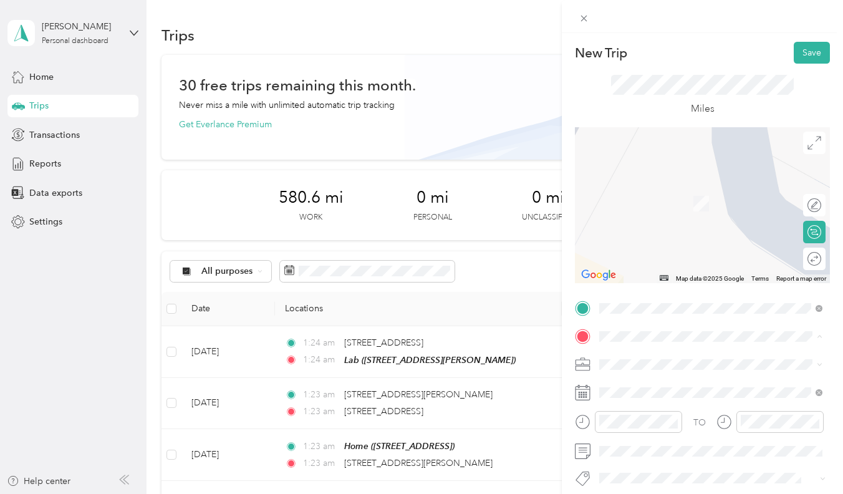
click at [649, 246] on div "Office [STREET_ADDRESS]" at bounding box center [662, 236] width 79 height 26
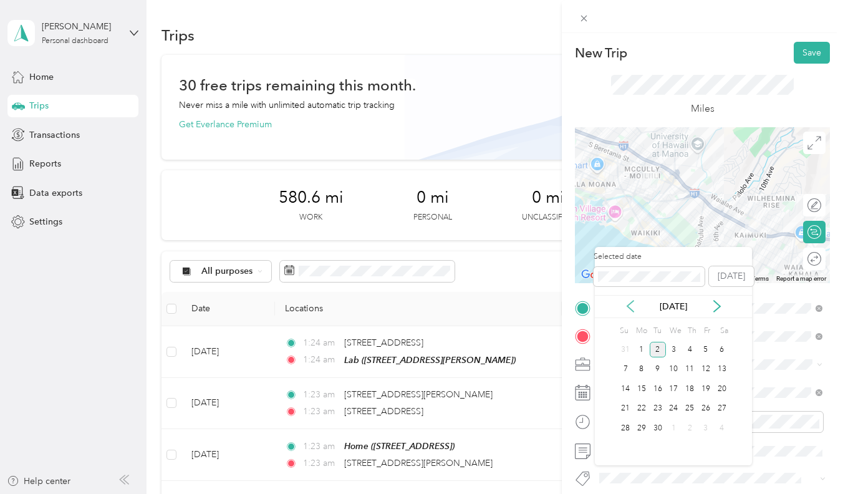
click at [634, 309] on icon at bounding box center [630, 306] width 12 height 12
click at [668, 426] on div "27" at bounding box center [674, 428] width 16 height 16
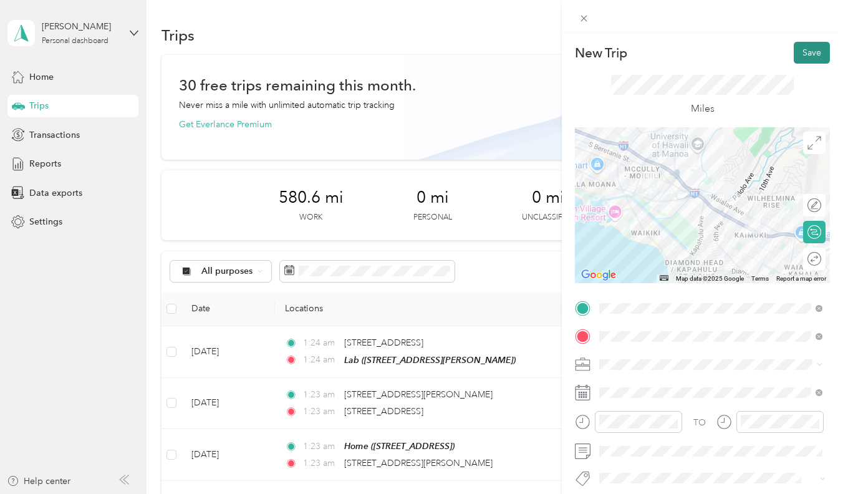
click at [819, 54] on button "Save" at bounding box center [812, 53] width 36 height 22
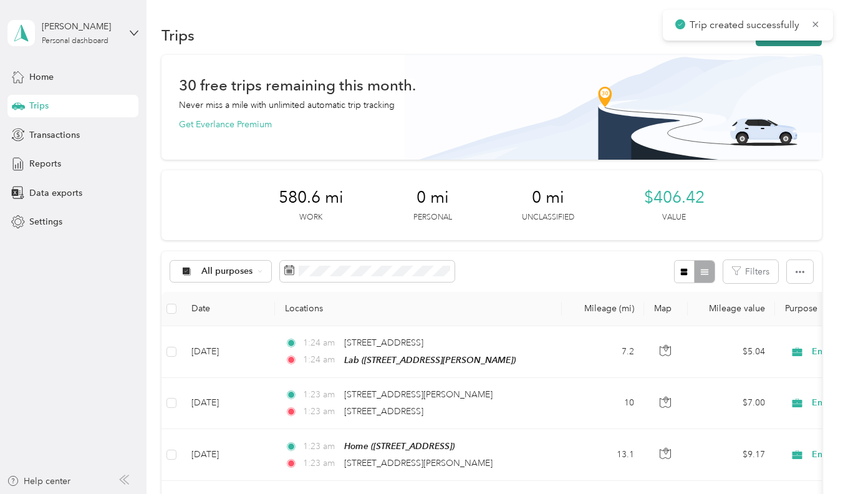
click at [788, 44] on button "New trip" at bounding box center [789, 35] width 66 height 22
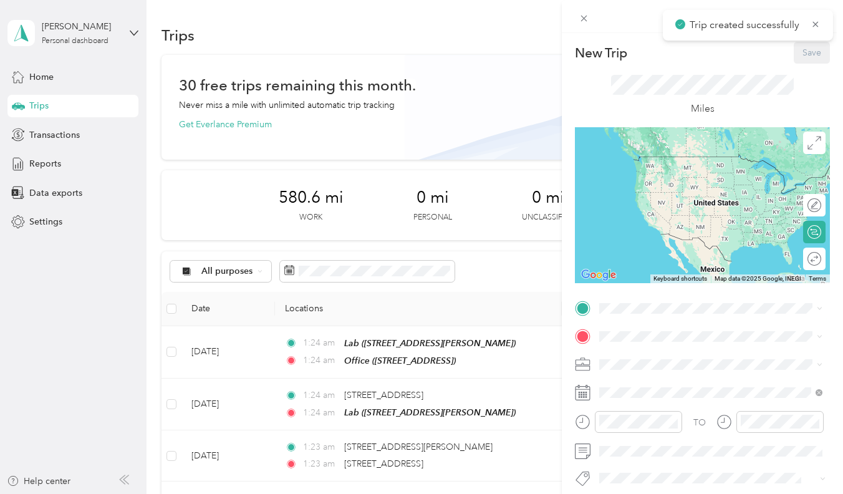
click at [650, 415] on span "[STREET_ADDRESS]" at bounding box center [662, 410] width 79 height 11
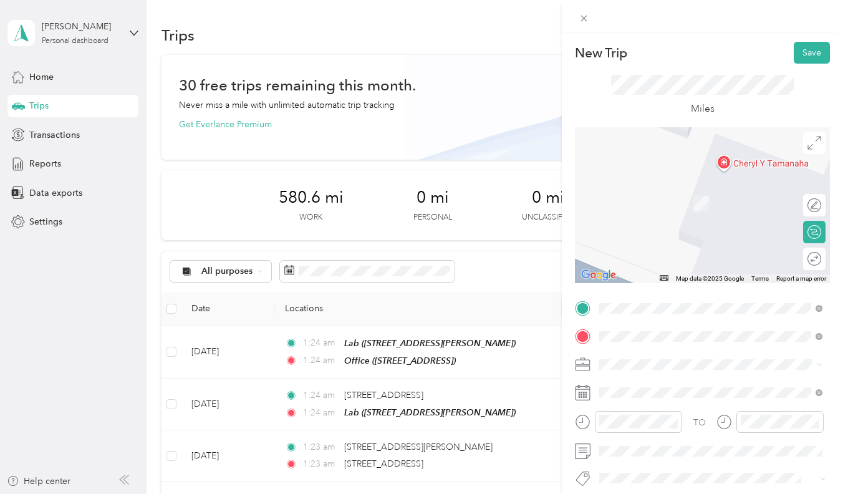
drag, startPoint x: 658, startPoint y: 348, endPoint x: 653, endPoint y: 383, distance: 35.3
click at [653, 383] on span "[STREET_ADDRESS][US_STATE]" at bounding box center [685, 380] width 125 height 11
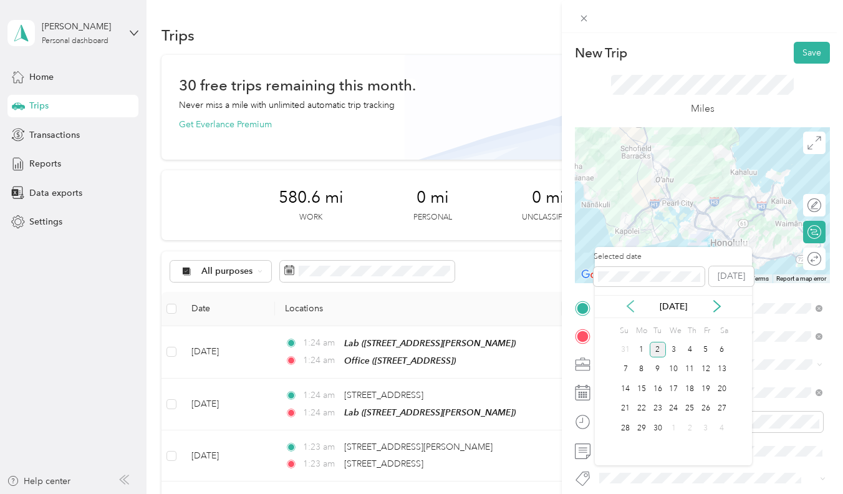
click at [629, 302] on icon at bounding box center [630, 306] width 12 height 12
click at [671, 432] on div "27" at bounding box center [674, 428] width 16 height 16
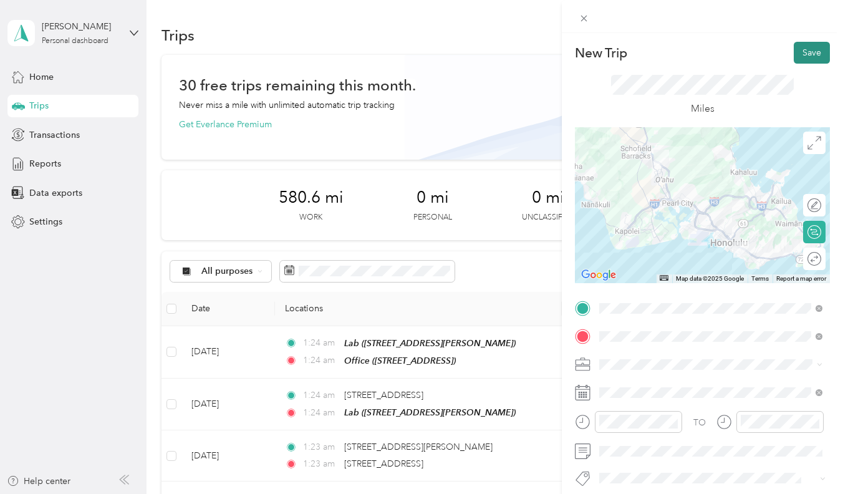
click at [810, 49] on button "Save" at bounding box center [812, 53] width 36 height 22
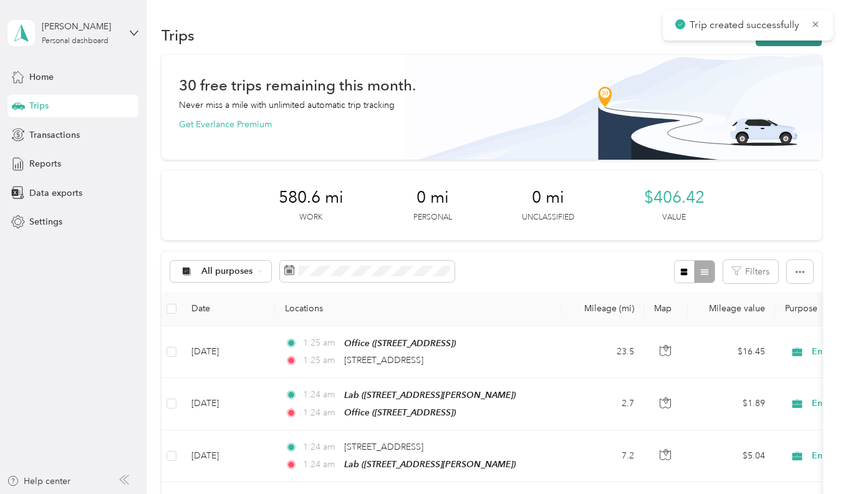
click at [806, 44] on button "New trip" at bounding box center [789, 35] width 66 height 22
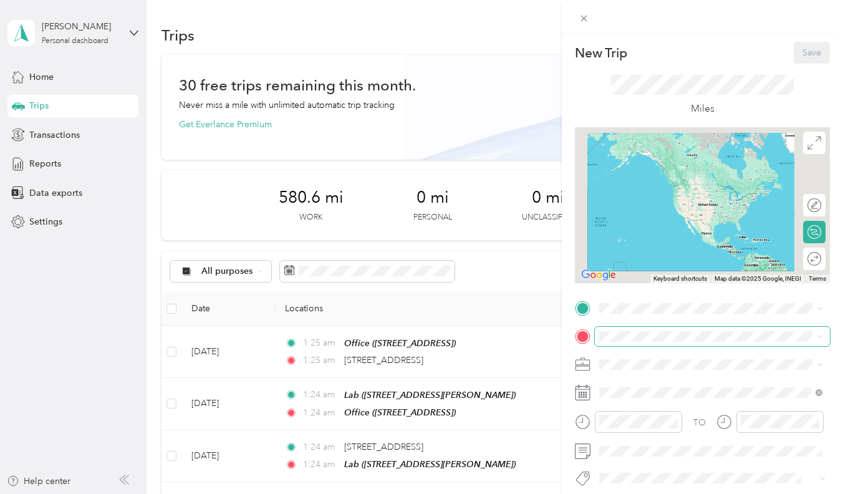
click at [660, 327] on span at bounding box center [712, 336] width 235 height 19
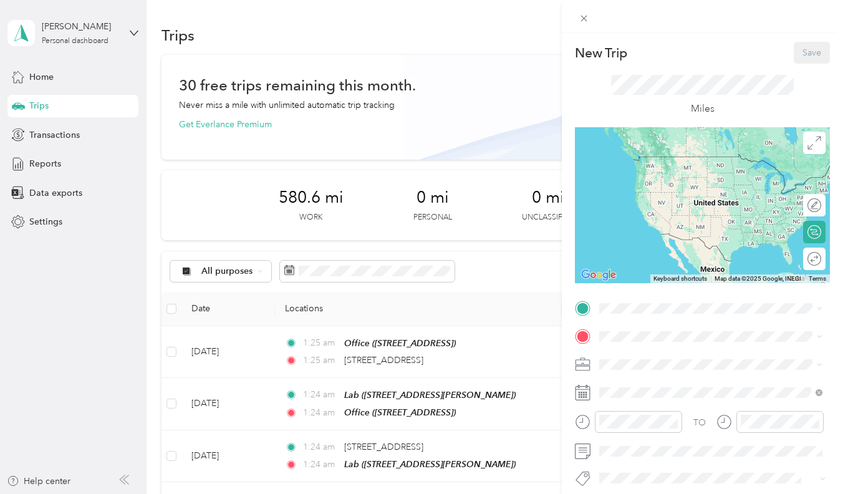
click at [657, 364] on div "Home [STREET_ADDRESS][PERSON_NAME]" at bounding box center [662, 364] width 79 height 26
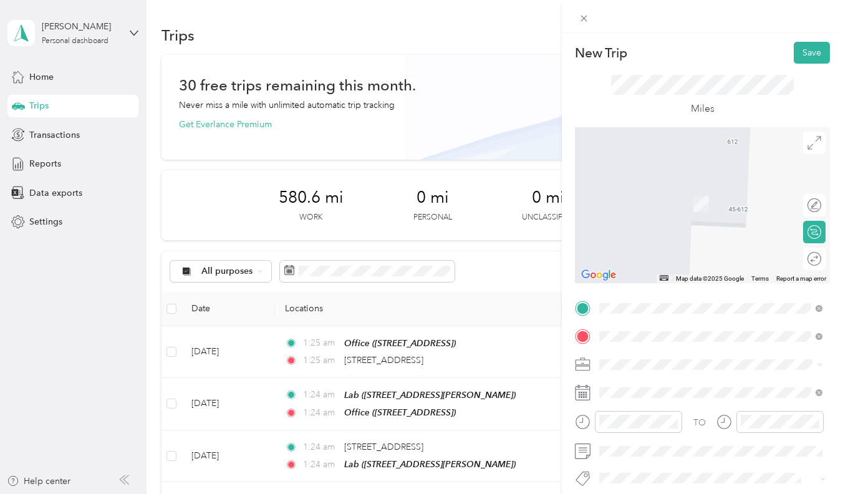
click at [691, 378] on span "[STREET_ADDRESS][US_STATE]" at bounding box center [685, 380] width 125 height 11
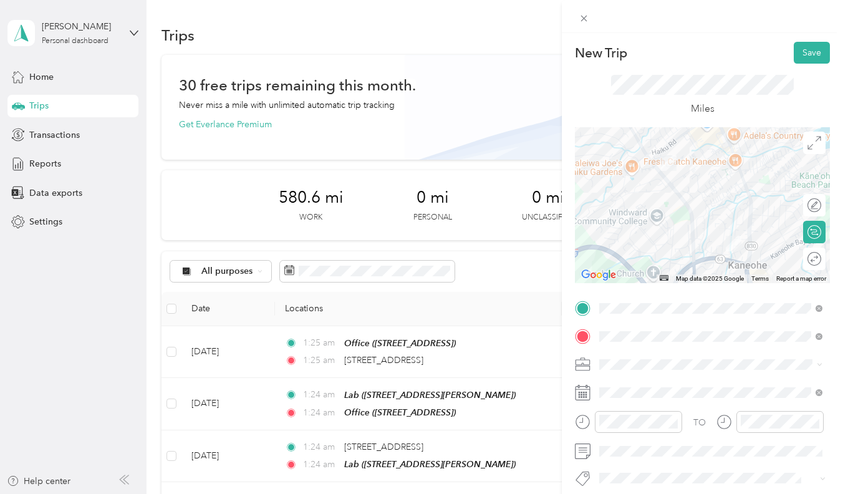
click at [702, 324] on div "TO Add photo" at bounding box center [702, 448] width 255 height 299
click at [685, 407] on div "TO Add photo" at bounding box center [702, 448] width 255 height 299
click at [677, 358] on span at bounding box center [712, 364] width 235 height 19
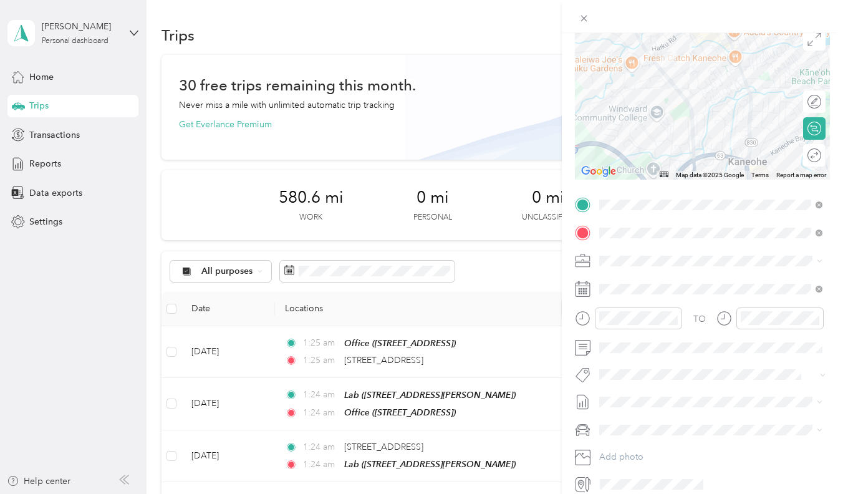
scroll to position [105, 0]
click at [677, 358] on div "TO Add photo" at bounding box center [702, 342] width 255 height 299
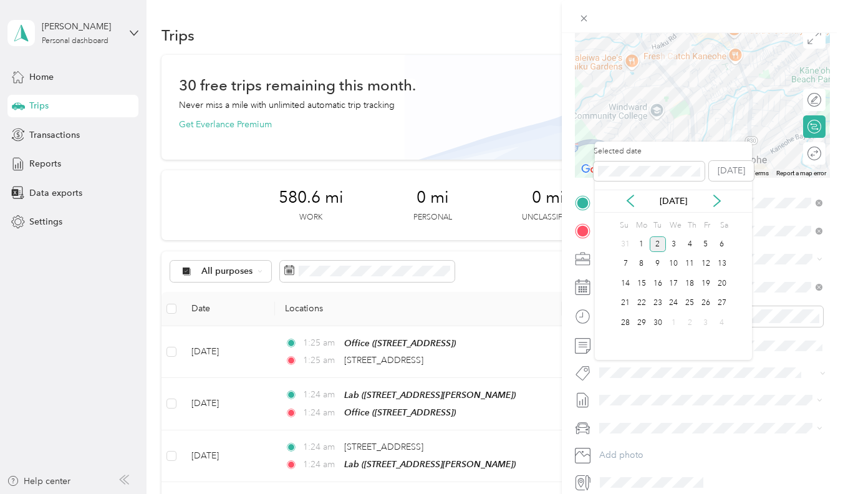
click at [636, 191] on div "[DATE]" at bounding box center [673, 201] width 157 height 23
click at [636, 196] on icon at bounding box center [630, 201] width 12 height 12
click at [690, 319] on div "28" at bounding box center [690, 323] width 16 height 16
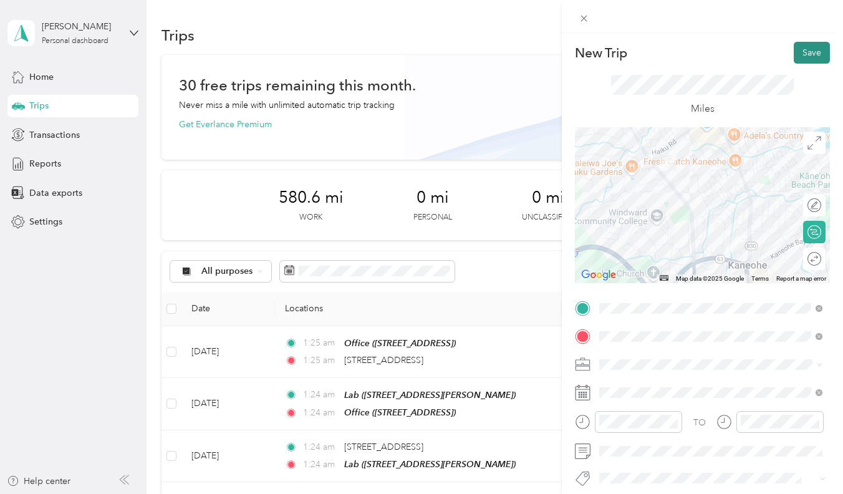
scroll to position [0, 0]
drag, startPoint x: 801, startPoint y: 57, endPoint x: 697, endPoint y: 262, distance: 229.6
click at [652, 314] on span at bounding box center [712, 308] width 235 height 19
click at [805, 57] on button "Save" at bounding box center [812, 53] width 36 height 22
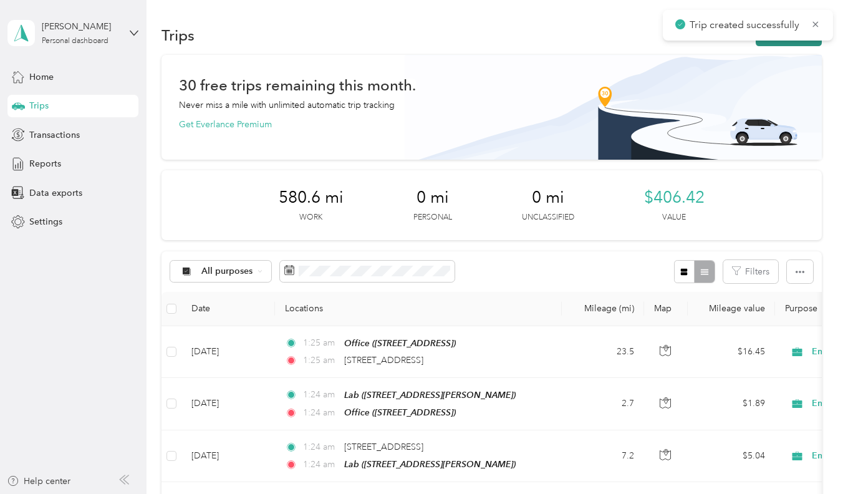
click at [780, 42] on button "New trip" at bounding box center [789, 35] width 66 height 22
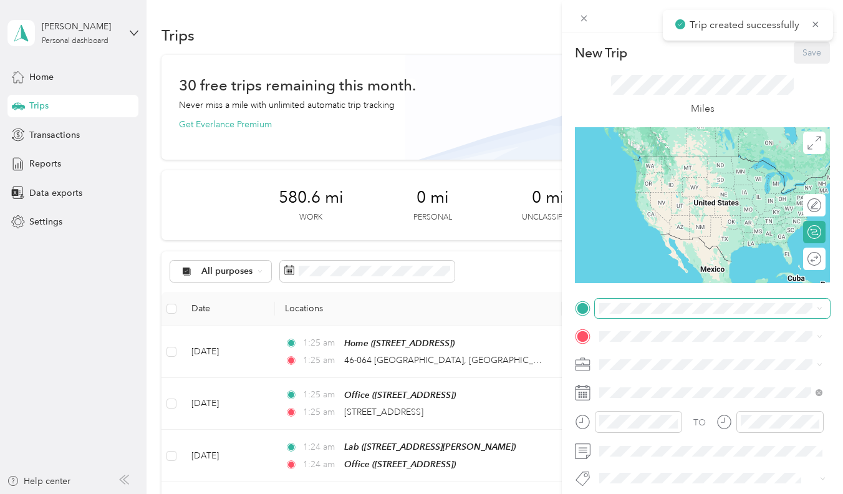
click at [623, 299] on span at bounding box center [712, 308] width 235 height 19
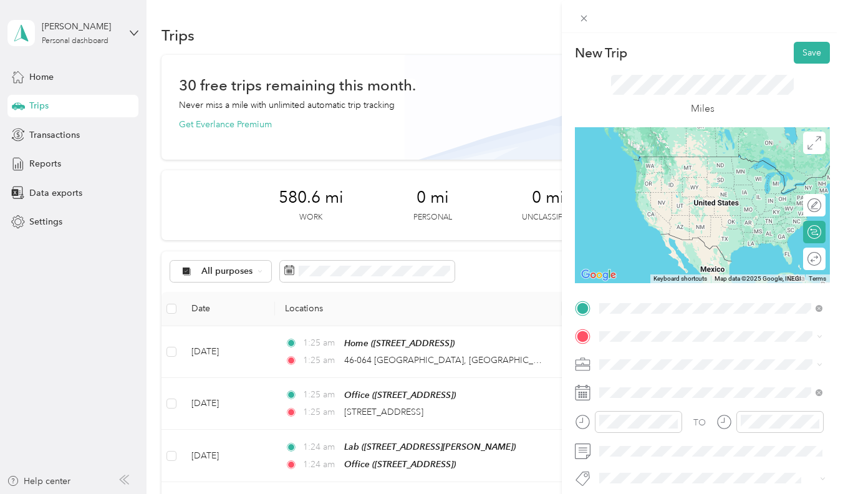
click at [621, 344] on li "[STREET_ADDRESS][US_STATE]" at bounding box center [711, 354] width 232 height 26
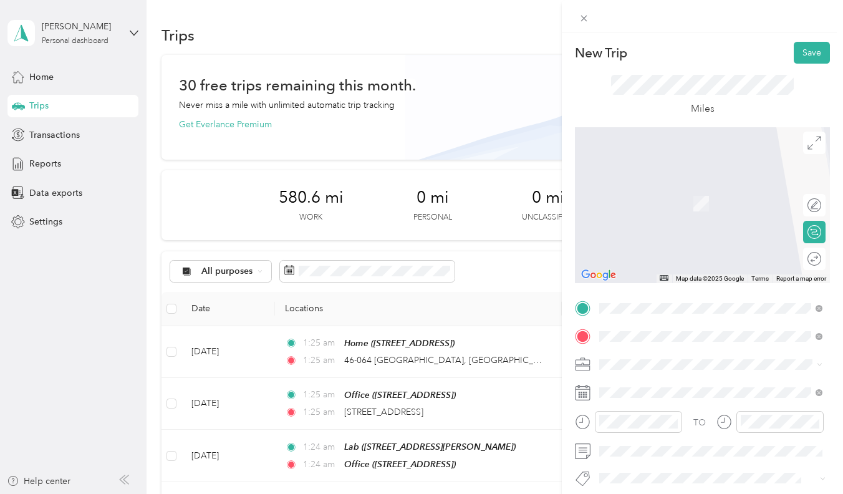
click at [640, 375] on span "[STREET_ADDRESS][US_STATE]" at bounding box center [685, 380] width 125 height 11
click at [642, 328] on span at bounding box center [712, 336] width 235 height 19
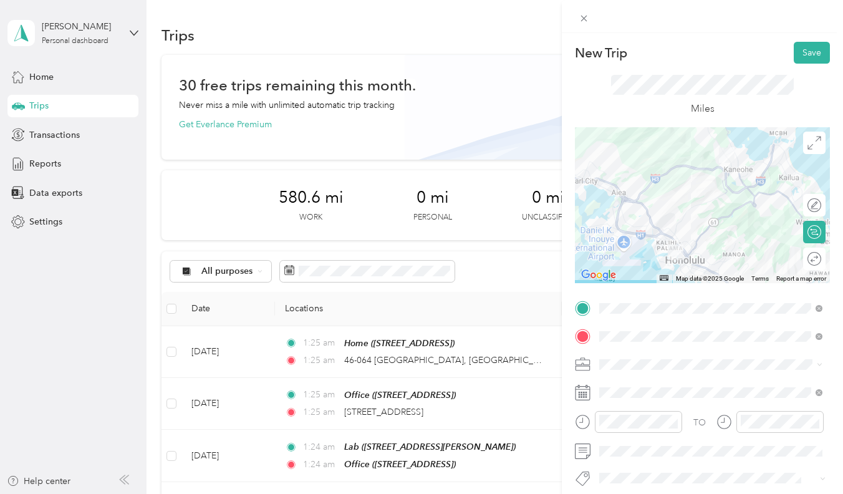
click at [642, 325] on div "TO Add photo" at bounding box center [702, 448] width 255 height 299
click at [627, 402] on span at bounding box center [712, 392] width 235 height 19
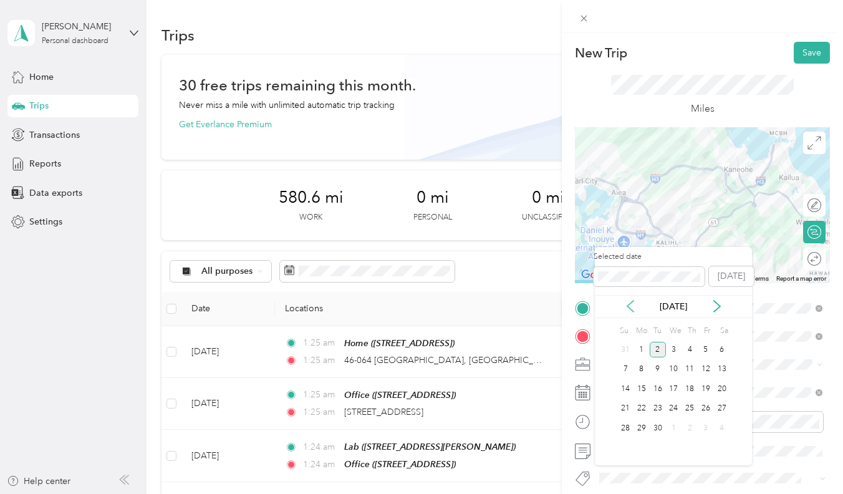
click at [633, 305] on icon at bounding box center [630, 306] width 12 height 12
click at [690, 430] on div "28" at bounding box center [690, 428] width 16 height 16
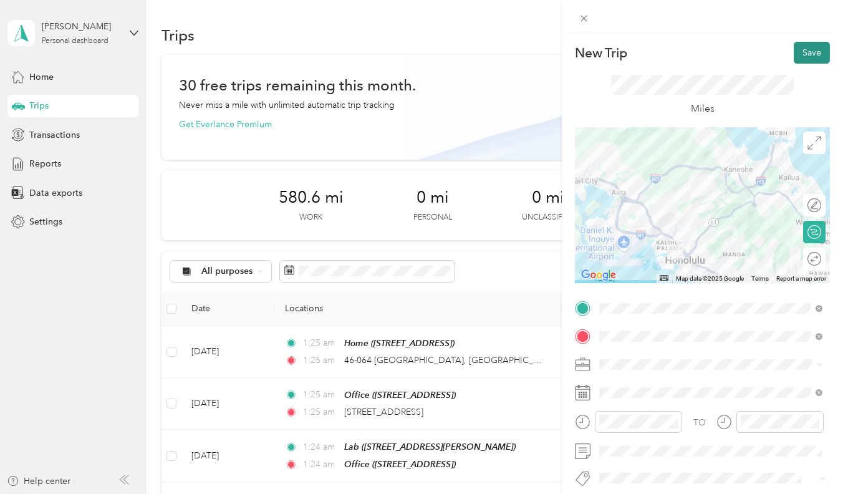
click at [811, 52] on button "Save" at bounding box center [812, 53] width 36 height 22
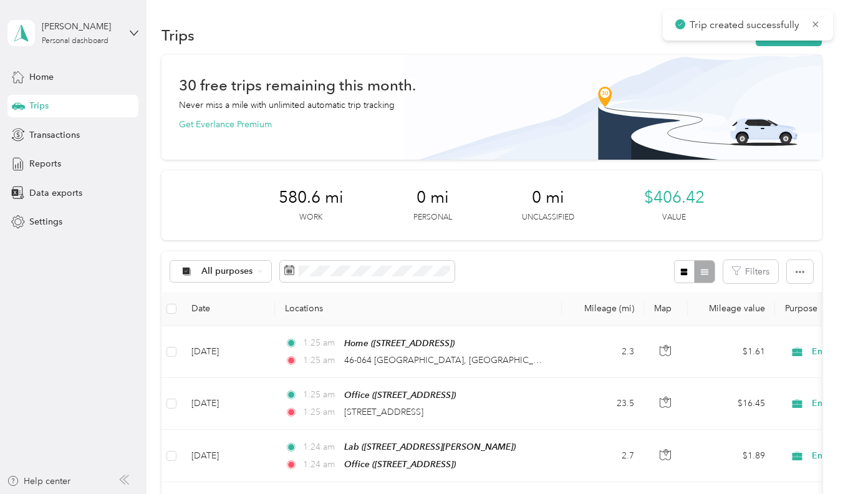
click at [766, 47] on div "Trips New trip" at bounding box center [492, 35] width 660 height 26
click at [771, 44] on button "New trip" at bounding box center [789, 35] width 66 height 22
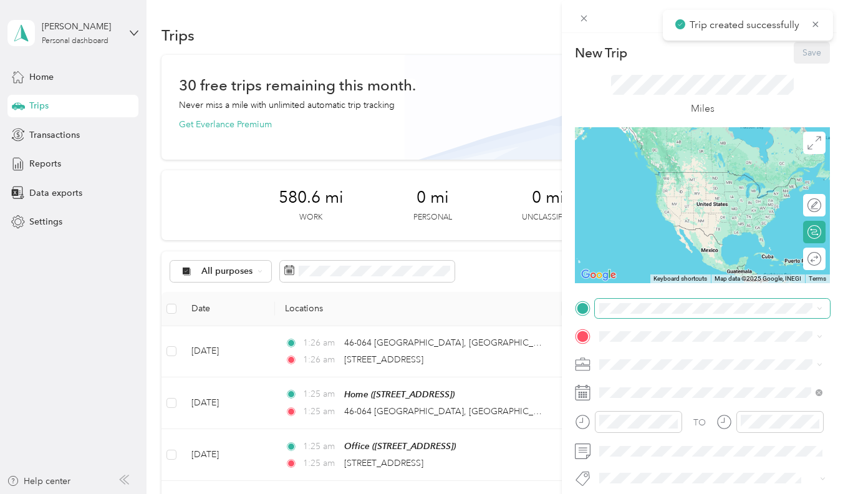
click at [669, 314] on span at bounding box center [712, 308] width 235 height 19
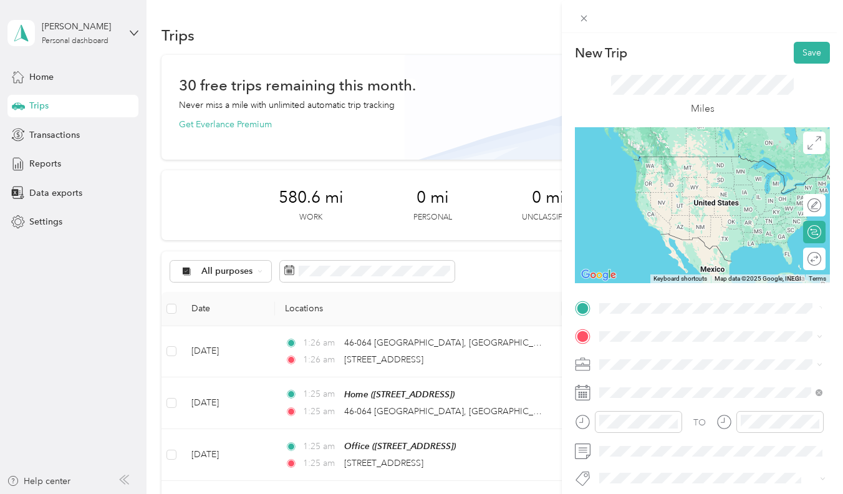
click at [660, 352] on span "[STREET_ADDRESS][US_STATE]" at bounding box center [685, 352] width 125 height 11
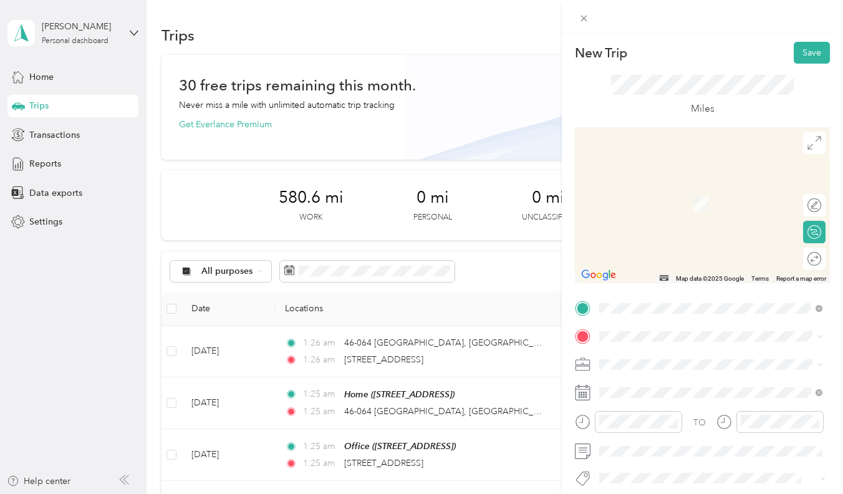
click at [664, 493] on div "New Trip Save This trip cannot be edited because it is either under review, app…" at bounding box center [418, 494] width 837 height 0
click at [661, 288] on div "Lab [STREET_ADDRESS][PERSON_NAME]" at bounding box center [697, 275] width 148 height 26
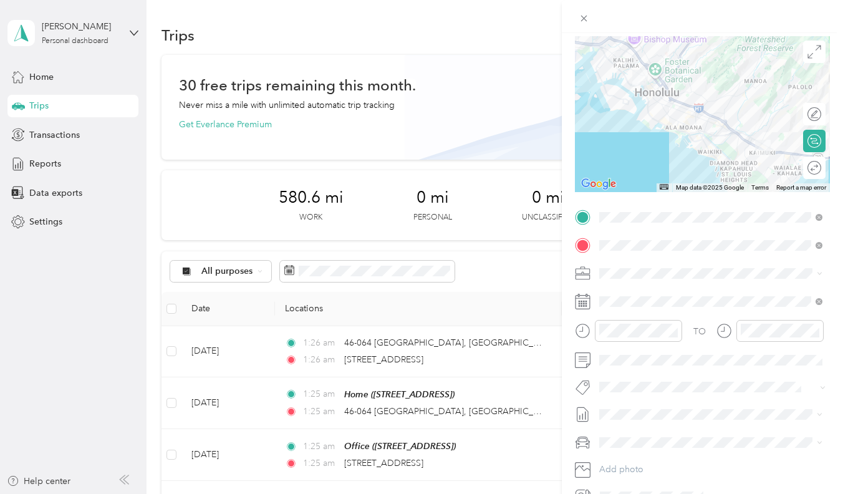
scroll to position [100, 0]
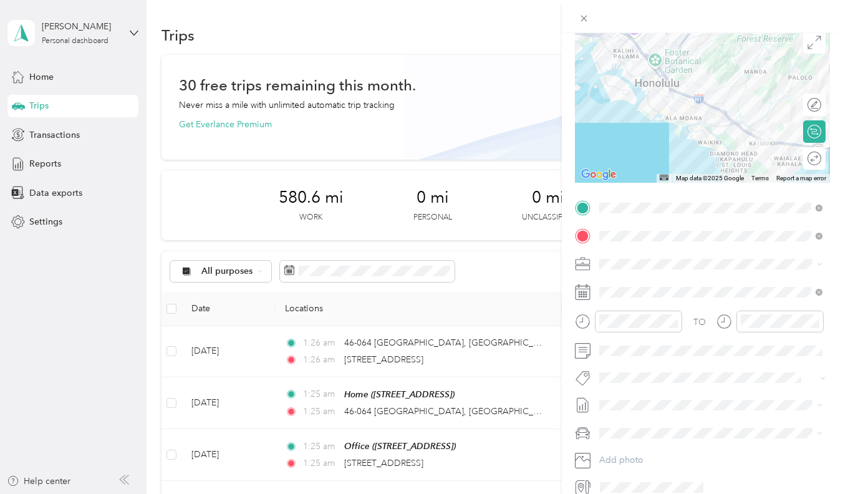
click at [611, 360] on div "TO Add photo" at bounding box center [702, 347] width 255 height 299
click at [611, 302] on span at bounding box center [712, 292] width 235 height 19
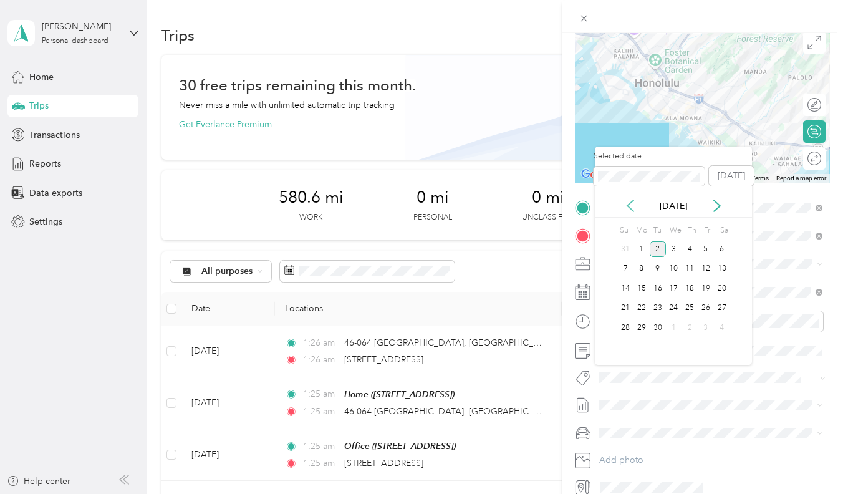
click at [626, 210] on icon at bounding box center [630, 206] width 12 height 12
drag, startPoint x: 674, startPoint y: 329, endPoint x: 684, endPoint y: 329, distance: 10.6
click at [684, 329] on div "24 25 26 27 28 29 30" at bounding box center [673, 328] width 112 height 20
click at [692, 327] on div "28" at bounding box center [690, 328] width 16 height 16
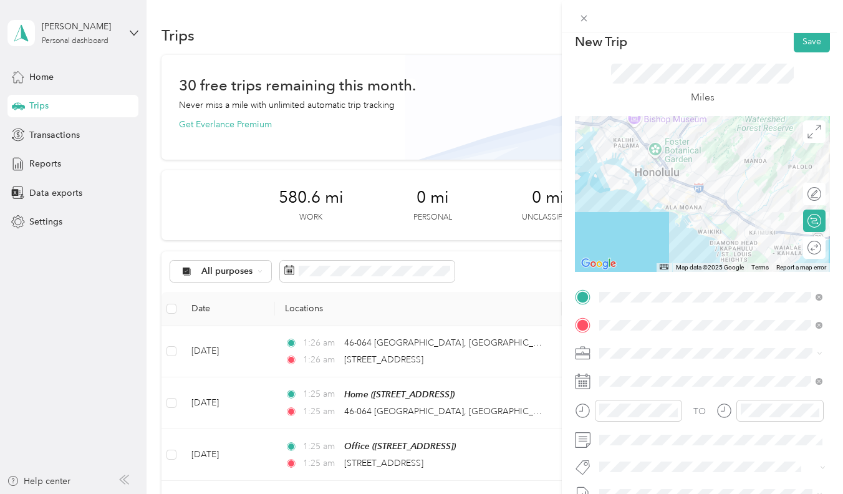
scroll to position [2, 0]
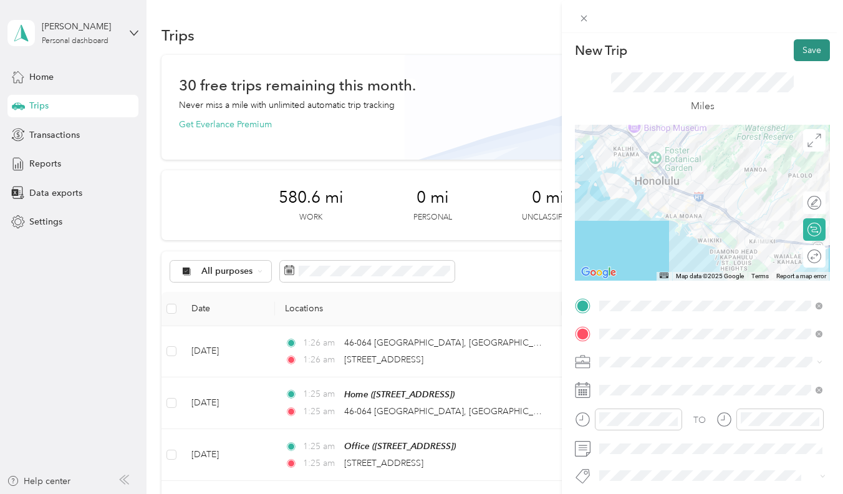
click at [802, 49] on button "Save" at bounding box center [812, 50] width 36 height 22
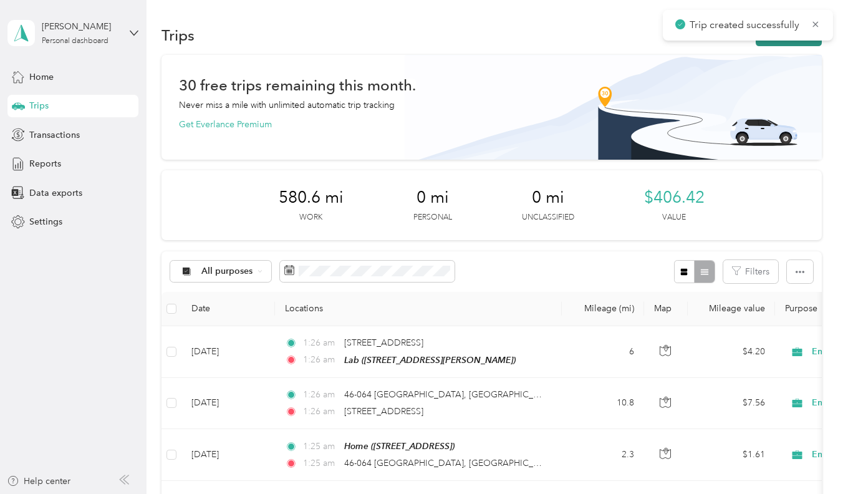
click at [794, 45] on button "New trip" at bounding box center [789, 35] width 66 height 22
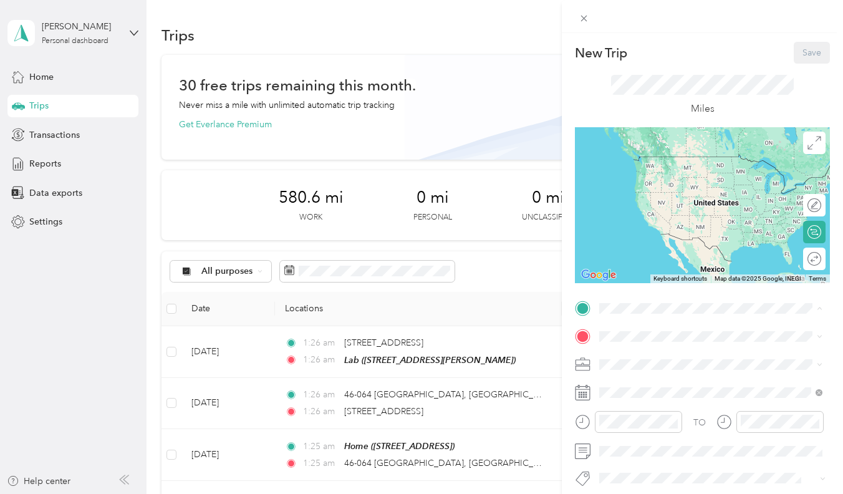
click at [675, 446] on ol "From your Favorite places Home [STREET_ADDRESS] Office [STREET_ADDRESS] Lab [ST…" at bounding box center [711, 391] width 232 height 144
click at [625, 442] on strong "Lab" at bounding box center [630, 435] width 15 height 11
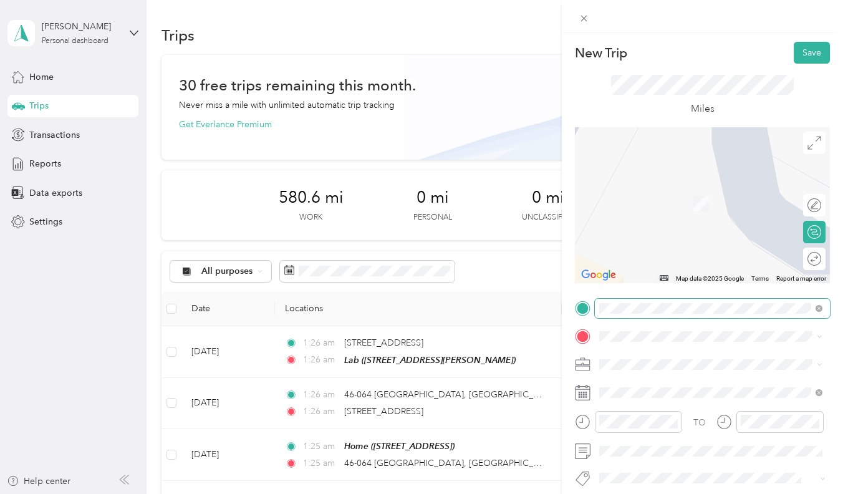
click at [767, 314] on span at bounding box center [712, 308] width 235 height 19
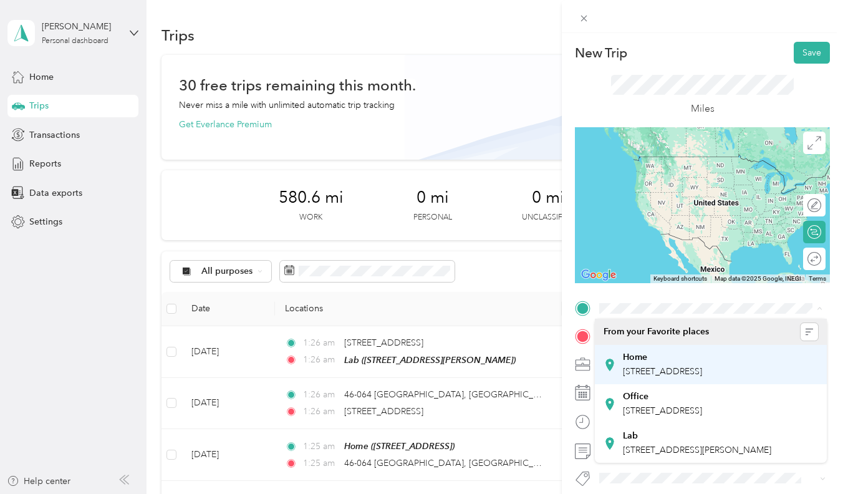
click at [638, 377] on span "[STREET_ADDRESS]" at bounding box center [662, 371] width 79 height 11
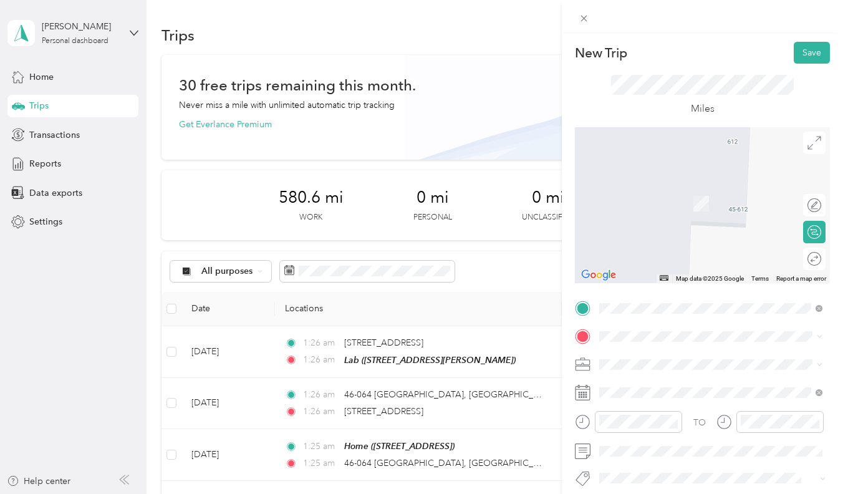
click at [649, 346] on div "TO Add photo" at bounding box center [702, 448] width 255 height 299
click at [649, 342] on span at bounding box center [712, 336] width 235 height 19
click at [727, 193] on div "[STREET_ADDRESS][US_STATE]" at bounding box center [711, 185] width 215 height 17
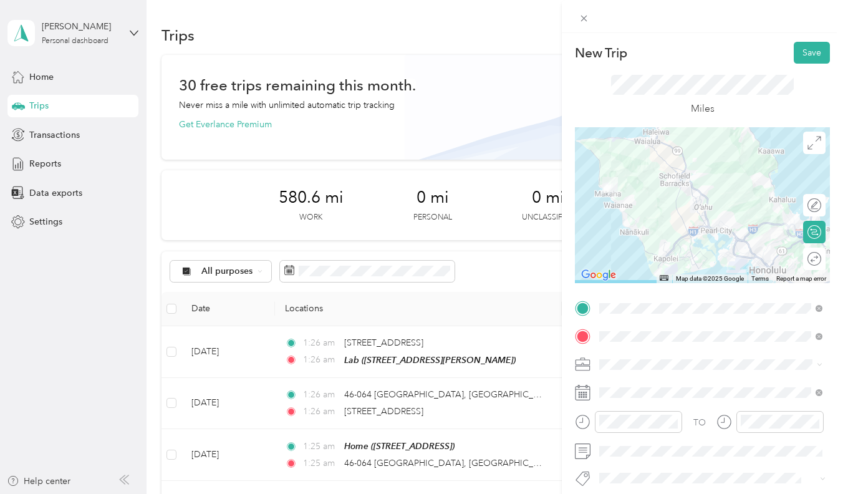
click at [648, 371] on span at bounding box center [712, 364] width 235 height 19
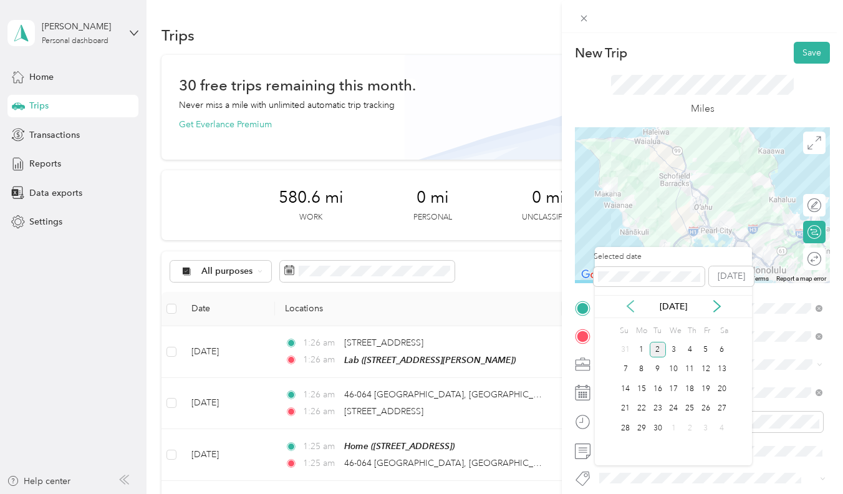
click at [629, 308] on icon at bounding box center [630, 306] width 12 height 12
click at [710, 426] on div "29" at bounding box center [706, 428] width 16 height 16
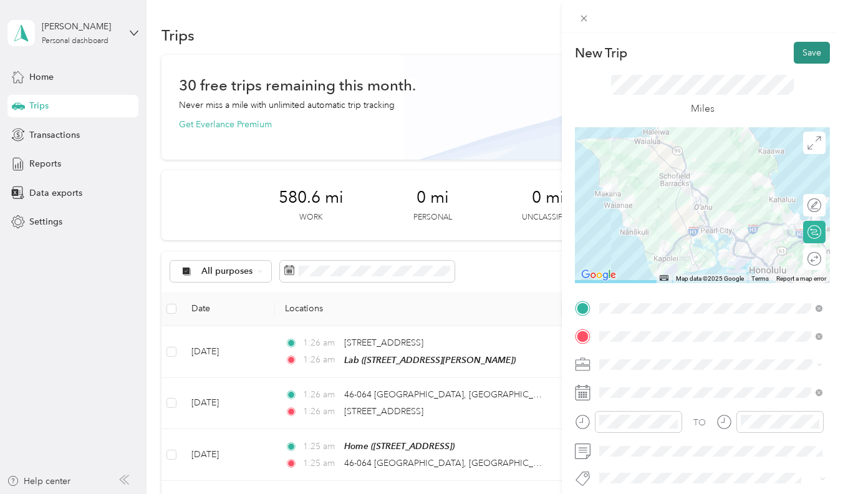
click at [803, 63] on button "Save" at bounding box center [812, 53] width 36 height 22
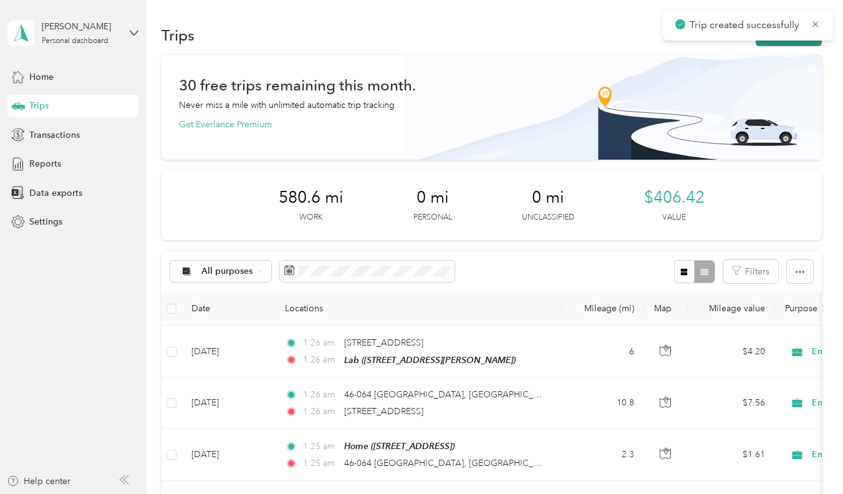
click at [768, 44] on button "New trip" at bounding box center [789, 35] width 66 height 22
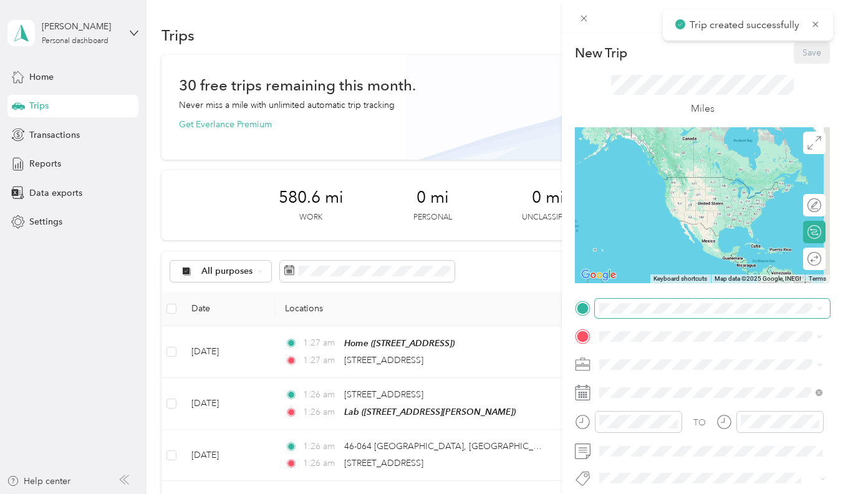
click at [675, 302] on span at bounding box center [712, 308] width 235 height 19
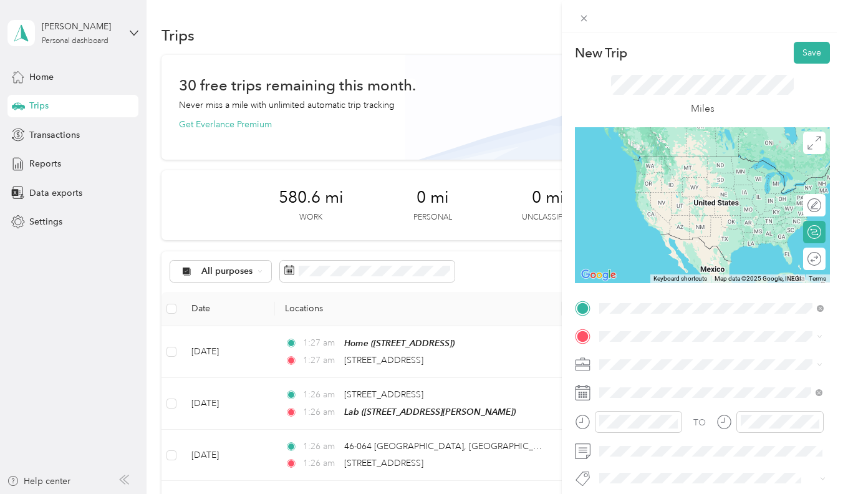
click at [679, 352] on span "[STREET_ADDRESS][US_STATE]" at bounding box center [685, 352] width 125 height 11
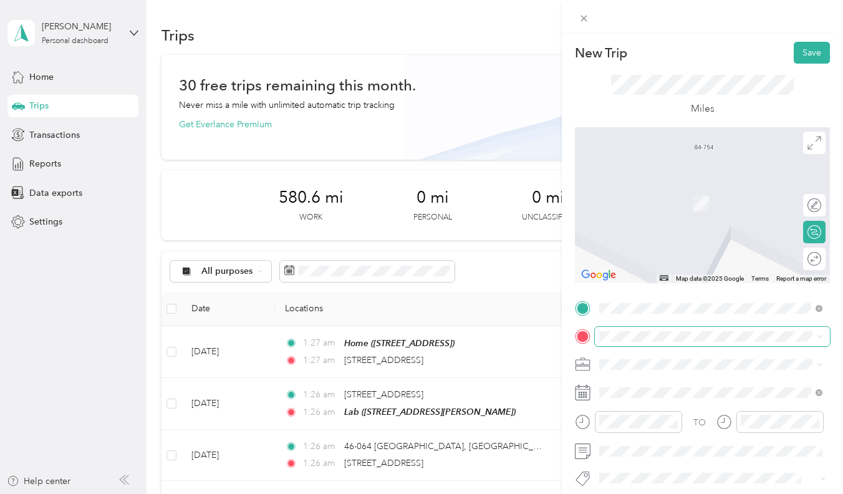
click at [652, 341] on span at bounding box center [712, 336] width 235 height 19
click at [652, 374] on div "[STREET_ADDRESS][US_STATE]" at bounding box center [711, 377] width 215 height 17
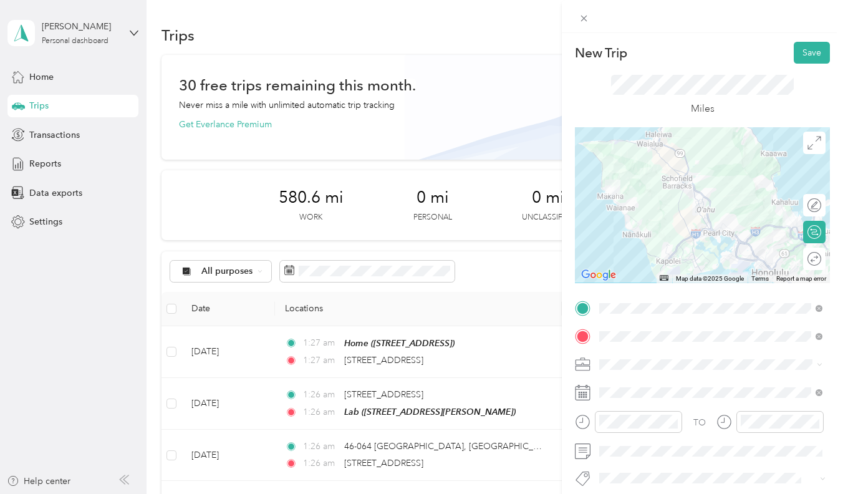
click at [655, 324] on div "TO Add photo" at bounding box center [702, 448] width 255 height 299
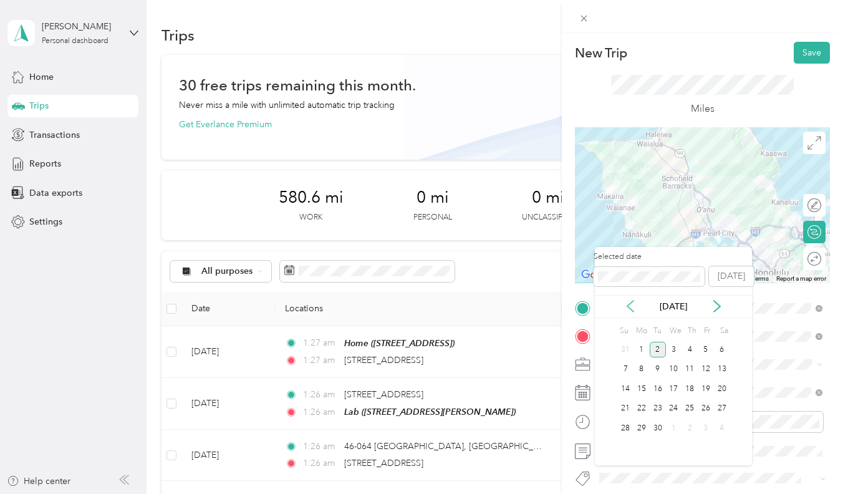
click at [629, 304] on icon at bounding box center [630, 306] width 6 height 11
click at [705, 423] on div "29" at bounding box center [706, 428] width 16 height 16
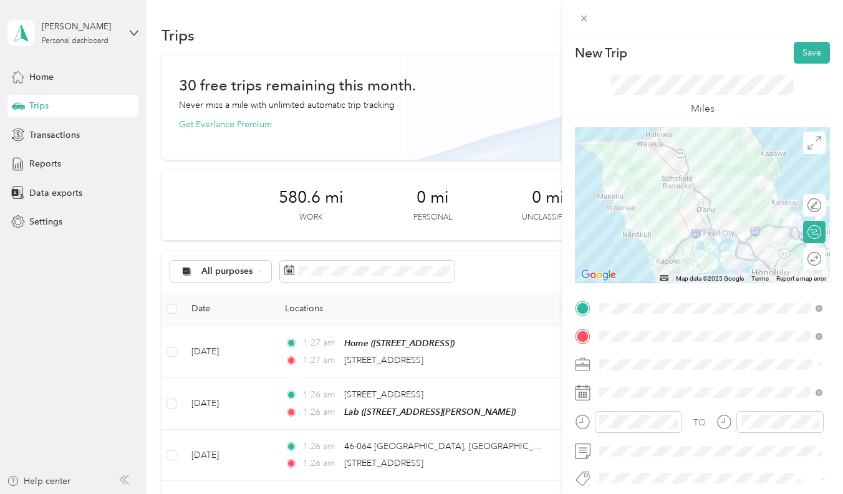
scroll to position [0, 0]
click at [794, 54] on button "Save" at bounding box center [812, 53] width 36 height 22
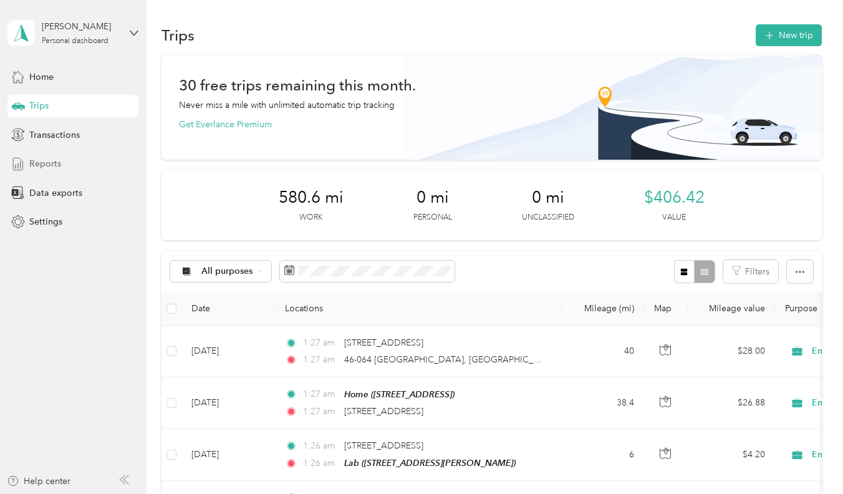
click at [87, 167] on div "Reports" at bounding box center [72, 164] width 131 height 22
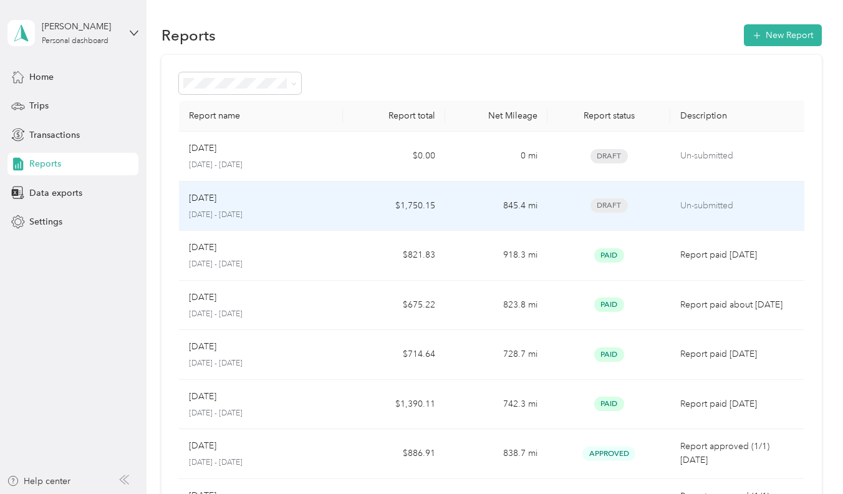
click at [558, 231] on td "Draft" at bounding box center [609, 206] width 123 height 50
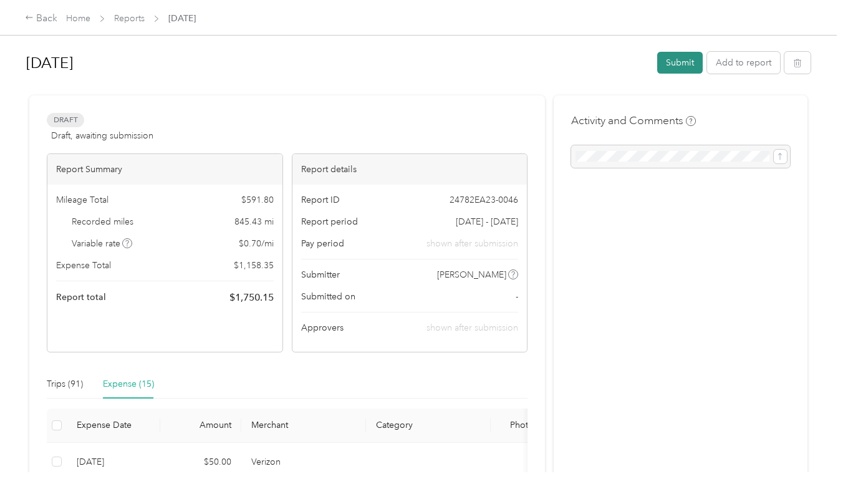
click at [667, 64] on button "Submit" at bounding box center [680, 63] width 46 height 22
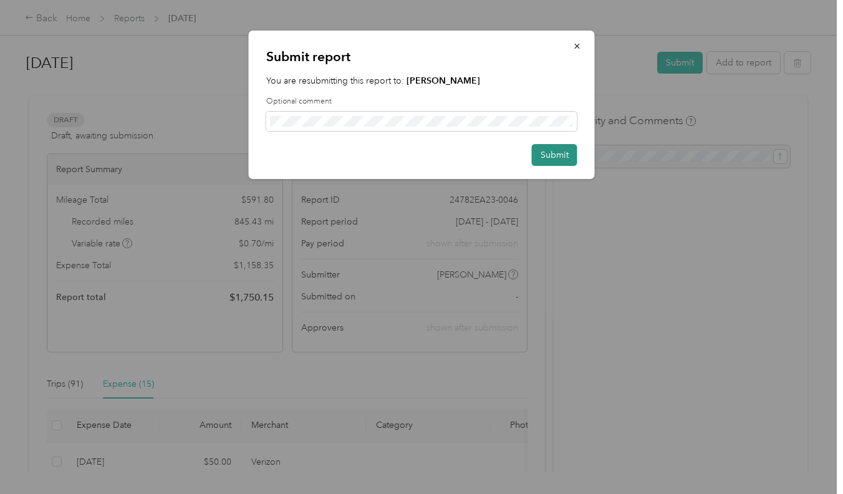
click at [571, 162] on button "Submit" at bounding box center [555, 155] width 46 height 22
